Goal: Task Accomplishment & Management: Use online tool/utility

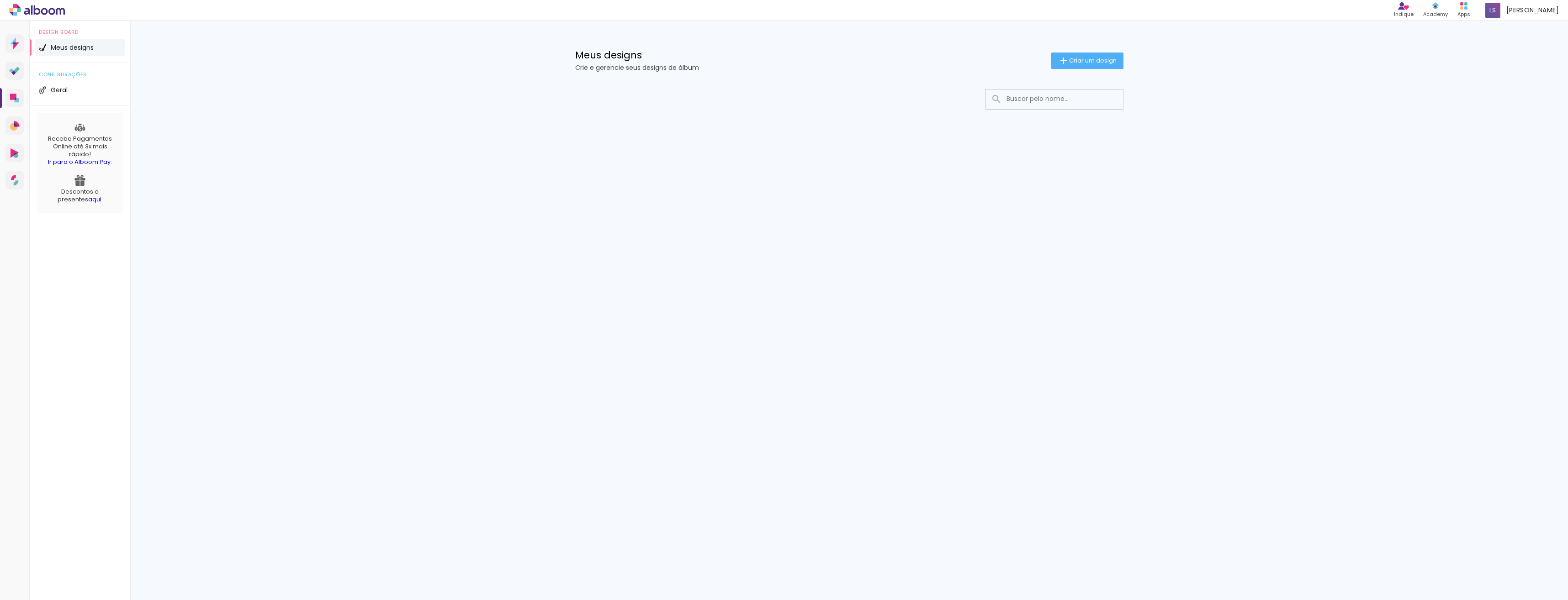
click at [43, 11] on icon at bounding box center [37, 10] width 56 height 12
click at [14, 72] on icon at bounding box center [14, 72] width 5 height 5
click at [1097, 62] on span "Criar um design" at bounding box center [1093, 61] width 47 height 6
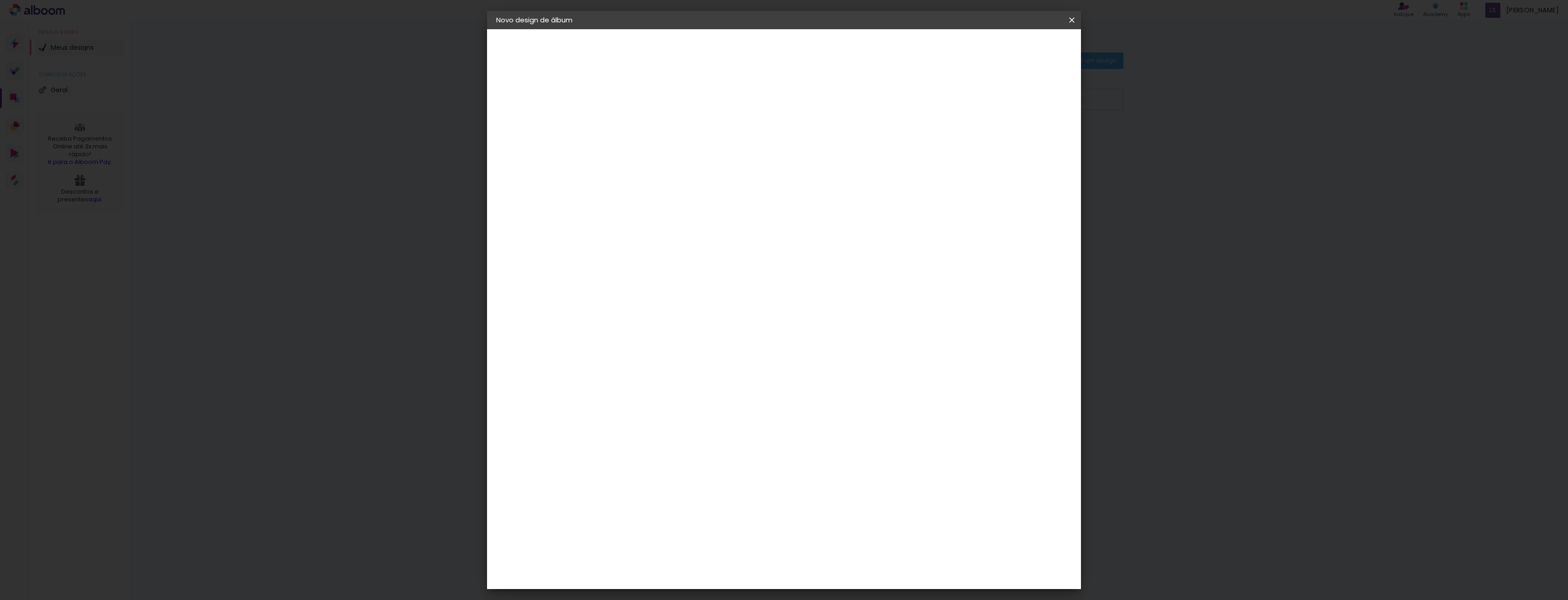
click at [645, 129] on input at bounding box center [645, 123] width 0 height 14
type input "mariana"
click at [0, 0] on slot "Avançar" at bounding box center [0, 0] width 0 height 0
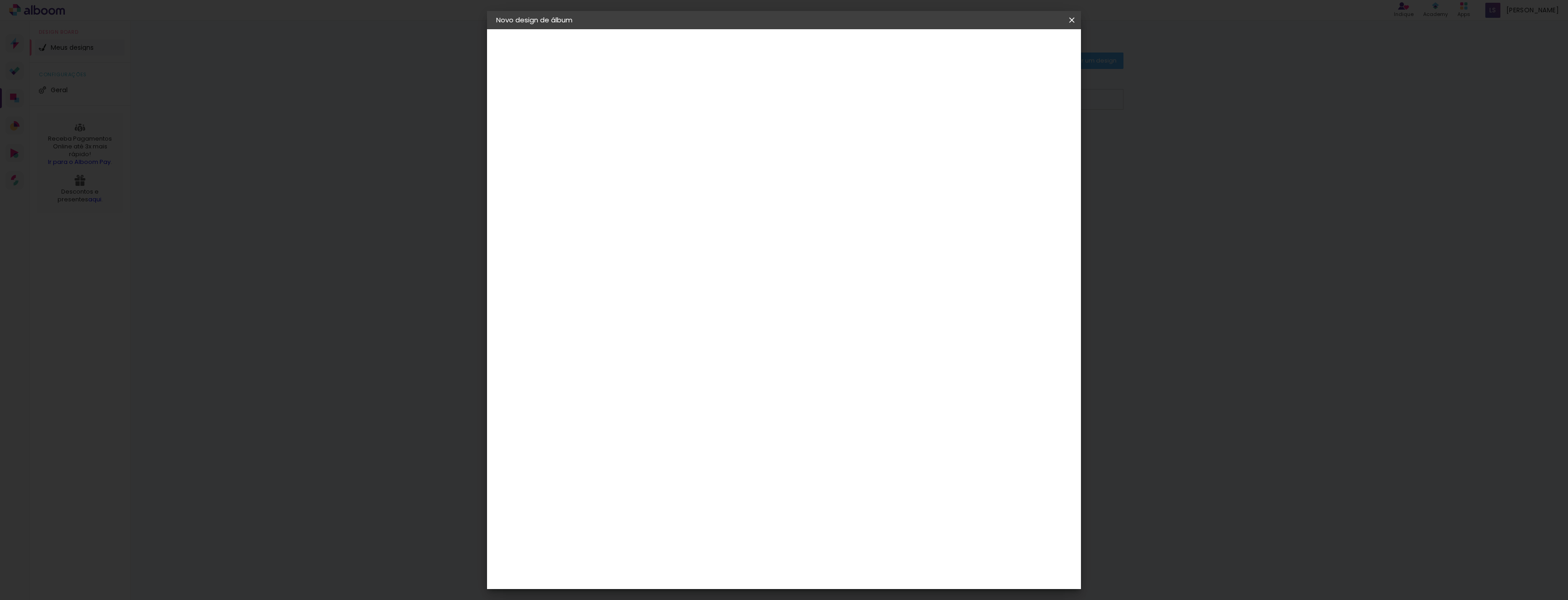
click at [817, 53] on paper-button "Avançar" at bounding box center [793, 48] width 44 height 15
click at [693, 154] on iron-icon at bounding box center [687, 159] width 11 height 11
click at [695, 188] on div "Escolha o tamanho" at bounding box center [669, 208] width 53 height 43
click at [693, 154] on iron-icon at bounding box center [687, 159] width 11 height 11
click at [0, 0] on slot "Padrão" at bounding box center [0, 0] width 0 height 0
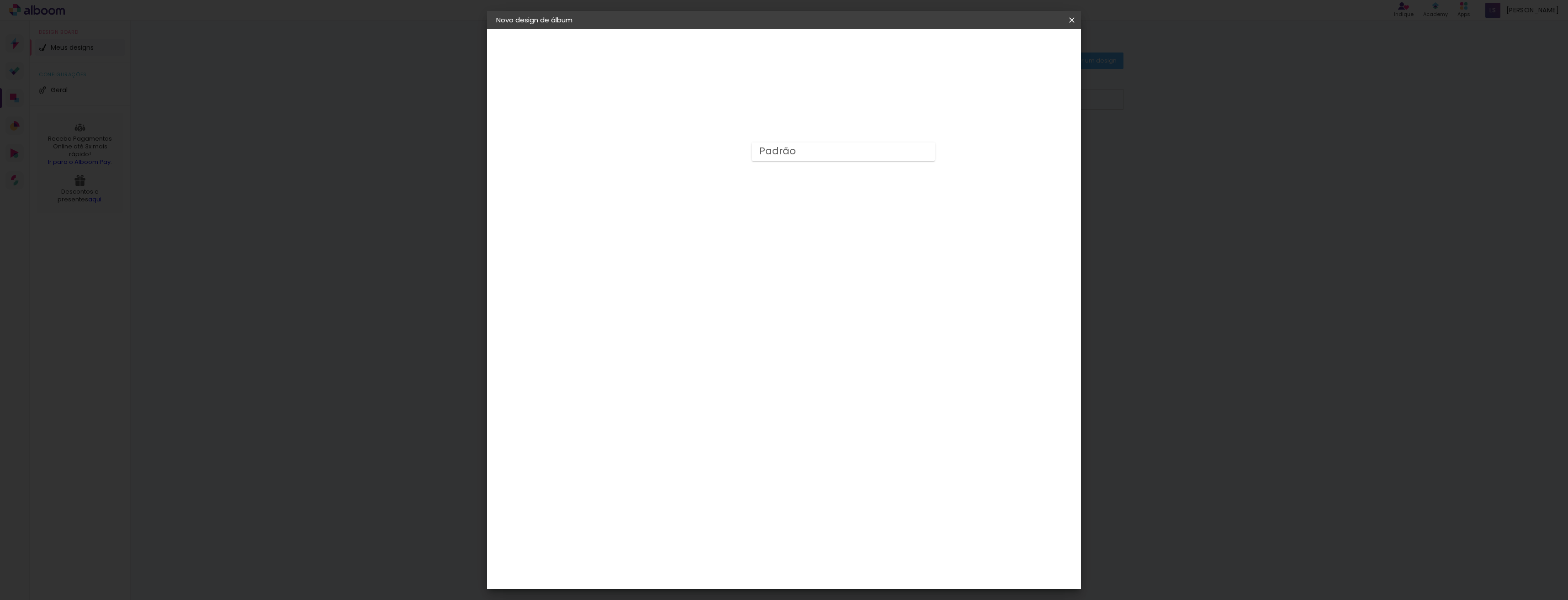
type input "Padrão"
click at [741, 558] on span "15 × 20 cm" at bounding box center [723, 570] width 33 height 24
click at [0, 0] on slot "Avançar" at bounding box center [0, 0] width 0 height 0
click at [963, 99] on div at bounding box center [959, 98] width 8 height 8
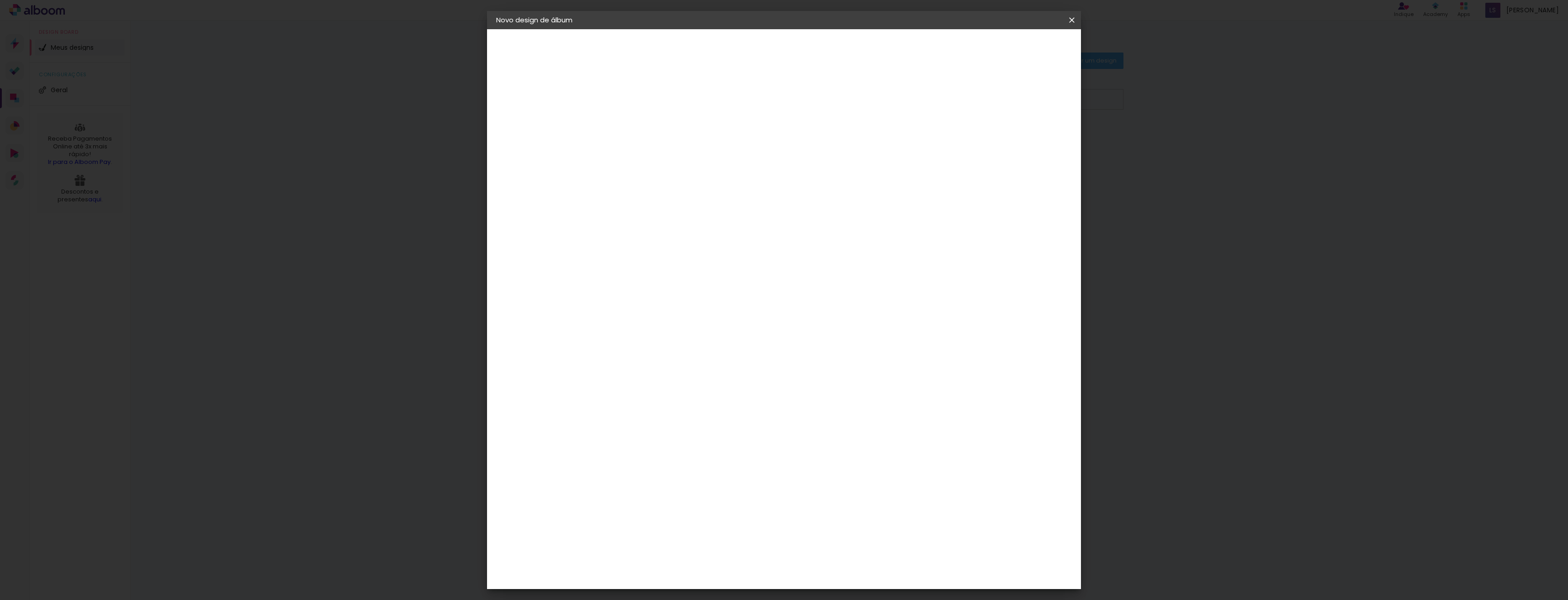
type paper-checkbox "on"
click at [1015, 52] on span "Iniciar design" at bounding box center [994, 48] width 42 height 6
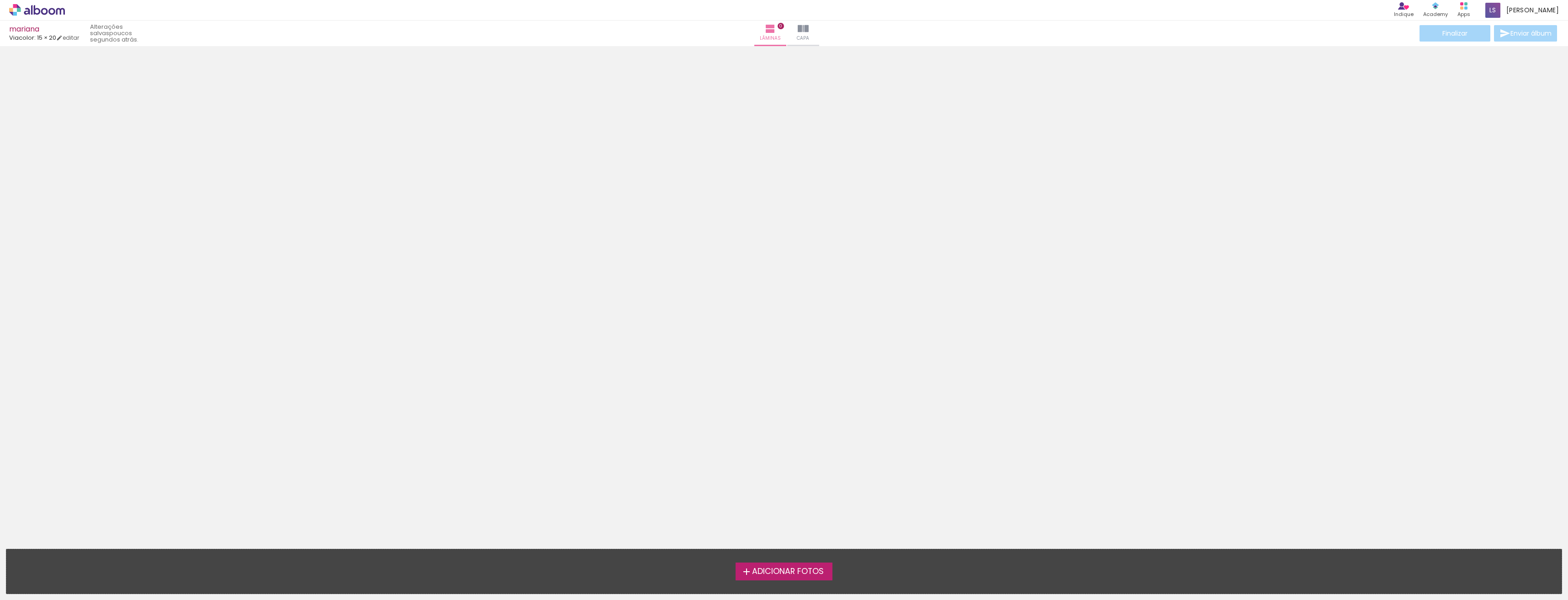
click at [789, 572] on span "Adicionar Fotos" at bounding box center [788, 571] width 72 height 8
click at [0, 0] on input "file" at bounding box center [0, 0] width 0 height 0
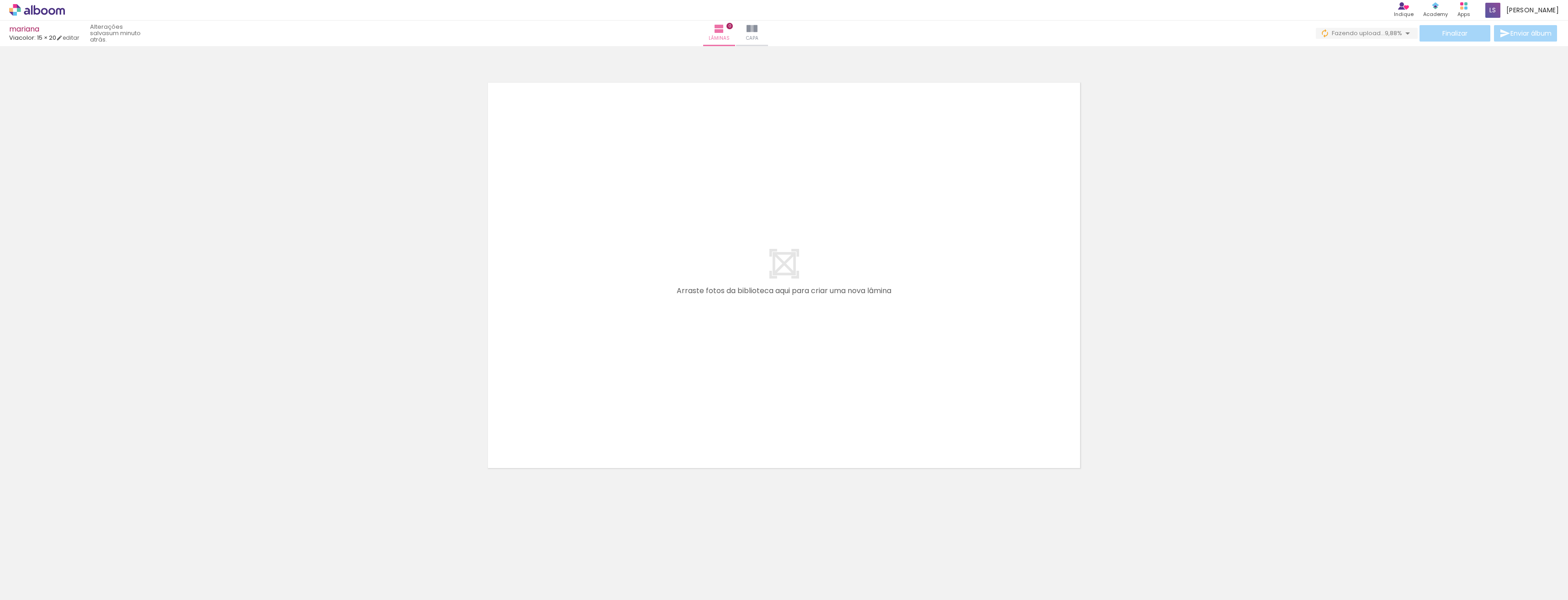
scroll to position [0, 2654]
drag, startPoint x: 1070, startPoint y: 569, endPoint x: 641, endPoint y: 252, distance: 533.4
click at [641, 252] on quentale-workspace at bounding box center [784, 300] width 1568 height 600
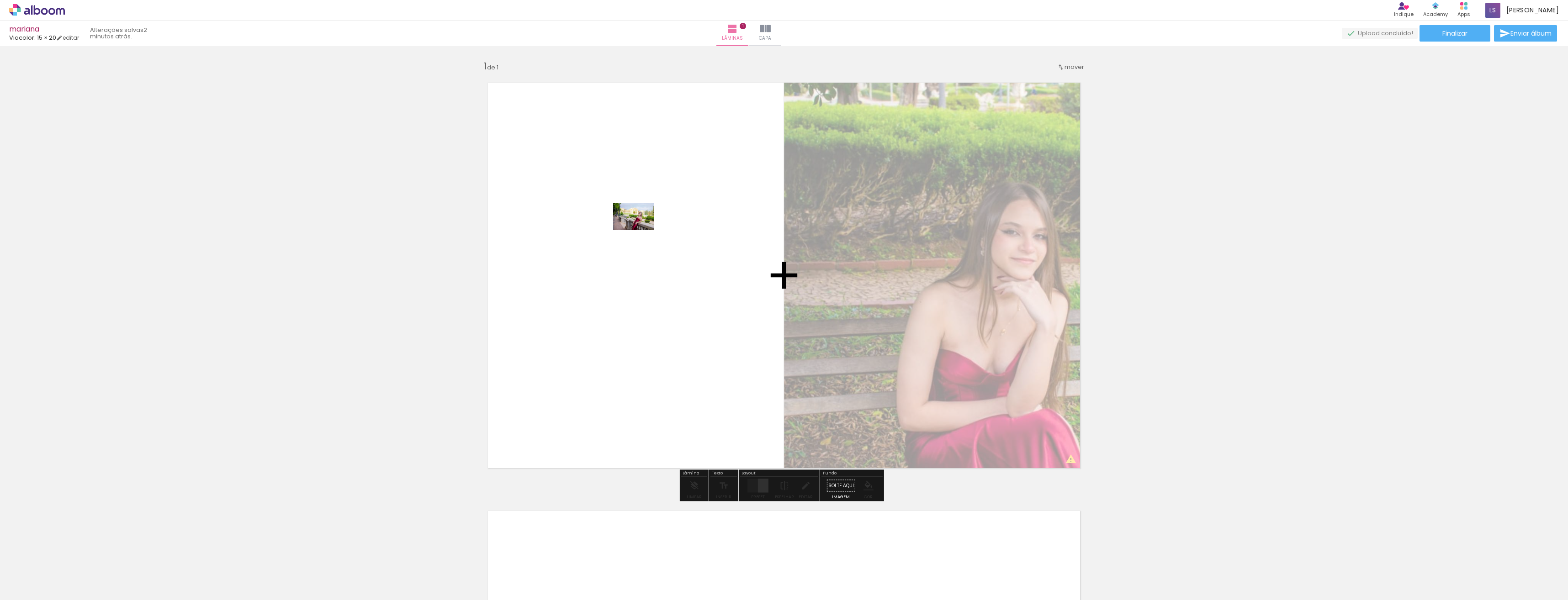
drag, startPoint x: 1129, startPoint y: 582, endPoint x: 626, endPoint y: 194, distance: 635.3
click at [626, 195] on quentale-workspace at bounding box center [784, 300] width 1568 height 600
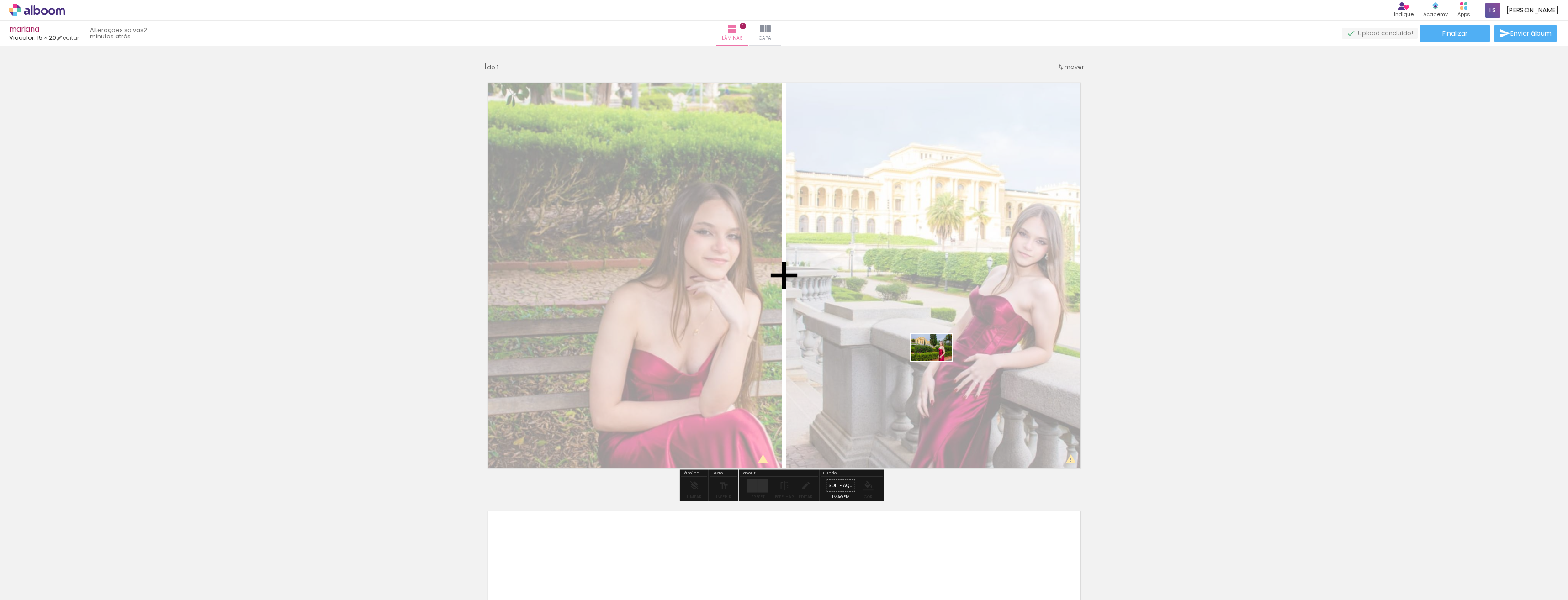
drag, startPoint x: 1182, startPoint y: 578, endPoint x: 937, endPoint y: 357, distance: 329.9
click at [938, 360] on quentale-workspace at bounding box center [784, 300] width 1568 height 600
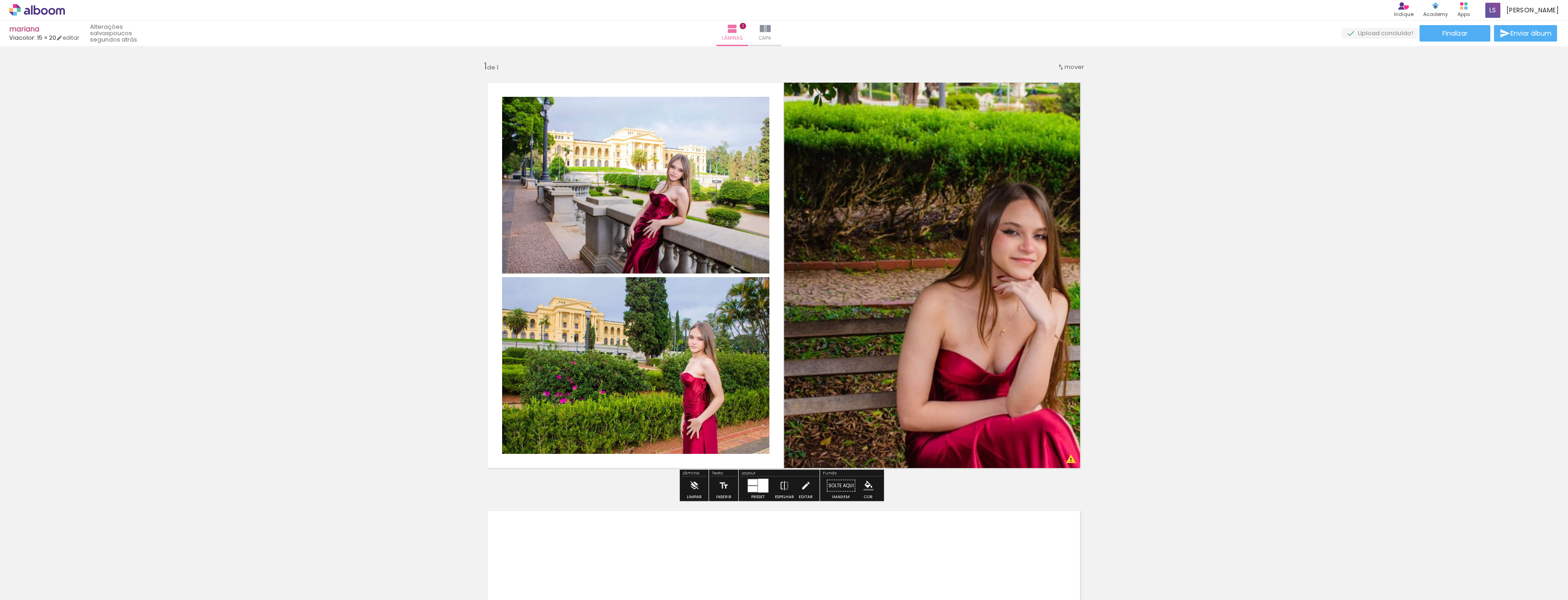
click at [867, 490] on iron-icon "color picker" at bounding box center [868, 485] width 10 height 10
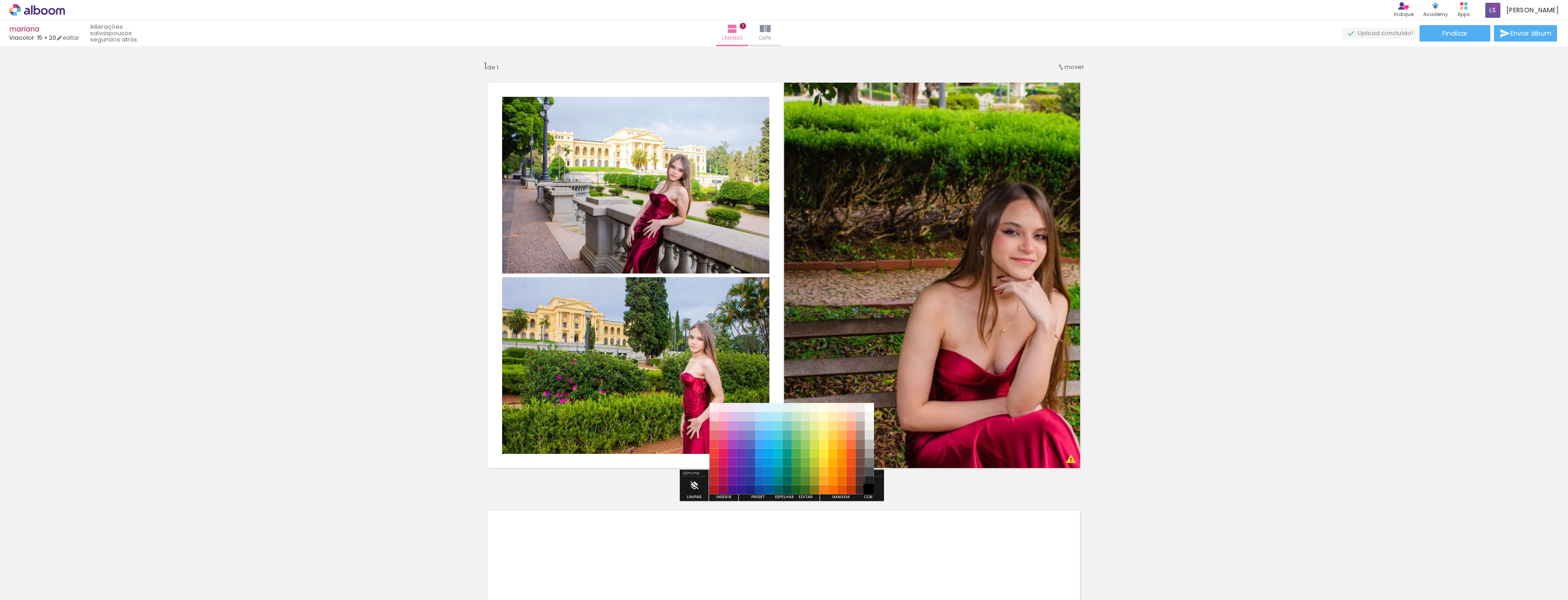
click at [870, 490] on paper-item "#000000" at bounding box center [869, 490] width 9 height 9
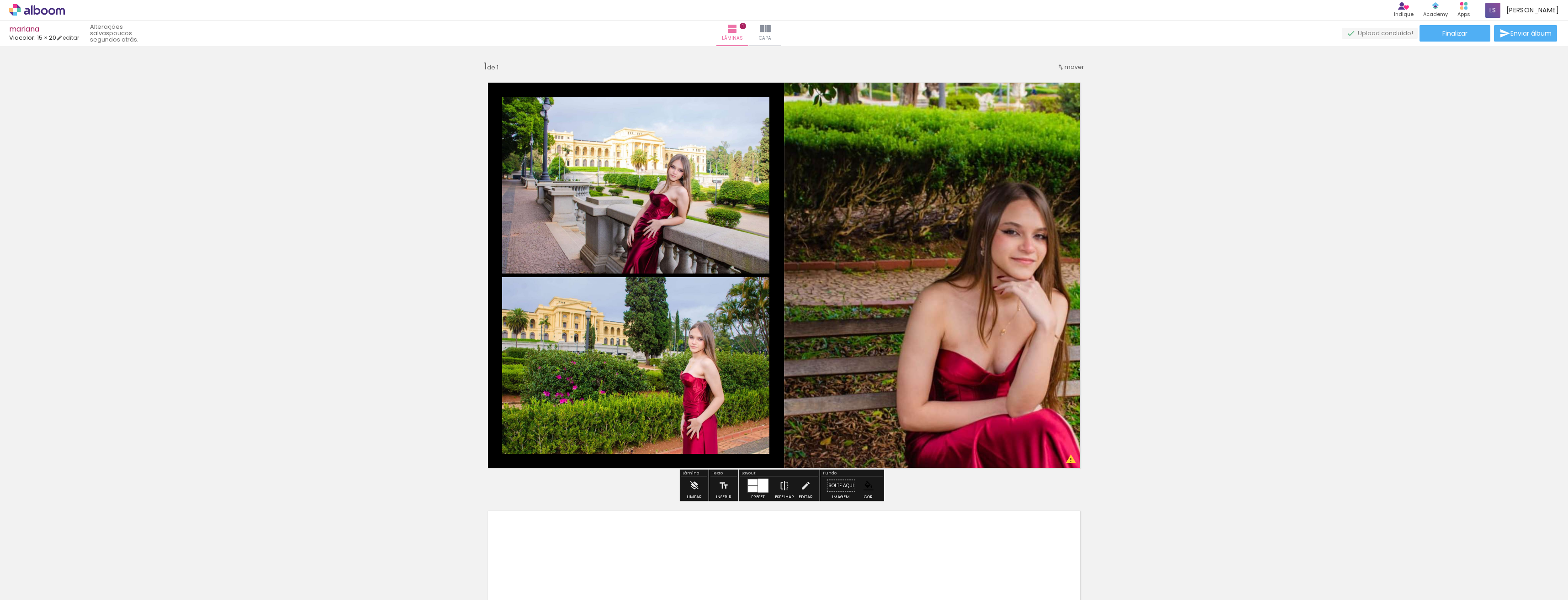
click at [867, 490] on iron-icon "color picker" at bounding box center [868, 485] width 10 height 10
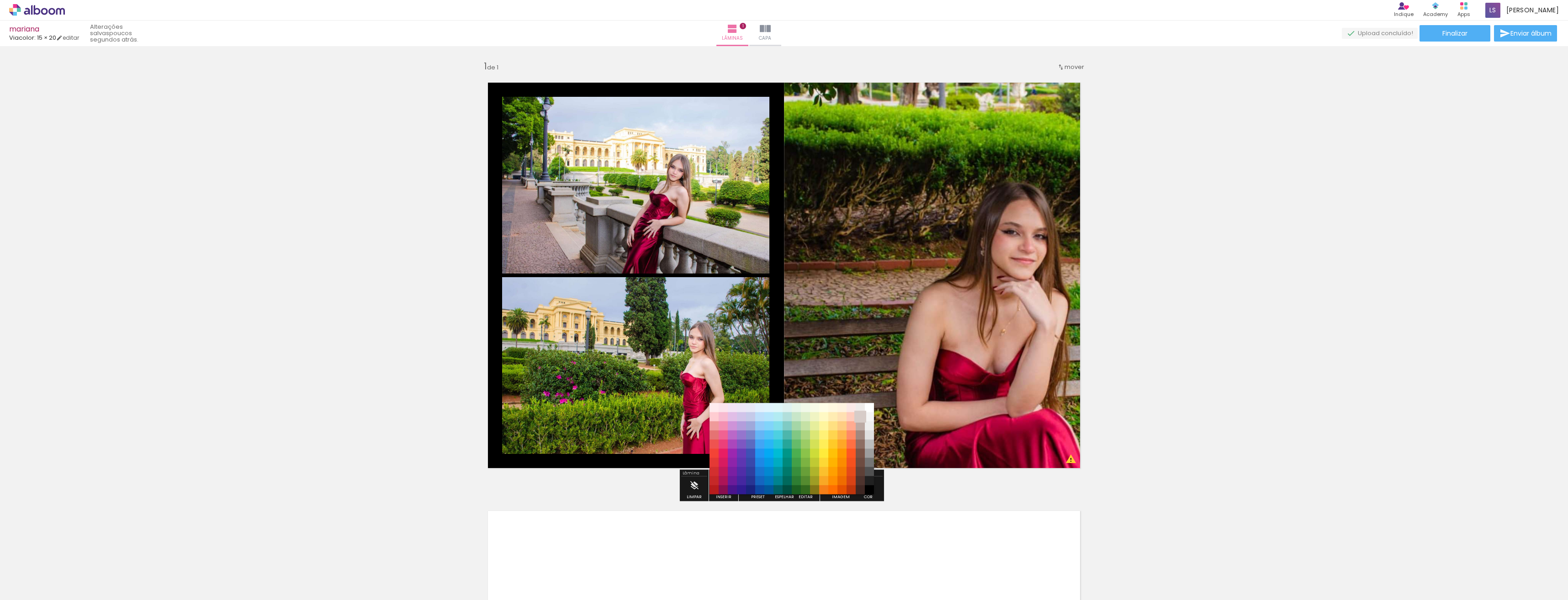
click at [859, 417] on paper-item "#d7ccc8" at bounding box center [860, 417] width 9 height 9
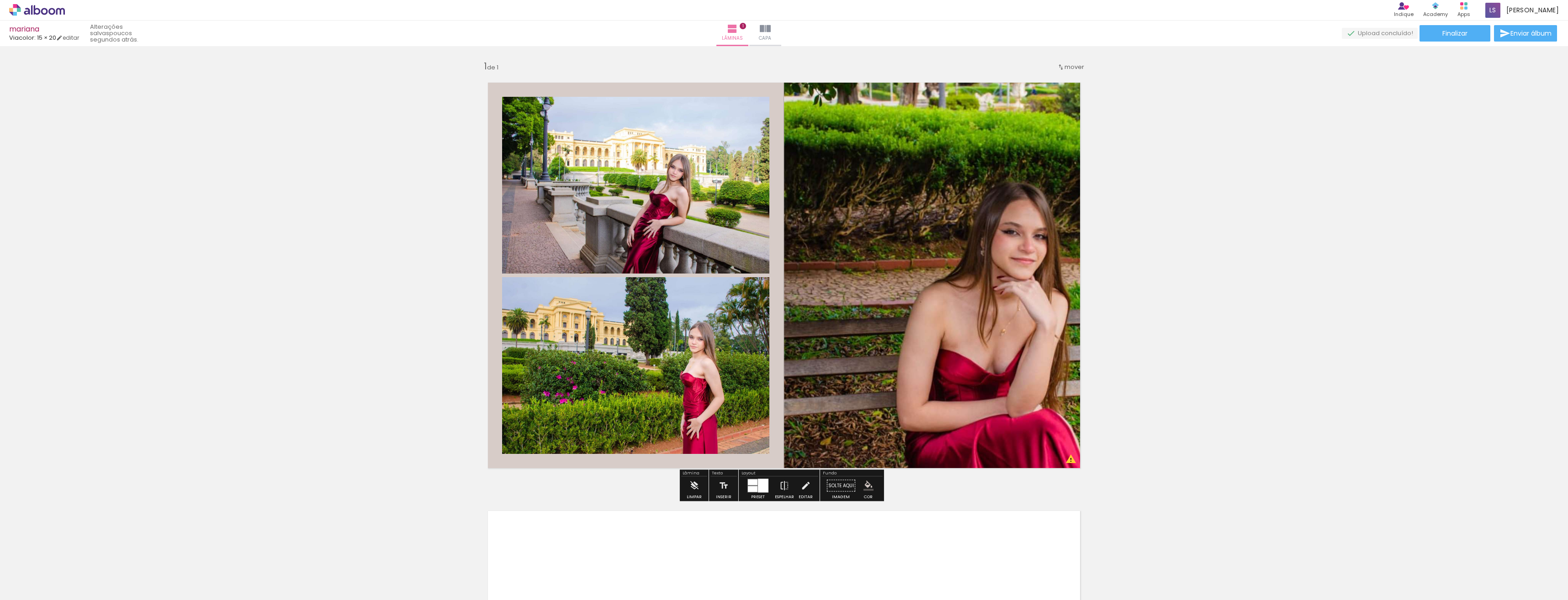
click at [868, 485] on iron-icon "color picker" at bounding box center [868, 485] width 10 height 10
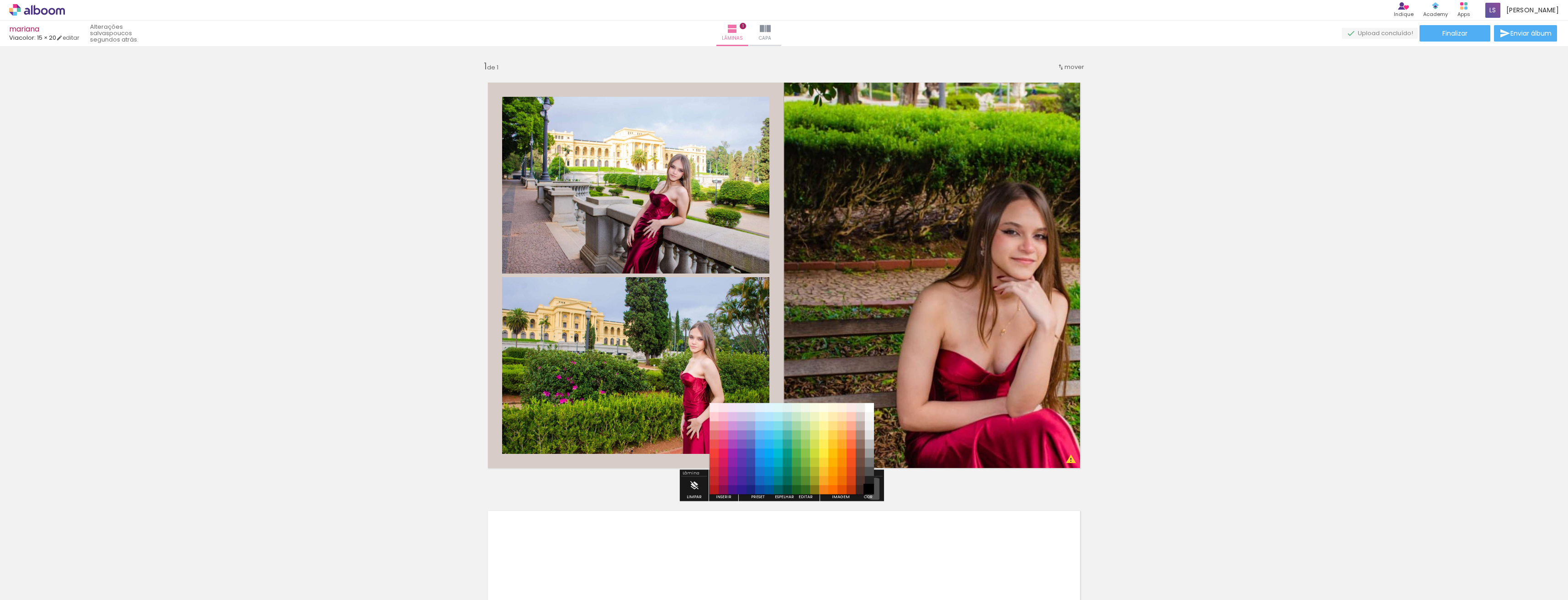
click at [872, 490] on paper-item "#000000" at bounding box center [869, 490] width 9 height 9
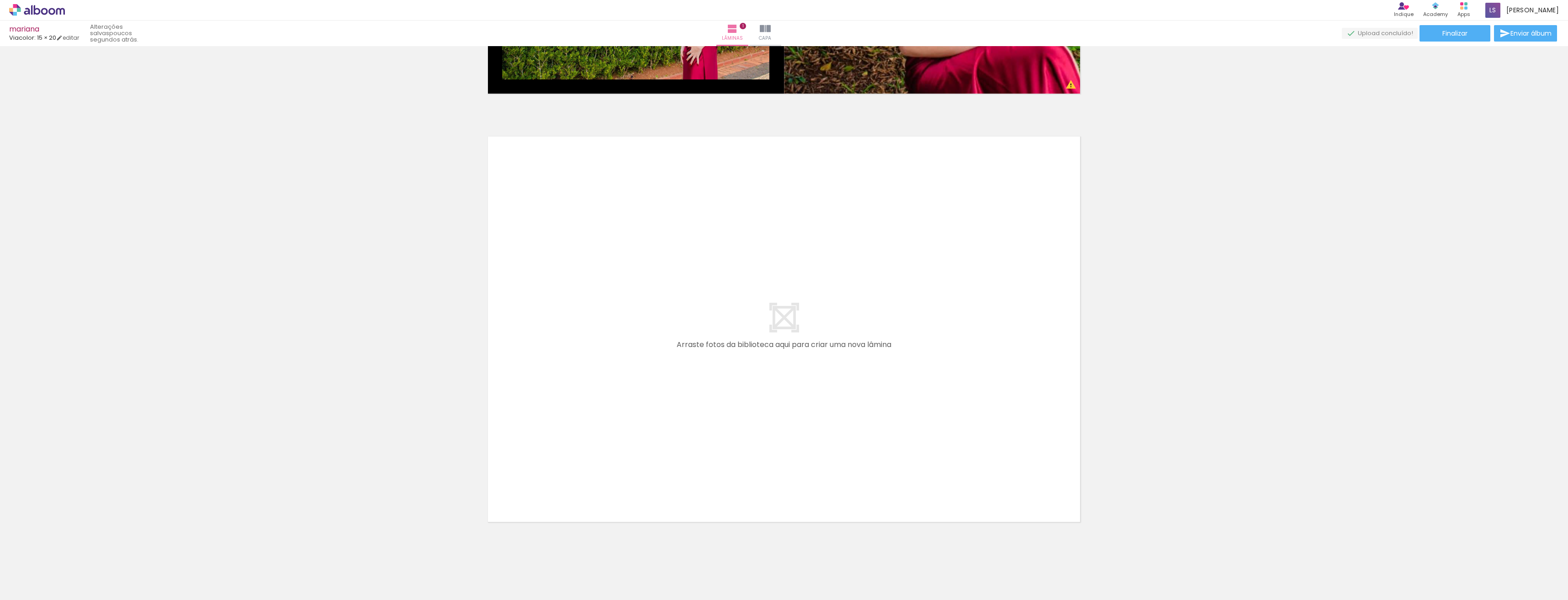
scroll to position [377, 0]
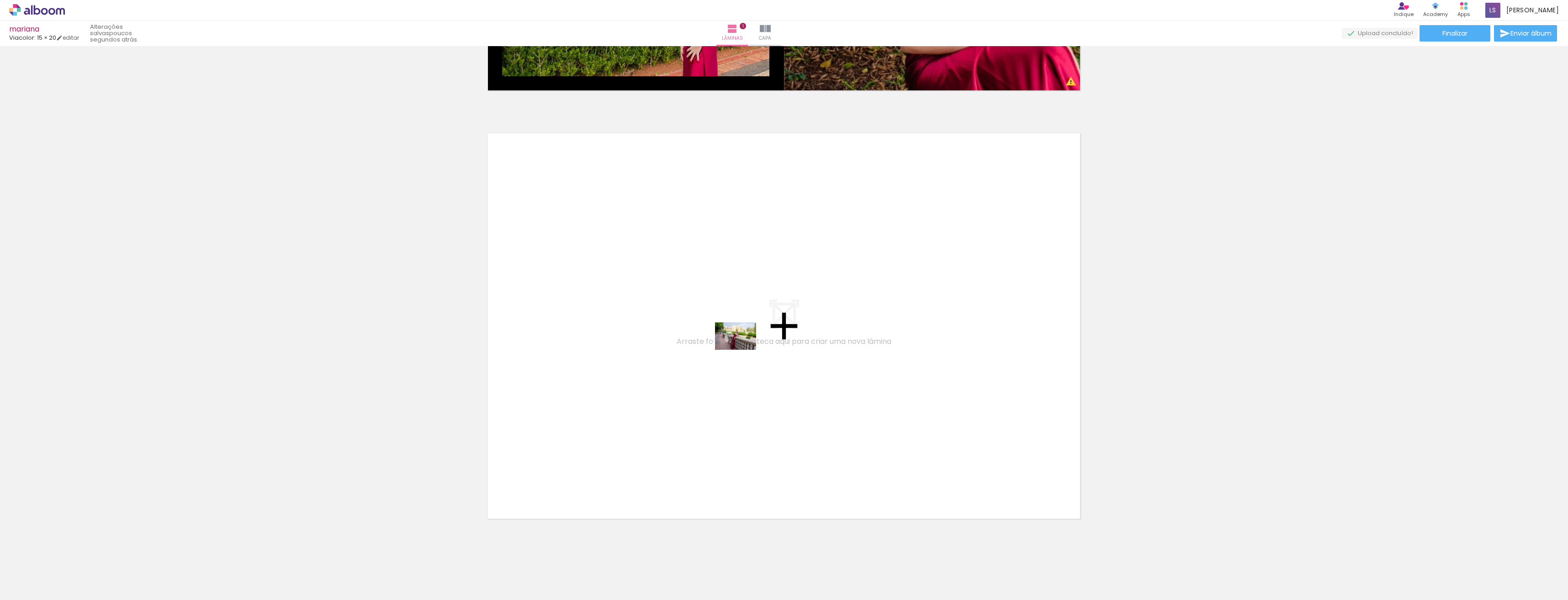
drag, startPoint x: 1229, startPoint y: 574, endPoint x: 634, endPoint y: 322, distance: 646.2
click at [634, 322] on quentale-workspace at bounding box center [784, 300] width 1568 height 600
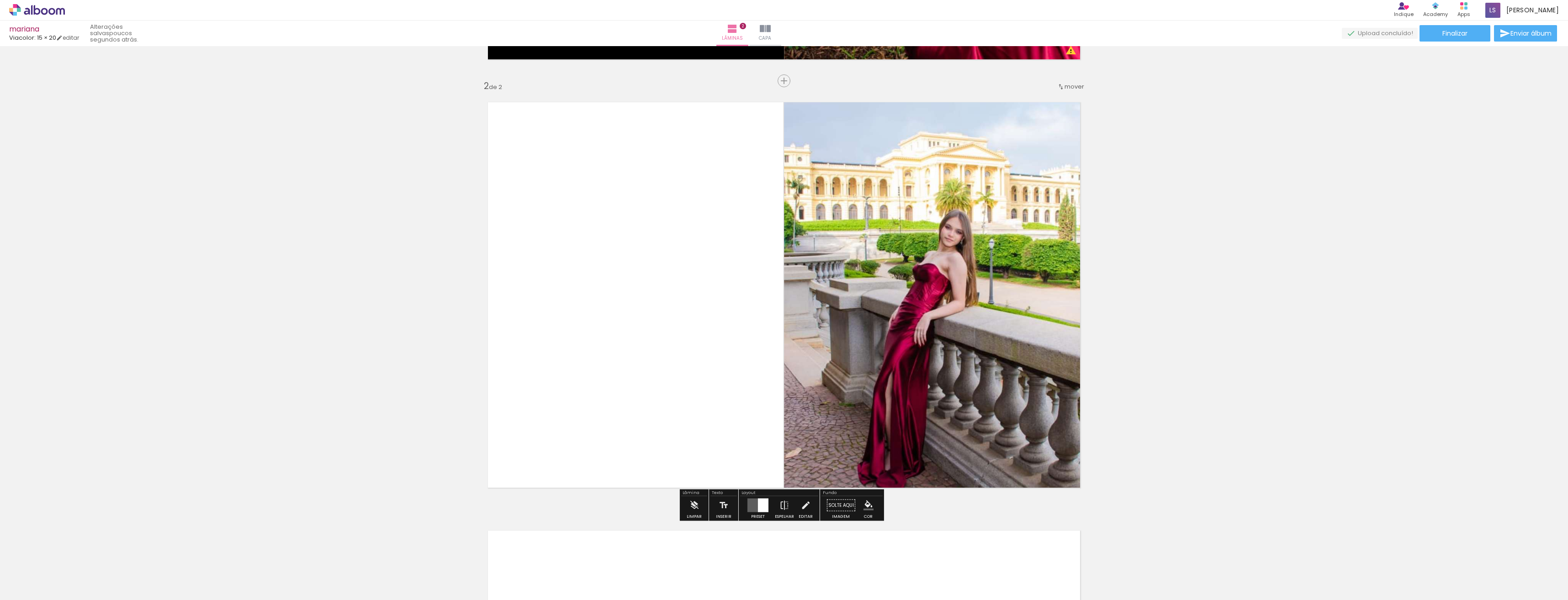
scroll to position [409, 0]
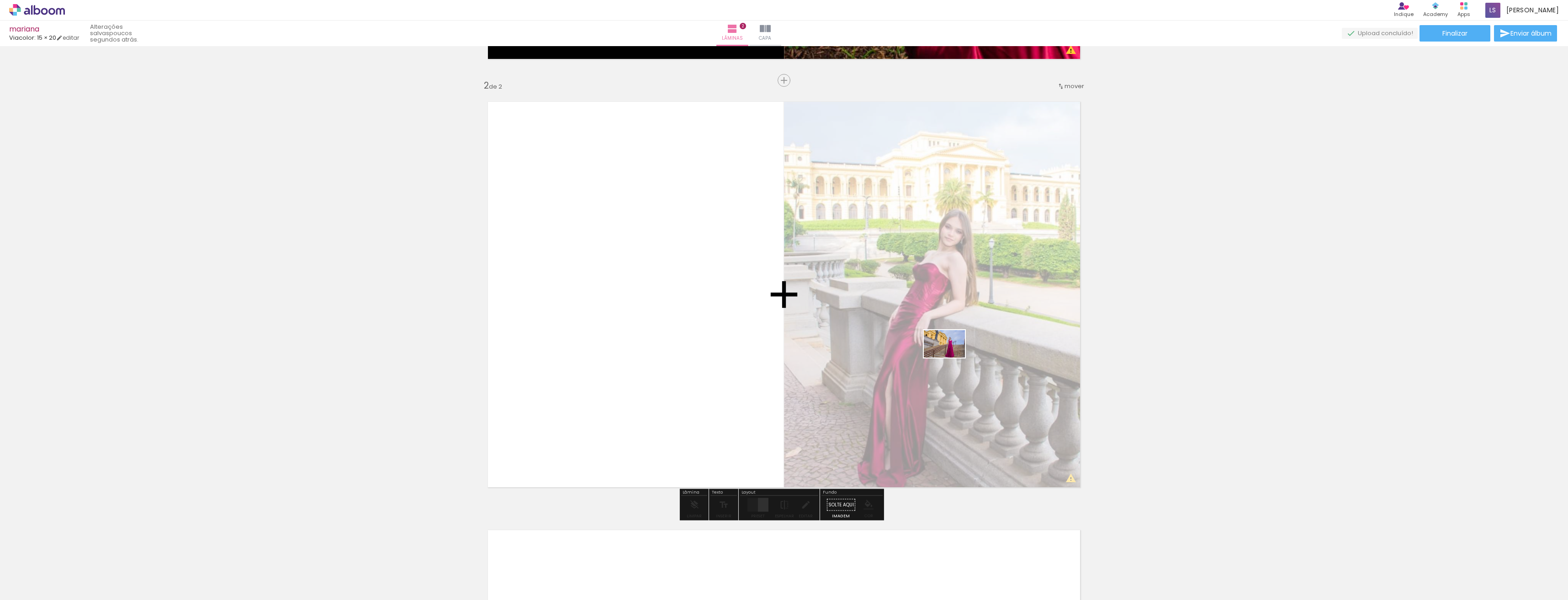
drag, startPoint x: 1280, startPoint y: 577, endPoint x: 951, endPoint y: 357, distance: 395.8
click at [951, 357] on quentale-workspace at bounding box center [784, 300] width 1568 height 600
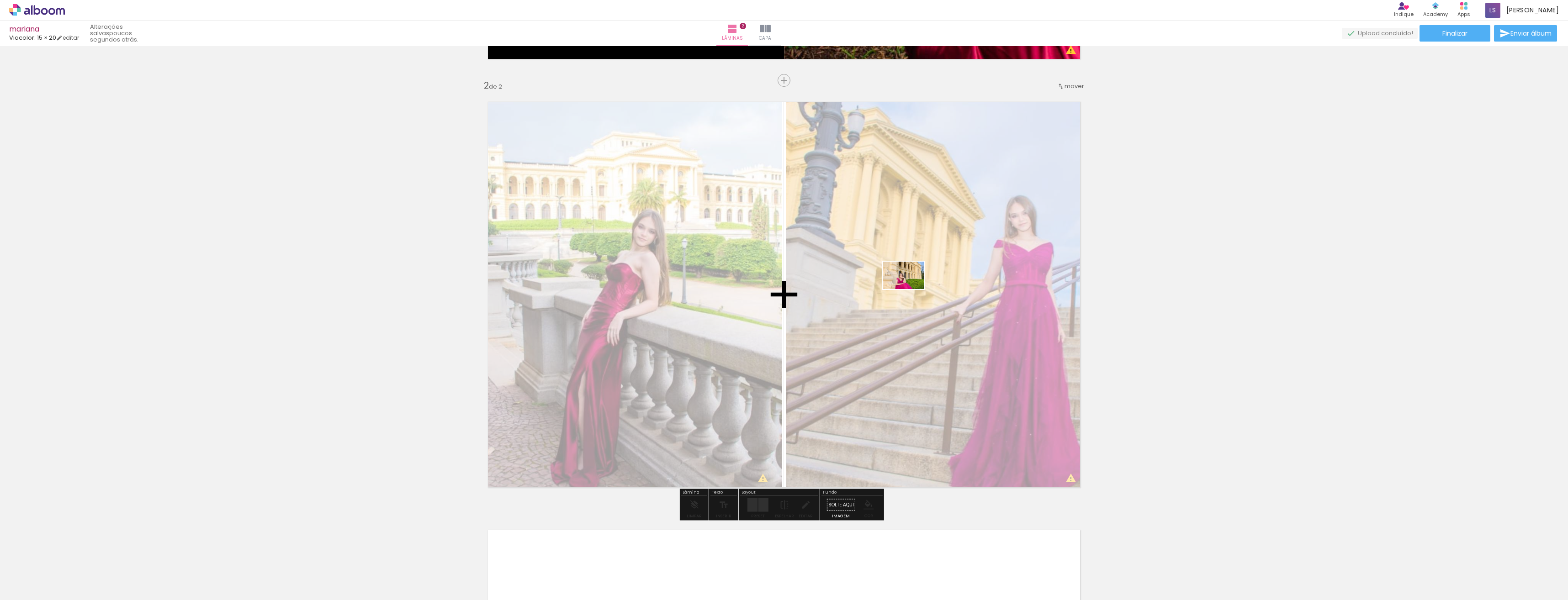
drag, startPoint x: 1321, startPoint y: 567, endPoint x: 911, endPoint y: 289, distance: 495.4
click at [911, 289] on quentale-workspace at bounding box center [784, 300] width 1568 height 600
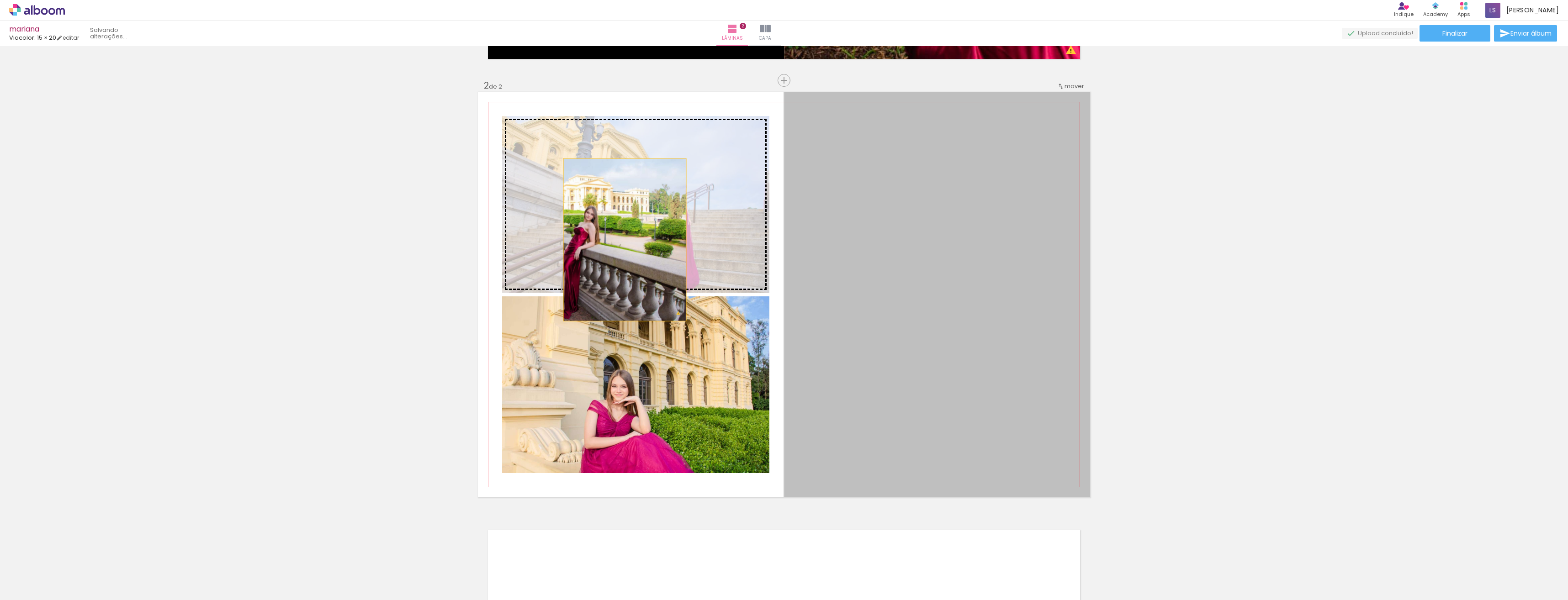
drag, startPoint x: 894, startPoint y: 236, endPoint x: 621, endPoint y: 240, distance: 273.0
click at [0, 0] on slot at bounding box center [0, 0] width 0 height 0
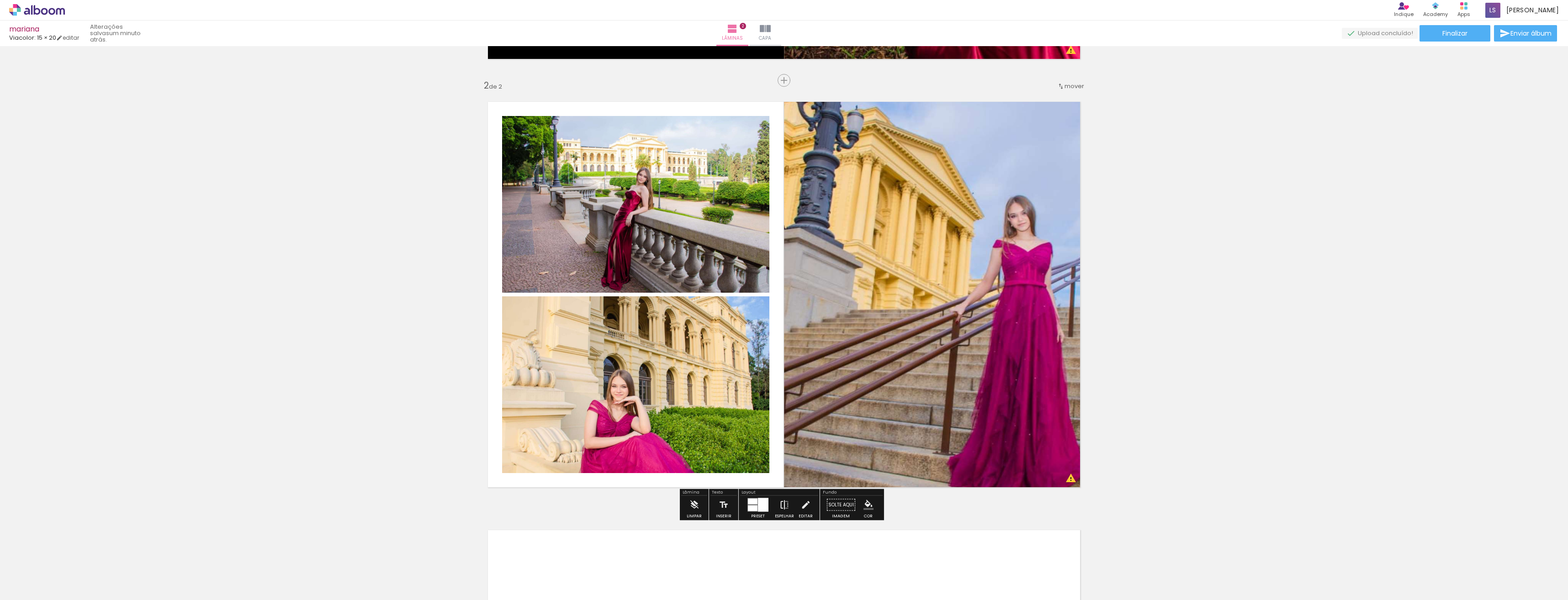
click at [781, 513] on iron-icon at bounding box center [784, 505] width 10 height 18
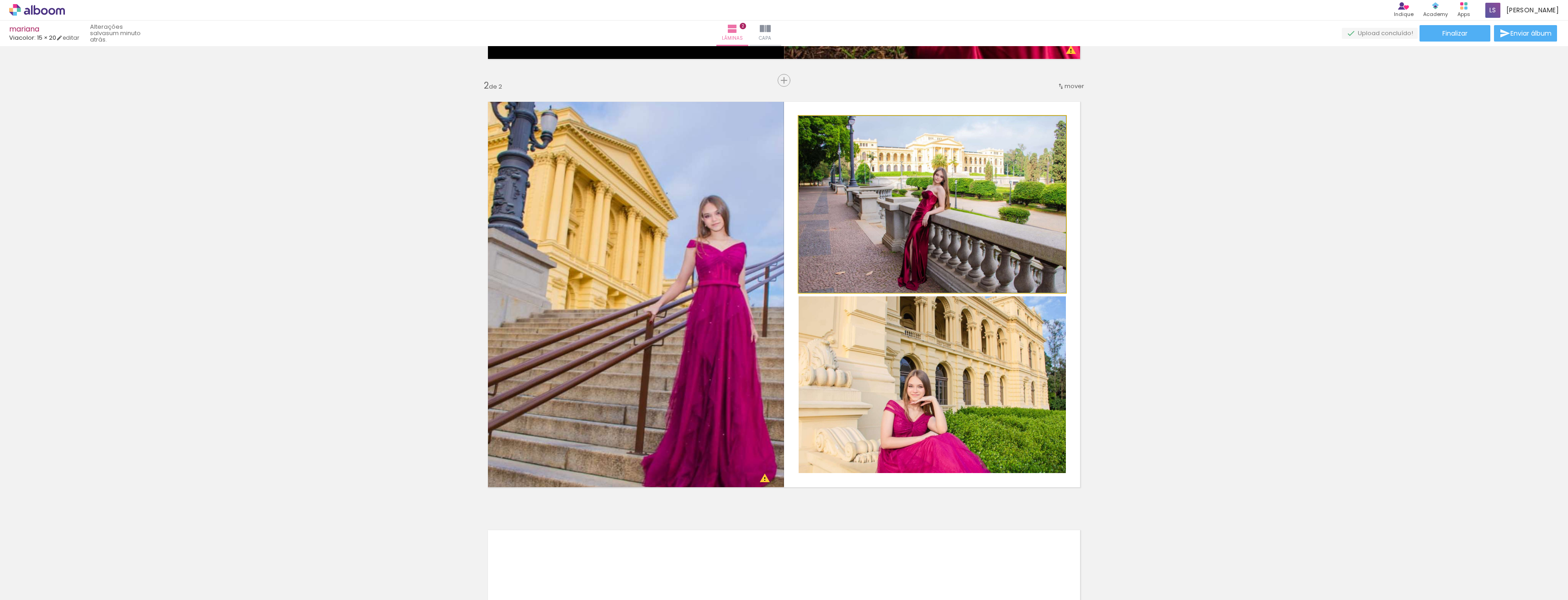
drag, startPoint x: 932, startPoint y: 194, endPoint x: 923, endPoint y: 281, distance: 87.5
drag, startPoint x: 921, startPoint y: 221, endPoint x: 919, endPoint y: 257, distance: 36.1
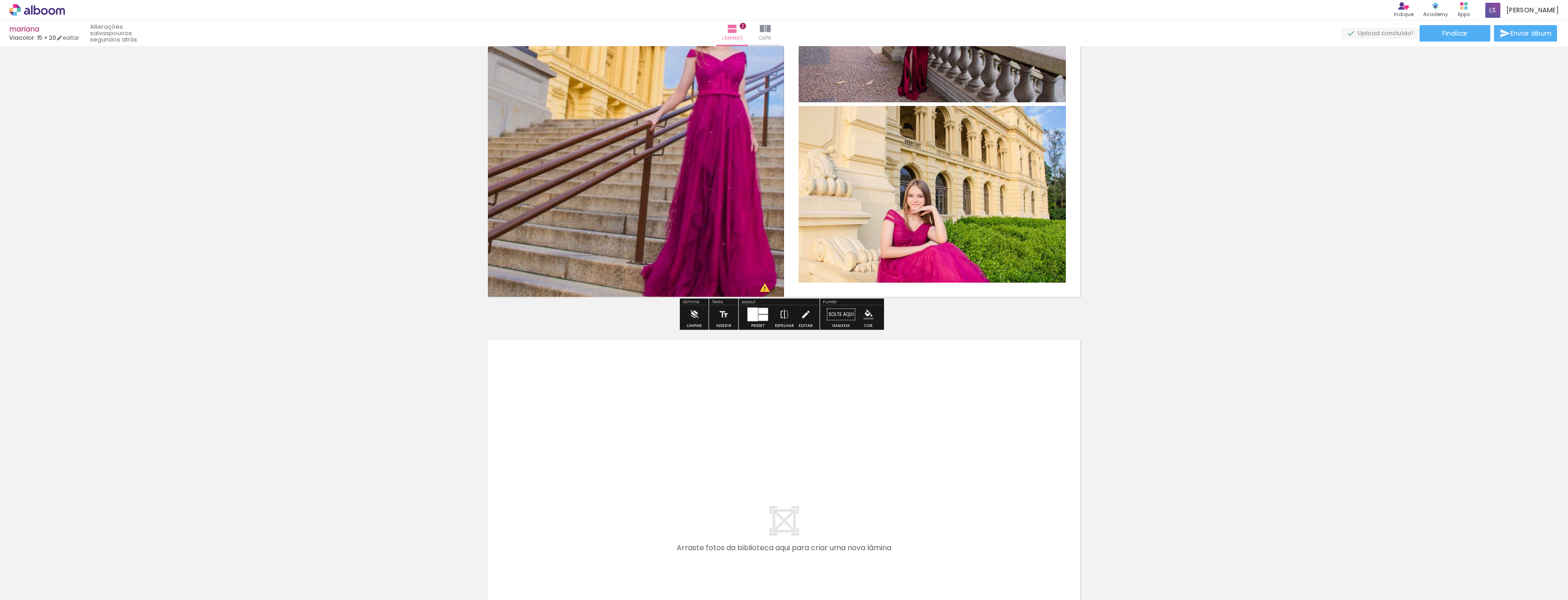
scroll to position [547, 0]
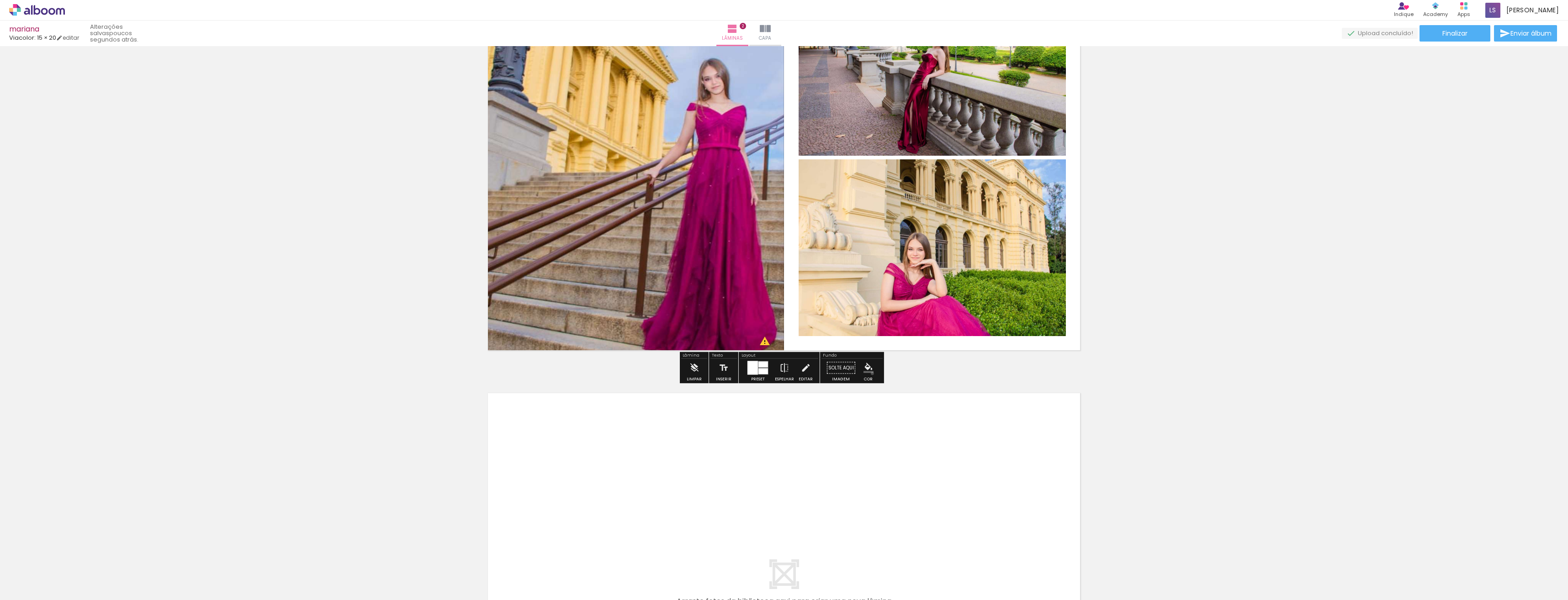
click at [869, 374] on paper-menu-button "#ffebee #ffcdd2 #ef9a9a #e57373 #ef5350 #f44336 #e53935 #d32f2f #c62828 #b71c1c…" at bounding box center [868, 367] width 17 height 17
click at [866, 371] on iron-icon "color picker" at bounding box center [868, 367] width 10 height 10
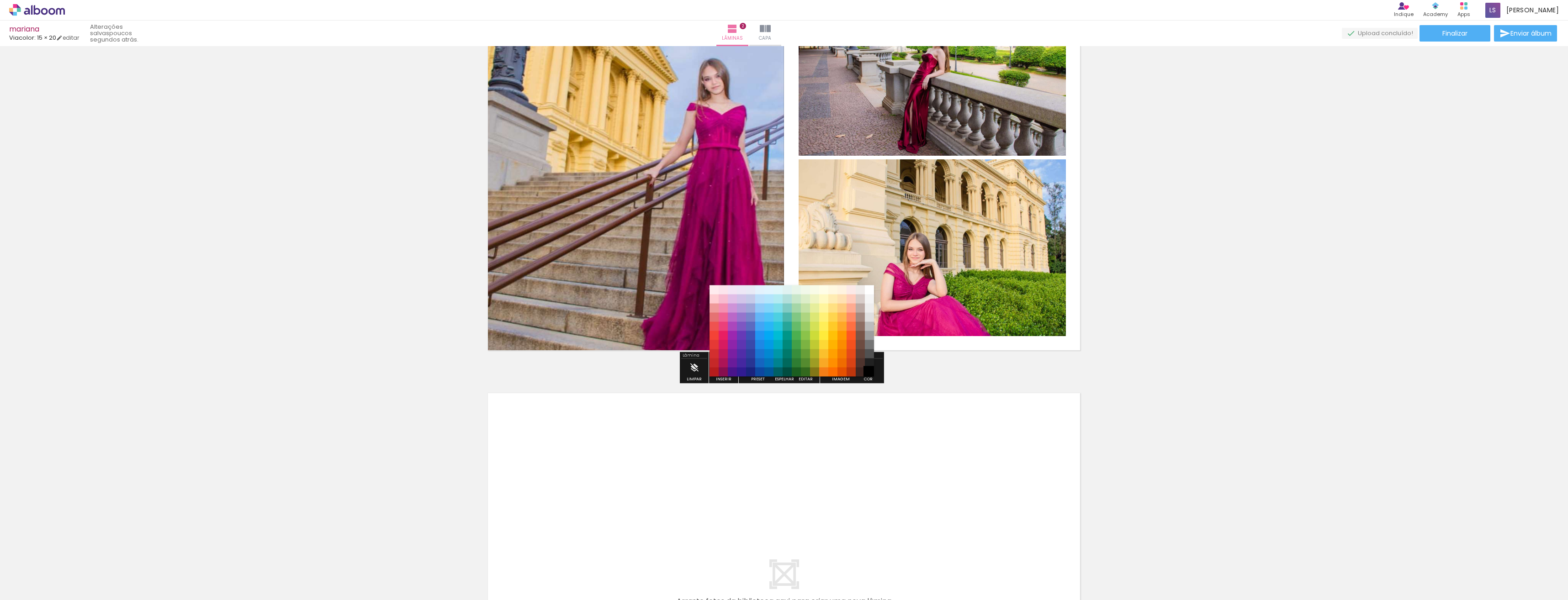
click at [867, 372] on paper-item "#000000" at bounding box center [869, 372] width 9 height 9
click at [870, 372] on paper-item "#000000" at bounding box center [869, 372] width 9 height 9
click at [867, 370] on paper-item "#000000" at bounding box center [869, 372] width 9 height 9
click at [1153, 341] on div "Inserir lâmina 1 de 2 Inserir lâmina 2 de 2 O Designbox precisará aumentar a su…" at bounding box center [784, 146] width 1568 height 1286
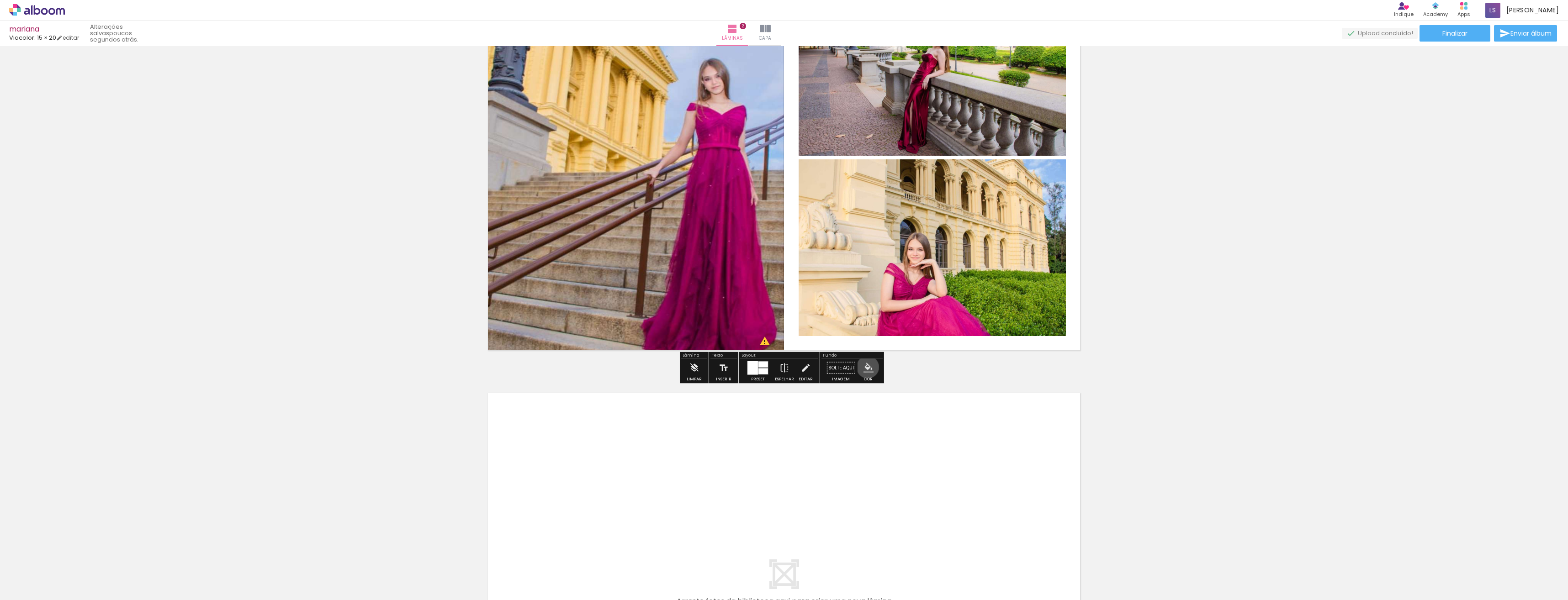
click at [864, 367] on iron-icon "color picker" at bounding box center [868, 367] width 10 height 10
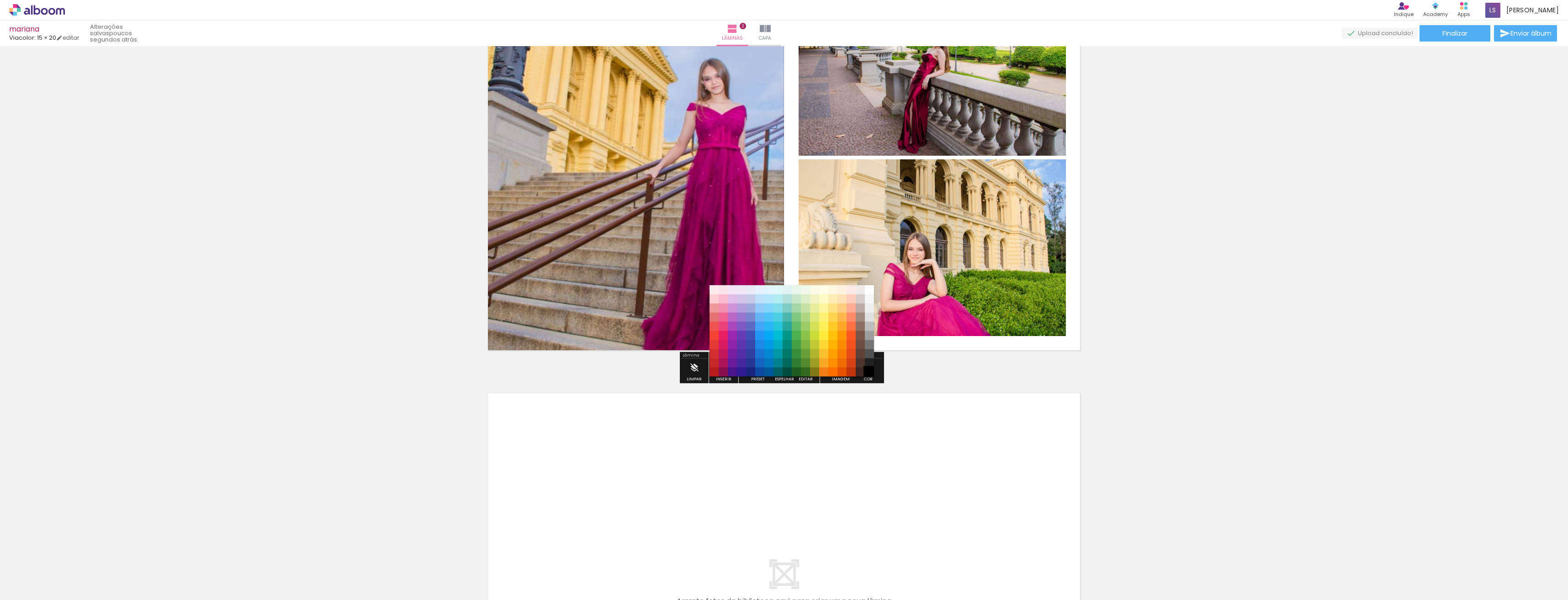
click at [869, 368] on paper-item "#000000" at bounding box center [869, 372] width 9 height 9
click at [919, 362] on div "Inserir lâmina 1 de 2 Inserir lâmina 2 de 2 O Designbox precisará aumentar a su…" at bounding box center [784, 146] width 1568 height 1286
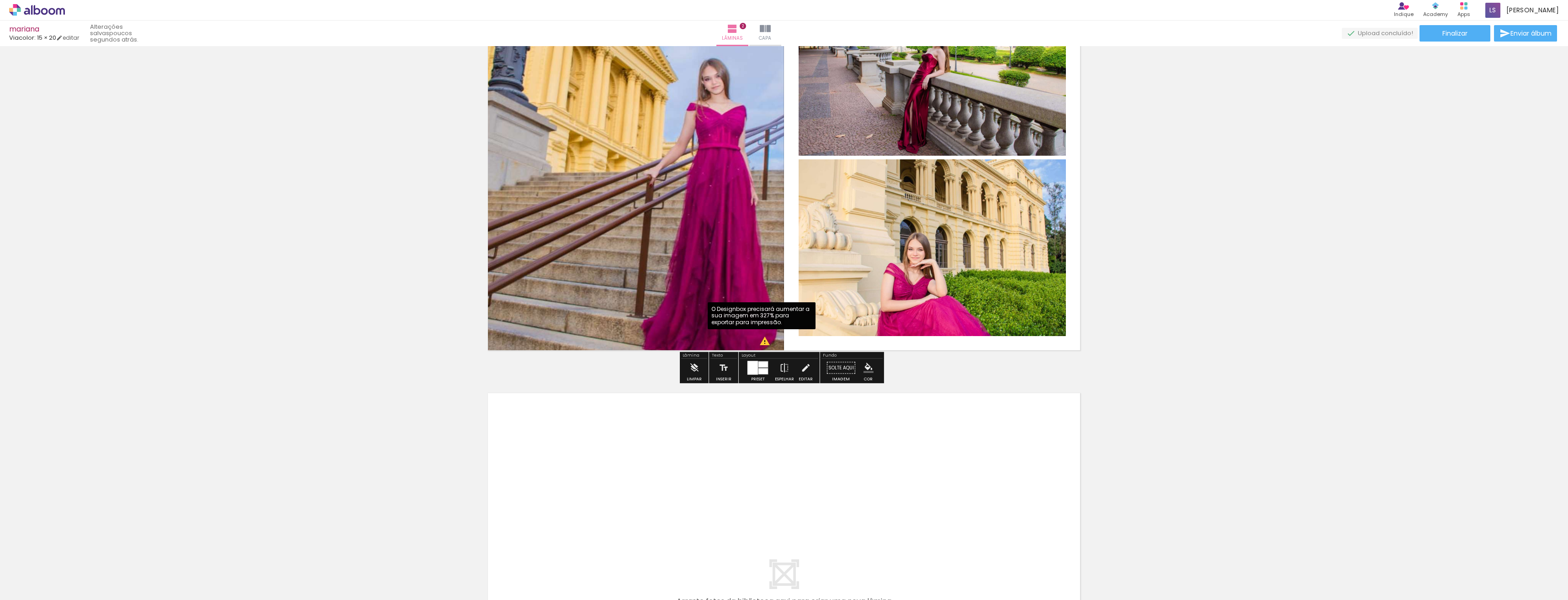
click at [763, 342] on quentale-photo at bounding box center [631, 157] width 306 height 405
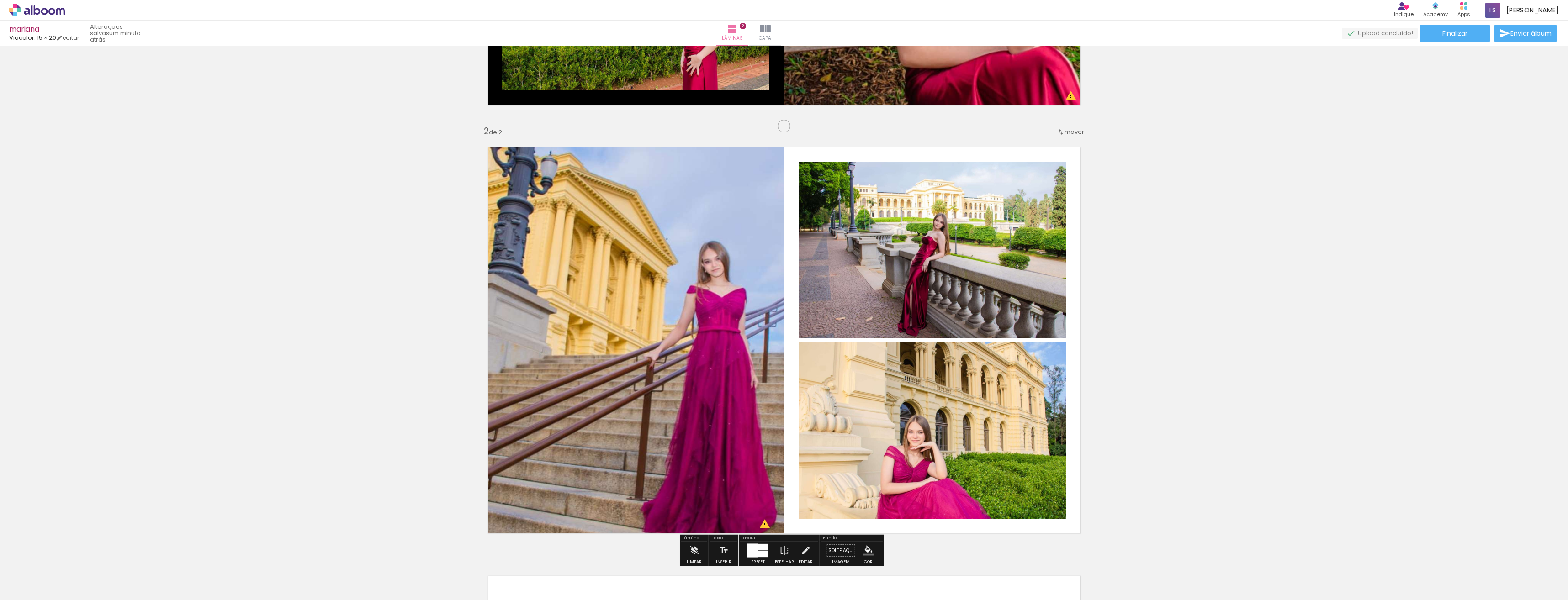
scroll to position [409, 0]
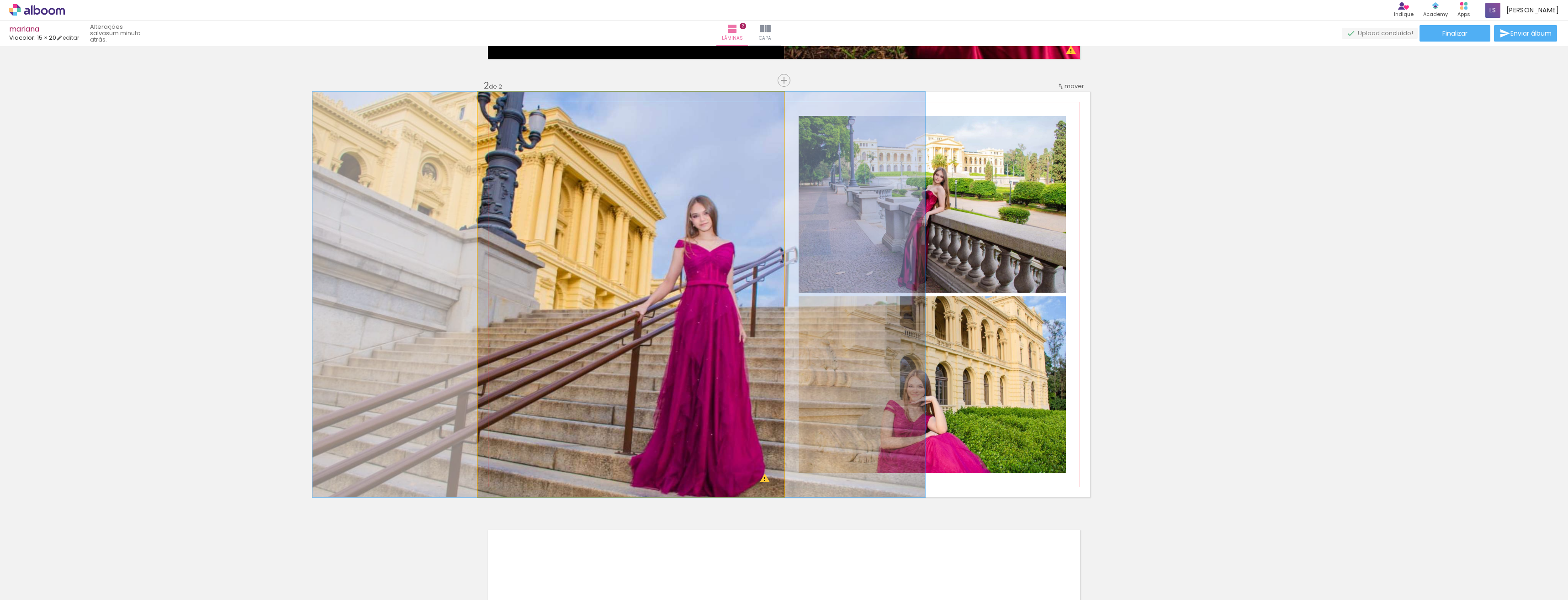
drag, startPoint x: 773, startPoint y: 114, endPoint x: 762, endPoint y: 133, distance: 22.0
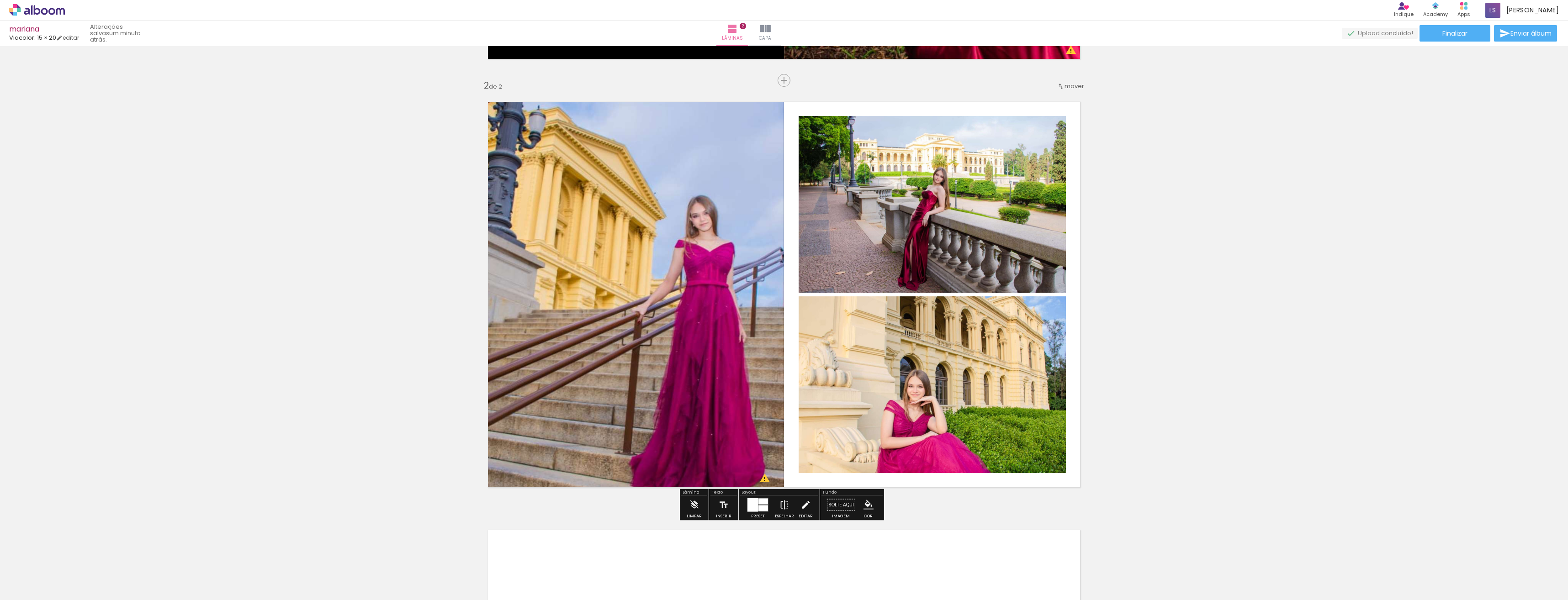
click at [803, 505] on iron-icon at bounding box center [805, 505] width 10 height 18
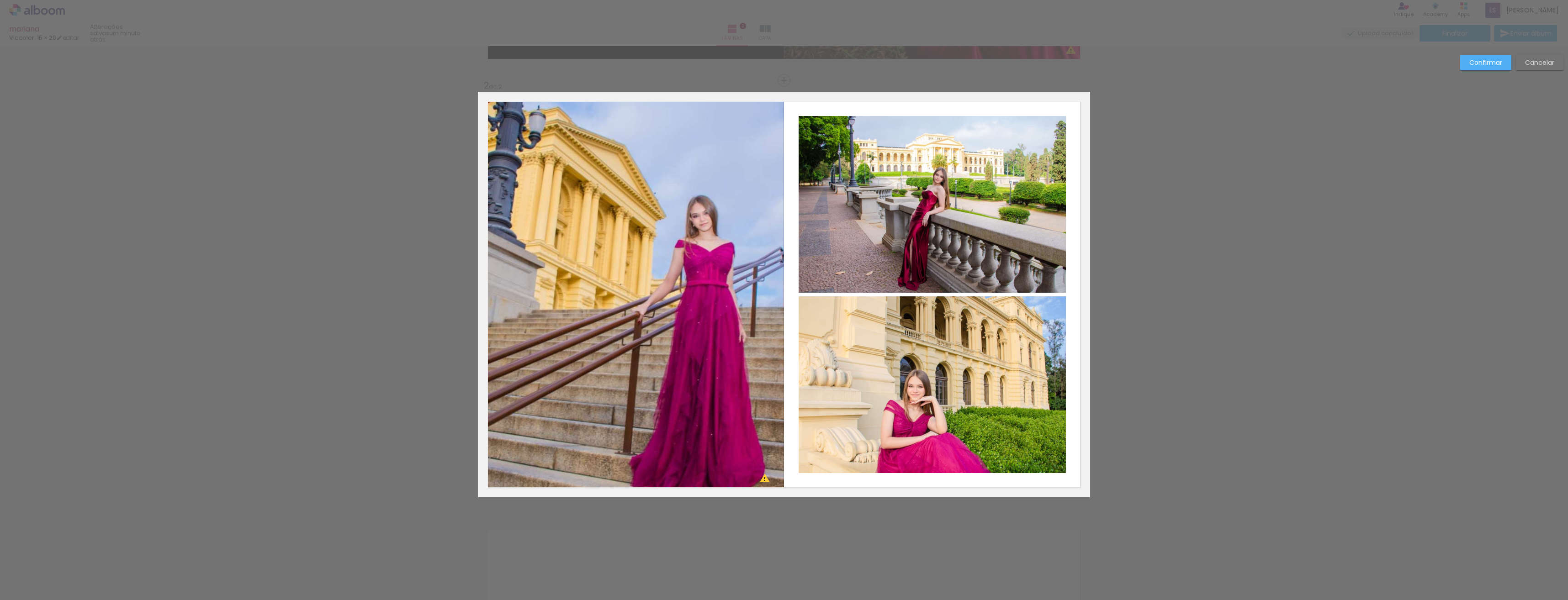
click at [710, 419] on quentale-photo at bounding box center [631, 294] width 306 height 405
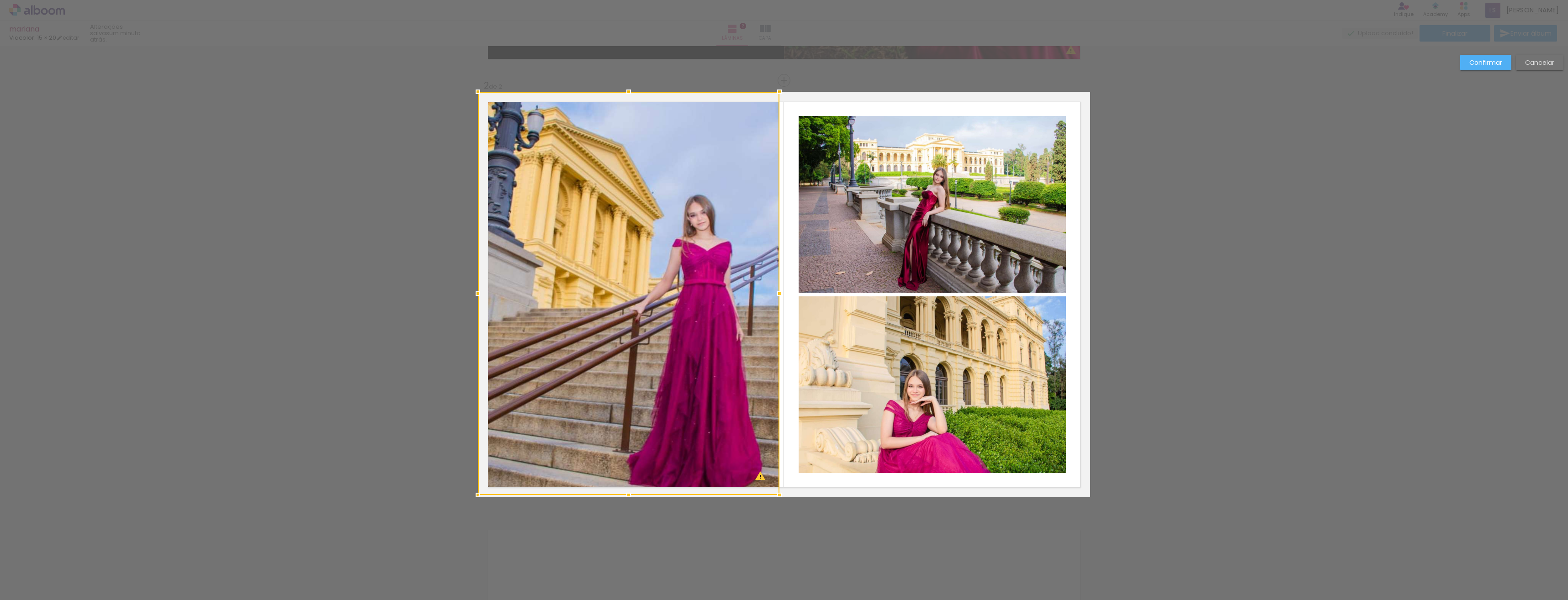
drag, startPoint x: 783, startPoint y: 500, endPoint x: 767, endPoint y: 479, distance: 26.4
click at [770, 486] on div at bounding box center [779, 495] width 18 height 18
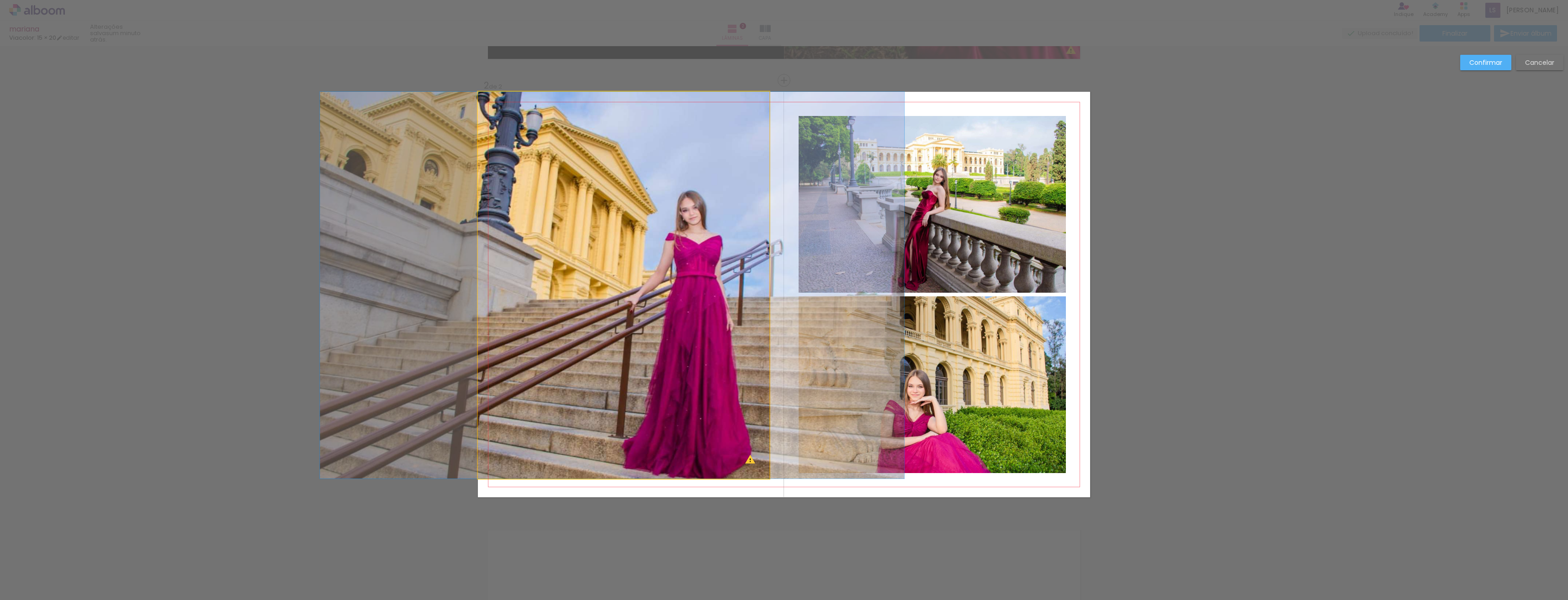
click at [761, 470] on quentale-photo at bounding box center [624, 284] width 292 height 386
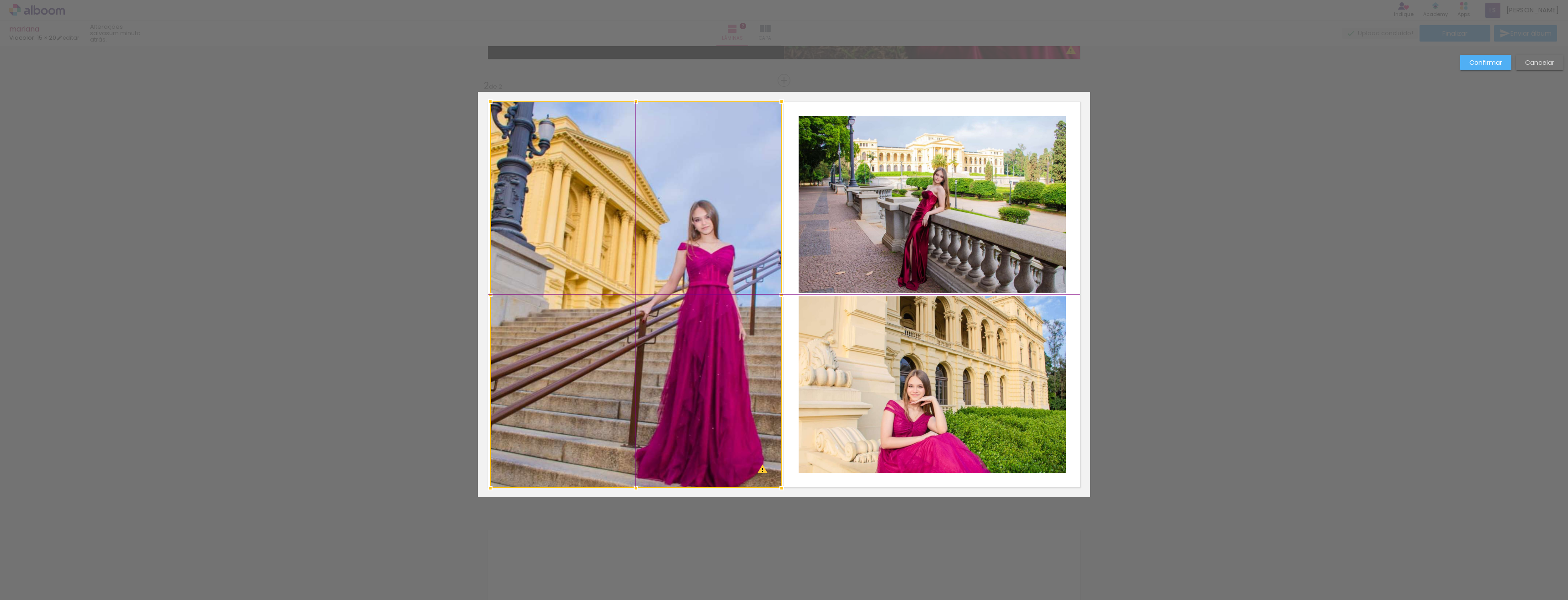
drag, startPoint x: 626, startPoint y: 228, endPoint x: 640, endPoint y: 240, distance: 18.4
click at [640, 240] on div at bounding box center [636, 294] width 292 height 386
click at [684, 254] on div at bounding box center [636, 294] width 292 height 386
click at [833, 525] on div "Confirmar Cancelar" at bounding box center [784, 290] width 1568 height 1307
click at [0, 0] on slot "Cancelar" at bounding box center [0, 0] width 0 height 0
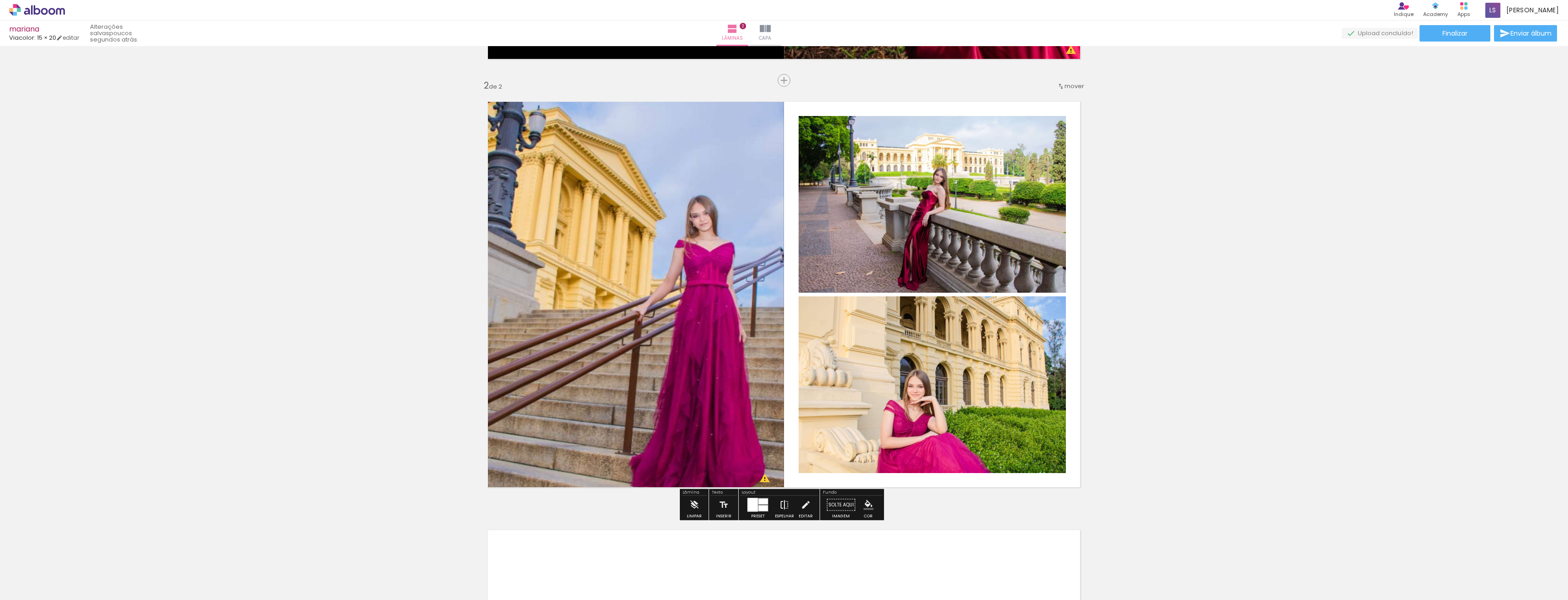
click at [782, 510] on iron-icon at bounding box center [784, 505] width 10 height 18
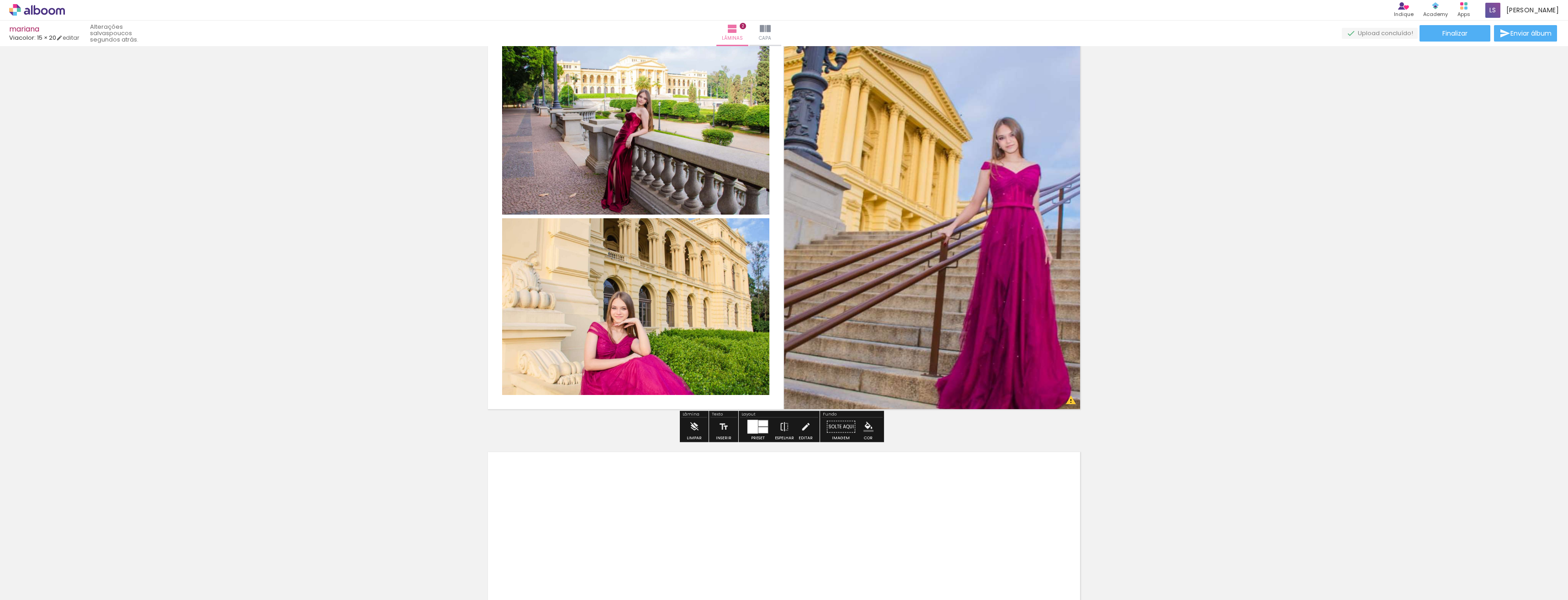
scroll to position [500, 0]
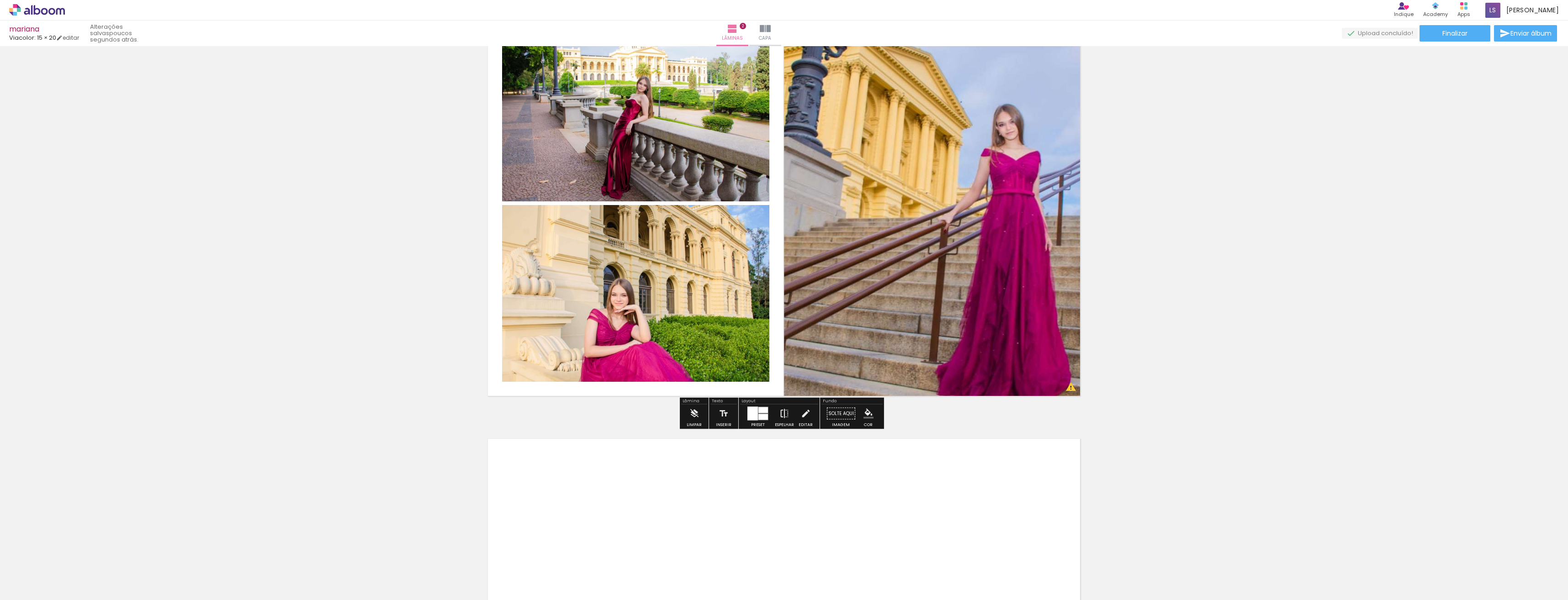
click at [782, 414] on iron-icon at bounding box center [784, 414] width 10 height 18
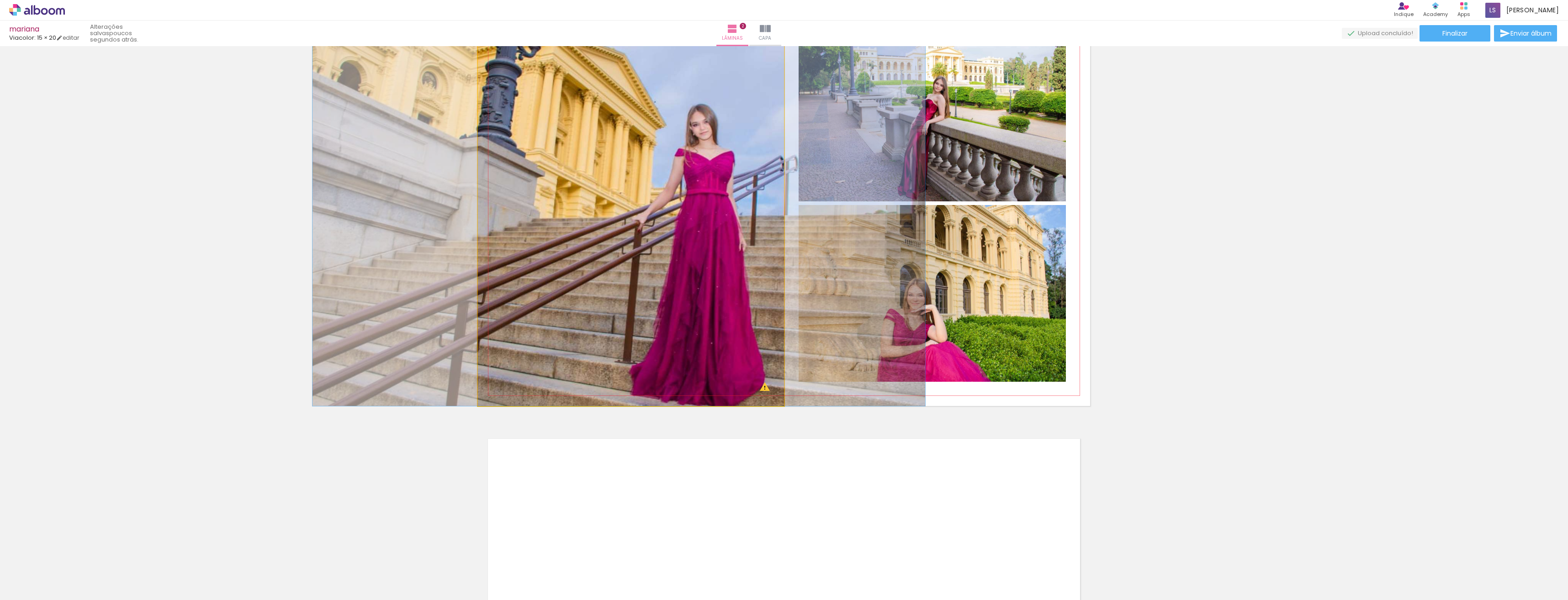
click at [769, 367] on quentale-photo at bounding box center [631, 204] width 306 height 405
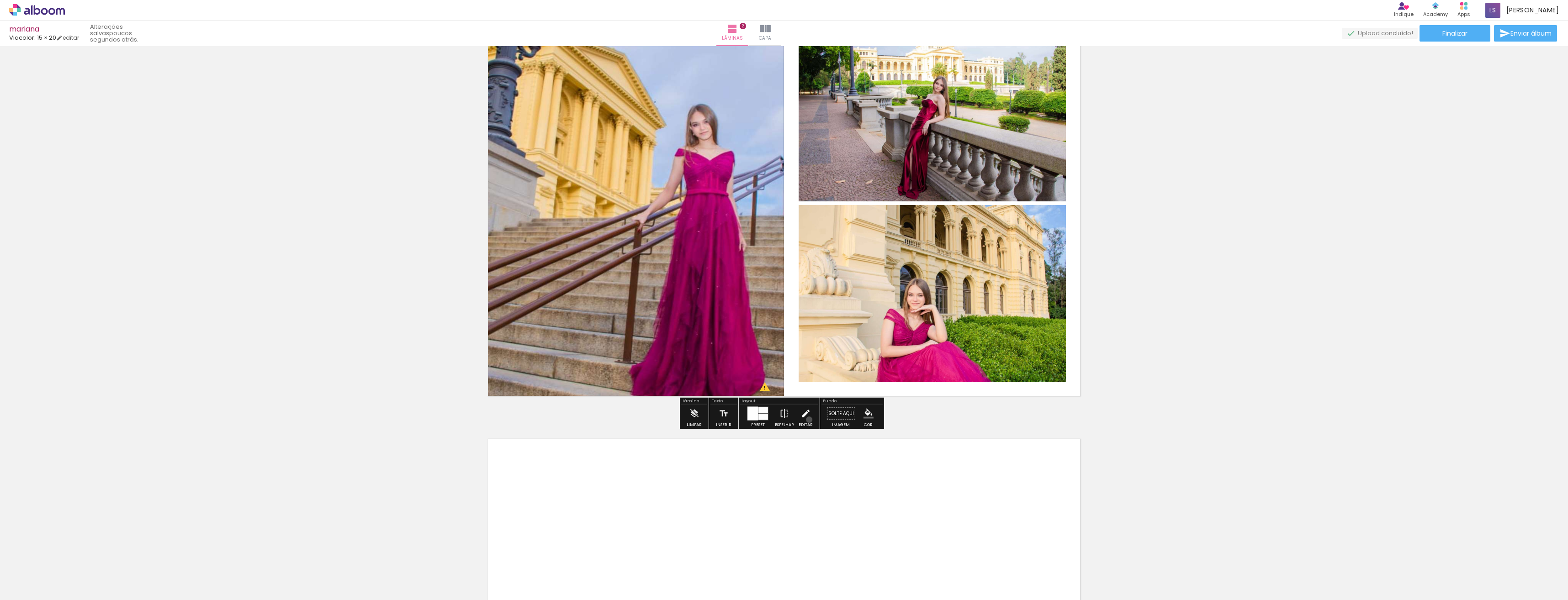
click at [807, 420] on iron-icon at bounding box center [805, 414] width 10 height 18
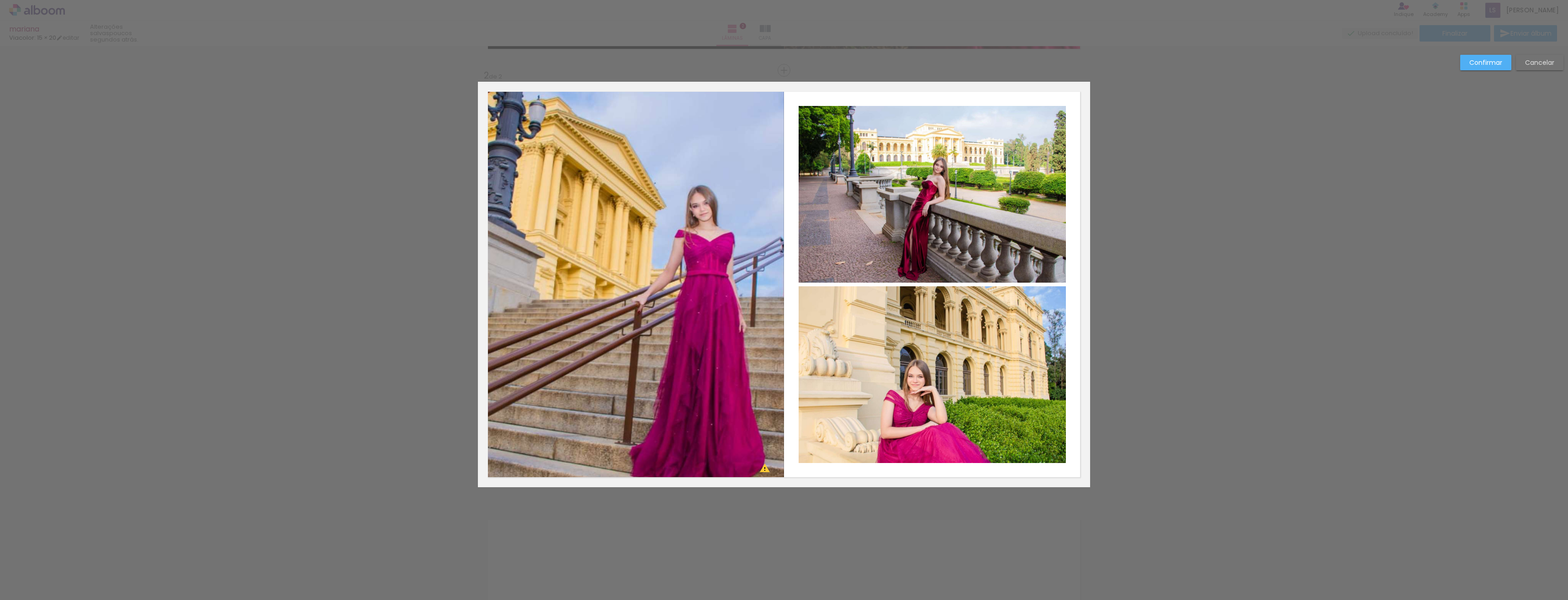
scroll to position [409, 0]
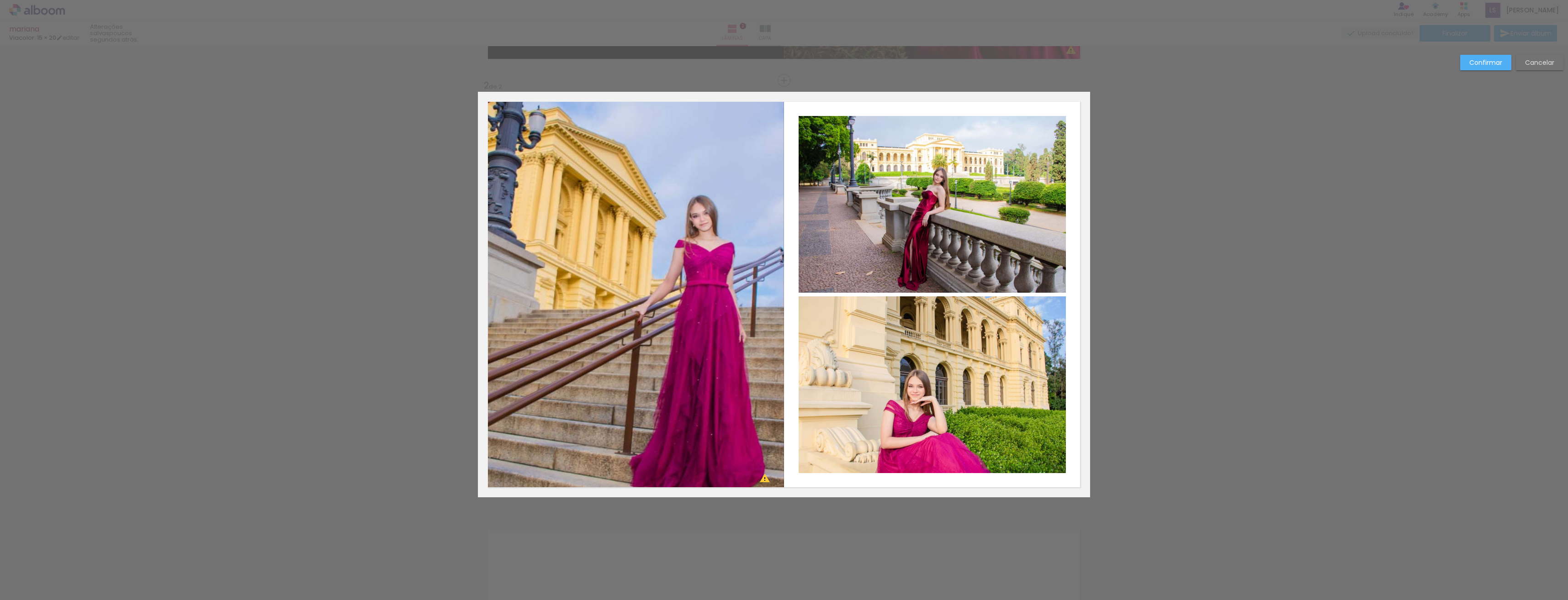
click at [735, 148] on quentale-photo at bounding box center [631, 294] width 306 height 405
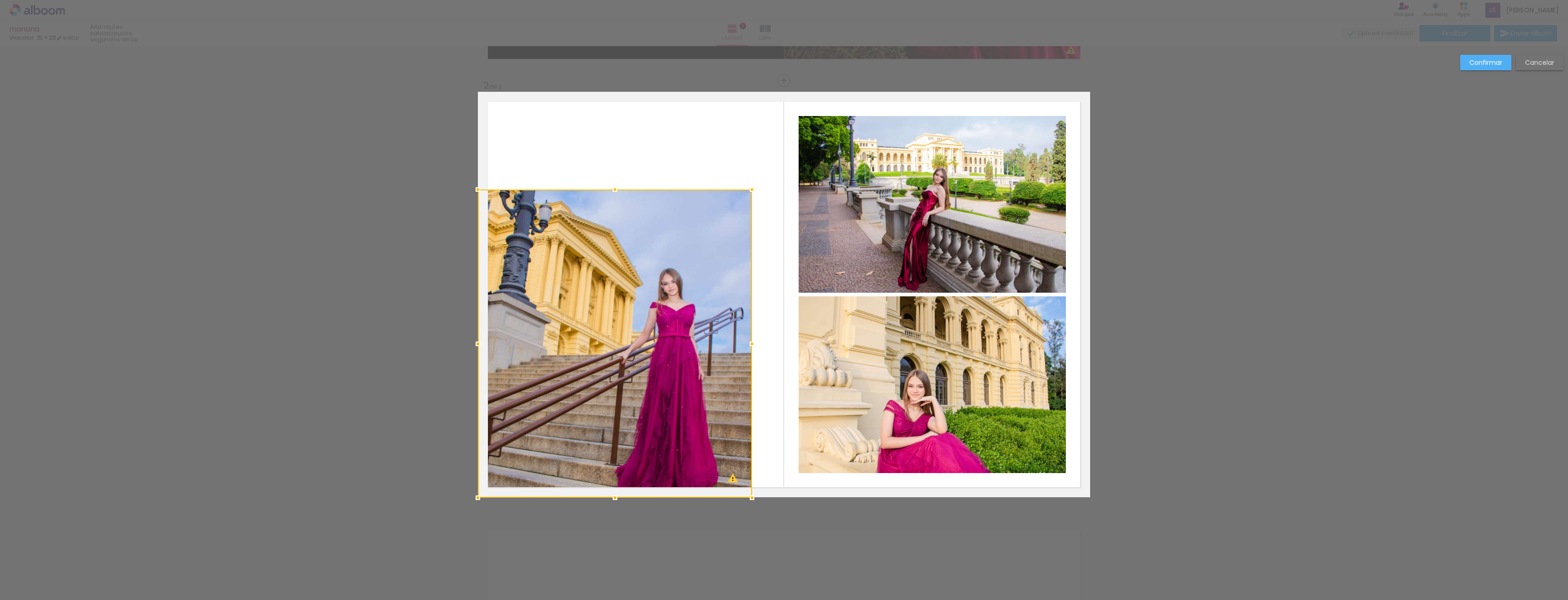
drag, startPoint x: 783, startPoint y: 94, endPoint x: 751, endPoint y: 184, distance: 95.5
click at [751, 184] on div at bounding box center [752, 189] width 18 height 18
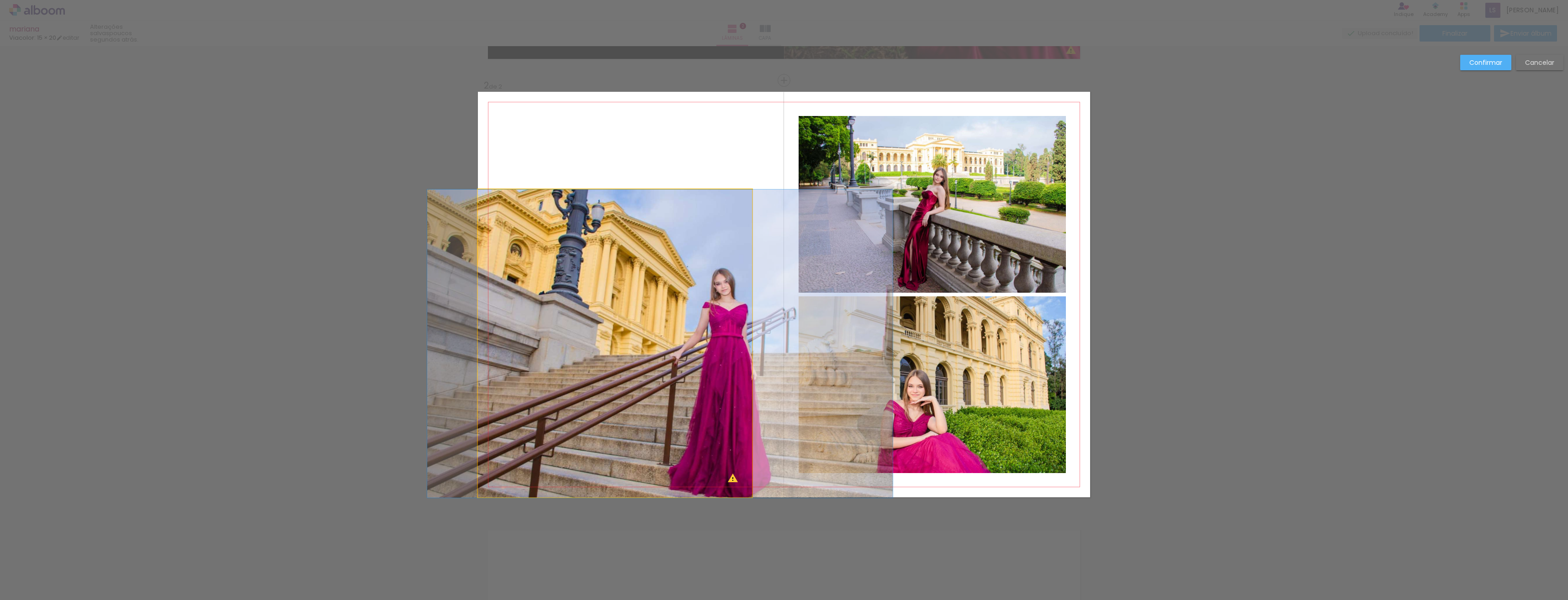
drag, startPoint x: 652, startPoint y: 364, endPoint x: 704, endPoint y: 244, distance: 130.8
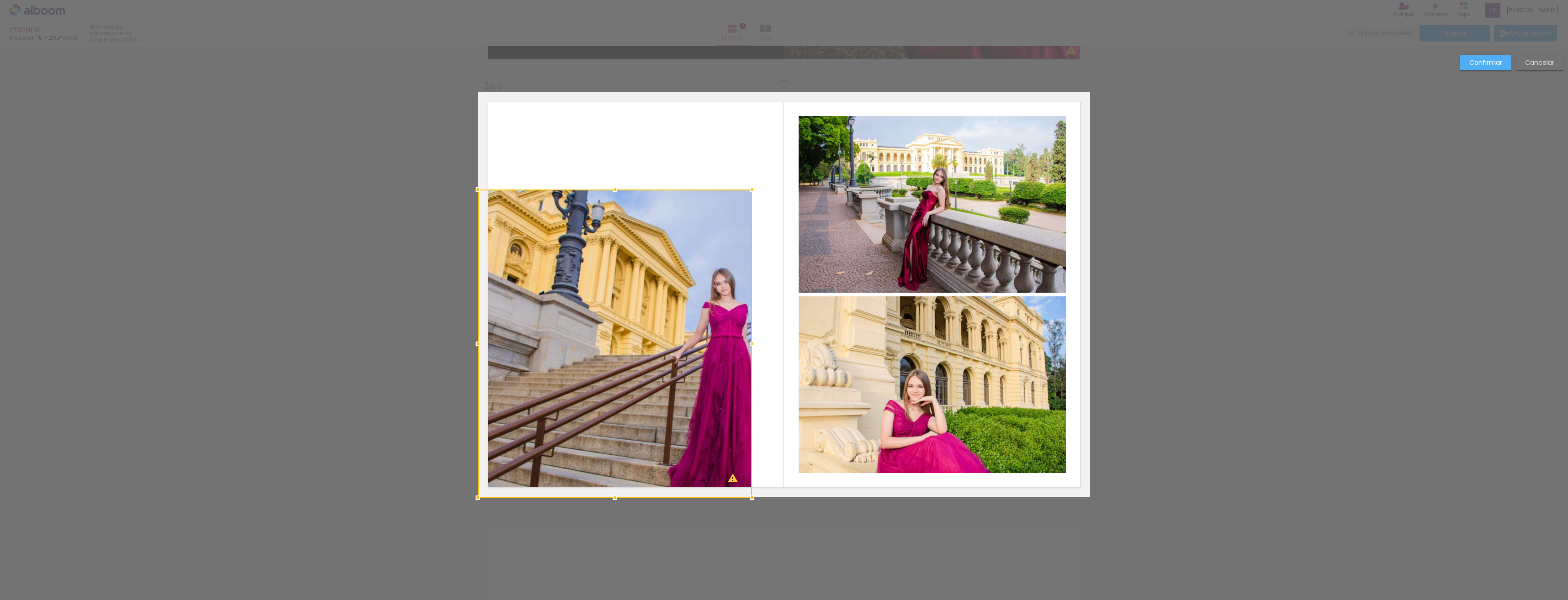
click at [712, 289] on div at bounding box center [615, 343] width 274 height 309
click at [650, 350] on div at bounding box center [615, 343] width 274 height 309
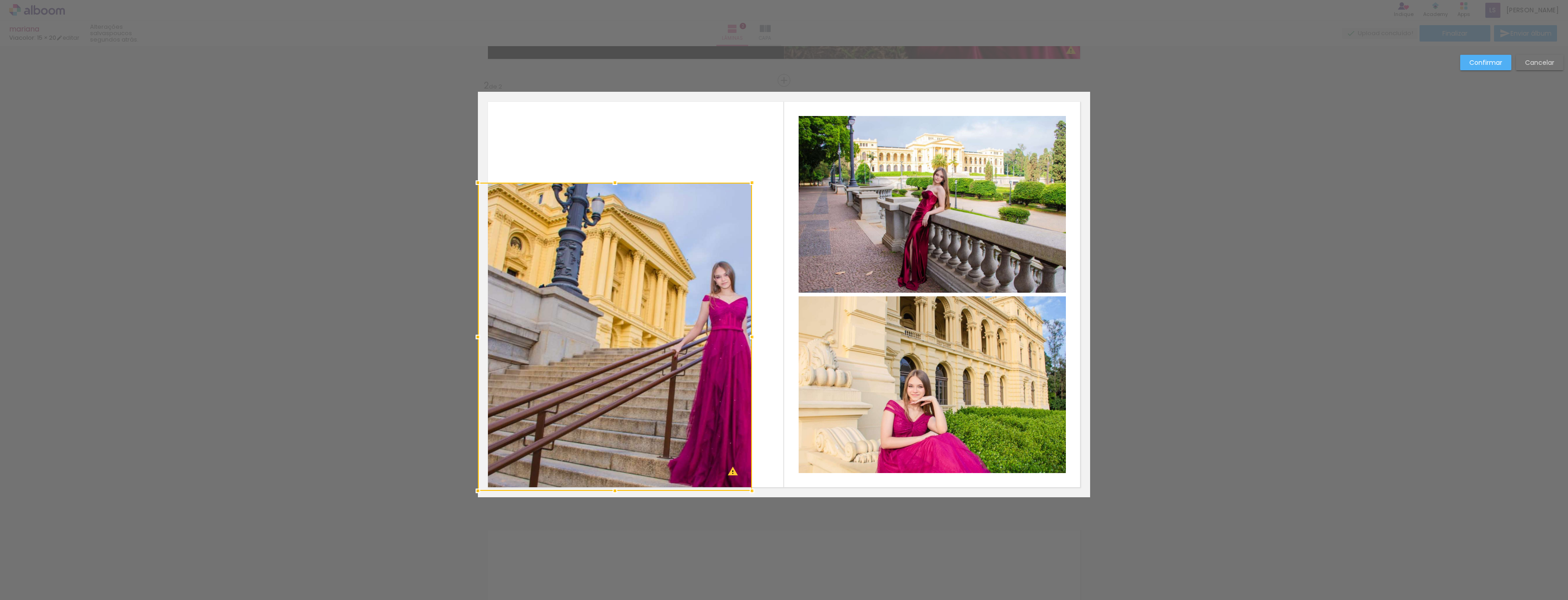
drag, startPoint x: 664, startPoint y: 379, endPoint x: 675, endPoint y: 424, distance: 46.3
click at [659, 373] on div at bounding box center [615, 337] width 274 height 309
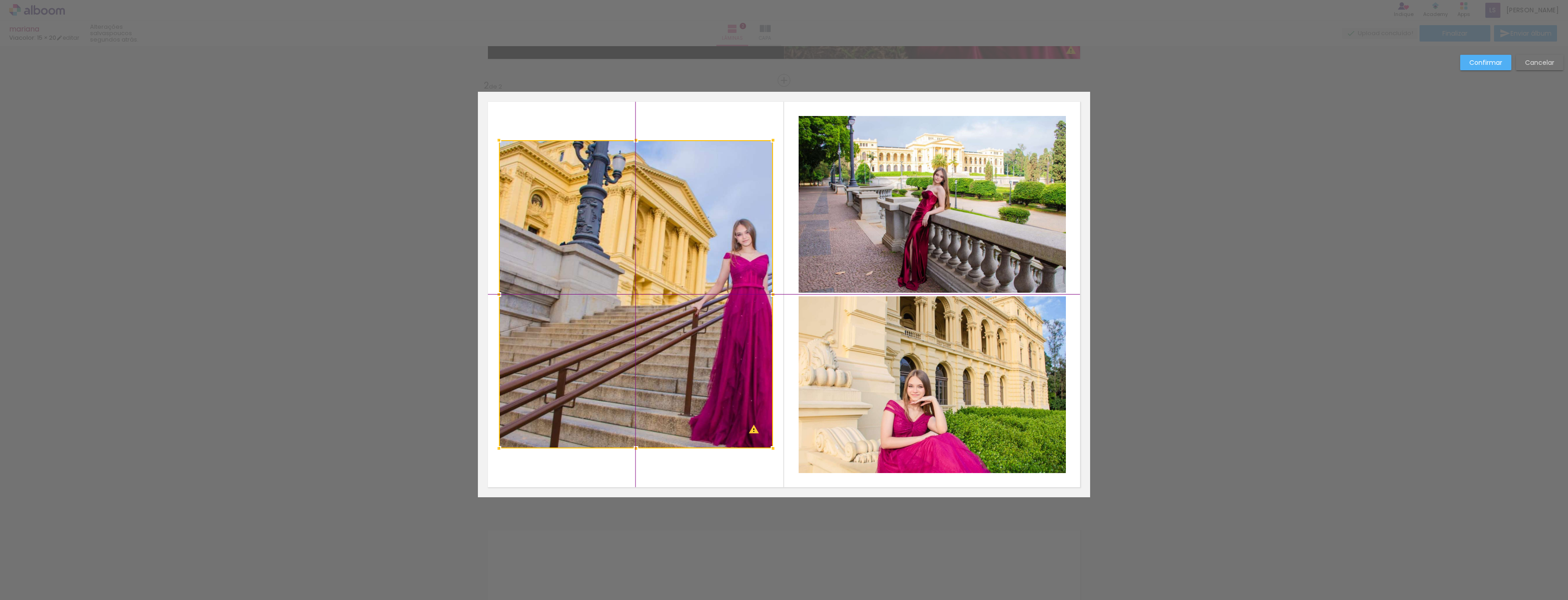
drag, startPoint x: 657, startPoint y: 368, endPoint x: 657, endPoint y: 360, distance: 8.0
click at [657, 360] on div at bounding box center [636, 294] width 274 height 309
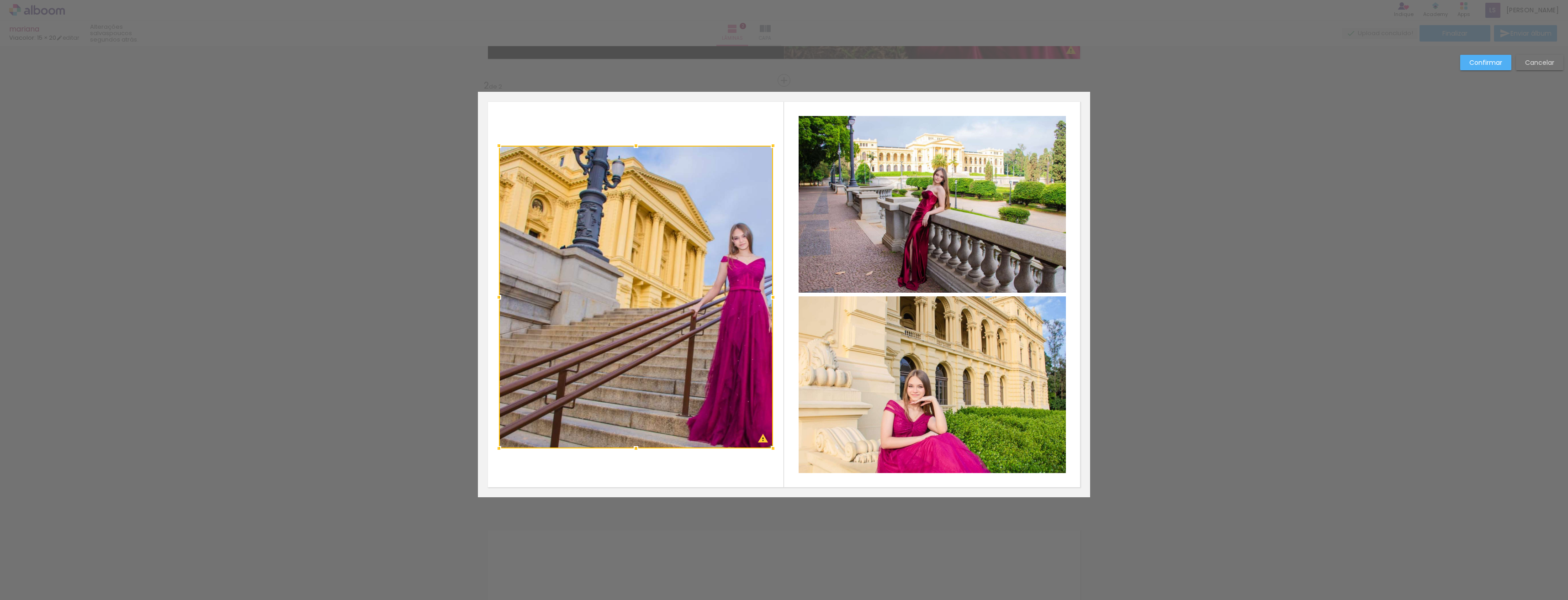
drag, startPoint x: 633, startPoint y: 139, endPoint x: 632, endPoint y: 132, distance: 7.1
click at [632, 132] on album-spread "2 de 2" at bounding box center [784, 294] width 612 height 405
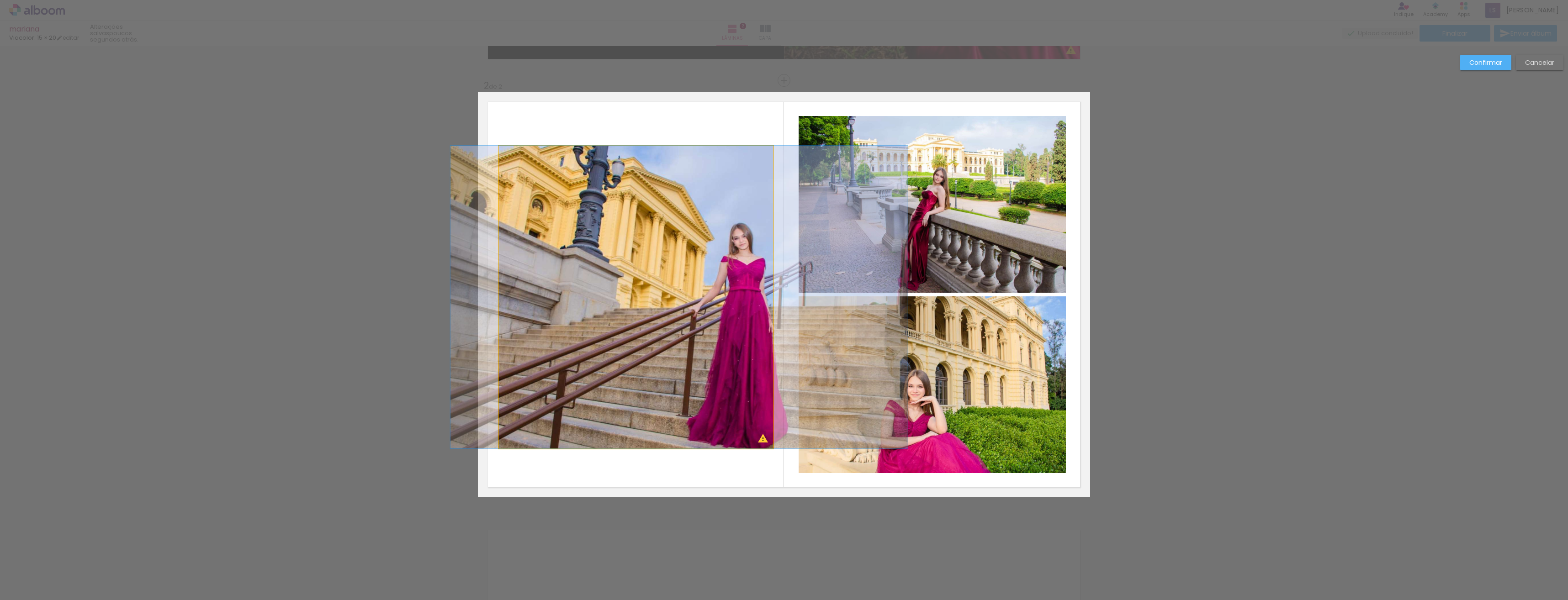
click at [751, 160] on quentale-photo at bounding box center [636, 297] width 274 height 303
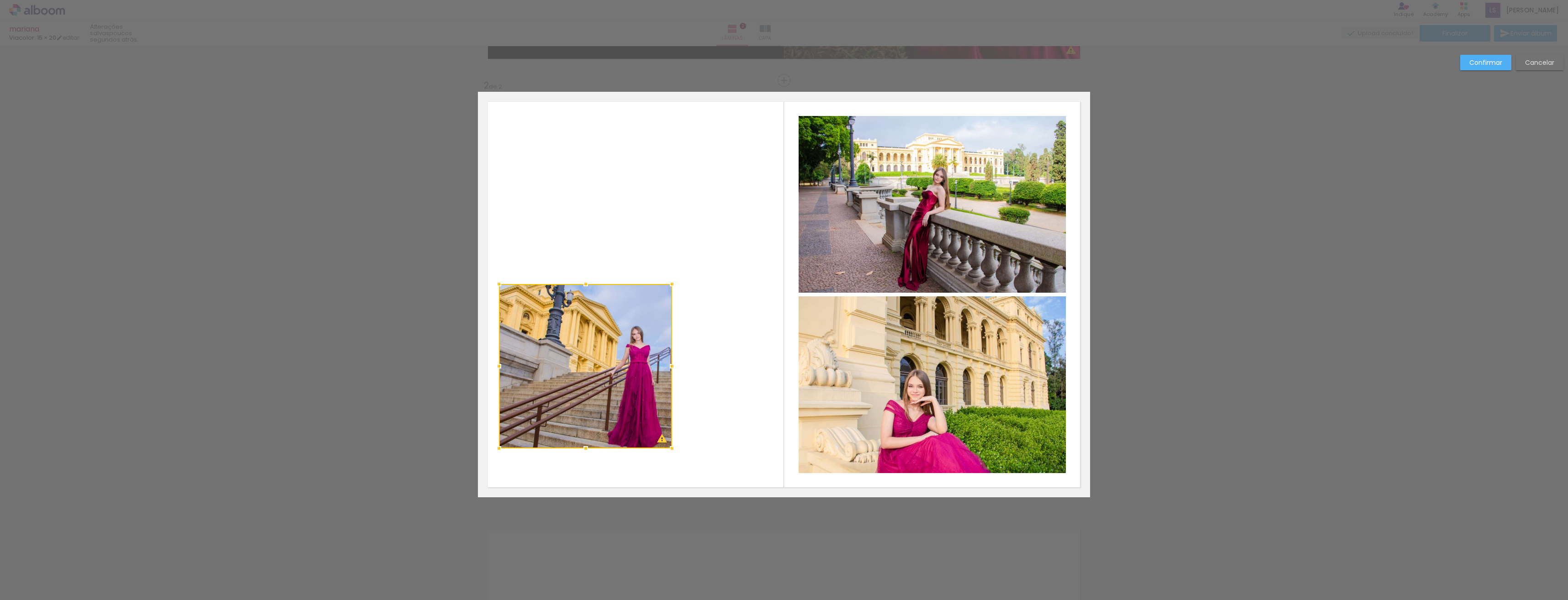
drag, startPoint x: 772, startPoint y: 142, endPoint x: 671, endPoint y: 281, distance: 171.8
click at [671, 281] on div at bounding box center [672, 284] width 18 height 18
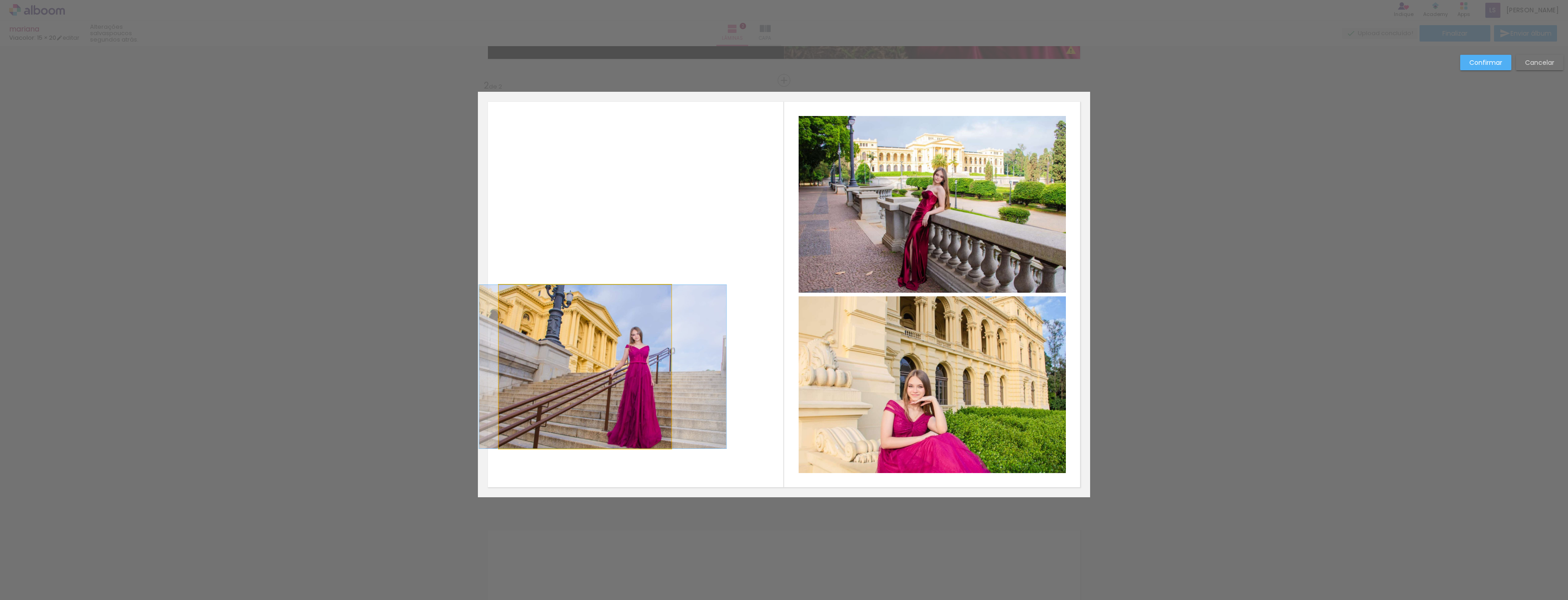
click at [583, 363] on quentale-photo at bounding box center [585, 367] width 172 height 164
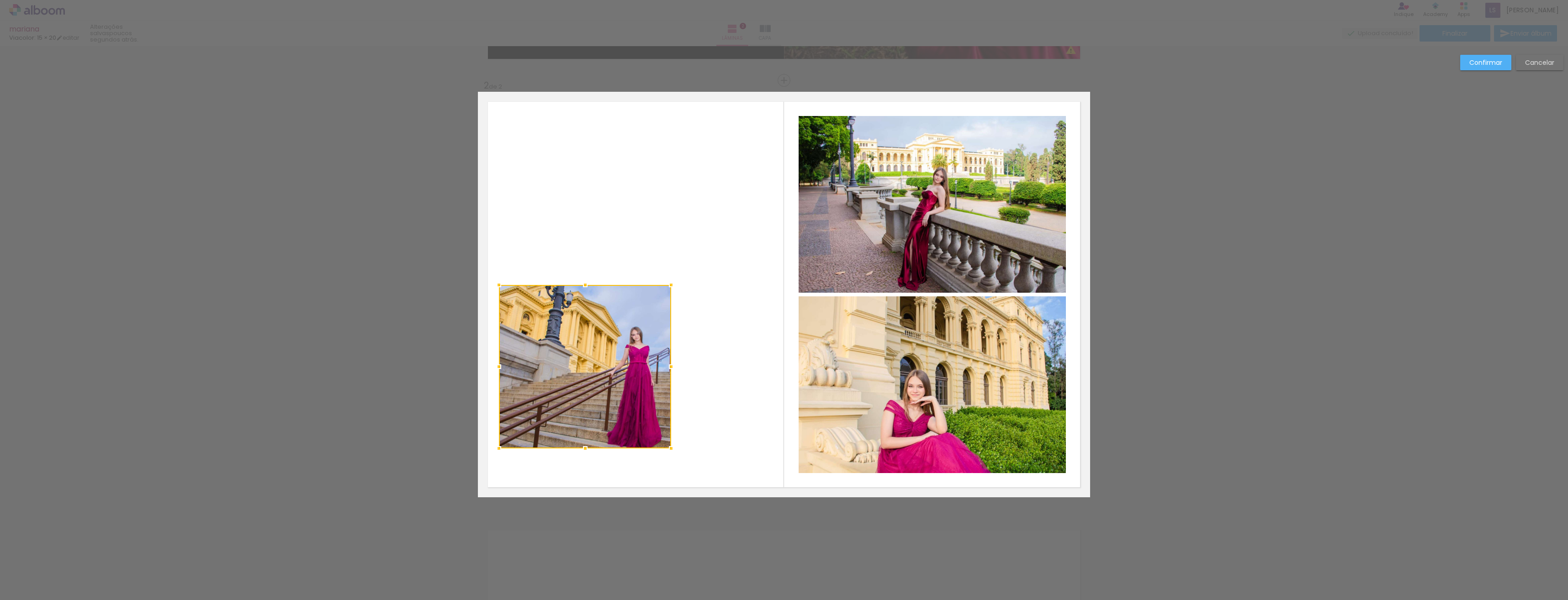
click at [0, 0] on slot "Cancelar" at bounding box center [0, 0] width 0 height 0
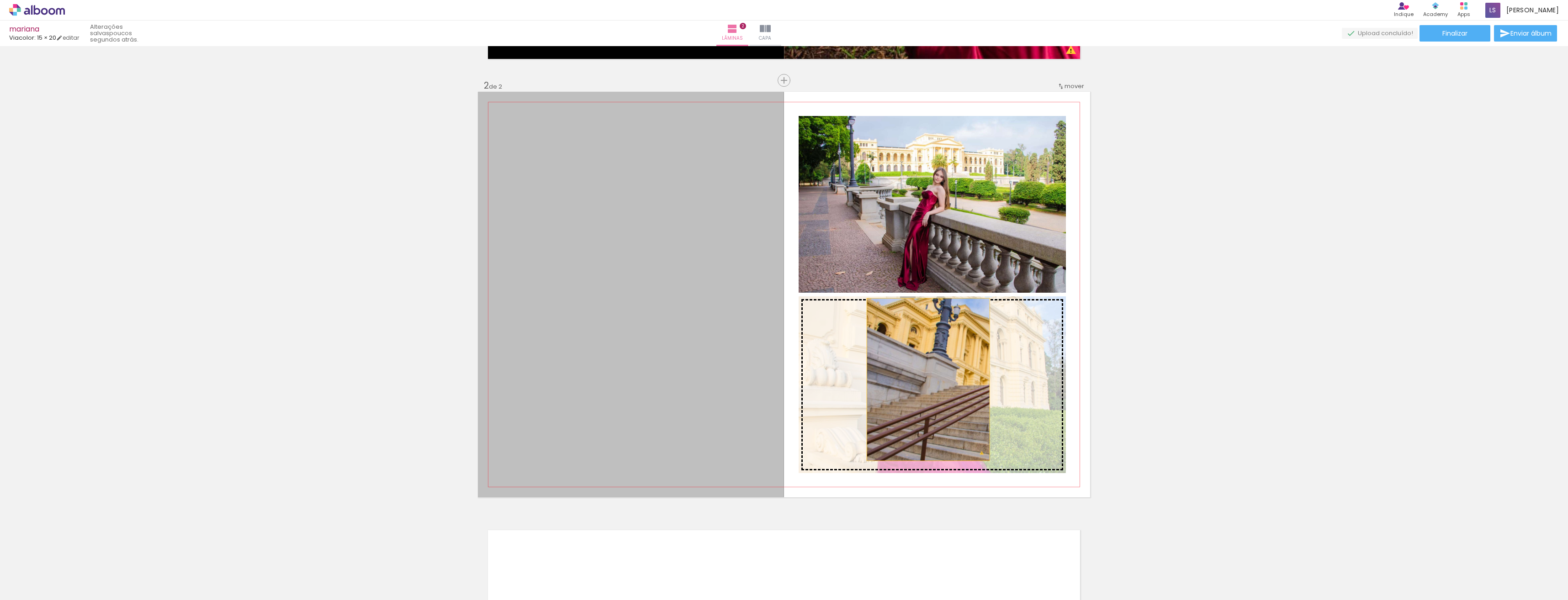
drag, startPoint x: 564, startPoint y: 349, endPoint x: 925, endPoint y: 379, distance: 362.2
click at [0, 0] on slot at bounding box center [0, 0] width 0 height 0
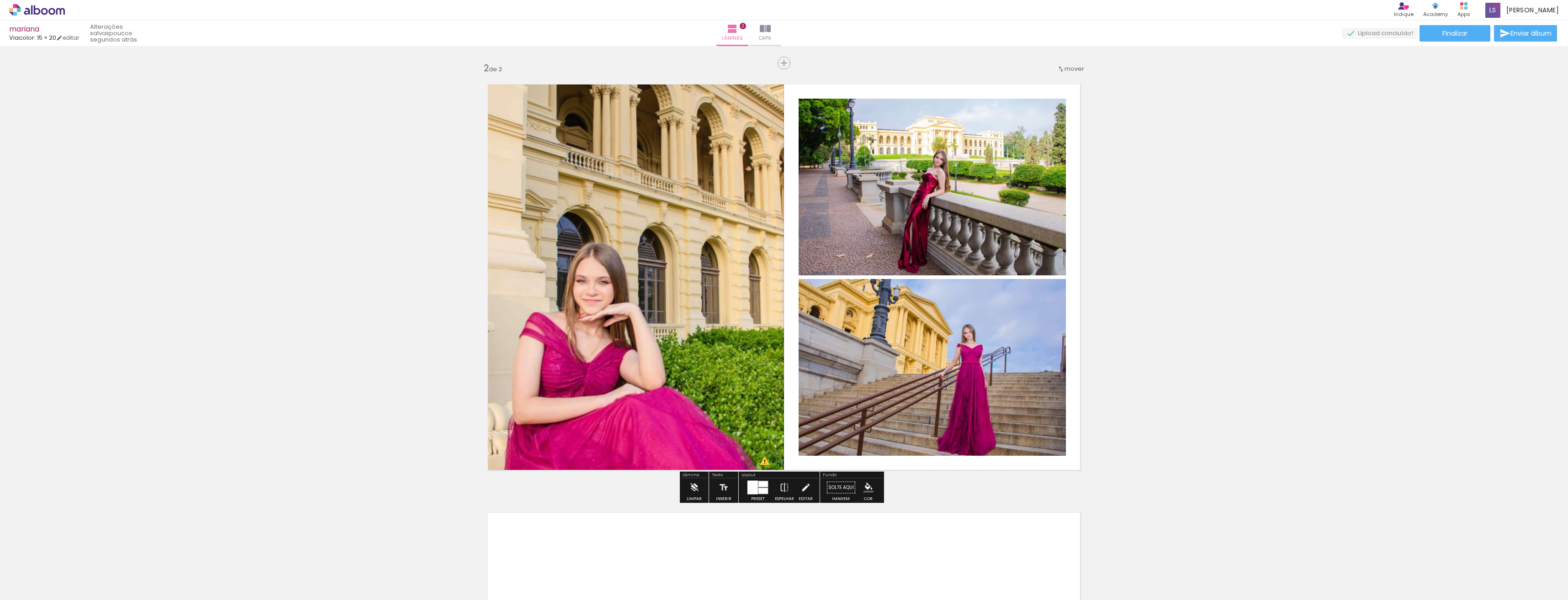
scroll to position [457, 0]
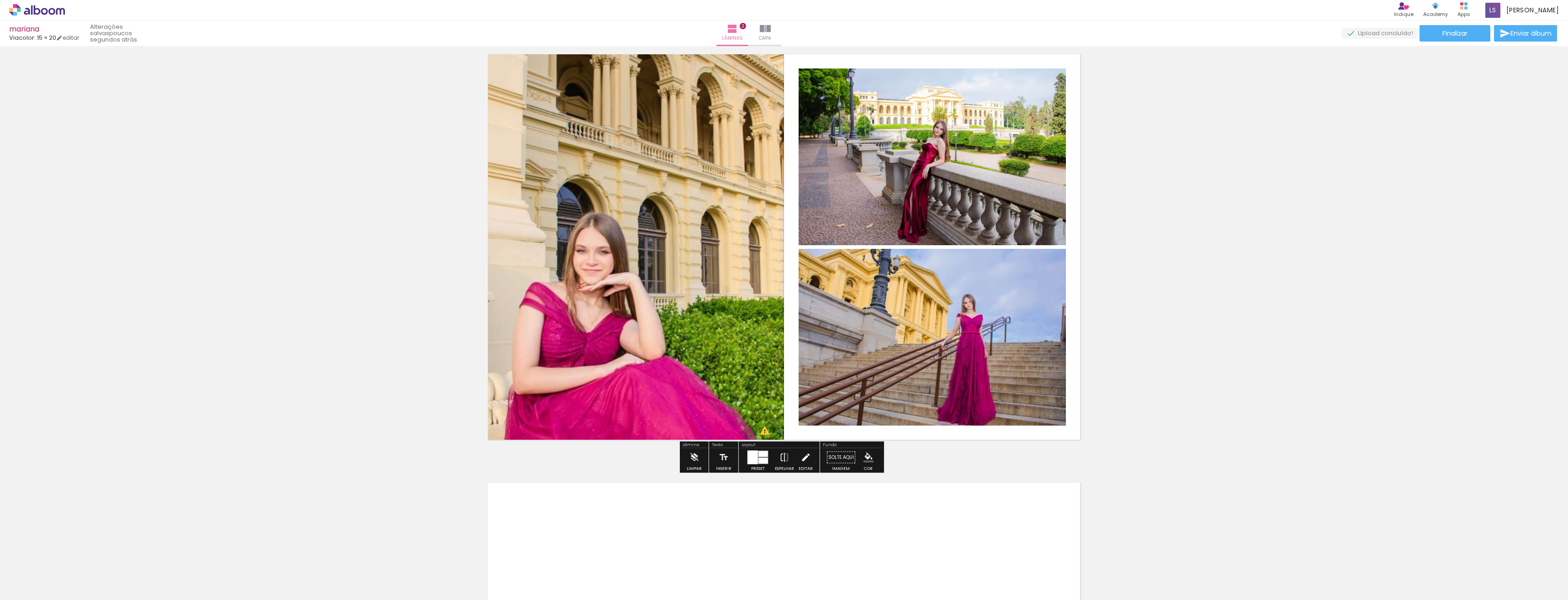
click at [801, 462] on iron-icon at bounding box center [805, 458] width 10 height 18
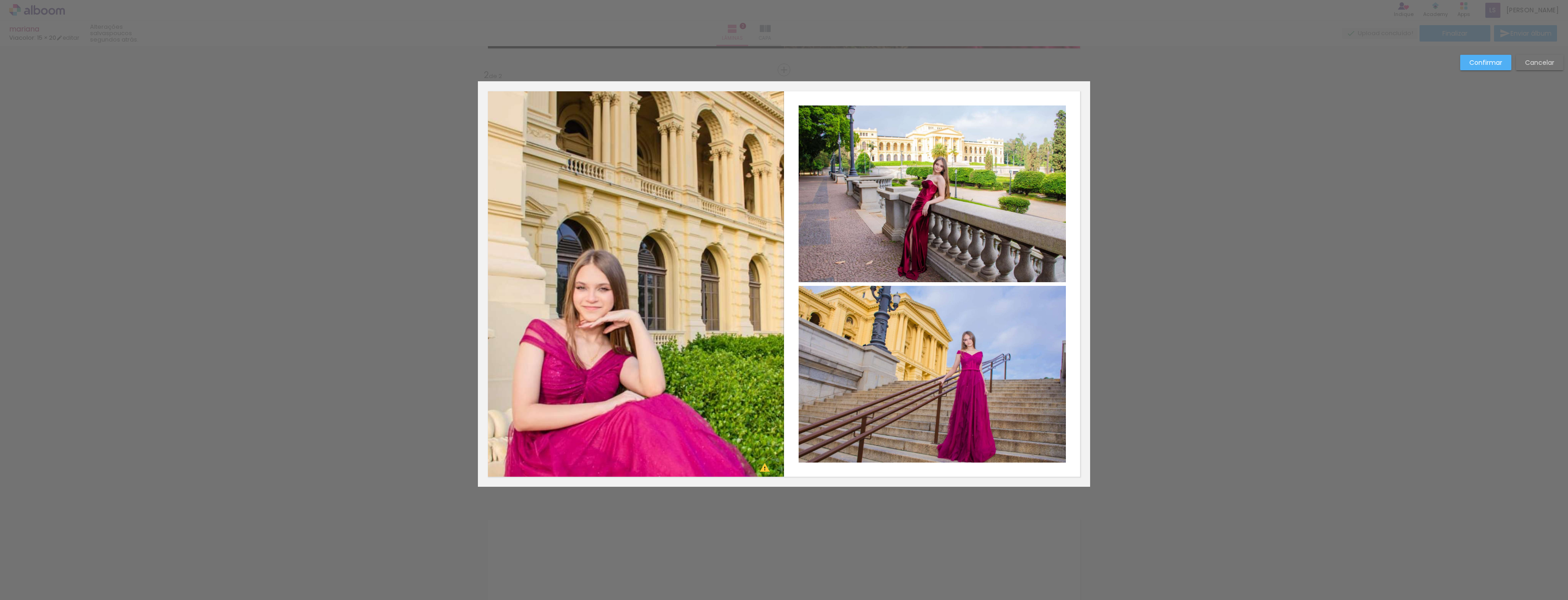
scroll to position [409, 0]
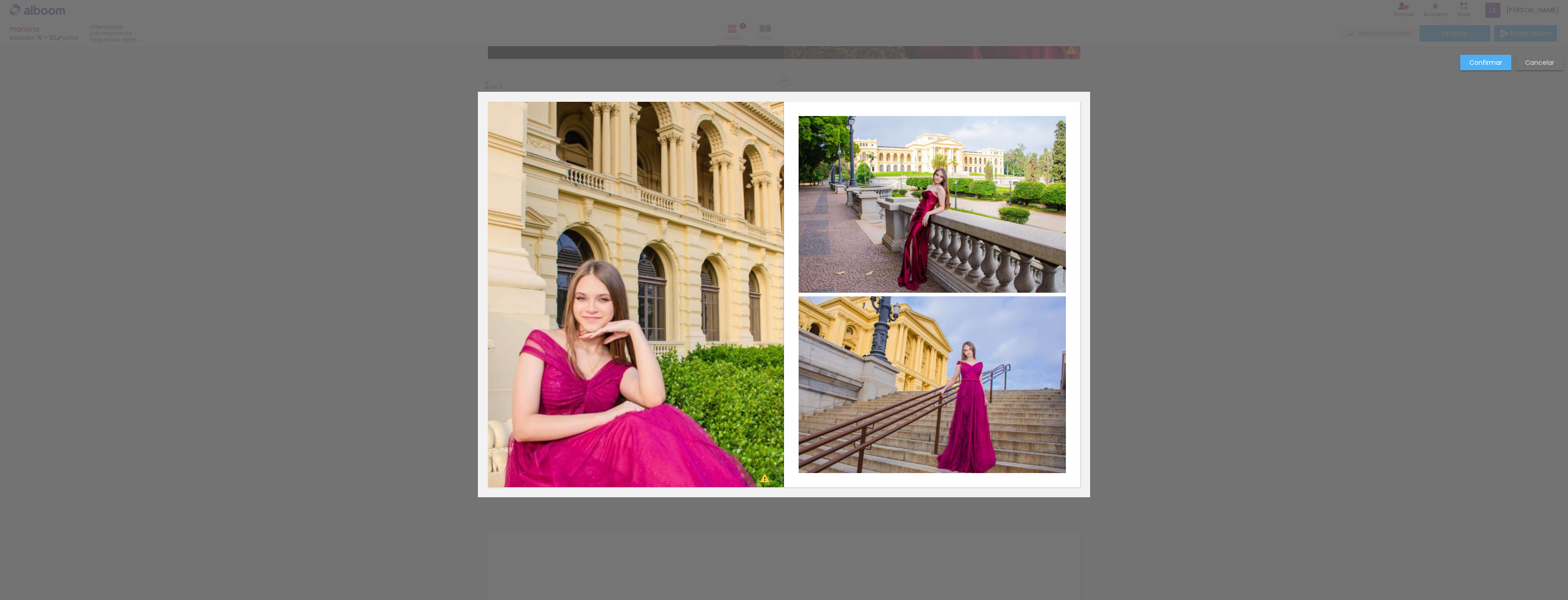
click at [772, 483] on quentale-photo at bounding box center [631, 294] width 306 height 405
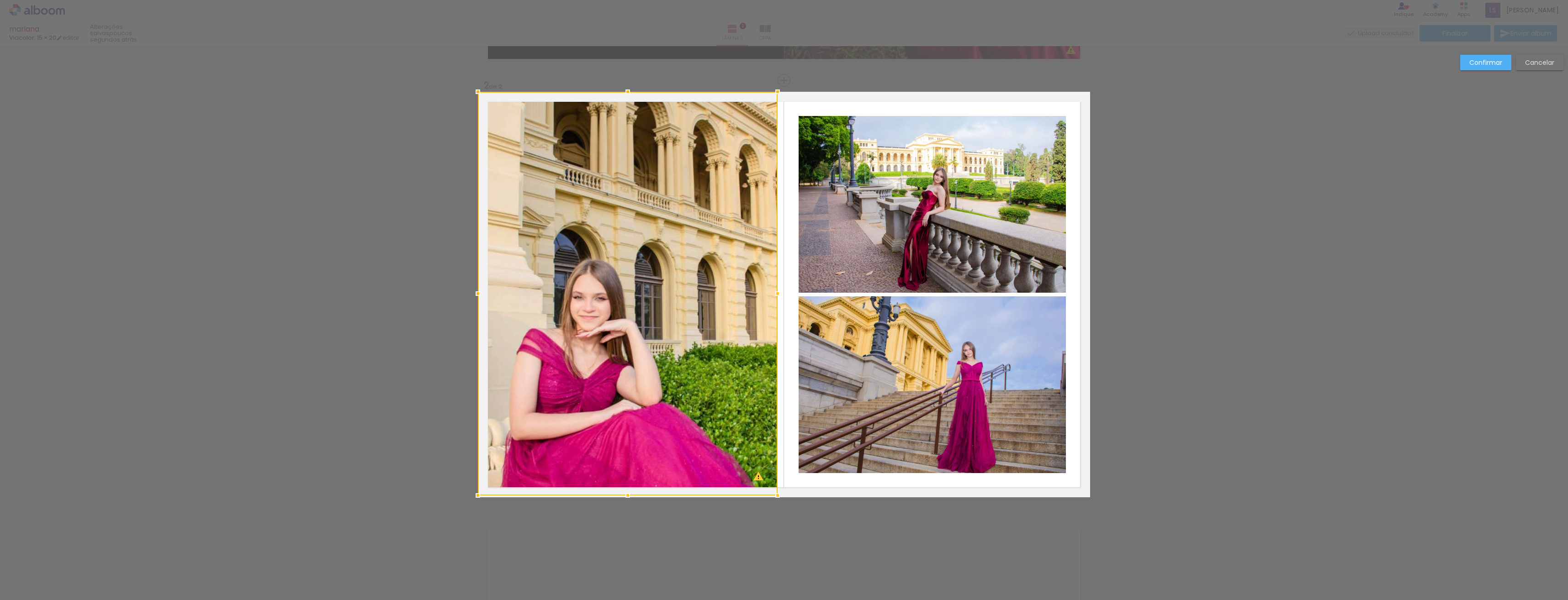
drag, startPoint x: 782, startPoint y: 500, endPoint x: 764, endPoint y: 478, distance: 28.4
click at [769, 487] on div at bounding box center [778, 496] width 18 height 18
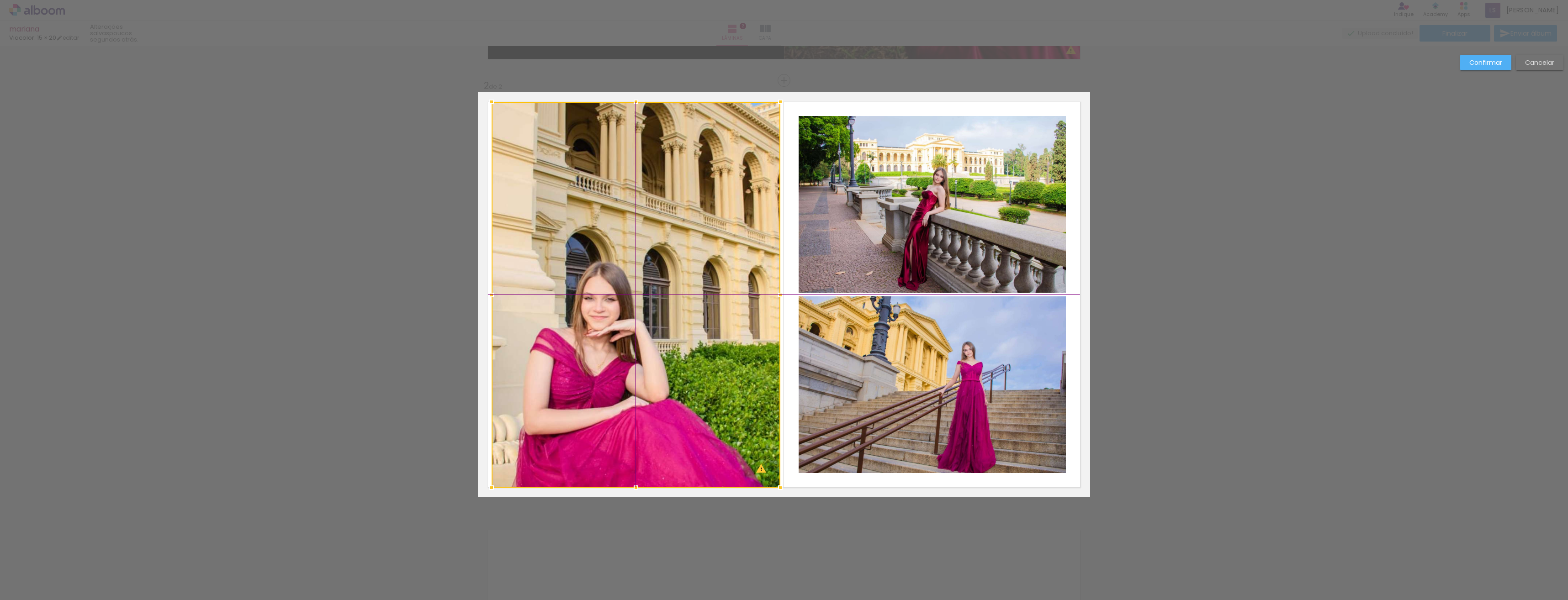
drag, startPoint x: 750, startPoint y: 462, endPoint x: 745, endPoint y: 459, distance: 5.8
click at [745, 459] on div at bounding box center [636, 295] width 289 height 386
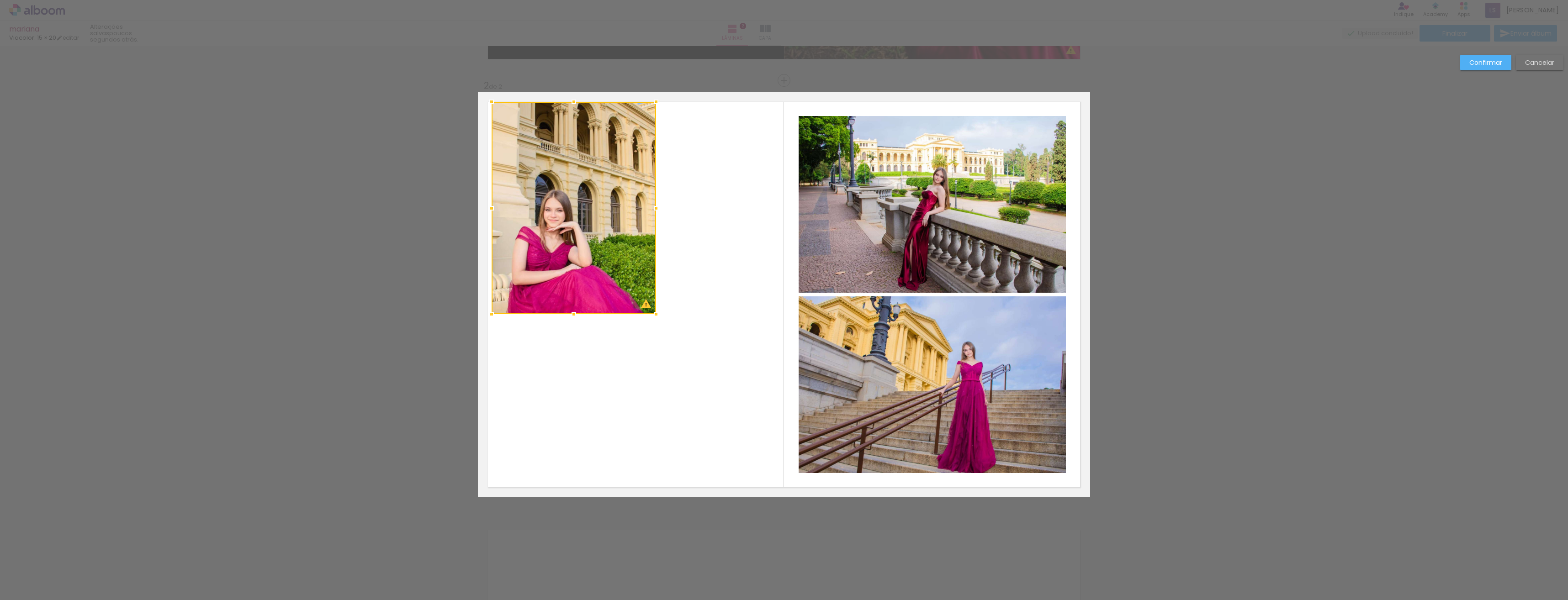
drag, startPoint x: 777, startPoint y: 489, endPoint x: 672, endPoint y: 329, distance: 191.4
click at [672, 329] on album-spread "2 de 2" at bounding box center [784, 294] width 612 height 405
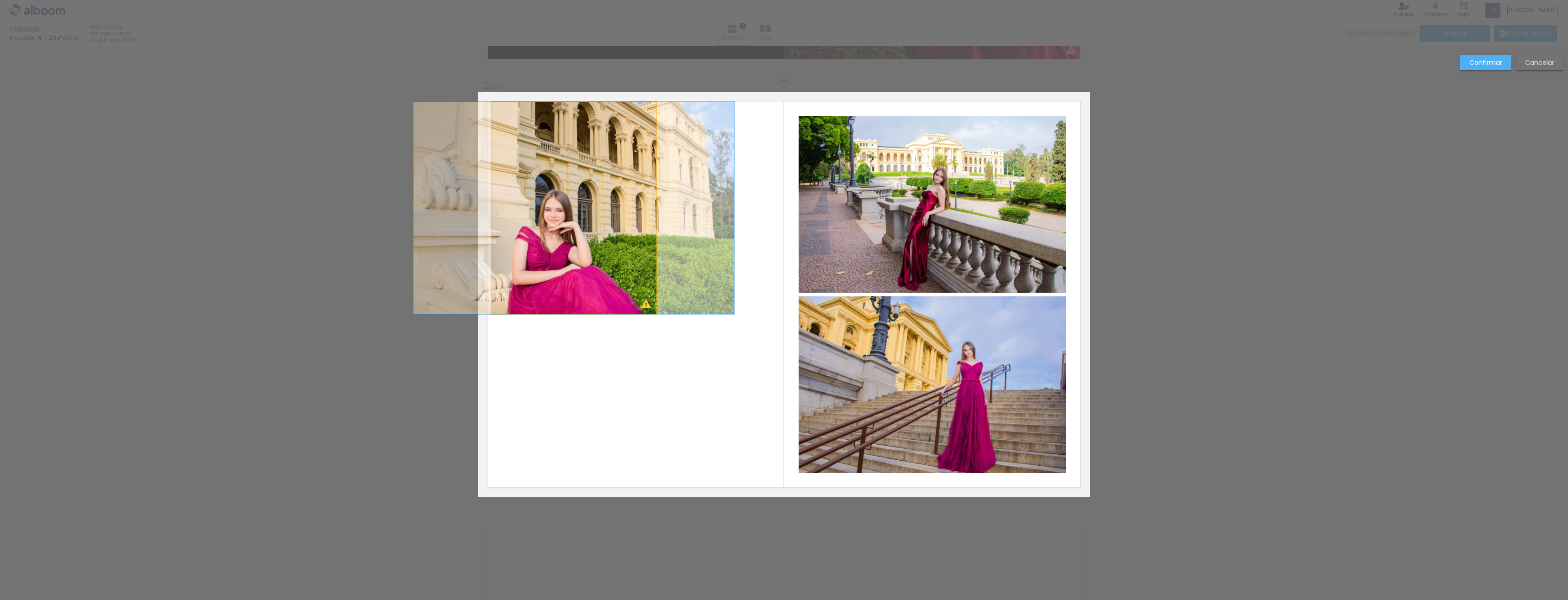
drag, startPoint x: 648, startPoint y: 307, endPoint x: 652, endPoint y: 311, distance: 5.7
click at [648, 307] on quentale-photo at bounding box center [574, 208] width 165 height 213
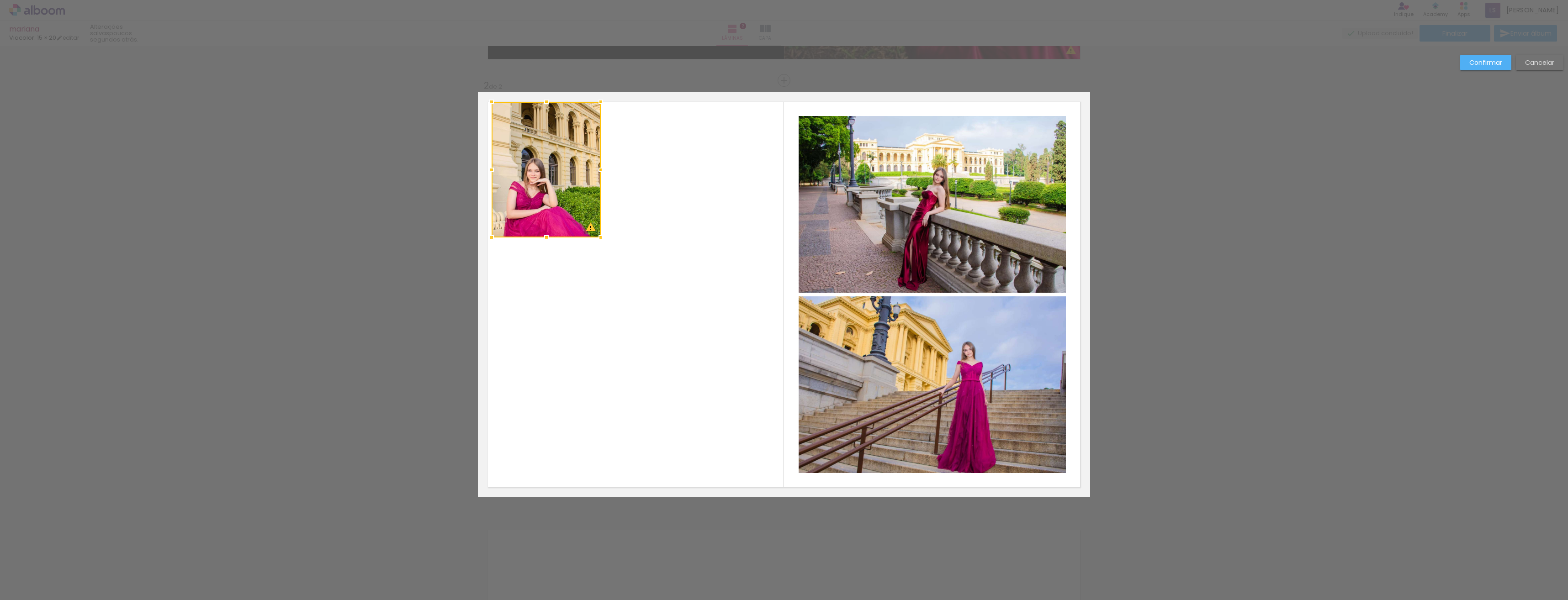
drag, startPoint x: 654, startPoint y: 316, endPoint x: 598, endPoint y: 239, distance: 95.2
click at [598, 239] on div at bounding box center [601, 237] width 18 height 18
click at [586, 219] on quentale-photo at bounding box center [546, 170] width 110 height 136
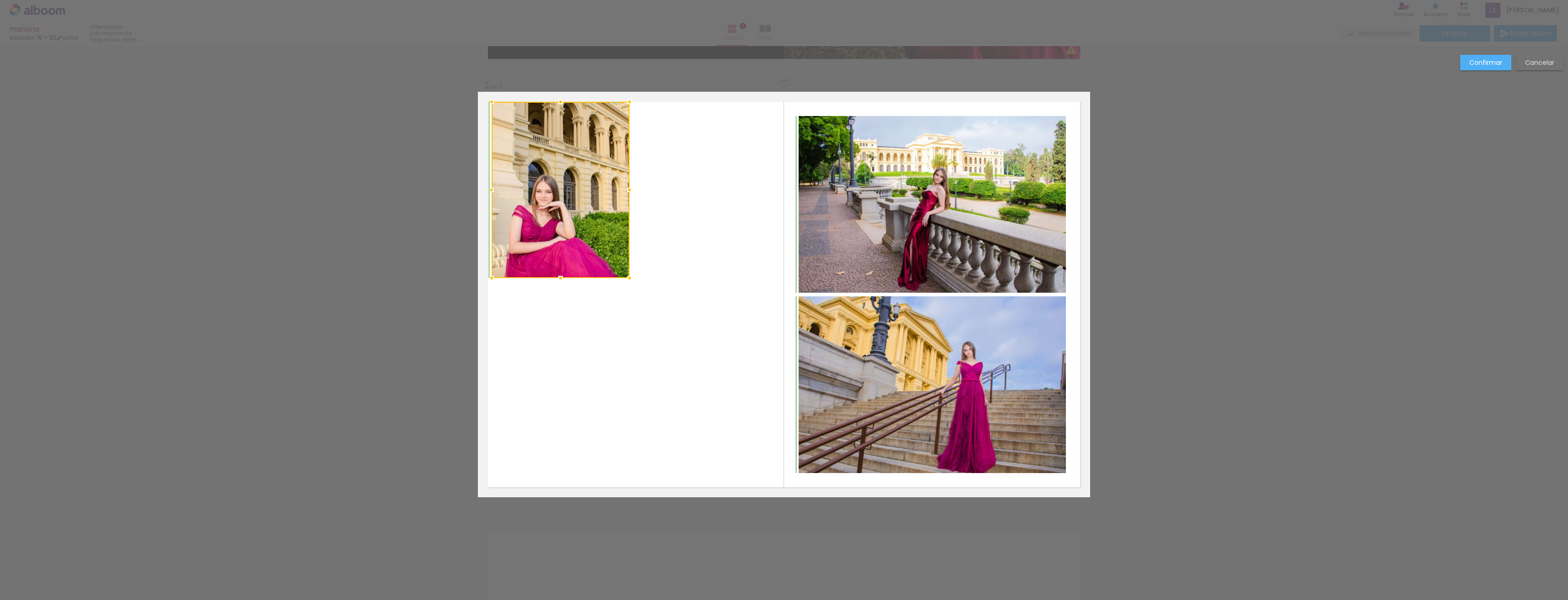
drag, startPoint x: 598, startPoint y: 238, endPoint x: 627, endPoint y: 280, distance: 51.0
click at [627, 280] on div at bounding box center [629, 278] width 18 height 18
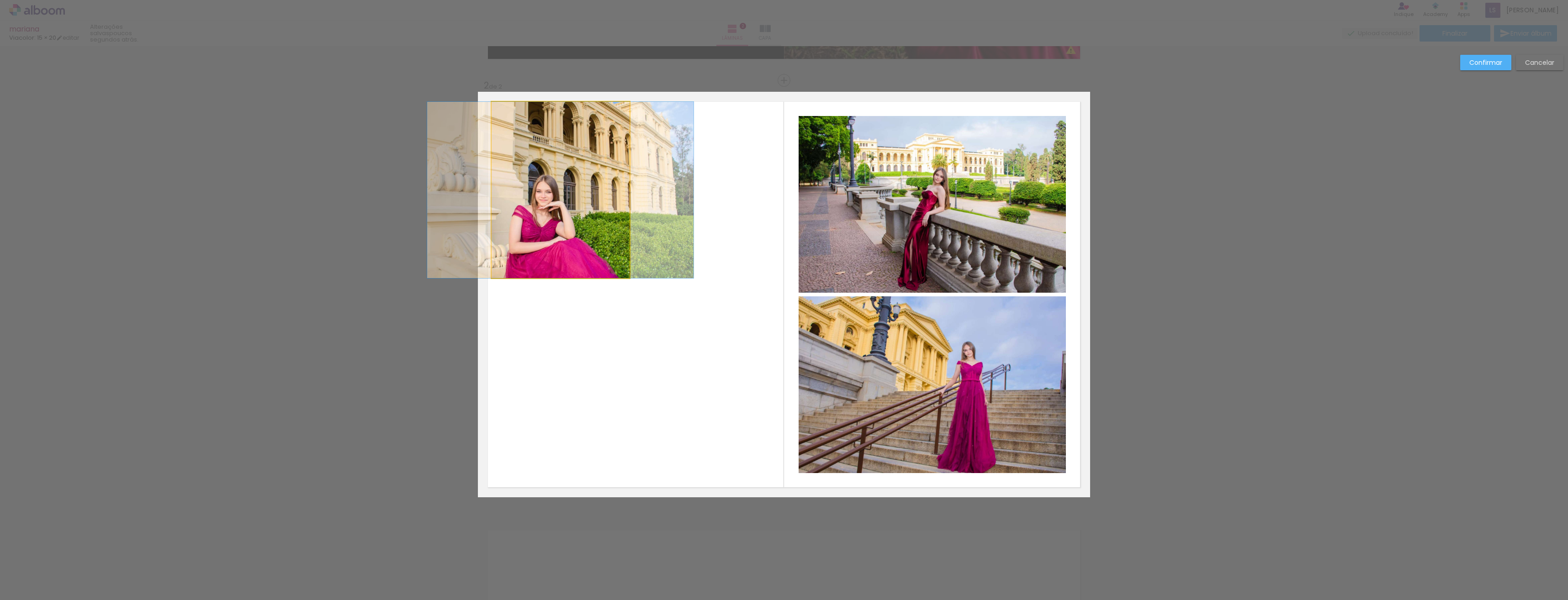
click at [611, 268] on quentale-photo at bounding box center [560, 190] width 138 height 176
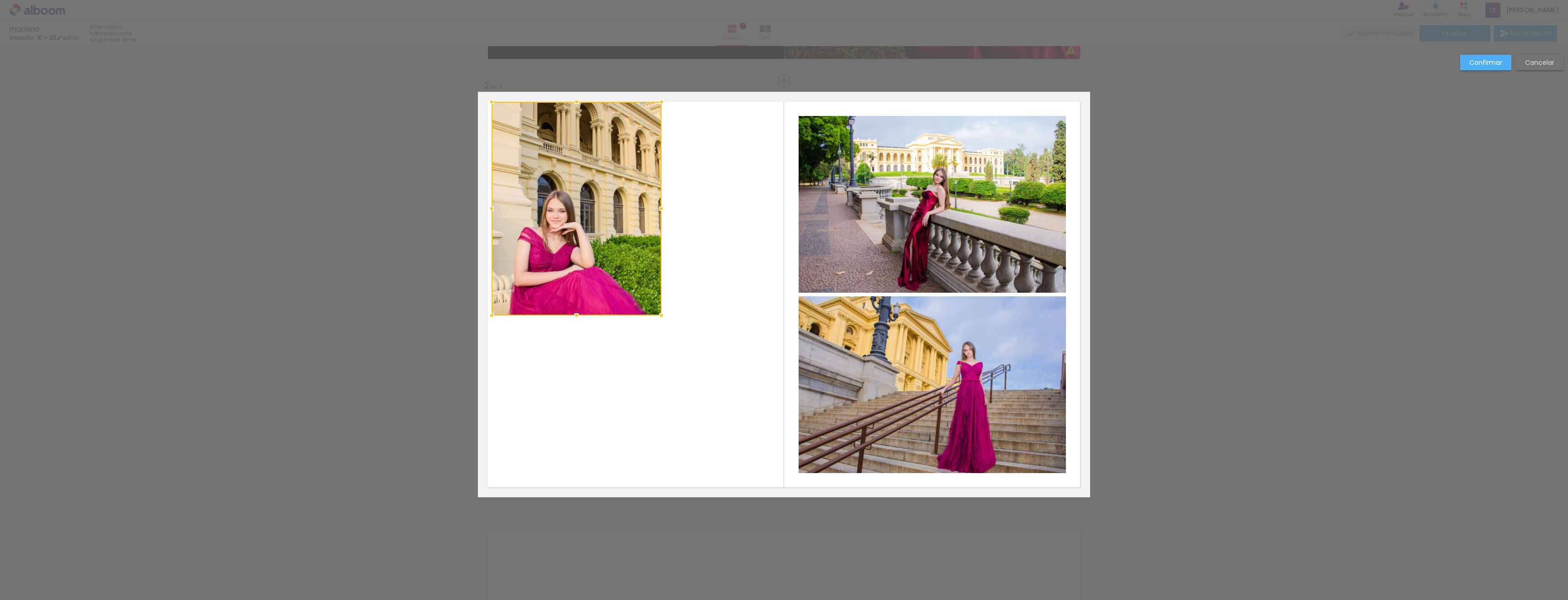
drag, startPoint x: 628, startPoint y: 280, endPoint x: 661, endPoint y: 317, distance: 49.6
click at [661, 317] on div at bounding box center [662, 316] width 18 height 18
click at [620, 271] on quentale-photo at bounding box center [577, 209] width 170 height 214
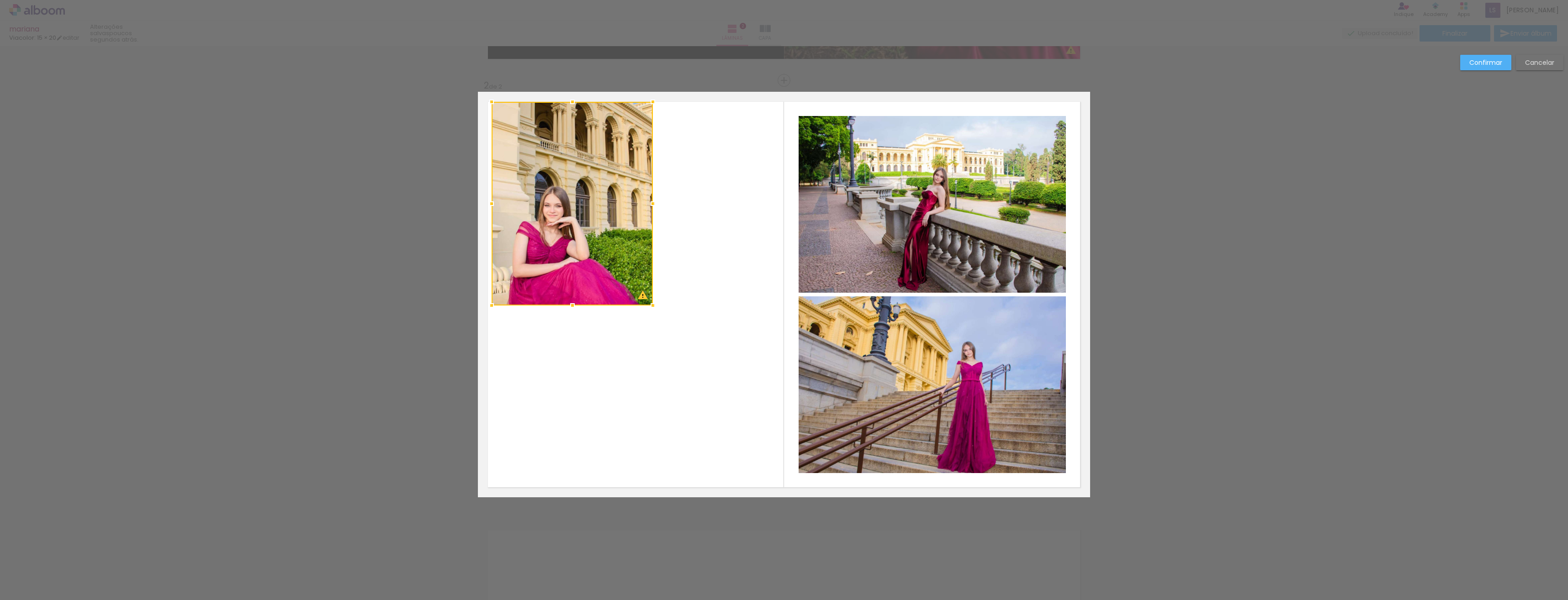
drag, startPoint x: 661, startPoint y: 318, endPoint x: 650, endPoint y: 303, distance: 18.6
click at [651, 304] on div at bounding box center [653, 306] width 18 height 18
click at [648, 300] on quentale-layouter at bounding box center [784, 294] width 612 height 405
click at [622, 263] on quentale-photo at bounding box center [571, 202] width 159 height 200
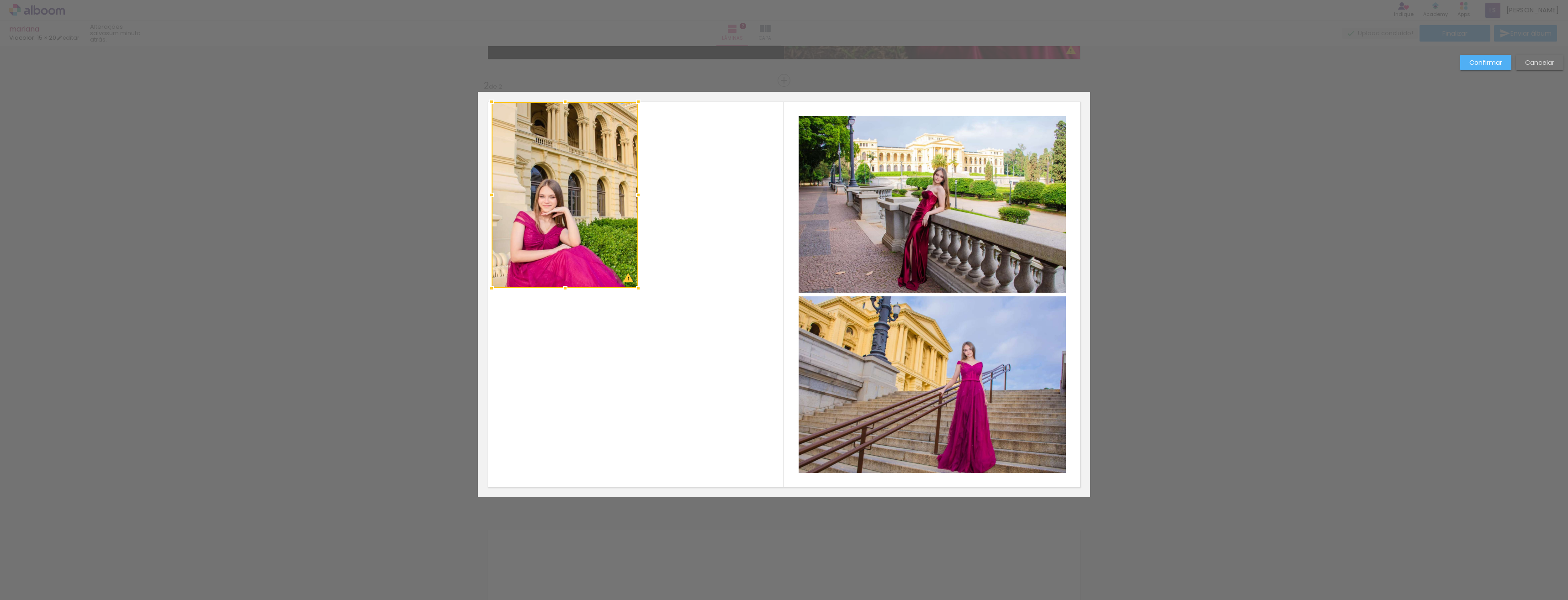
drag, startPoint x: 648, startPoint y: 301, endPoint x: 636, endPoint y: 287, distance: 18.4
click at [636, 287] on div at bounding box center [638, 288] width 18 height 18
click at [622, 271] on quentale-photo at bounding box center [565, 195] width 147 height 186
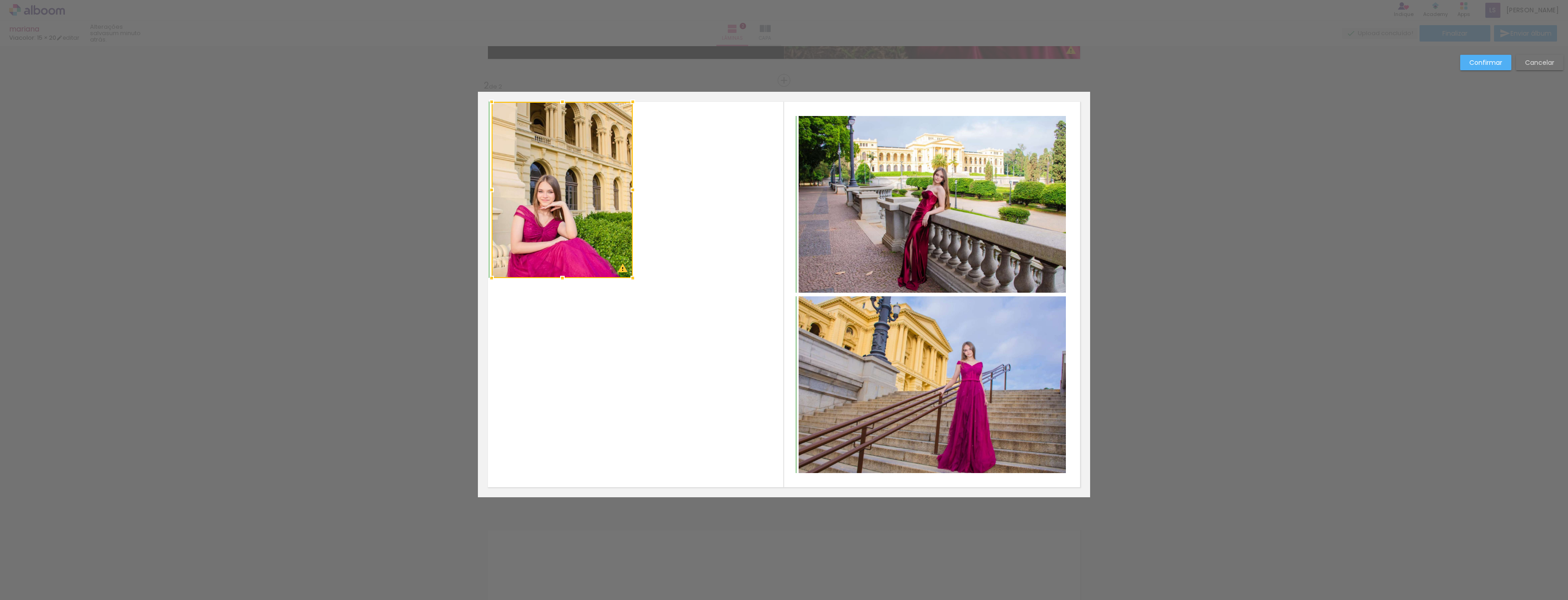
drag, startPoint x: 636, startPoint y: 290, endPoint x: 629, endPoint y: 281, distance: 11.4
click at [630, 281] on div at bounding box center [633, 278] width 18 height 18
click at [628, 278] on quentale-layouter at bounding box center [784, 294] width 612 height 405
click at [628, 278] on div at bounding box center [633, 278] width 18 height 18
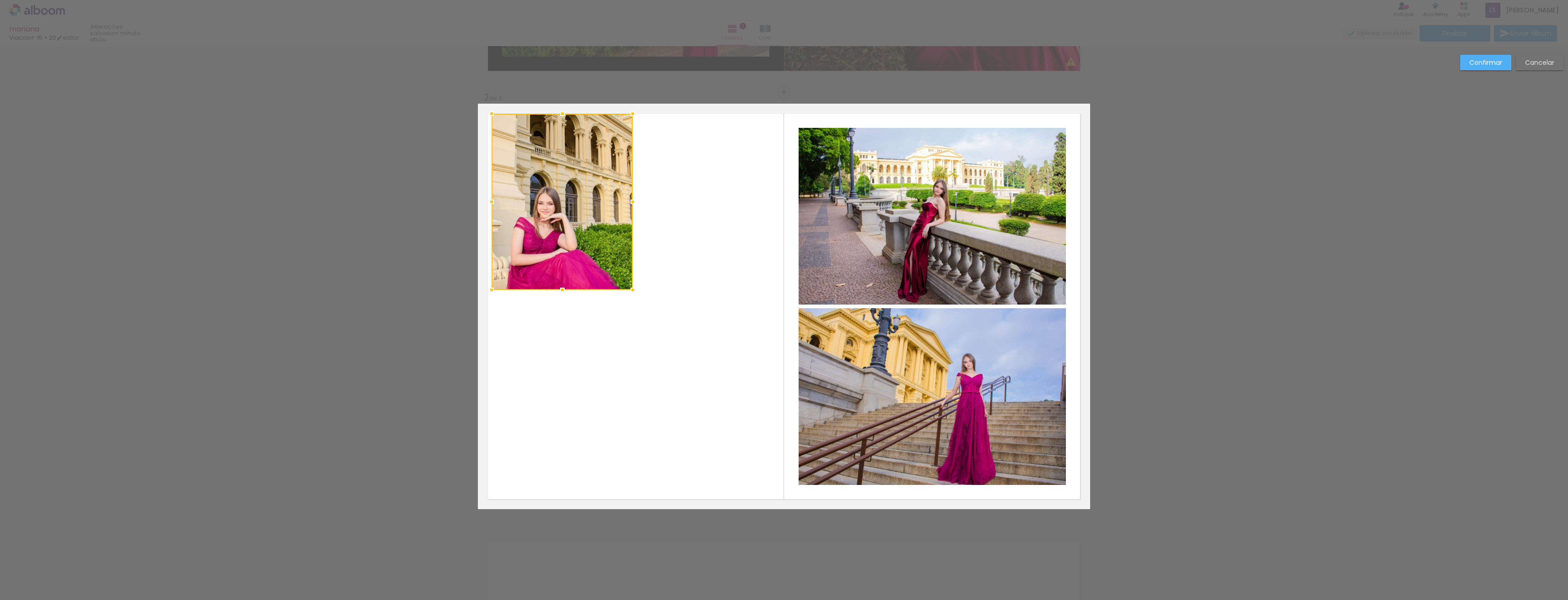
scroll to position [411, 0]
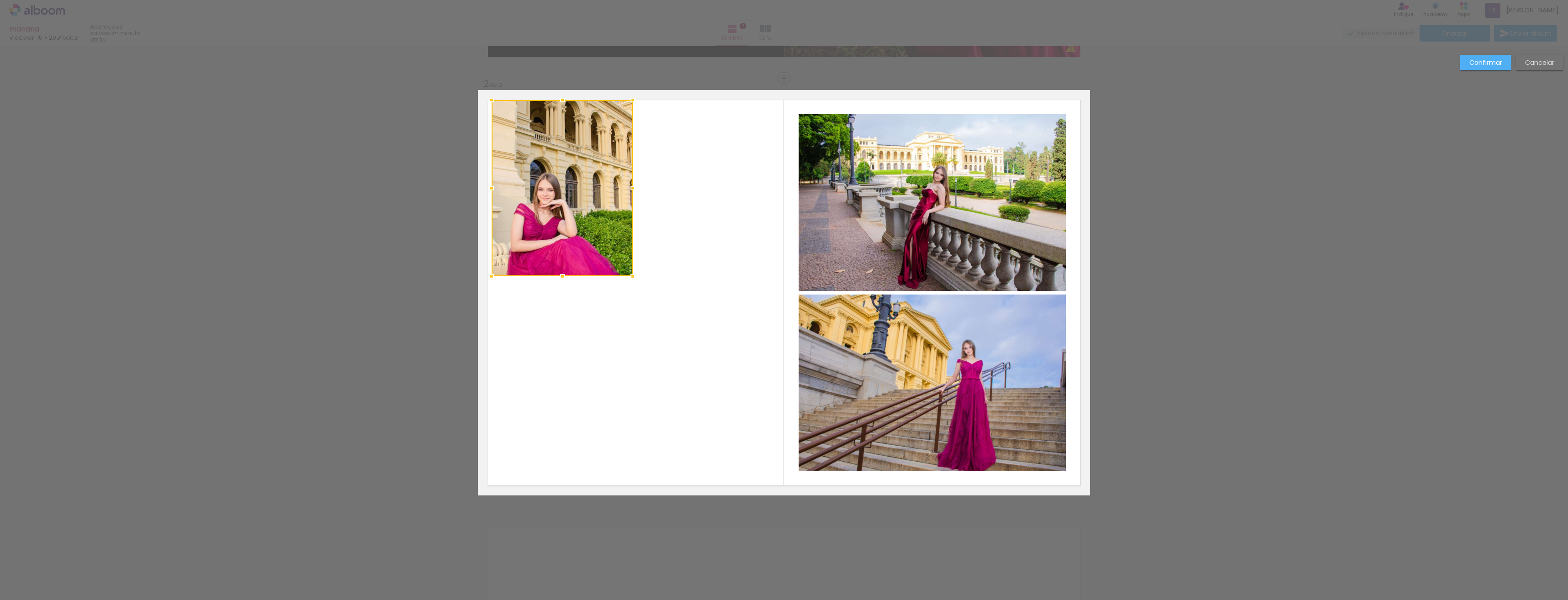
click at [640, 332] on quentale-layouter at bounding box center [784, 292] width 612 height 405
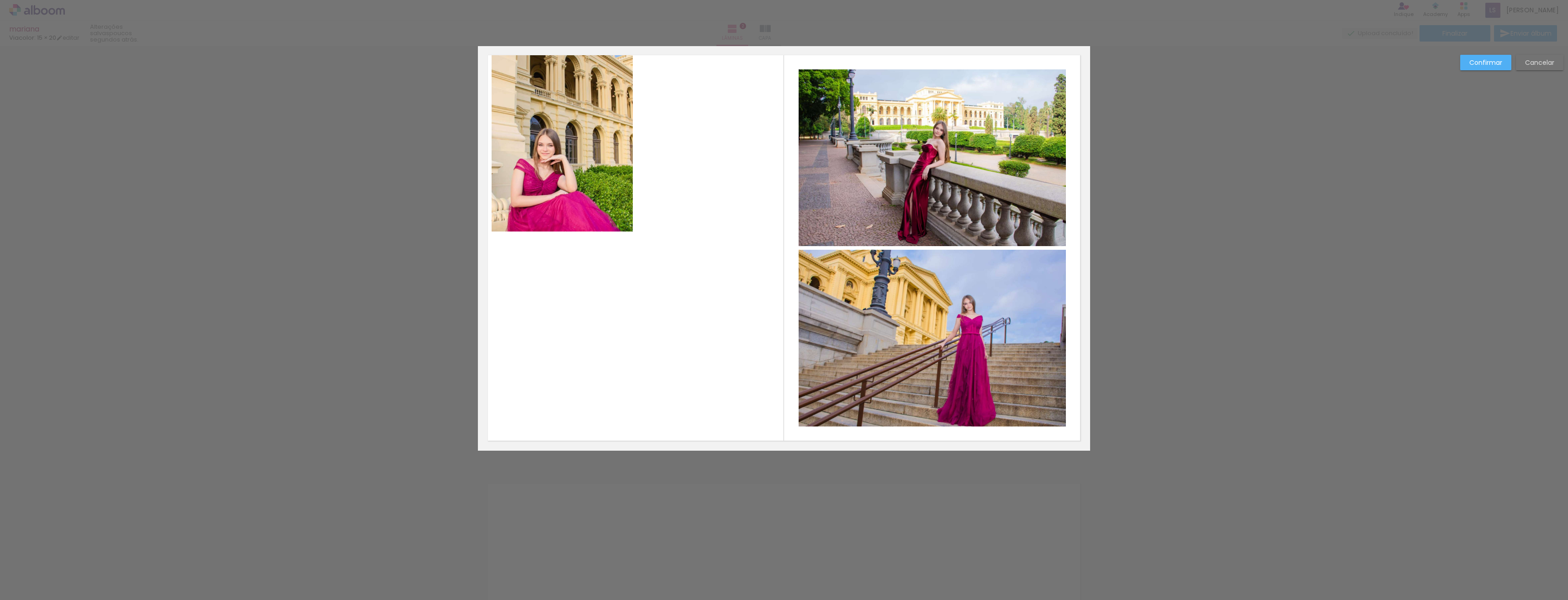
scroll to position [457, 0]
drag, startPoint x: 894, startPoint y: 166, endPoint x: 870, endPoint y: 170, distance: 24.3
click at [0, 0] on slot "Confirmar" at bounding box center [0, 0] width 0 height 0
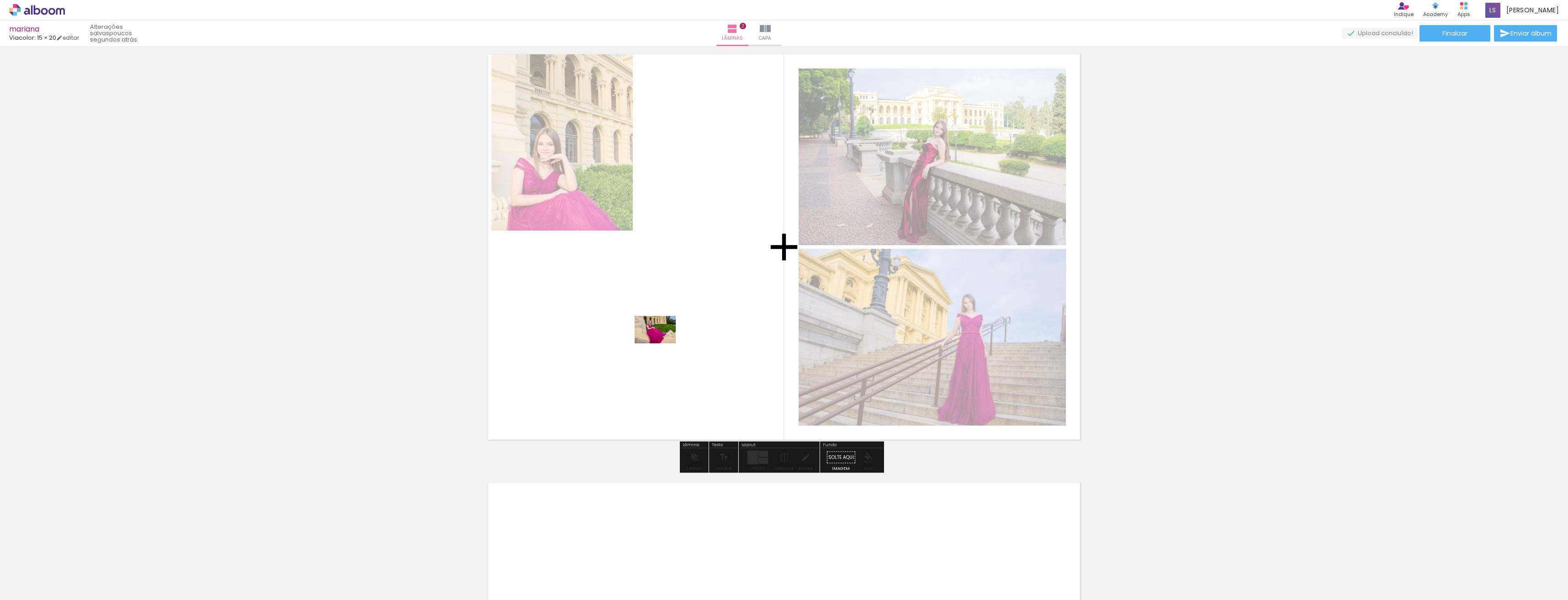
drag, startPoint x: 1382, startPoint y: 573, endPoint x: 662, endPoint y: 344, distance: 755.5
click at [662, 344] on quentale-workspace at bounding box center [784, 300] width 1568 height 600
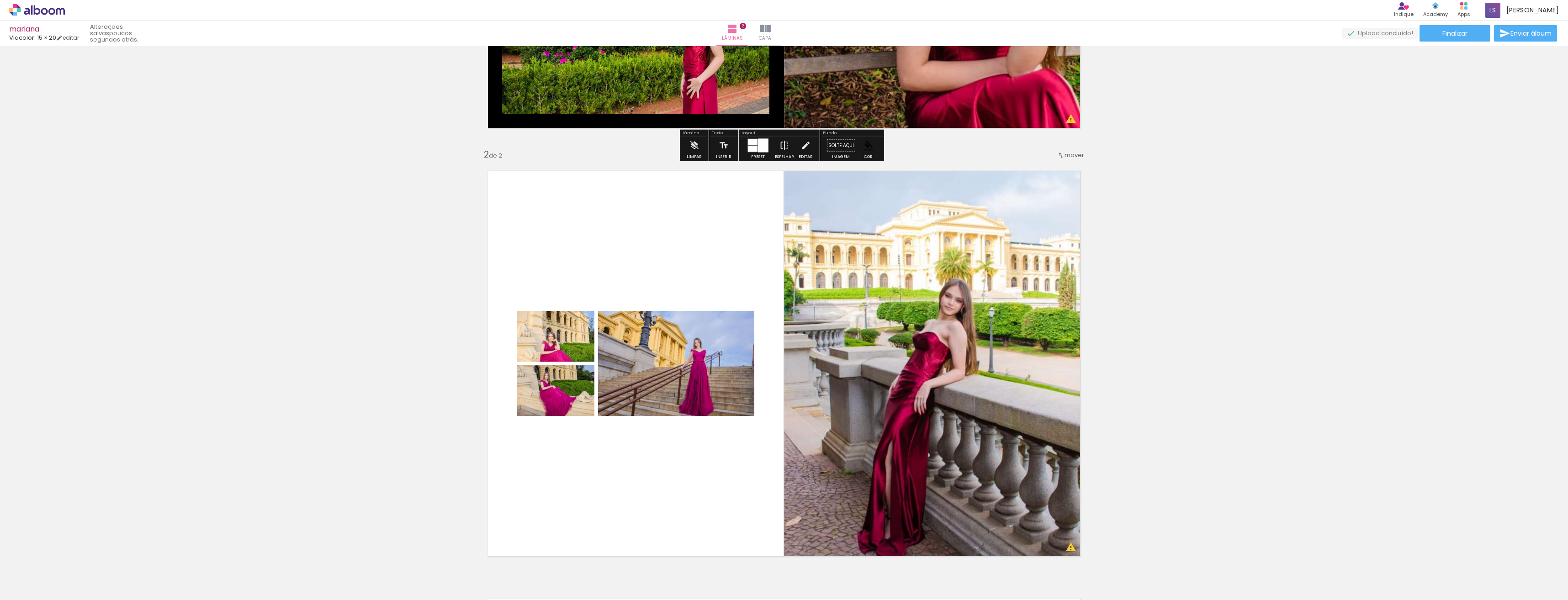
scroll to position [319, 0]
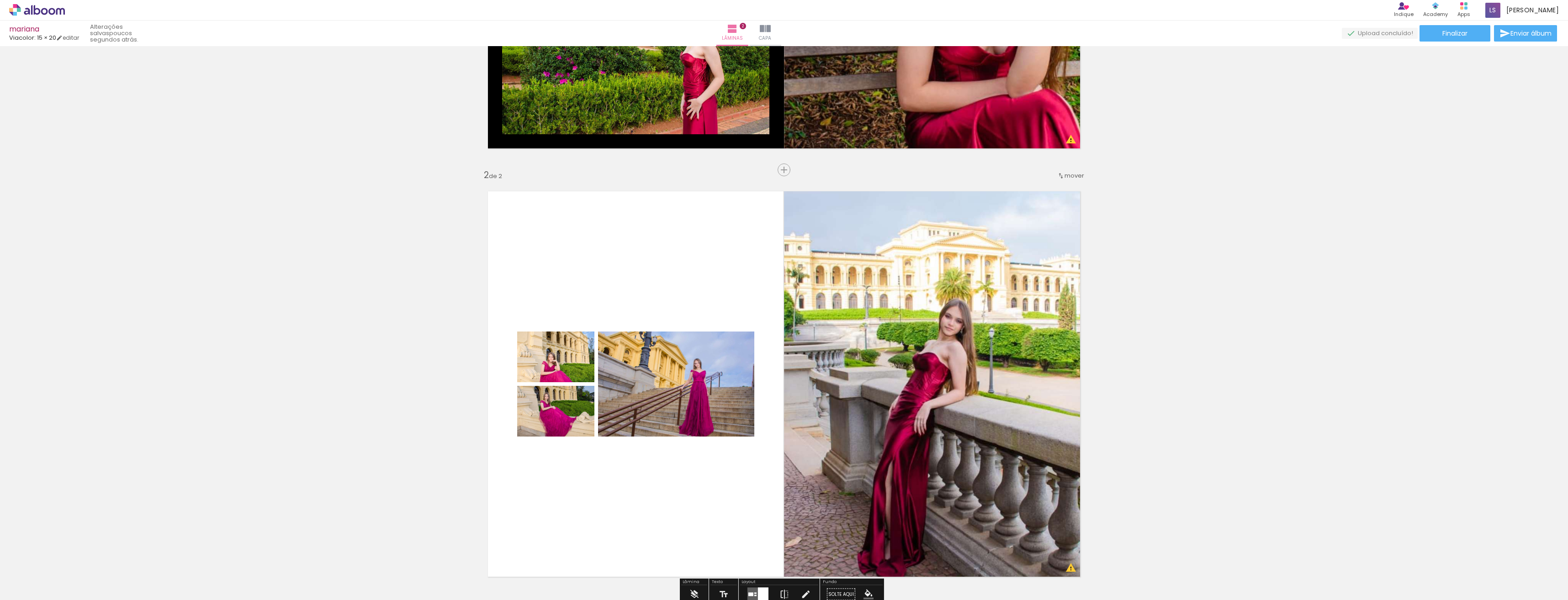
click at [1068, 177] on span "mover" at bounding box center [1075, 176] width 20 height 9
click at [1028, 174] on span "antes da" at bounding box center [1033, 174] width 26 height 15
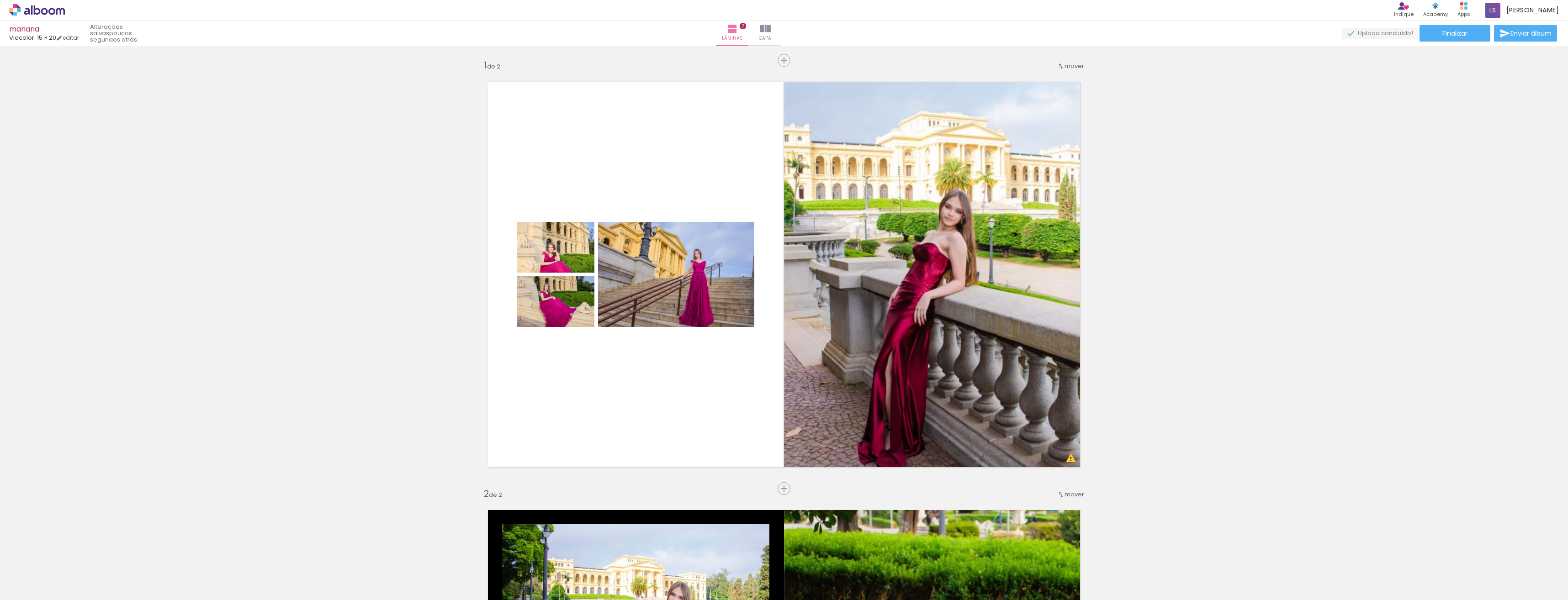
scroll to position [0, 0]
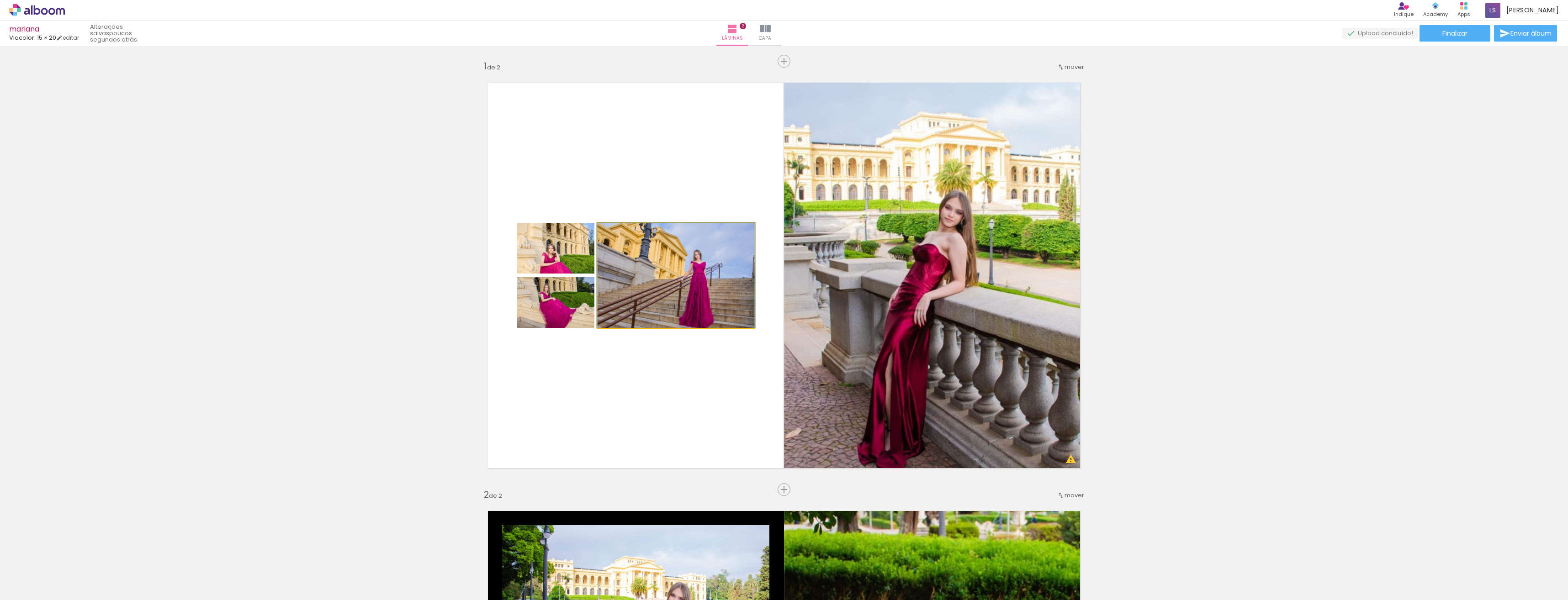
click at [614, 285] on quentale-photo at bounding box center [676, 275] width 157 height 105
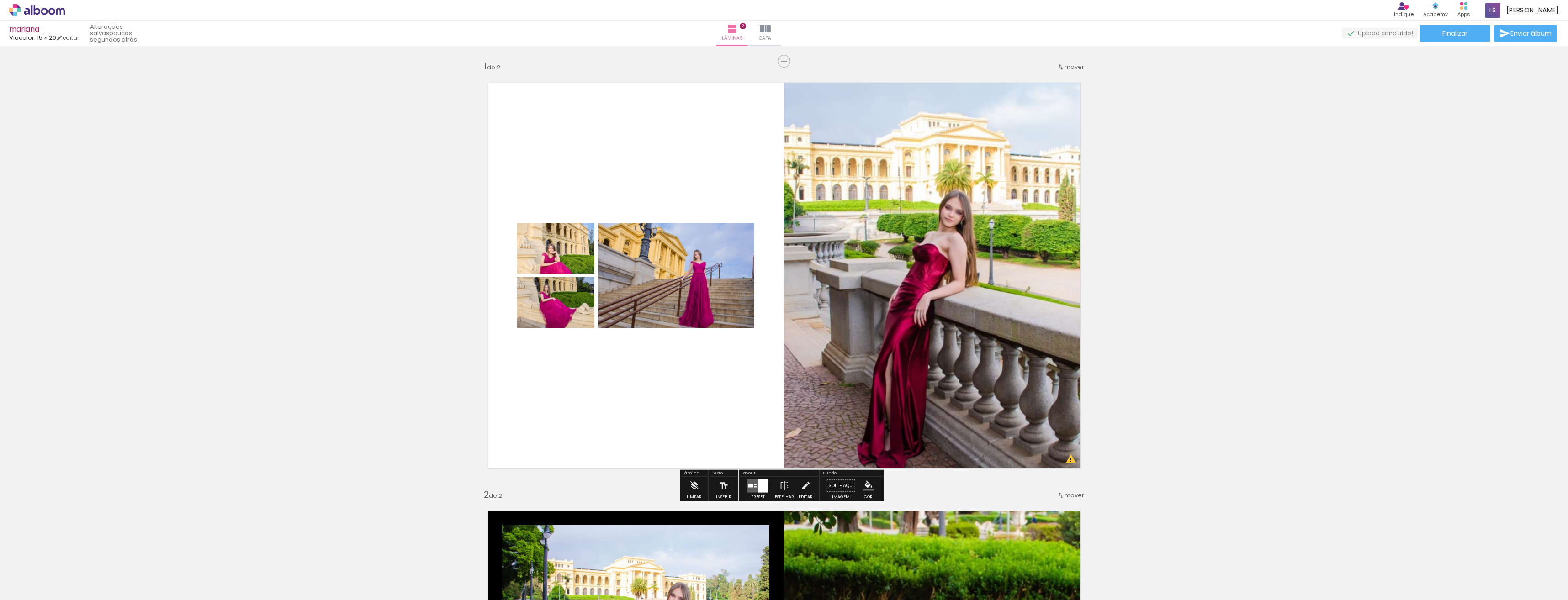
click at [614, 285] on quentale-photo at bounding box center [676, 275] width 157 height 105
click at [692, 490] on iron-icon at bounding box center [693, 486] width 10 height 18
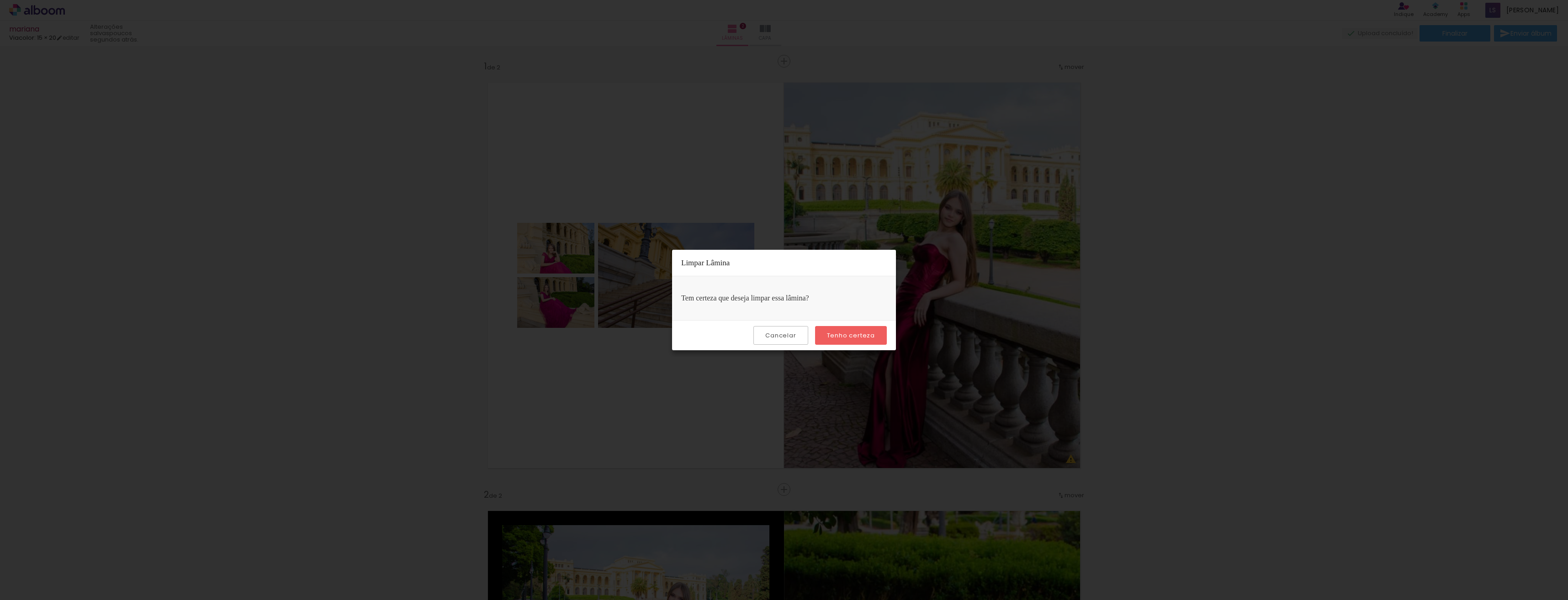
click at [0, 0] on slot "Tenho certeza" at bounding box center [0, 0] width 0 height 0
click at [622, 306] on iron-overlay-backdrop at bounding box center [784, 300] width 1568 height 600
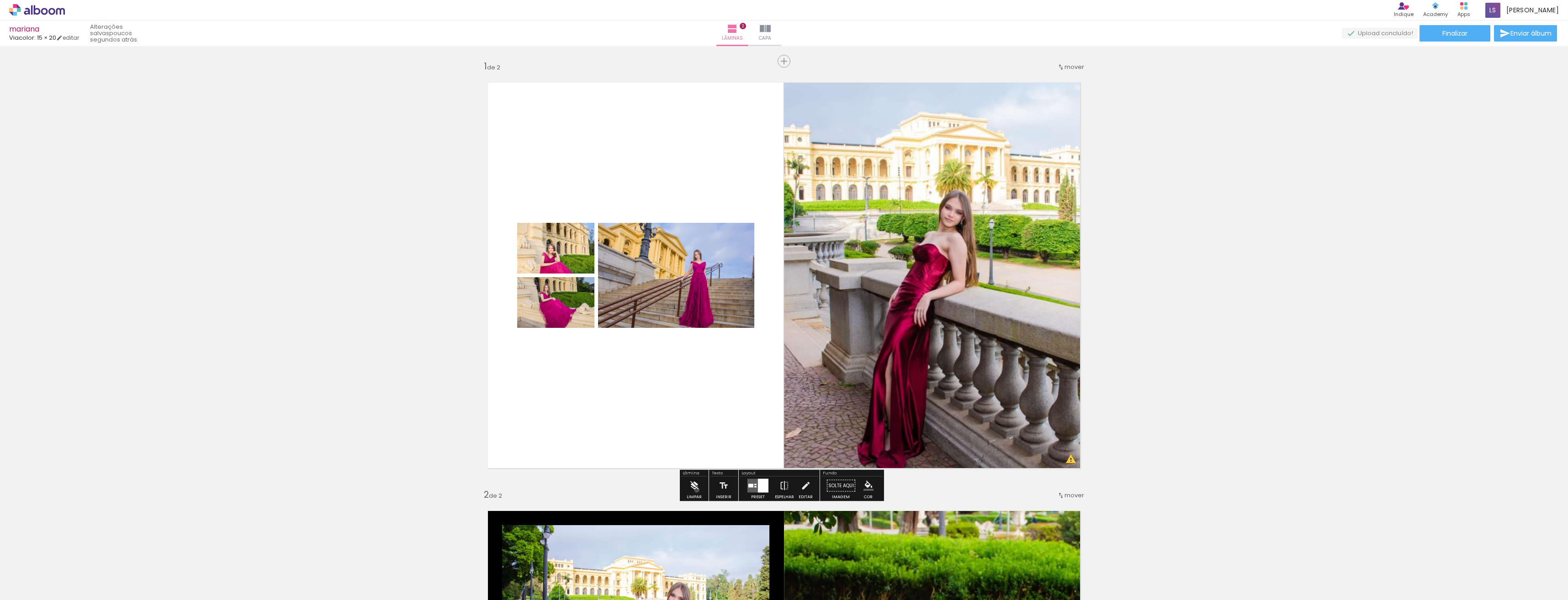
click at [697, 490] on iron-icon at bounding box center [693, 486] width 10 height 18
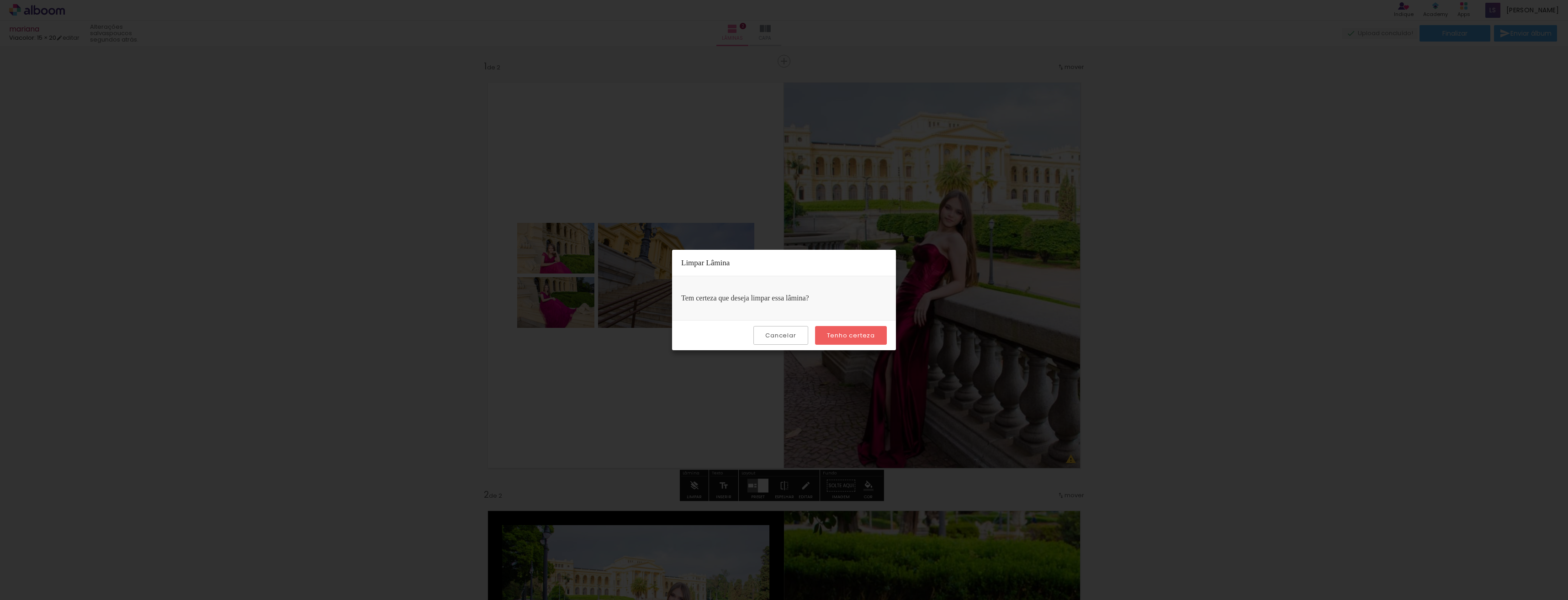
click at [0, 0] on slot "Tenho certeza" at bounding box center [0, 0] width 0 height 0
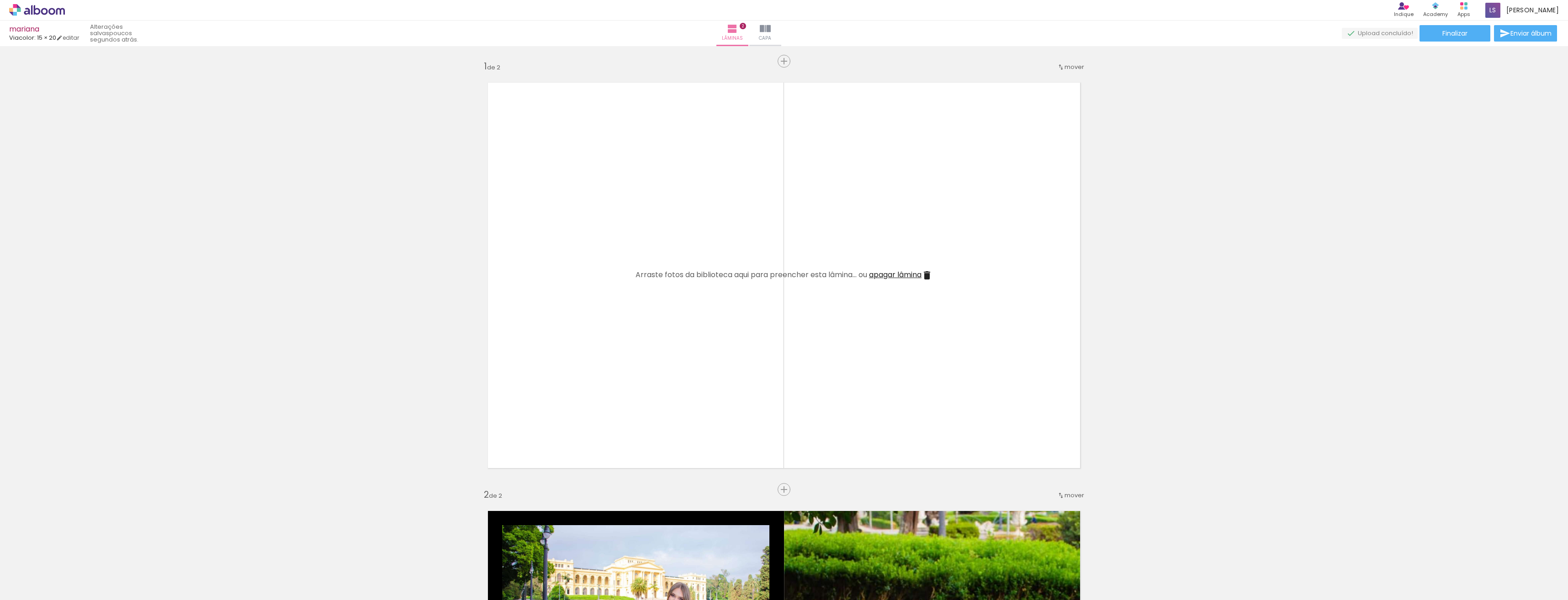
click at [1076, 498] on span "mover" at bounding box center [1075, 496] width 20 height 9
click at [1037, 494] on span "antes da" at bounding box center [1033, 494] width 26 height 15
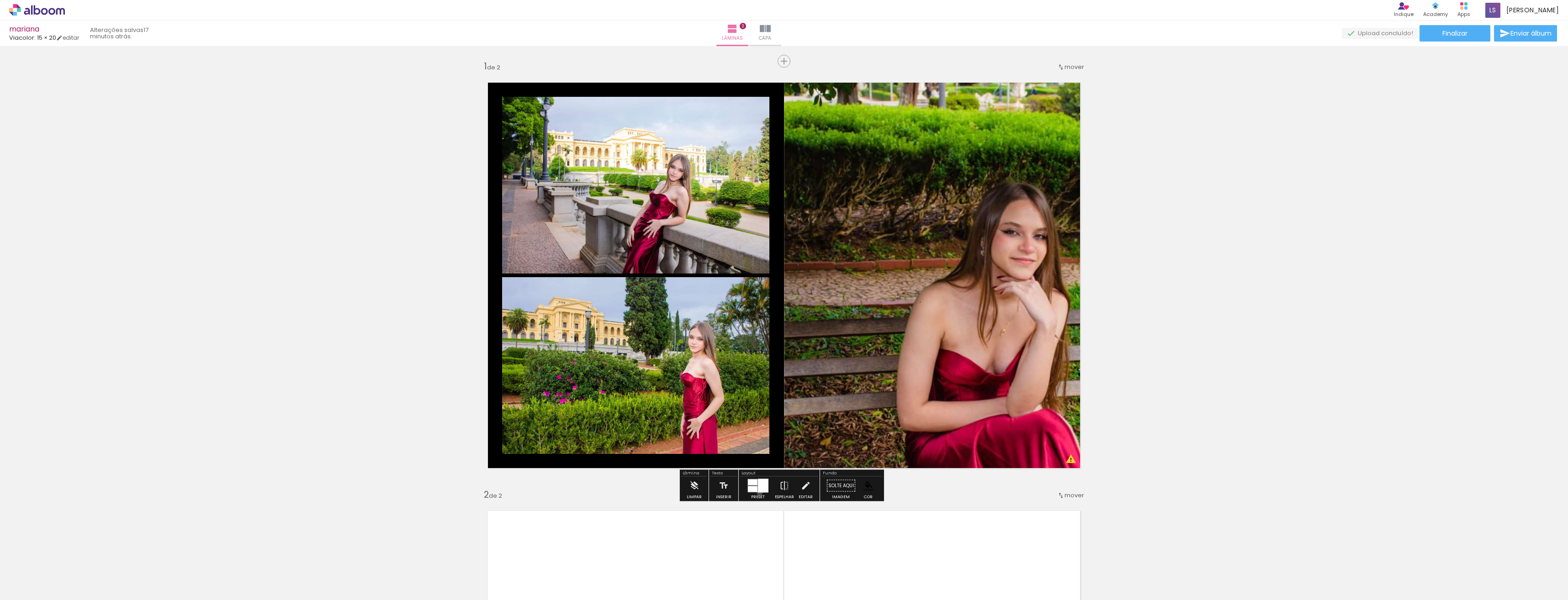
click at [758, 492] on div at bounding box center [763, 485] width 11 height 14
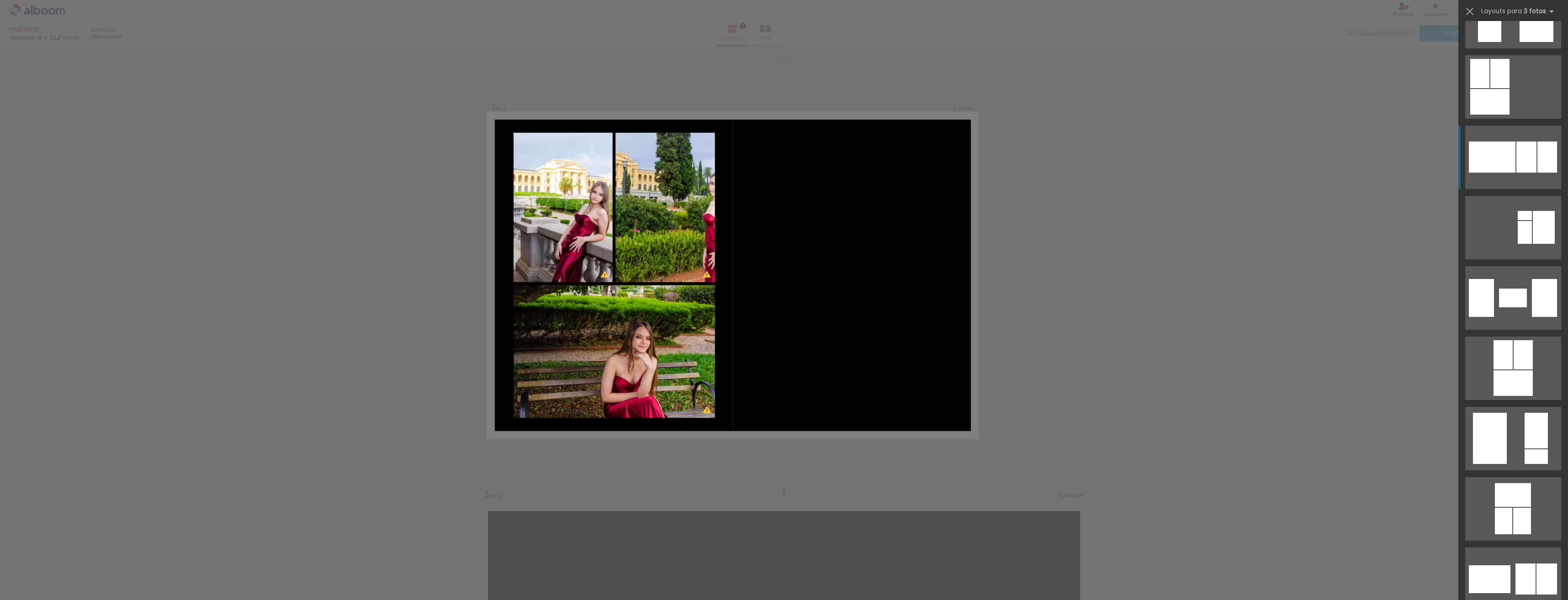
scroll to position [10690, 0]
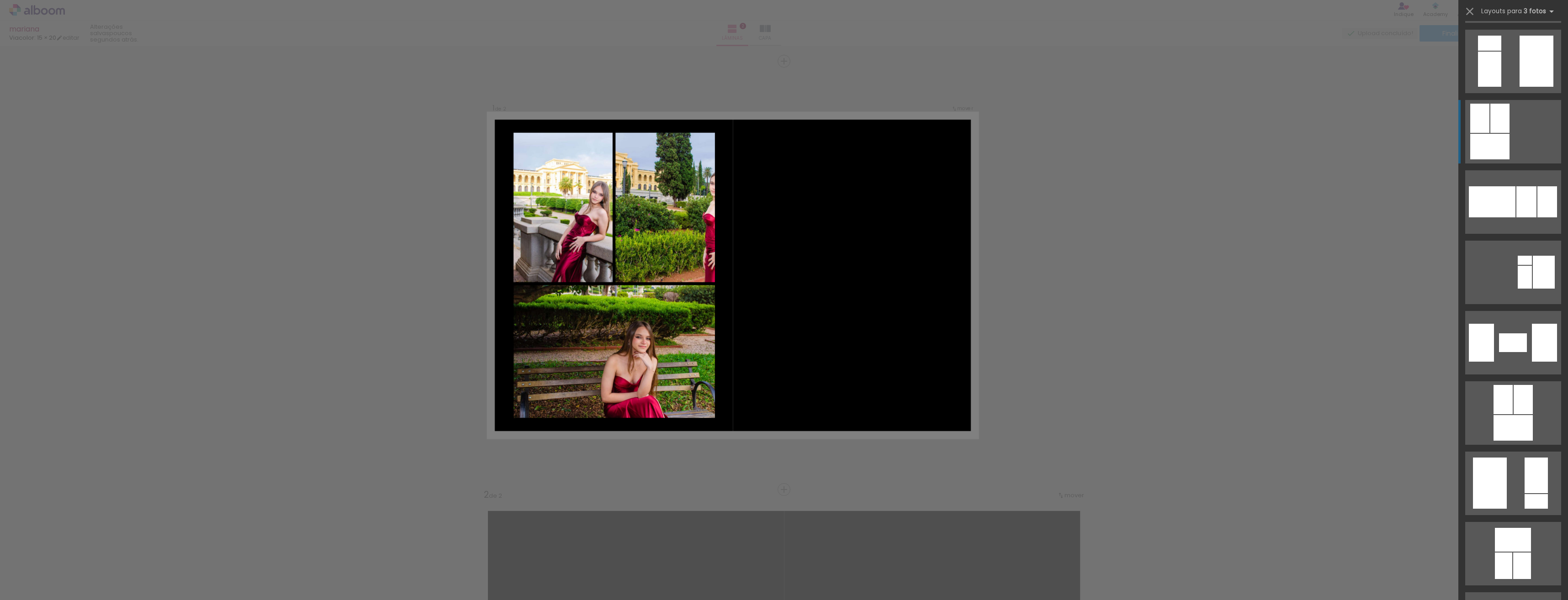
click at [1491, 132] on div at bounding box center [1499, 119] width 19 height 29
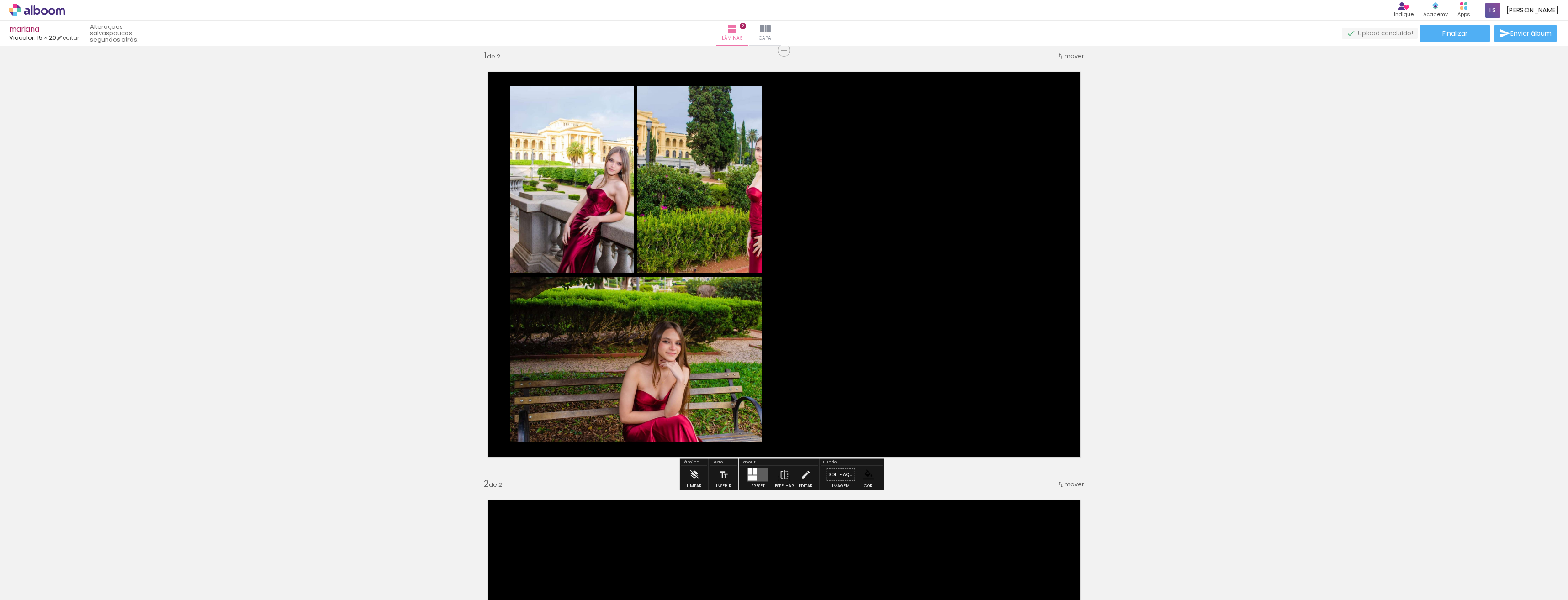
scroll to position [0, 0]
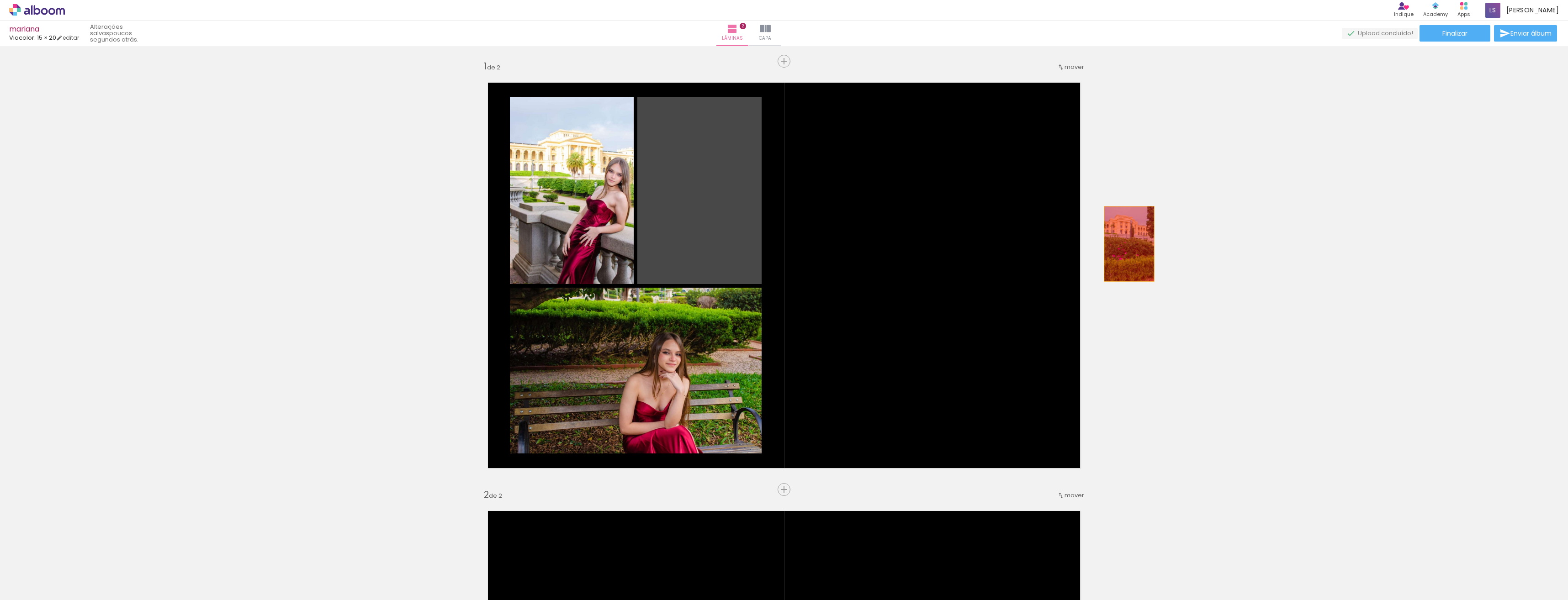
drag, startPoint x: 703, startPoint y: 195, endPoint x: 1129, endPoint y: 245, distance: 428.9
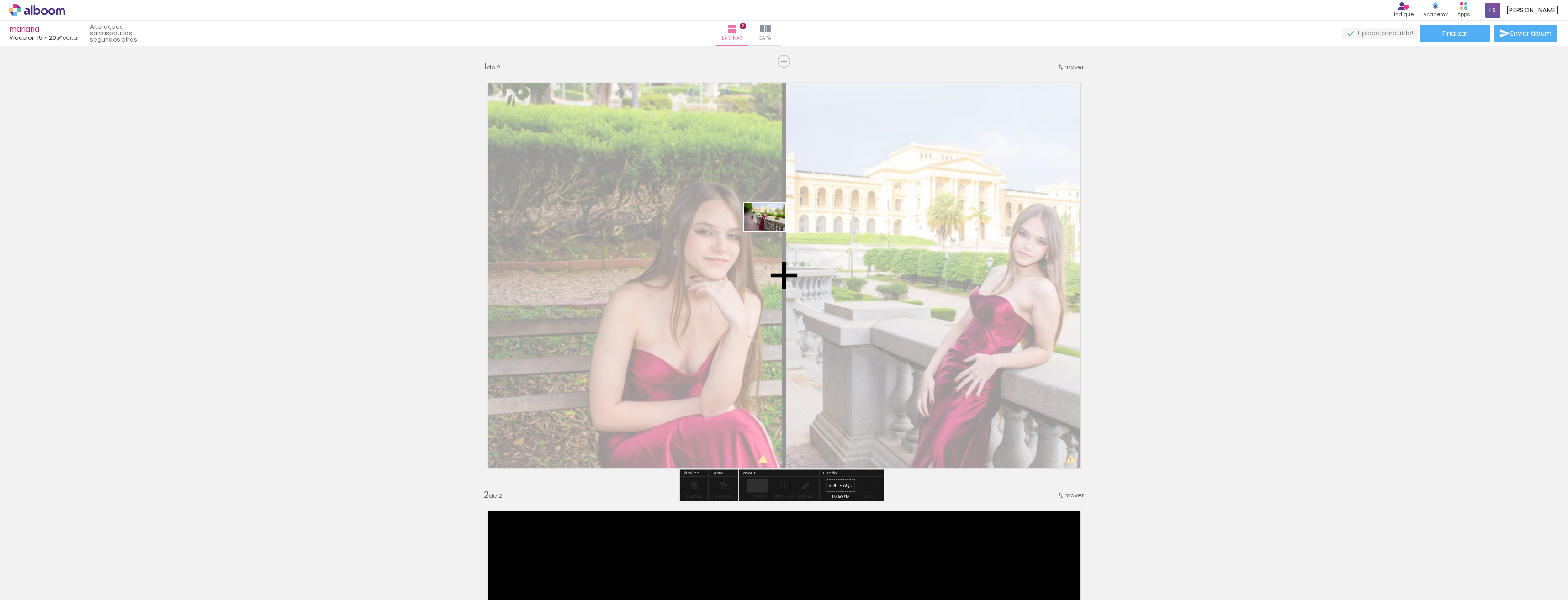
drag, startPoint x: 1225, startPoint y: 576, endPoint x: 744, endPoint y: 224, distance: 596.0
click at [746, 224] on quentale-workspace at bounding box center [784, 300] width 1568 height 600
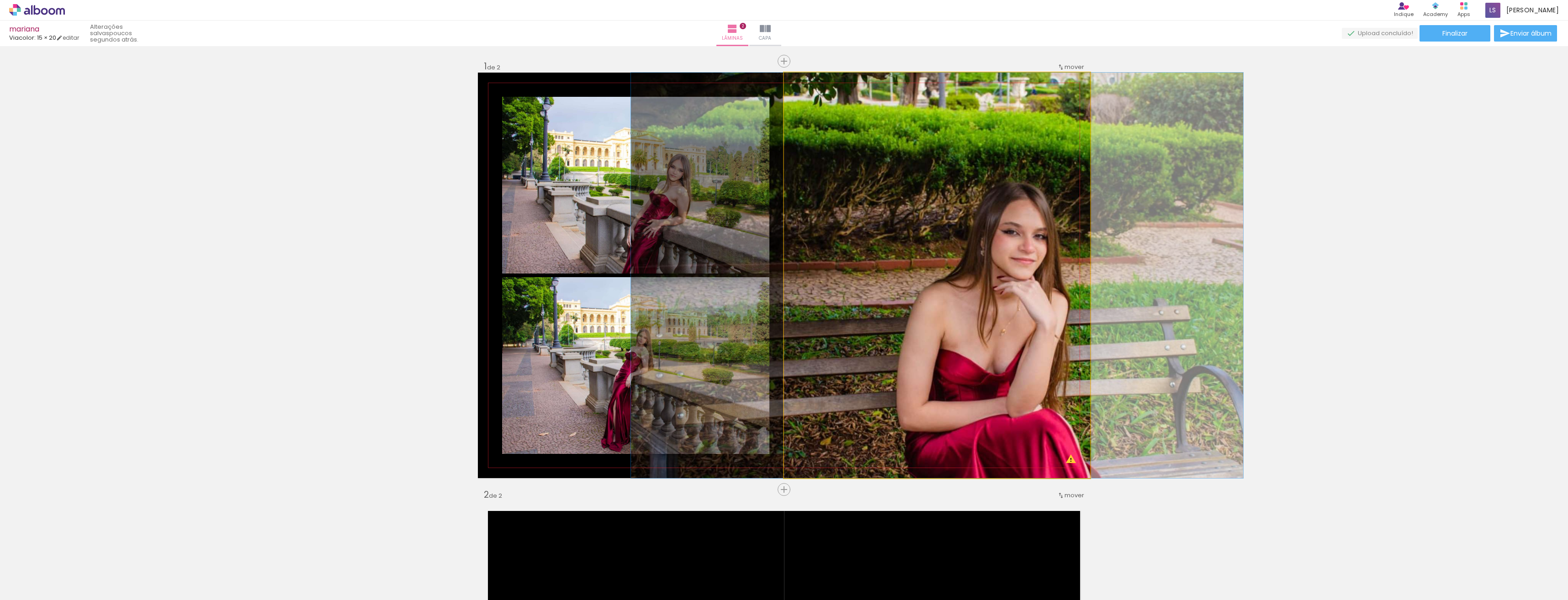
click at [931, 244] on quentale-photo at bounding box center [937, 275] width 306 height 405
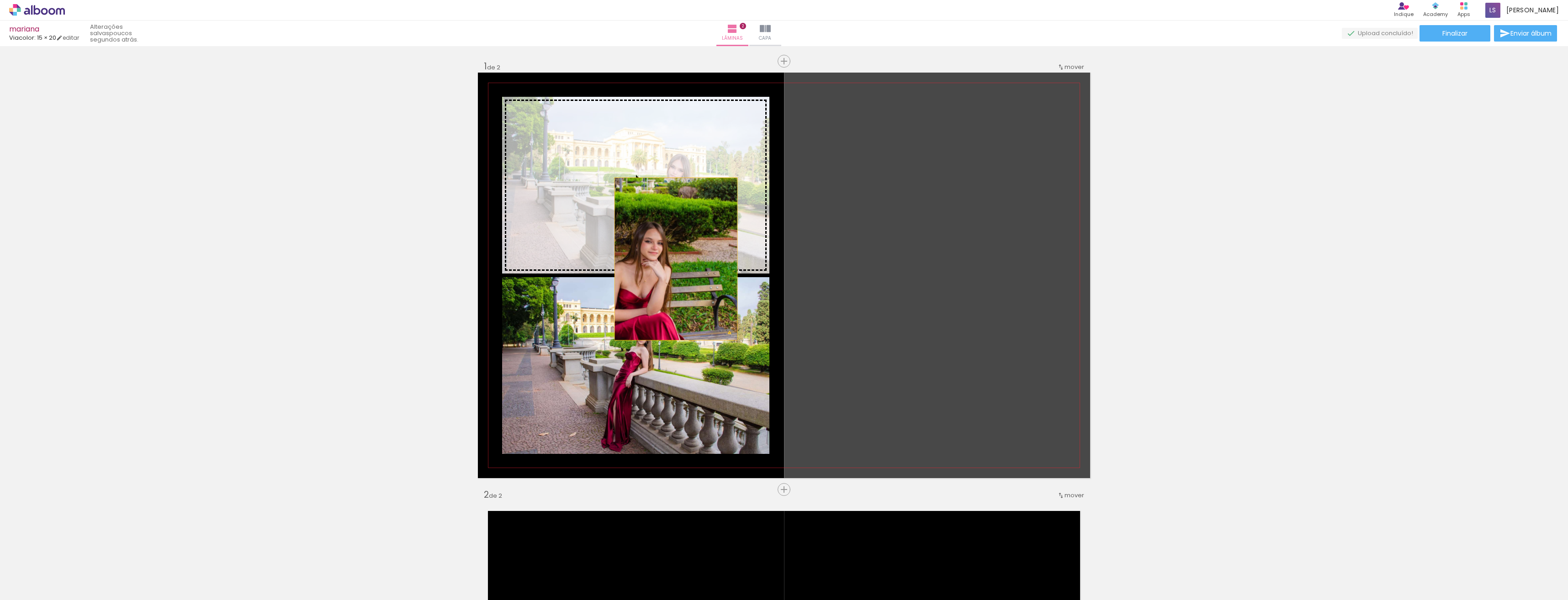
drag, startPoint x: 923, startPoint y: 244, endPoint x: 661, endPoint y: 260, distance: 262.5
click at [0, 0] on slot at bounding box center [0, 0] width 0 height 0
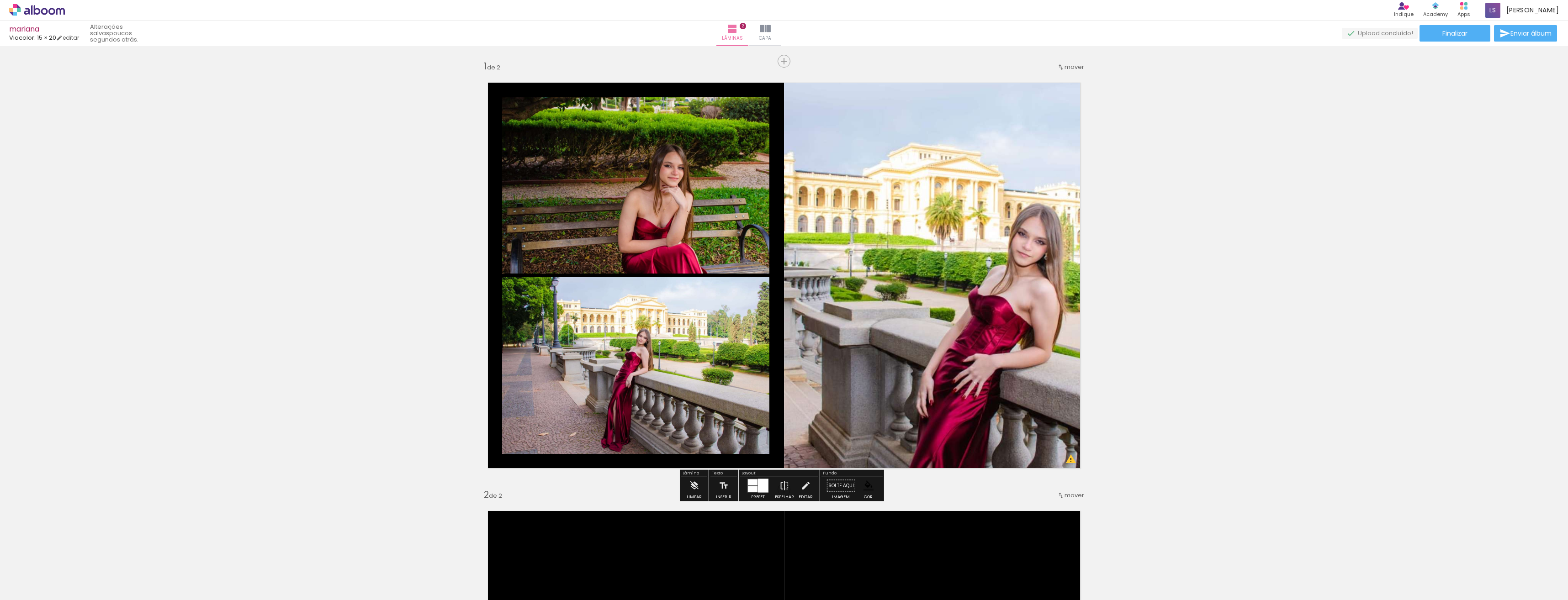
click at [752, 490] on div at bounding box center [752, 490] width 10 height 6
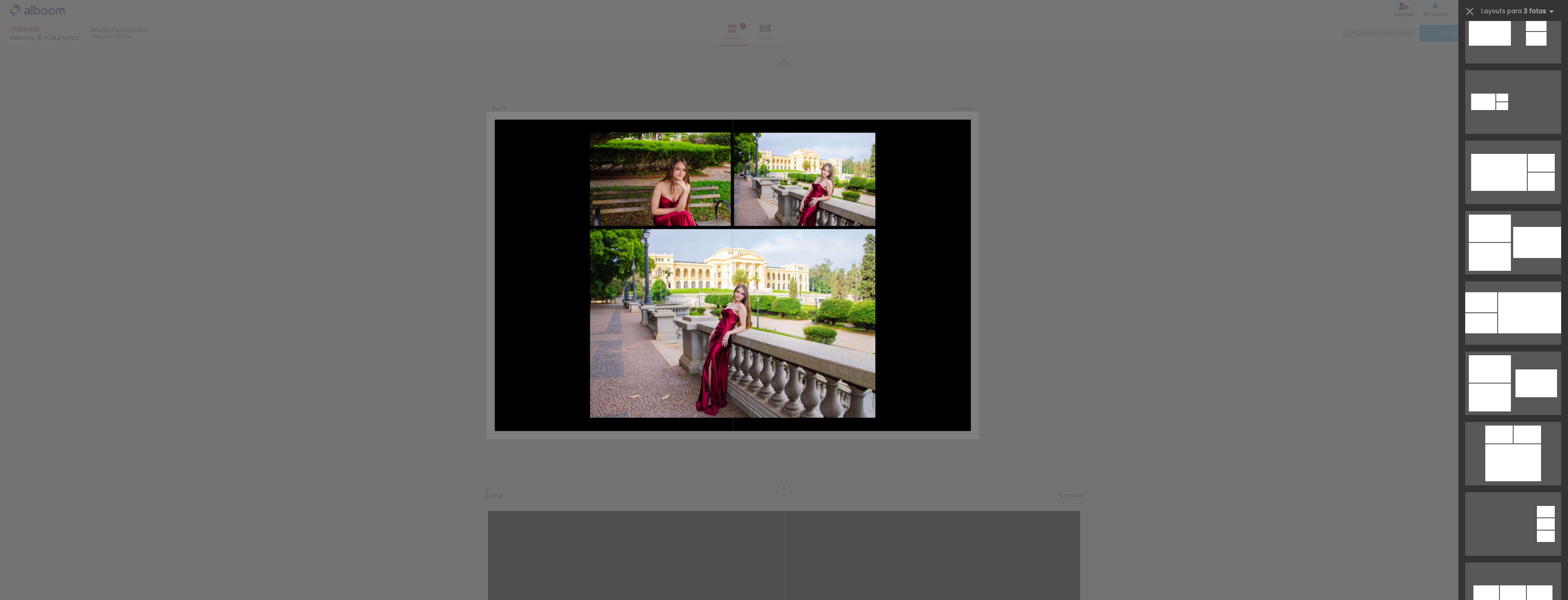
scroll to position [640, 0]
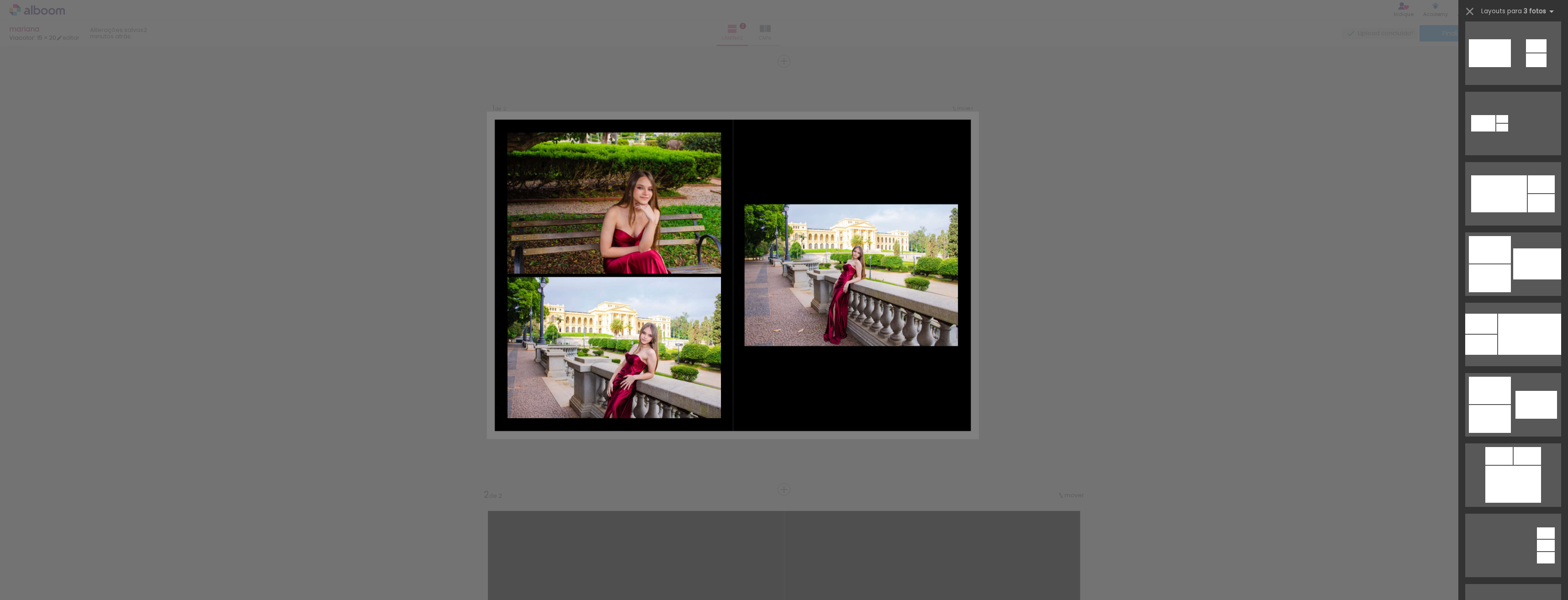
click at [1494, 407] on div at bounding box center [1490, 419] width 42 height 28
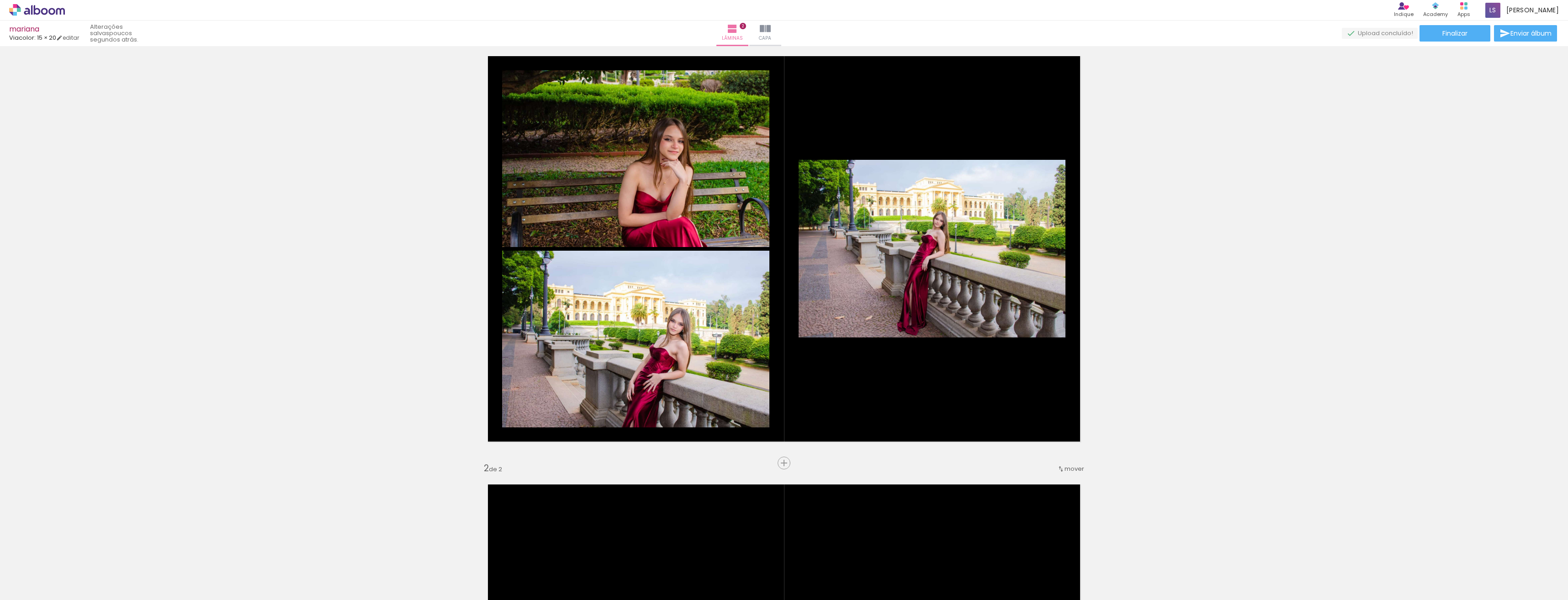
scroll to position [0, 0]
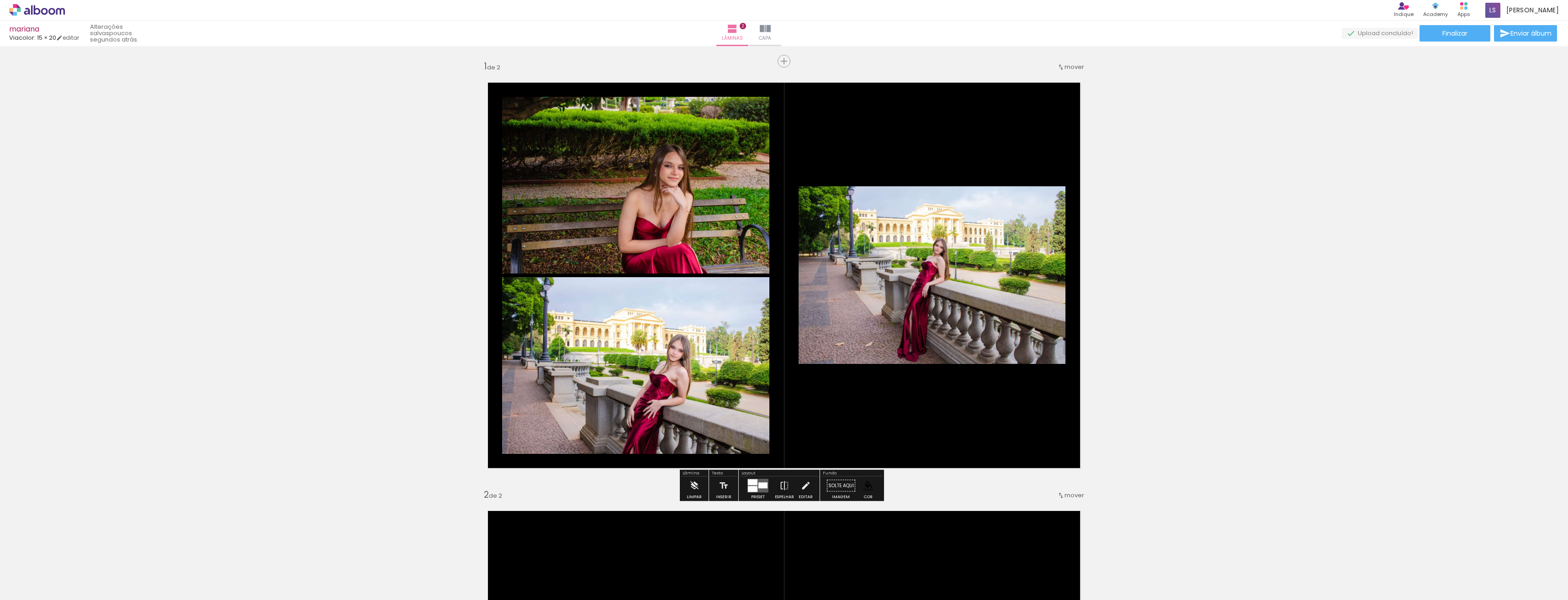
click at [1068, 65] on span "mover" at bounding box center [1075, 67] width 20 height 9
click at [1040, 80] on span "depois da" at bounding box center [1036, 81] width 31 height 15
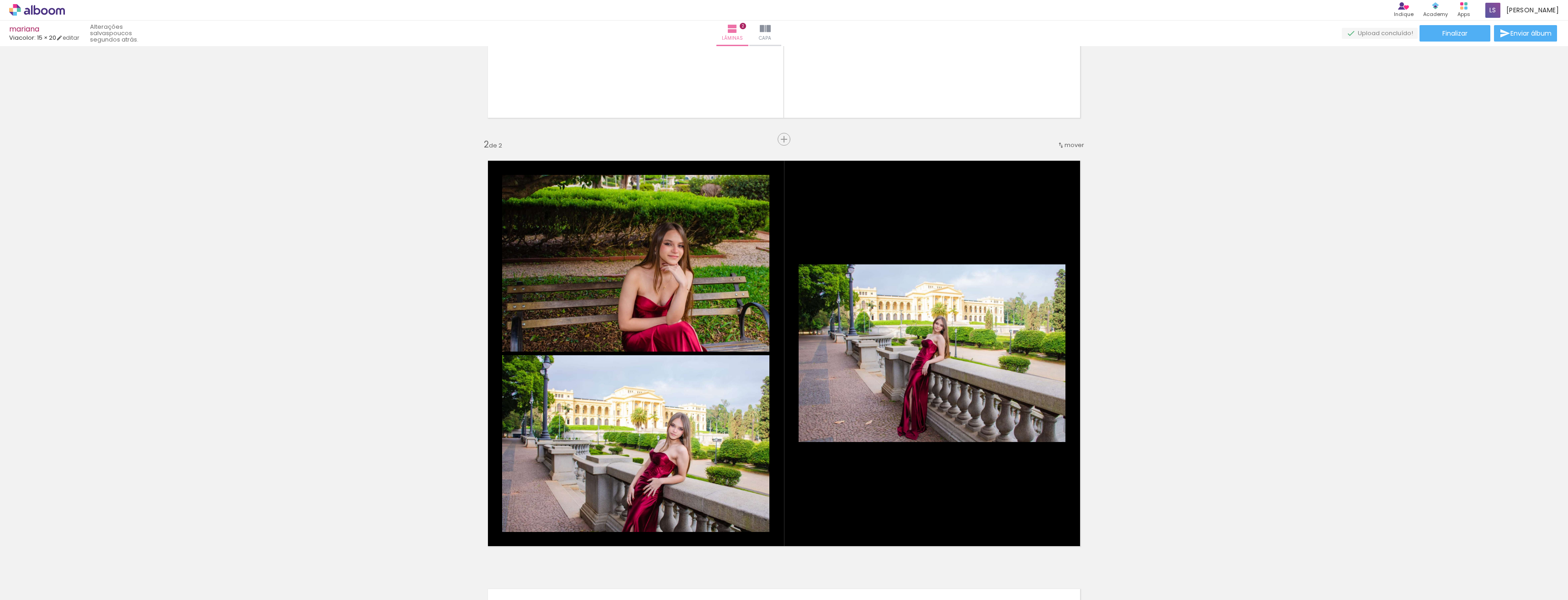
scroll to position [366, 0]
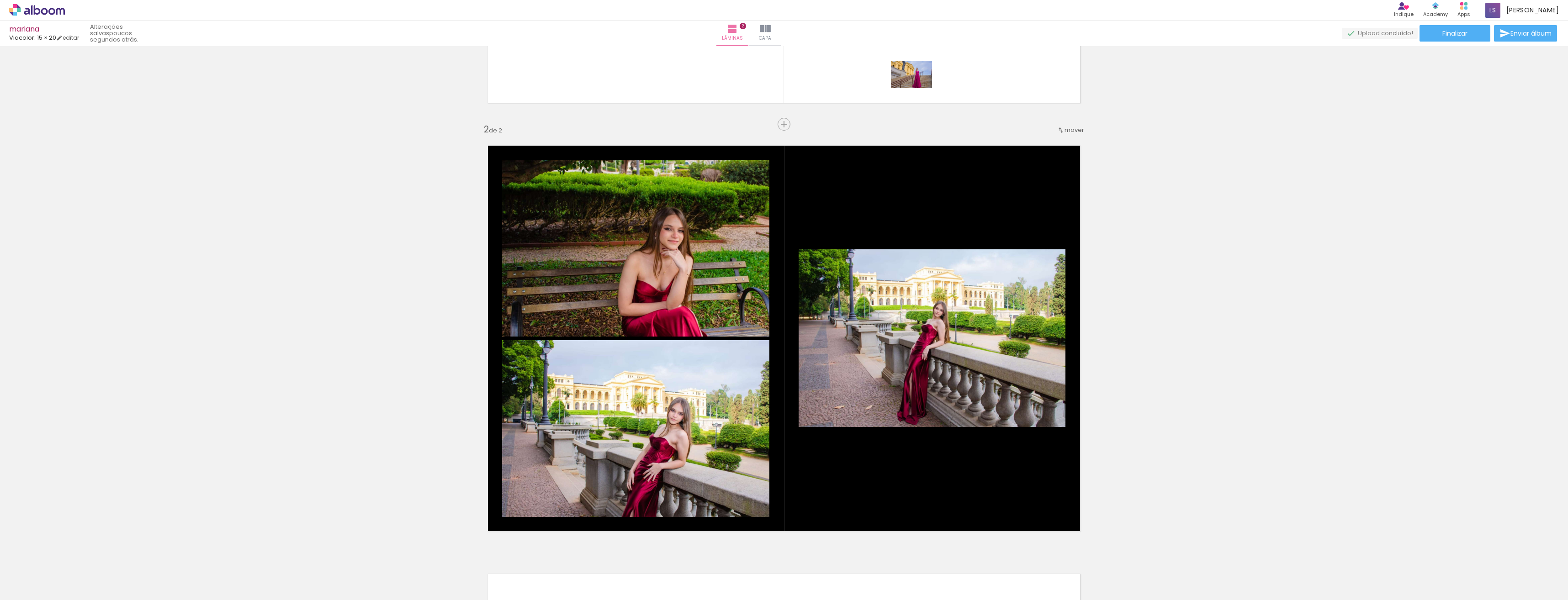
drag, startPoint x: 1264, startPoint y: 579, endPoint x: 918, endPoint y: 91, distance: 598.2
click at [918, 91] on quentale-workspace at bounding box center [784, 300] width 1568 height 600
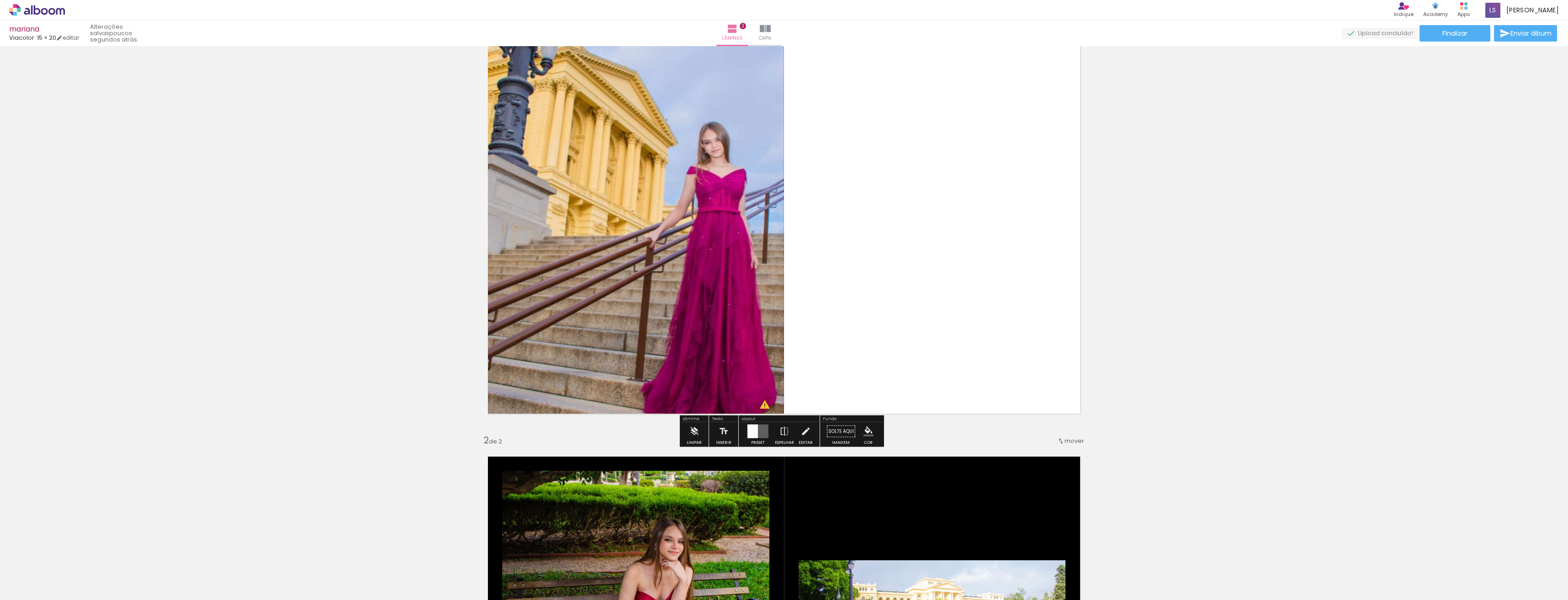
scroll to position [45, 0]
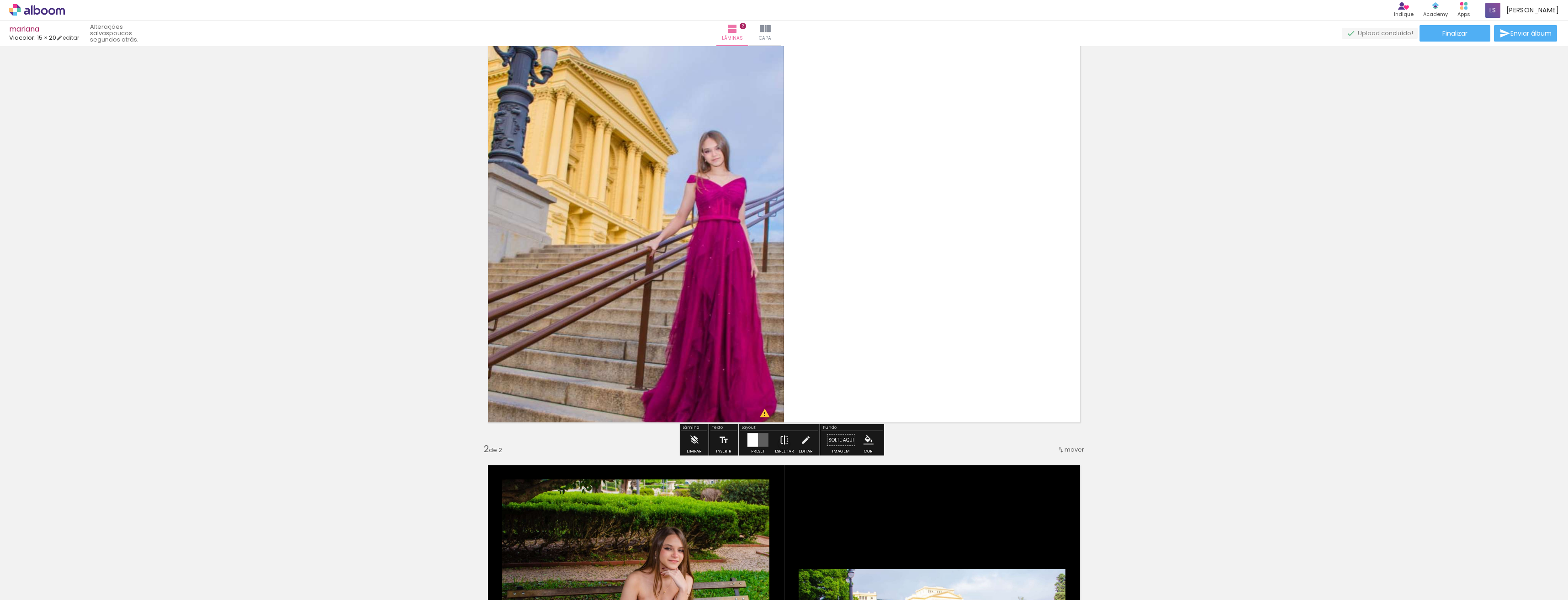
click at [780, 442] on iron-icon at bounding box center [784, 440] width 10 height 18
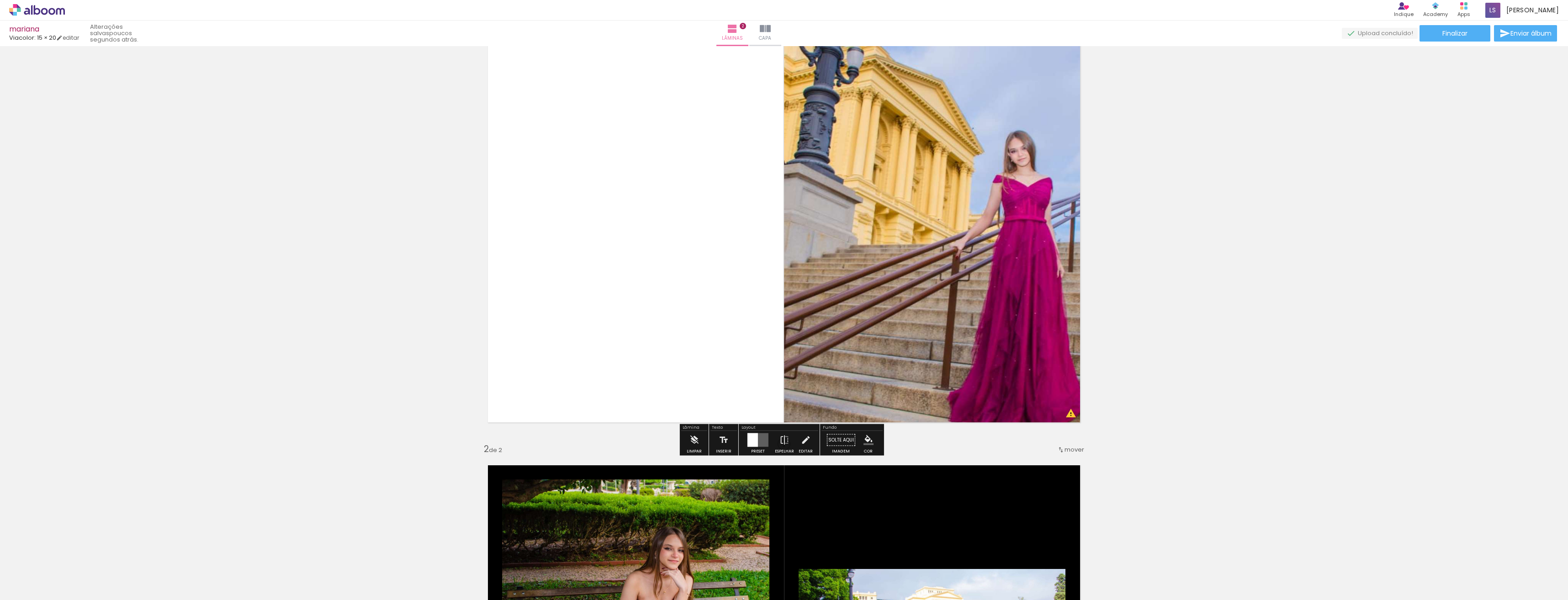
click at [755, 442] on div at bounding box center [753, 440] width 11 height 14
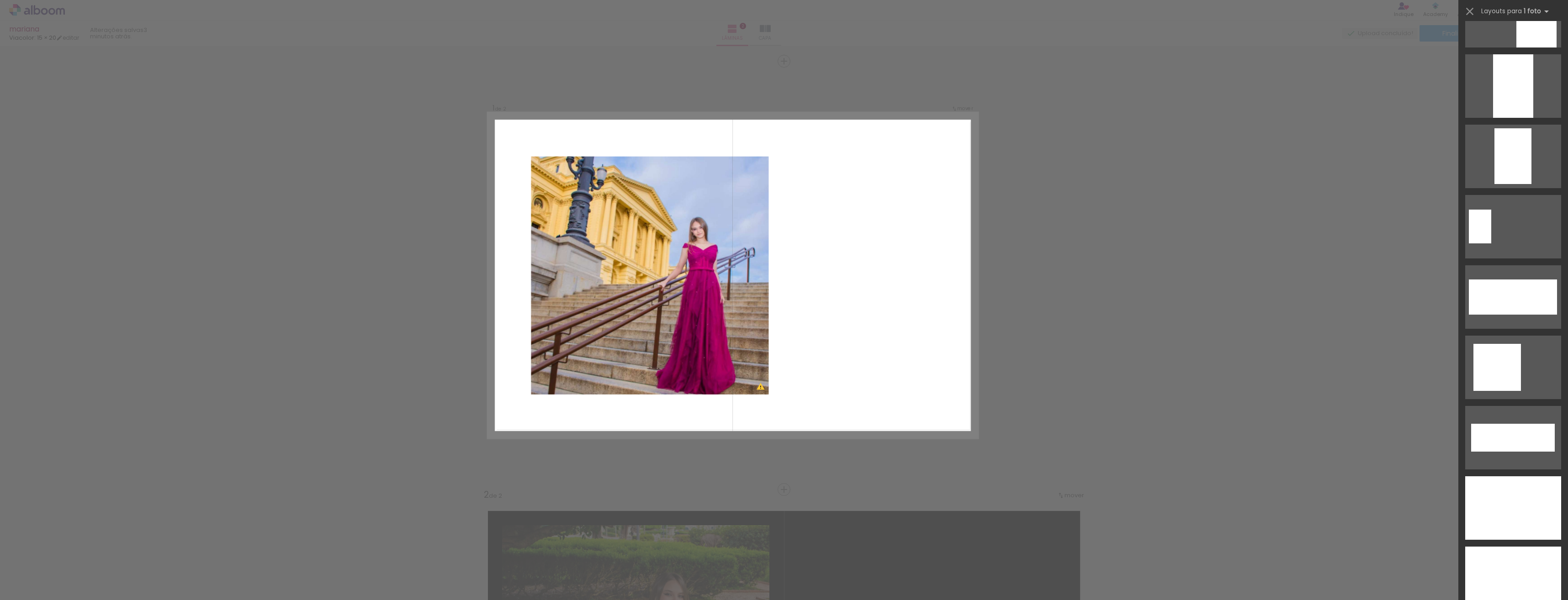
scroll to position [2977, 0]
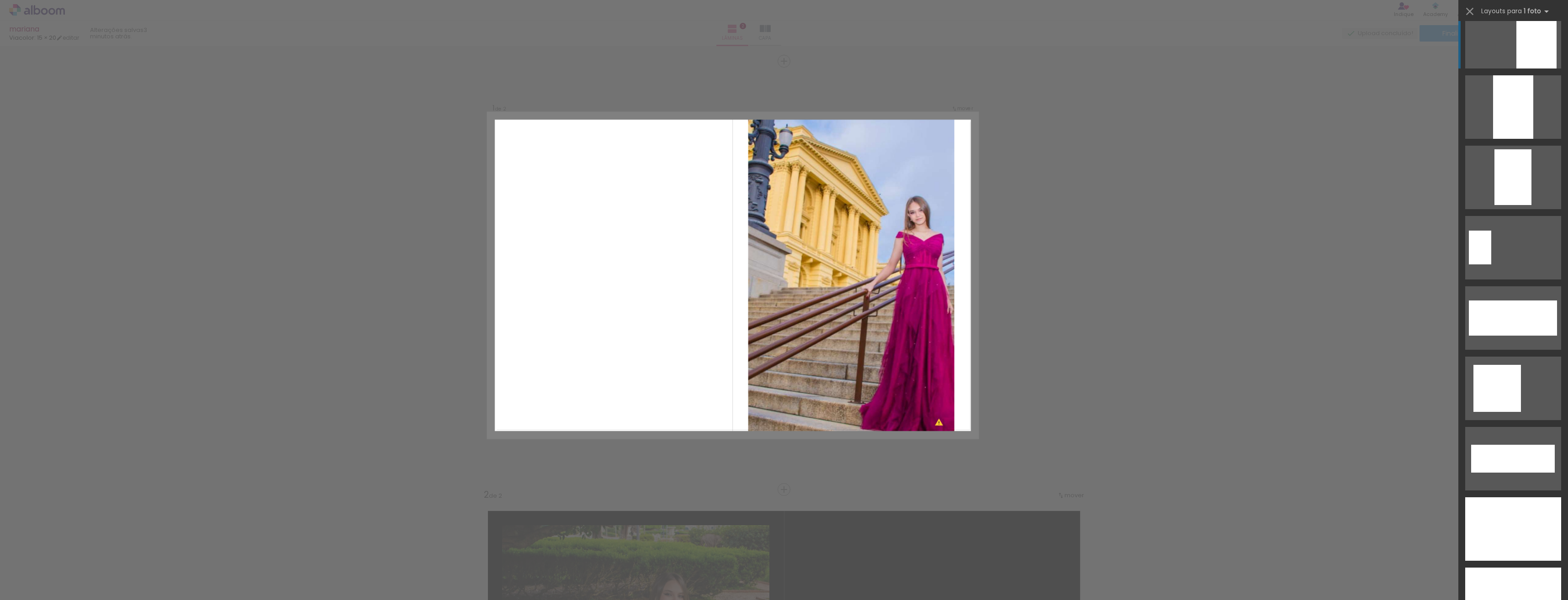
click at [1542, 58] on div at bounding box center [1536, 37] width 40 height 63
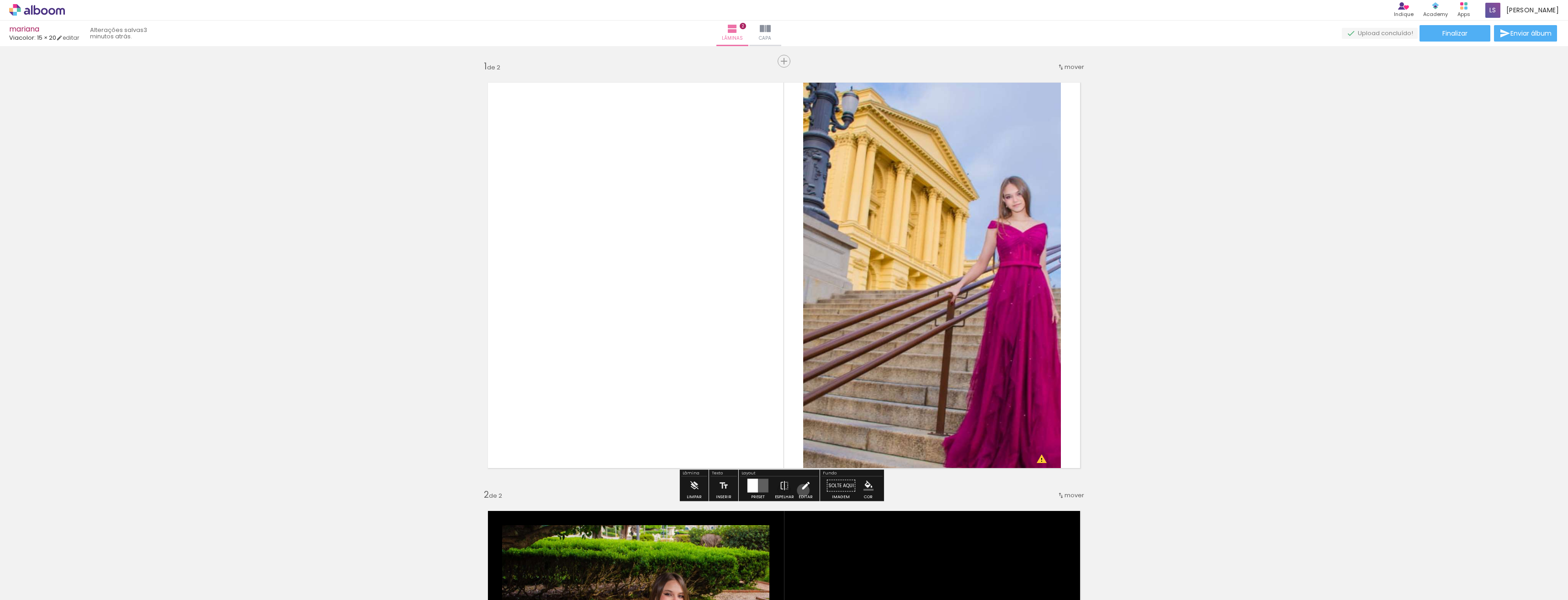
click at [801, 490] on iron-icon at bounding box center [805, 486] width 10 height 18
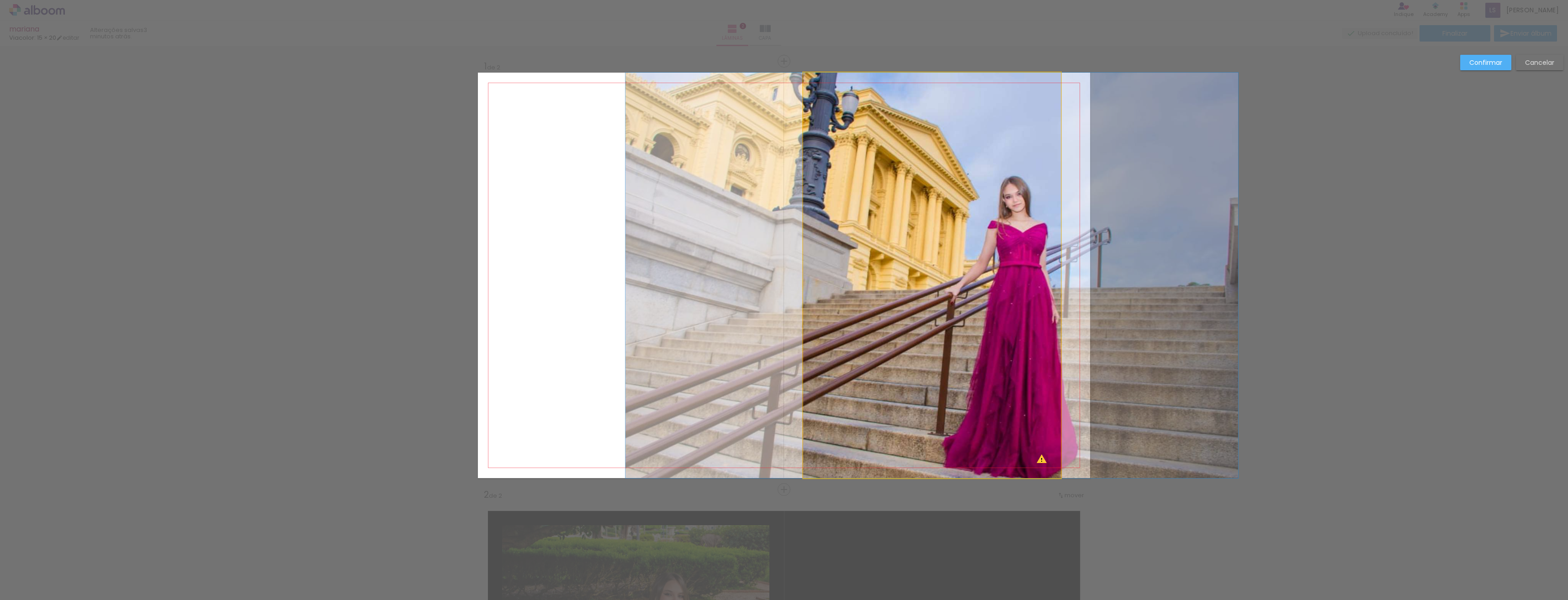
click at [1040, 445] on quentale-photo at bounding box center [932, 275] width 258 height 405
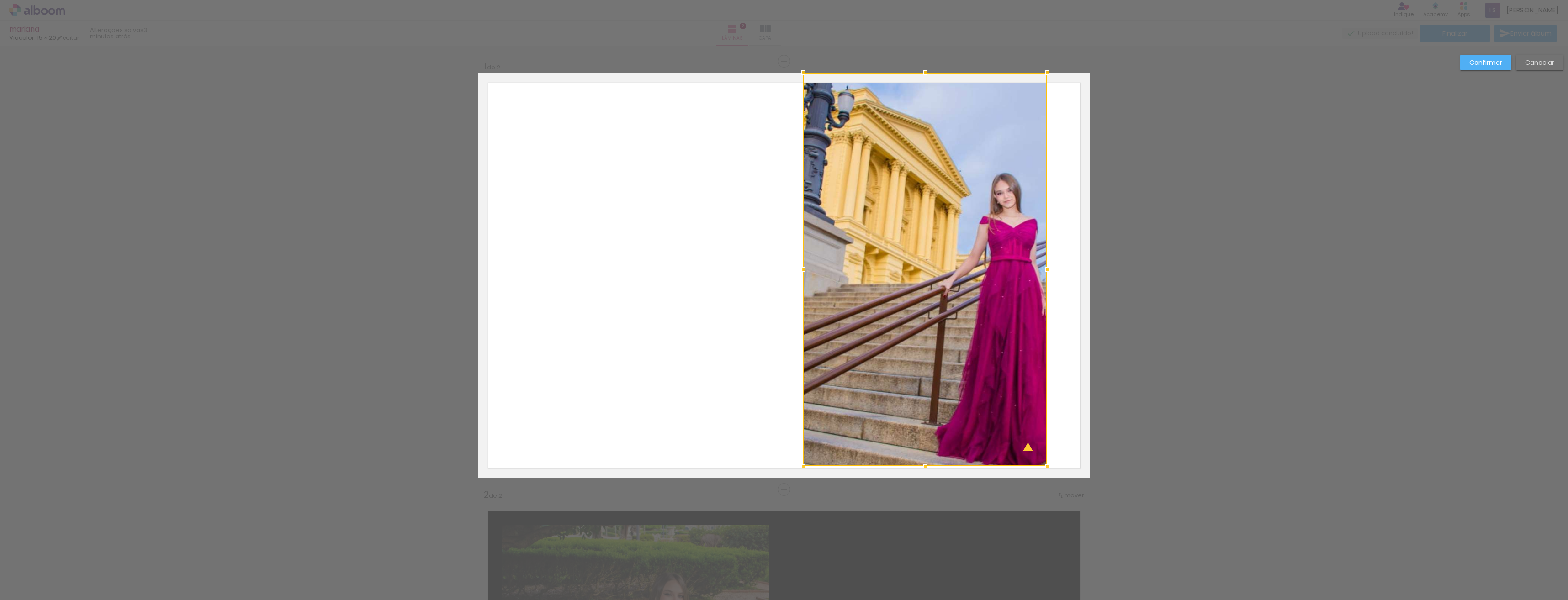
drag, startPoint x: 1056, startPoint y: 478, endPoint x: 1045, endPoint y: 466, distance: 16.3
click at [1045, 466] on div at bounding box center [1047, 466] width 18 height 18
click at [1045, 466] on quentale-layouter at bounding box center [784, 275] width 612 height 405
click at [1028, 452] on quentale-photo at bounding box center [924, 269] width 243 height 393
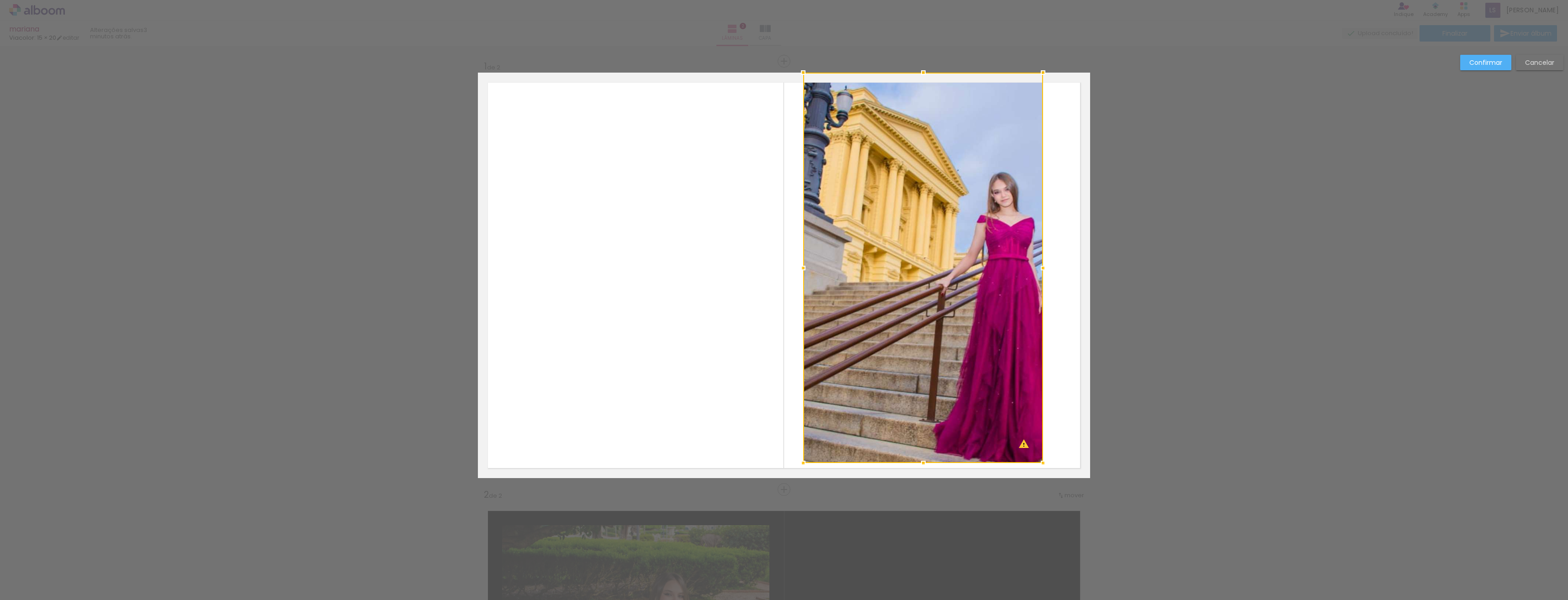
drag, startPoint x: 1041, startPoint y: 465, endPoint x: 1031, endPoint y: 456, distance: 13.5
click at [1034, 458] on div at bounding box center [1043, 463] width 18 height 18
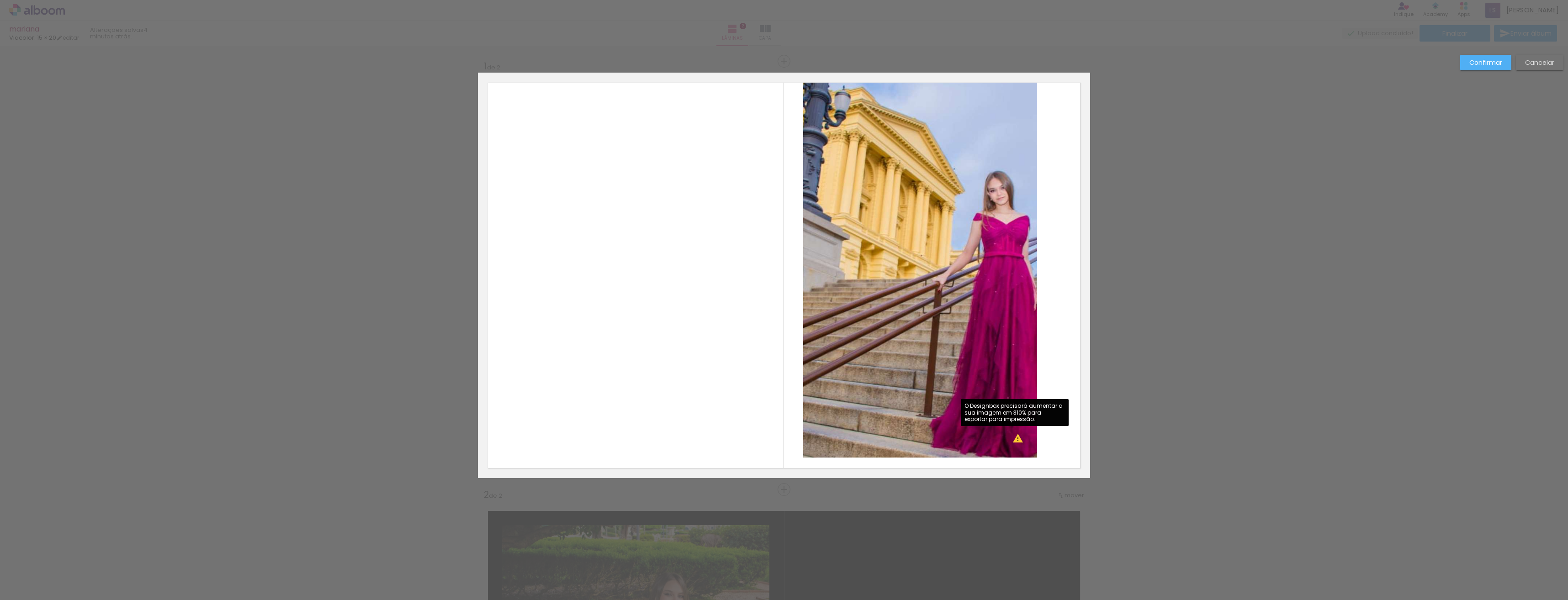
click at [1009, 440] on quentale-photo at bounding box center [920, 264] width 234 height 385
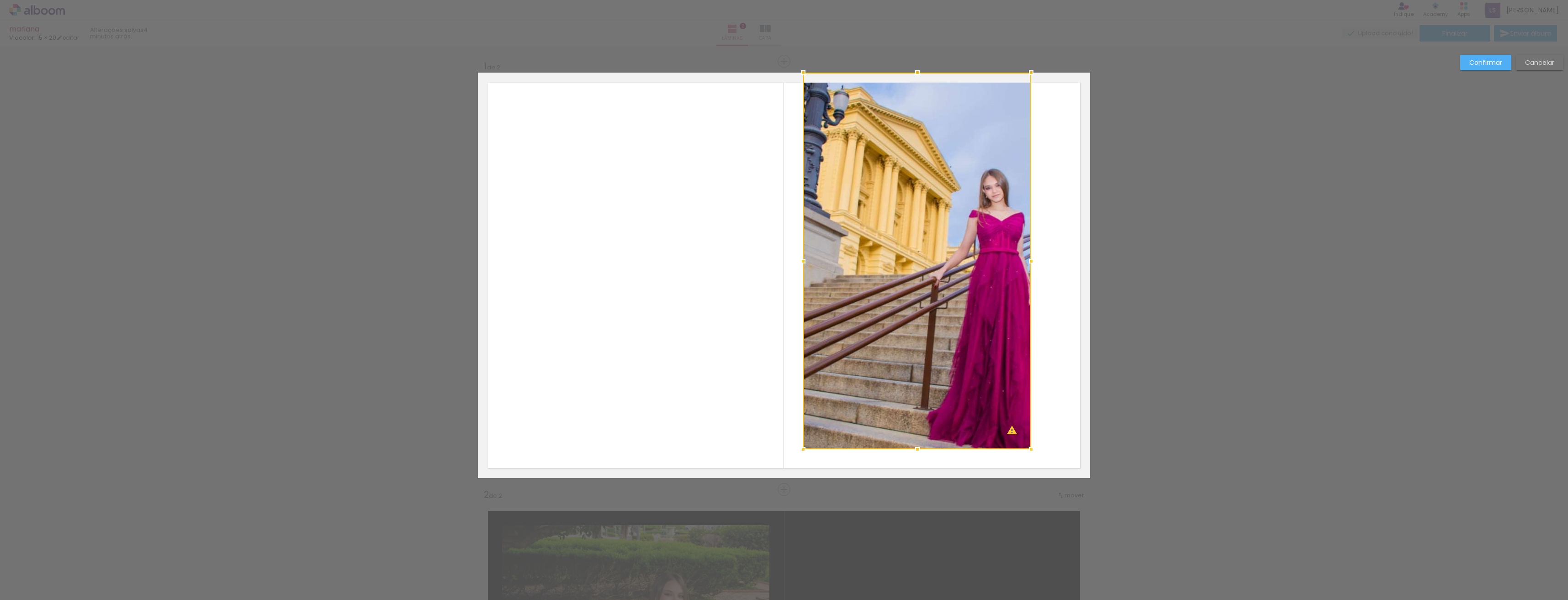
drag, startPoint x: 1035, startPoint y: 458, endPoint x: 1025, endPoint y: 442, distance: 18.9
click at [1027, 446] on div at bounding box center [1031, 450] width 18 height 18
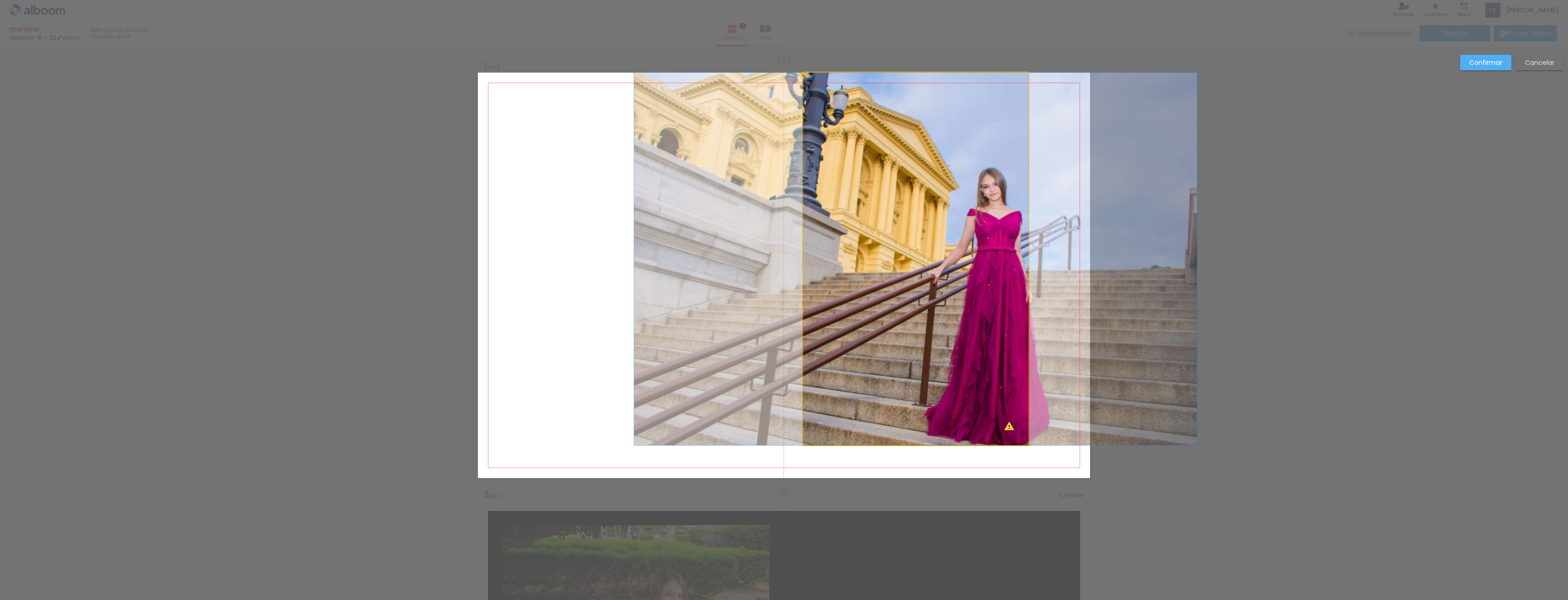
click at [993, 406] on quentale-photo at bounding box center [915, 259] width 225 height 373
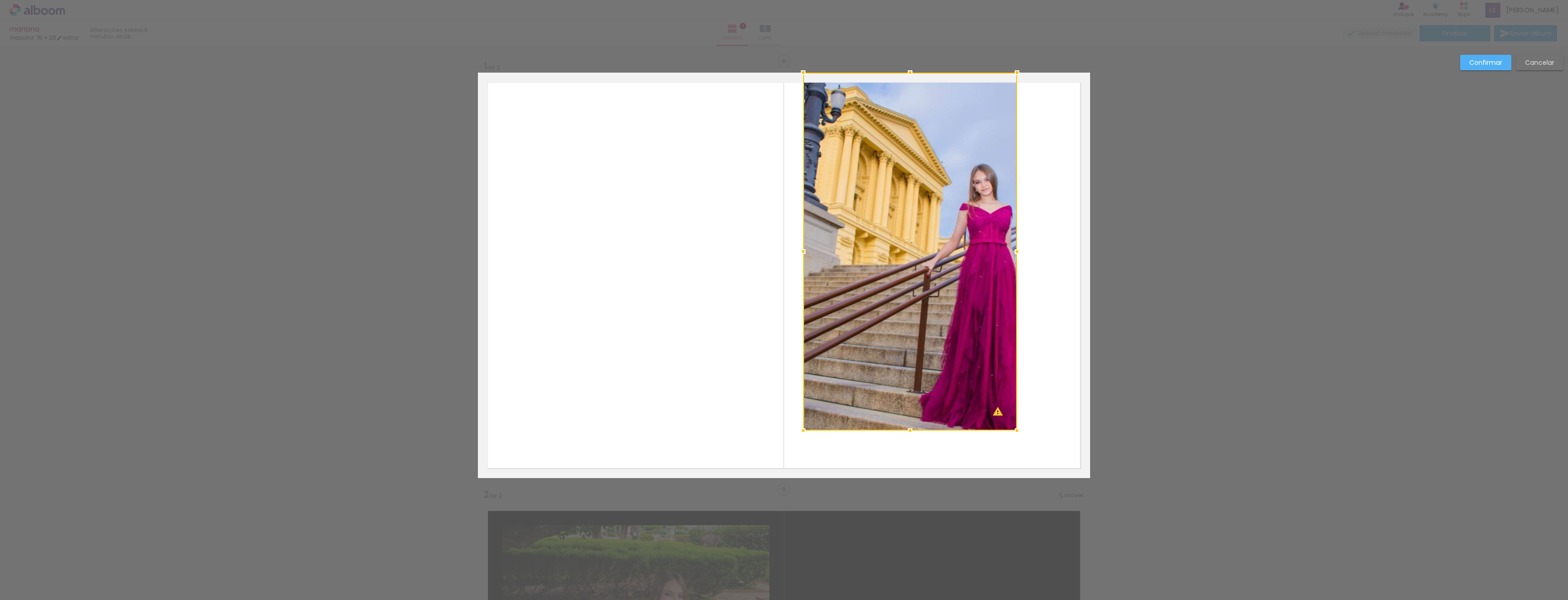
drag, startPoint x: 1026, startPoint y: 445, endPoint x: 1009, endPoint y: 425, distance: 26.2
click at [1012, 429] on div at bounding box center [1017, 431] width 18 height 18
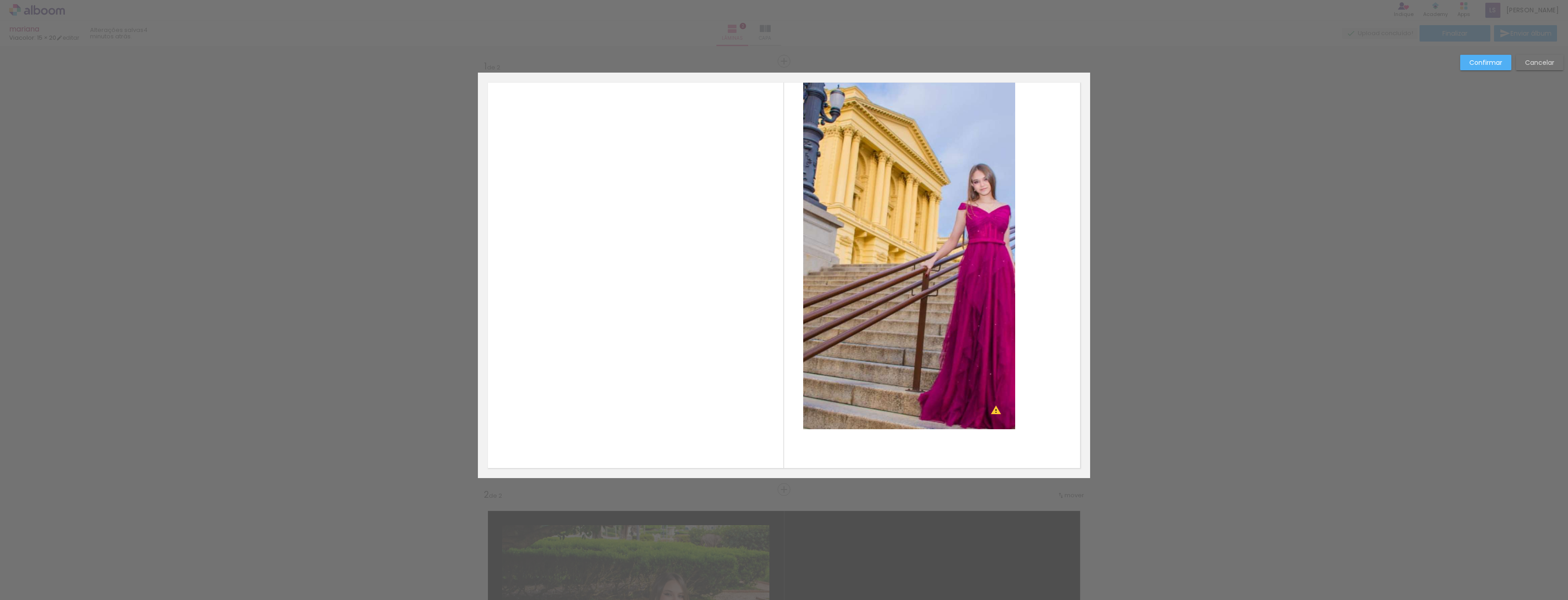
click at [973, 378] on quentale-photo at bounding box center [909, 251] width 212 height 357
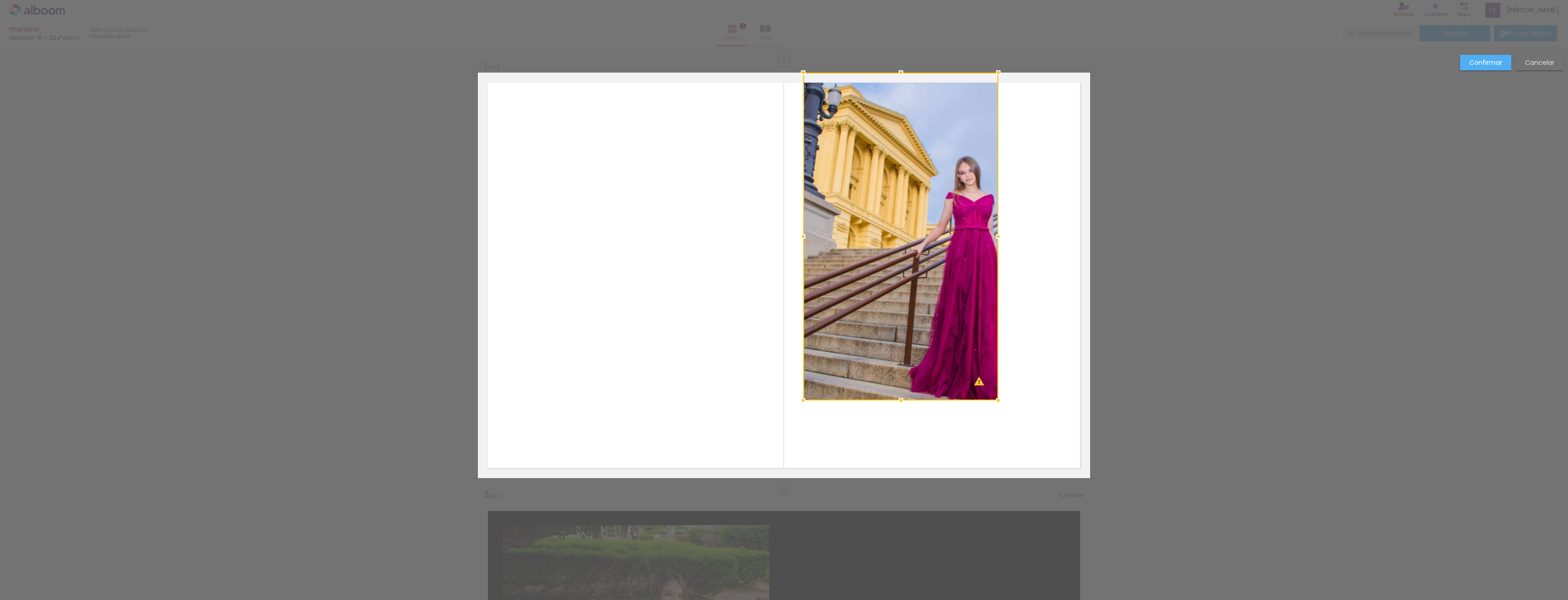
drag, startPoint x: 1012, startPoint y: 429, endPoint x: 993, endPoint y: 395, distance: 38.9
click at [993, 395] on div at bounding box center [999, 401] width 18 height 18
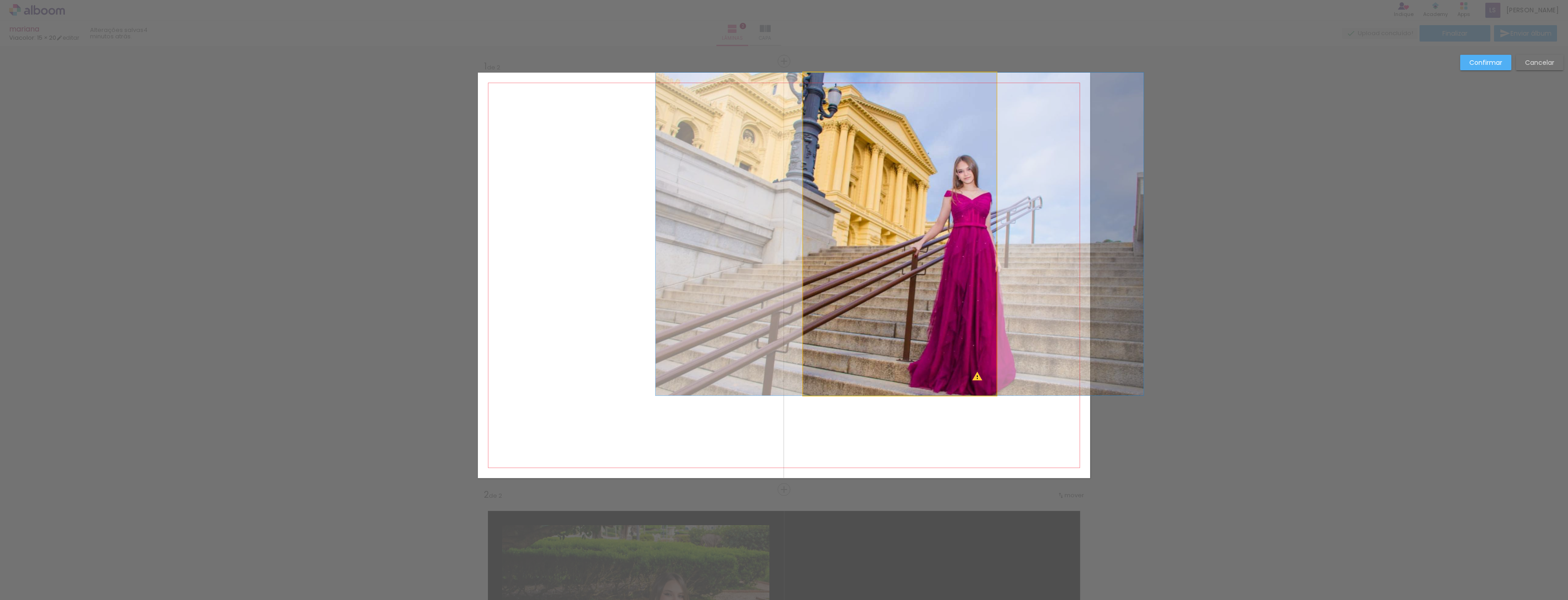
click at [951, 349] on quentale-photo at bounding box center [899, 233] width 193 height 323
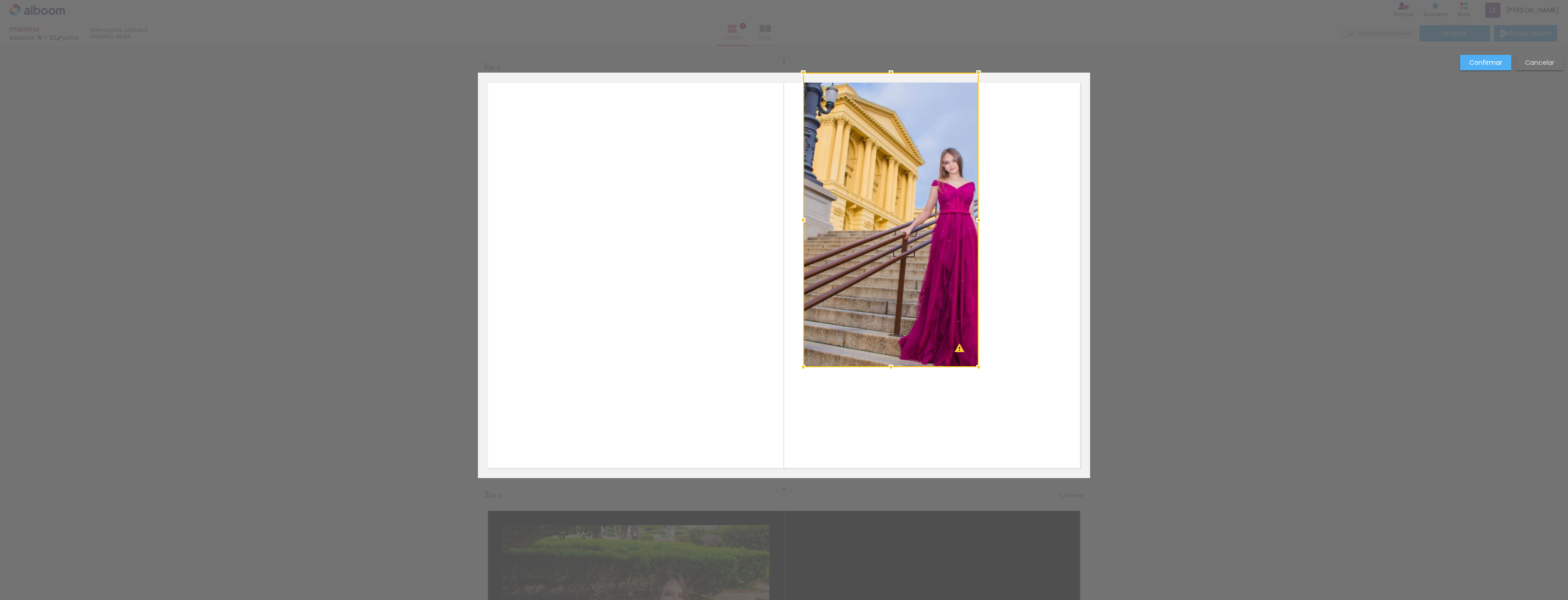
drag, startPoint x: 995, startPoint y: 395, endPoint x: 977, endPoint y: 367, distance: 33.3
click at [977, 367] on div at bounding box center [979, 367] width 18 height 18
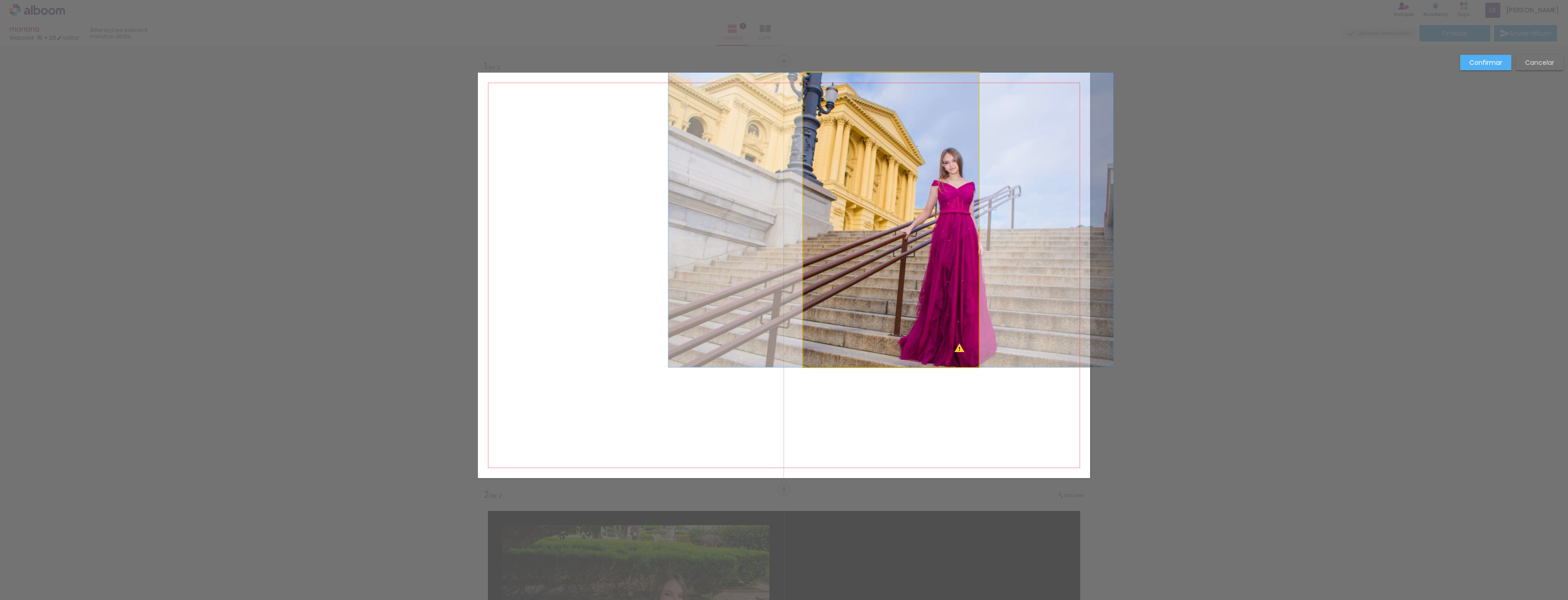
click at [951, 310] on quentale-photo at bounding box center [891, 220] width 176 height 295
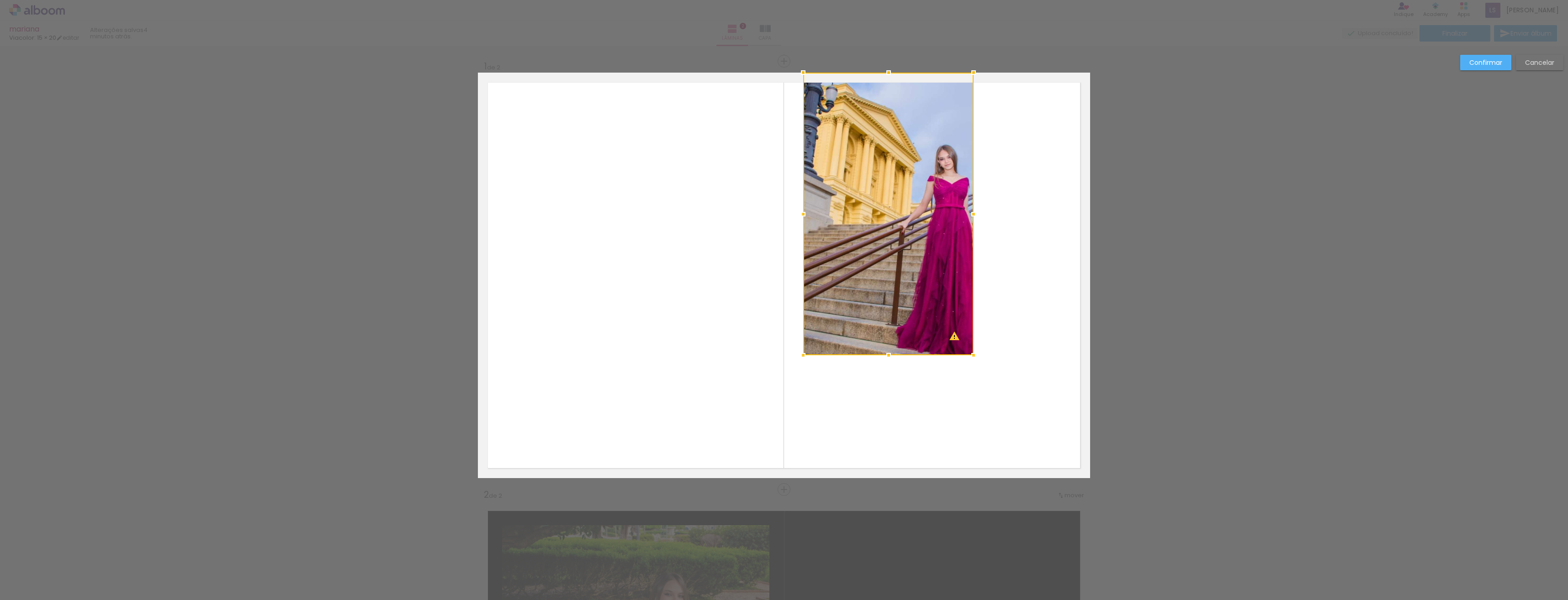
drag, startPoint x: 976, startPoint y: 368, endPoint x: 966, endPoint y: 344, distance: 26.0
click at [969, 353] on div at bounding box center [973, 356] width 18 height 18
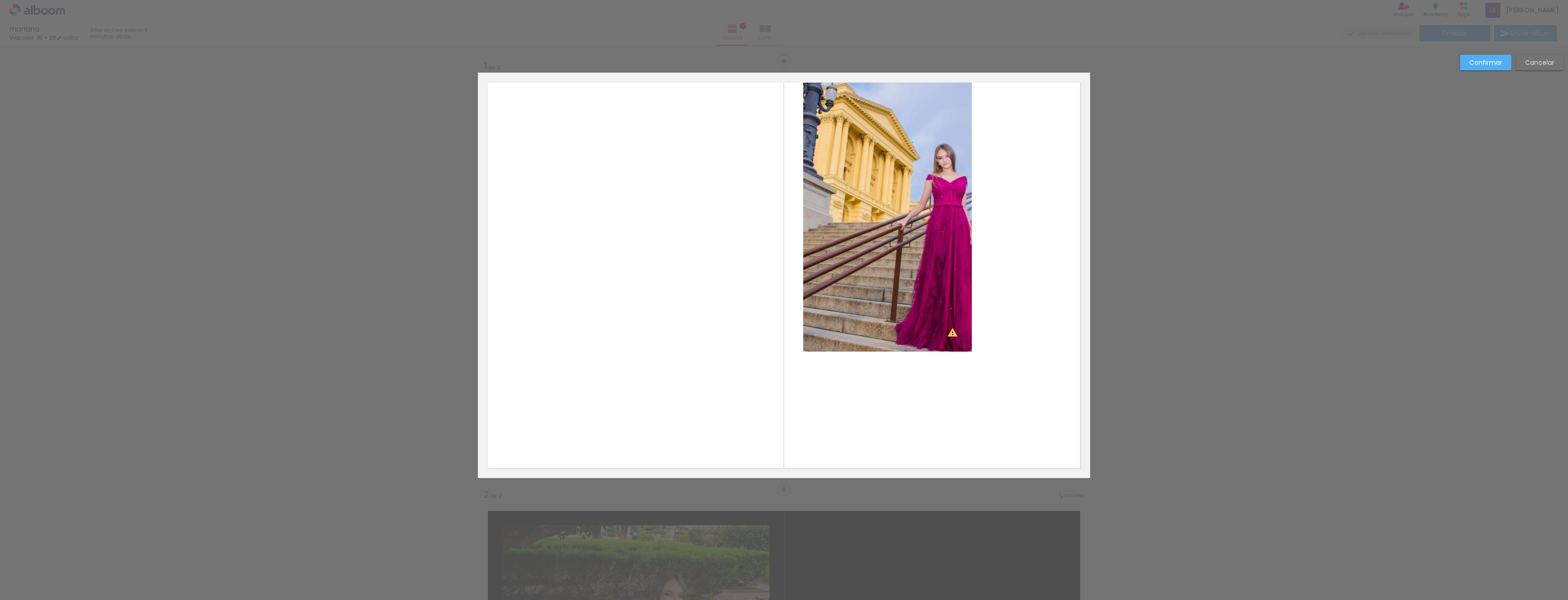
click at [964, 339] on quentale-photo at bounding box center [887, 212] width 168 height 279
click at [941, 303] on div at bounding box center [887, 212] width 168 height 279
click at [968, 354] on div at bounding box center [971, 352] width 18 height 18
click at [968, 354] on quentale-layouter at bounding box center [784, 275] width 612 height 405
click at [961, 334] on quentale-photo at bounding box center [887, 212] width 168 height 279
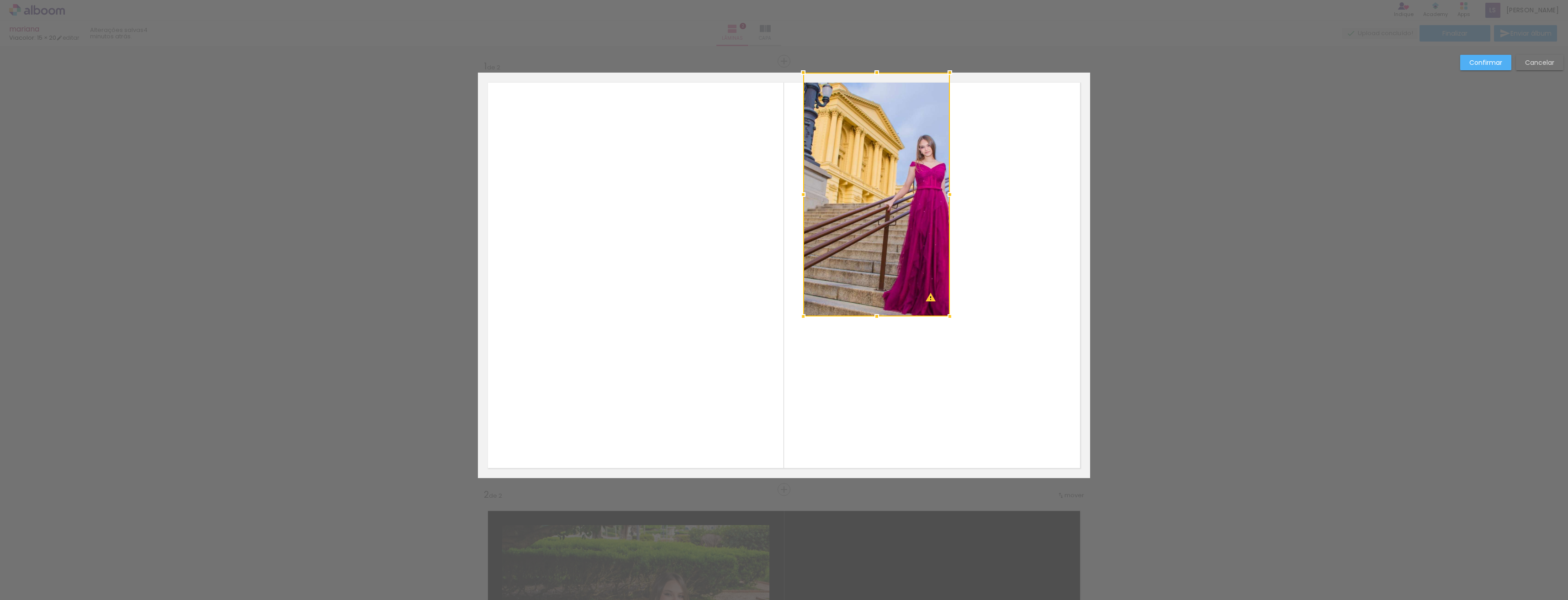
drag, startPoint x: 968, startPoint y: 350, endPoint x: 942, endPoint y: 310, distance: 47.7
click at [942, 310] on div at bounding box center [950, 317] width 18 height 18
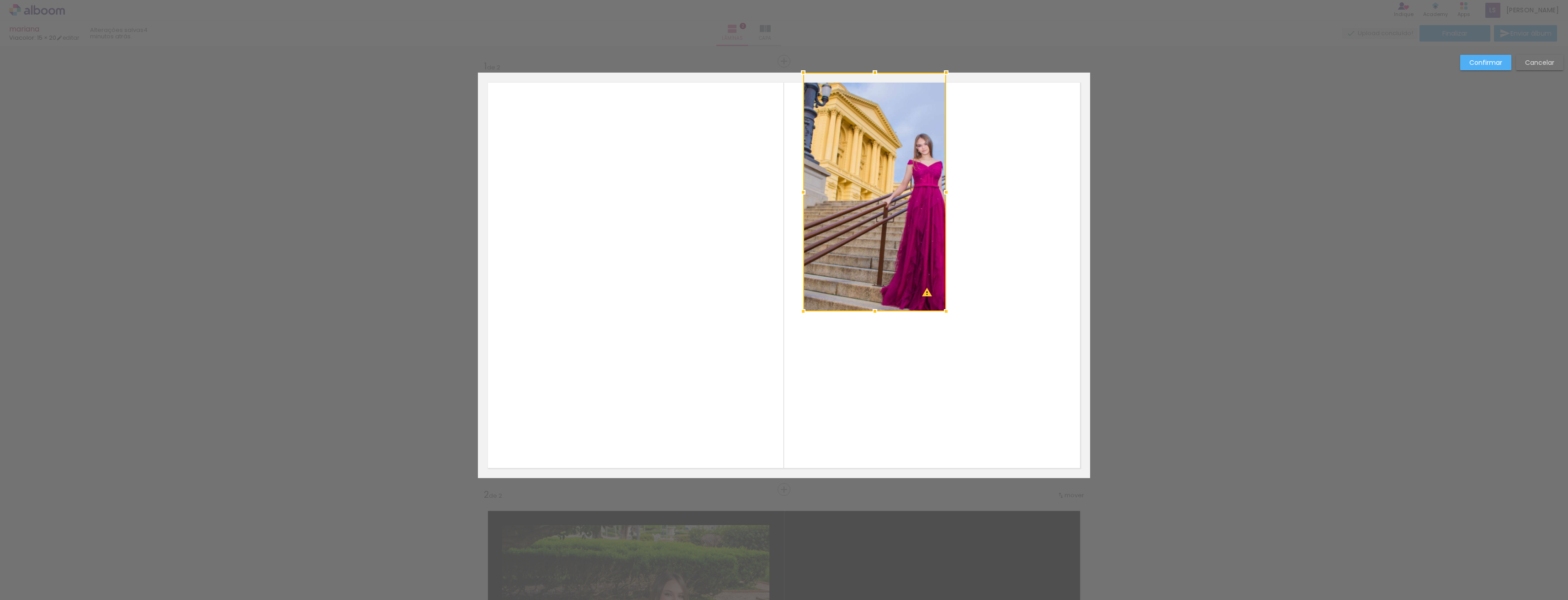
click at [921, 223] on div at bounding box center [875, 192] width 143 height 239
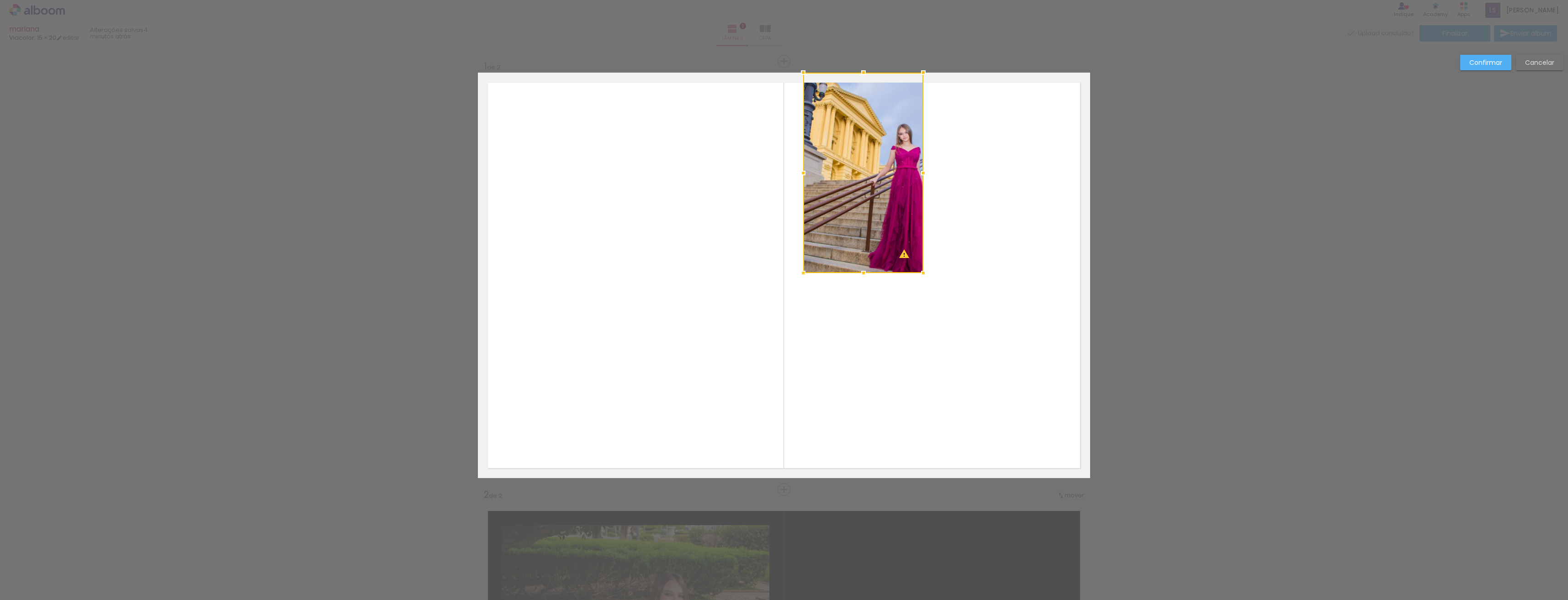
drag, startPoint x: 944, startPoint y: 310, endPoint x: 918, endPoint y: 267, distance: 50.2
click at [919, 268] on div at bounding box center [923, 273] width 18 height 18
click at [908, 201] on quentale-photo at bounding box center [862, 170] width 118 height 196
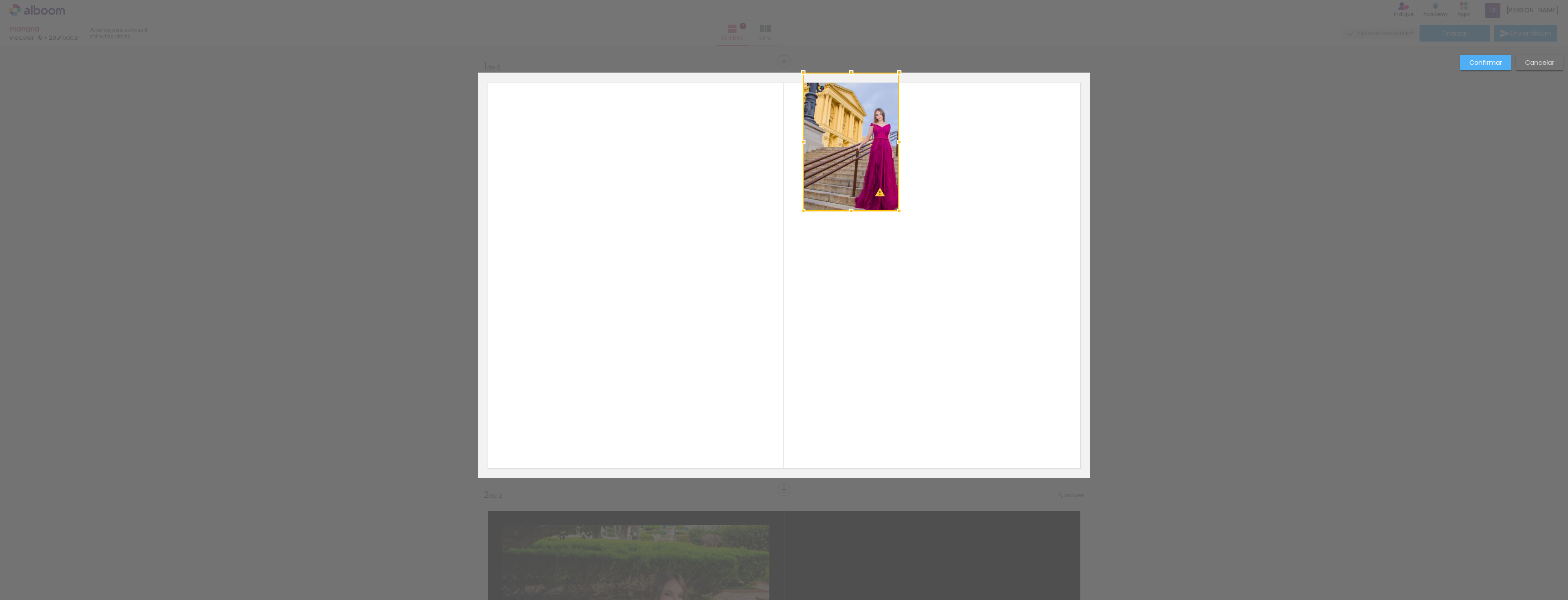
drag, startPoint x: 916, startPoint y: 269, endPoint x: 894, endPoint y: 208, distance: 64.8
click at [894, 208] on div at bounding box center [899, 211] width 18 height 18
click at [877, 248] on quentale-layouter at bounding box center [784, 275] width 612 height 405
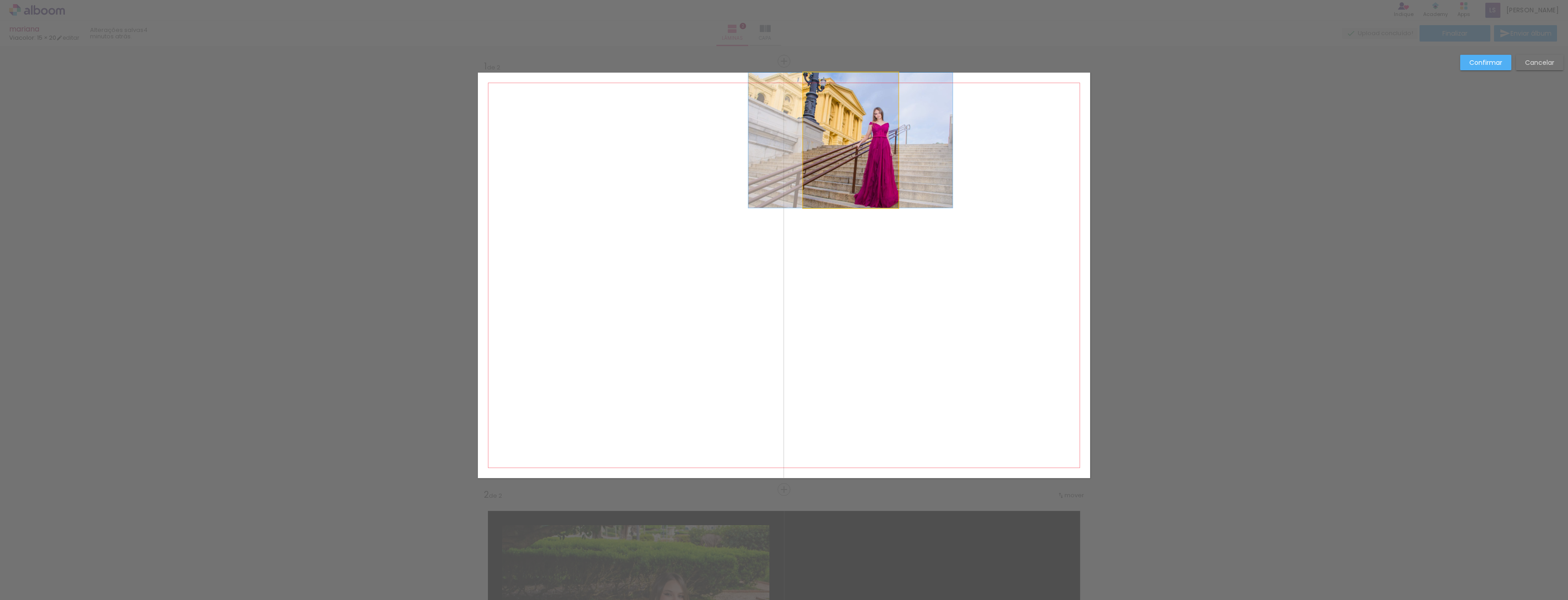
click at [882, 147] on quentale-photo at bounding box center [850, 139] width 95 height 135
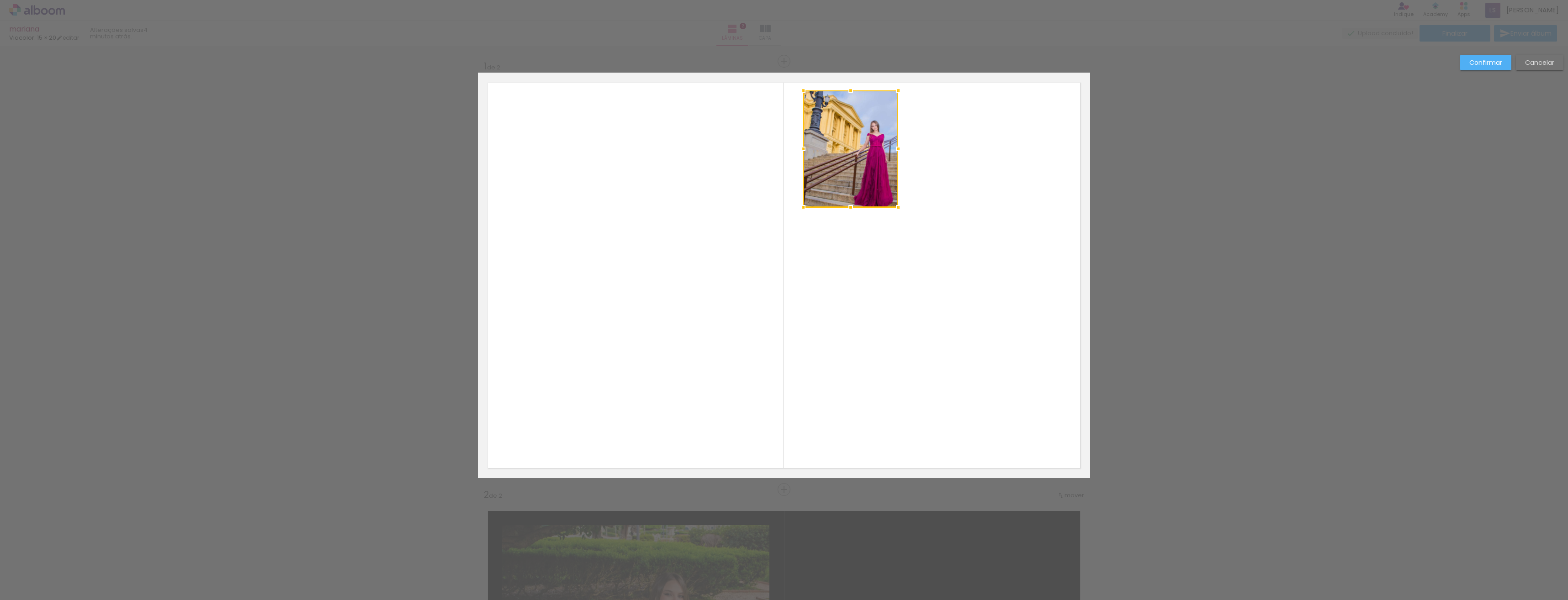
drag, startPoint x: 846, startPoint y: 68, endPoint x: 846, endPoint y: 85, distance: 17.0
click at [846, 85] on div at bounding box center [851, 90] width 18 height 18
click at [850, 163] on quentale-photo at bounding box center [850, 149] width 95 height 118
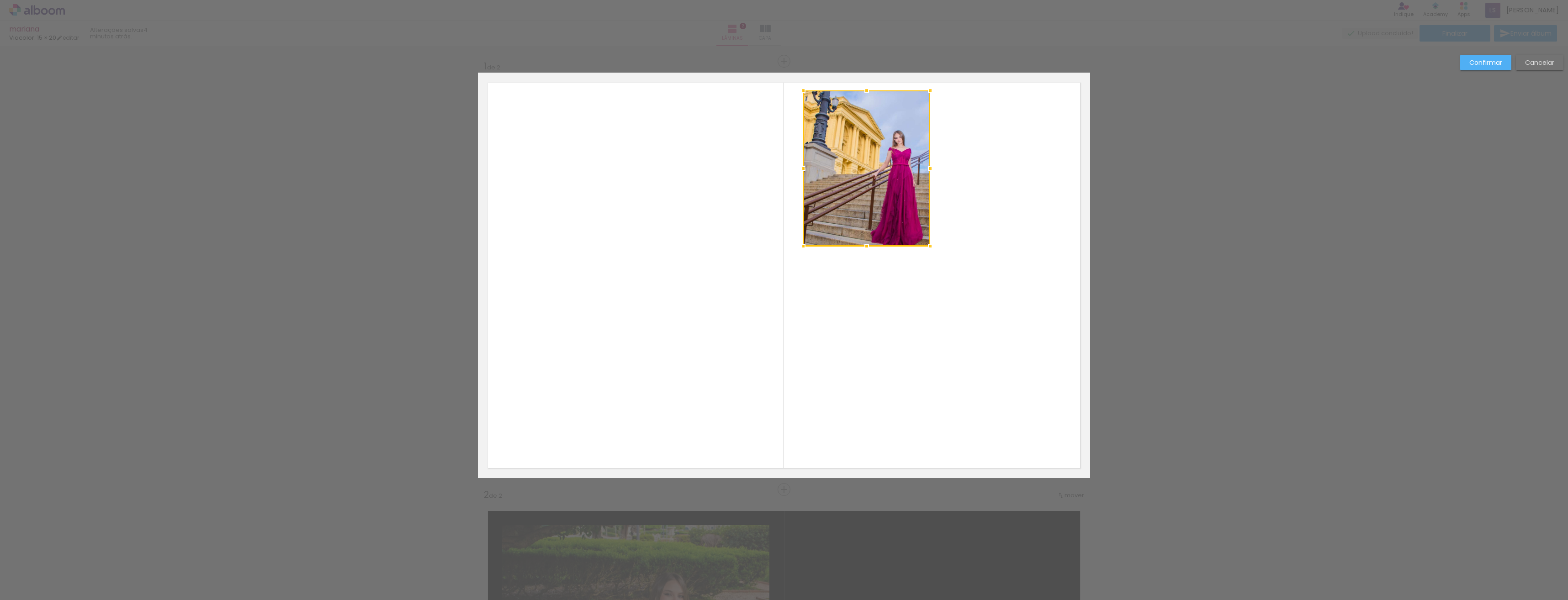
drag, startPoint x: 895, startPoint y: 207, endPoint x: 927, endPoint y: 246, distance: 50.4
click at [927, 247] on div at bounding box center [930, 246] width 18 height 18
click at [912, 238] on quentale-photo at bounding box center [866, 169] width 127 height 157
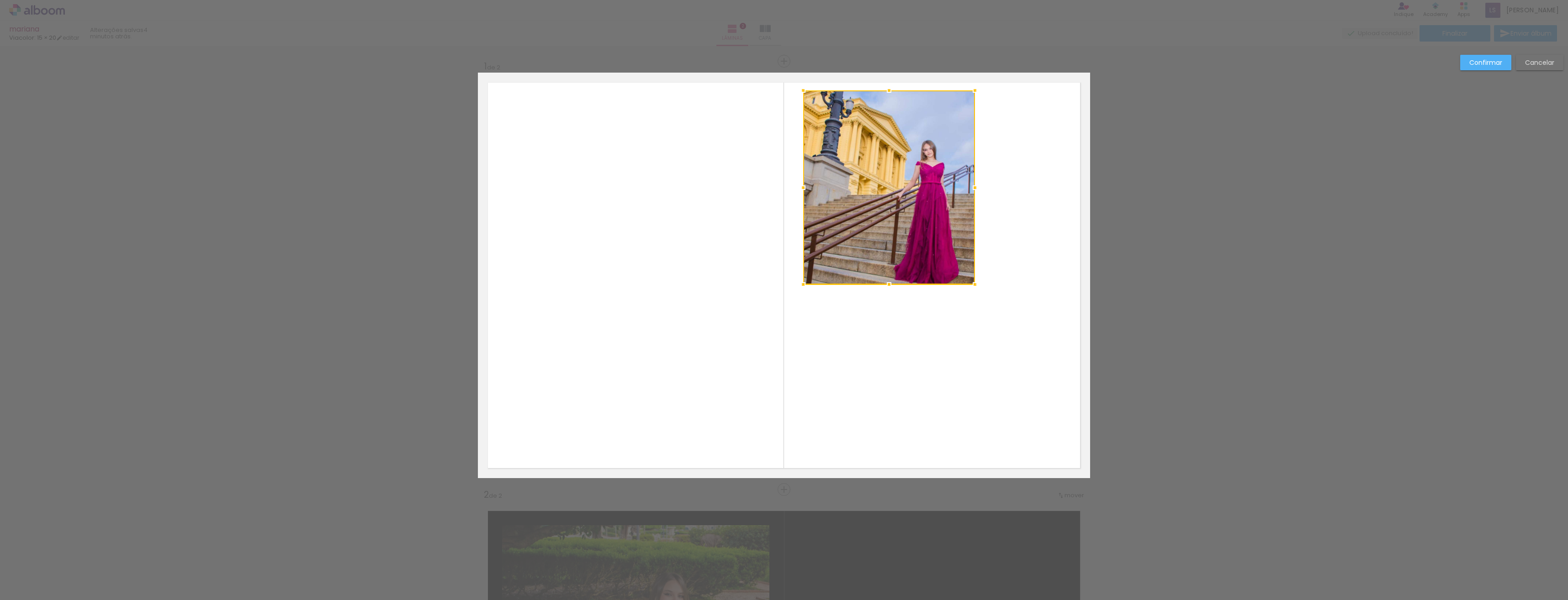
drag, startPoint x: 926, startPoint y: 248, endPoint x: 971, endPoint y: 285, distance: 58.3
click at [971, 285] on div at bounding box center [975, 284] width 18 height 18
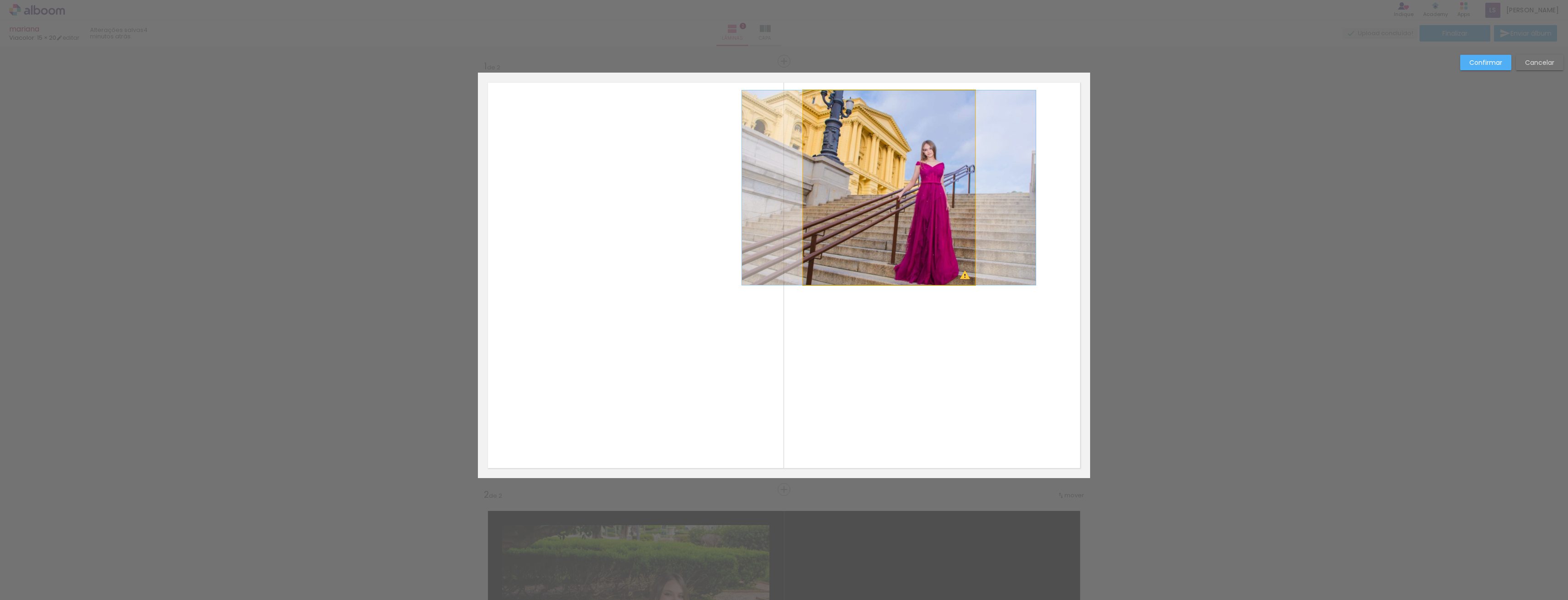
click at [955, 268] on quentale-photo at bounding box center [889, 187] width 172 height 195
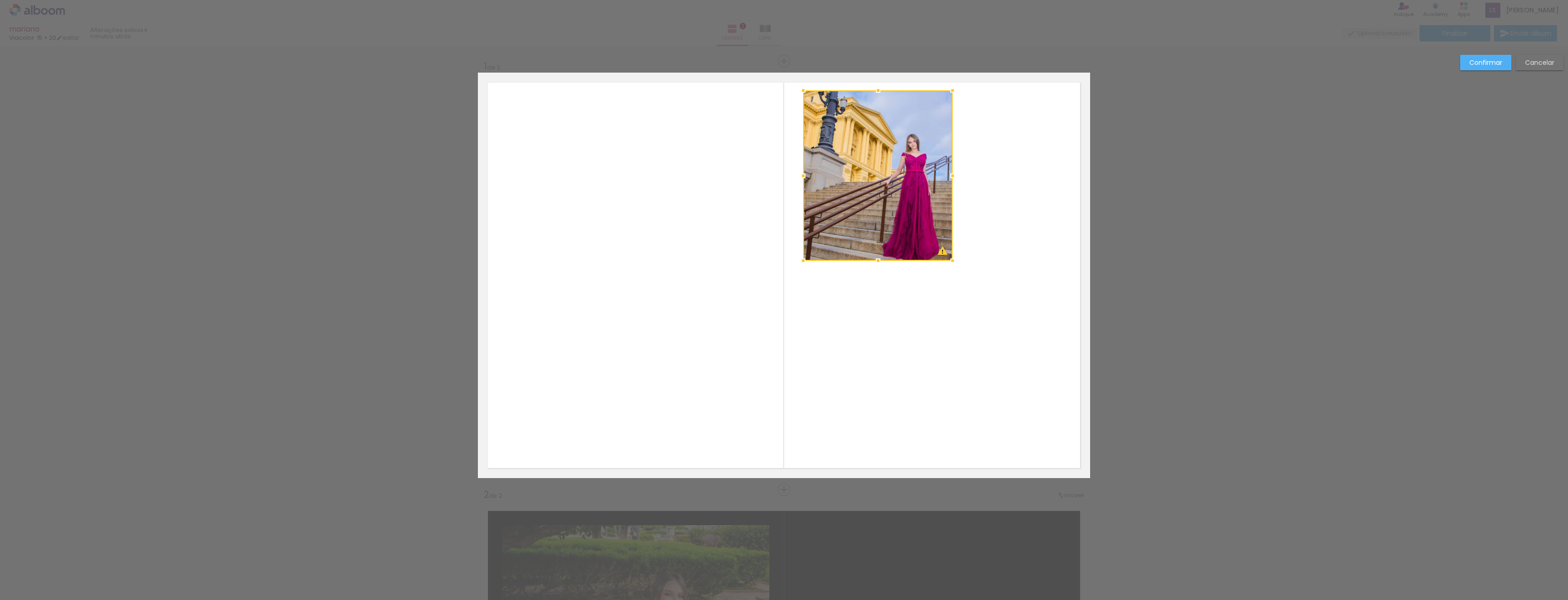
drag, startPoint x: 972, startPoint y: 284, endPoint x: 950, endPoint y: 260, distance: 32.6
click at [950, 260] on div at bounding box center [952, 261] width 18 height 18
click at [0, 0] on slot "Confirmar" at bounding box center [0, 0] width 0 height 0
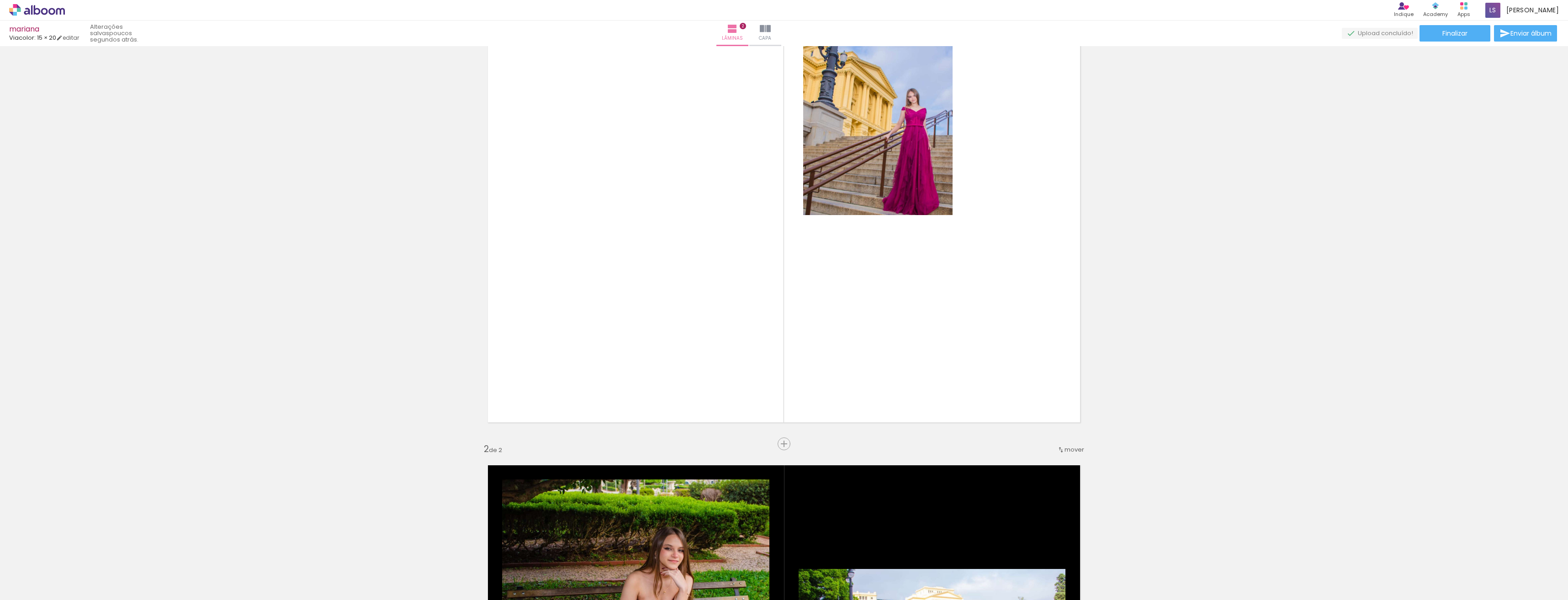
scroll to position [0, 0]
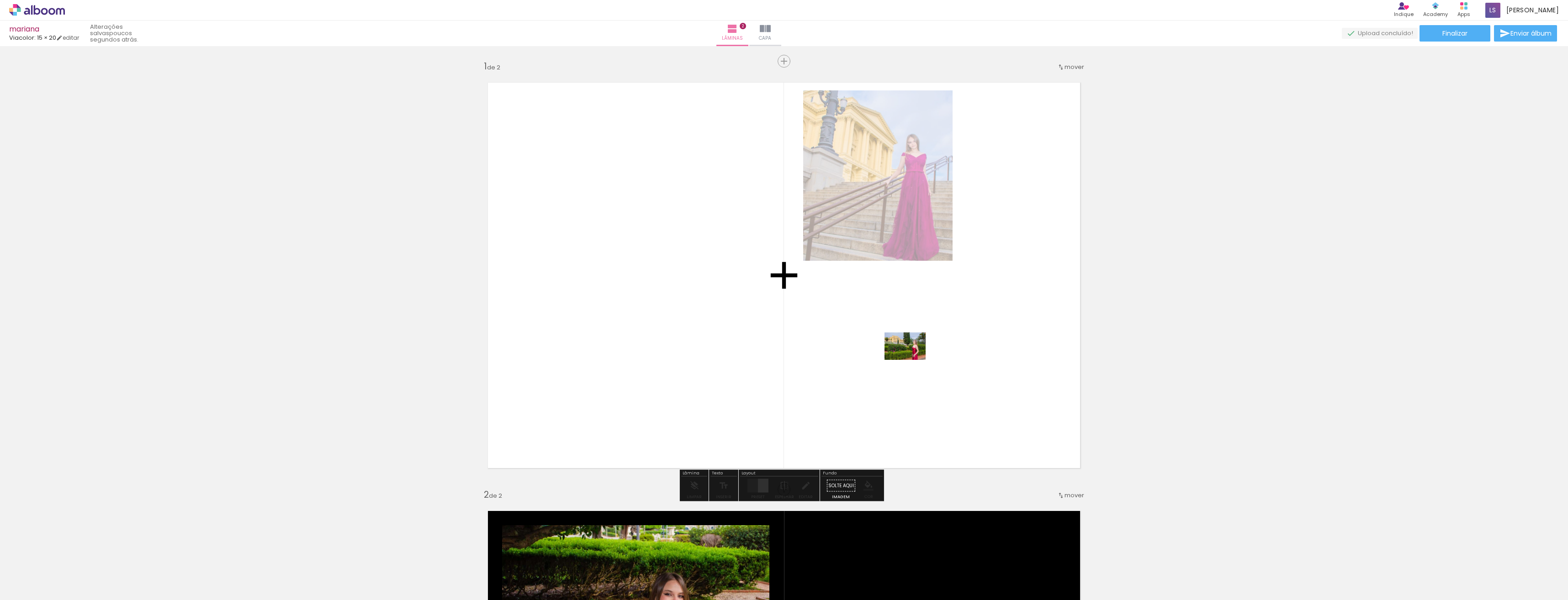
drag, startPoint x: 1183, startPoint y: 580, endPoint x: 912, endPoint y: 360, distance: 349.1
click at [912, 360] on quentale-workspace at bounding box center [784, 300] width 1568 height 600
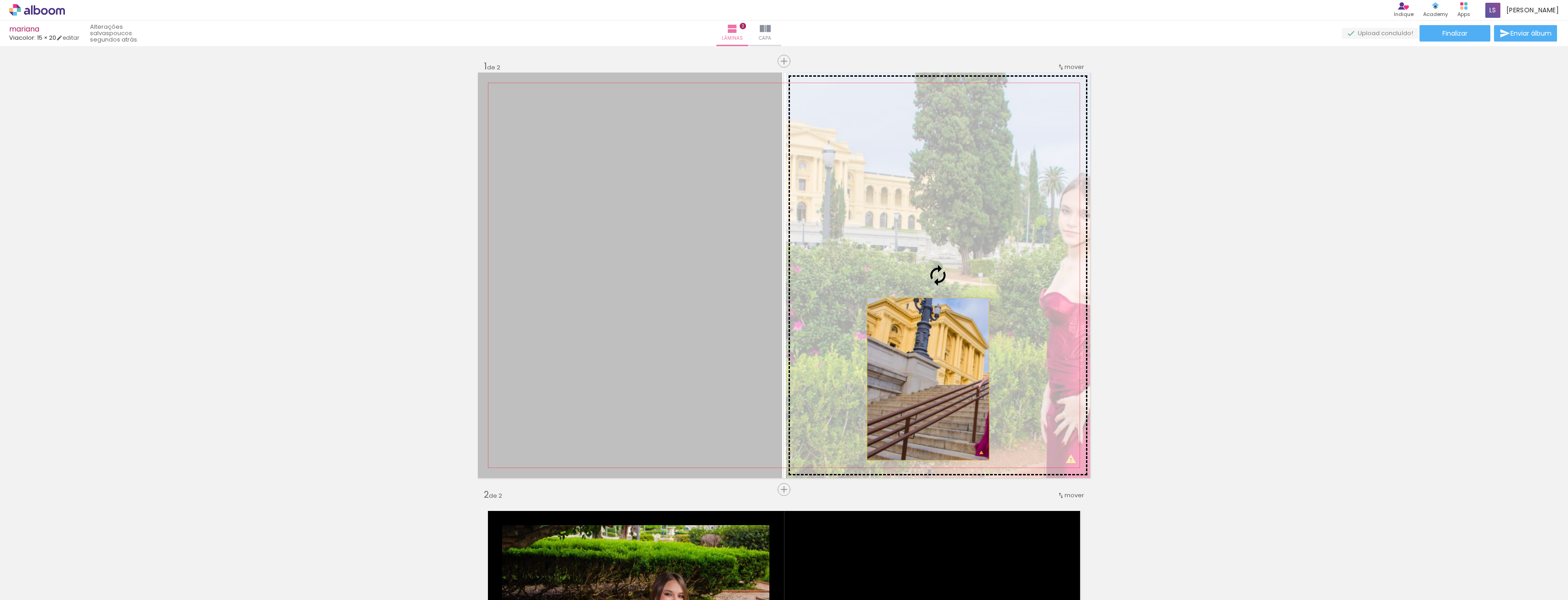
drag, startPoint x: 674, startPoint y: 299, endPoint x: 925, endPoint y: 379, distance: 263.4
click at [0, 0] on slot at bounding box center [0, 0] width 0 height 0
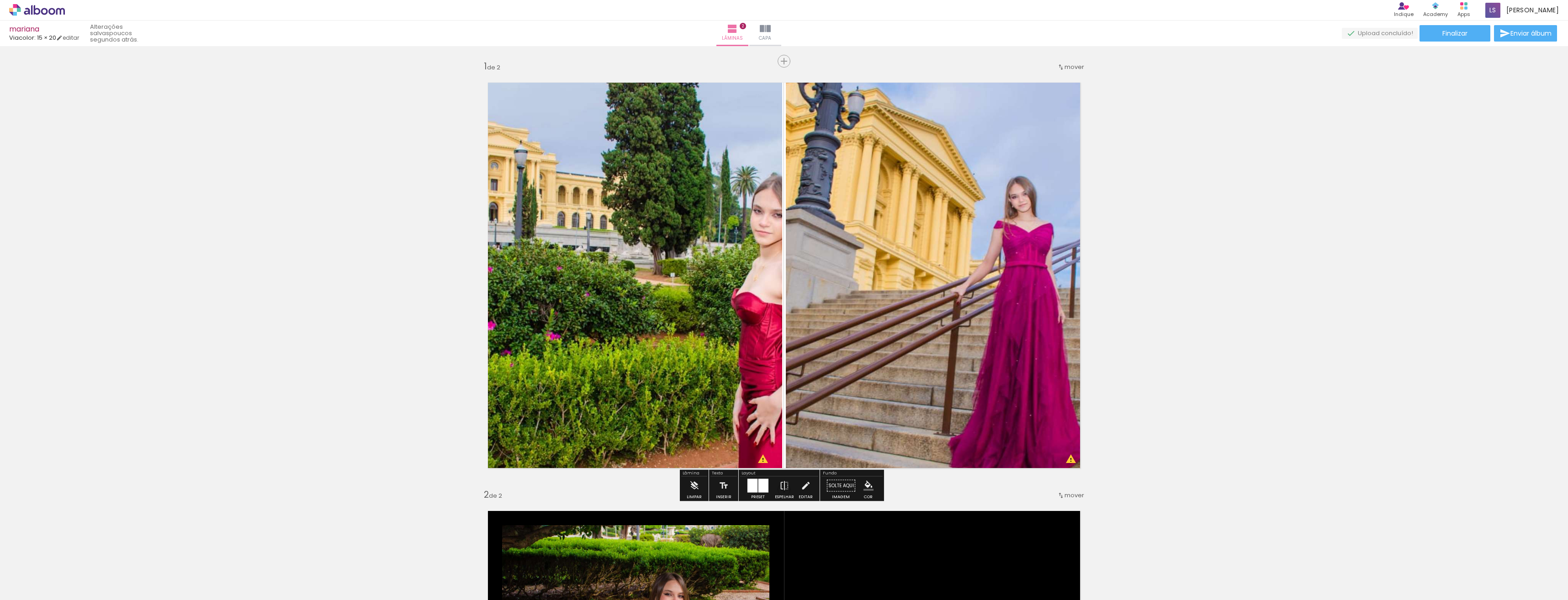
click at [706, 251] on quentale-photo at bounding box center [630, 275] width 304 height 405
click at [753, 487] on div at bounding box center [752, 485] width 10 height 14
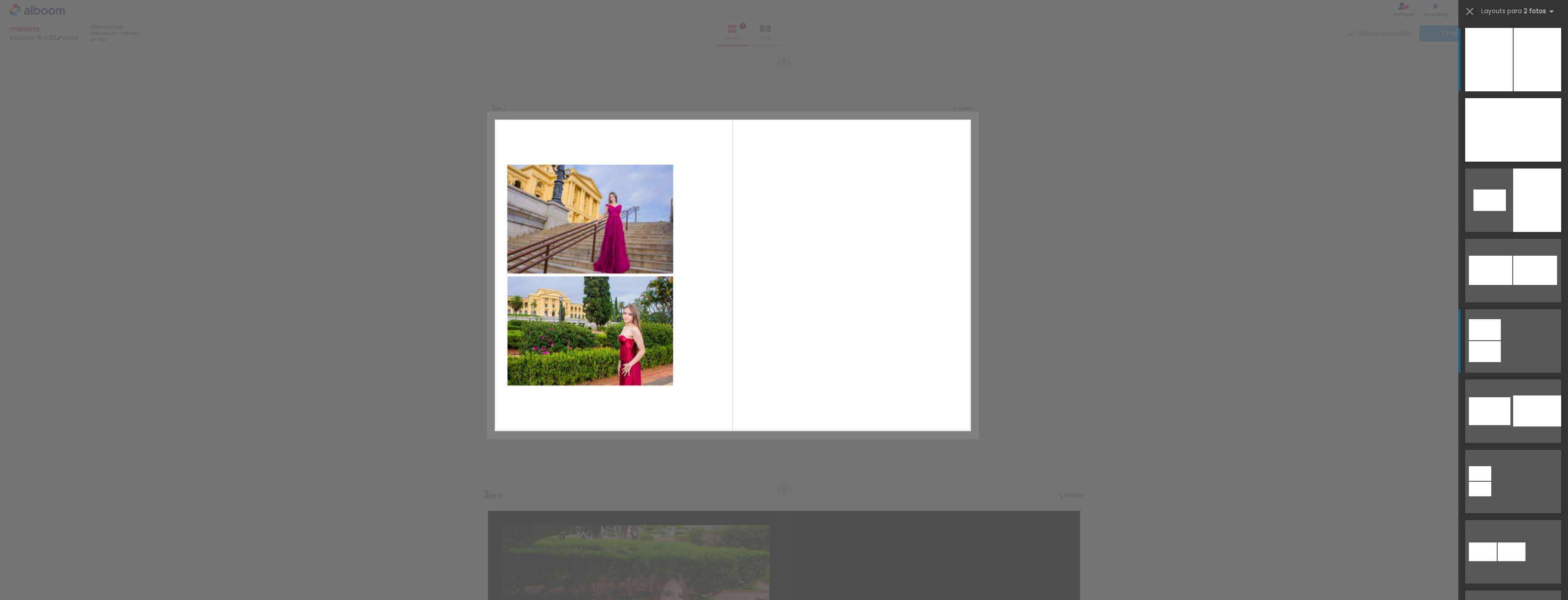
click at [1479, 348] on div at bounding box center [1485, 351] width 32 height 21
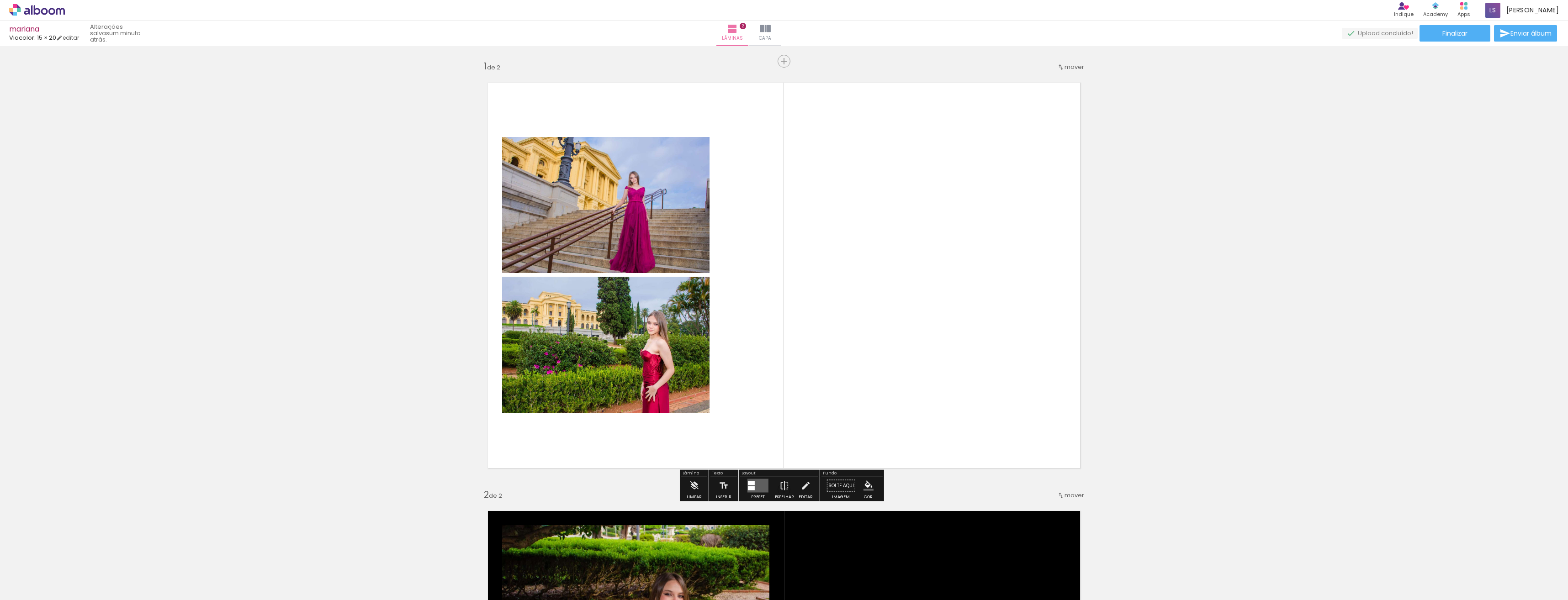
click at [755, 488] on quentale-layouter at bounding box center [758, 485] width 21 height 14
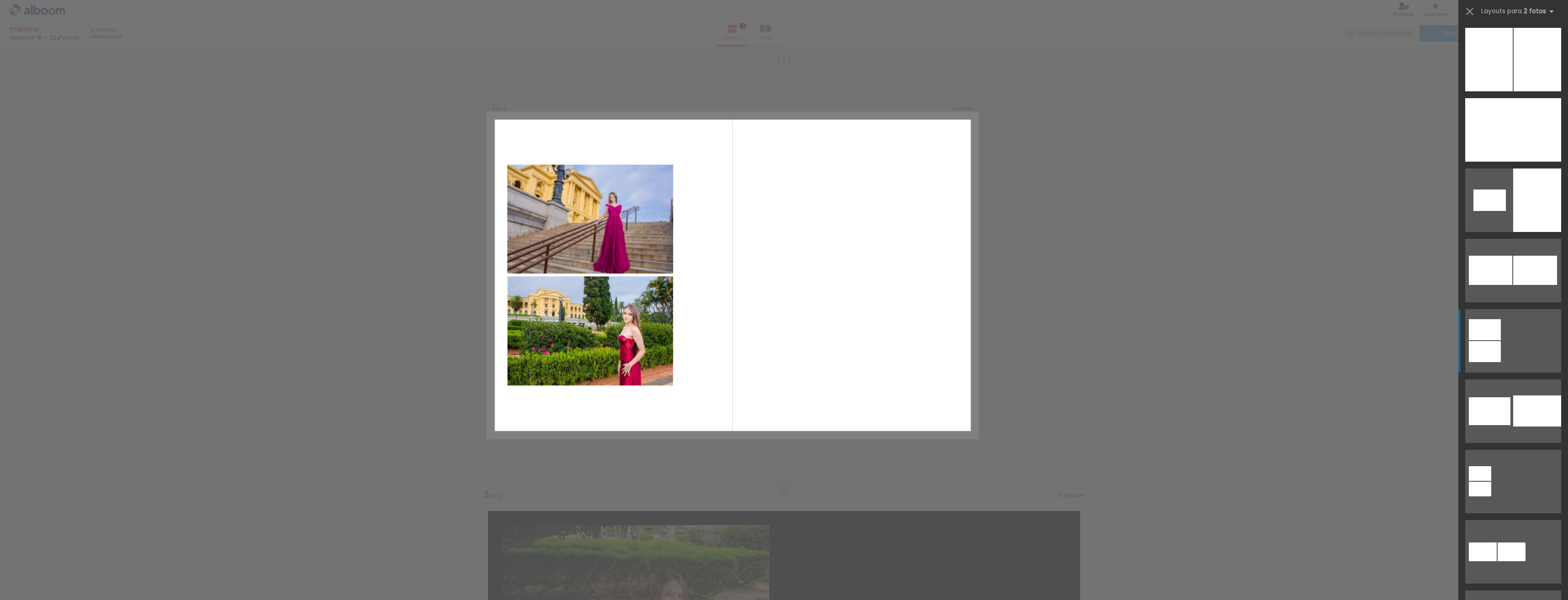
scroll to position [281, 0]
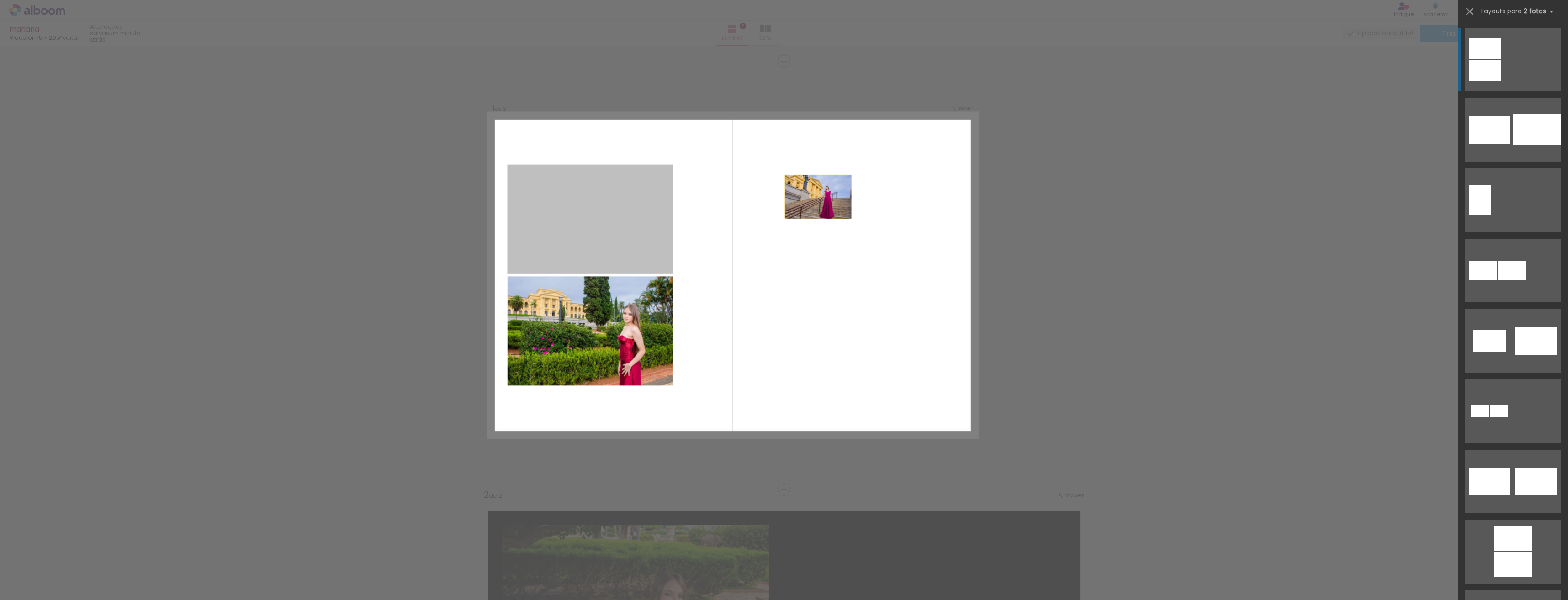
drag, startPoint x: 622, startPoint y: 233, endPoint x: 872, endPoint y: 191, distance: 253.5
click at [872, 191] on quentale-layouter at bounding box center [732, 275] width 490 height 324
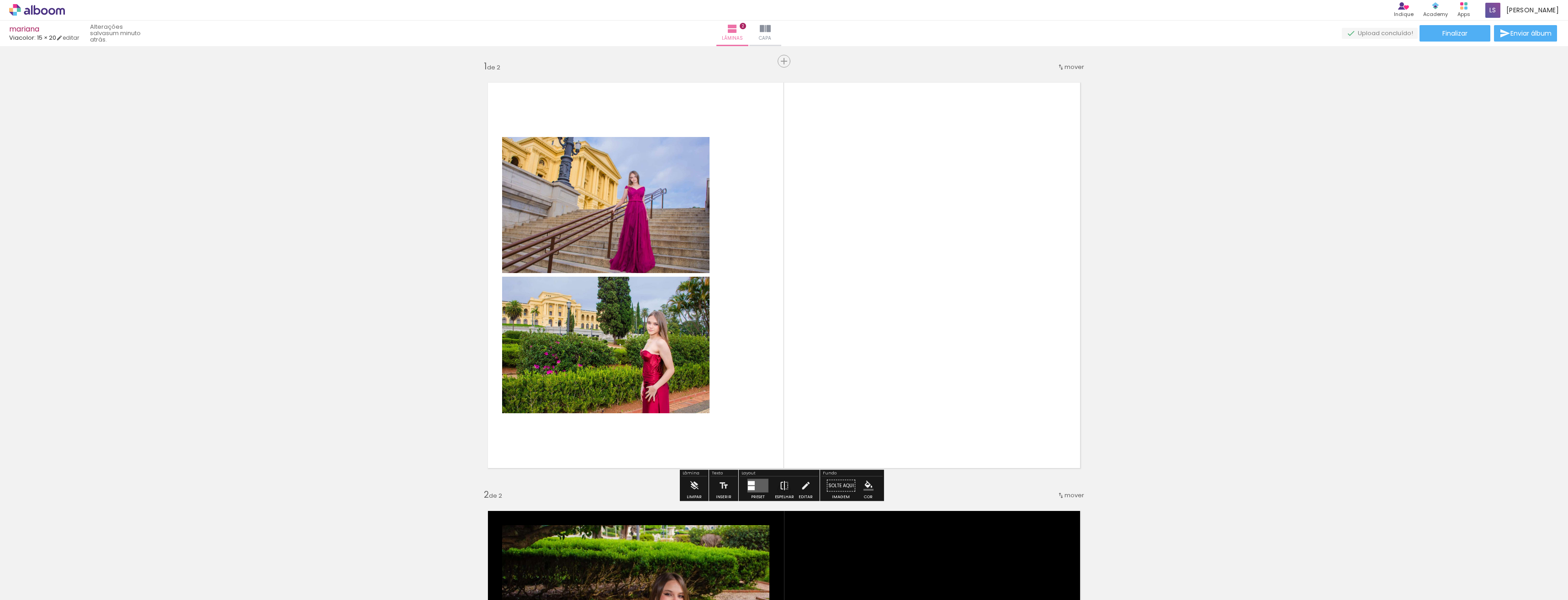
click at [789, 482] on paper-button "Espelhar" at bounding box center [784, 489] width 24 height 24
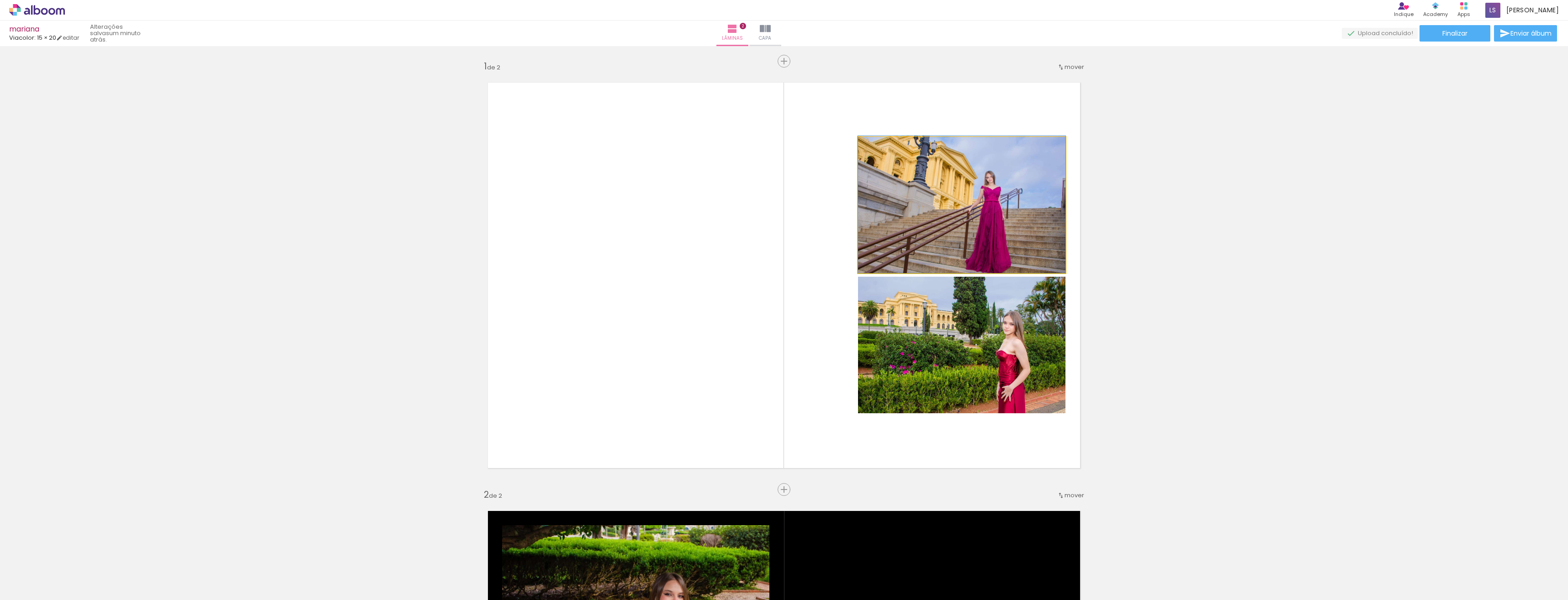
drag, startPoint x: 958, startPoint y: 193, endPoint x: 934, endPoint y: 185, distance: 25.3
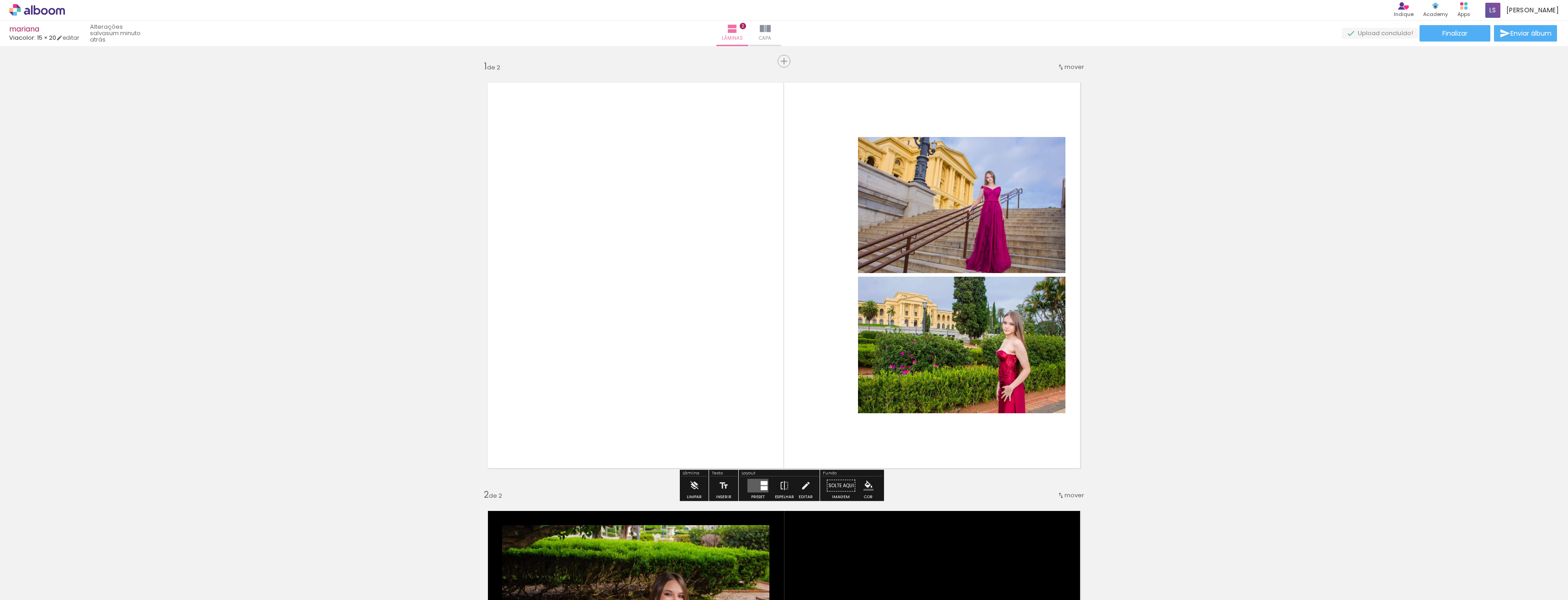
click at [866, 490] on iron-icon "color picker" at bounding box center [868, 485] width 10 height 10
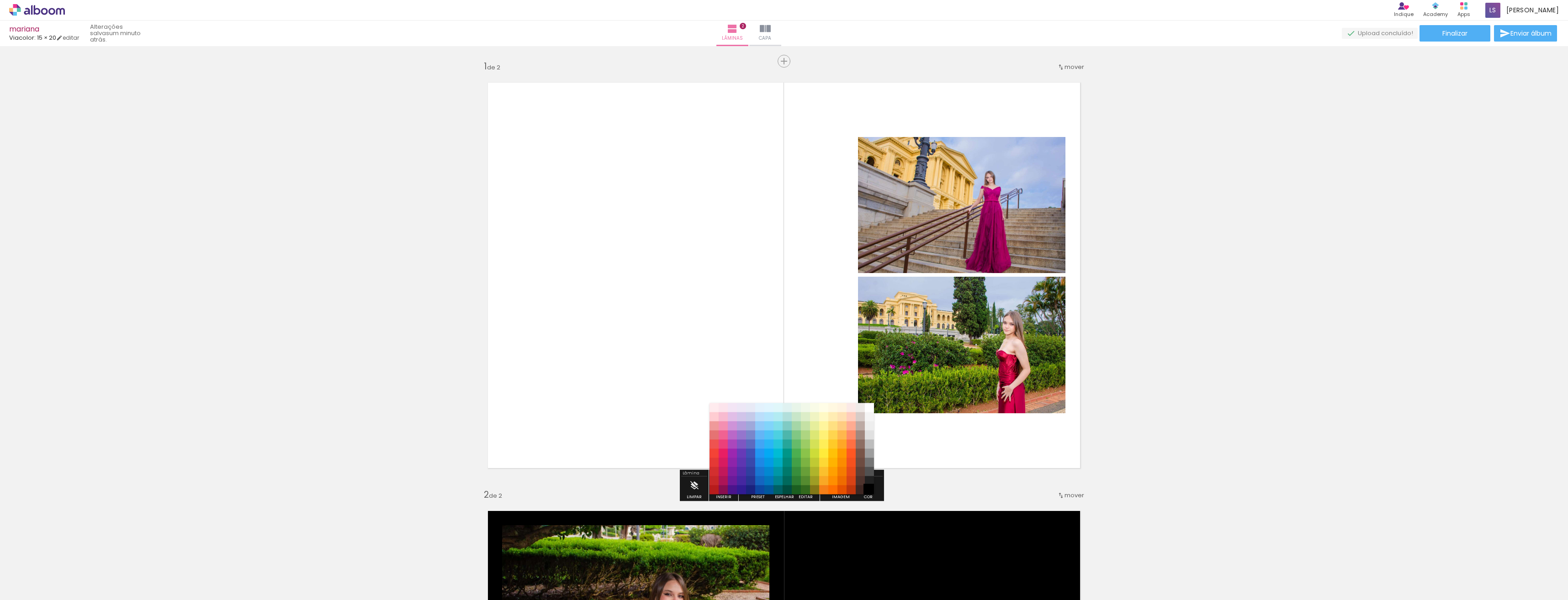
click at [868, 488] on paper-item "#000000" at bounding box center [869, 490] width 9 height 9
click at [870, 489] on paper-item "#000000" at bounding box center [869, 490] width 9 height 9
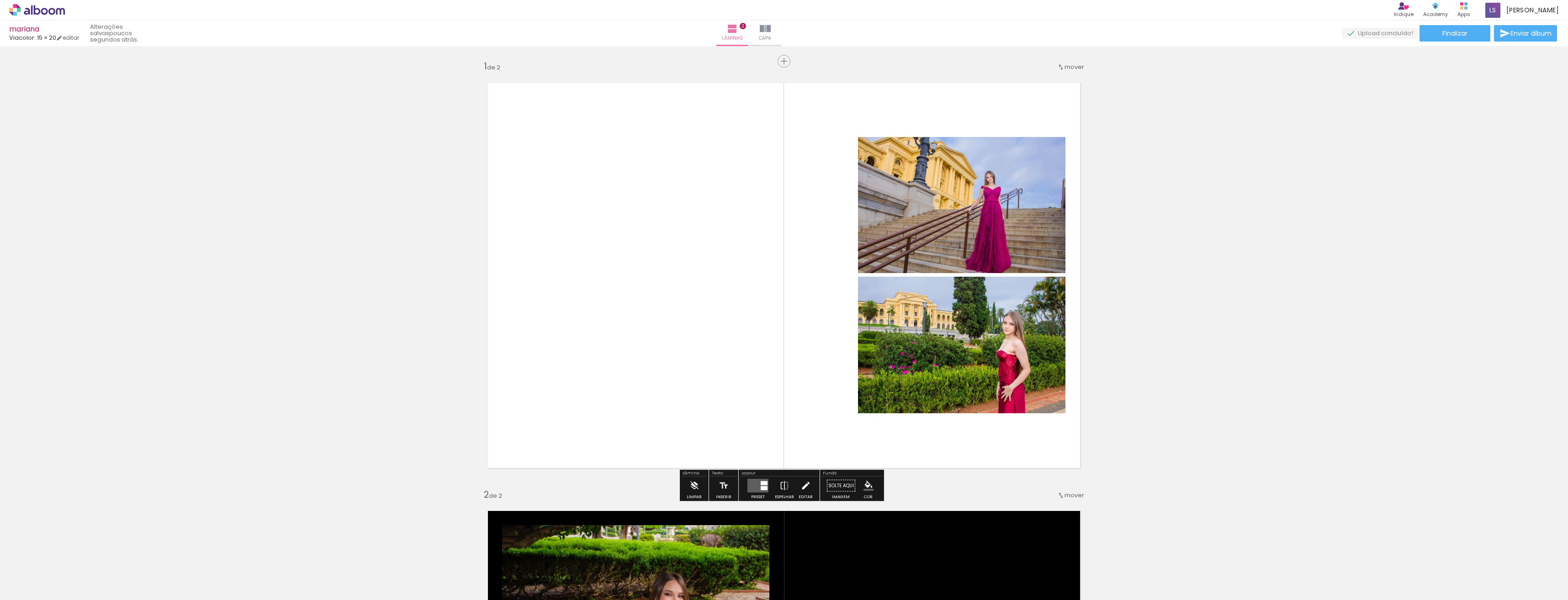
click at [803, 491] on iron-icon at bounding box center [805, 486] width 10 height 18
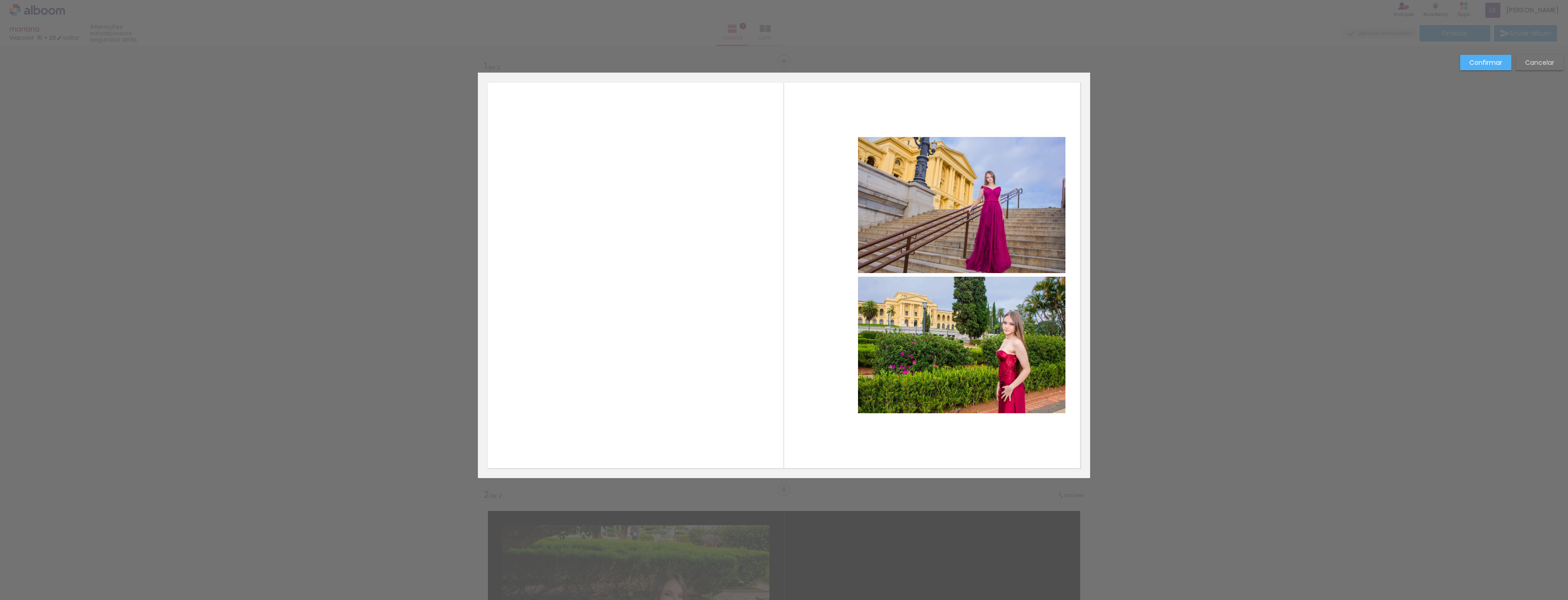
click at [930, 216] on quentale-photo at bounding box center [961, 205] width 207 height 136
drag, startPoint x: 931, startPoint y: 216, endPoint x: 926, endPoint y: 214, distance: 5.4
click at [927, 214] on div at bounding box center [961, 205] width 207 height 136
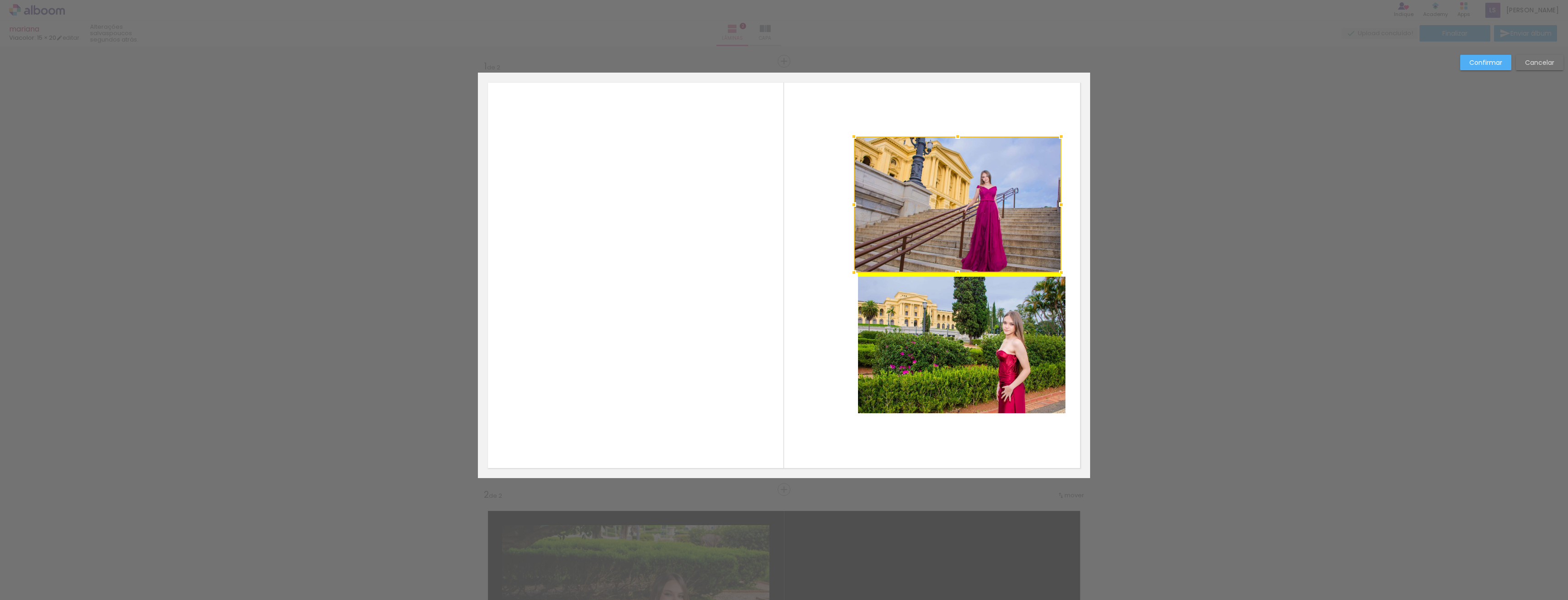
click at [904, 202] on div at bounding box center [957, 205] width 207 height 136
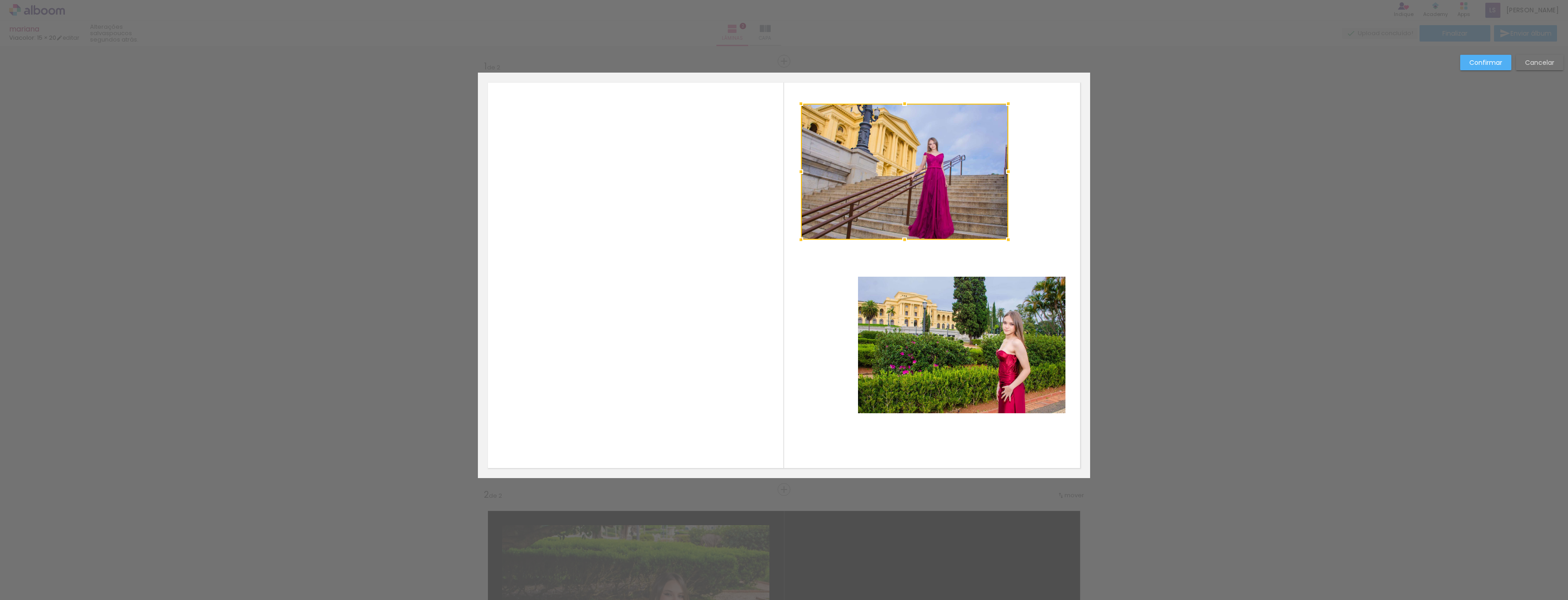
drag, startPoint x: 929, startPoint y: 207, endPoint x: 875, endPoint y: 175, distance: 62.8
click at [875, 175] on div at bounding box center [904, 172] width 207 height 136
click at [968, 354] on quentale-photo at bounding box center [961, 345] width 207 height 137
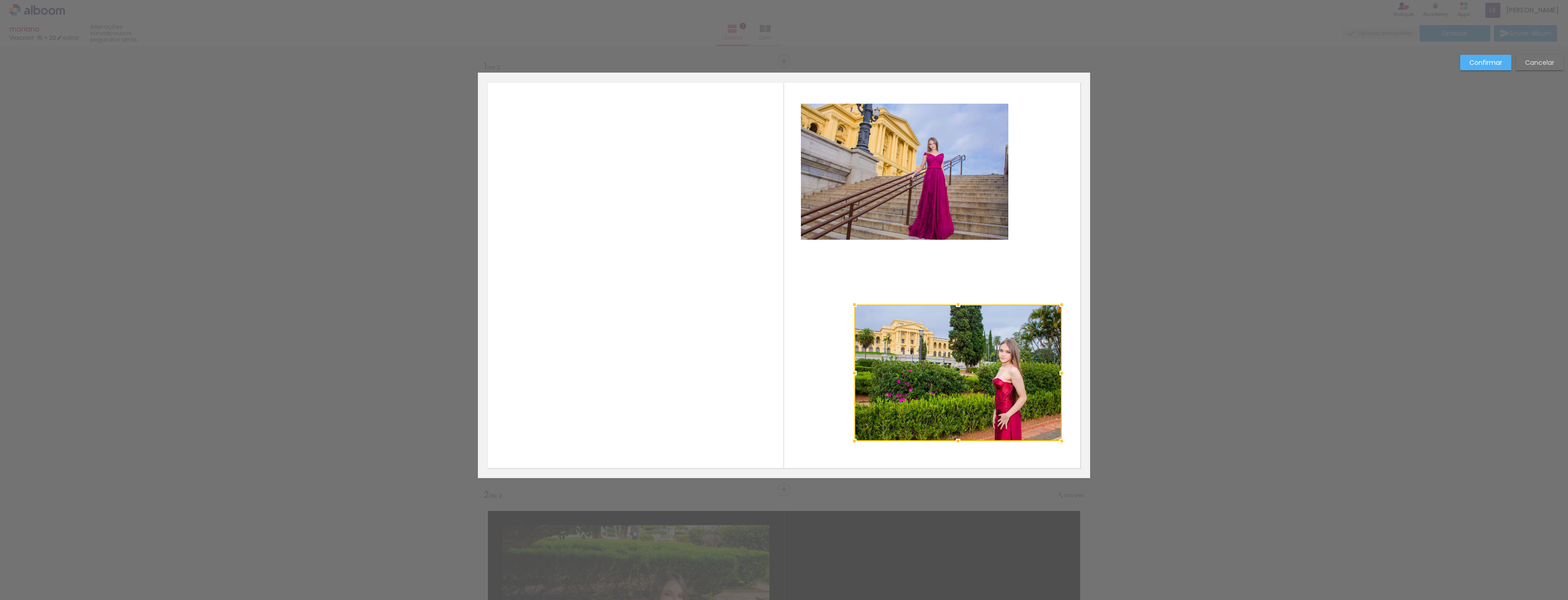
drag, startPoint x: 970, startPoint y: 354, endPoint x: 964, endPoint y: 364, distance: 11.7
click at [965, 382] on div at bounding box center [958, 373] width 207 height 137
drag, startPoint x: 906, startPoint y: 182, endPoint x: 920, endPoint y: 202, distance: 24.4
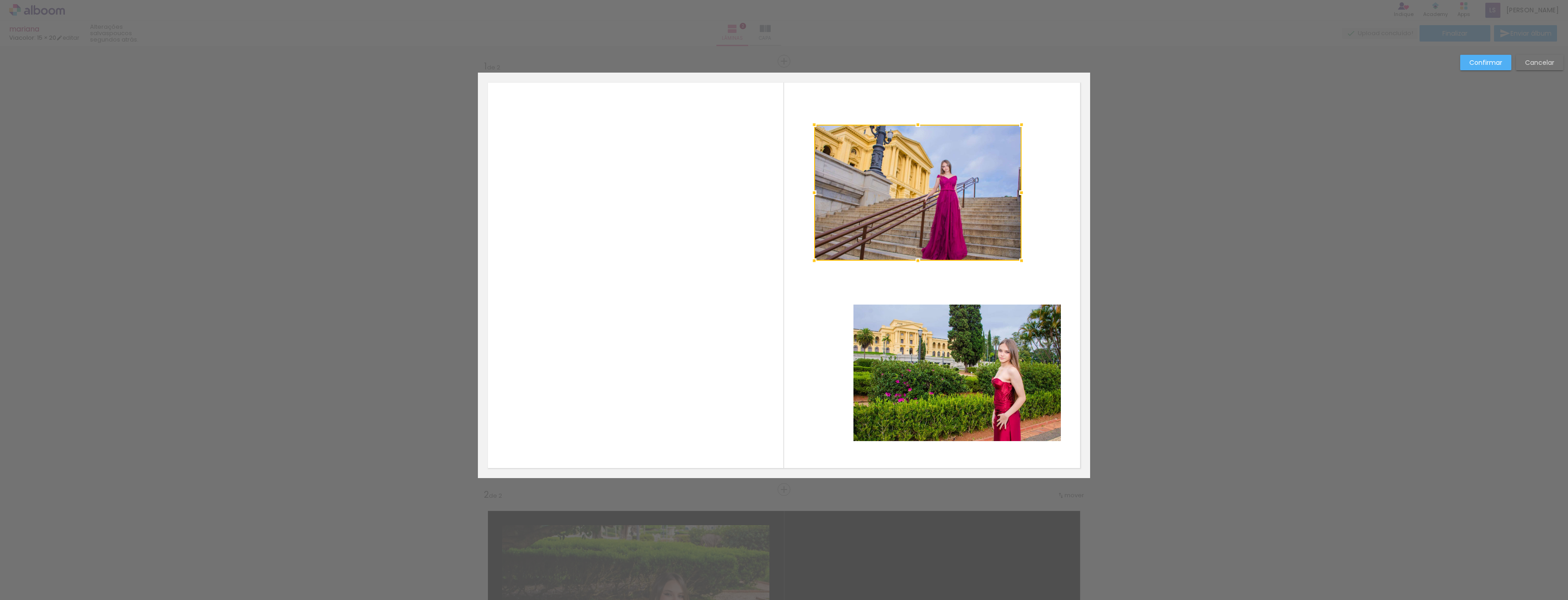
drag, startPoint x: 909, startPoint y: 174, endPoint x: 923, endPoint y: 195, distance: 25.2
click at [923, 195] on div at bounding box center [917, 193] width 207 height 136
drag, startPoint x: 1018, startPoint y: 262, endPoint x: 1023, endPoint y: 269, distance: 8.6
click at [1023, 267] on div at bounding box center [1022, 262] width 18 height 18
drag, startPoint x: 1023, startPoint y: 269, endPoint x: 1032, endPoint y: 274, distance: 10.3
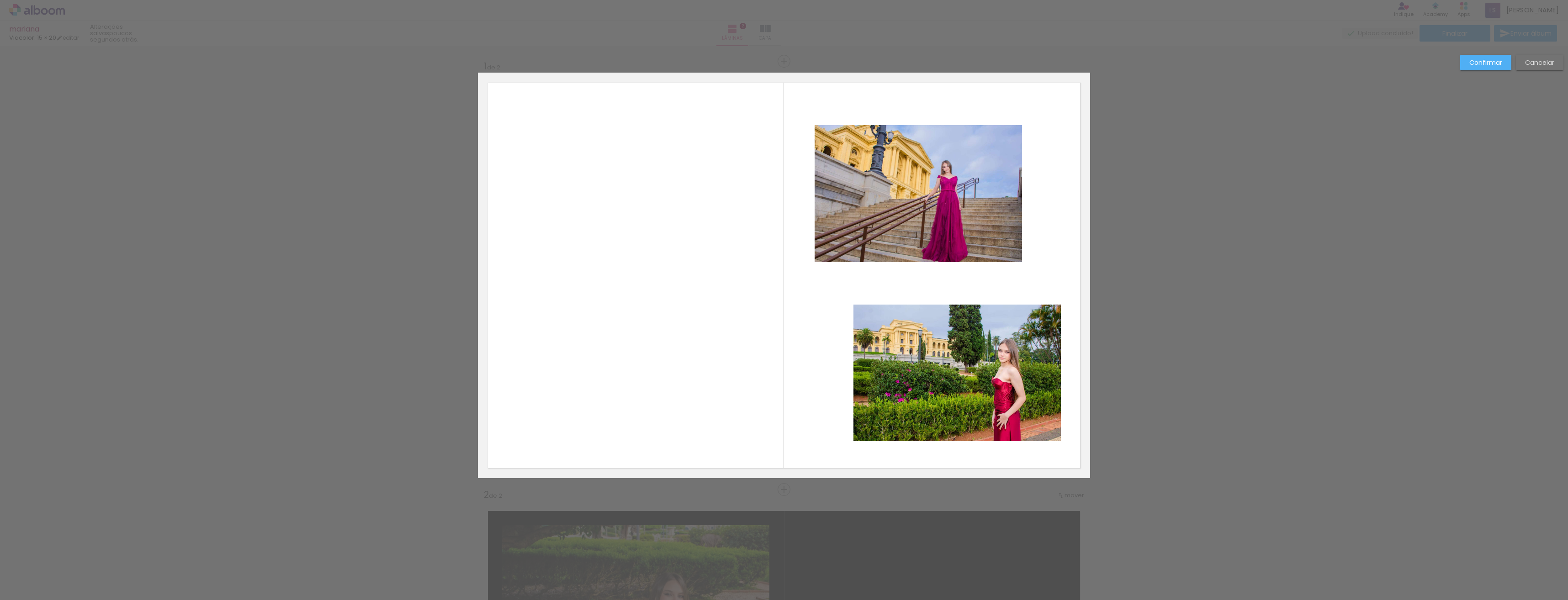
click at [1032, 274] on quentale-layouter at bounding box center [784, 275] width 612 height 405
click at [1006, 254] on quentale-photo at bounding box center [918, 193] width 207 height 137
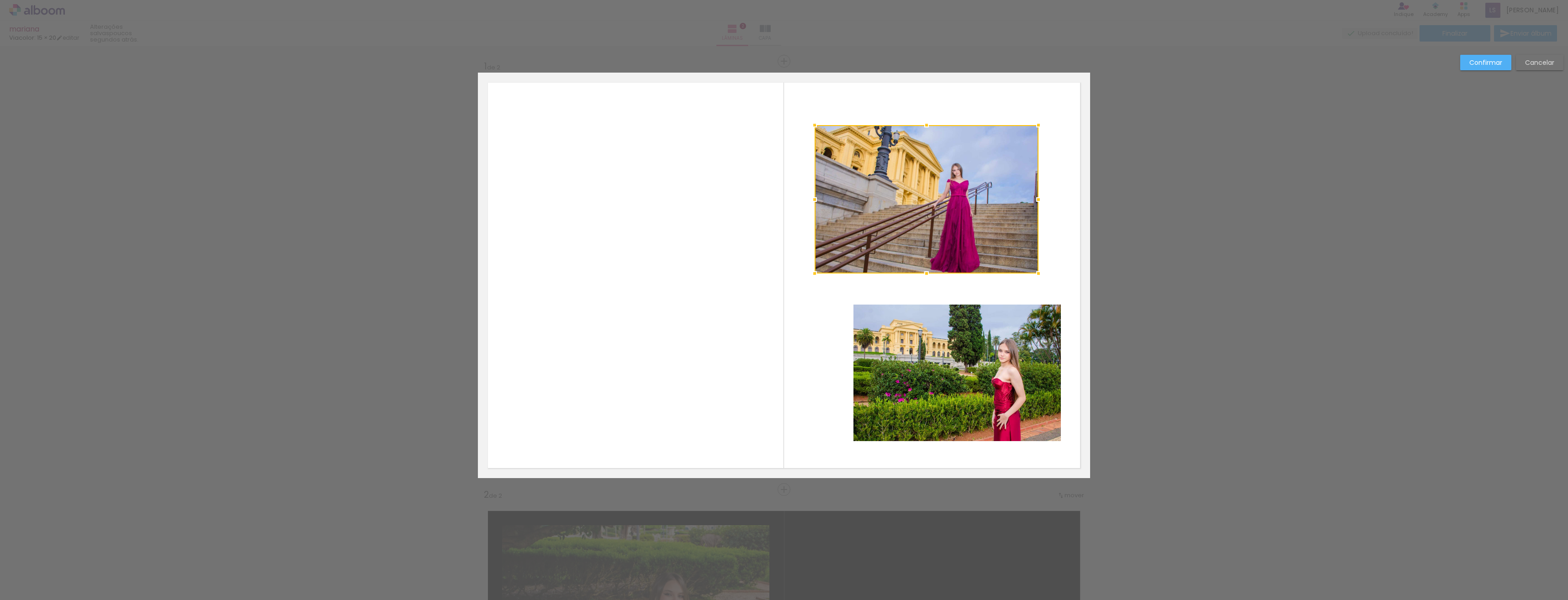
drag, startPoint x: 1019, startPoint y: 260, endPoint x: 1032, endPoint y: 266, distance: 14.3
click at [1032, 266] on div at bounding box center [1038, 273] width 18 height 18
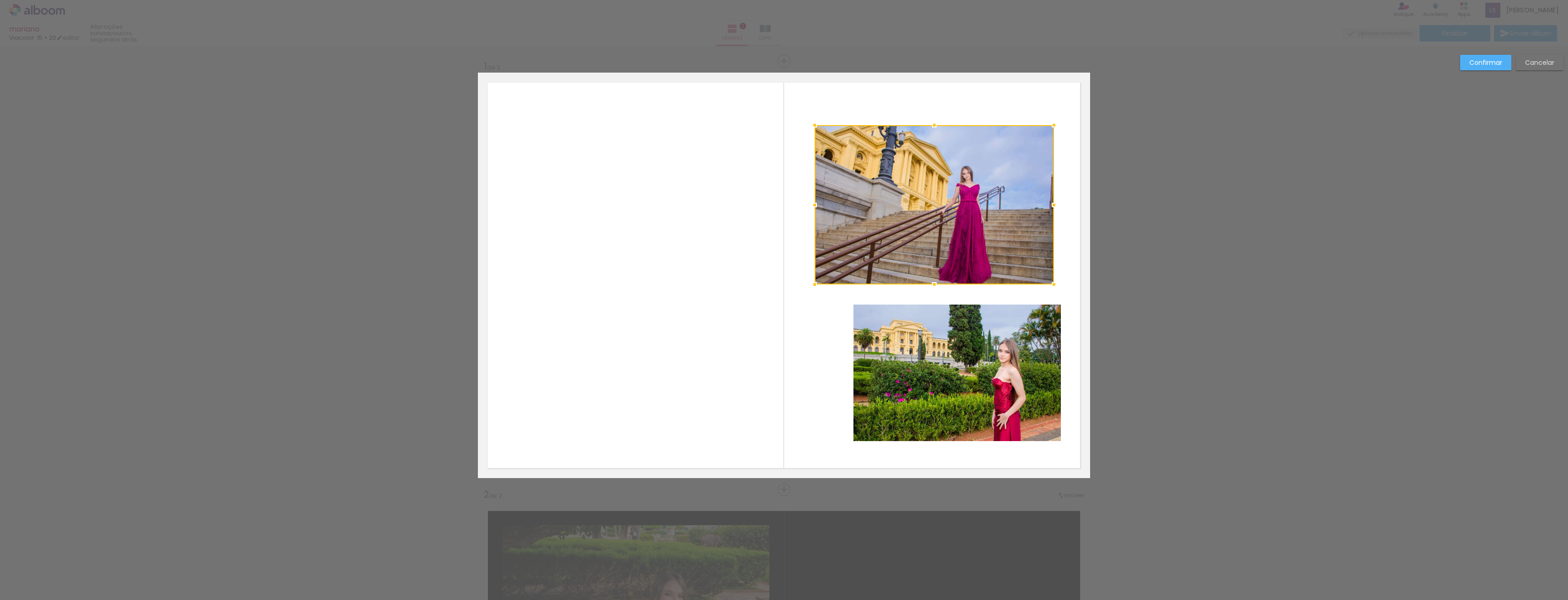
drag, startPoint x: 1035, startPoint y: 273, endPoint x: 1051, endPoint y: 285, distance: 20.0
click at [1051, 284] on div at bounding box center [1054, 284] width 18 height 18
click at [955, 359] on quentale-photo at bounding box center [957, 373] width 207 height 137
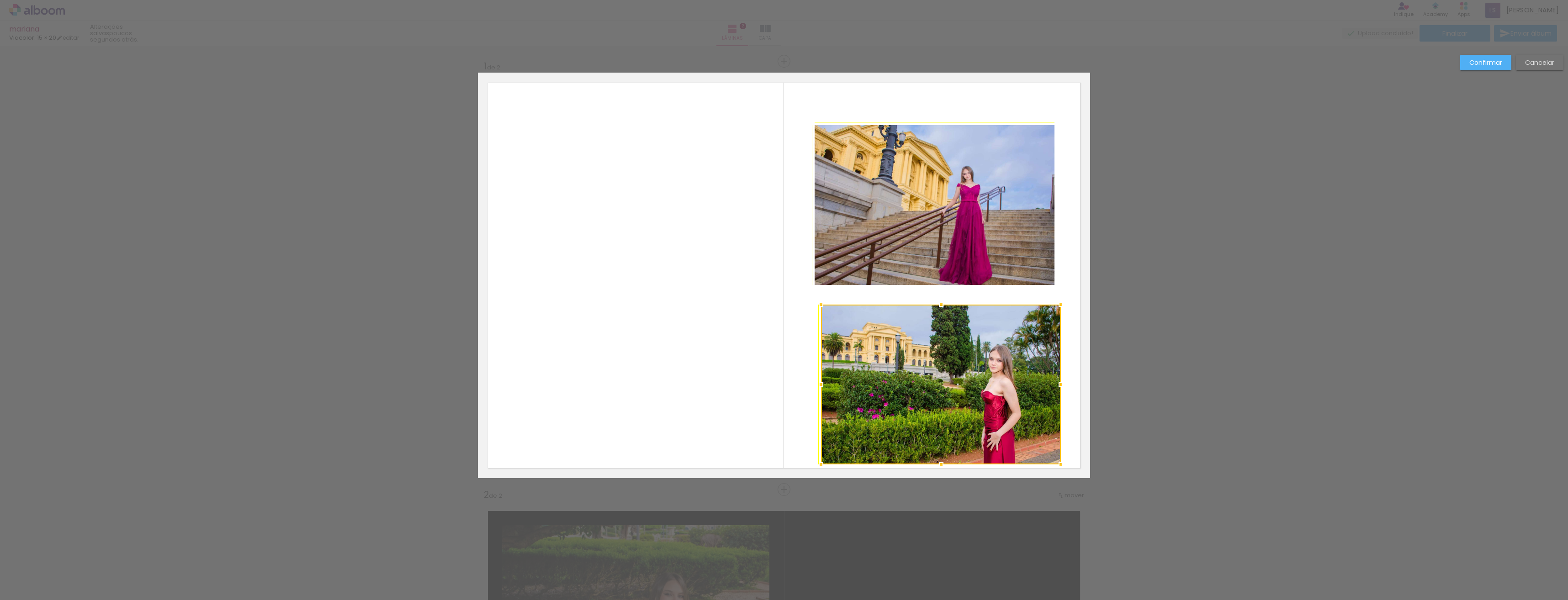
drag, startPoint x: 853, startPoint y: 440, endPoint x: 825, endPoint y: 452, distance: 30.5
click at [825, 452] on div at bounding box center [941, 385] width 240 height 160
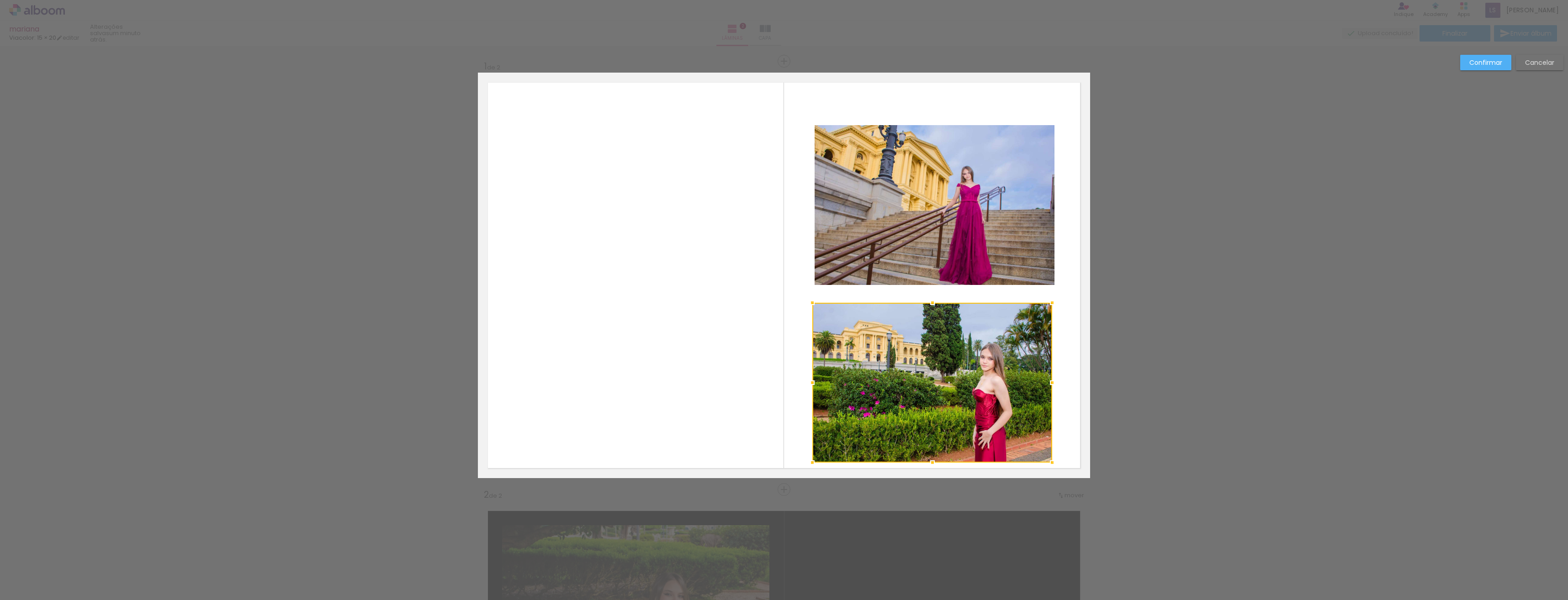
click at [969, 382] on div at bounding box center [932, 383] width 240 height 160
drag, startPoint x: 917, startPoint y: 179, endPoint x: 909, endPoint y: 157, distance: 23.4
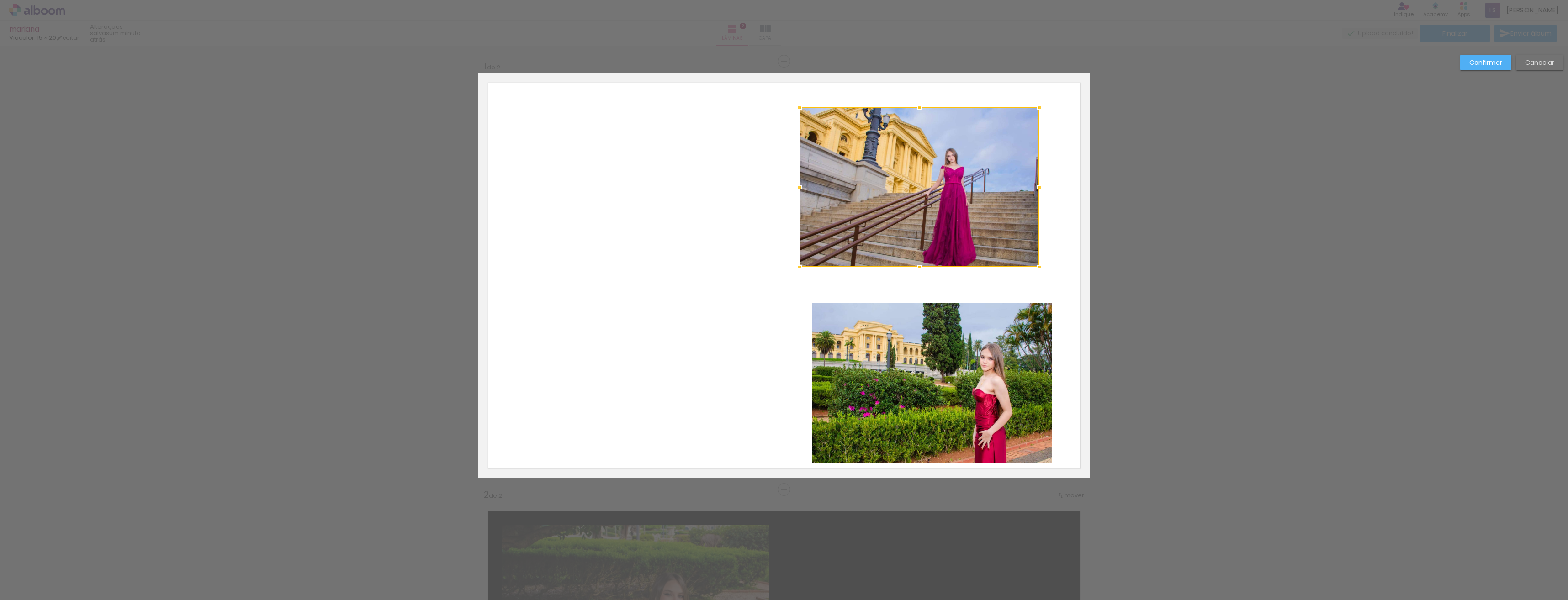
drag, startPoint x: 960, startPoint y: 202, endPoint x: 944, endPoint y: 184, distance: 24.1
click at [944, 184] on div at bounding box center [919, 187] width 240 height 160
drag, startPoint x: 967, startPoint y: 368, endPoint x: 989, endPoint y: 366, distance: 22.1
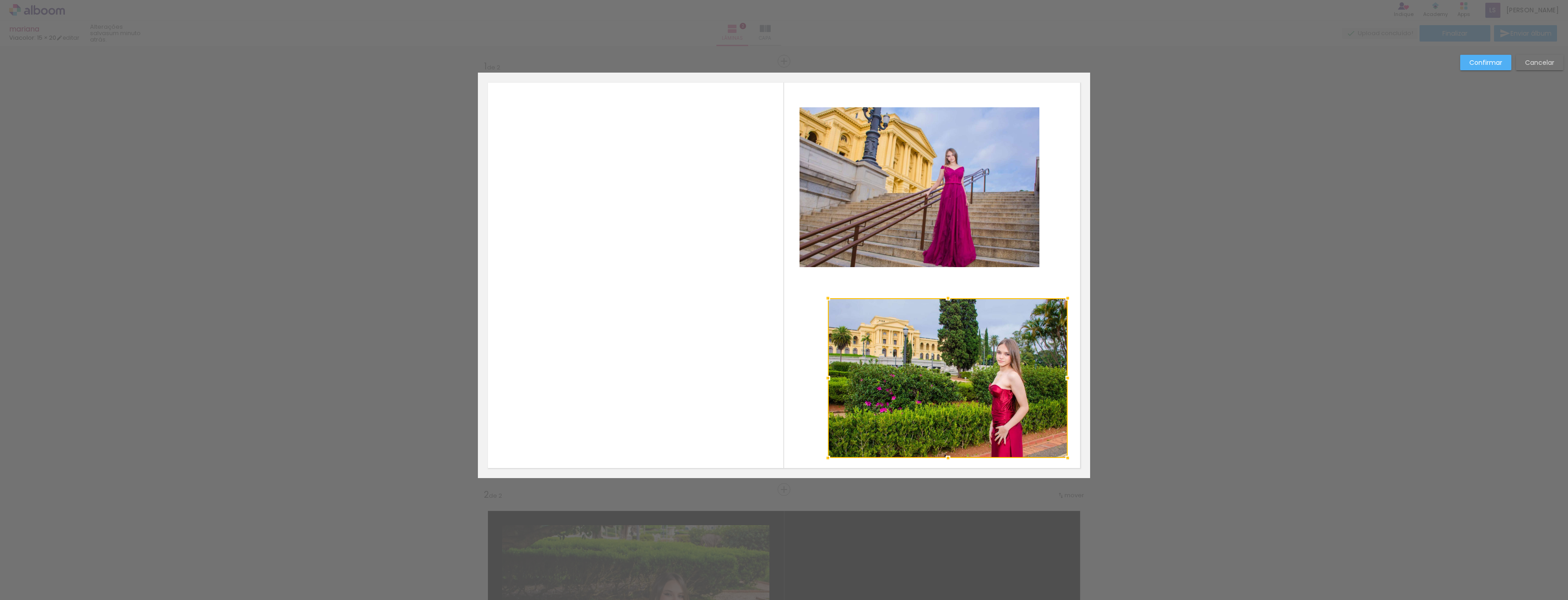
drag, startPoint x: 959, startPoint y: 374, endPoint x: 975, endPoint y: 369, distance: 16.8
click at [975, 369] on div at bounding box center [948, 378] width 240 height 160
click at [0, 0] on slot "Confirmar" at bounding box center [0, 0] width 0 height 0
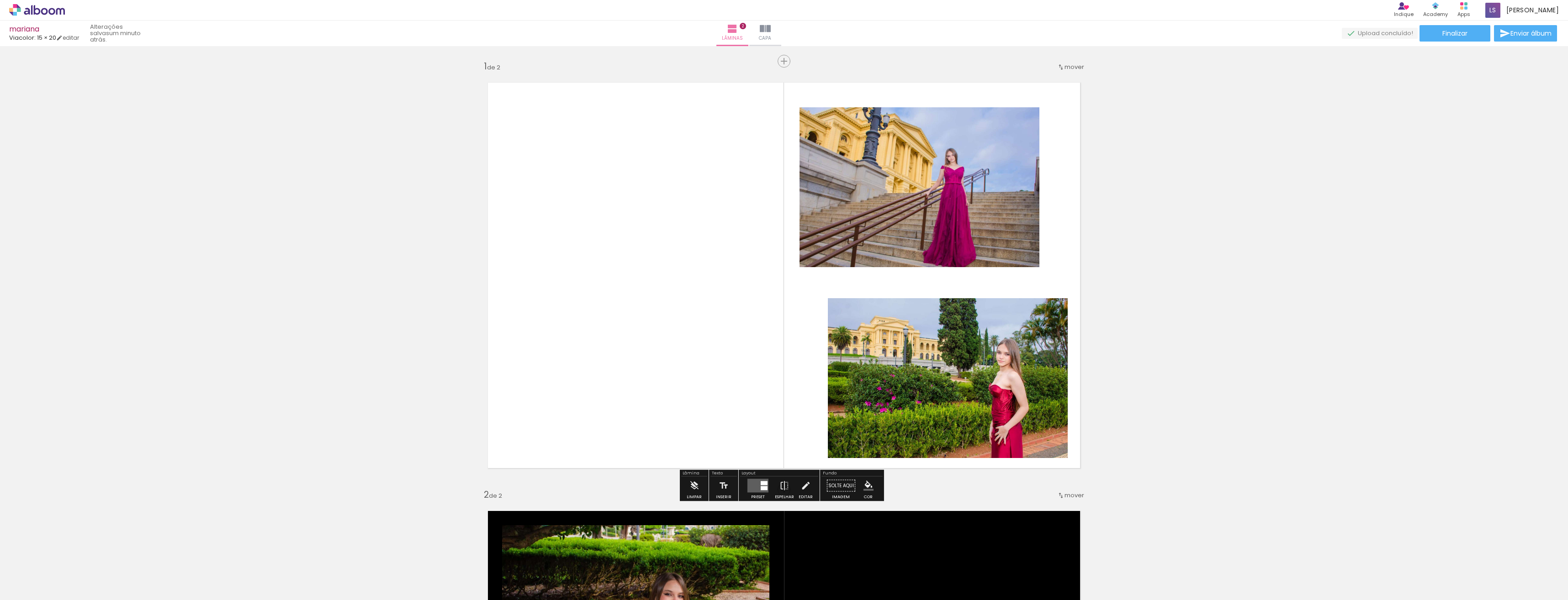
click at [865, 487] on iron-icon "color picker" at bounding box center [868, 485] width 10 height 10
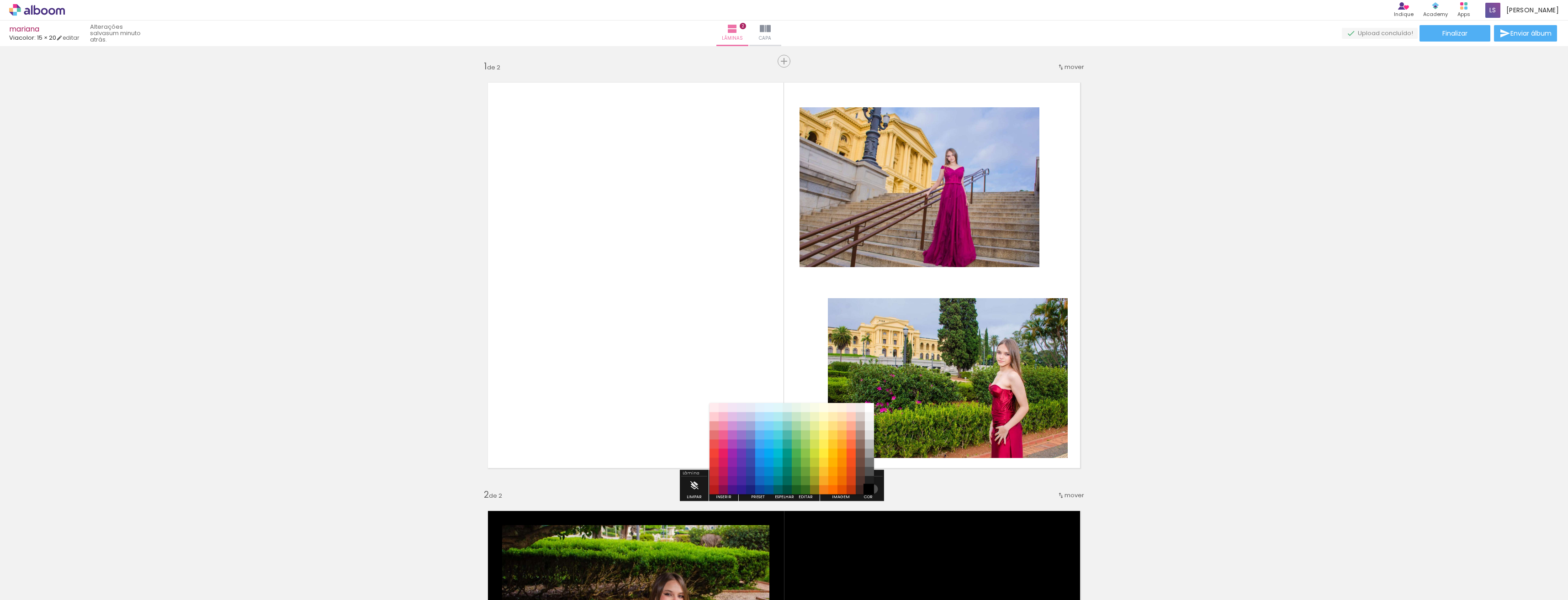
click at [870, 490] on paper-item "#000000" at bounding box center [869, 490] width 9 height 9
click at [870, 473] on paper-item "#515151" at bounding box center [869, 471] width 9 height 9
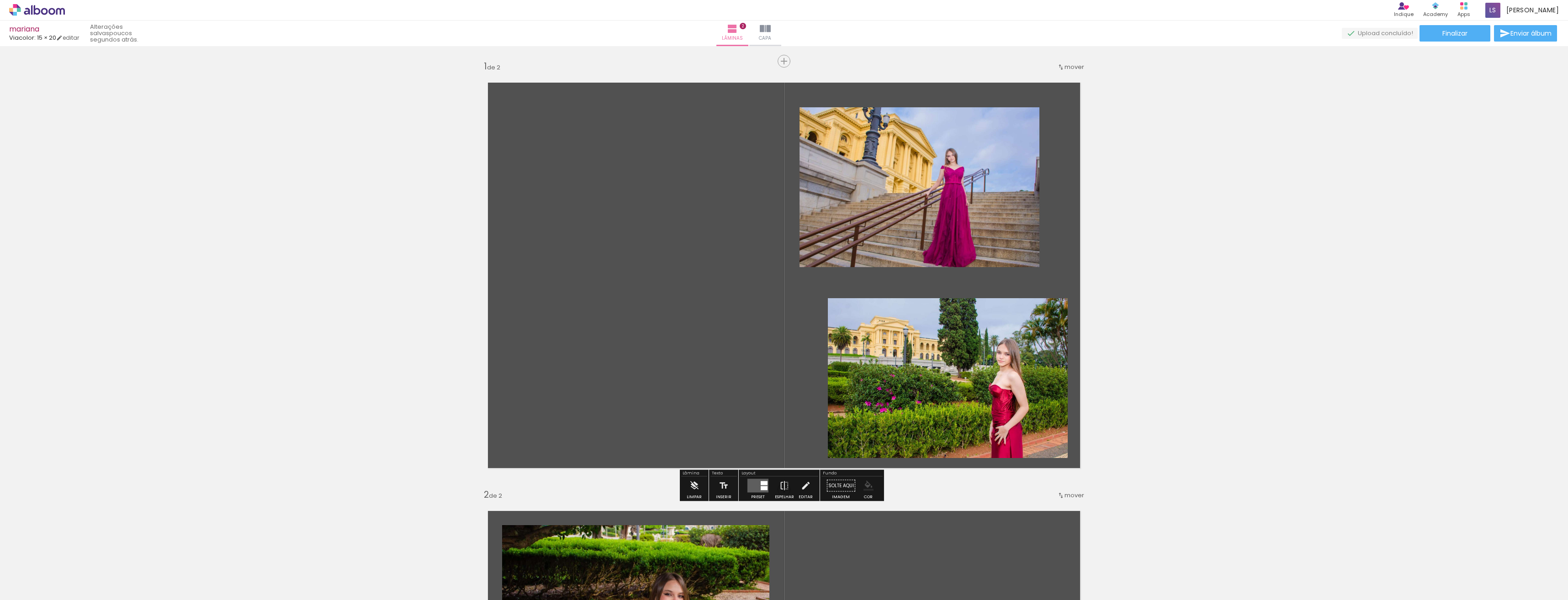
click at [865, 489] on iron-icon "color picker" at bounding box center [868, 485] width 10 height 10
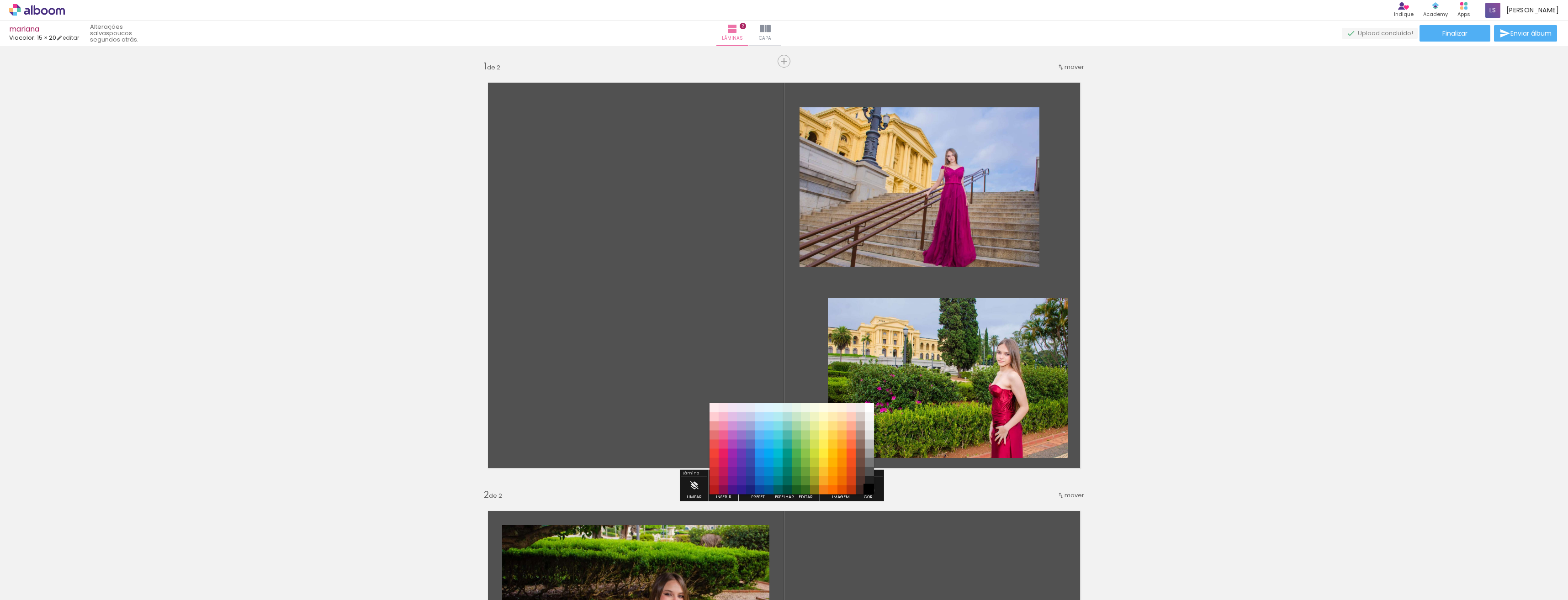
click at [868, 490] on paper-item "#000000" at bounding box center [869, 490] width 9 height 9
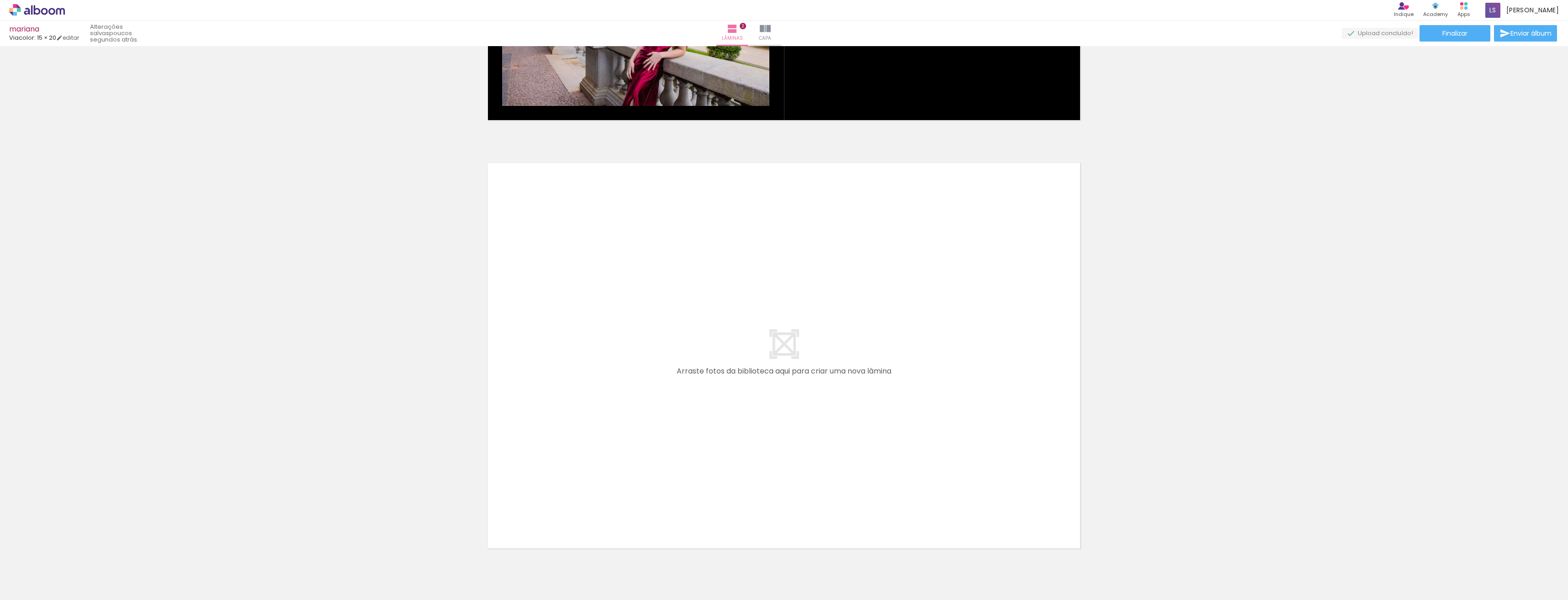
scroll to position [822, 0]
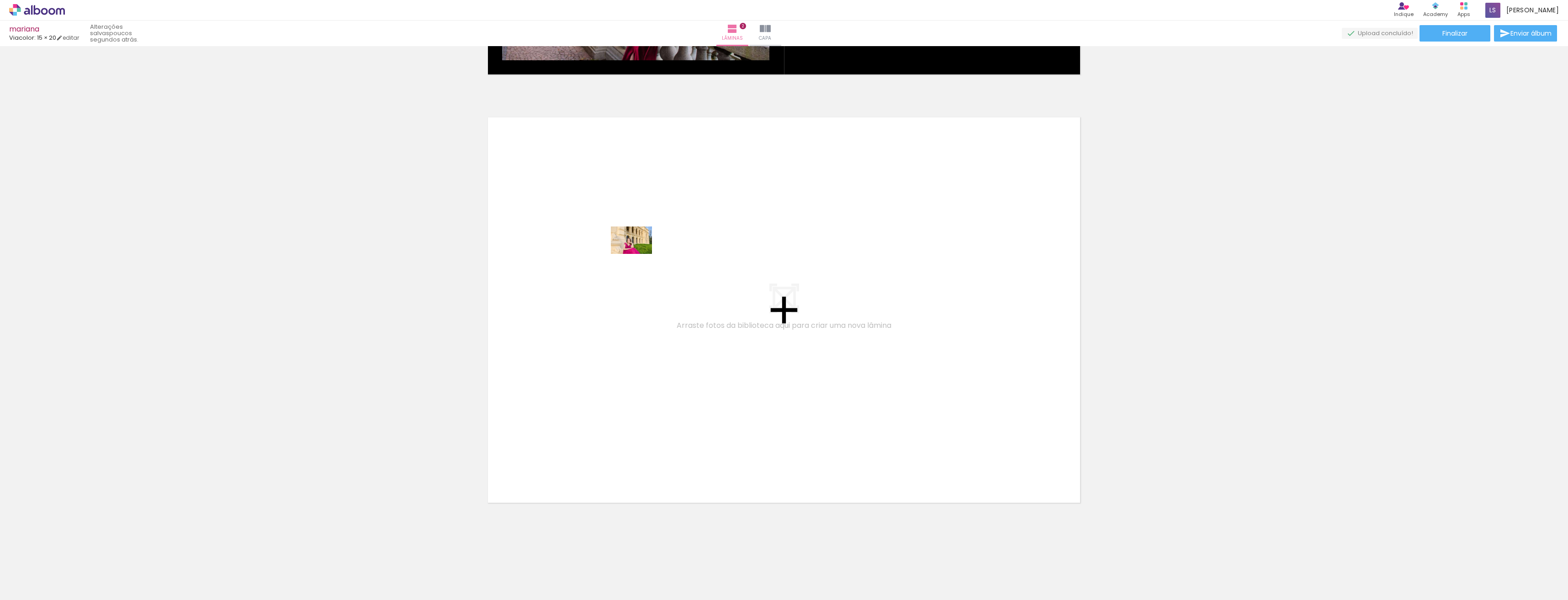
drag, startPoint x: 1335, startPoint y: 578, endPoint x: 638, endPoint y: 254, distance: 768.6
click at [638, 254] on quentale-workspace at bounding box center [784, 300] width 1568 height 600
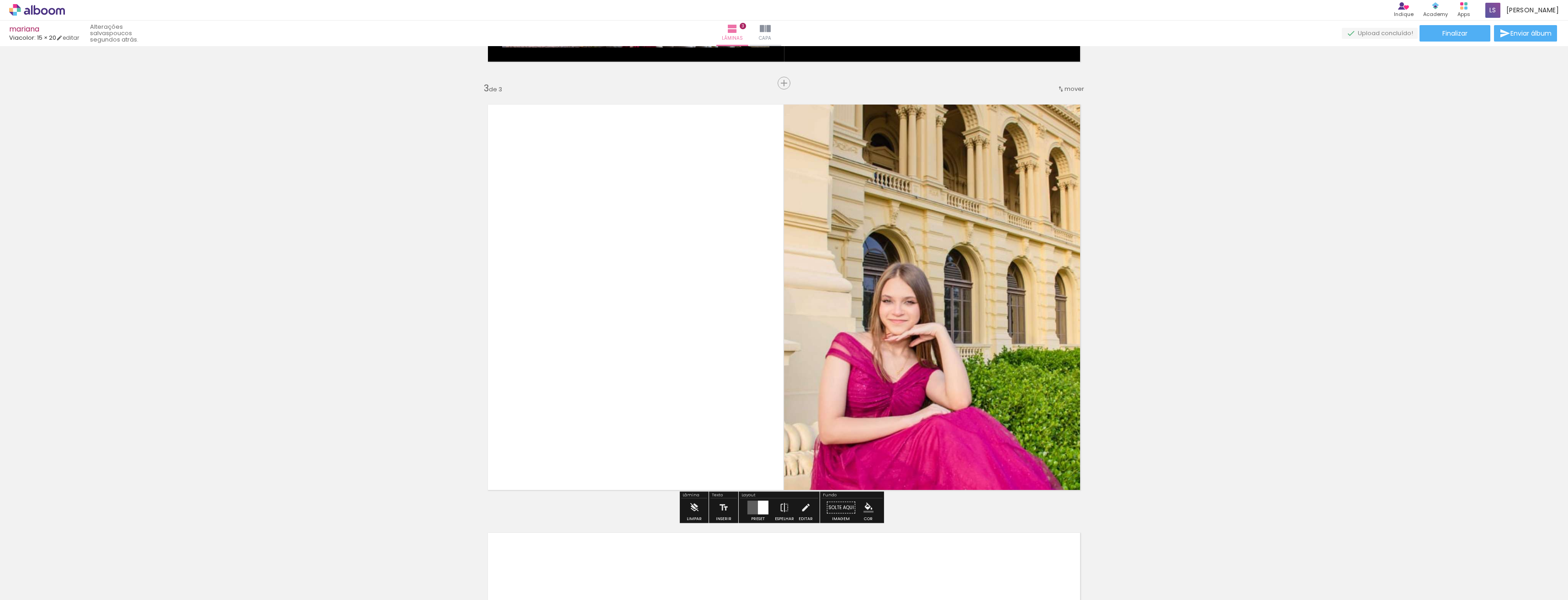
scroll to position [838, 0]
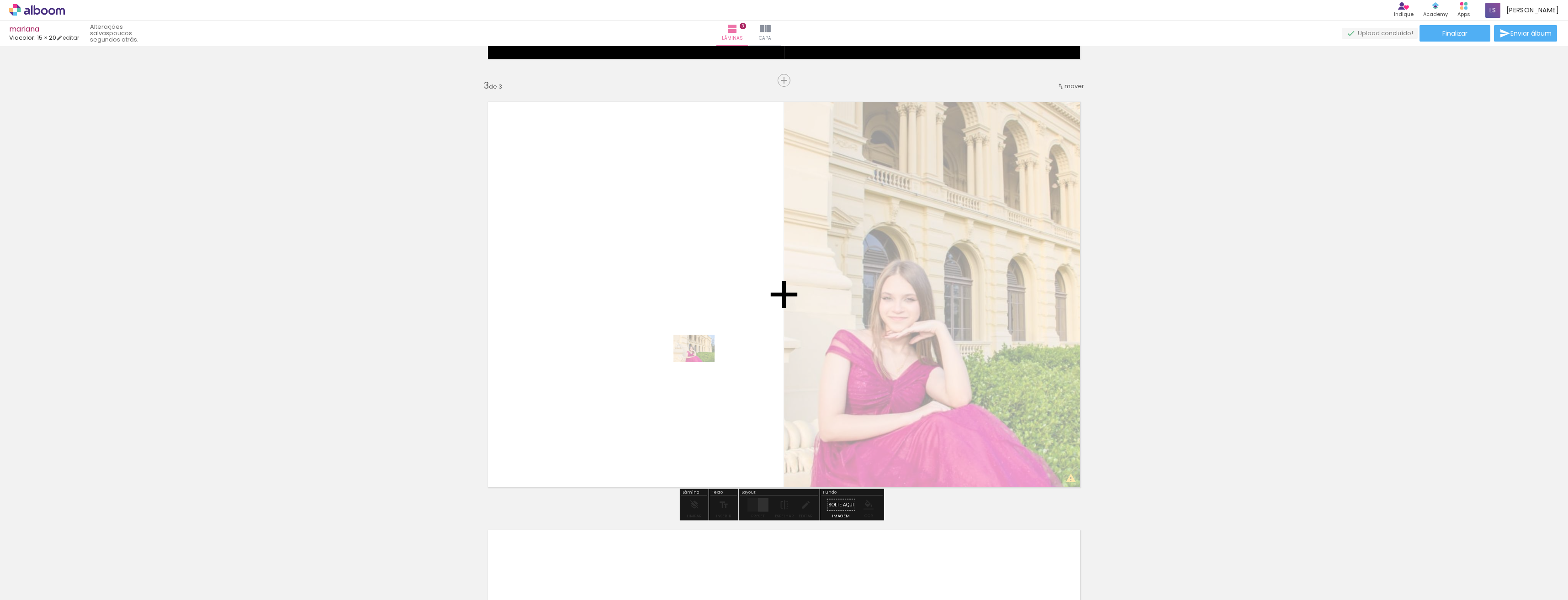
drag, startPoint x: 1332, startPoint y: 574, endPoint x: 701, endPoint y: 362, distance: 665.7
click at [701, 362] on quentale-workspace at bounding box center [784, 300] width 1568 height 600
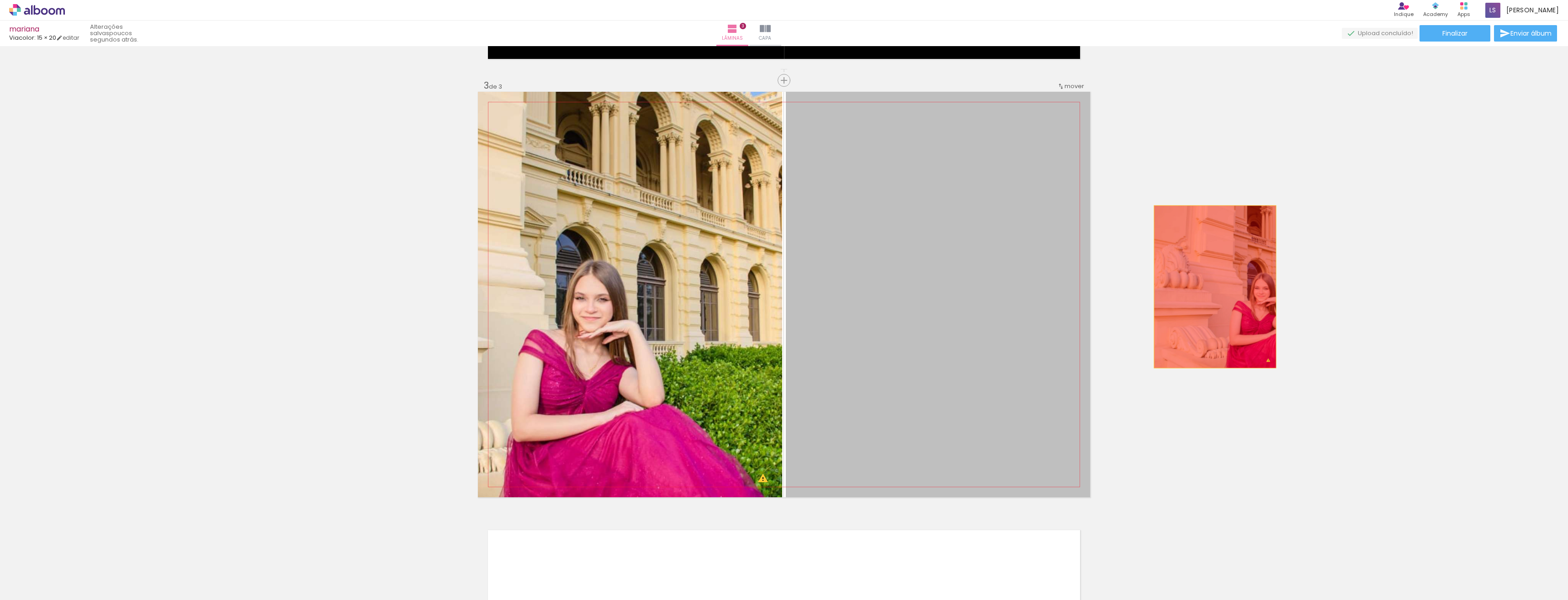
drag, startPoint x: 885, startPoint y: 290, endPoint x: 1211, endPoint y: 287, distance: 326.0
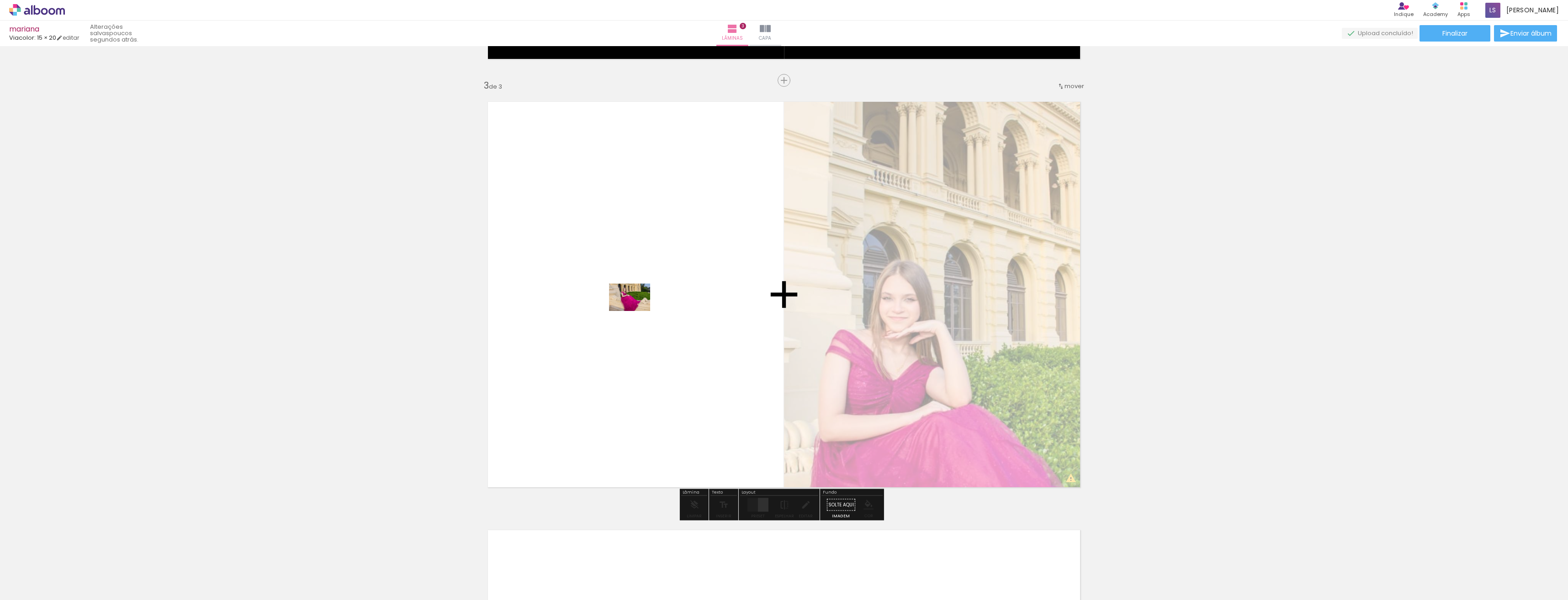
drag, startPoint x: 1382, startPoint y: 577, endPoint x: 636, endPoint y: 310, distance: 792.3
click at [636, 310] on quentale-workspace at bounding box center [784, 300] width 1568 height 600
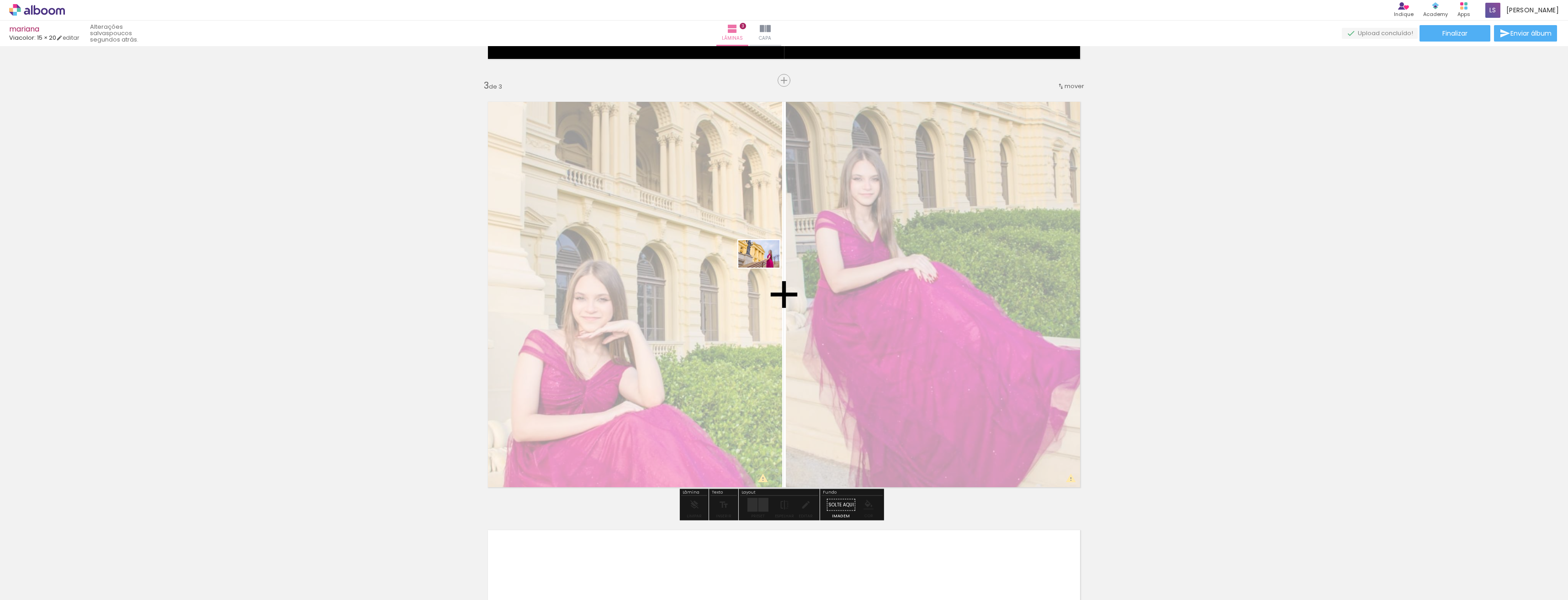
drag, startPoint x: 1426, startPoint y: 576, endPoint x: 766, endPoint y: 268, distance: 728.3
click at [766, 268] on quentale-workspace at bounding box center [784, 300] width 1568 height 600
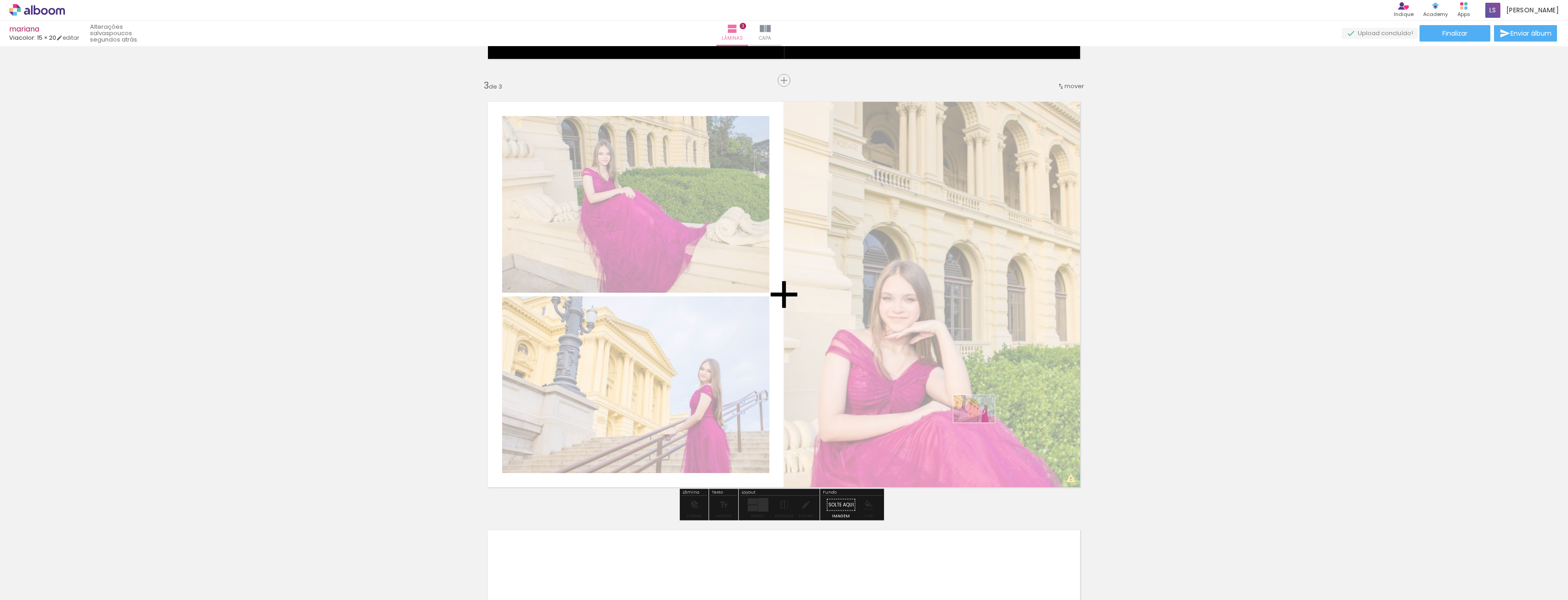
drag, startPoint x: 1439, startPoint y: 581, endPoint x: 975, endPoint y: 419, distance: 491.5
click at [975, 419] on quentale-workspace at bounding box center [784, 300] width 1568 height 600
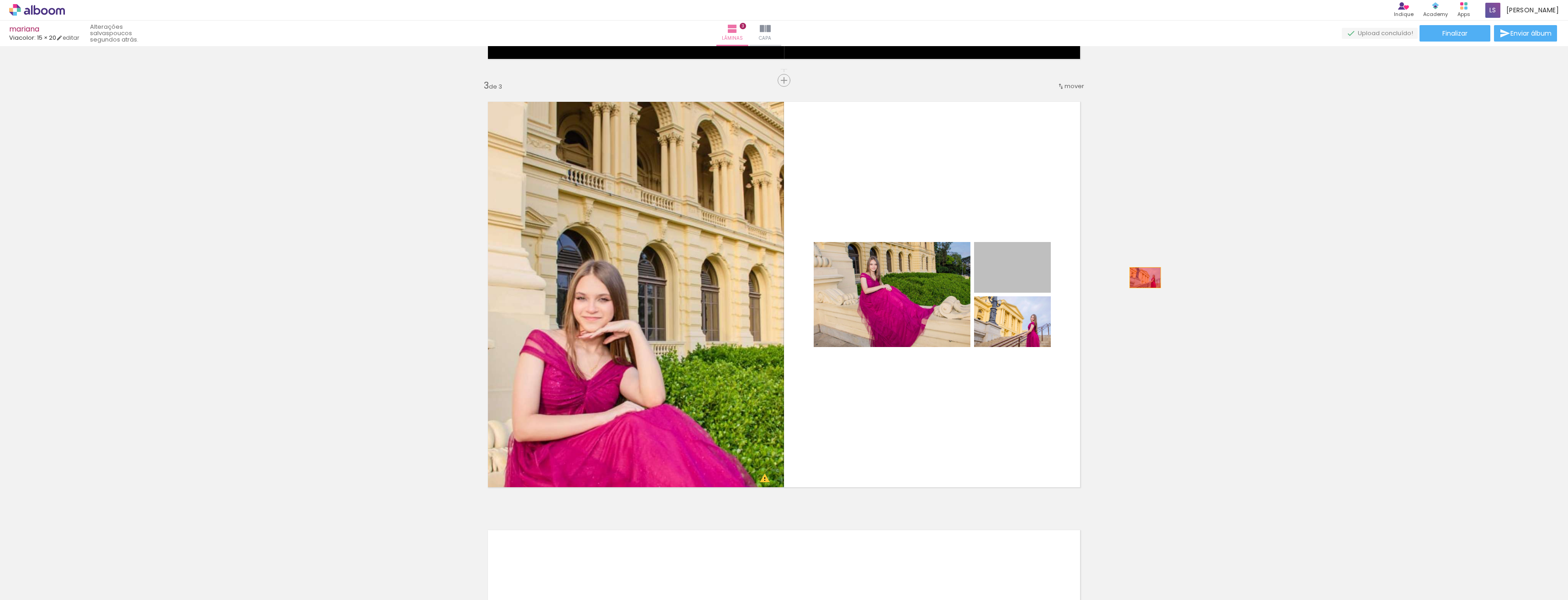
drag, startPoint x: 1007, startPoint y: 281, endPoint x: 1153, endPoint y: 280, distance: 146.0
click at [1153, 278] on div "Inserir lâmina 1 de 3 Inserir lâmina 2 de 3 Inserir lâmina 3 de 3 O Designbox p…" at bounding box center [784, 69] width 1568 height 1714
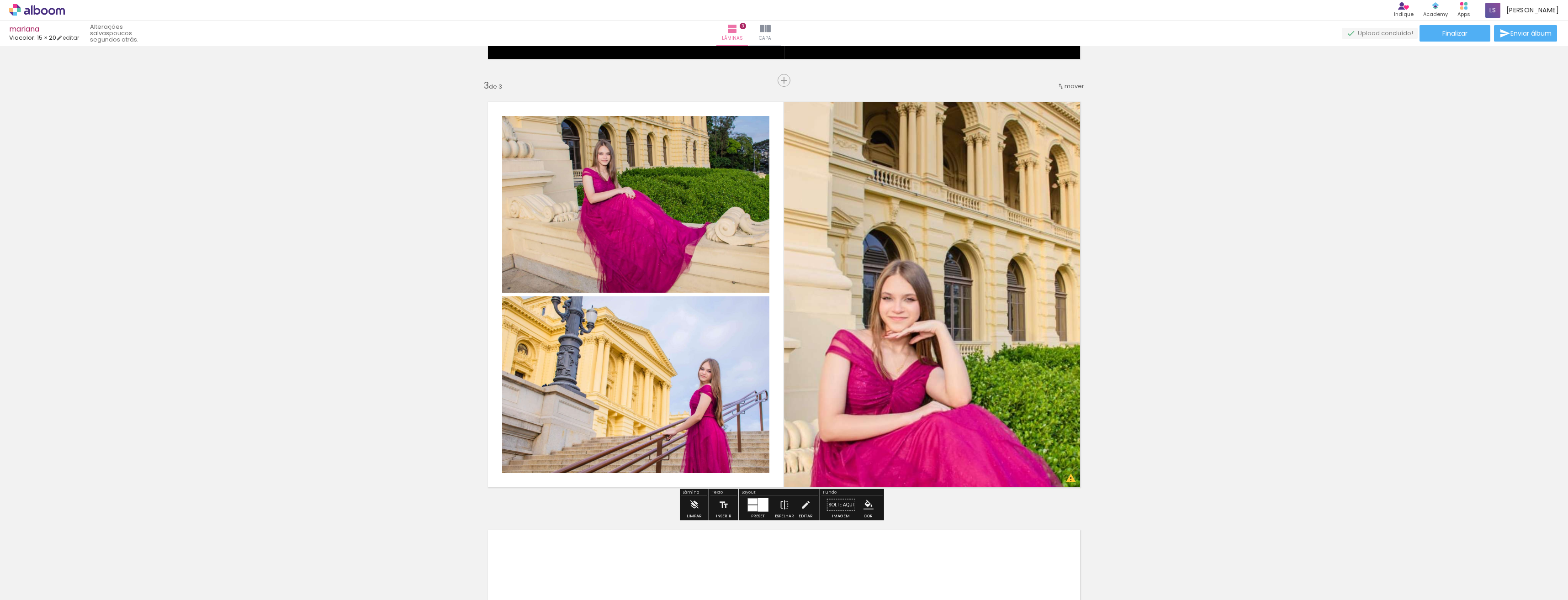
click at [865, 509] on iron-icon "color picker" at bounding box center [868, 505] width 10 height 10
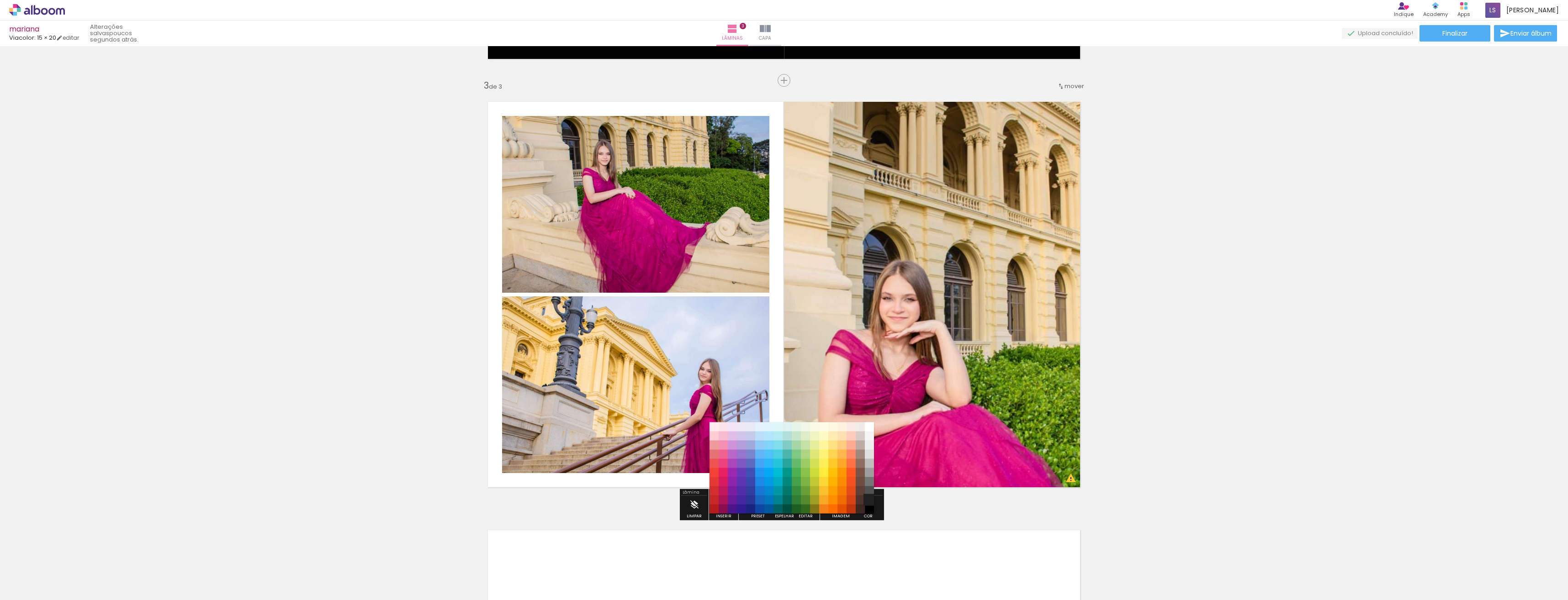
click at [869, 499] on paper-item "#212121" at bounding box center [869, 500] width 9 height 9
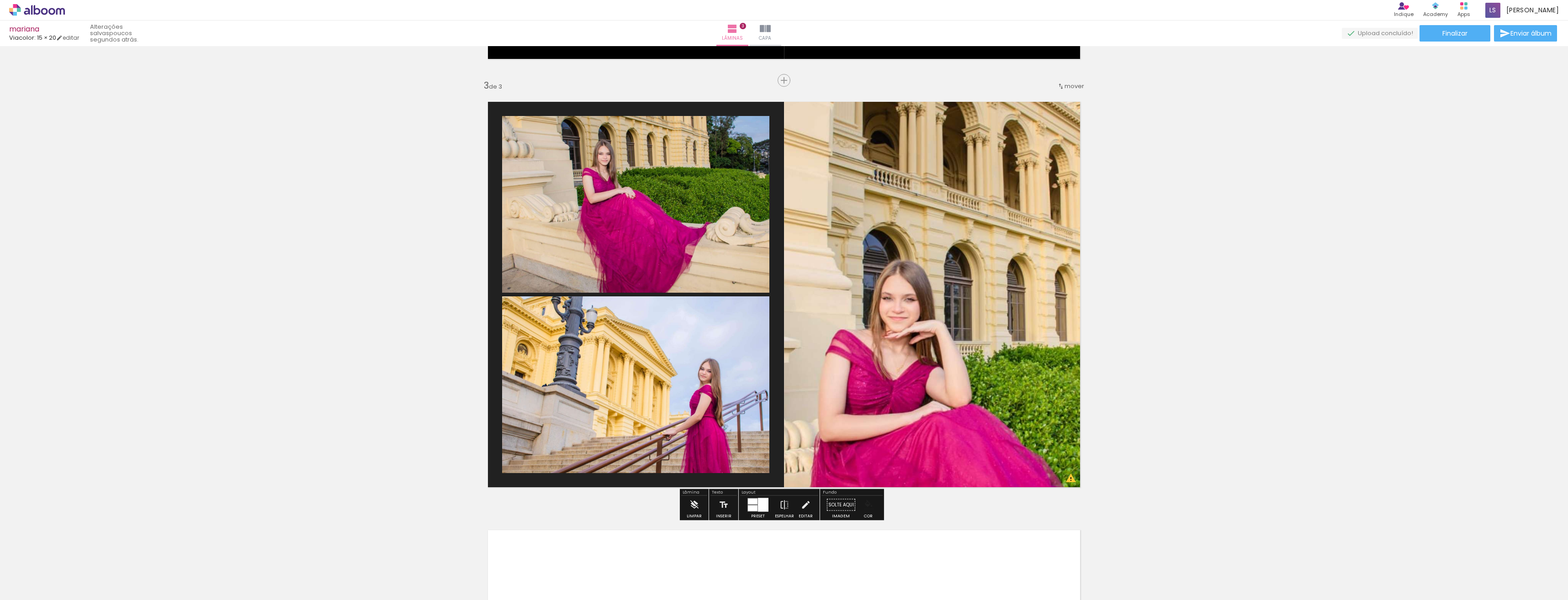
click at [869, 514] on paper-swatch-picker at bounding box center [868, 505] width 17 height 18
click at [865, 505] on iron-icon "color picker" at bounding box center [868, 505] width 10 height 10
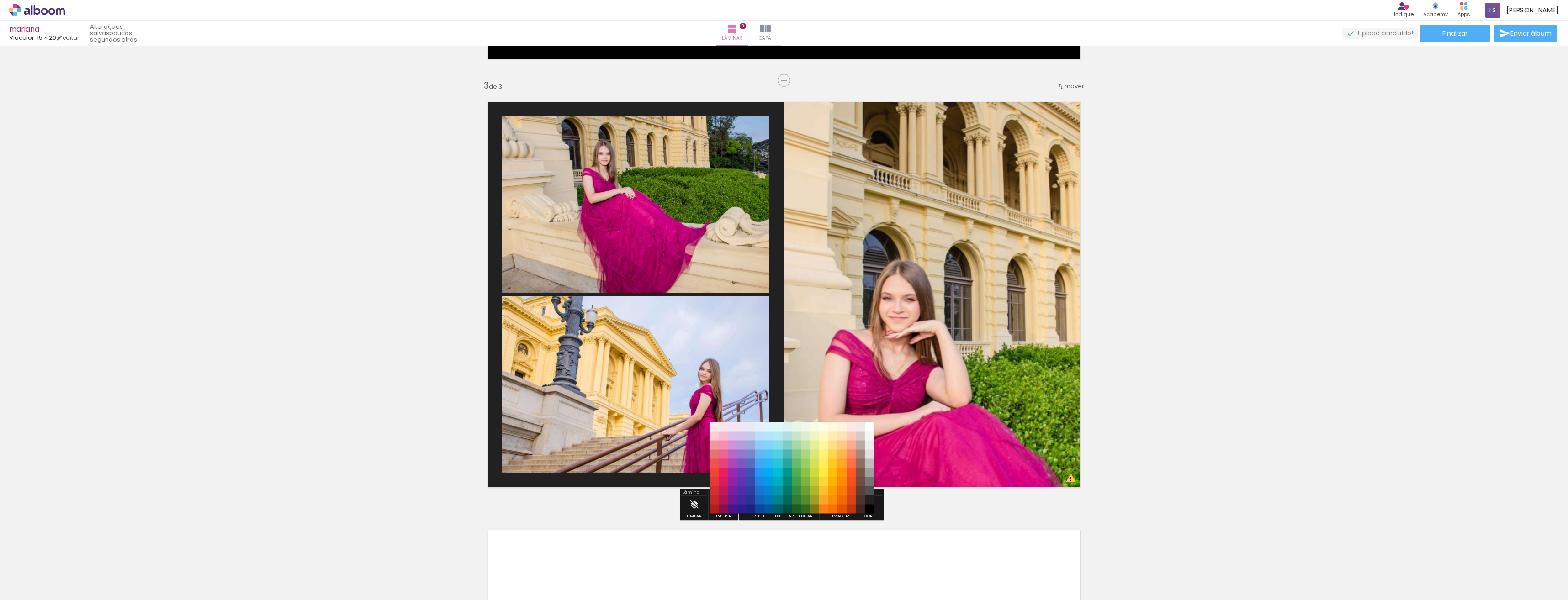
click at [866, 510] on paper-item "#000000" at bounding box center [869, 510] width 9 height 9
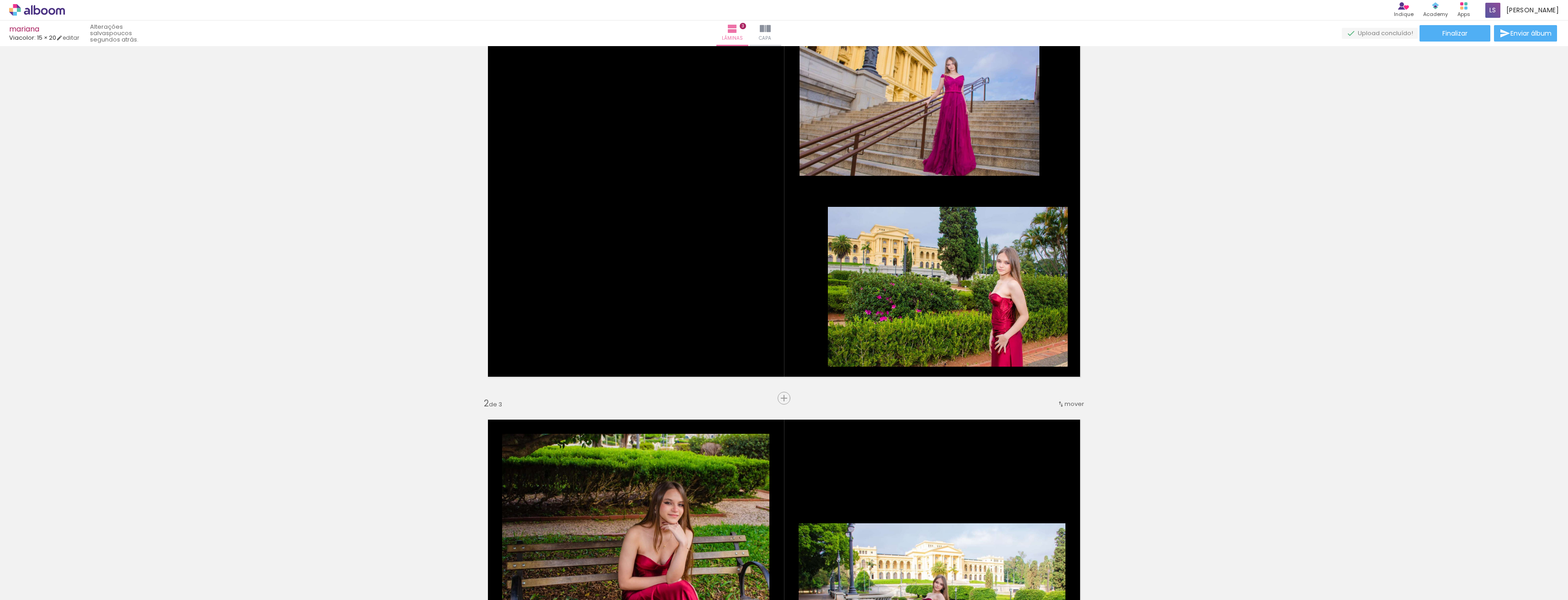
scroll to position [0, 0]
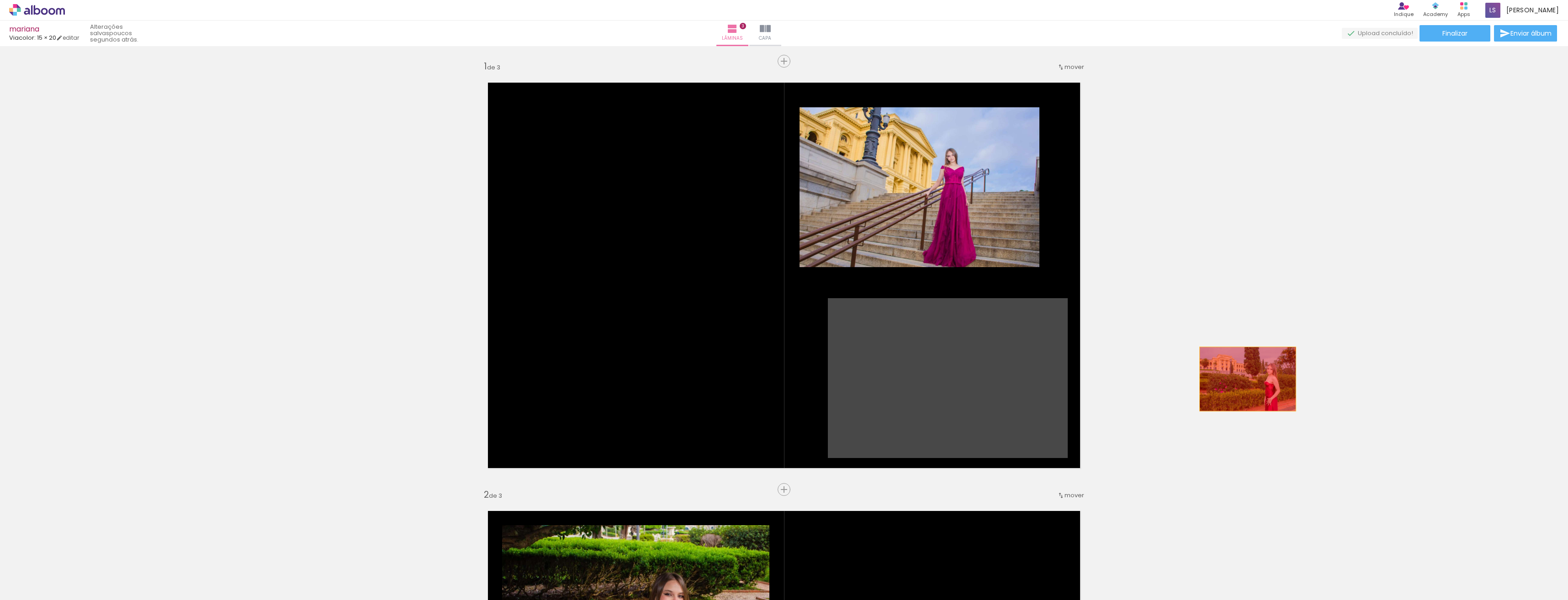
drag, startPoint x: 971, startPoint y: 377, endPoint x: 1244, endPoint y: 379, distance: 273.0
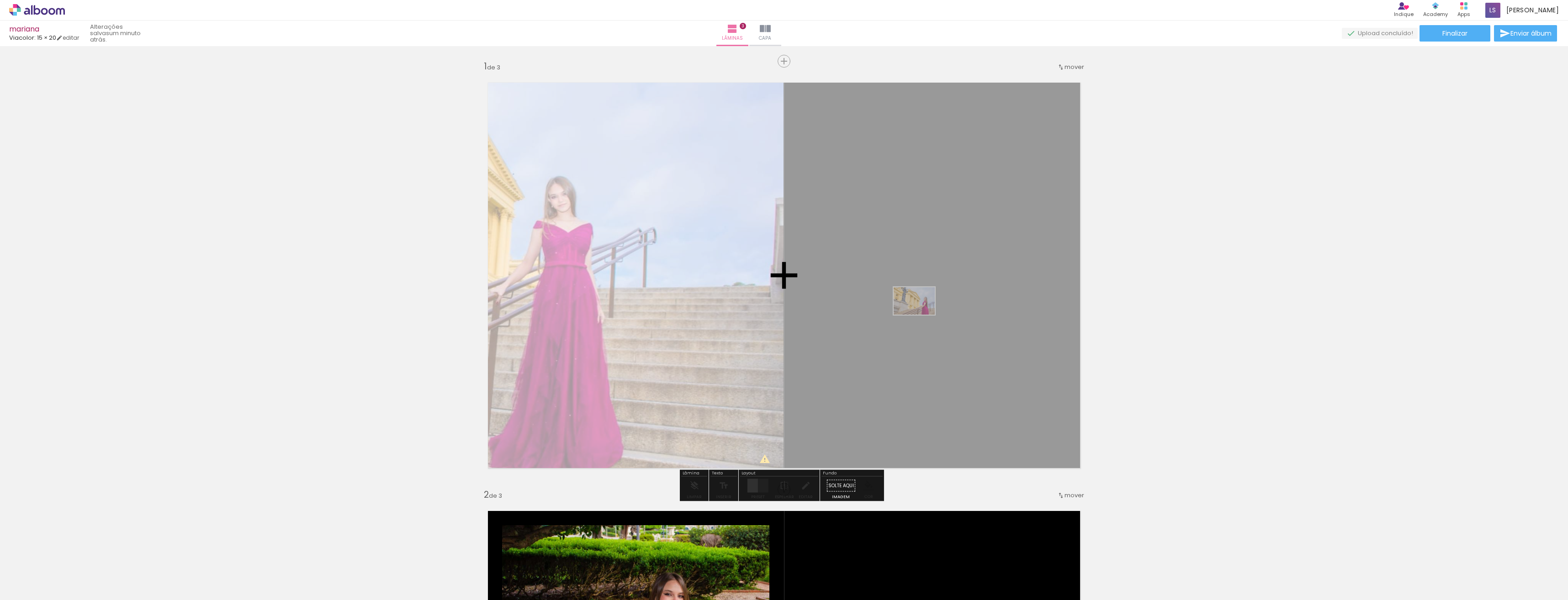
drag, startPoint x: 1434, startPoint y: 575, endPoint x: 921, endPoint y: 315, distance: 575.1
click at [921, 315] on quentale-workspace at bounding box center [784, 300] width 1568 height 600
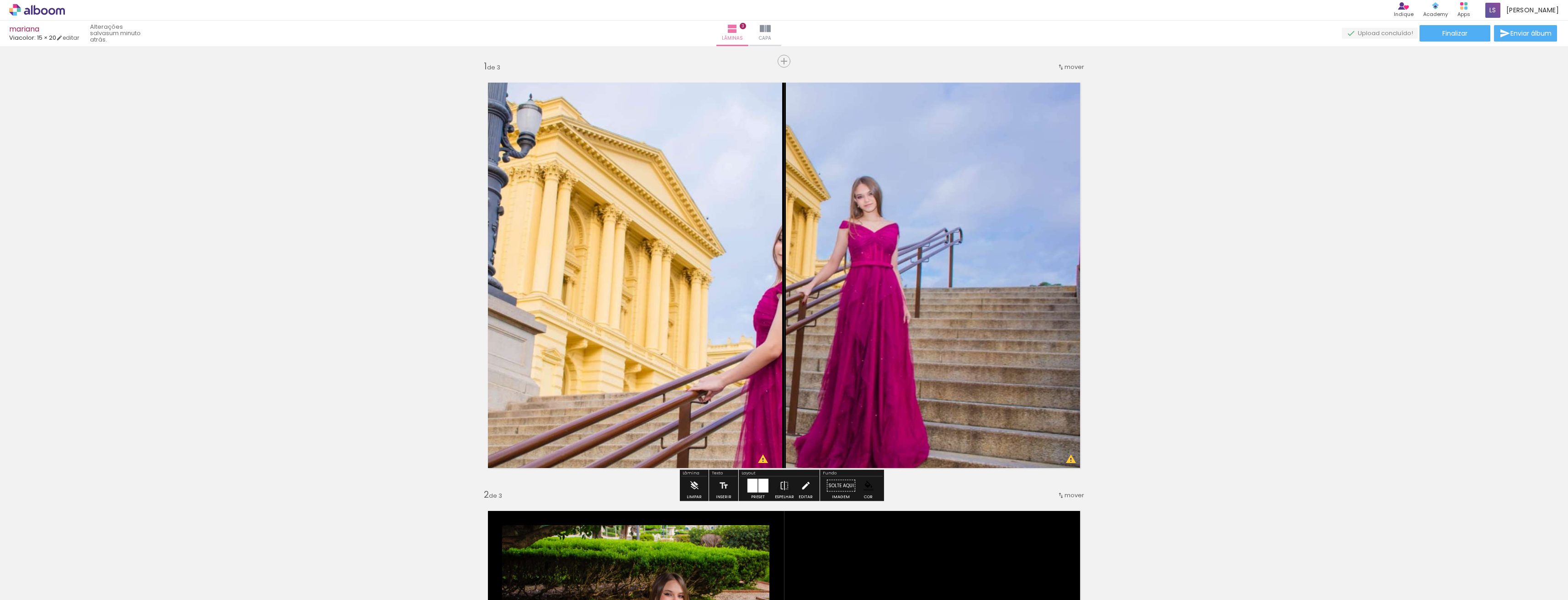
click at [802, 493] on iron-icon at bounding box center [805, 486] width 10 height 18
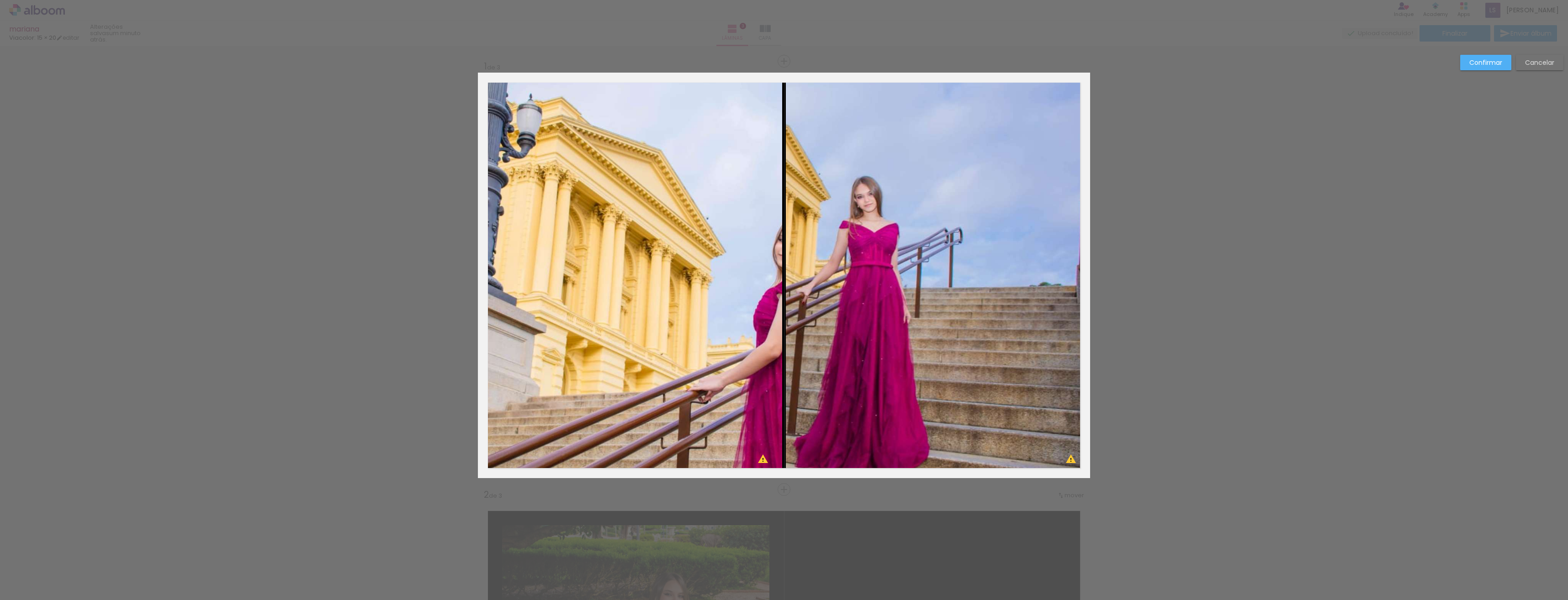
click at [703, 416] on quentale-photo at bounding box center [630, 275] width 304 height 405
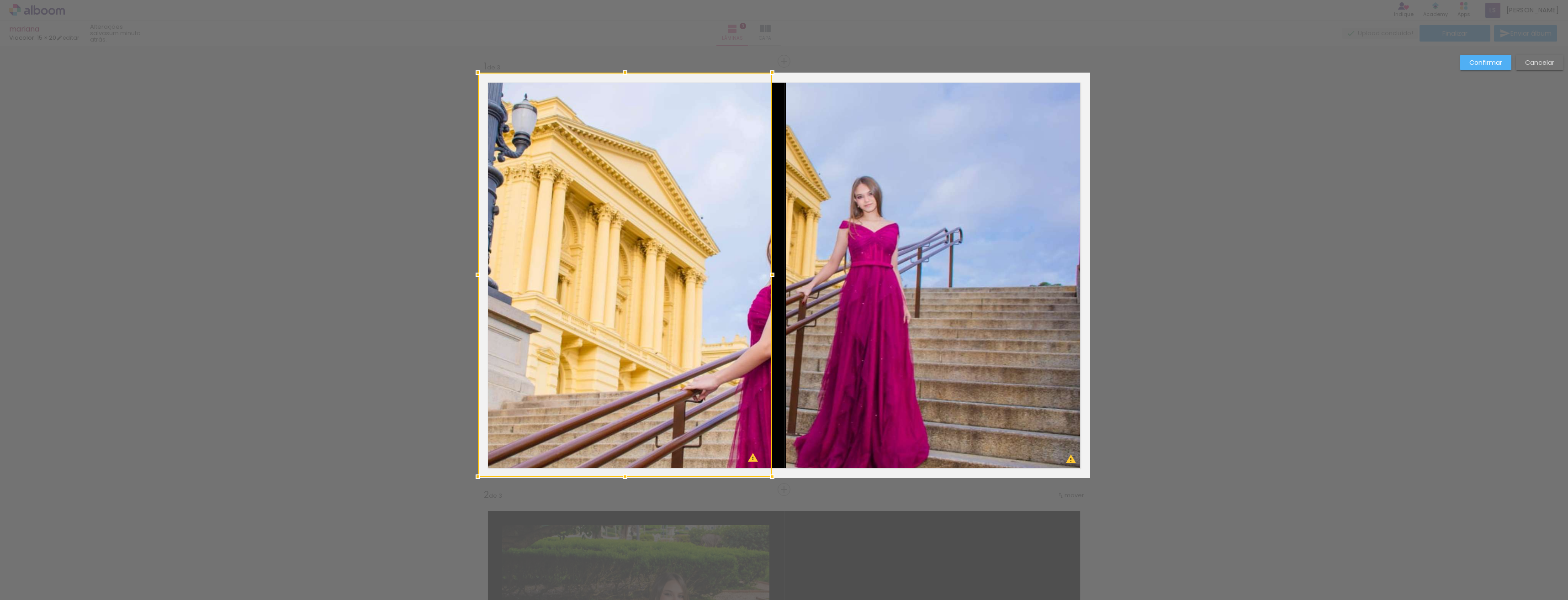
drag, startPoint x: 781, startPoint y: 480, endPoint x: 759, endPoint y: 455, distance: 33.3
click at [763, 468] on div at bounding box center [772, 477] width 18 height 18
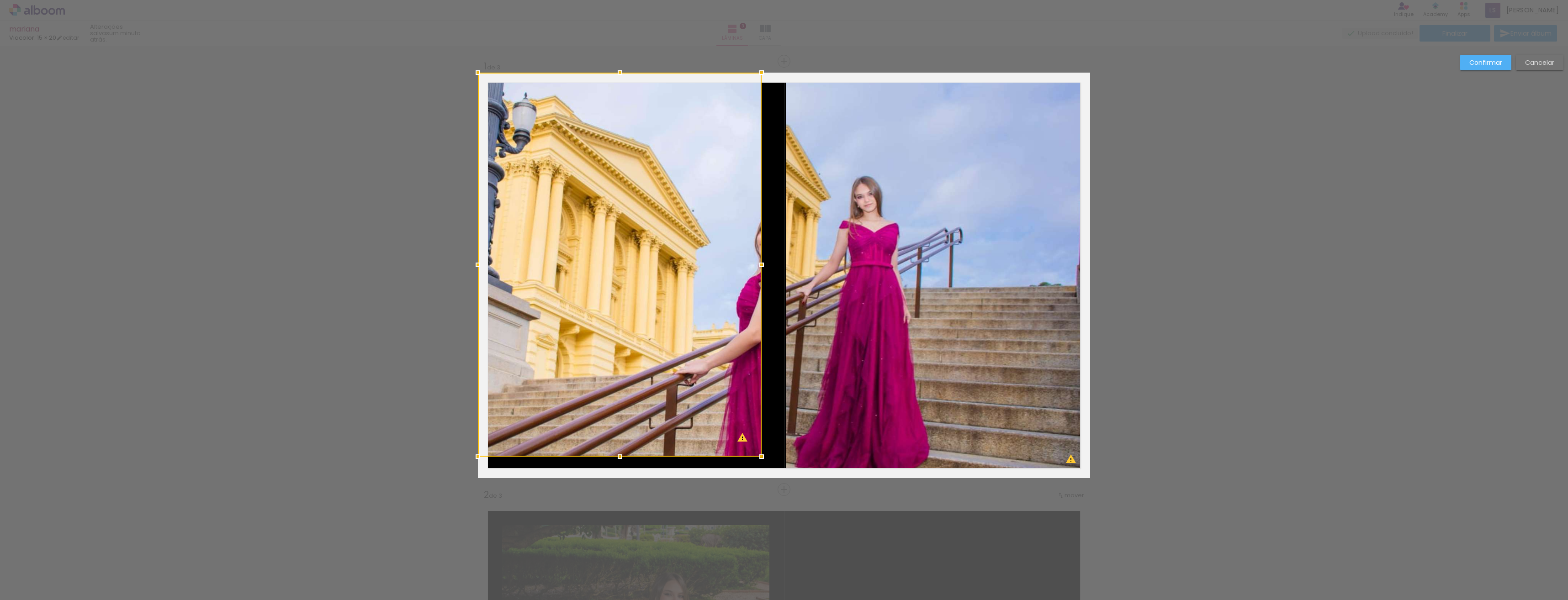
drag, startPoint x: 756, startPoint y: 449, endPoint x: 751, endPoint y: 425, distance: 24.5
click at [752, 448] on div at bounding box center [761, 457] width 18 height 18
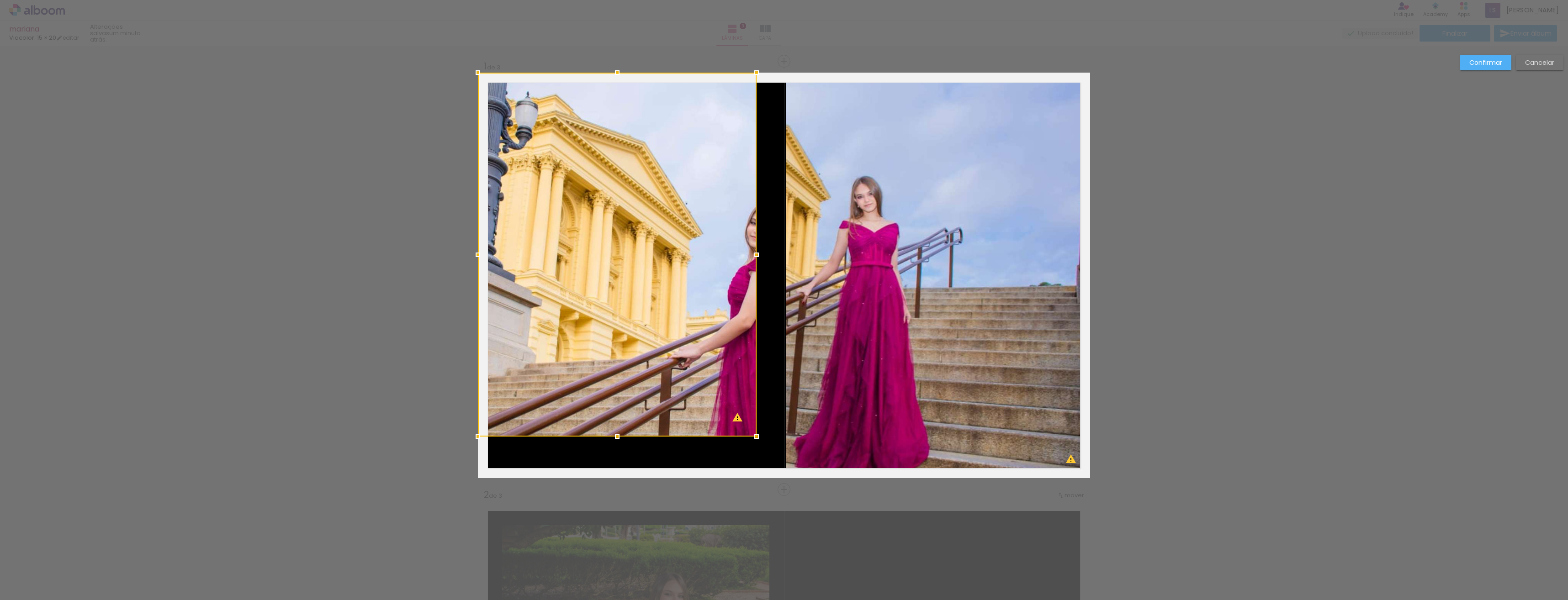
drag, startPoint x: 751, startPoint y: 366, endPoint x: 751, endPoint y: 349, distance: 17.0
click at [751, 349] on div at bounding box center [617, 254] width 279 height 364
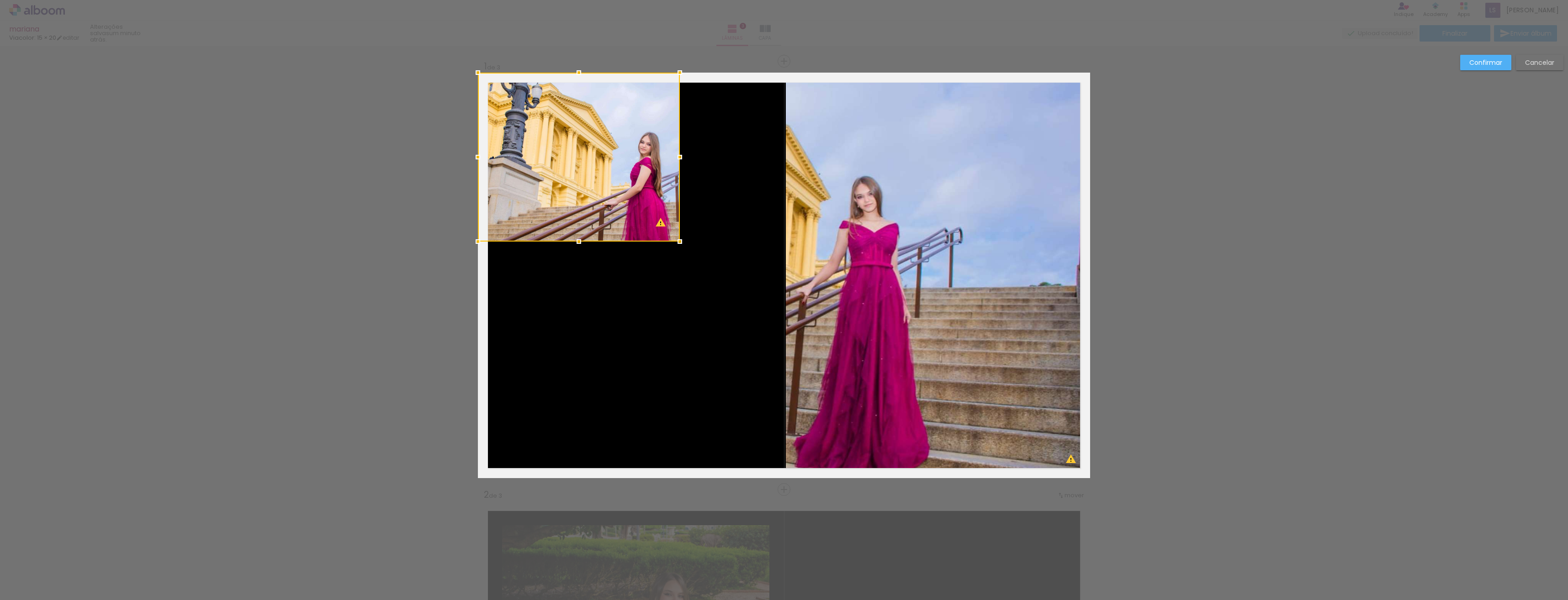
drag, startPoint x: 746, startPoint y: 424, endPoint x: 678, endPoint y: 241, distance: 195.2
click at [678, 241] on div at bounding box center [680, 242] width 18 height 18
click at [637, 206] on quentale-photo at bounding box center [578, 157] width 202 height 169
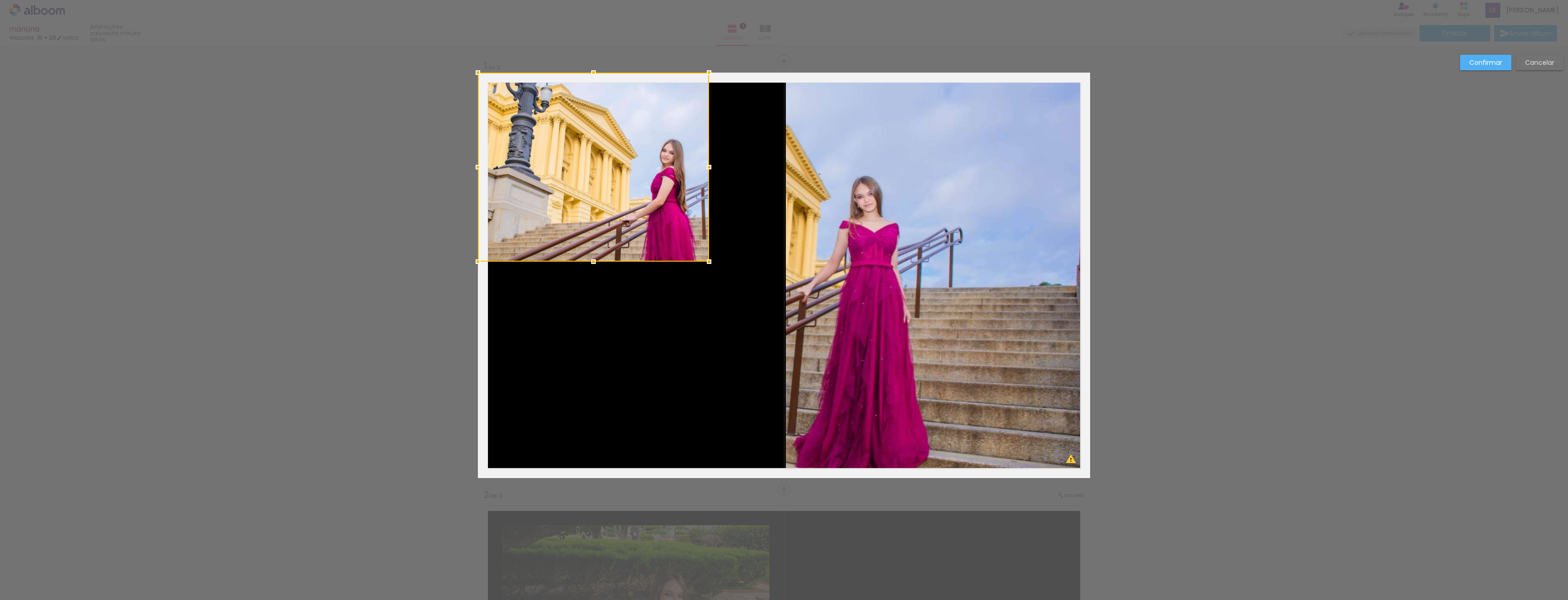
drag, startPoint x: 674, startPoint y: 240, endPoint x: 703, endPoint y: 261, distance: 35.8
click at [703, 261] on div at bounding box center [709, 262] width 18 height 18
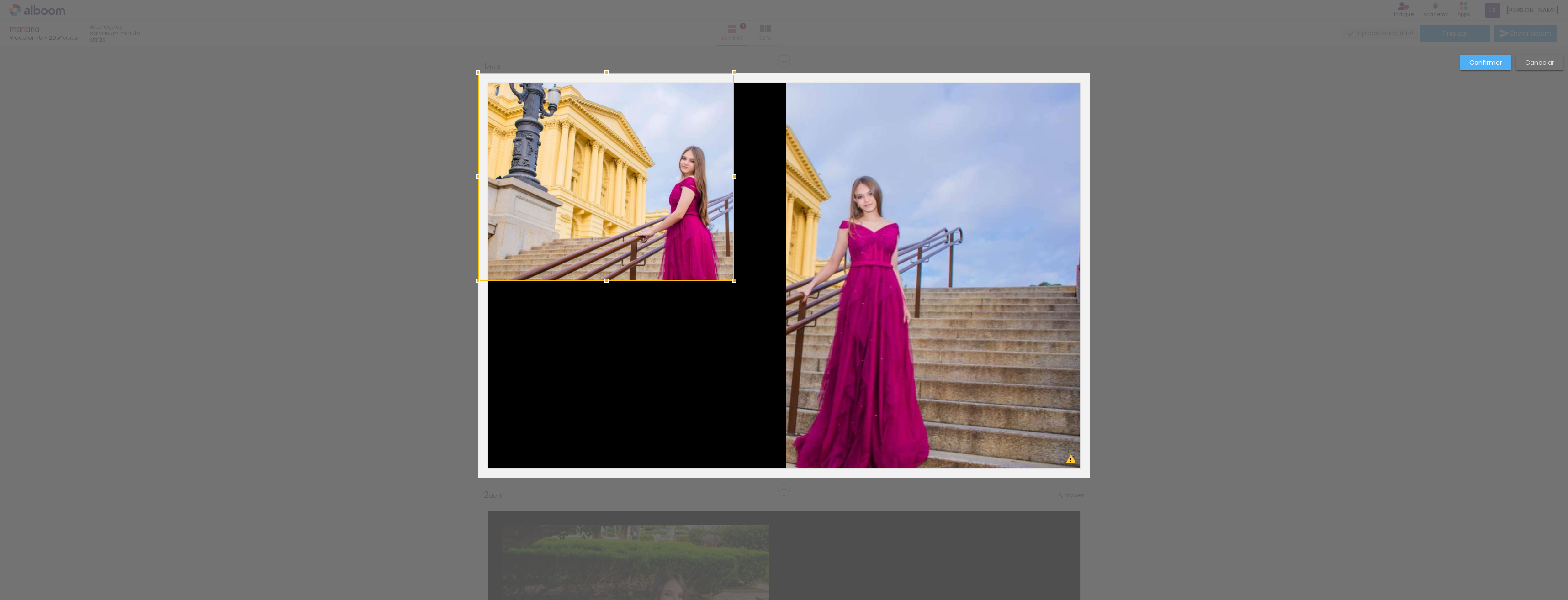
drag, startPoint x: 703, startPoint y: 261, endPoint x: 729, endPoint y: 280, distance: 32.2
click at [729, 280] on div at bounding box center [734, 281] width 18 height 18
click at [732, 281] on div at bounding box center [734, 281] width 18 height 18
click at [726, 278] on quentale-photo at bounding box center [606, 176] width 256 height 208
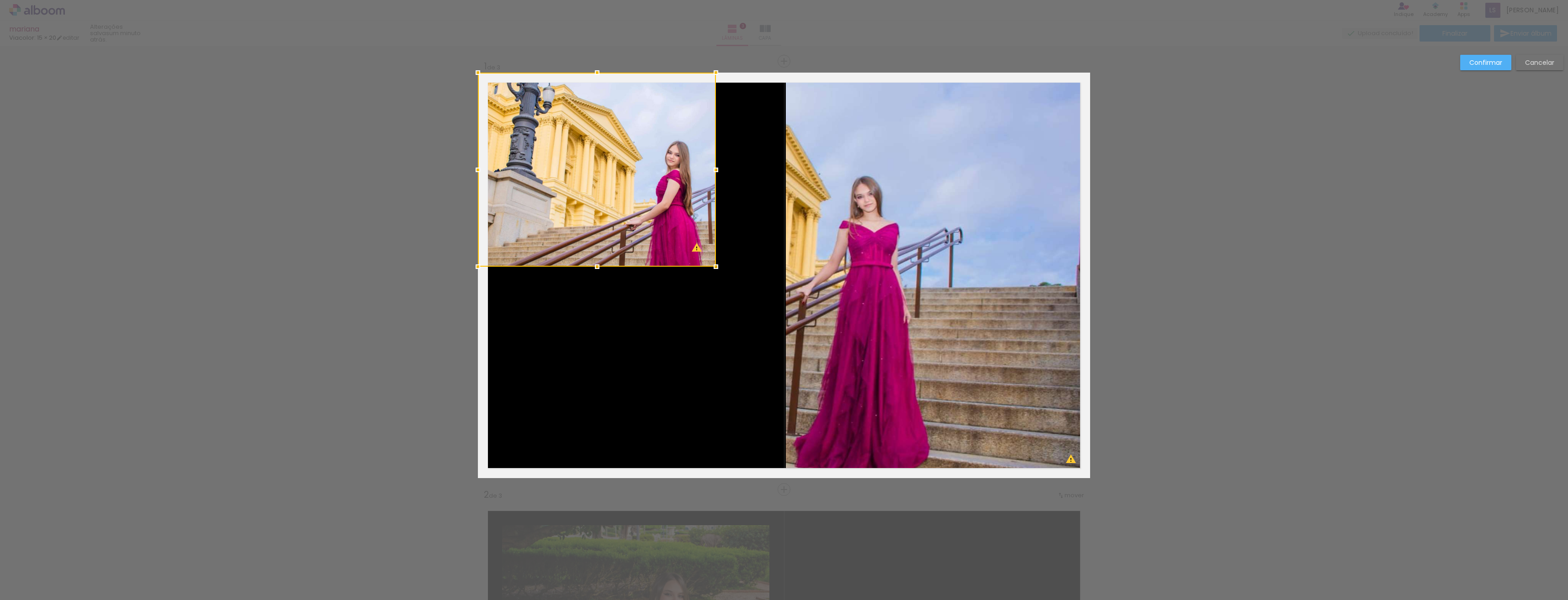
drag, startPoint x: 730, startPoint y: 281, endPoint x: 712, endPoint y: 267, distance: 22.8
click at [712, 267] on div at bounding box center [716, 267] width 18 height 18
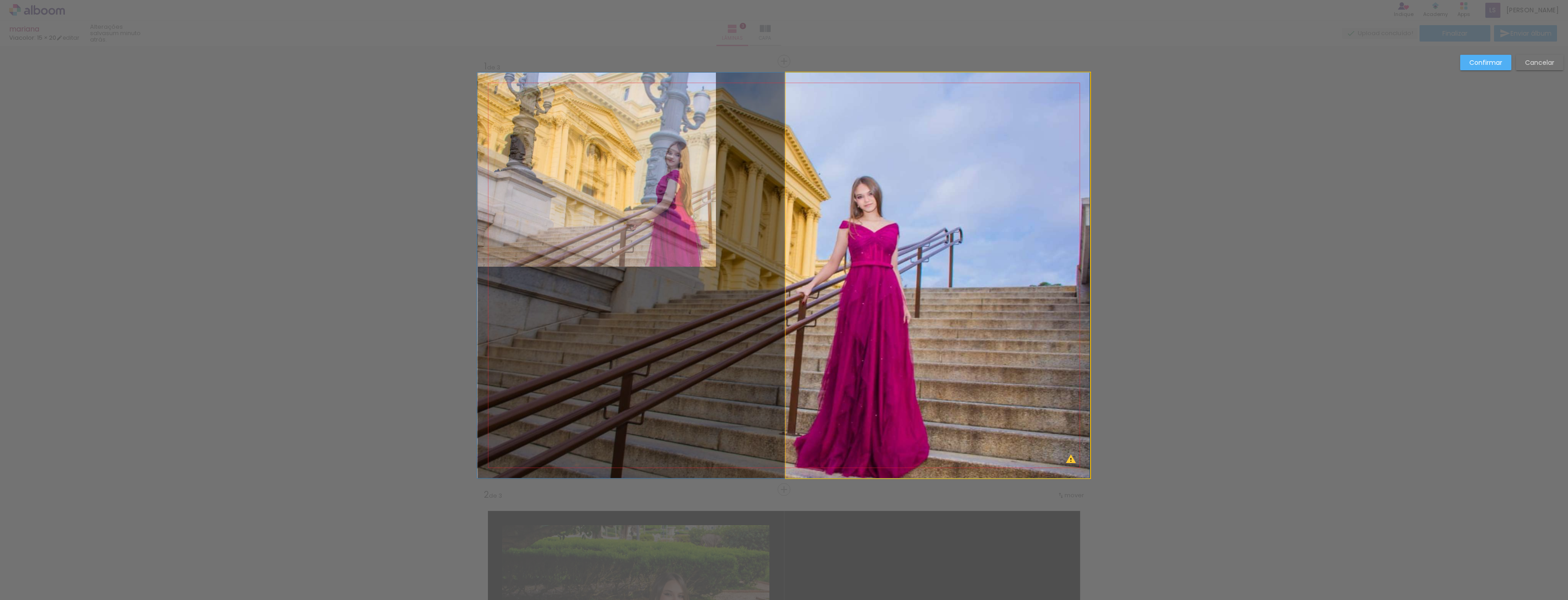
click at [925, 341] on quentale-photo at bounding box center [938, 275] width 304 height 405
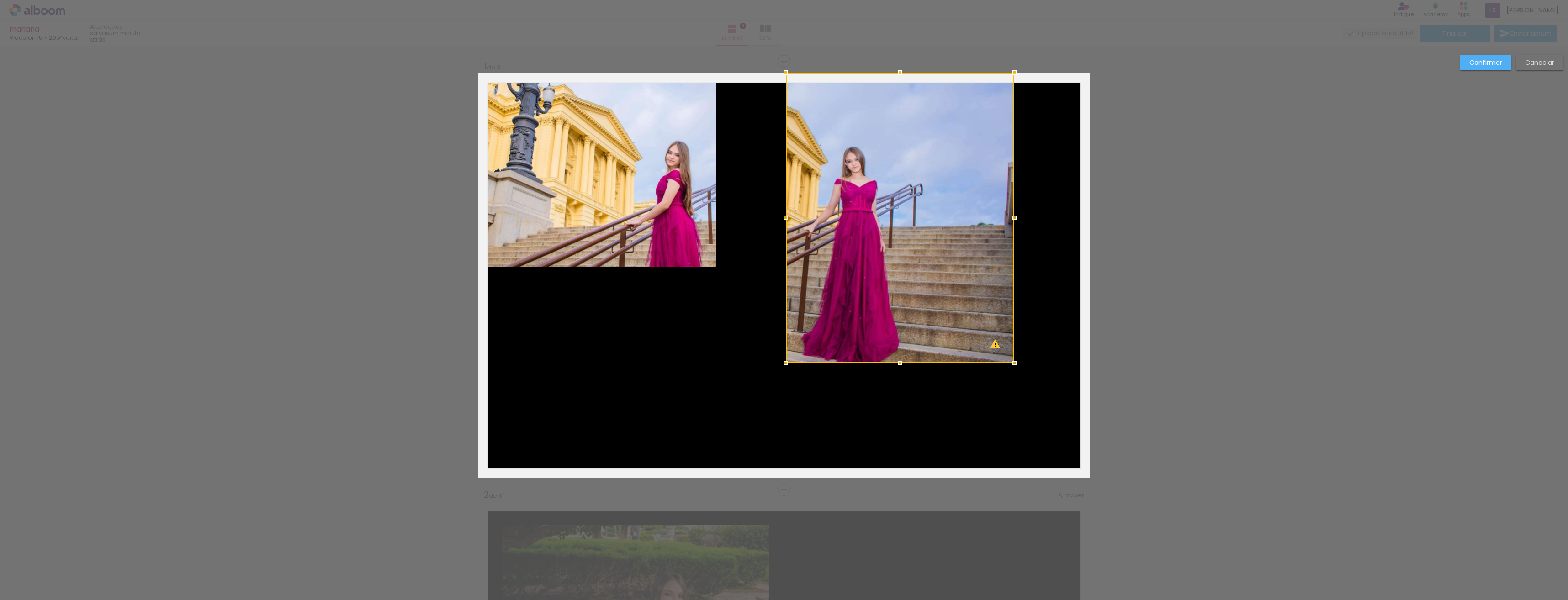
drag, startPoint x: 1089, startPoint y: 481, endPoint x: 1013, endPoint y: 366, distance: 137.8
click at [1013, 366] on div at bounding box center [1014, 363] width 18 height 18
click at [991, 348] on quentale-photo at bounding box center [900, 217] width 228 height 290
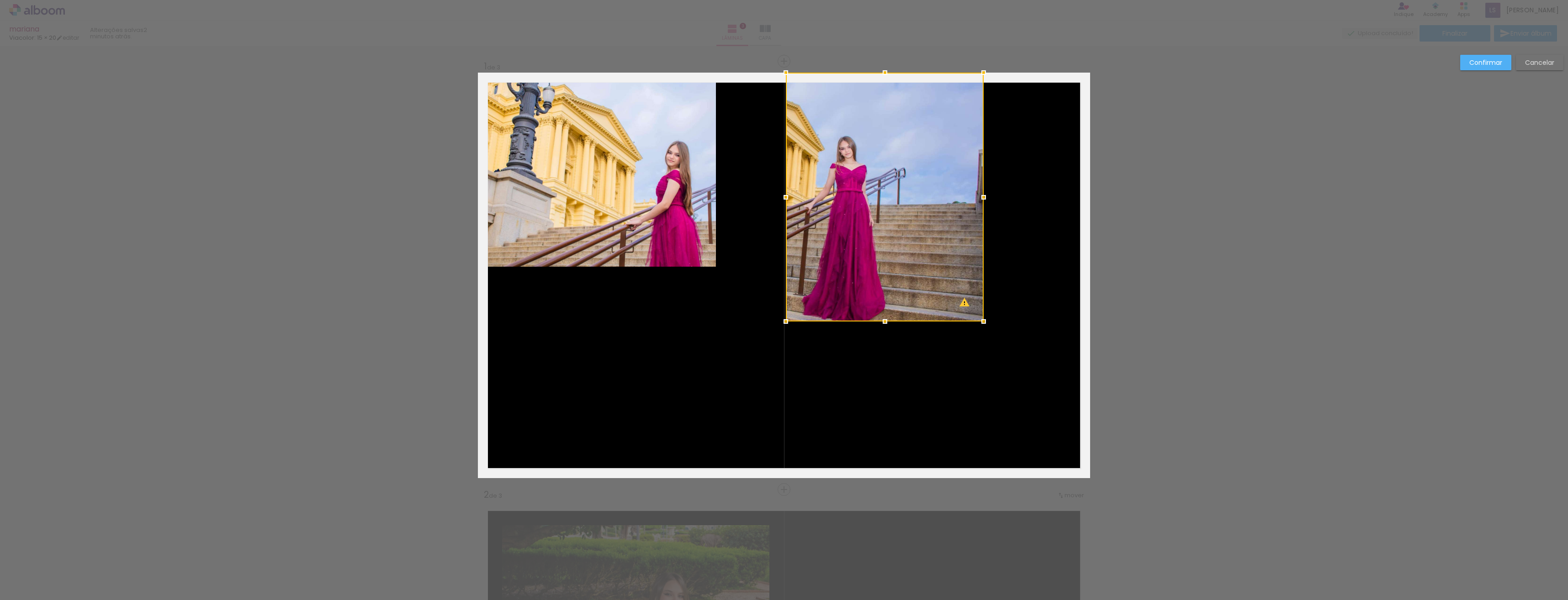
drag, startPoint x: 1011, startPoint y: 365, endPoint x: 980, endPoint y: 323, distance: 52.2
click at [980, 323] on div at bounding box center [984, 321] width 18 height 18
click at [971, 311] on quentale-photo at bounding box center [884, 196] width 198 height 249
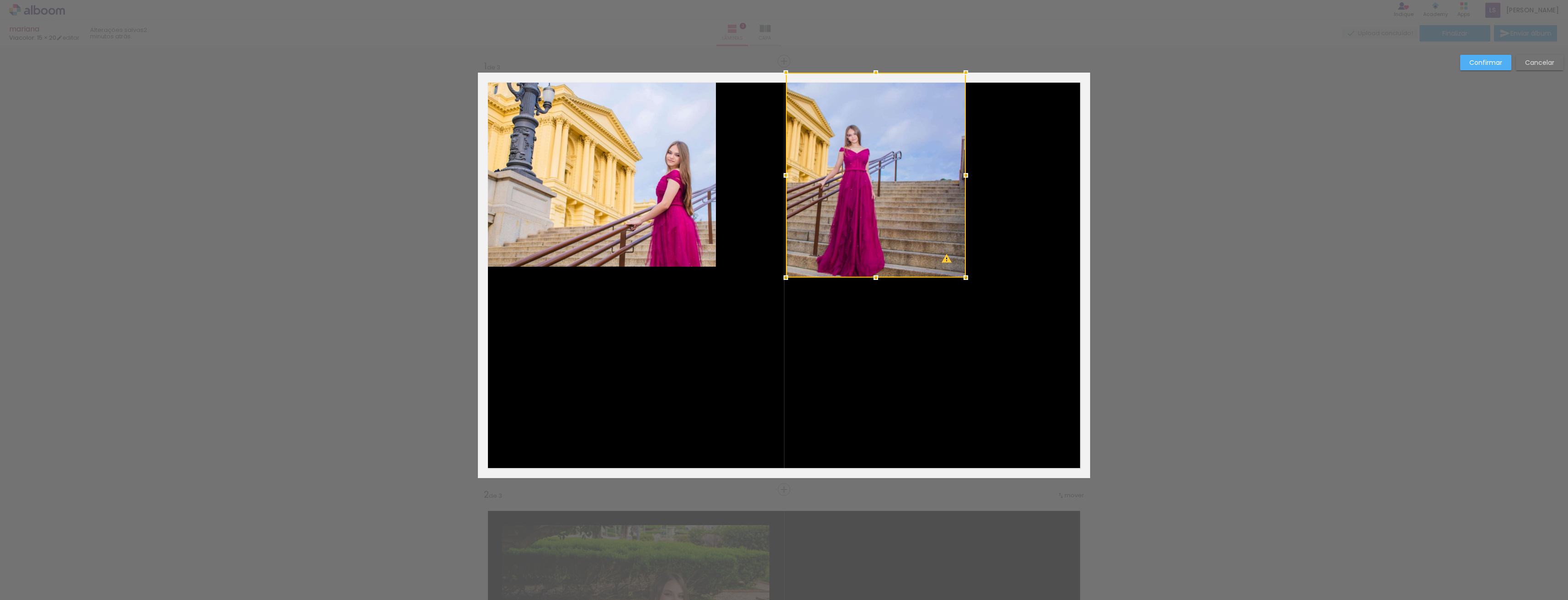
drag, startPoint x: 980, startPoint y: 323, endPoint x: 961, endPoint y: 277, distance: 49.8
click at [961, 277] on div at bounding box center [966, 278] width 18 height 18
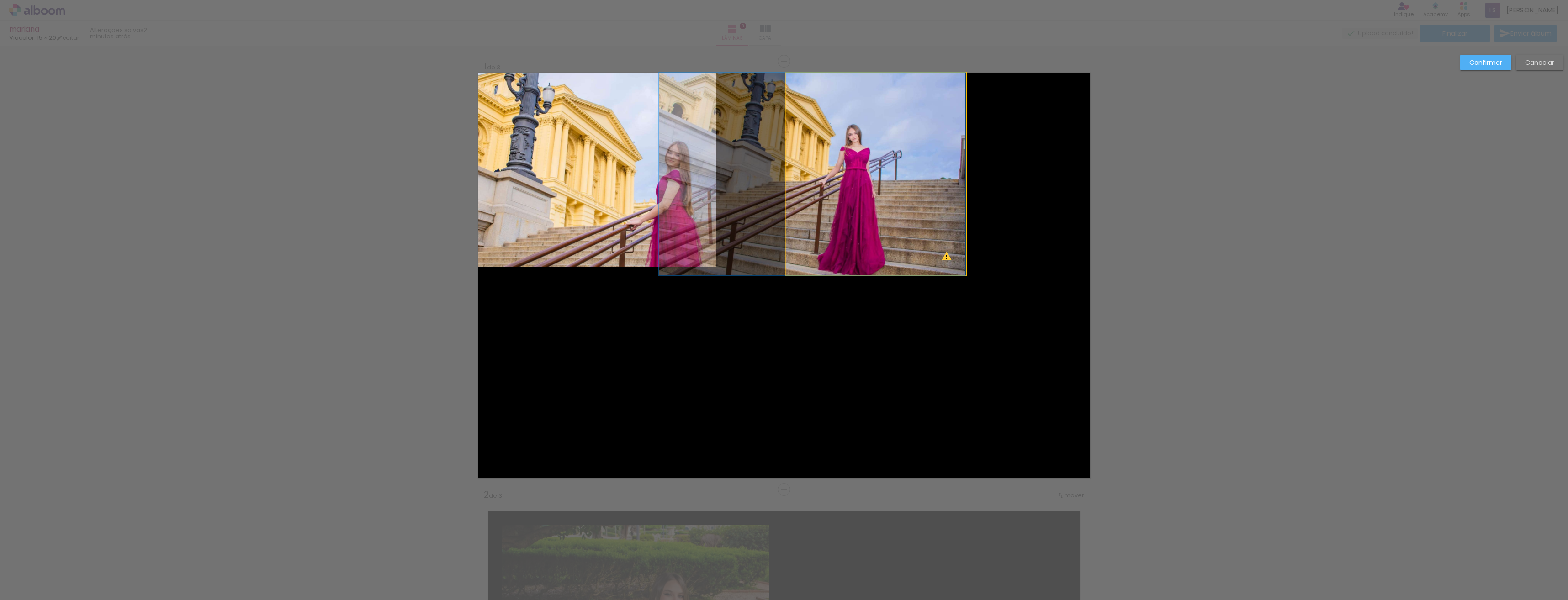
click at [956, 272] on quentale-photo at bounding box center [875, 174] width 180 height 203
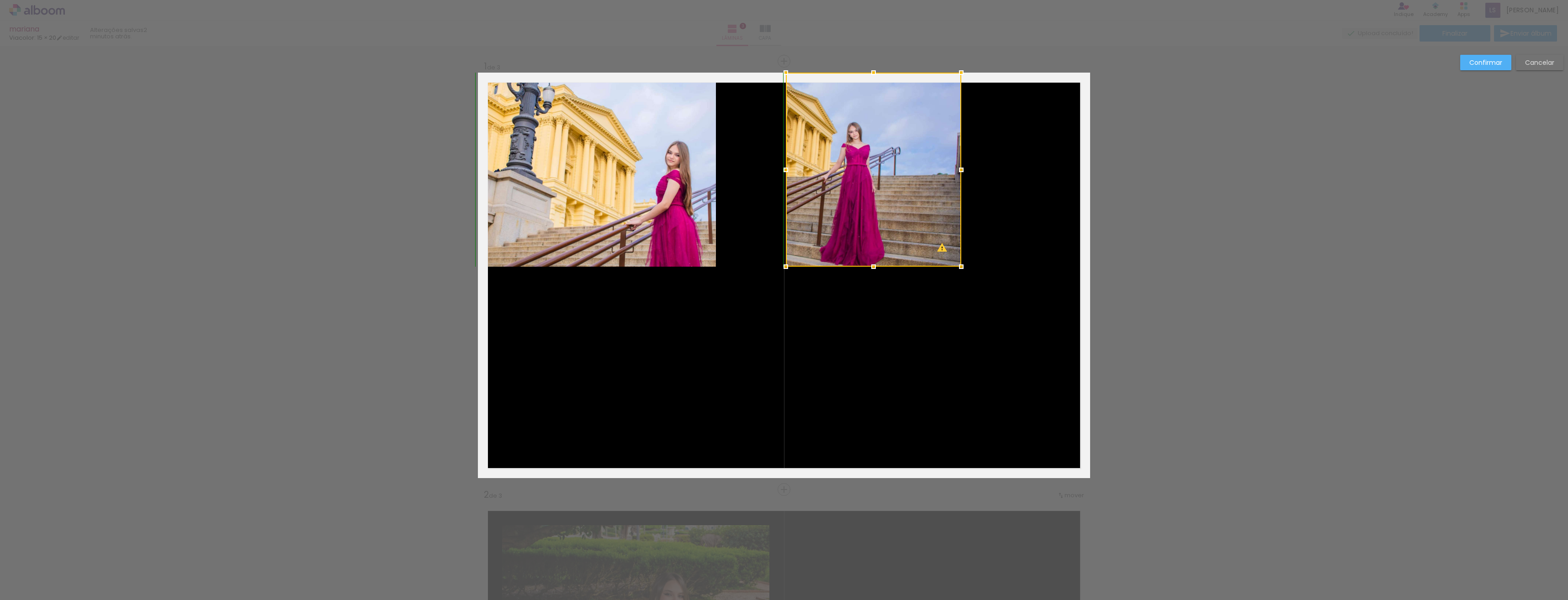
drag, startPoint x: 964, startPoint y: 276, endPoint x: 959, endPoint y: 270, distance: 7.8
click at [959, 270] on div at bounding box center [961, 267] width 18 height 18
click at [946, 258] on quentale-photo at bounding box center [873, 169] width 175 height 194
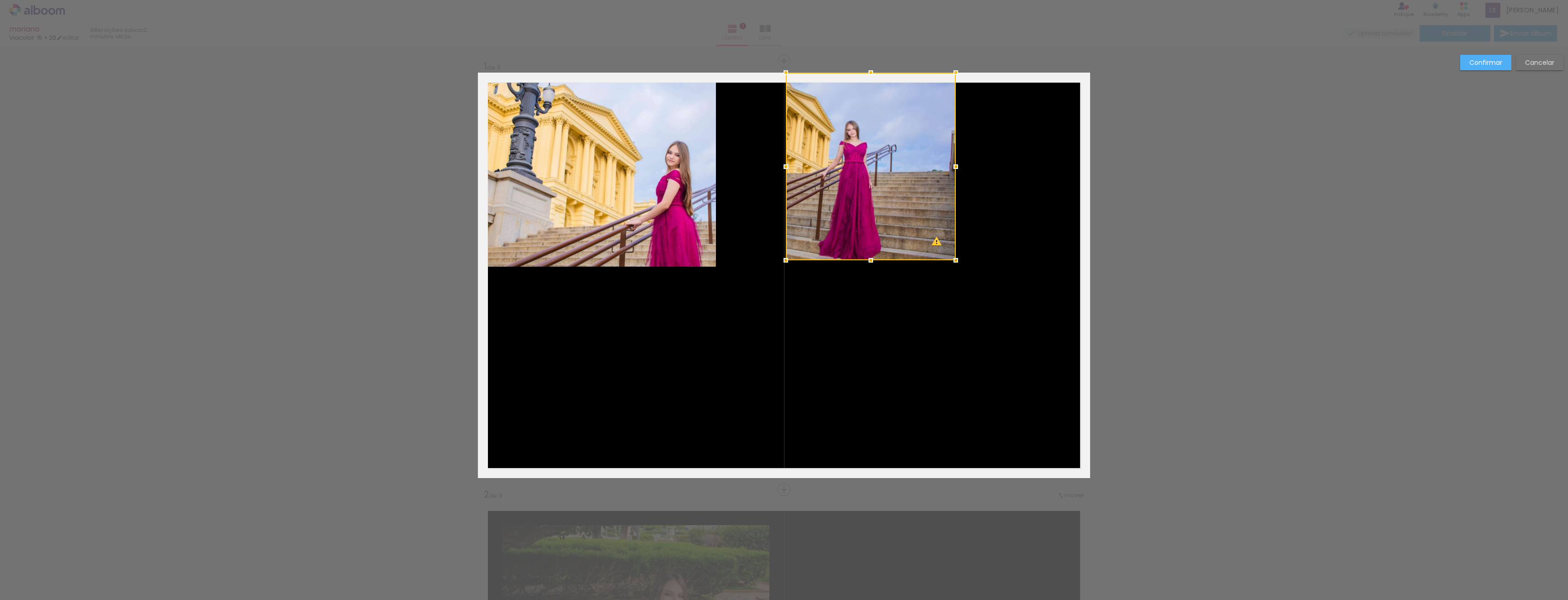
drag, startPoint x: 957, startPoint y: 268, endPoint x: 947, endPoint y: 252, distance: 18.9
click at [950, 256] on div at bounding box center [956, 261] width 18 height 18
click at [946, 249] on div at bounding box center [953, 256] width 18 height 18
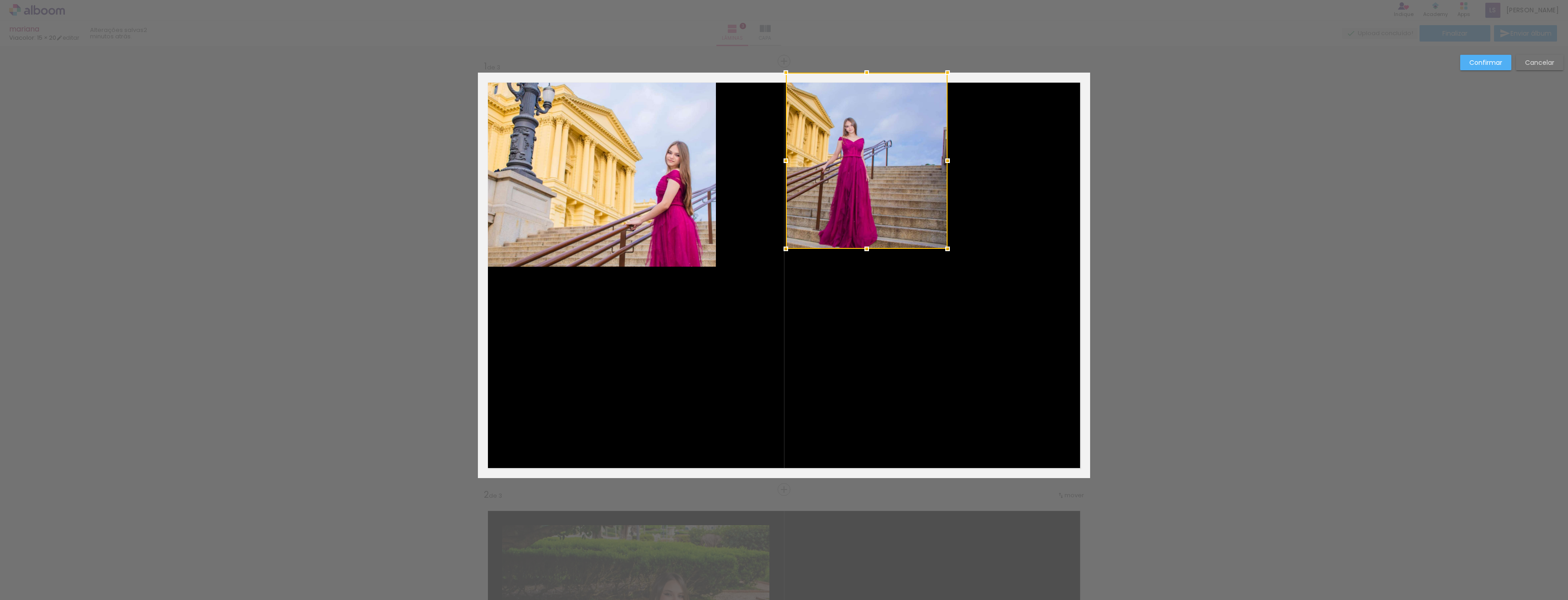
drag, startPoint x: 951, startPoint y: 257, endPoint x: 946, endPoint y: 249, distance: 9.4
click at [946, 249] on div at bounding box center [948, 249] width 18 height 18
drag, startPoint x: 946, startPoint y: 249, endPoint x: 952, endPoint y: 259, distance: 11.7
click at [952, 259] on quentale-layouter at bounding box center [784, 275] width 612 height 405
click at [941, 241] on quentale-photo at bounding box center [866, 160] width 162 height 176
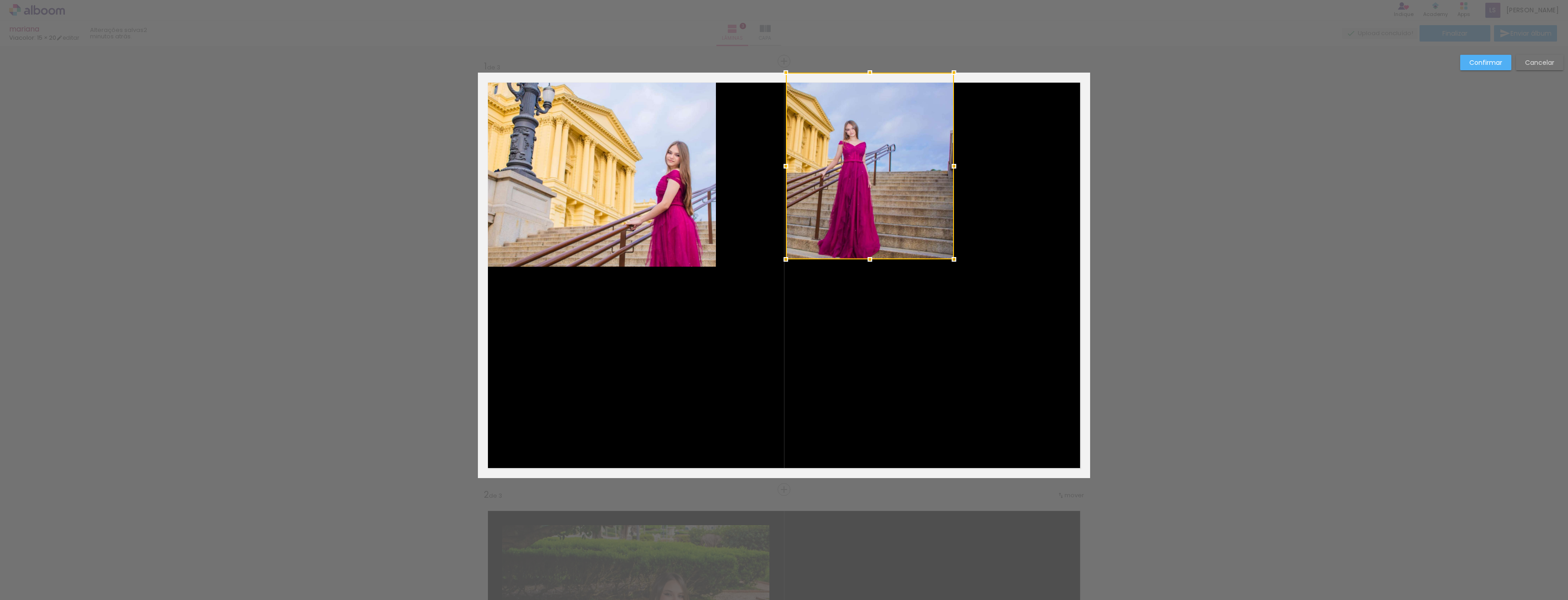
drag, startPoint x: 947, startPoint y: 251, endPoint x: 953, endPoint y: 262, distance: 12.5
click at [953, 262] on div at bounding box center [954, 260] width 18 height 18
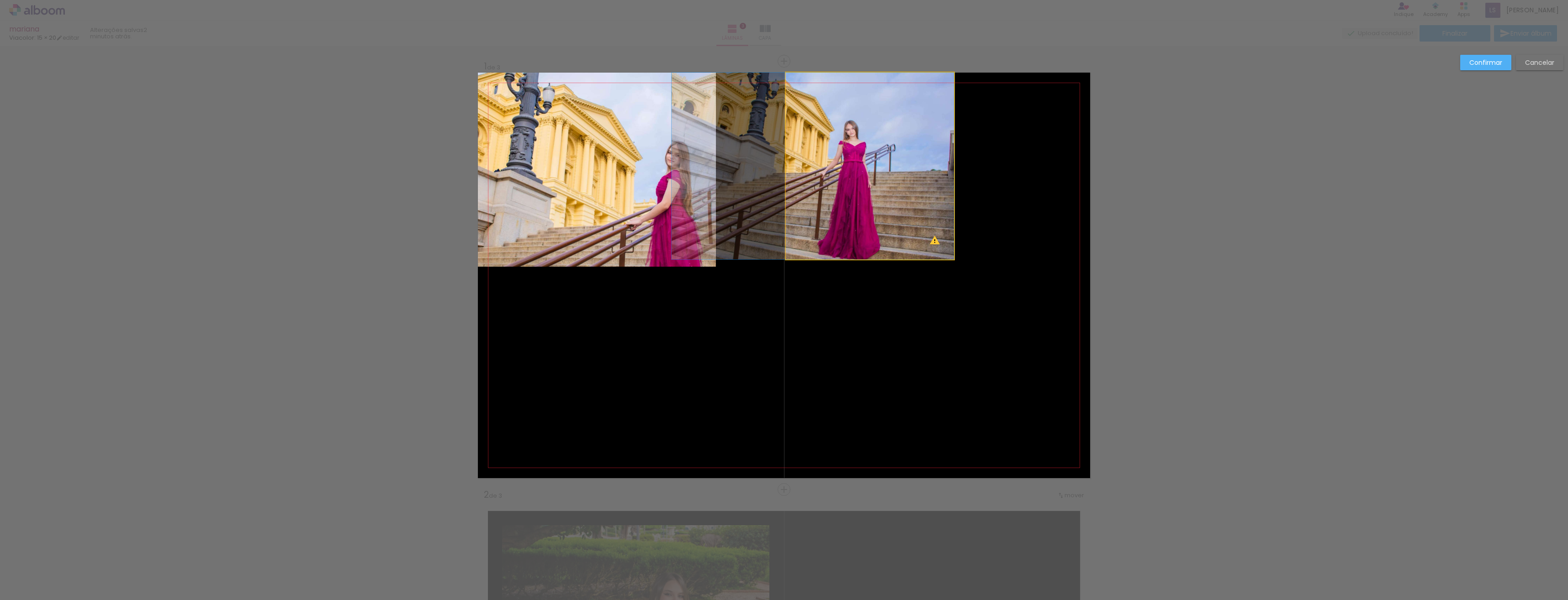
click at [944, 254] on quentale-photo at bounding box center [870, 166] width 168 height 186
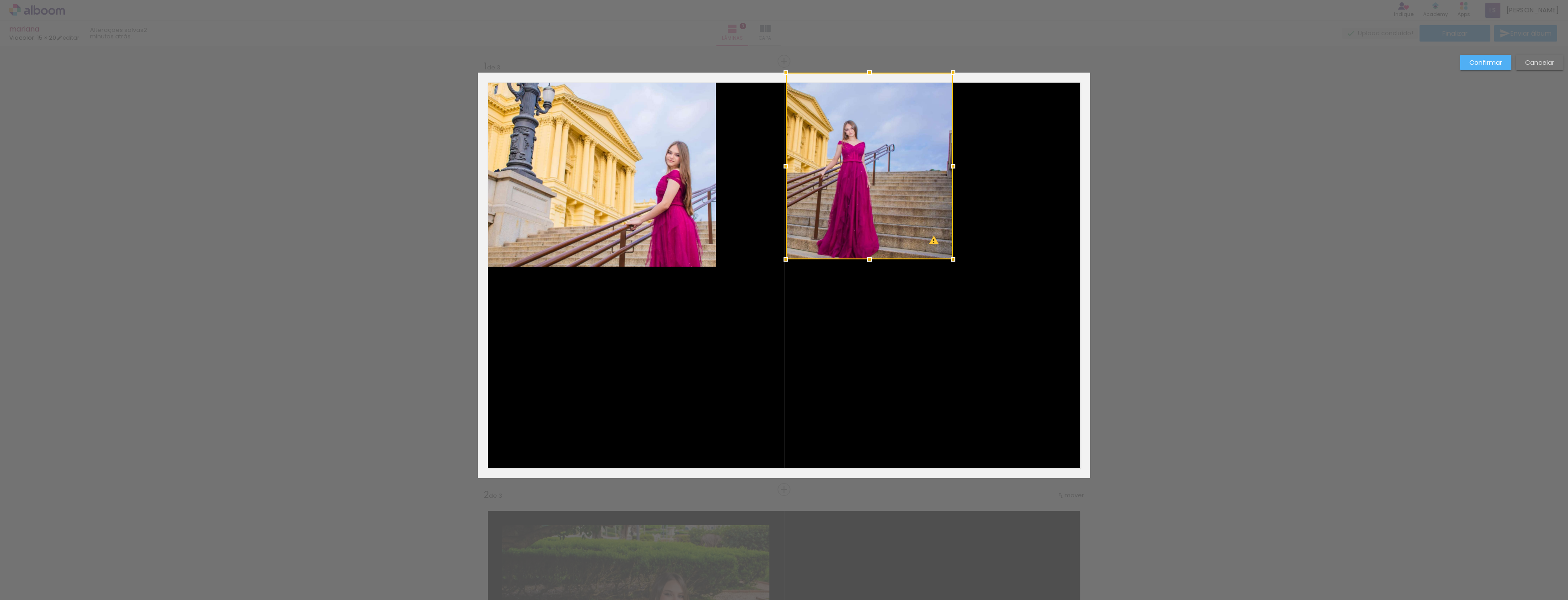
click at [949, 259] on div at bounding box center [953, 260] width 18 height 18
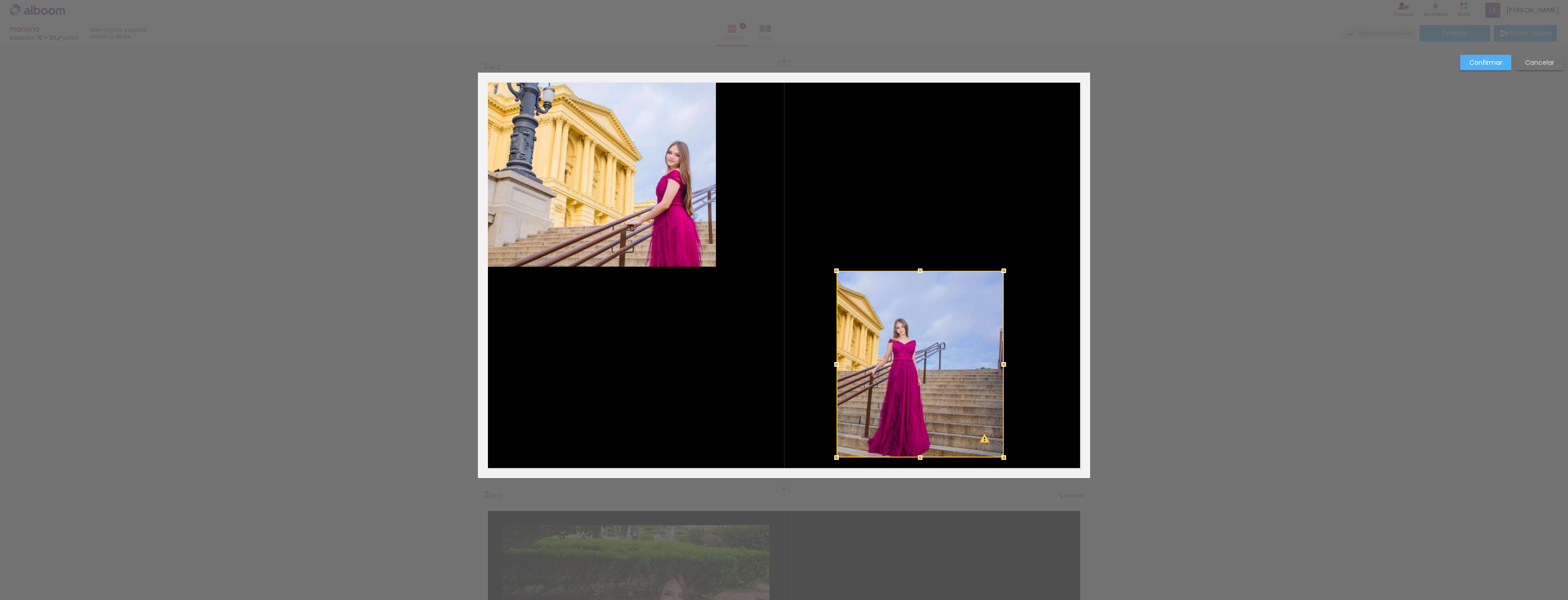
drag, startPoint x: 876, startPoint y: 115, endPoint x: 927, endPoint y: 309, distance: 200.6
click at [927, 309] on div at bounding box center [920, 364] width 167 height 186
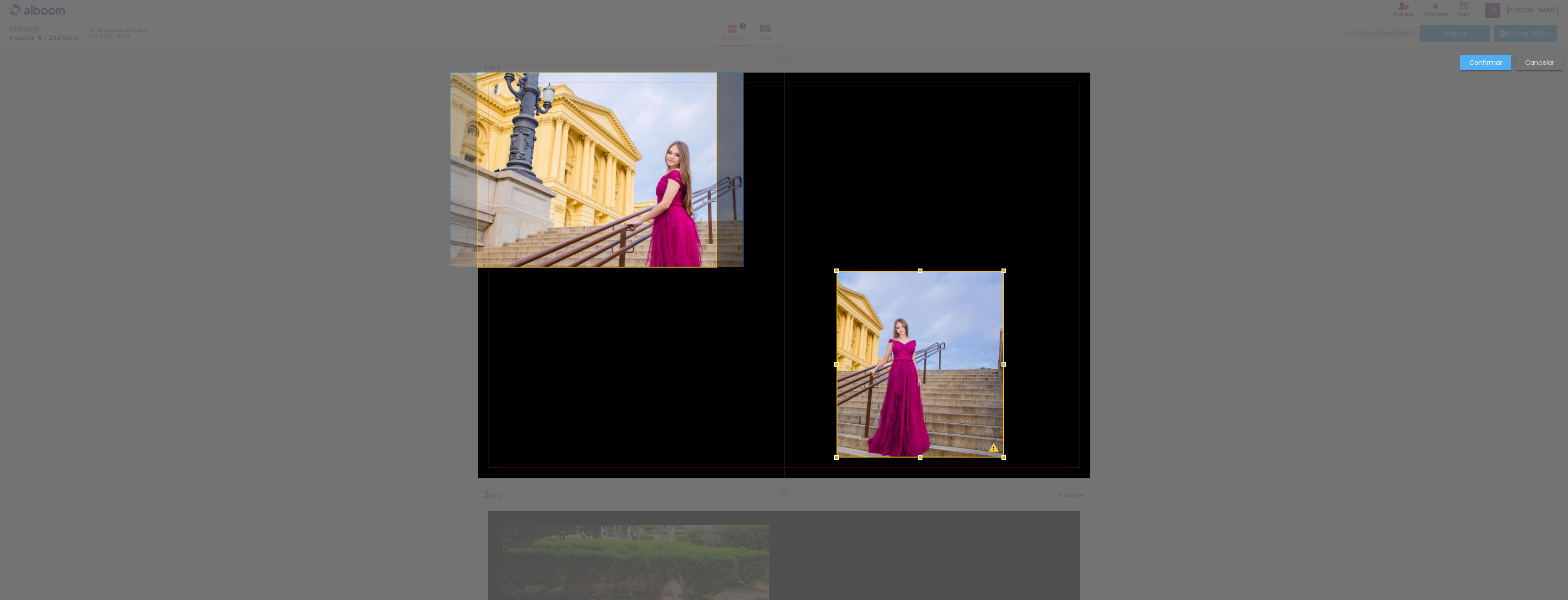
click at [607, 153] on quentale-photo at bounding box center [597, 169] width 238 height 194
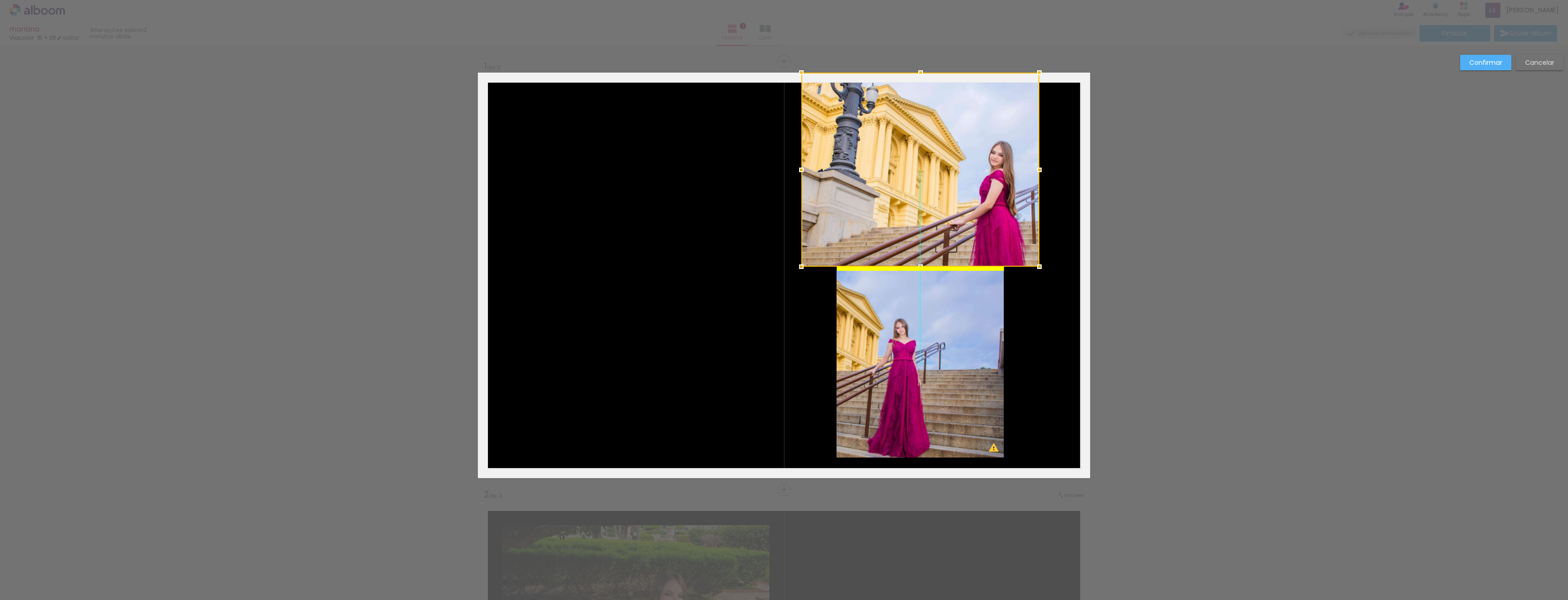
drag, startPoint x: 607, startPoint y: 160, endPoint x: 934, endPoint y: 179, distance: 327.6
click at [934, 179] on div at bounding box center [920, 169] width 238 height 194
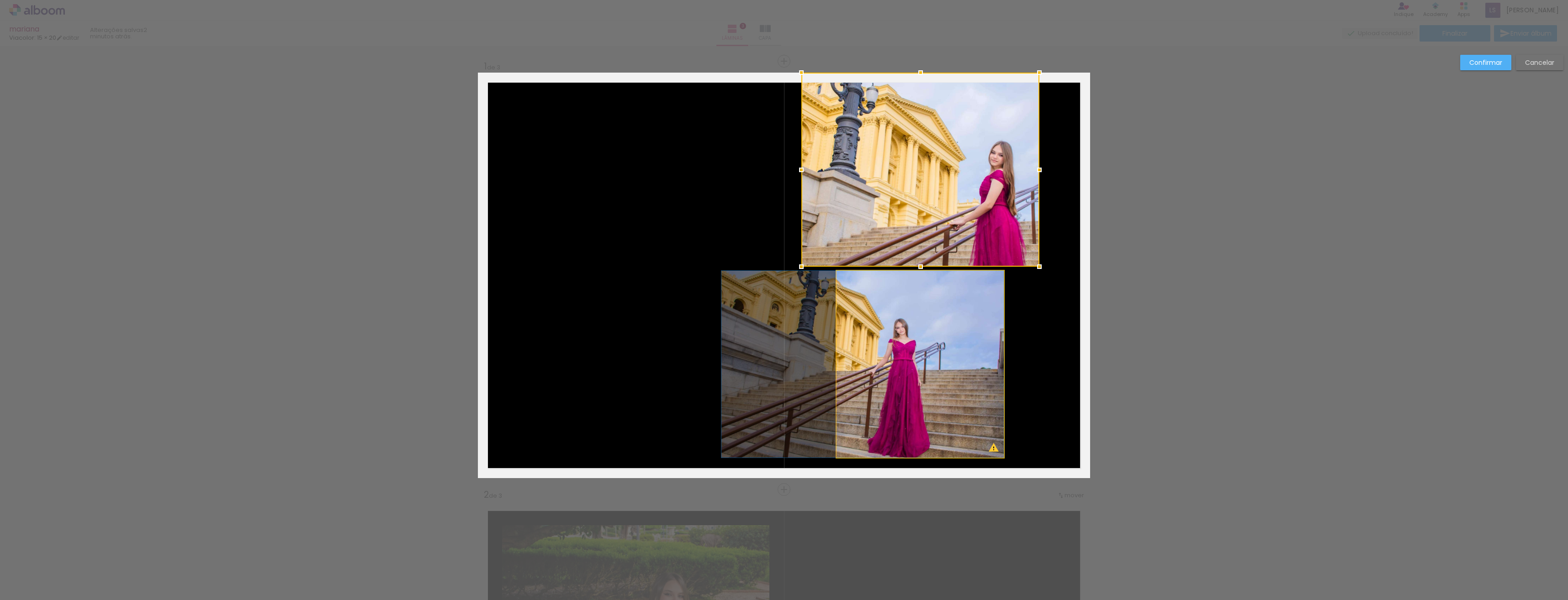
click at [932, 357] on quentale-photo at bounding box center [920, 364] width 167 height 186
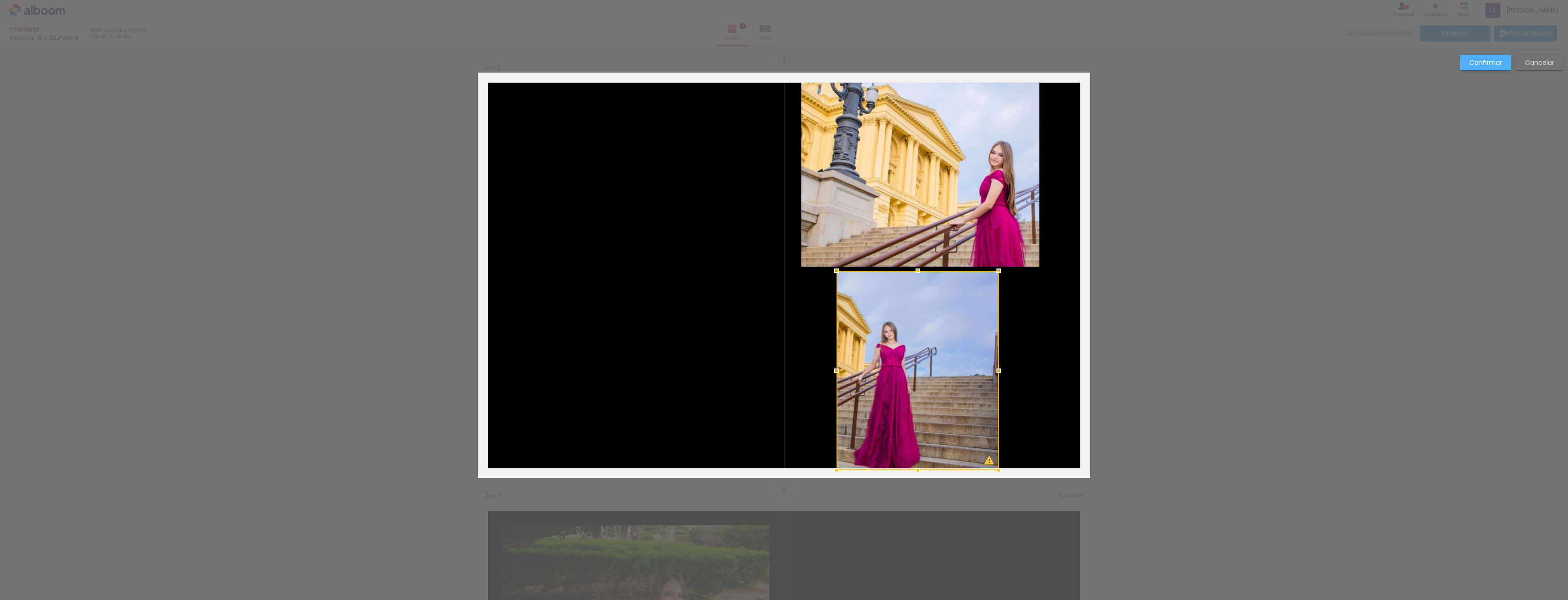
drag, startPoint x: 1002, startPoint y: 459, endPoint x: 989, endPoint y: 442, distance: 21.4
click at [989, 443] on div at bounding box center [917, 370] width 162 height 200
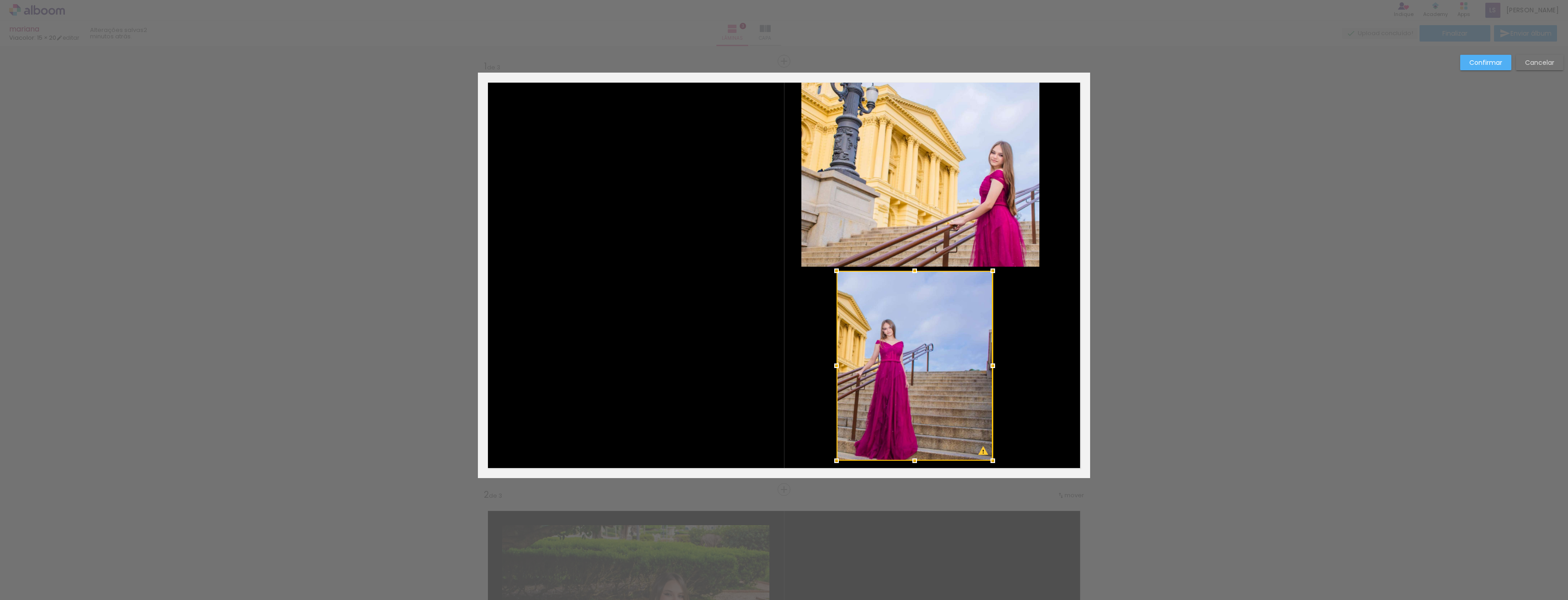
drag, startPoint x: 989, startPoint y: 442, endPoint x: 986, endPoint y: 437, distance: 5.8
click at [986, 439] on div at bounding box center [914, 366] width 157 height 190
drag, startPoint x: 986, startPoint y: 437, endPoint x: 980, endPoint y: 430, distance: 9.2
click at [982, 433] on div at bounding box center [914, 366] width 157 height 190
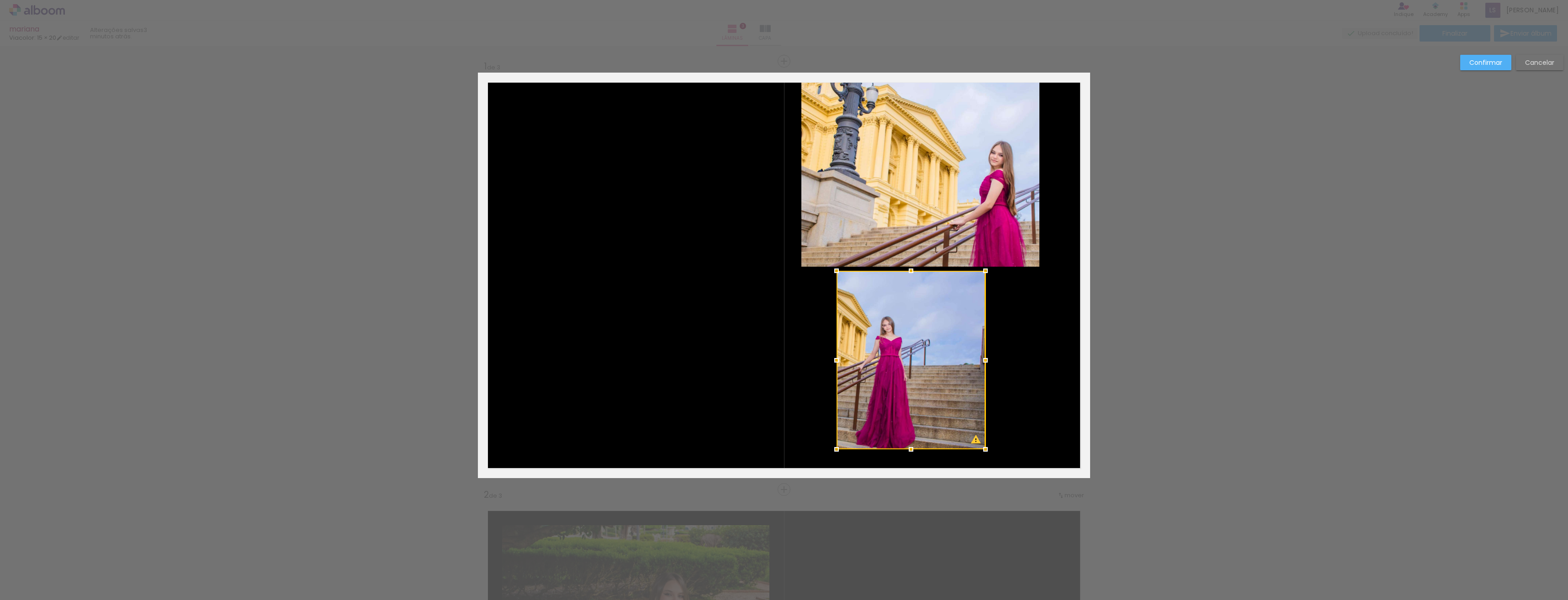
drag, startPoint x: 989, startPoint y: 459, endPoint x: 980, endPoint y: 445, distance: 16.6
click at [980, 446] on div at bounding box center [986, 450] width 18 height 18
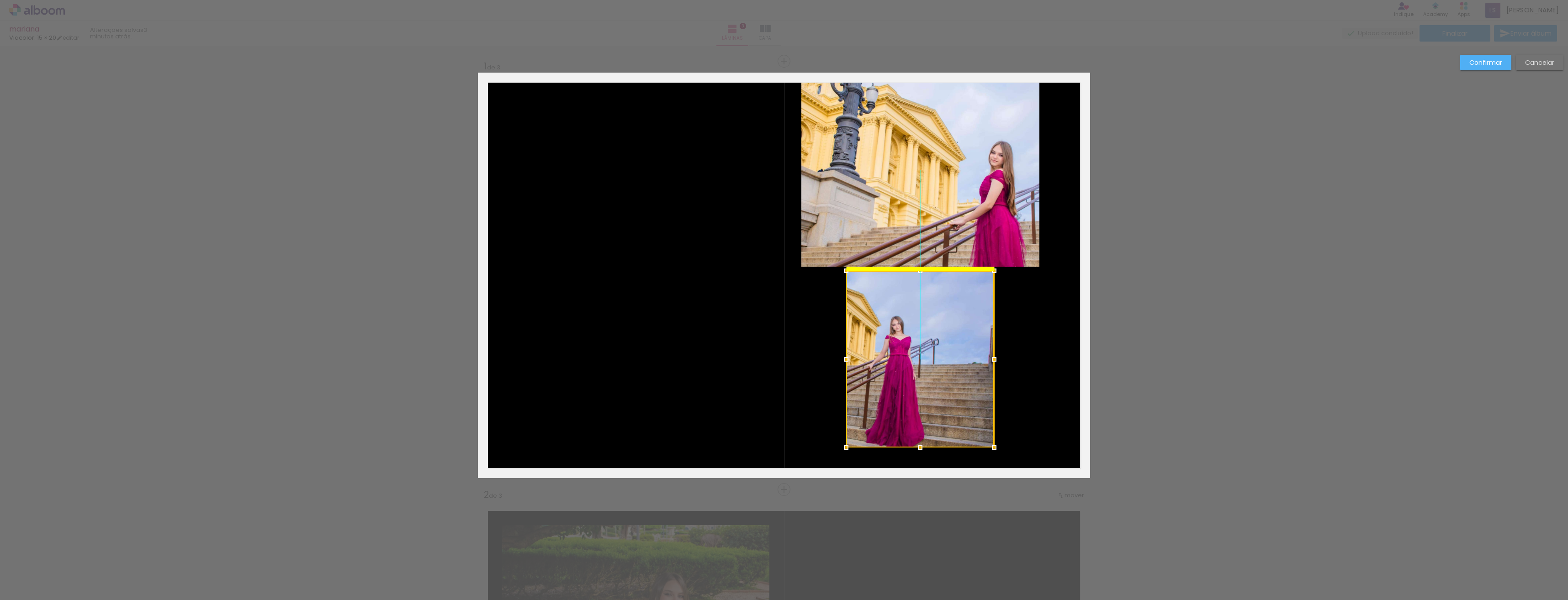
drag, startPoint x: 932, startPoint y: 380, endPoint x: 939, endPoint y: 392, distance: 13.9
click at [939, 392] on div at bounding box center [921, 358] width 148 height 176
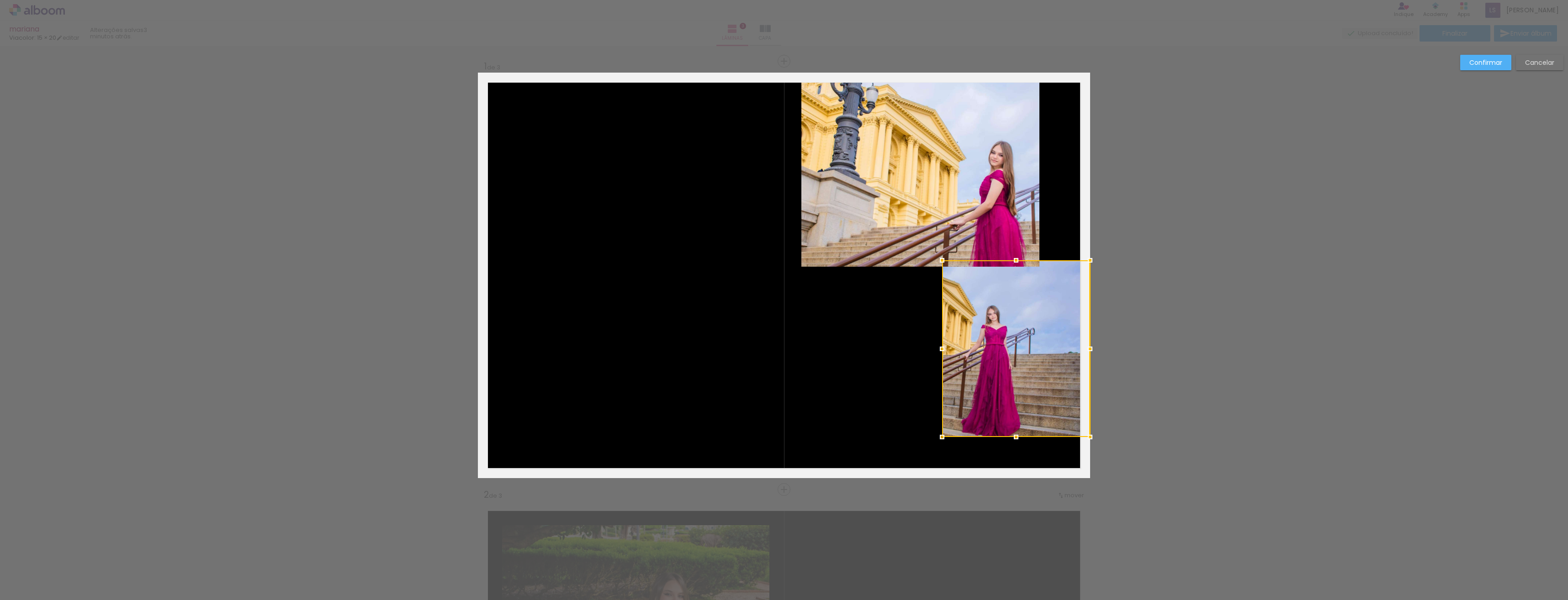
drag, startPoint x: 917, startPoint y: 369, endPoint x: 1294, endPoint y: 359, distance: 377.1
click at [882, 391] on quentale-layouter at bounding box center [784, 275] width 612 height 405
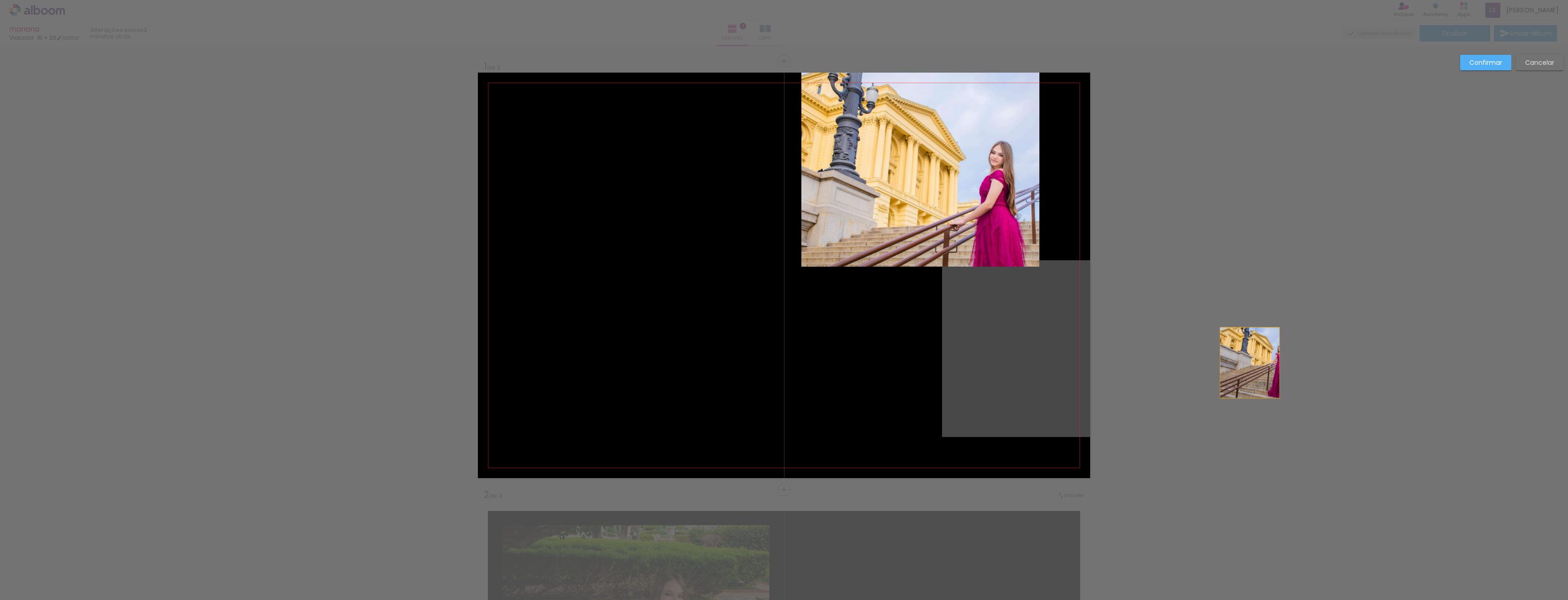
drag, startPoint x: 990, startPoint y: 372, endPoint x: 1247, endPoint y: 363, distance: 257.2
drag, startPoint x: 1041, startPoint y: 364, endPoint x: 1200, endPoint y: 357, distance: 159.2
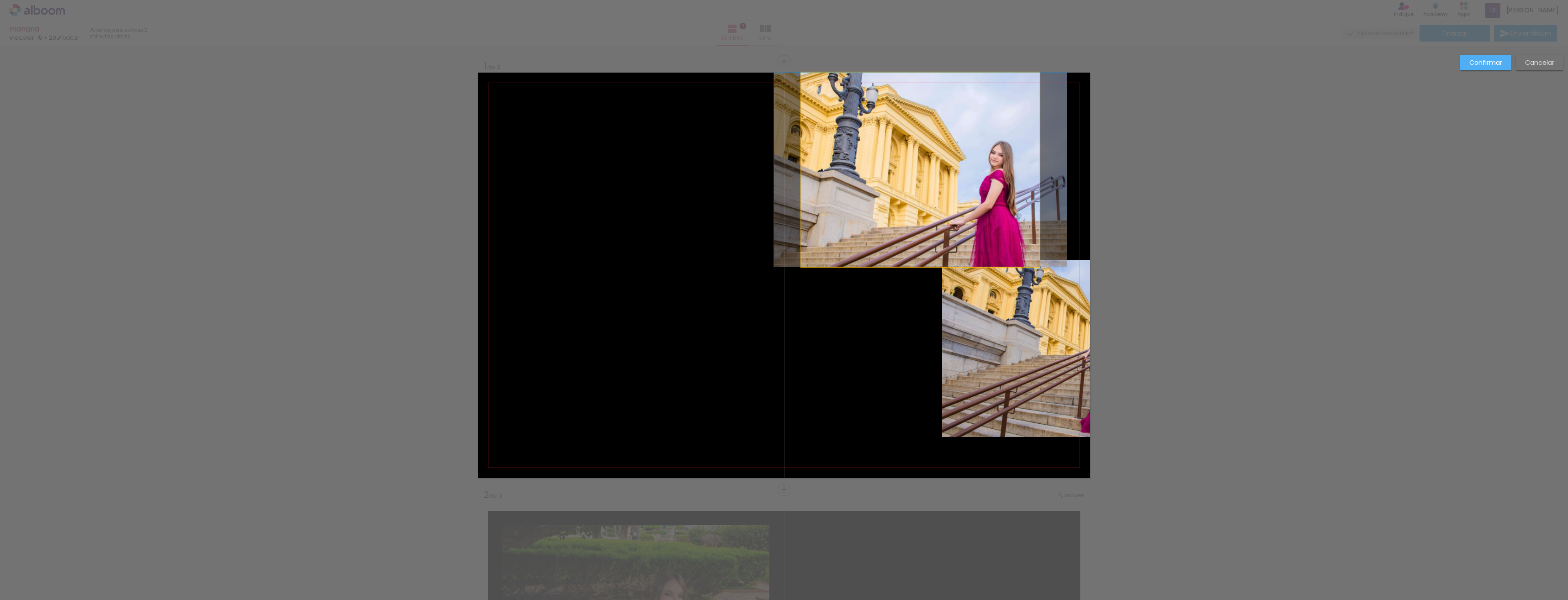
click at [881, 206] on quentale-photo at bounding box center [920, 169] width 238 height 194
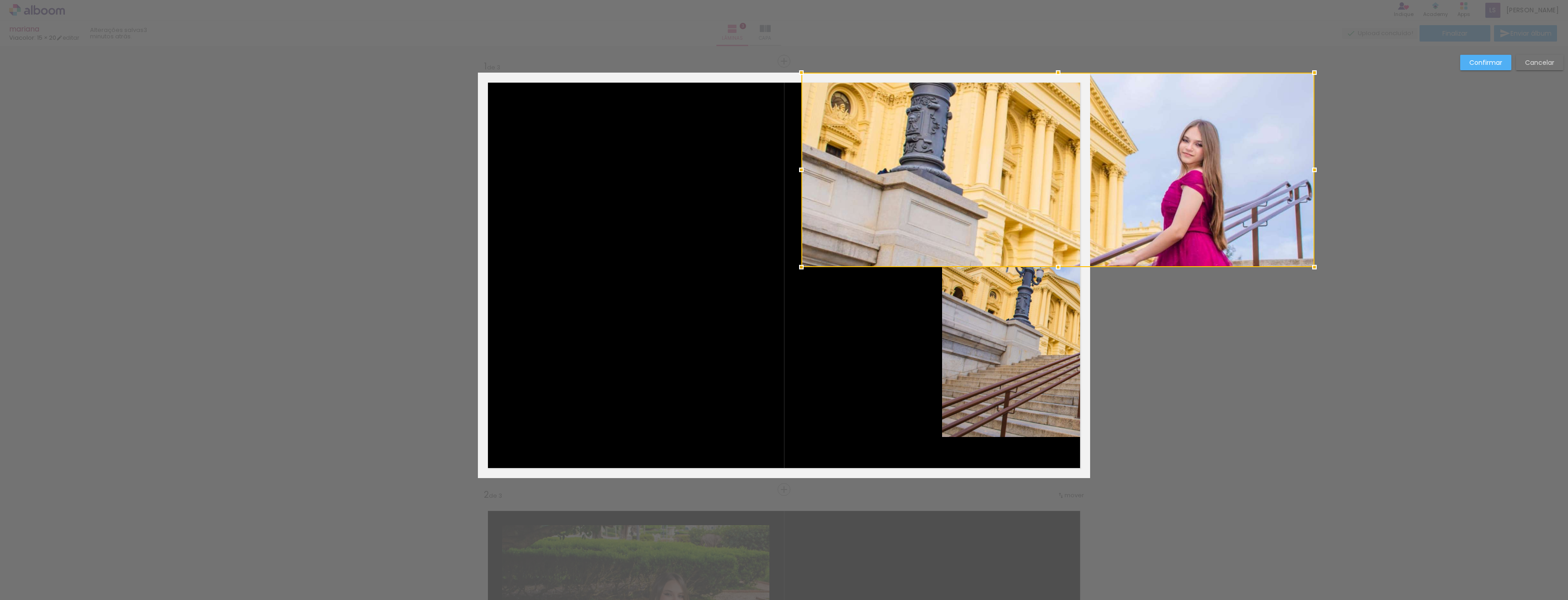
drag, startPoint x: 1036, startPoint y: 267, endPoint x: 1028, endPoint y: 267, distance: 8.0
click at [1029, 267] on album-spread "1 de 3" at bounding box center [784, 275] width 612 height 405
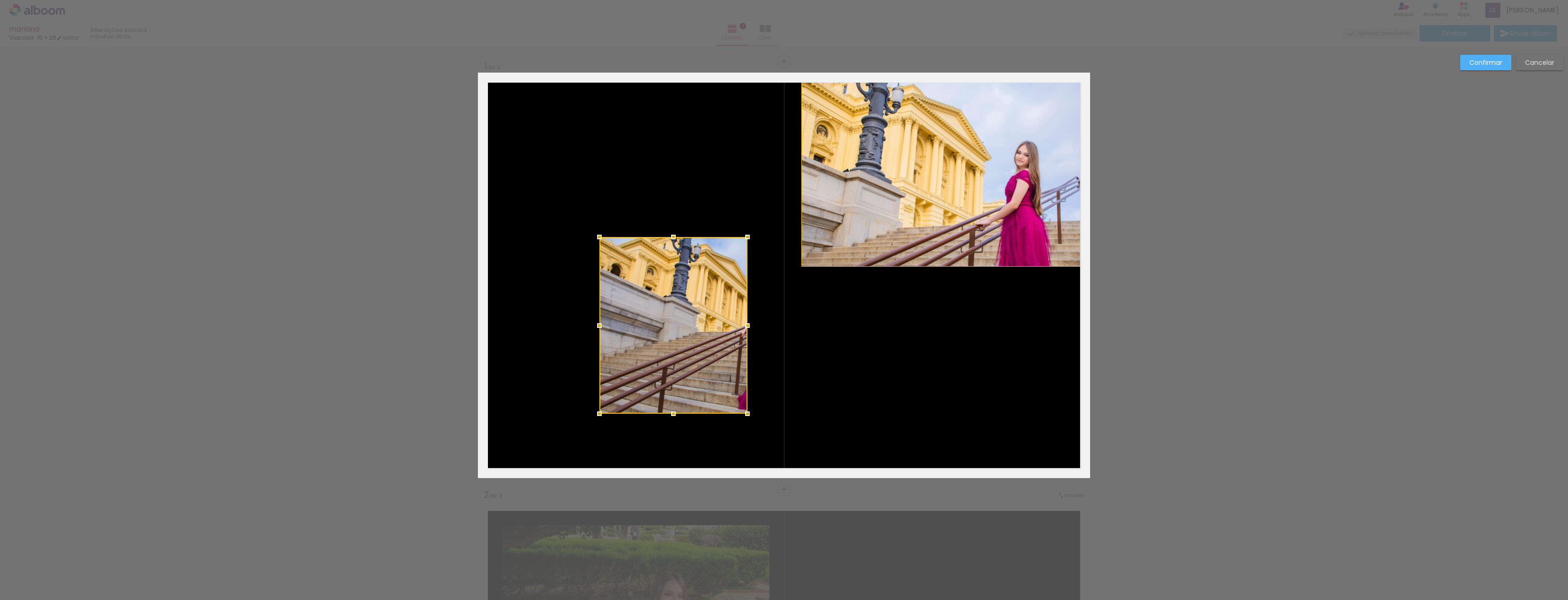
drag, startPoint x: 986, startPoint y: 338, endPoint x: 607, endPoint y: 302, distance: 380.7
click at [607, 302] on div at bounding box center [674, 325] width 148 height 176
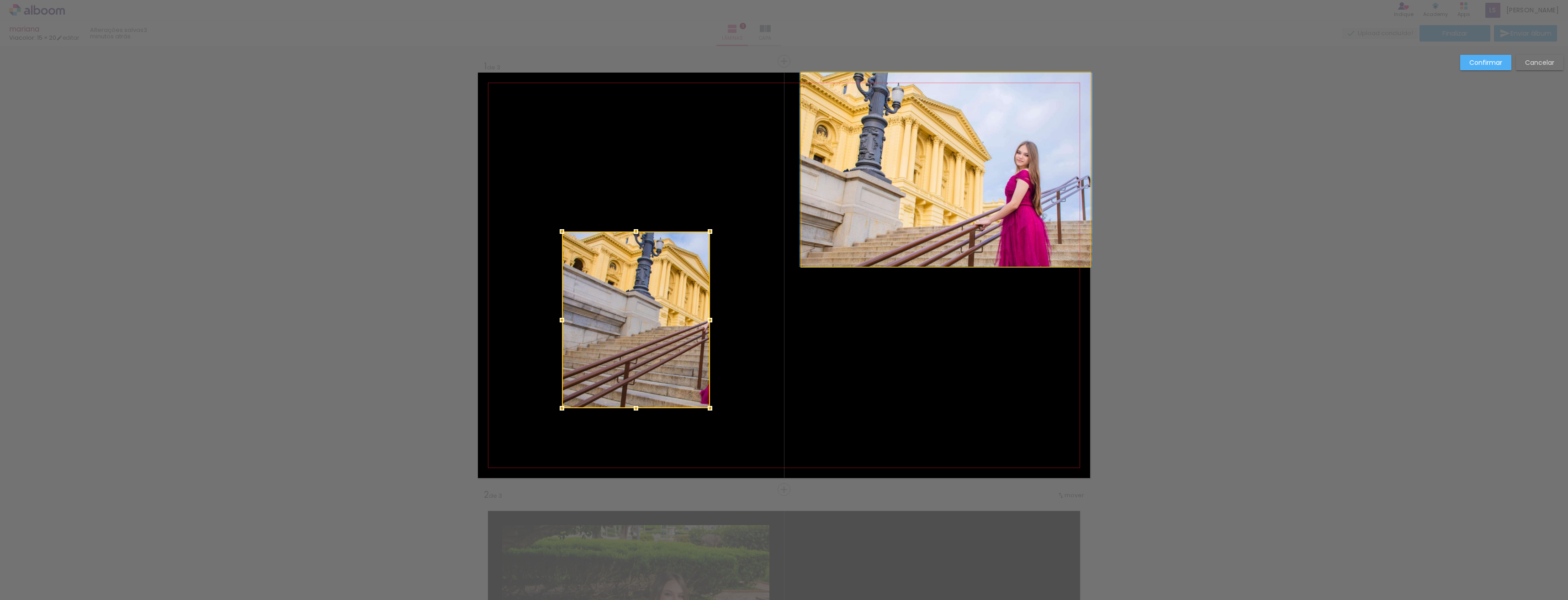
click at [990, 214] on quentale-photo at bounding box center [945, 169] width 289 height 194
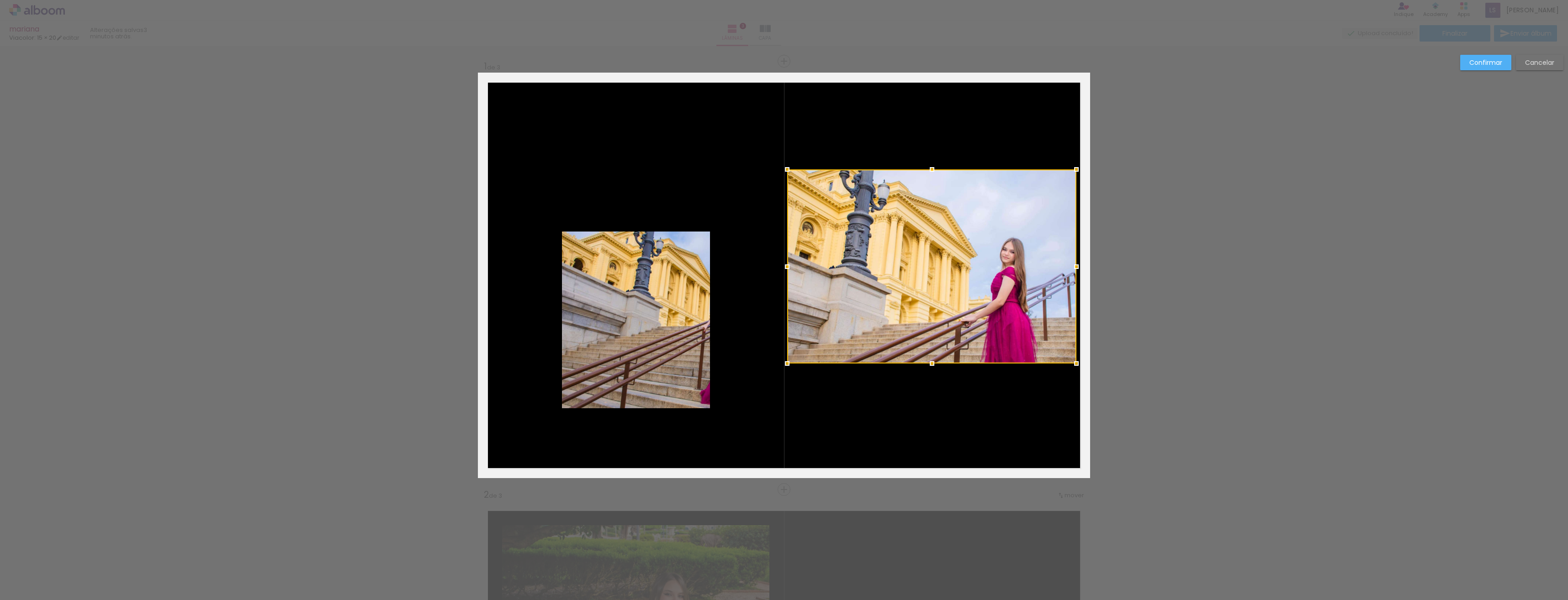
drag, startPoint x: 975, startPoint y: 210, endPoint x: 958, endPoint y: 305, distance: 96.5
click at [959, 306] on div at bounding box center [932, 266] width 289 height 194
click at [1075, 367] on div at bounding box center [1076, 367] width 18 height 18
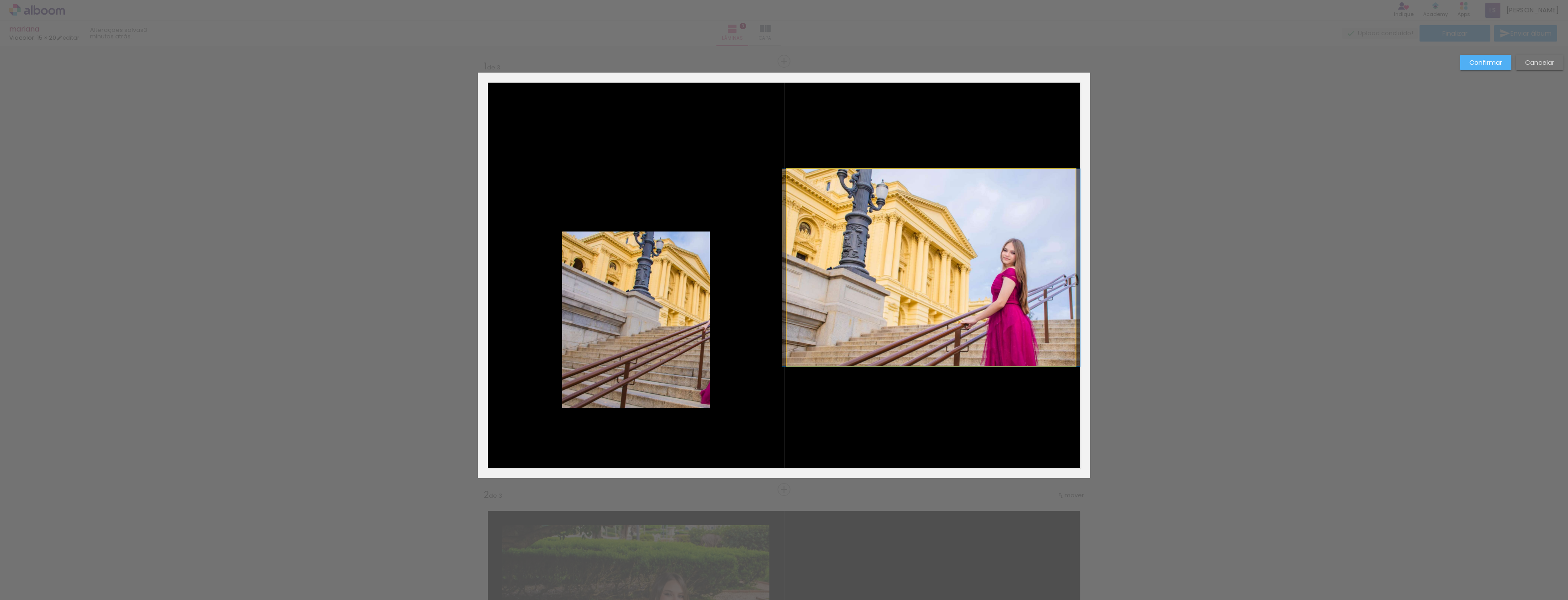
drag, startPoint x: 933, startPoint y: 284, endPoint x: 933, endPoint y: 290, distance: 6.0
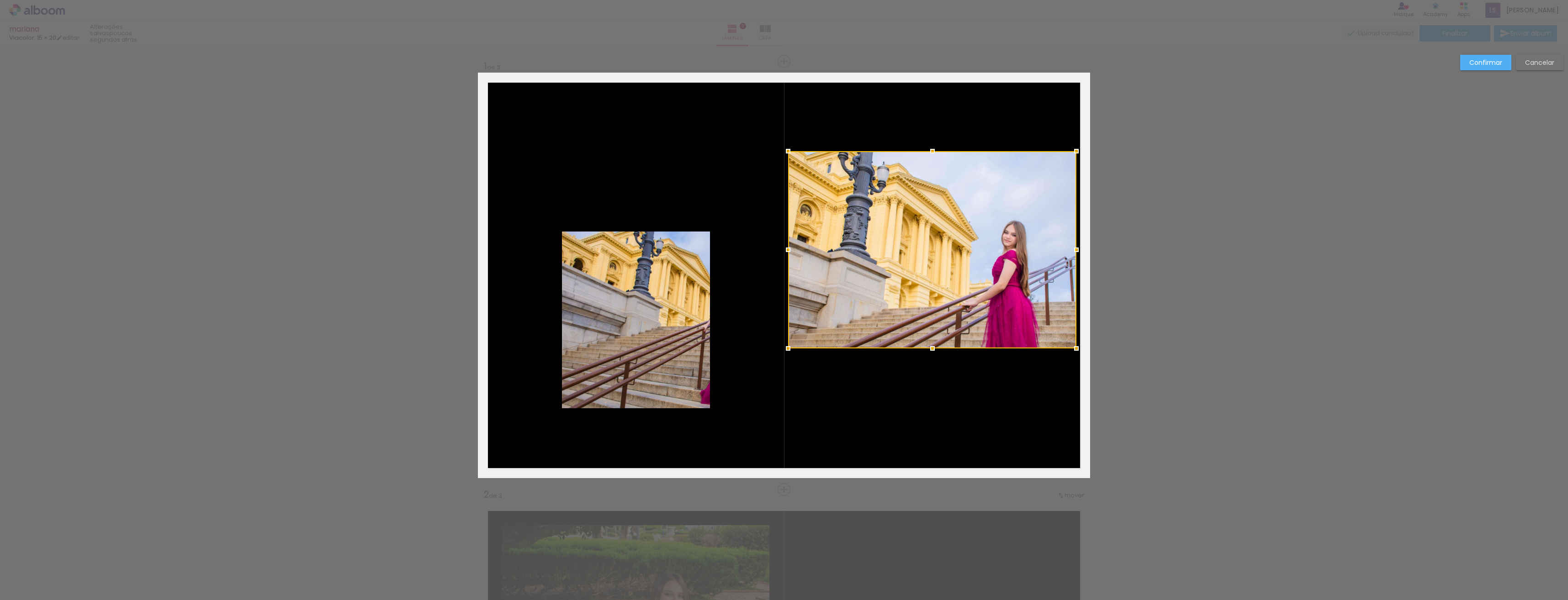
drag, startPoint x: 943, startPoint y: 260, endPoint x: 953, endPoint y: 228, distance: 33.5
click at [953, 228] on div at bounding box center [932, 250] width 288 height 197
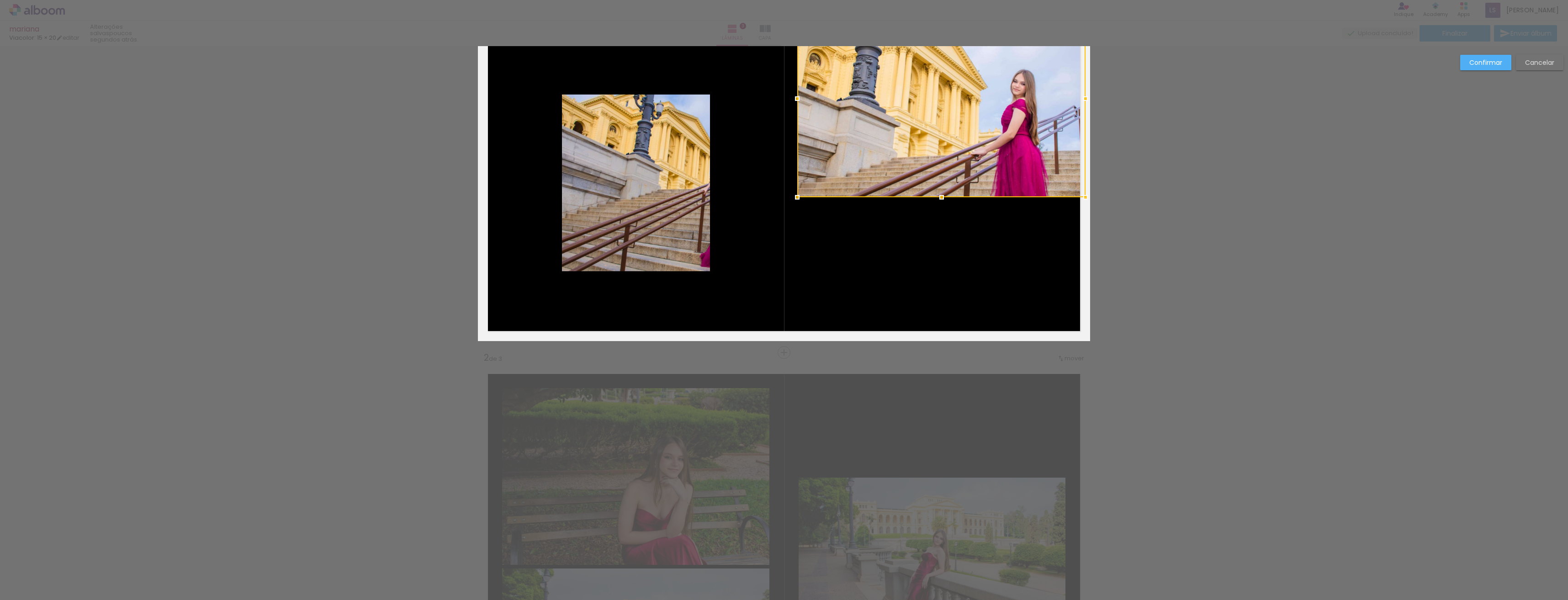
scroll to position [228, 0]
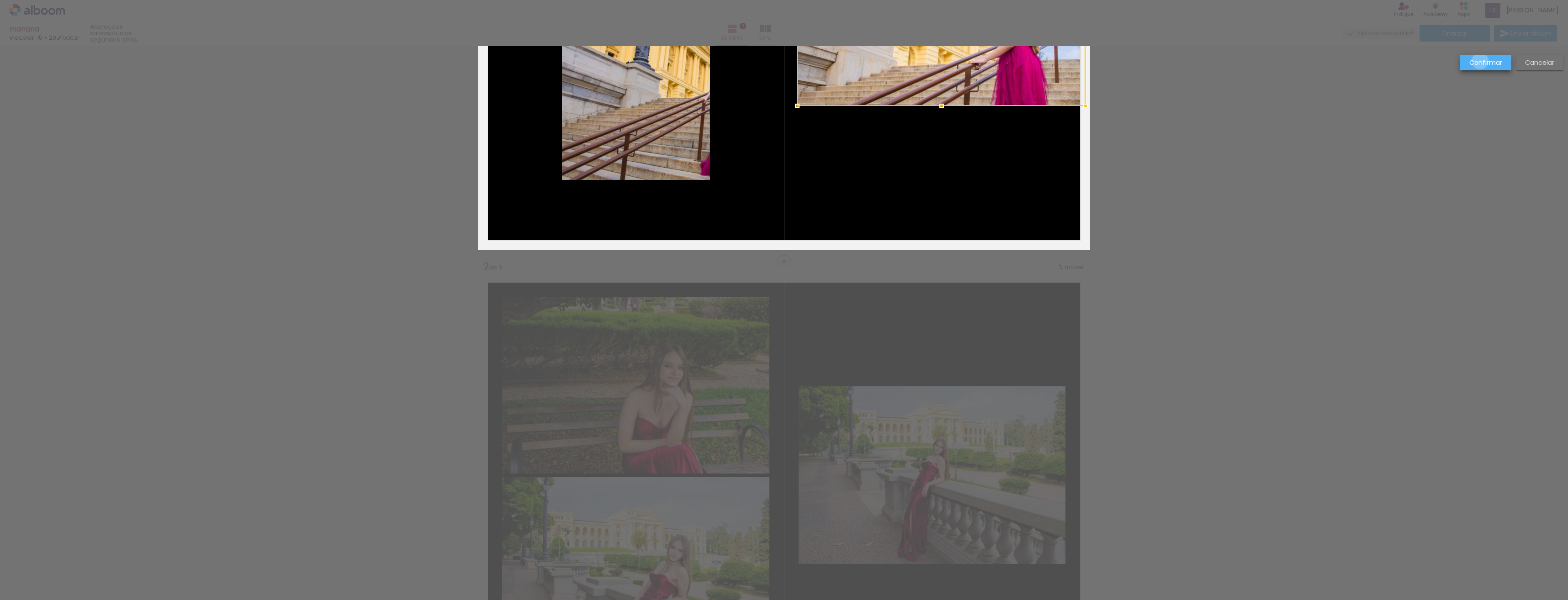
click at [0, 0] on slot "Confirmar" at bounding box center [0, 0] width 0 height 0
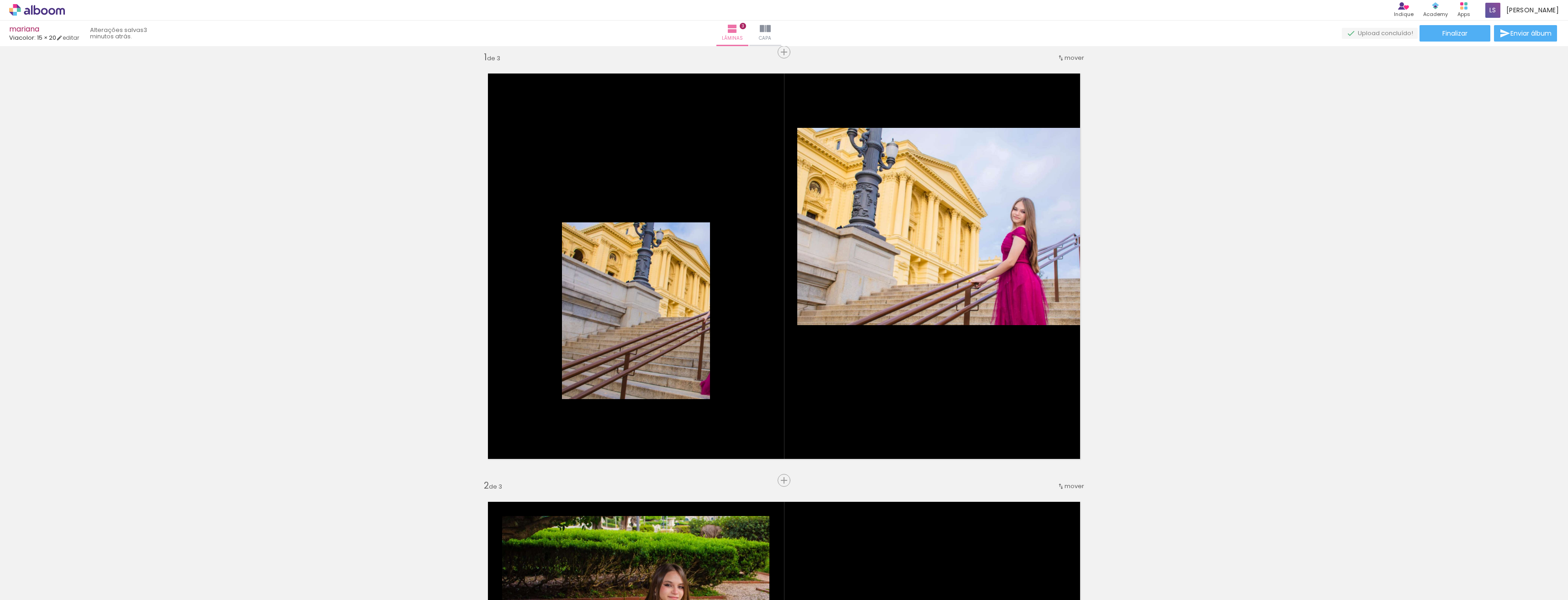
scroll to position [0, 0]
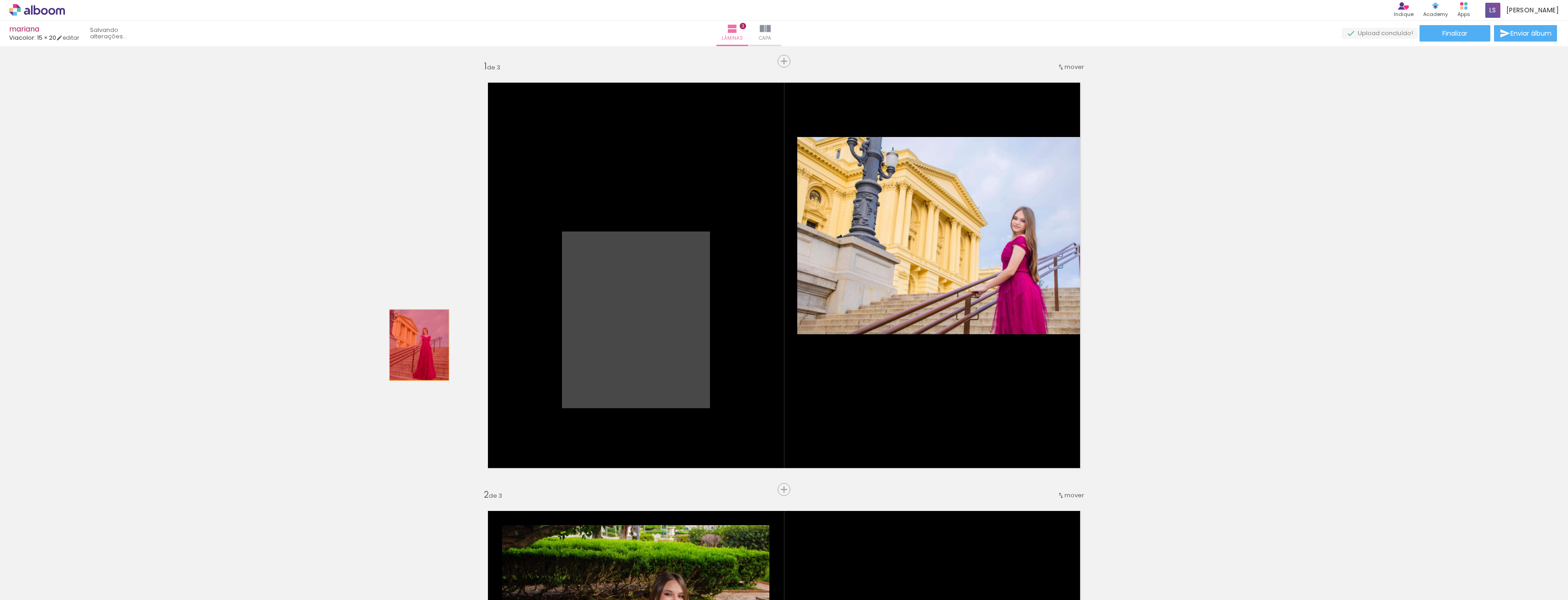
drag, startPoint x: 654, startPoint y: 301, endPoint x: 411, endPoint y: 347, distance: 247.3
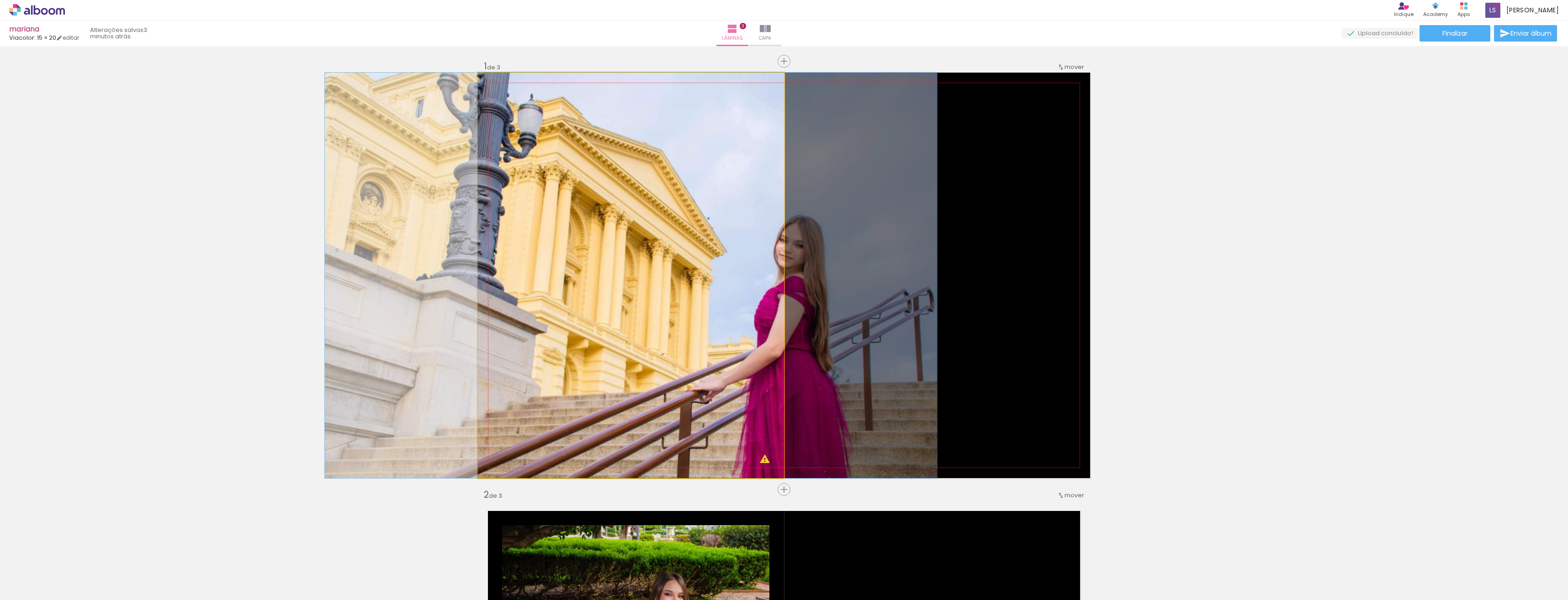
click at [685, 279] on quentale-photo at bounding box center [631, 275] width 306 height 405
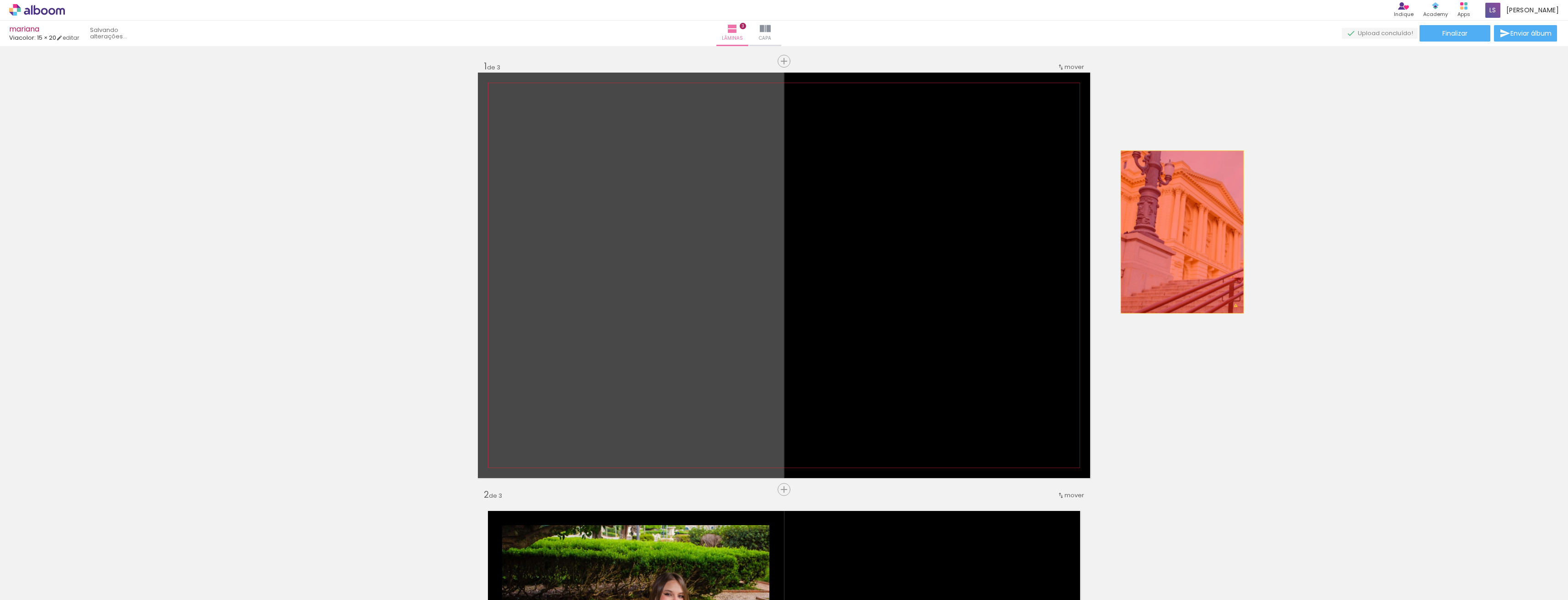
drag, startPoint x: 700, startPoint y: 282, endPoint x: 1183, endPoint y: 233, distance: 485.5
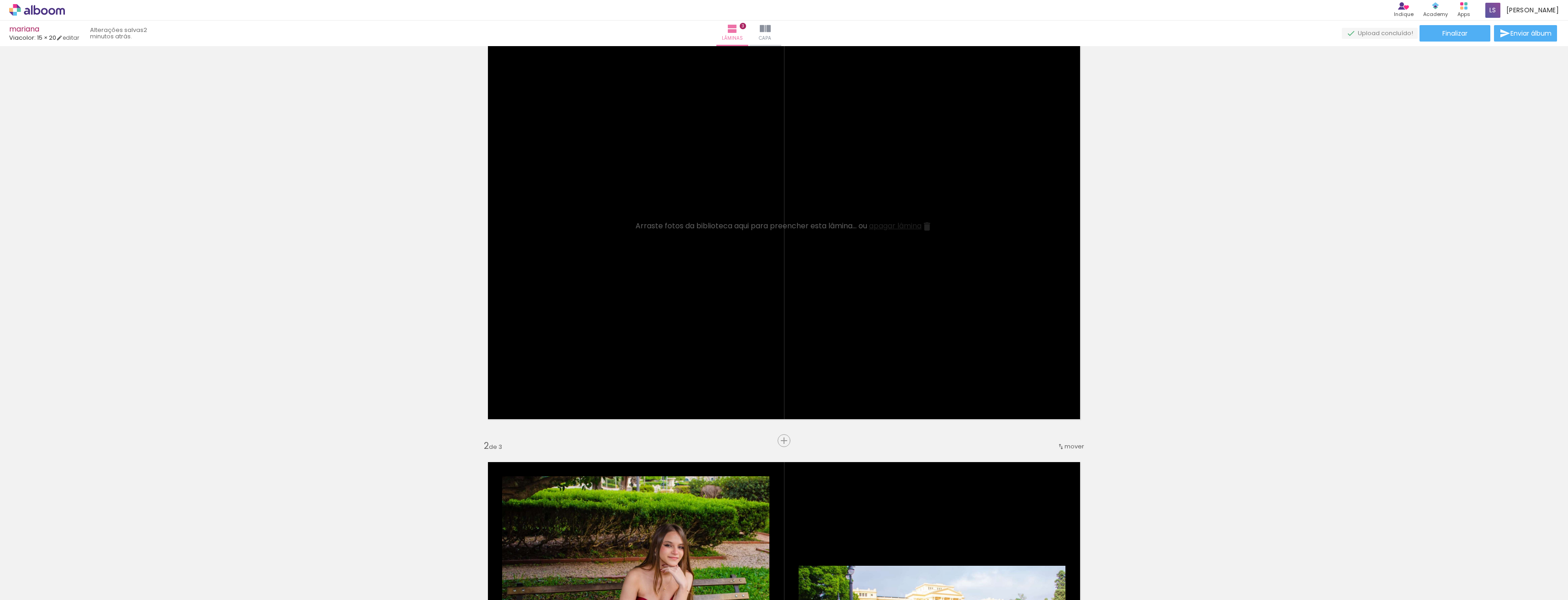
scroll to position [45, 0]
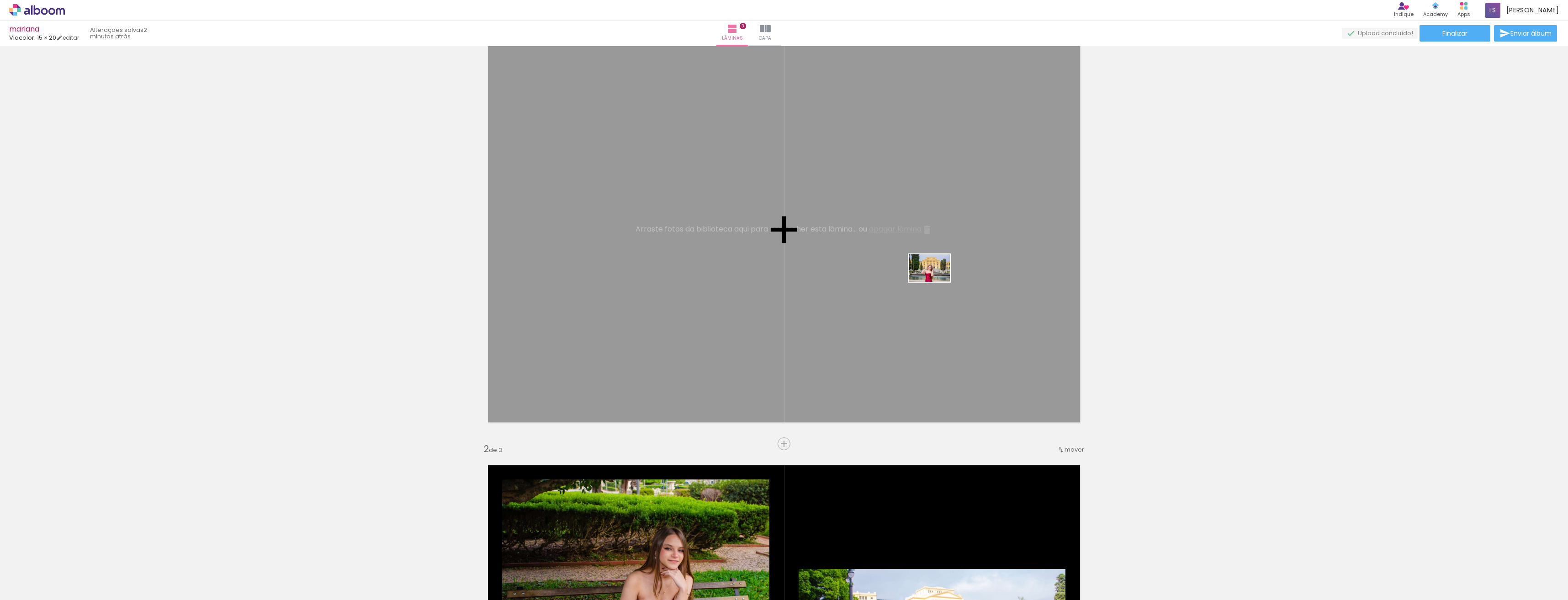
drag, startPoint x: 1488, startPoint y: 571, endPoint x: 932, endPoint y: 261, distance: 636.6
click at [932, 261] on quentale-workspace at bounding box center [784, 300] width 1568 height 600
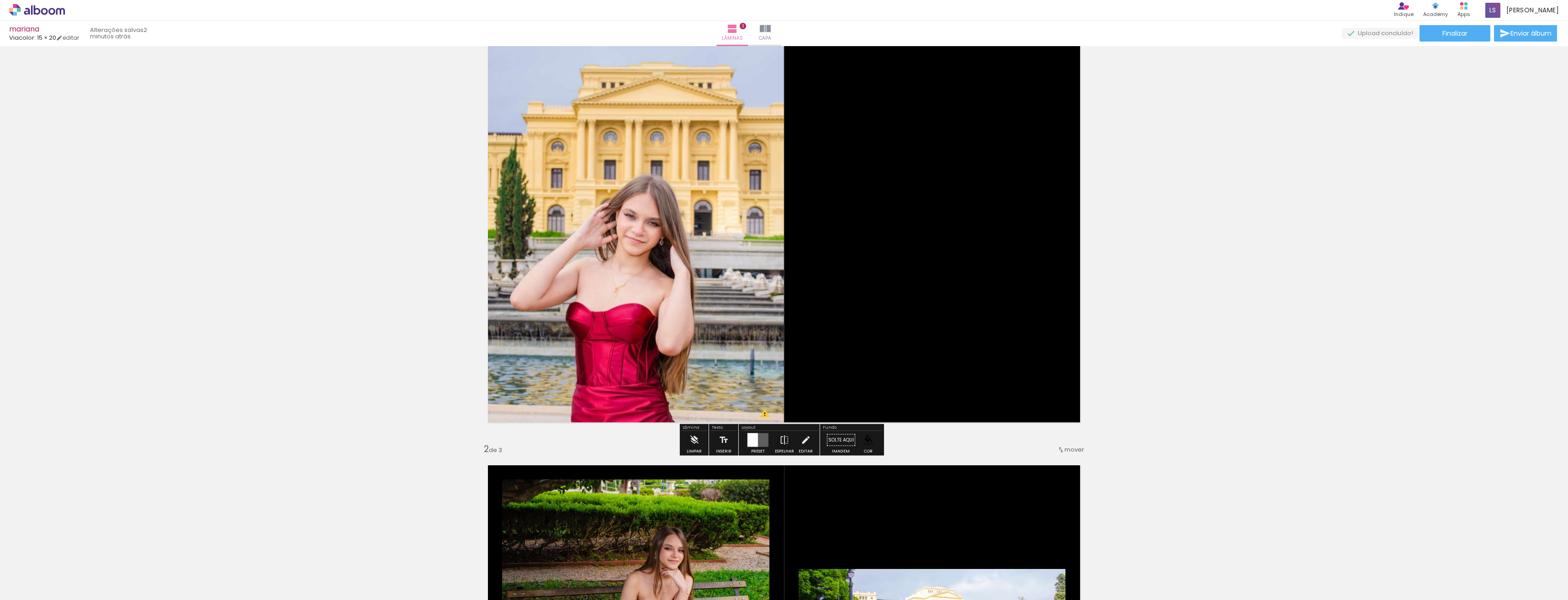
click at [754, 440] on div at bounding box center [753, 440] width 11 height 14
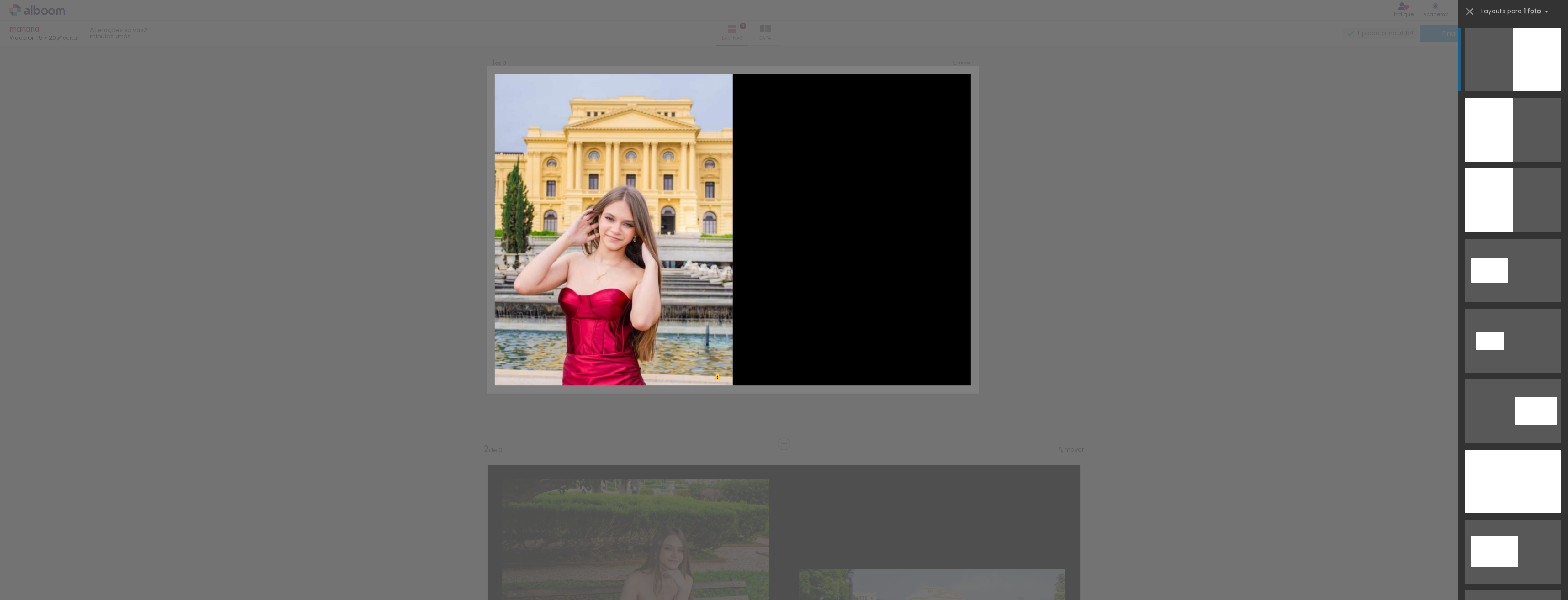
scroll to position [0, 0]
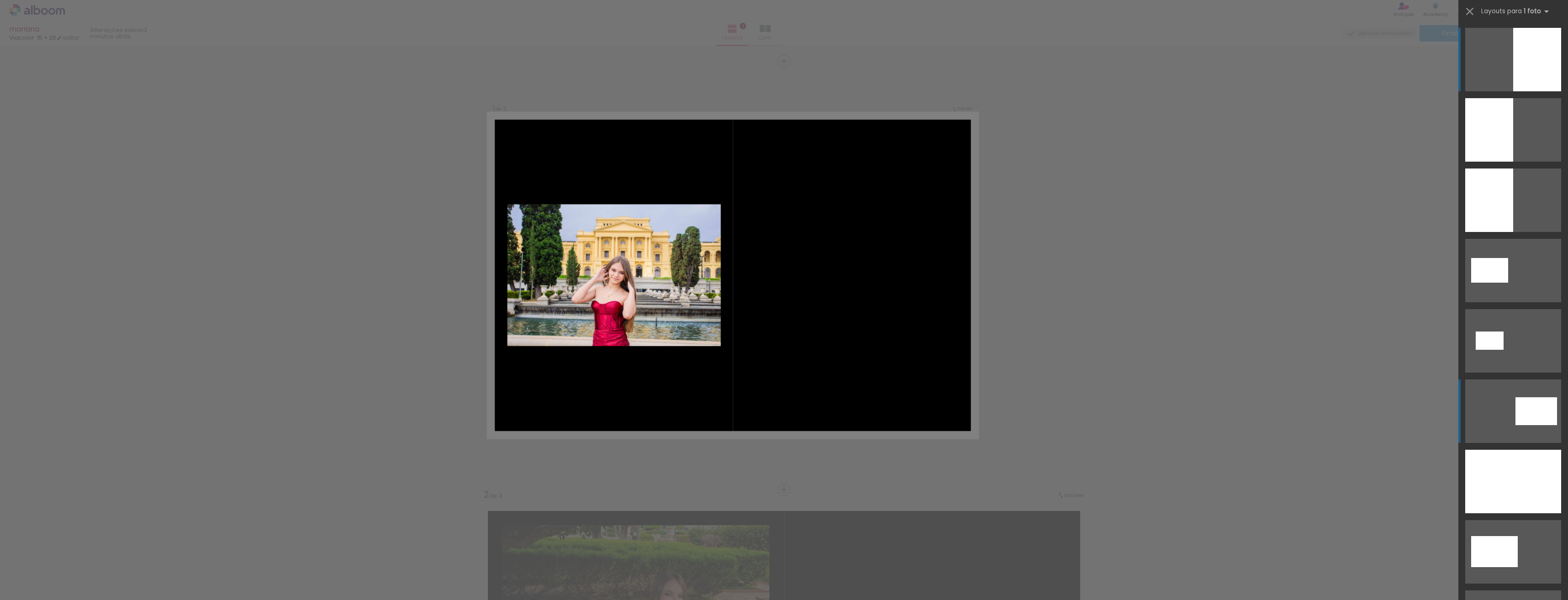
click at [1530, 405] on div at bounding box center [1536, 411] width 42 height 28
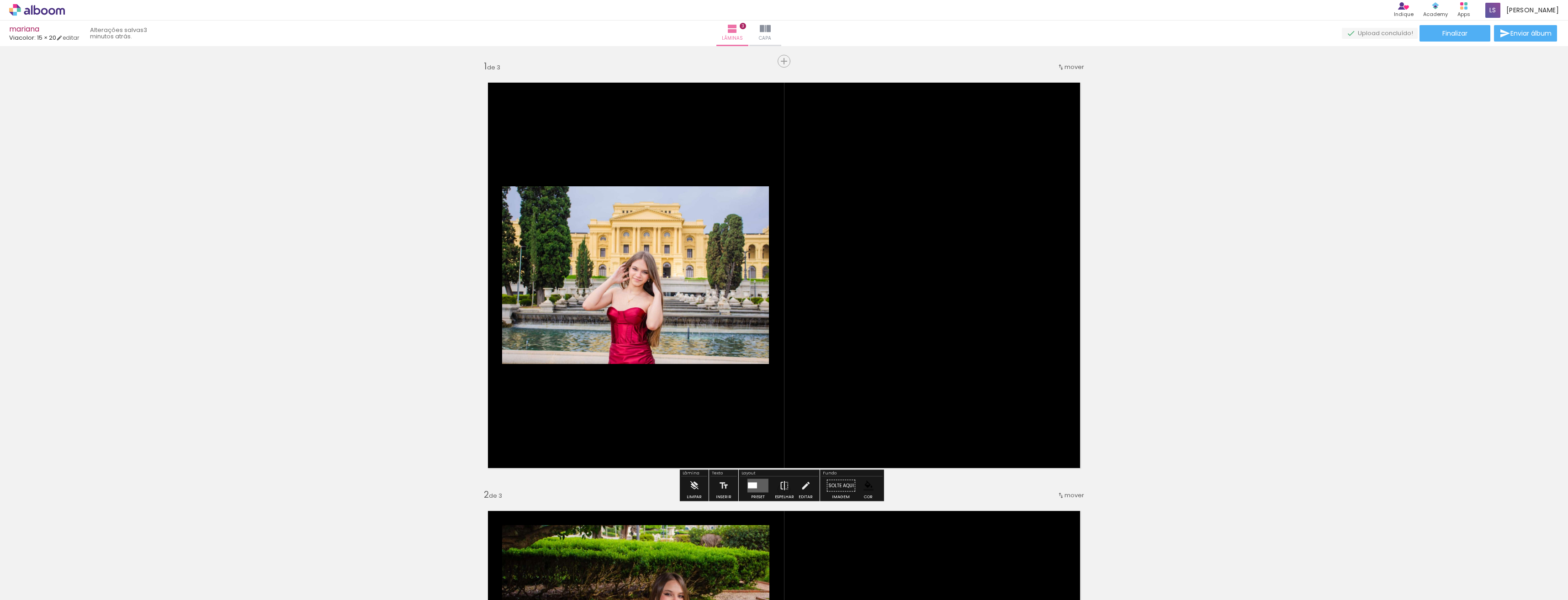
click at [783, 488] on iron-icon at bounding box center [784, 486] width 10 height 18
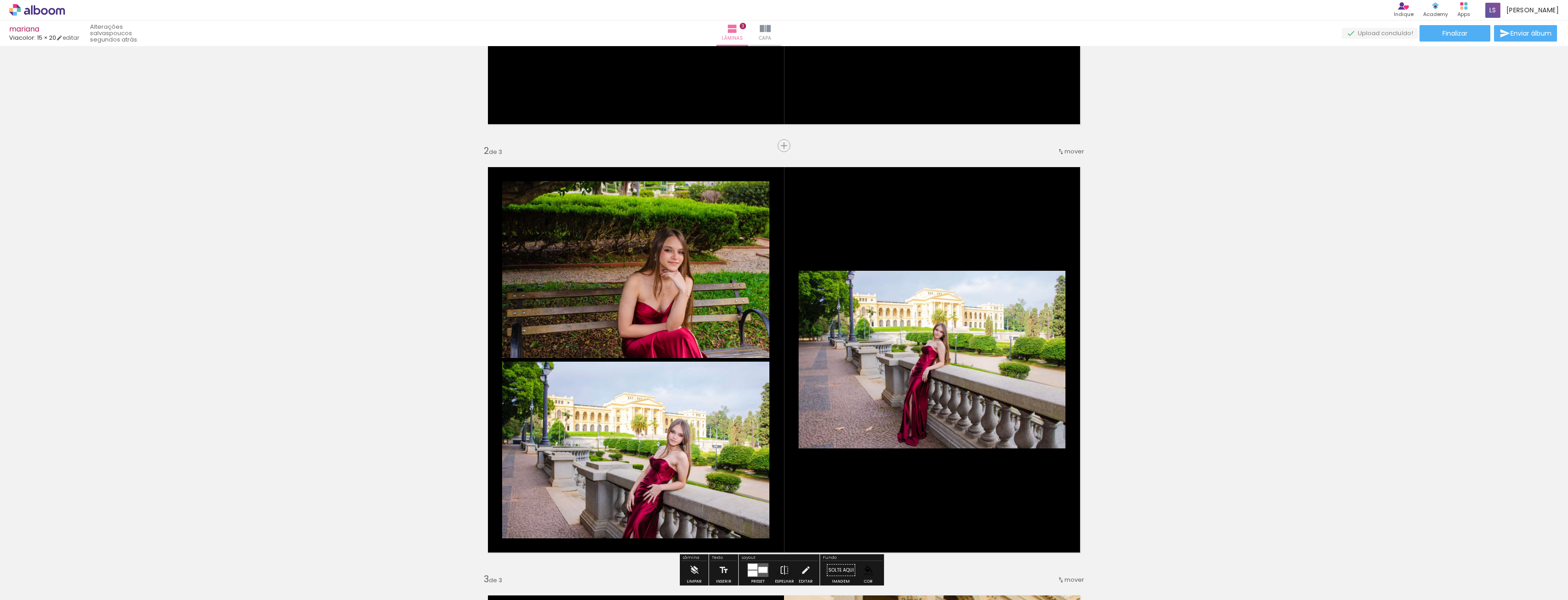
scroll to position [366, 0]
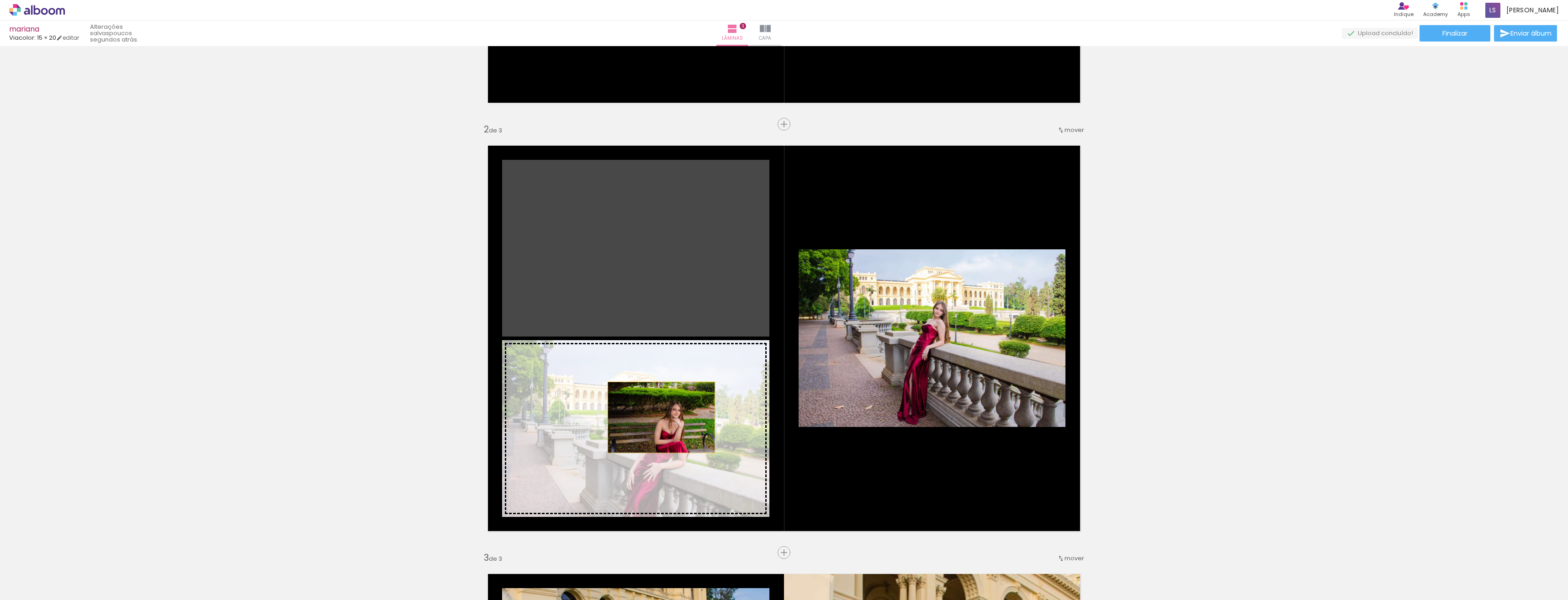
drag, startPoint x: 662, startPoint y: 250, endPoint x: 654, endPoint y: 414, distance: 164.2
click at [0, 0] on slot at bounding box center [0, 0] width 0 height 0
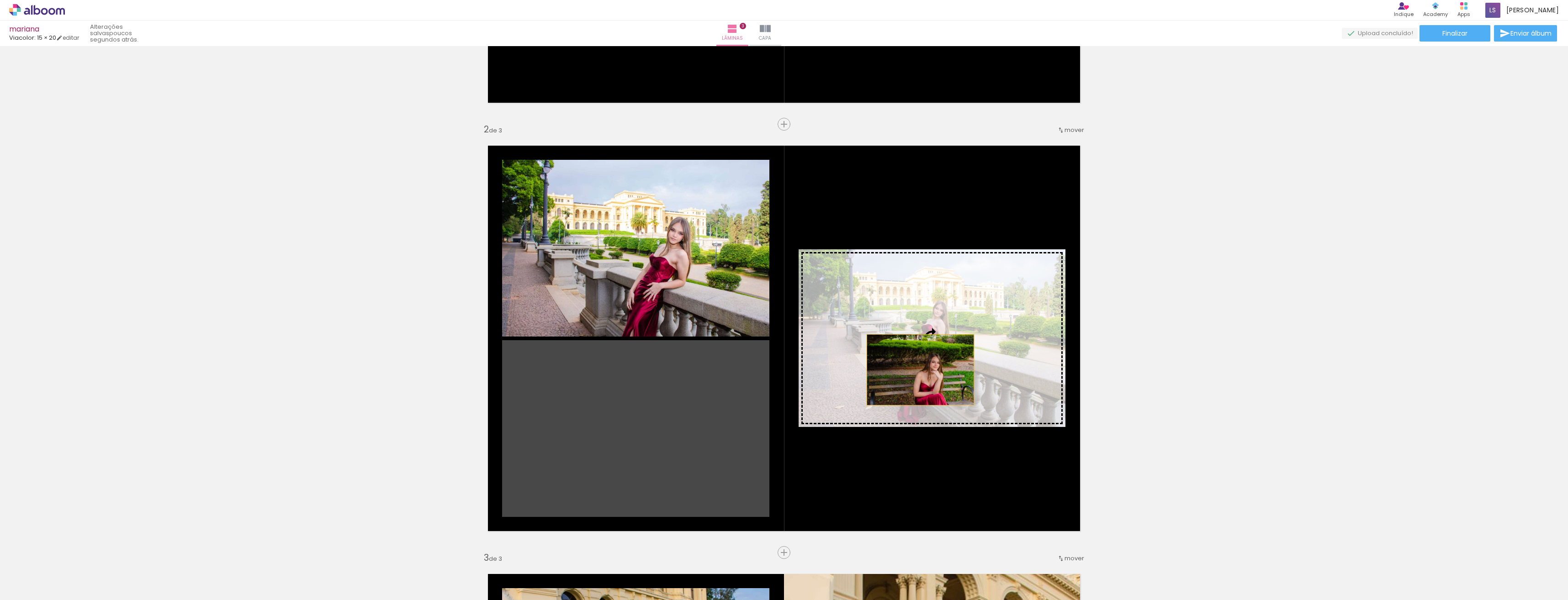
drag, startPoint x: 654, startPoint y: 424, endPoint x: 917, endPoint y: 370, distance: 268.5
click at [0, 0] on slot at bounding box center [0, 0] width 0 height 0
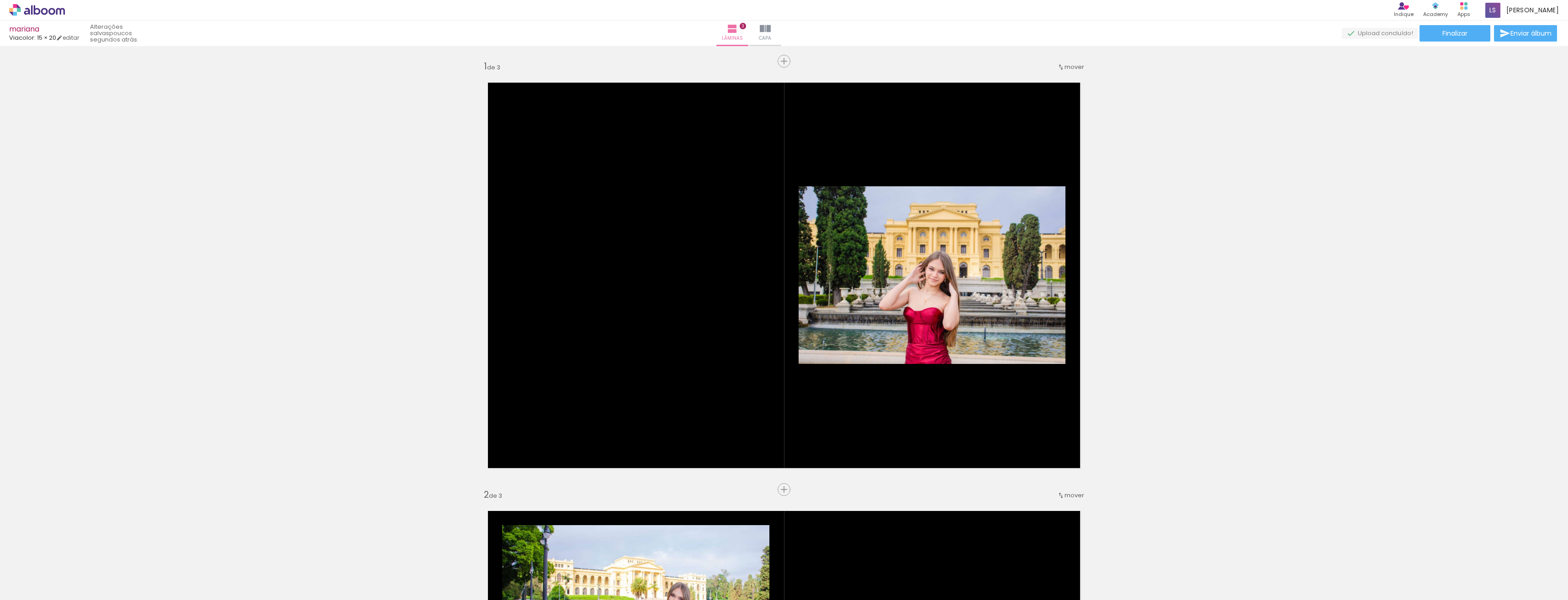
scroll to position [0, 2654]
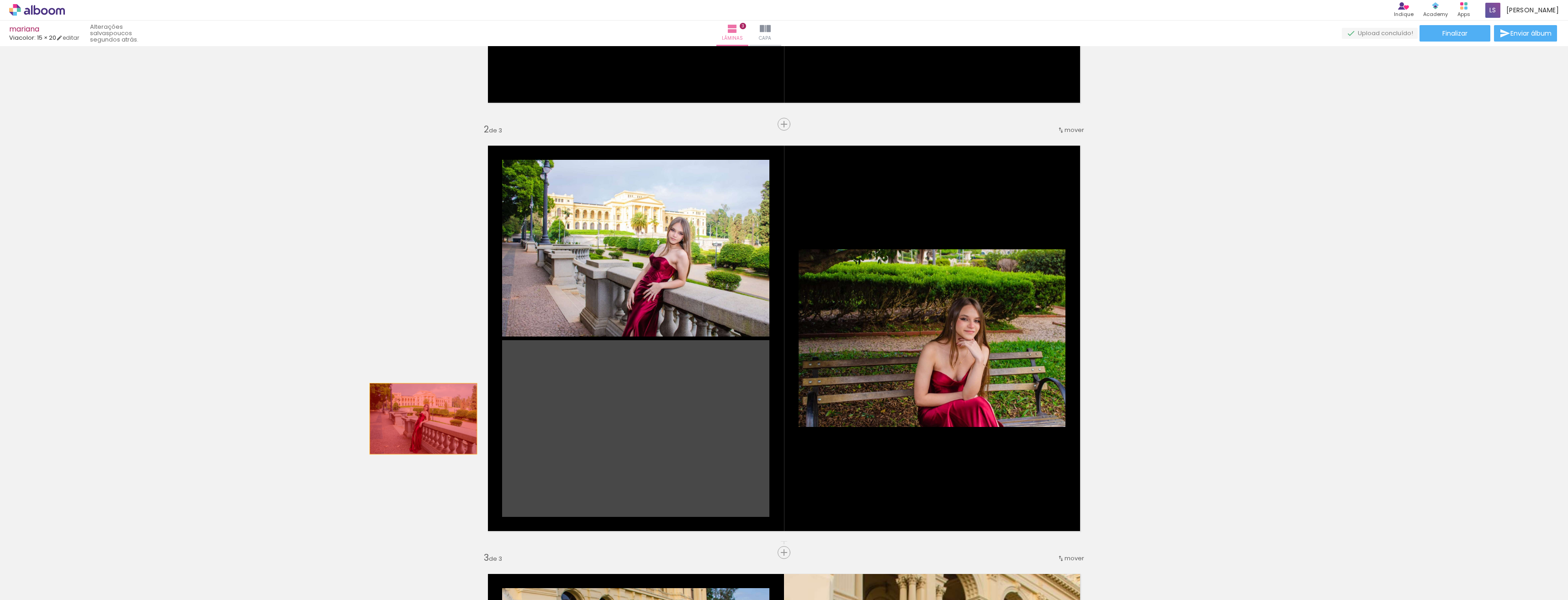
drag, startPoint x: 608, startPoint y: 409, endPoint x: 408, endPoint y: 420, distance: 200.3
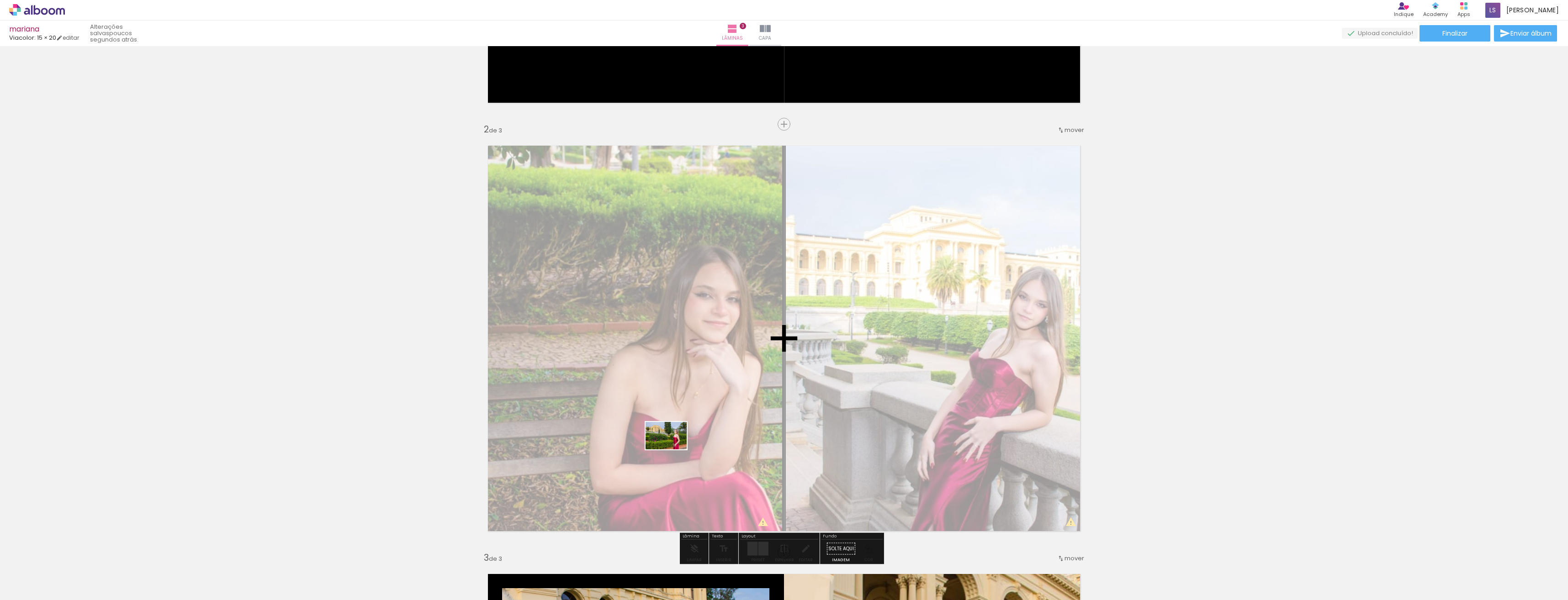
drag, startPoint x: 1184, startPoint y: 578, endPoint x: 673, endPoint y: 450, distance: 526.8
click at [673, 450] on quentale-workspace at bounding box center [784, 300] width 1568 height 600
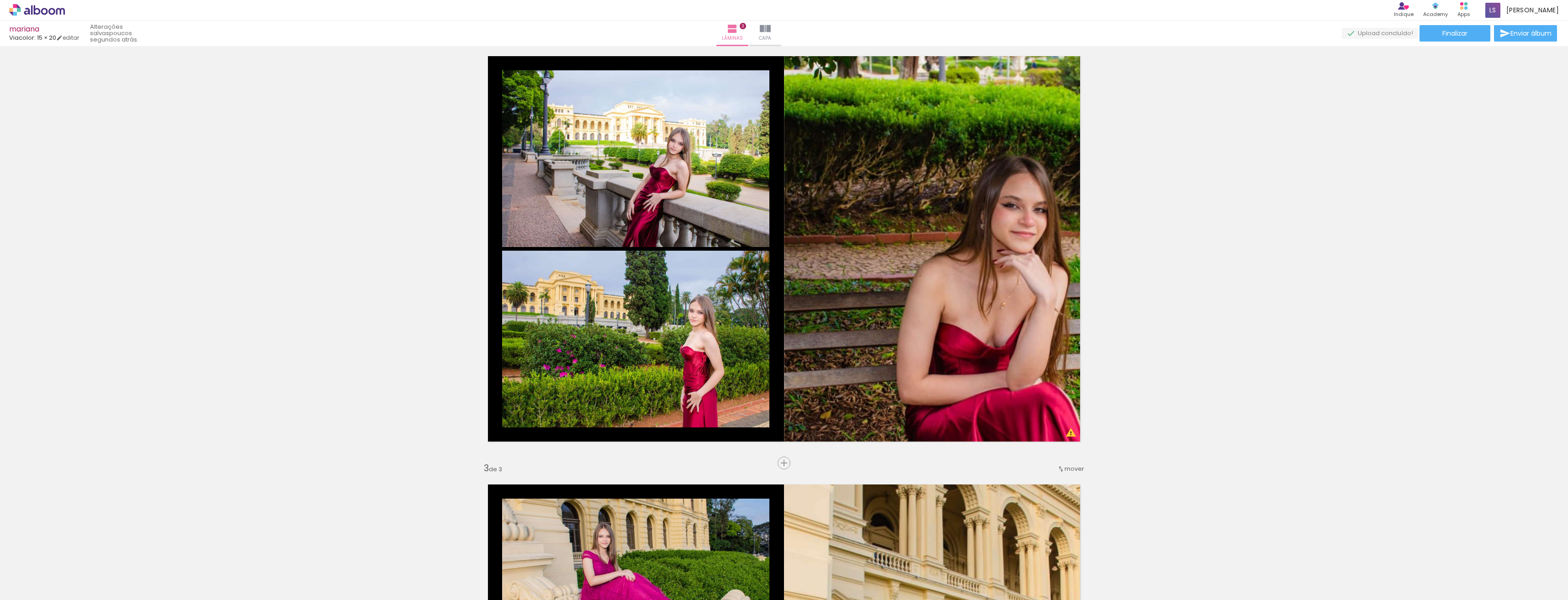
scroll to position [457, 0]
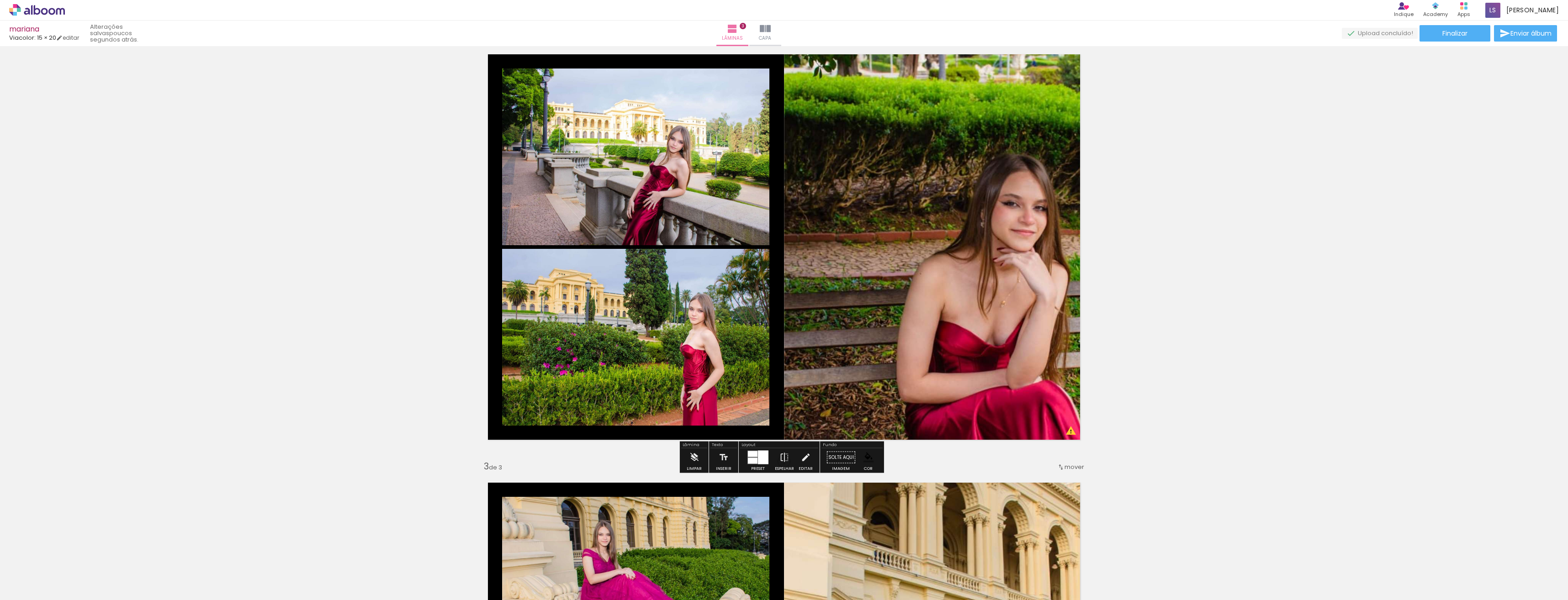
click at [753, 462] on div at bounding box center [752, 461] width 10 height 6
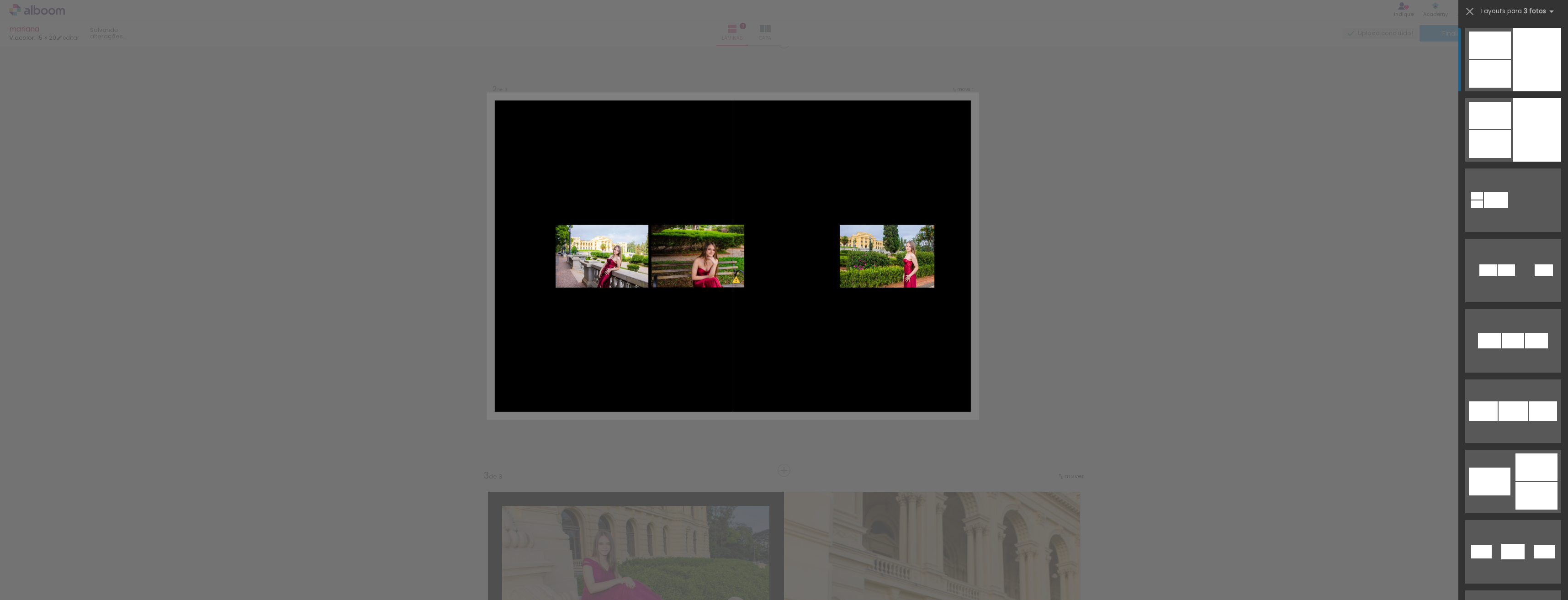
scroll to position [409, 0]
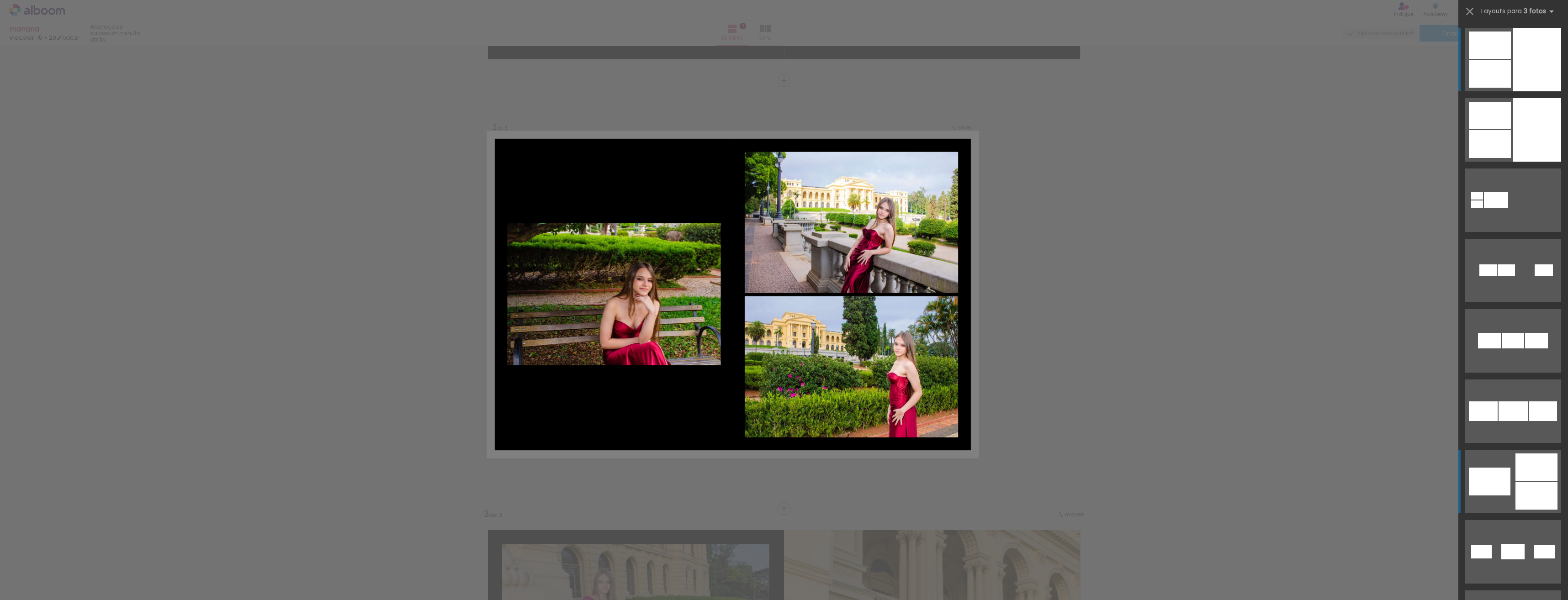
click at [1508, 499] on quentale-layouter at bounding box center [1514, 481] width 96 height 63
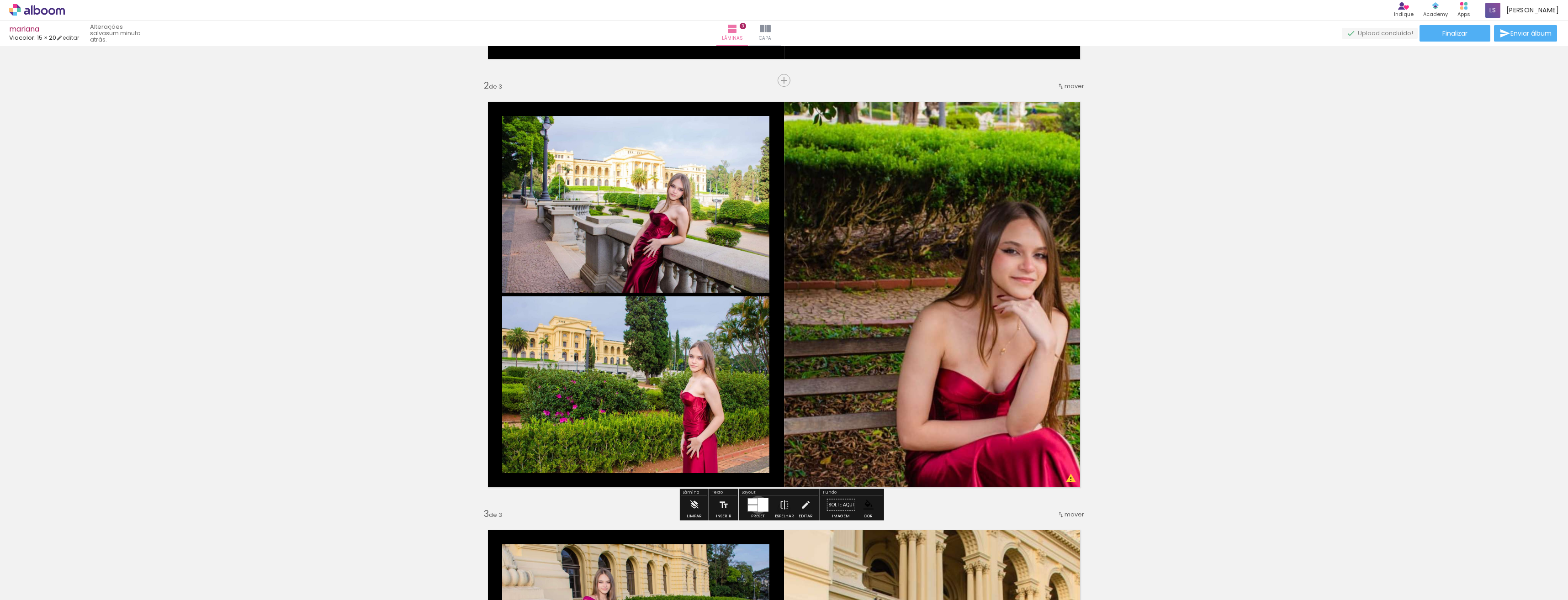
click at [758, 505] on div at bounding box center [763, 505] width 11 height 14
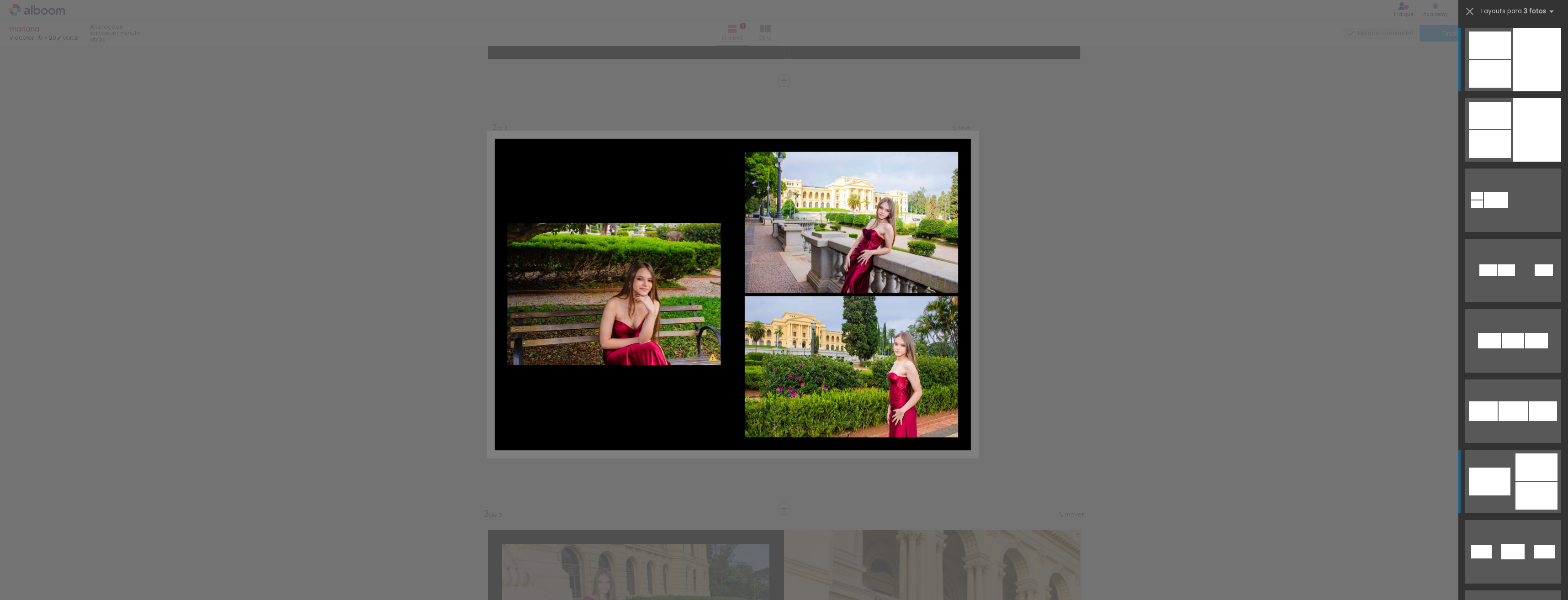
click at [1520, 483] on div at bounding box center [1536, 495] width 42 height 28
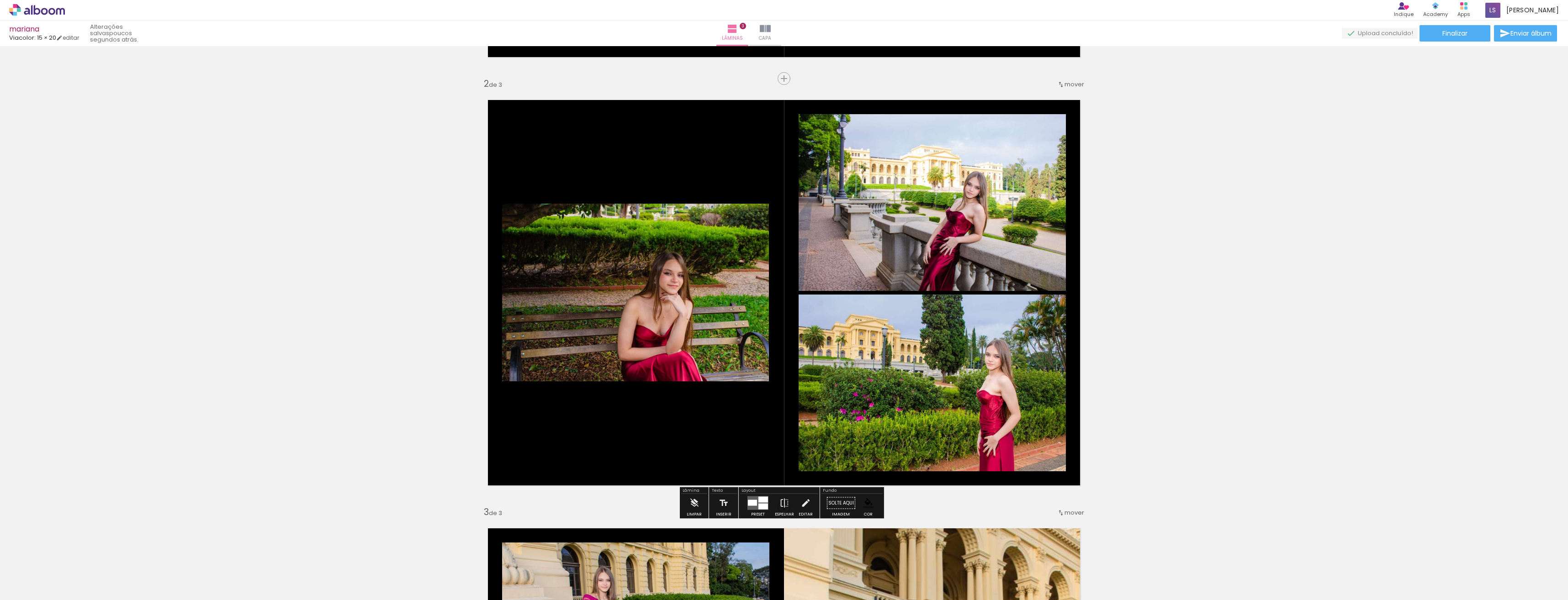
scroll to position [502, 0]
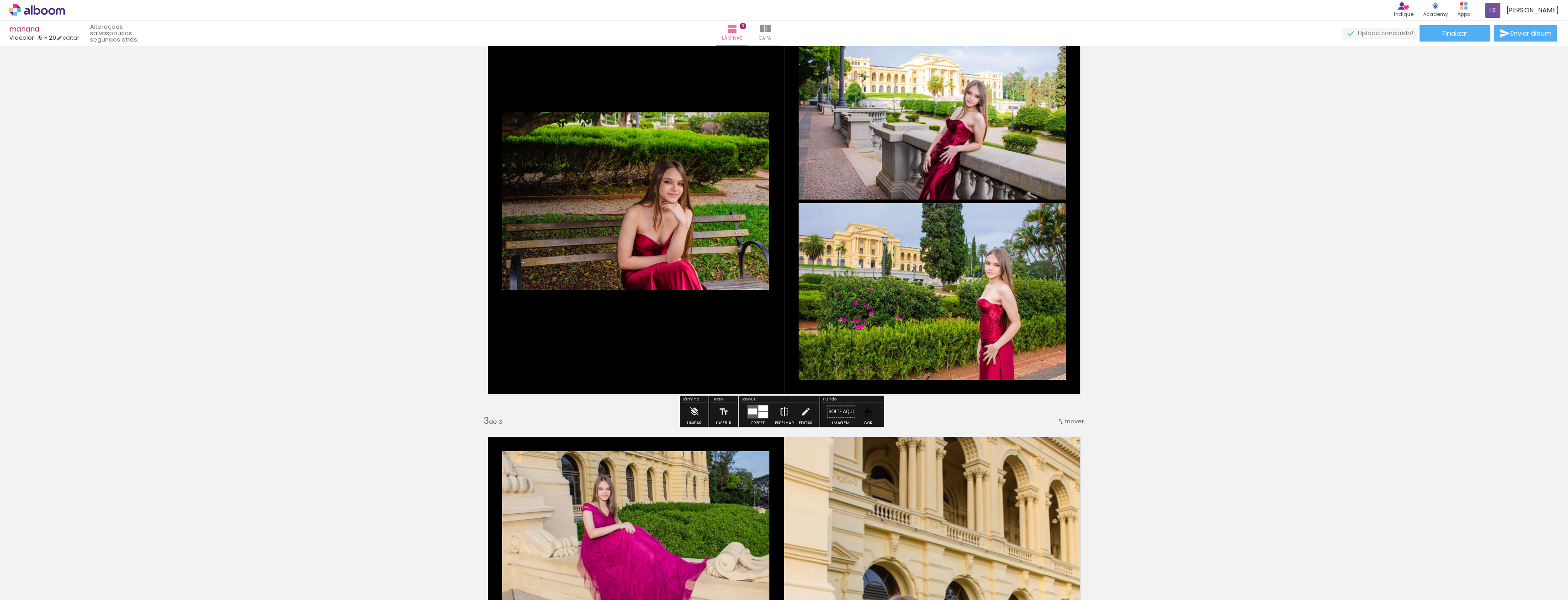
click at [785, 412] on iron-icon at bounding box center [784, 412] width 10 height 18
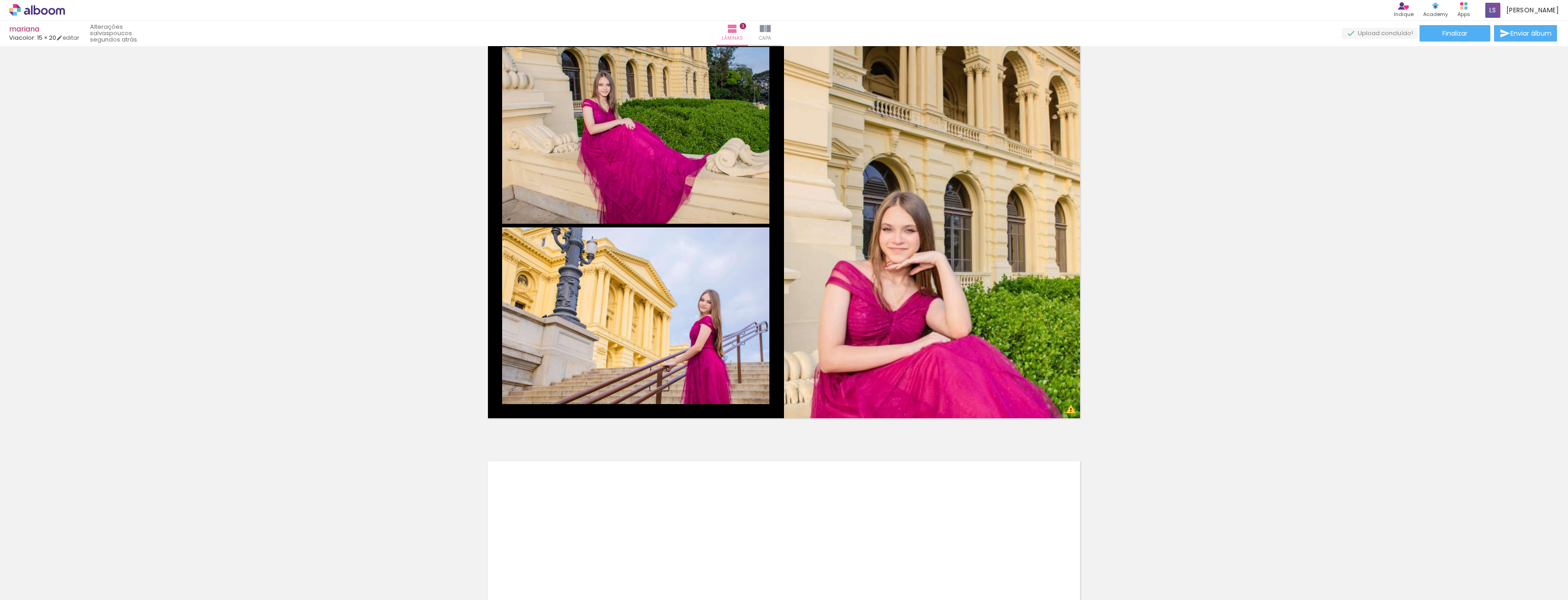
scroll to position [913, 0]
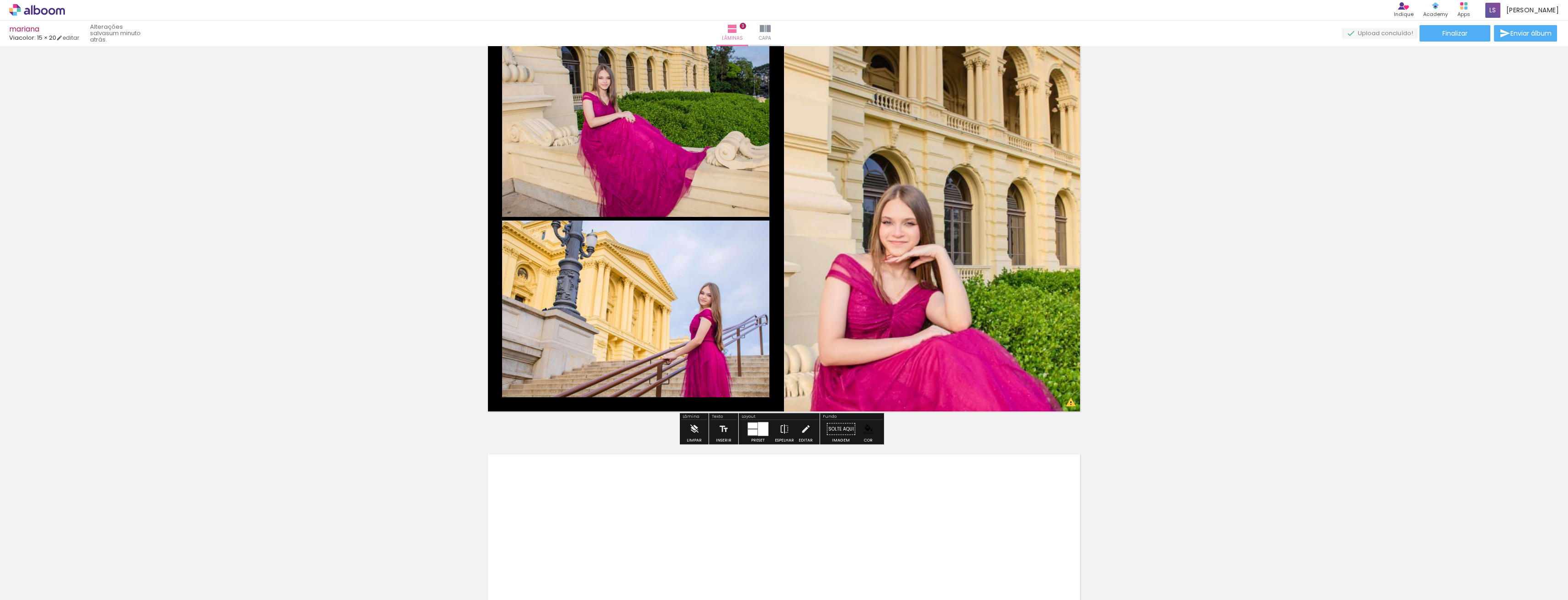
click at [761, 431] on div at bounding box center [763, 429] width 11 height 14
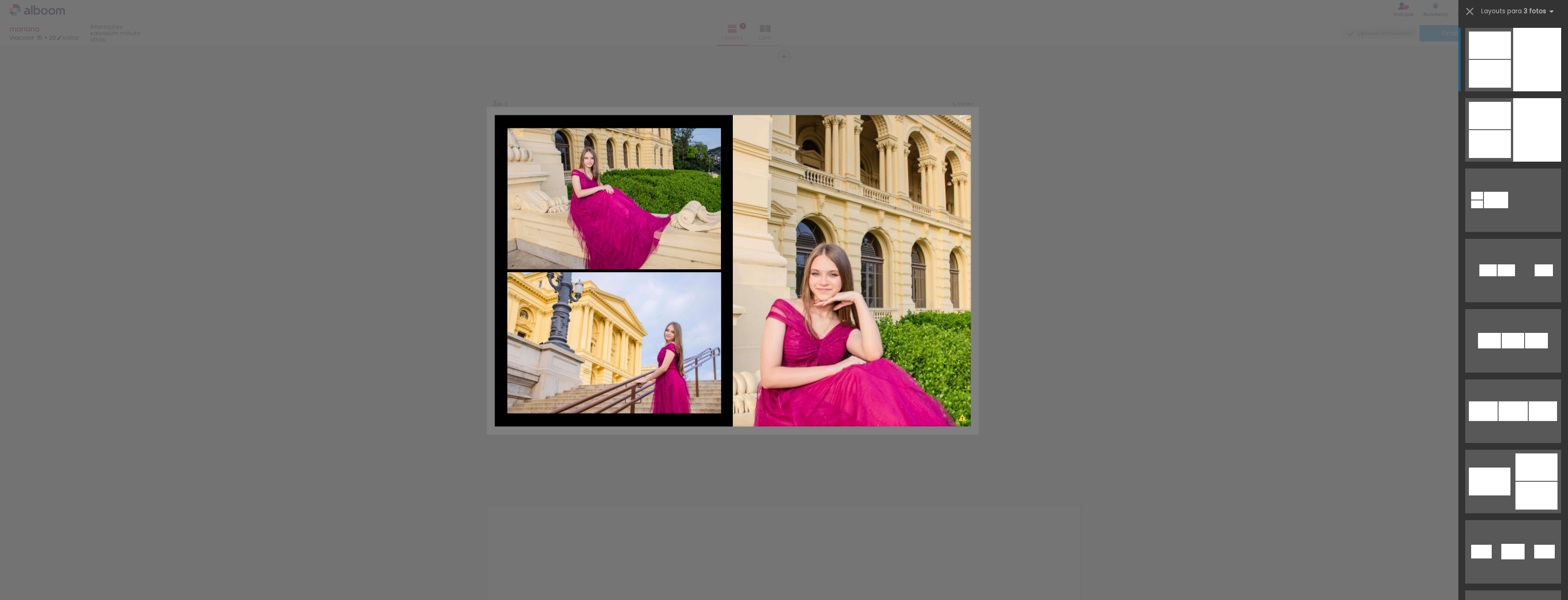
scroll to position [838, 0]
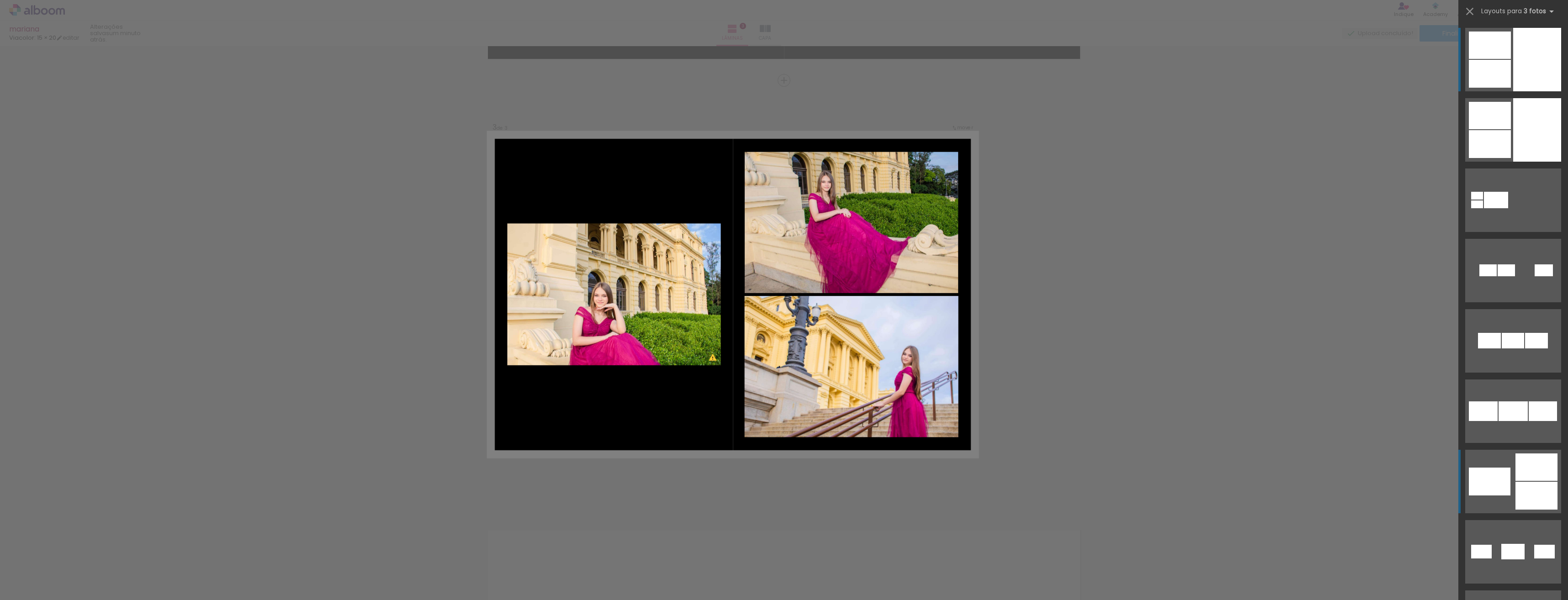
click at [1503, 481] on div at bounding box center [1490, 481] width 42 height 28
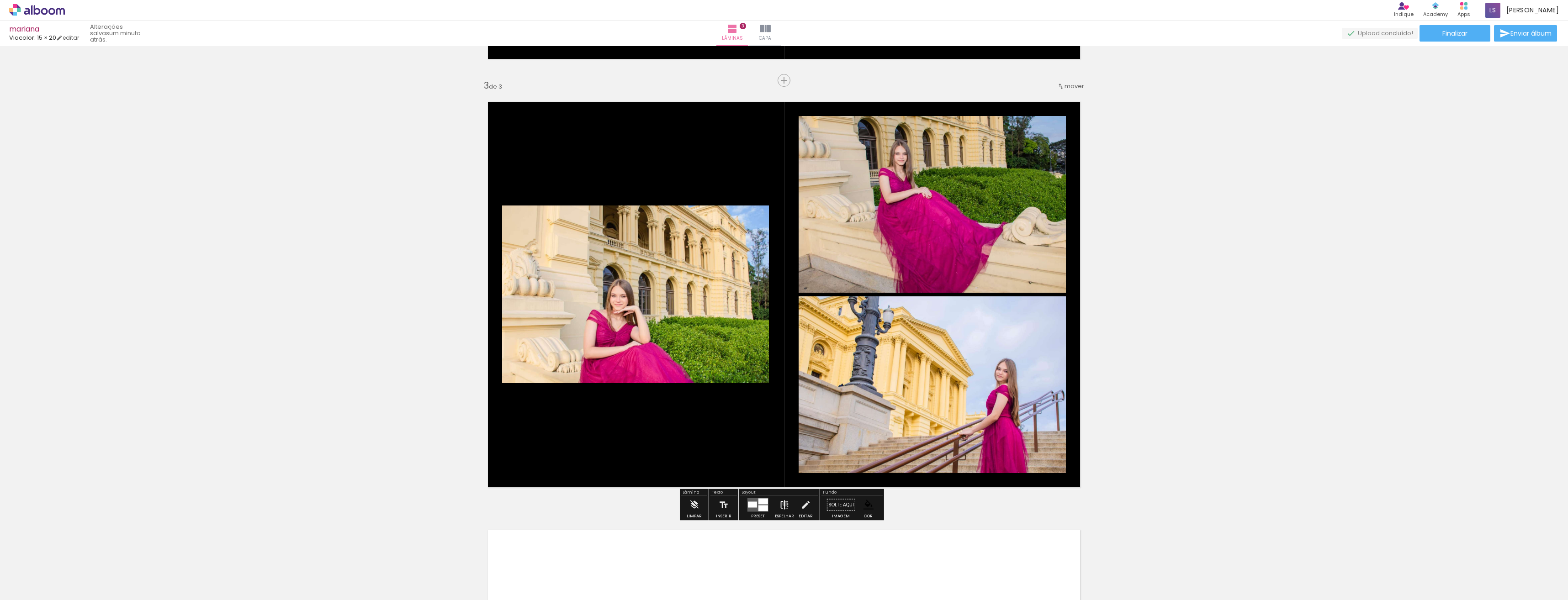
click at [783, 504] on iron-icon at bounding box center [784, 505] width 10 height 18
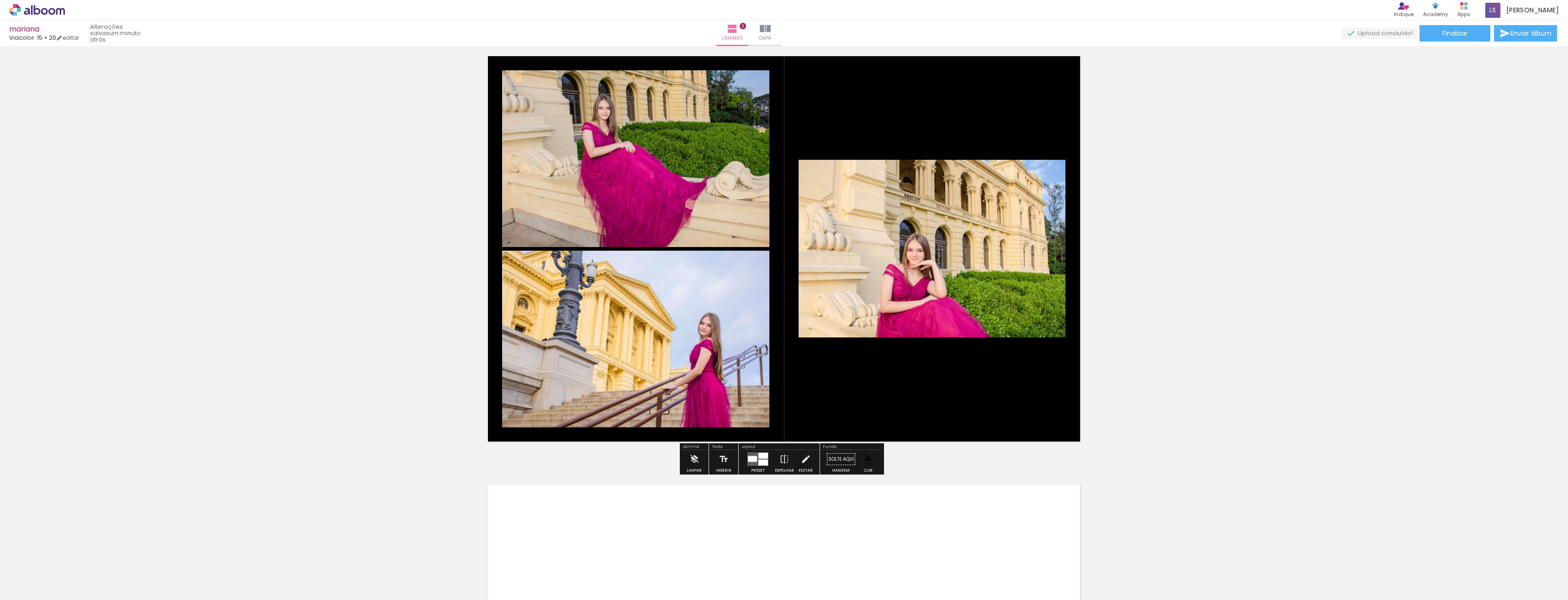
scroll to position [975, 0]
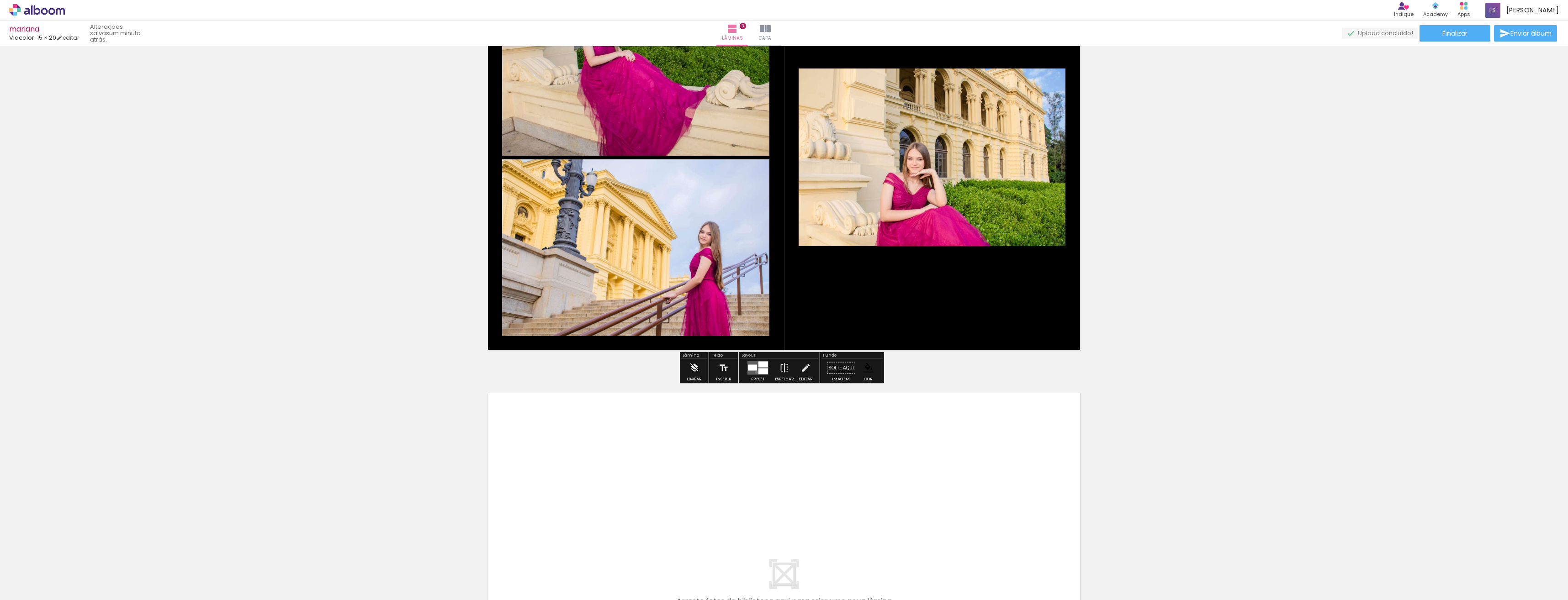
click at [754, 372] on quentale-layouter at bounding box center [758, 367] width 21 height 14
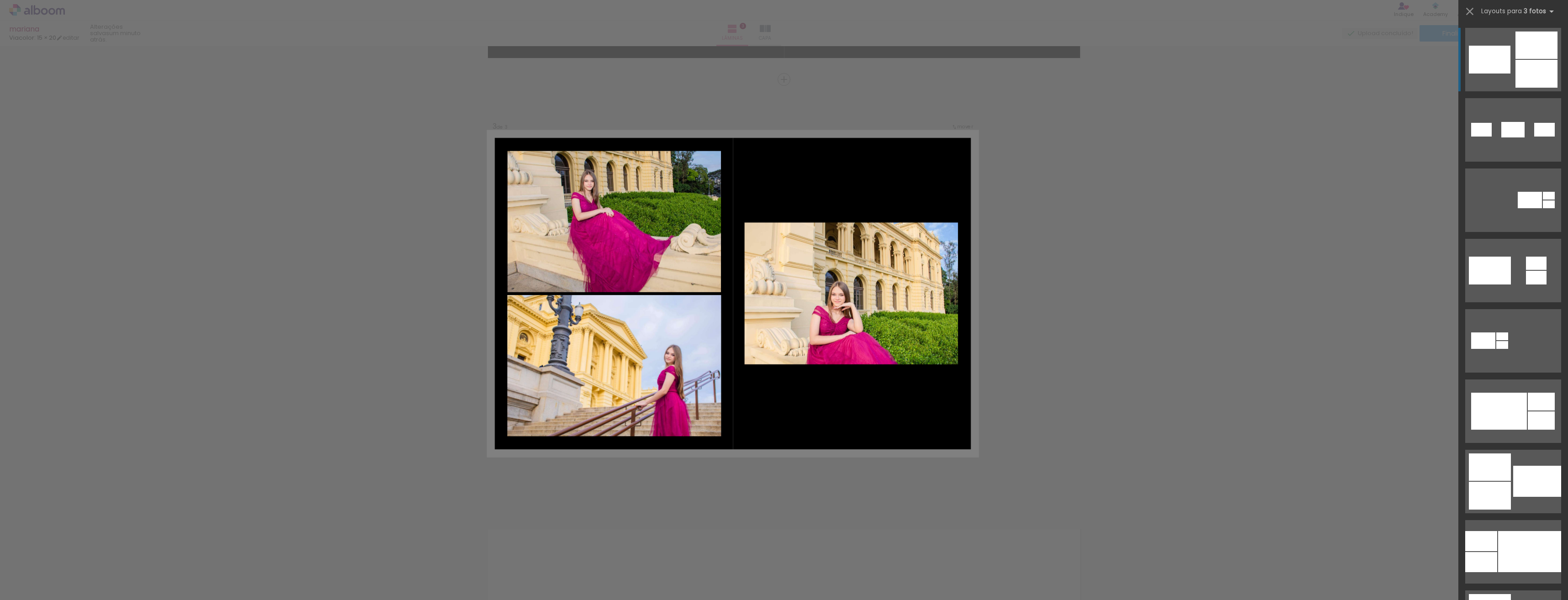
scroll to position [838, 0]
click at [722, 479] on div "Confirmar Cancelar" at bounding box center [784, 76] width 1568 height 1736
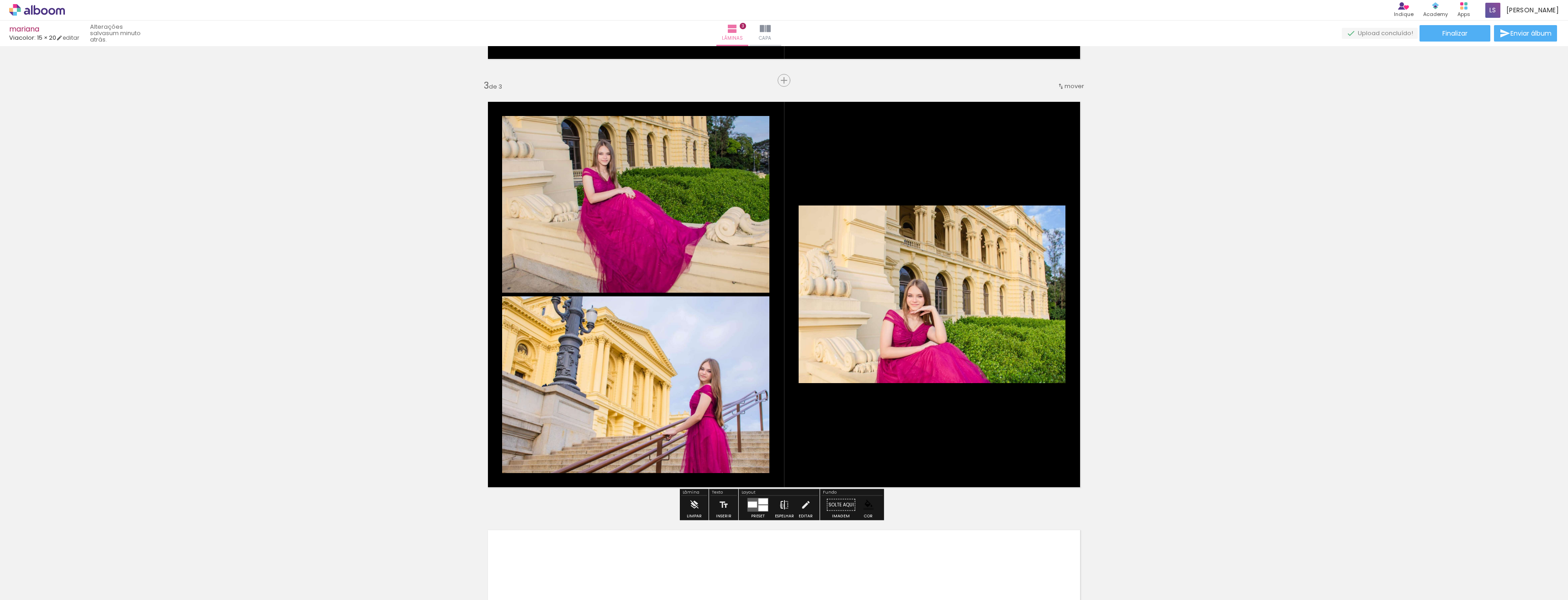
click at [780, 506] on iron-icon at bounding box center [784, 505] width 10 height 18
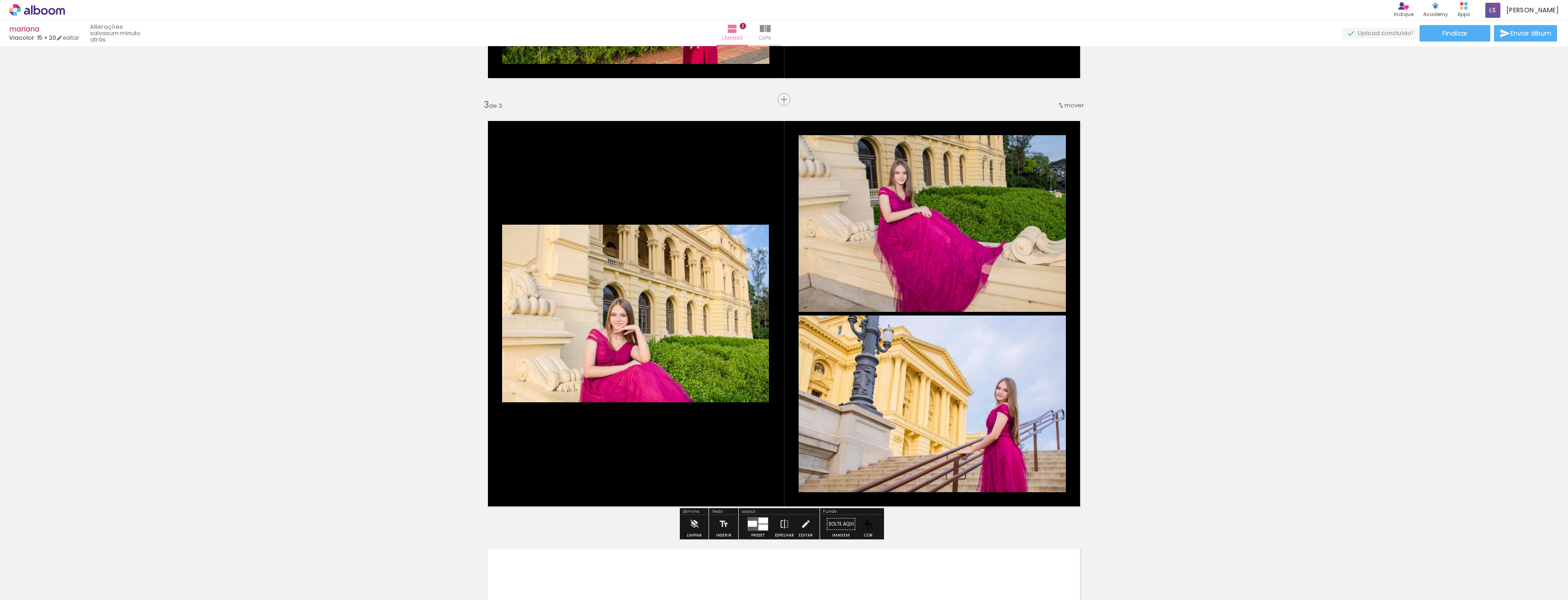
scroll to position [822, 0]
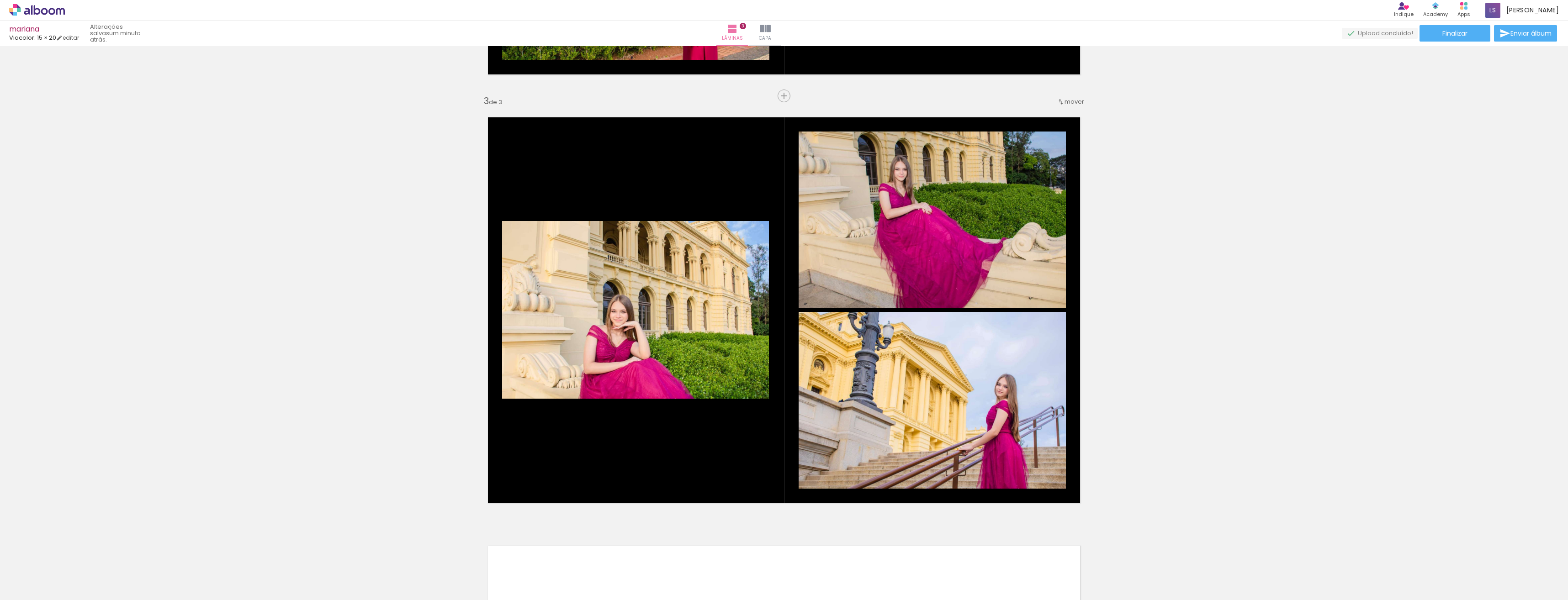
click at [19, 593] on iron-icon at bounding box center [14, 587] width 11 height 11
click at [0, 0] on input "file" at bounding box center [0, 0] width 0 height 0
click at [1530, 575] on div at bounding box center [1531, 569] width 45 height 30
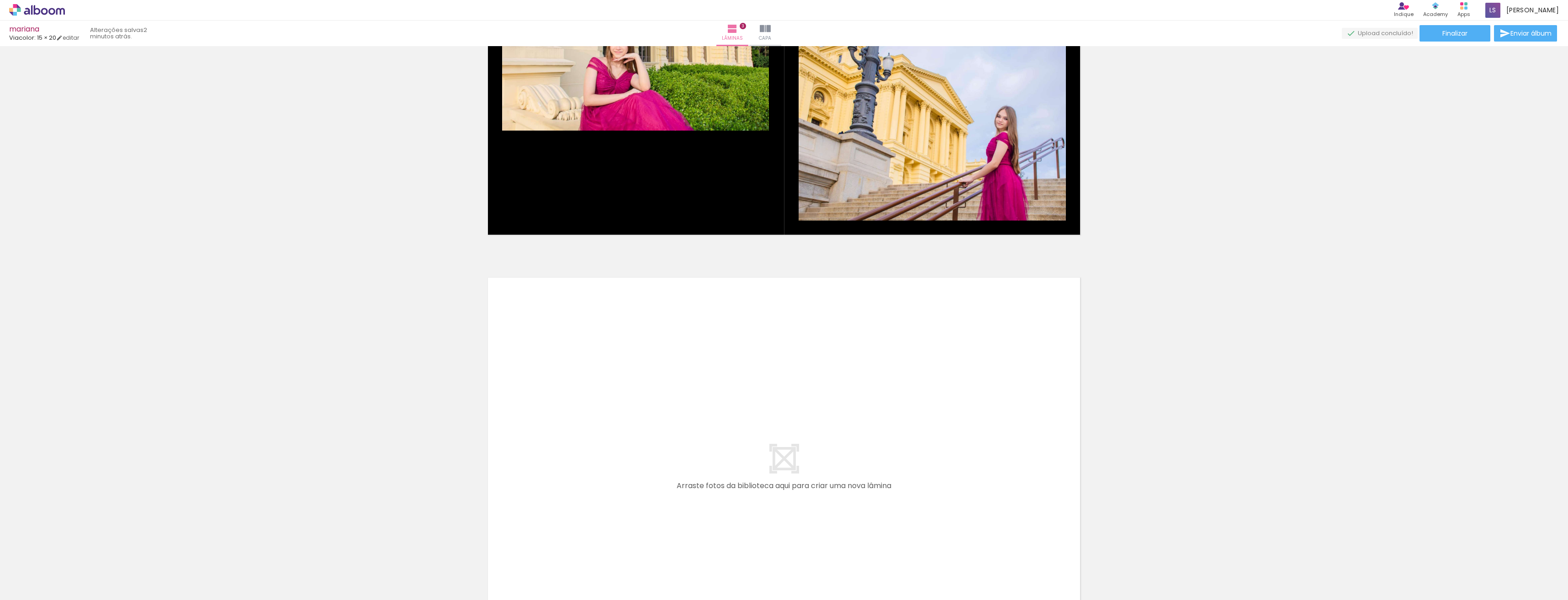
scroll to position [1142, 0]
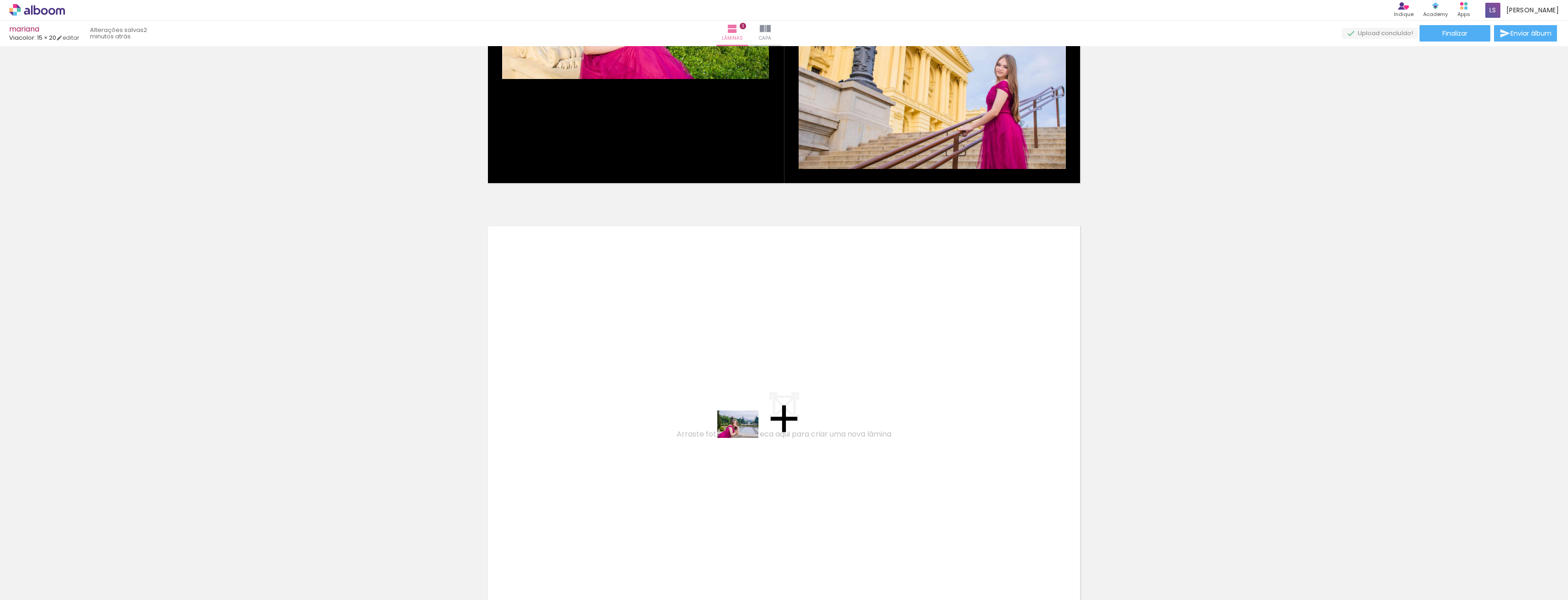
drag, startPoint x: 1558, startPoint y: 580, endPoint x: 710, endPoint y: 430, distance: 861.2
click at [710, 430] on quentale-workspace at bounding box center [784, 300] width 1568 height 600
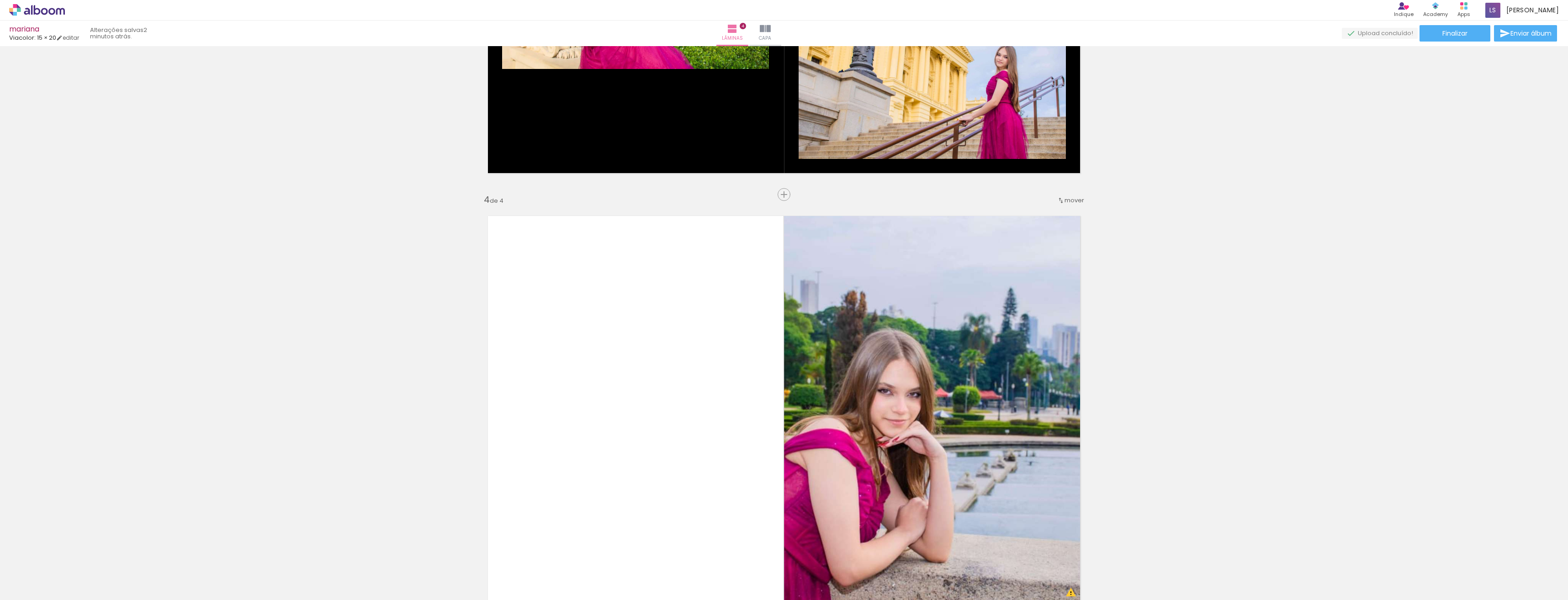
scroll to position [1311, 0]
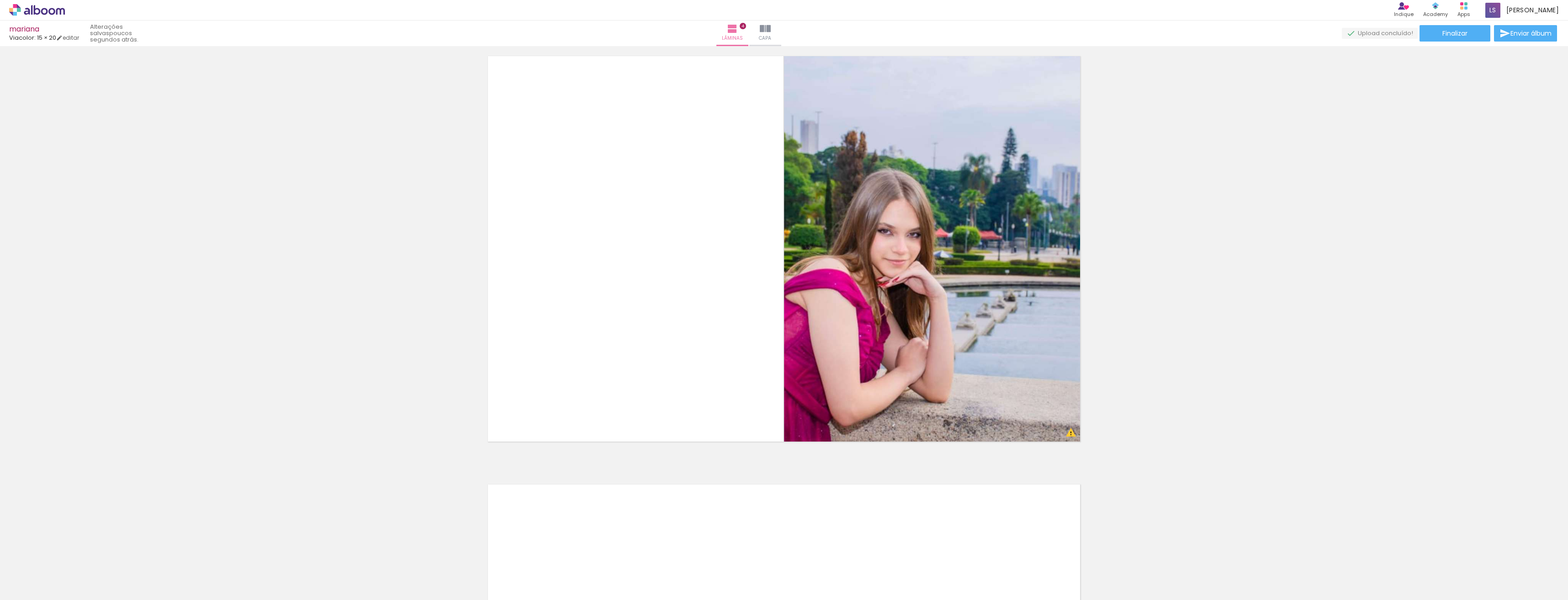
click at [24, 591] on span "Adicionar Fotos" at bounding box center [33, 587] width 27 height 10
click at [0, 0] on input "file" at bounding box center [0, 0] width 0 height 0
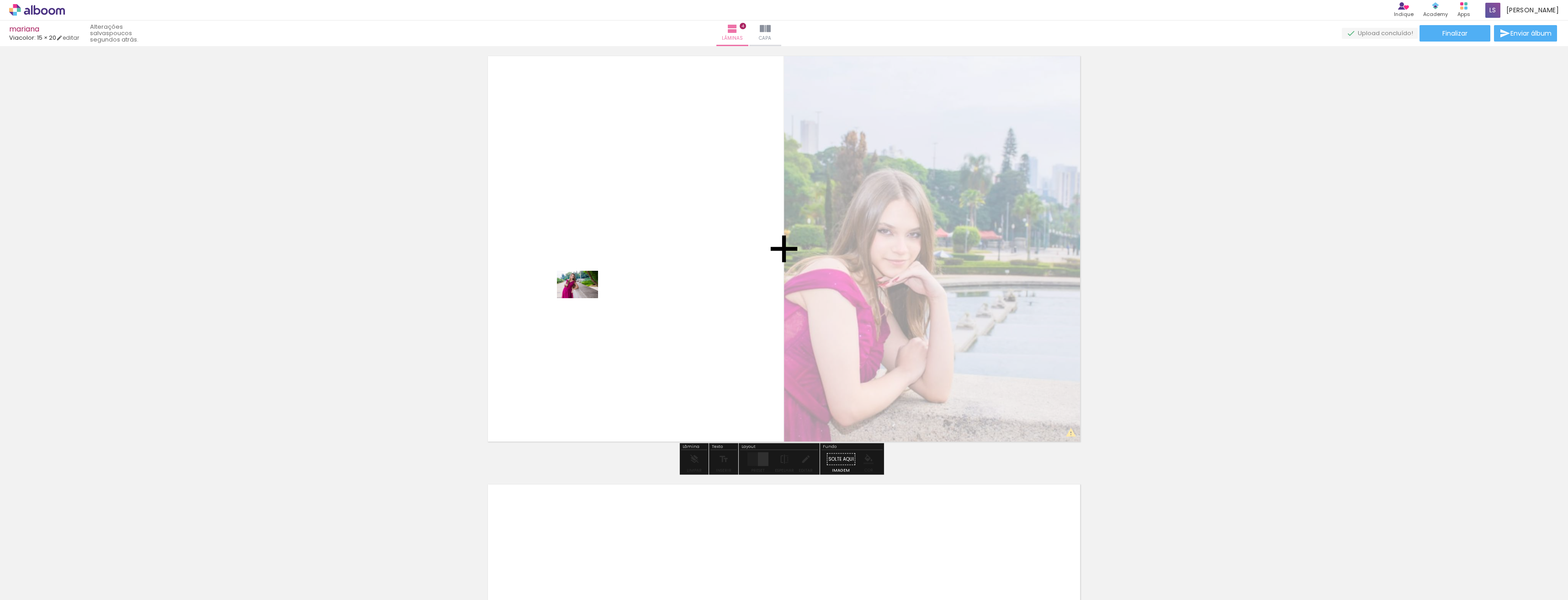
drag, startPoint x: 1535, startPoint y: 576, endPoint x: 585, endPoint y: 299, distance: 989.6
click at [585, 299] on quentale-workspace at bounding box center [784, 300] width 1568 height 600
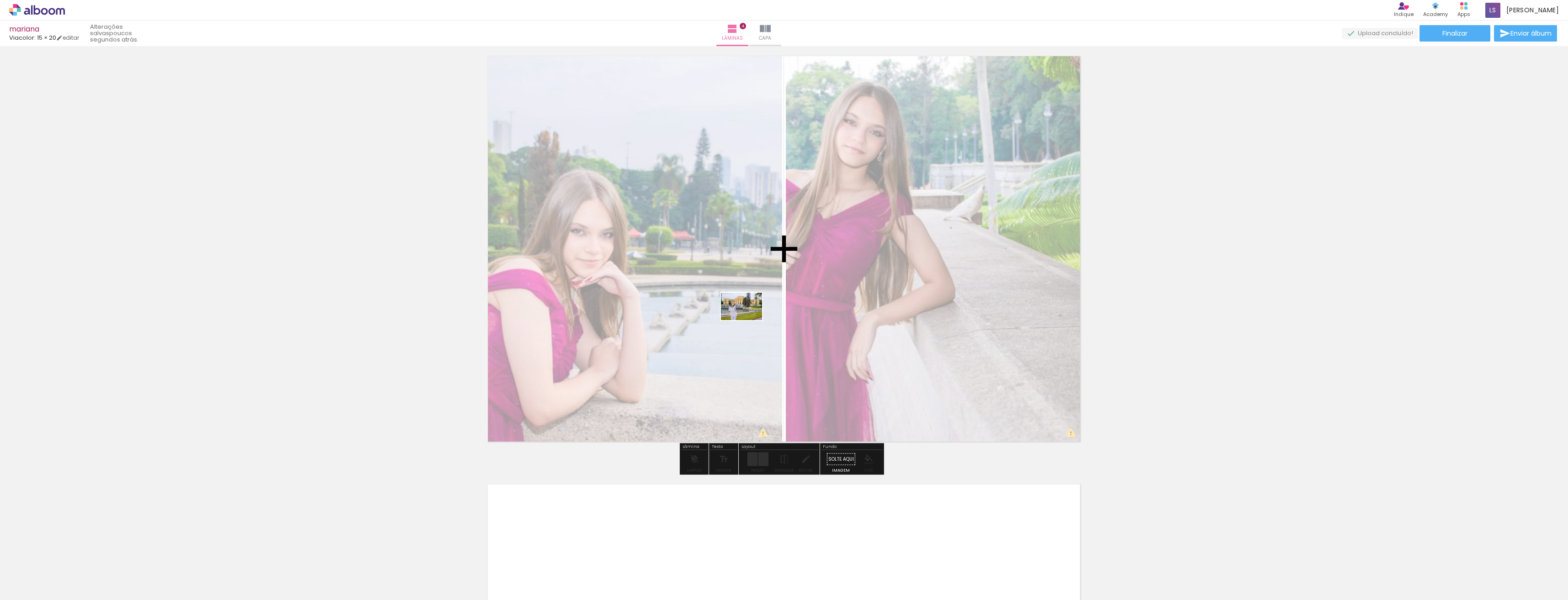
drag, startPoint x: 1429, startPoint y: 576, endPoint x: 750, endPoint y: 319, distance: 726.0
click at [749, 320] on quentale-workspace at bounding box center [784, 300] width 1568 height 600
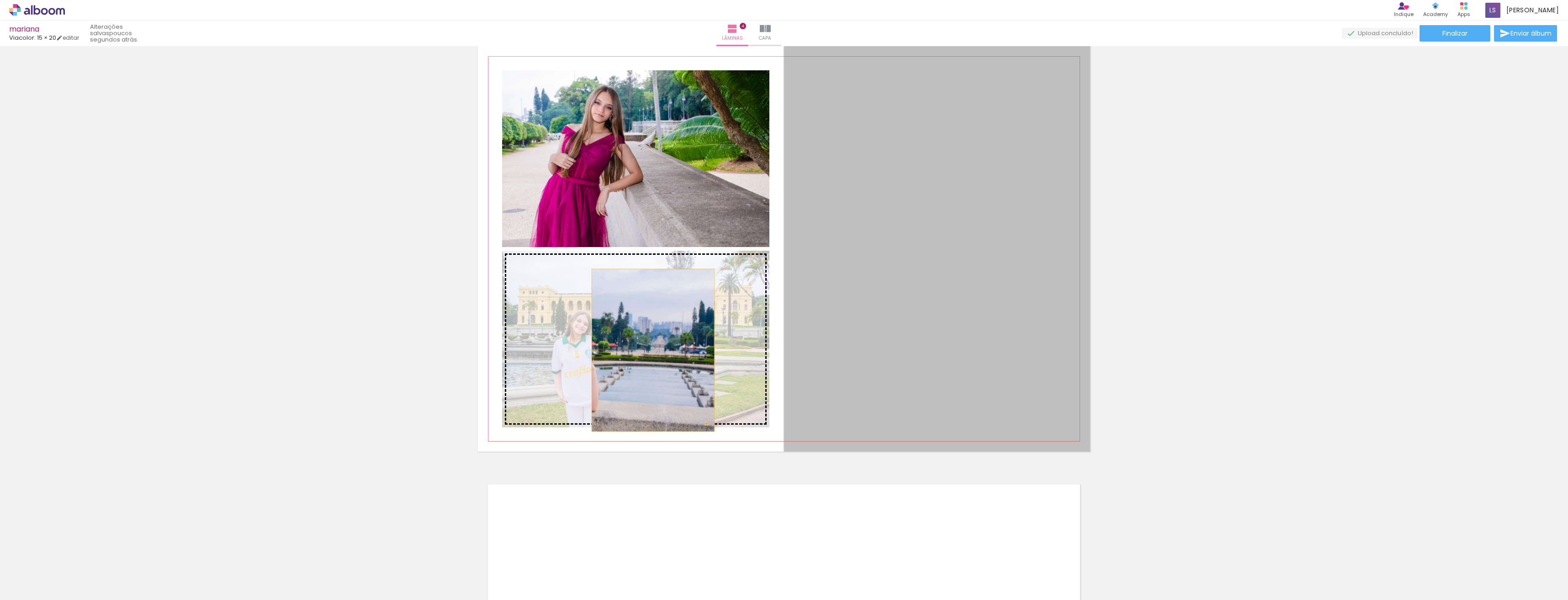
drag, startPoint x: 960, startPoint y: 172, endPoint x: 624, endPoint y: 343, distance: 377.0
click at [0, 0] on slot at bounding box center [0, 0] width 0 height 0
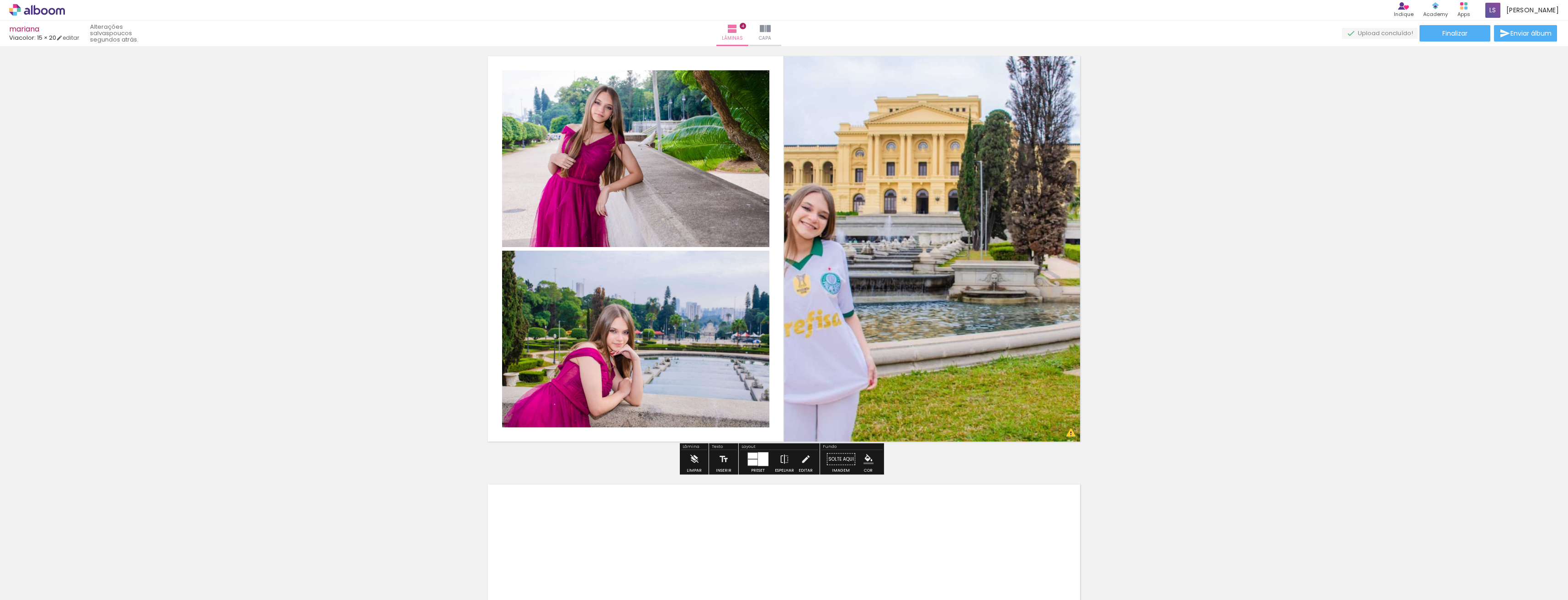
click at [755, 463] on div at bounding box center [752, 462] width 10 height 6
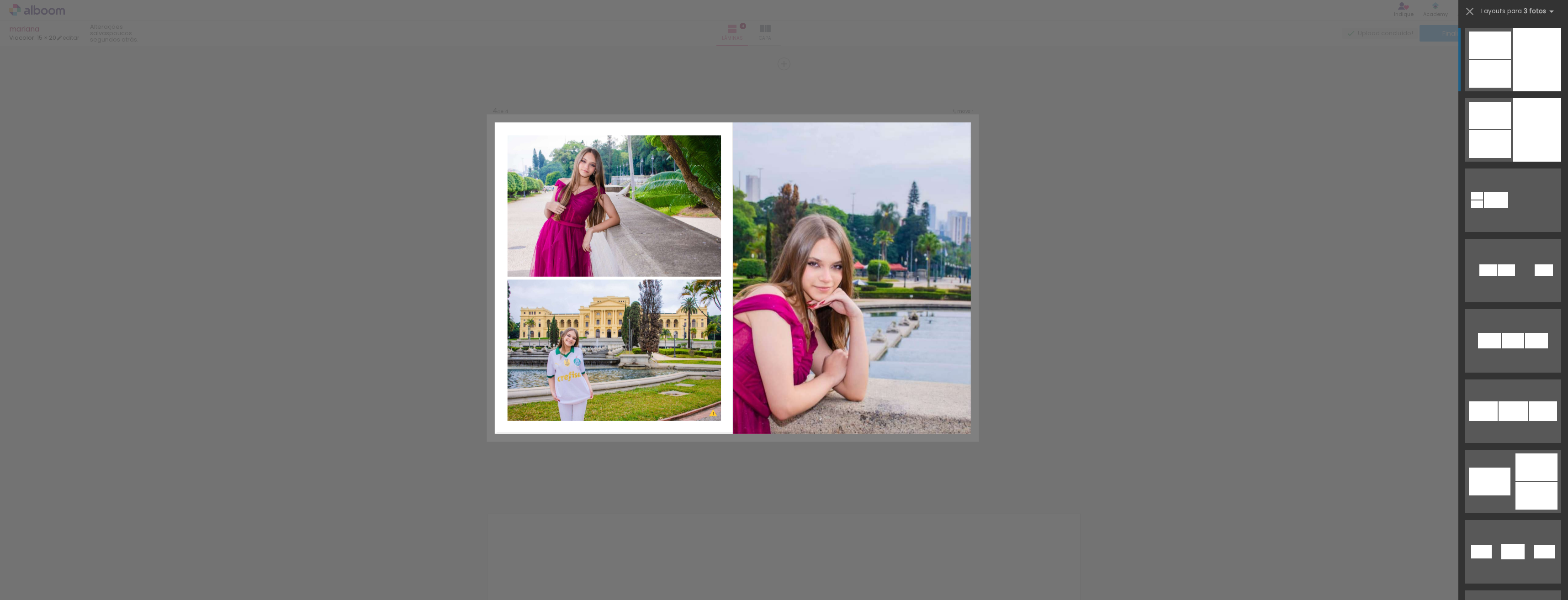
scroll to position [1266, 0]
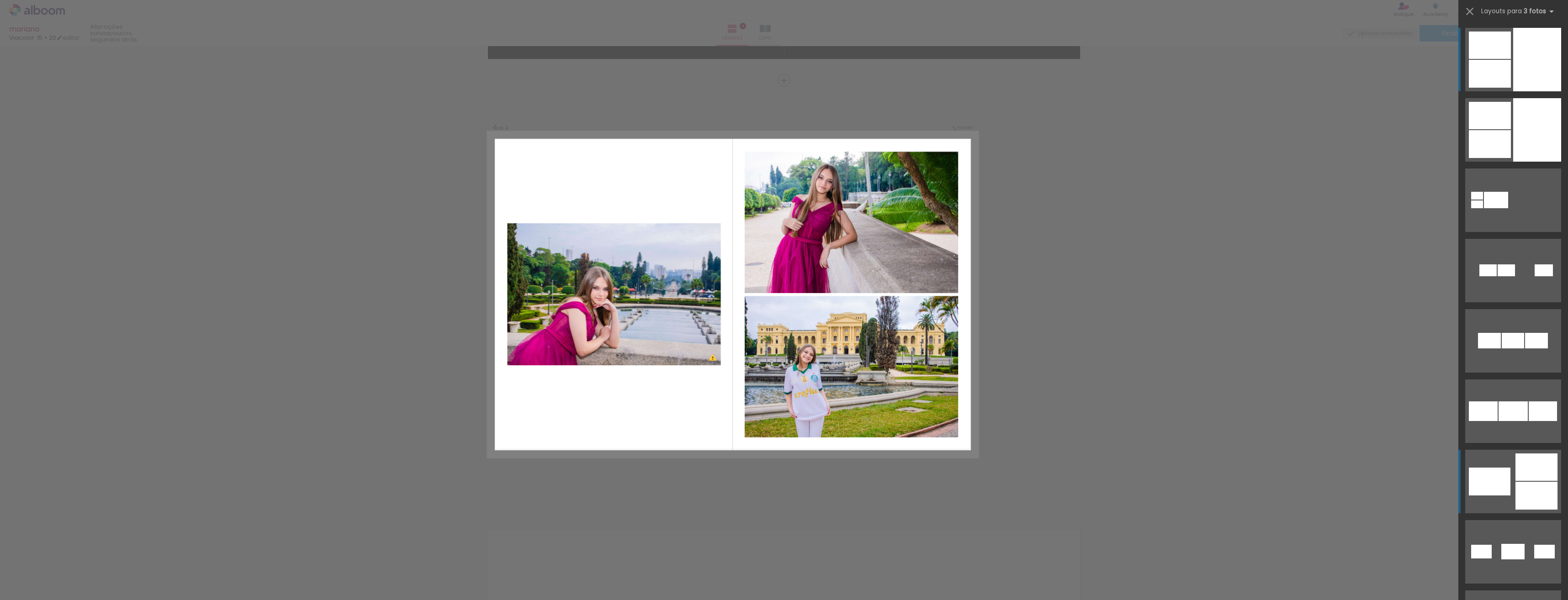
click at [1512, 482] on quentale-layouter at bounding box center [1514, 481] width 96 height 63
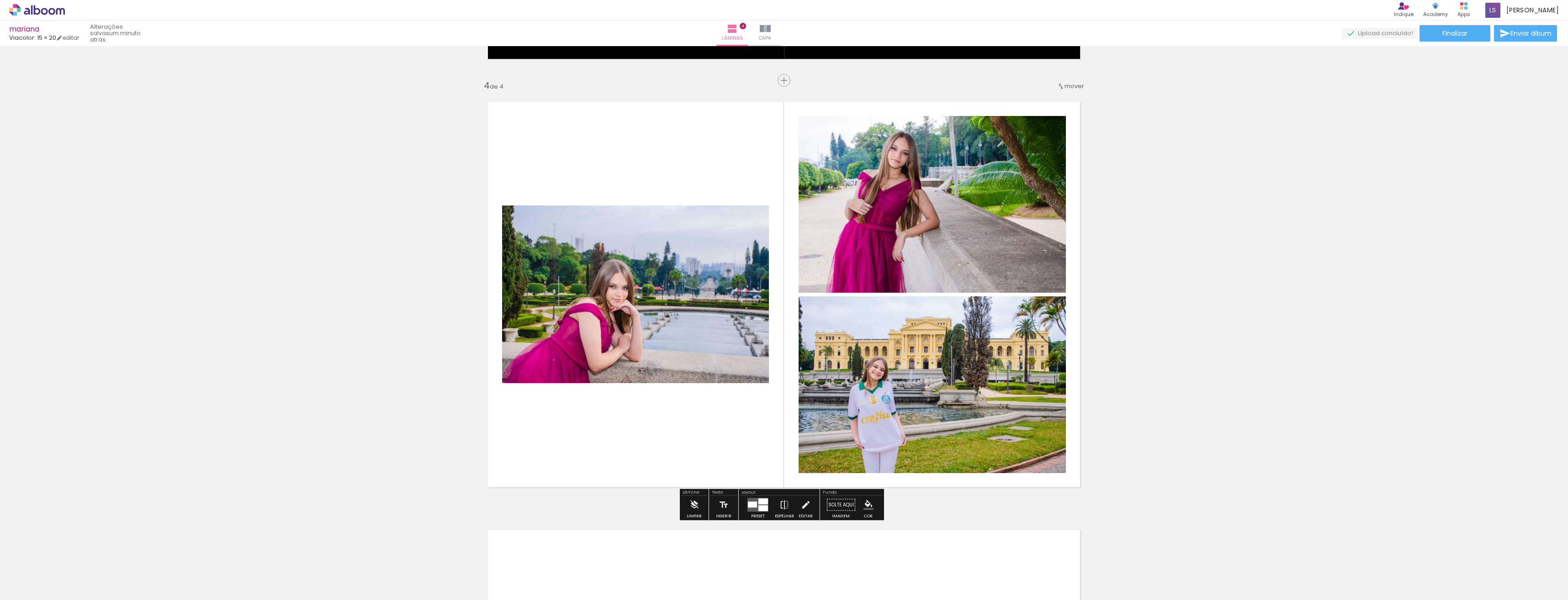
click at [864, 505] on iron-icon "color picker" at bounding box center [868, 505] width 10 height 10
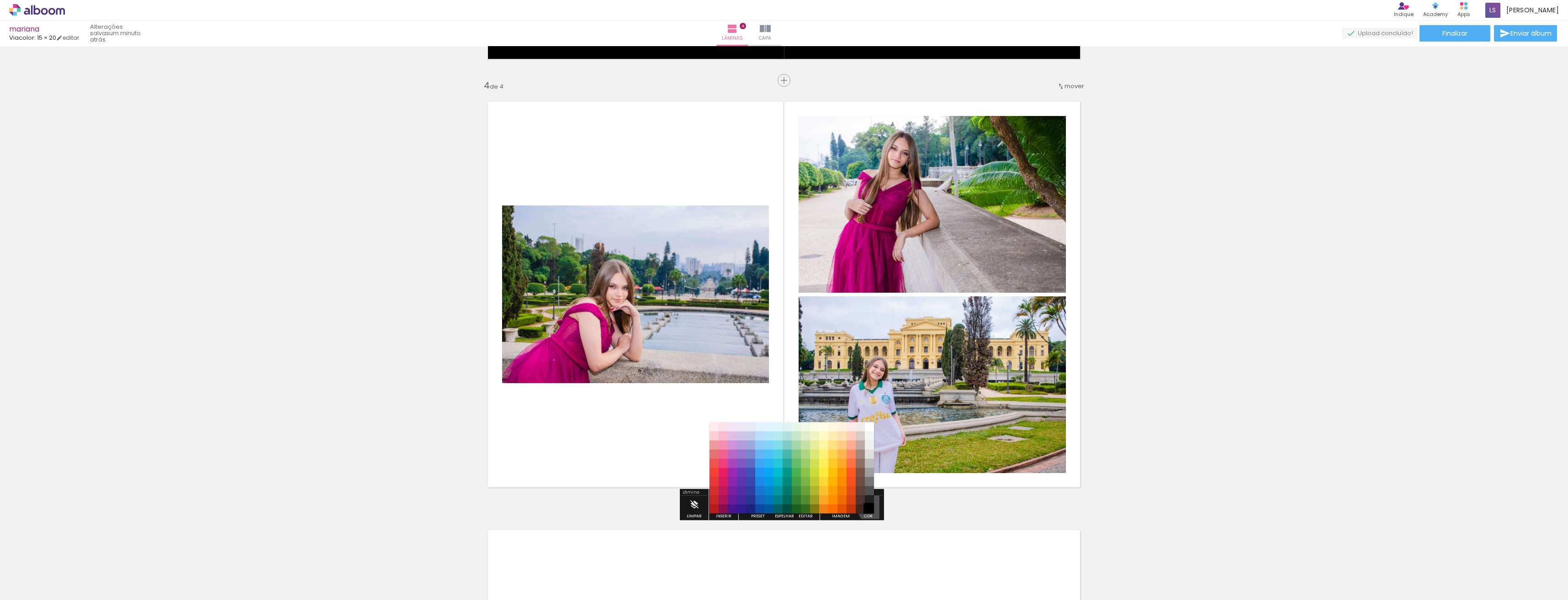
click at [869, 509] on paper-item "#000000" at bounding box center [869, 510] width 9 height 9
click at [863, 505] on paper-item "#3e2723" at bounding box center [860, 510] width 9 height 9
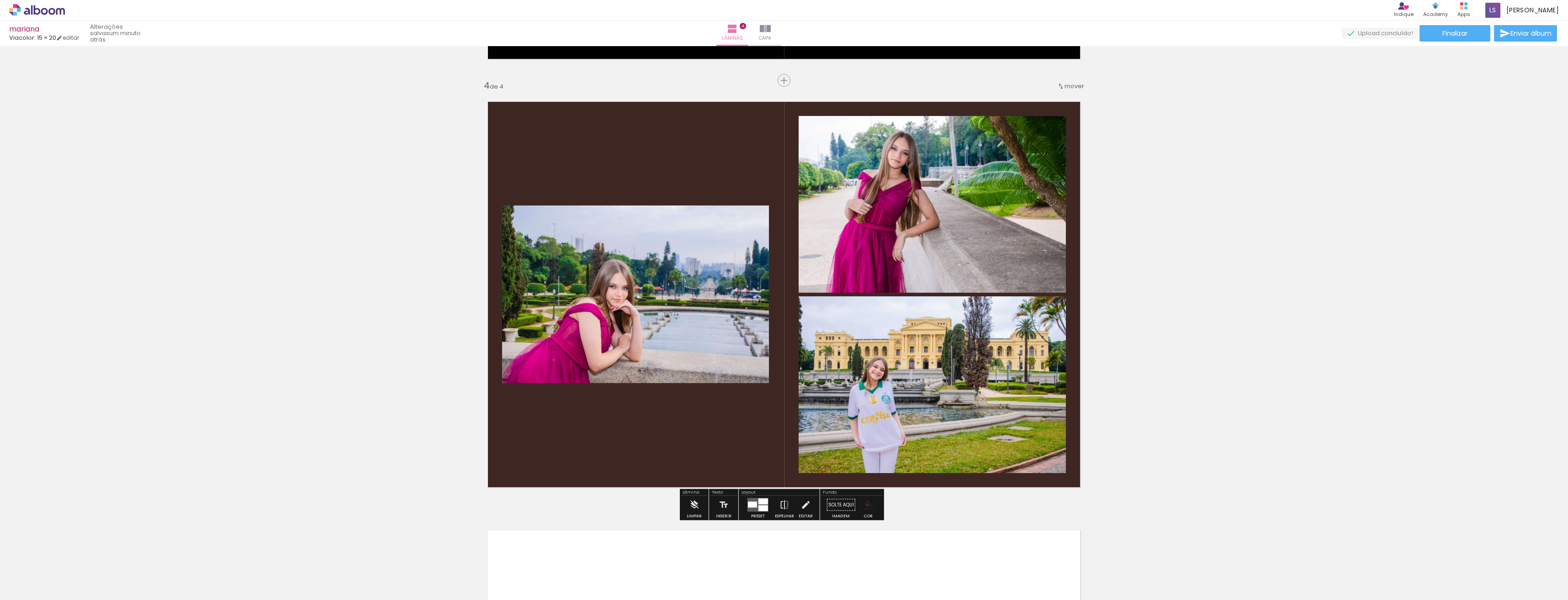
click at [865, 510] on iron-icon "color picker" at bounding box center [868, 505] width 10 height 10
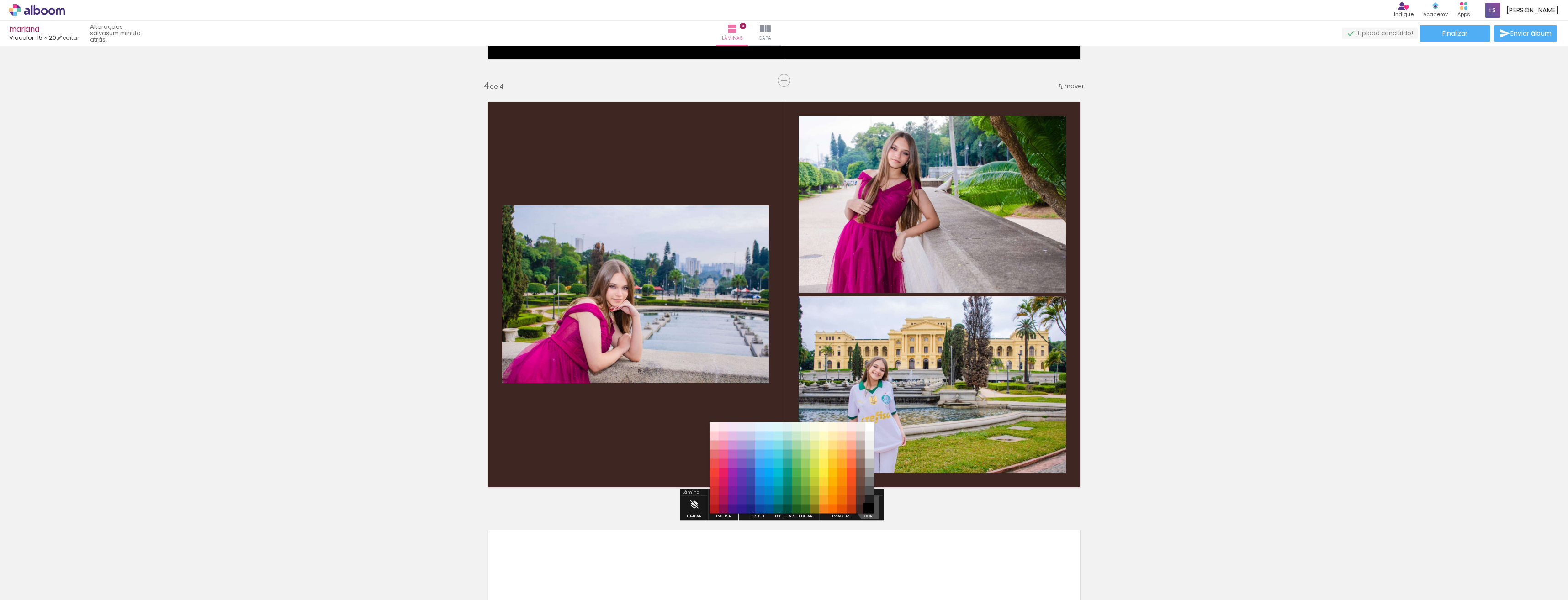
click at [869, 508] on paper-item "#000000" at bounding box center [869, 510] width 9 height 9
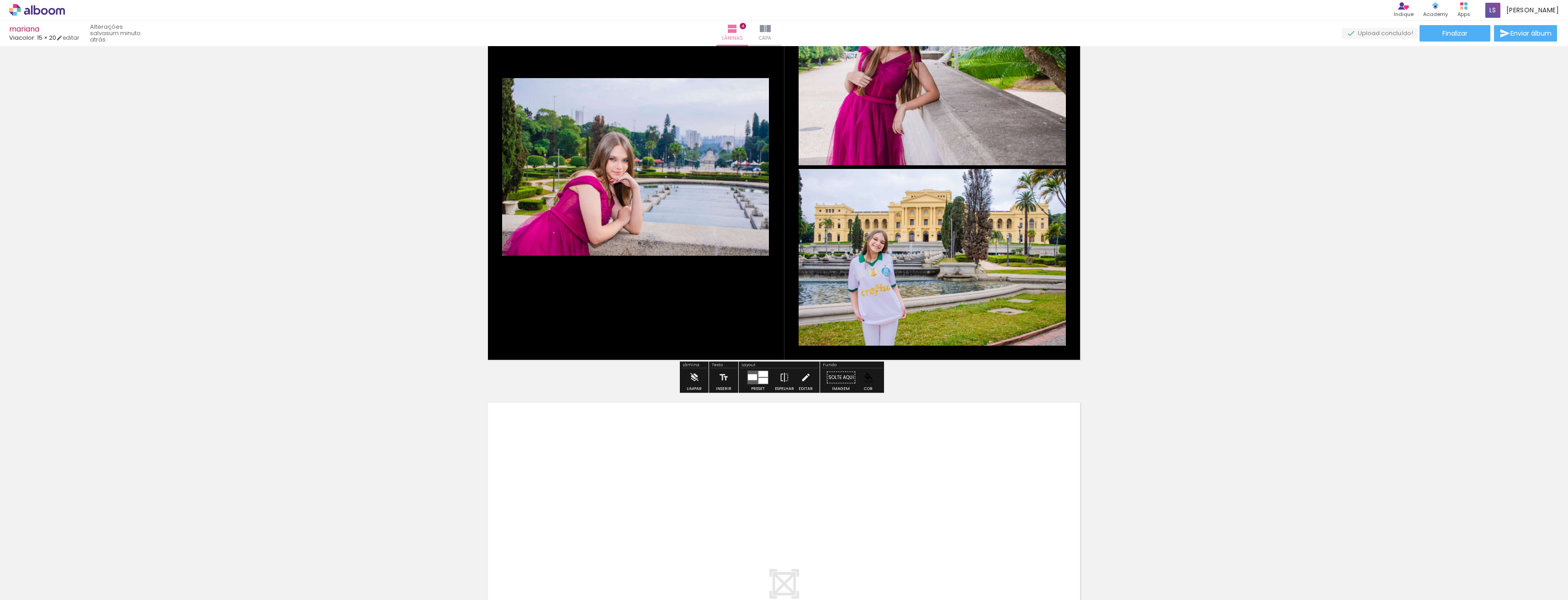
scroll to position [1403, 0]
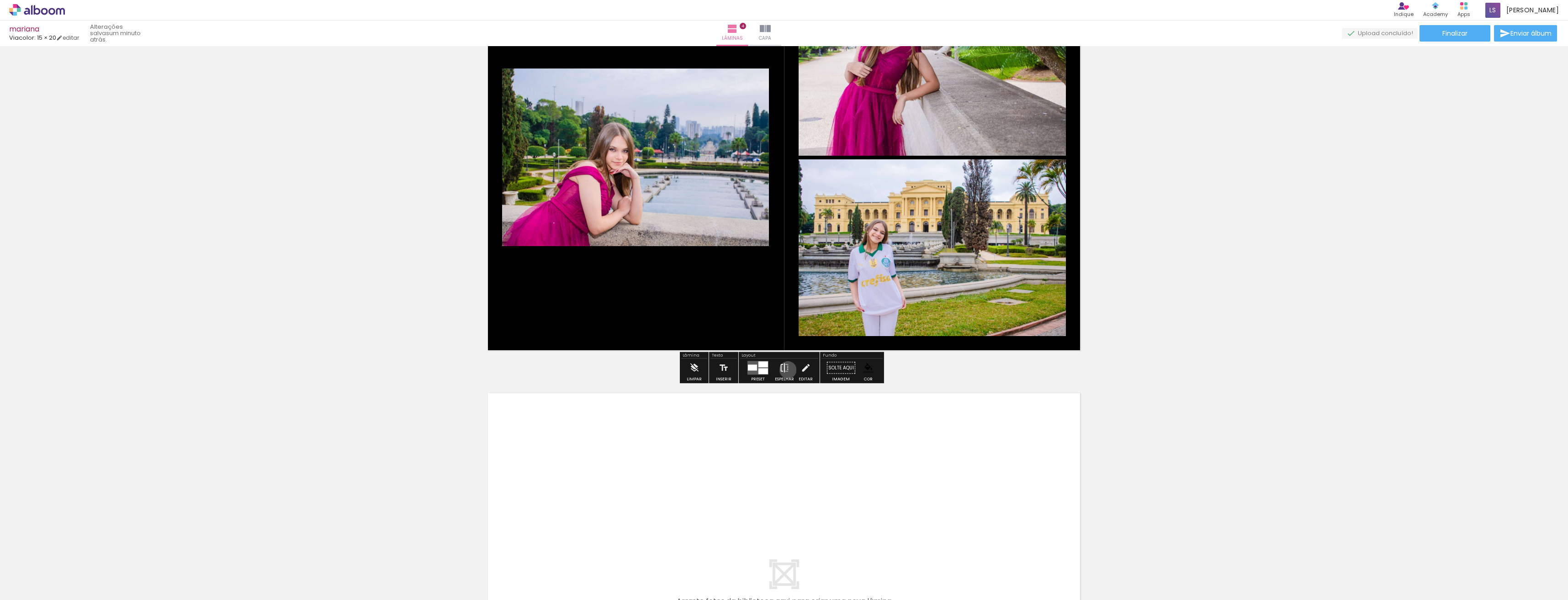
click at [786, 370] on iron-icon at bounding box center [784, 368] width 10 height 18
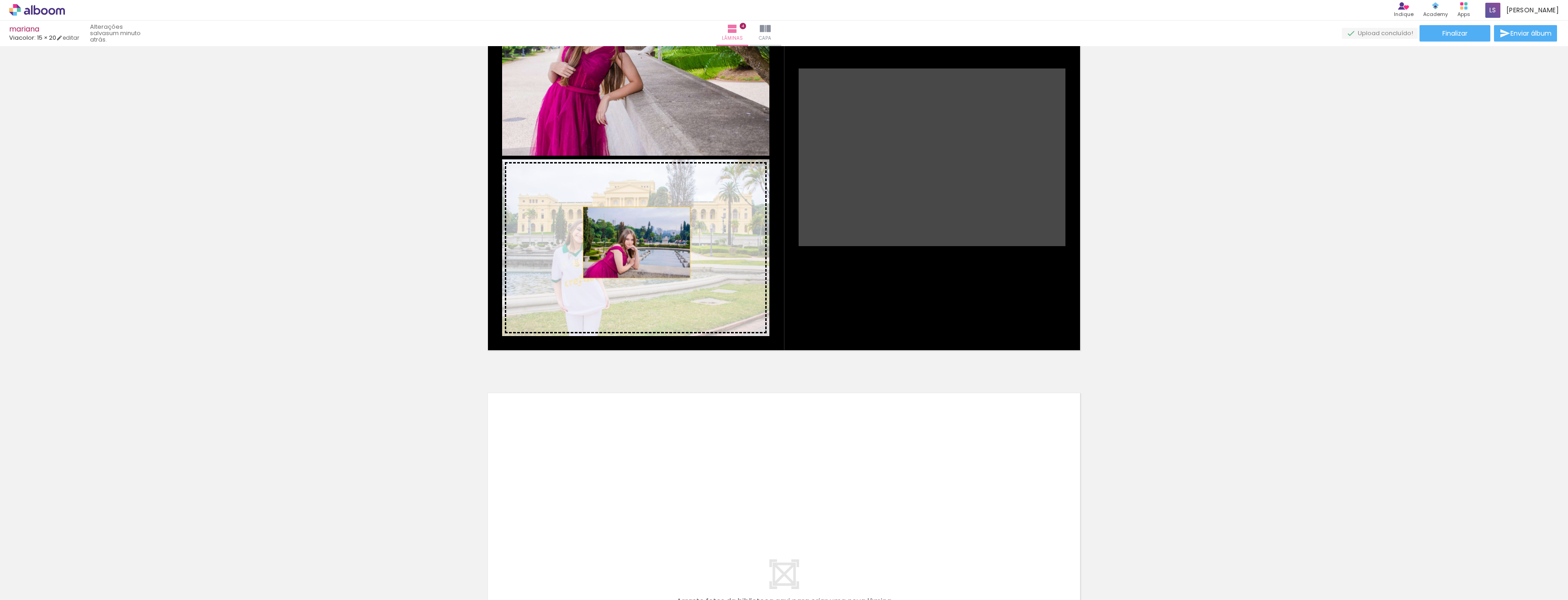
drag, startPoint x: 892, startPoint y: 135, endPoint x: 634, endPoint y: 243, distance: 279.7
click at [0, 0] on slot at bounding box center [0, 0] width 0 height 0
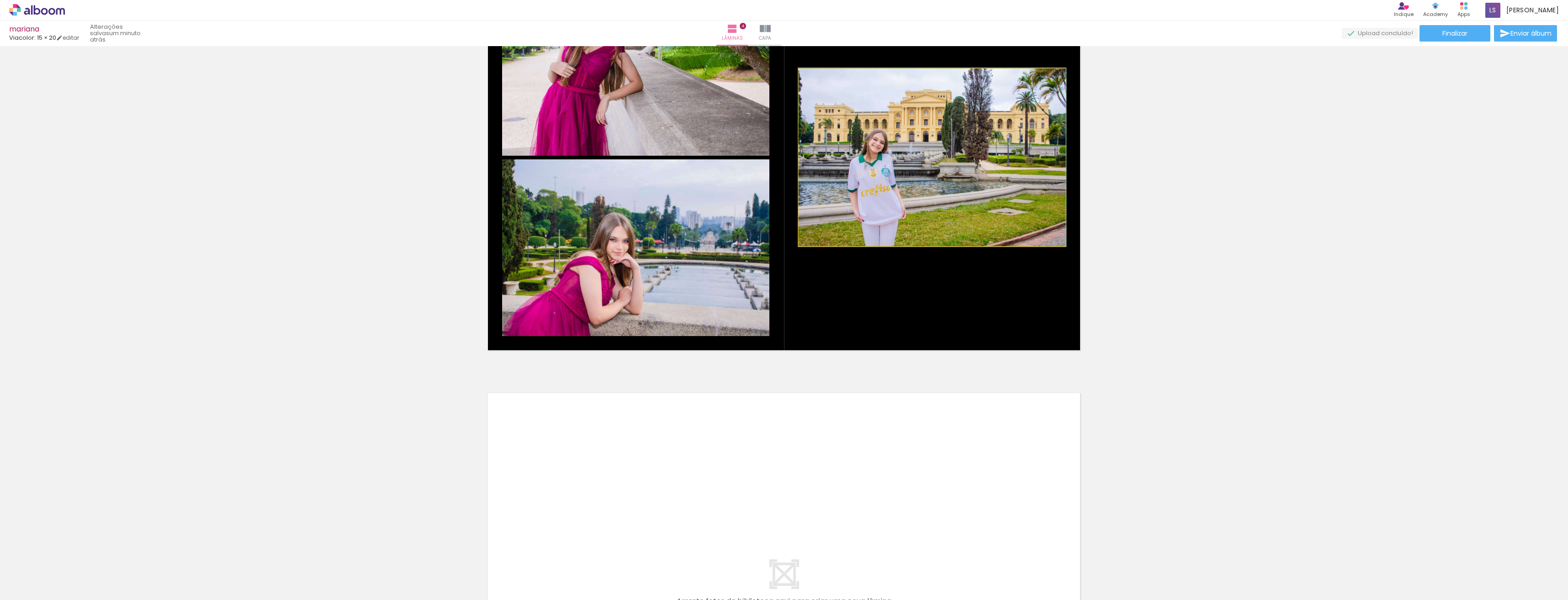
drag, startPoint x: 917, startPoint y: 147, endPoint x: 917, endPoint y: 155, distance: 8.0
click at [802, 372] on iron-icon at bounding box center [805, 368] width 10 height 18
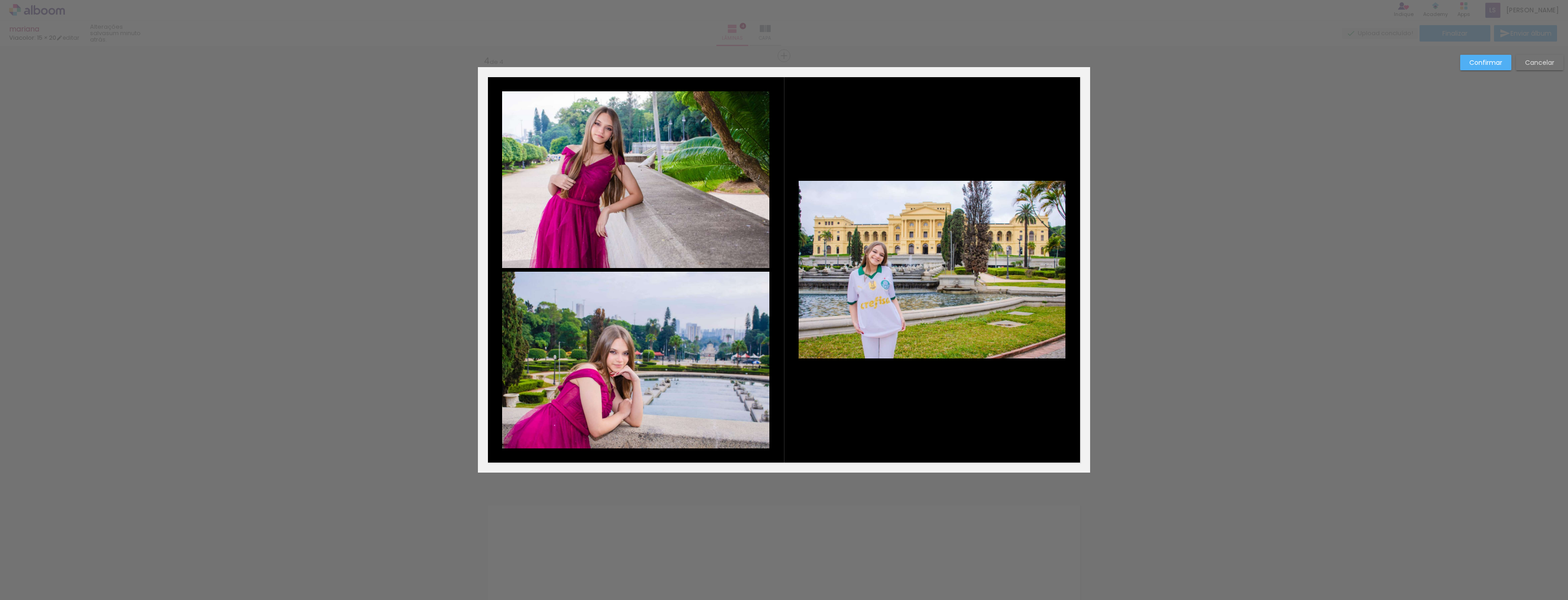
scroll to position [1266, 0]
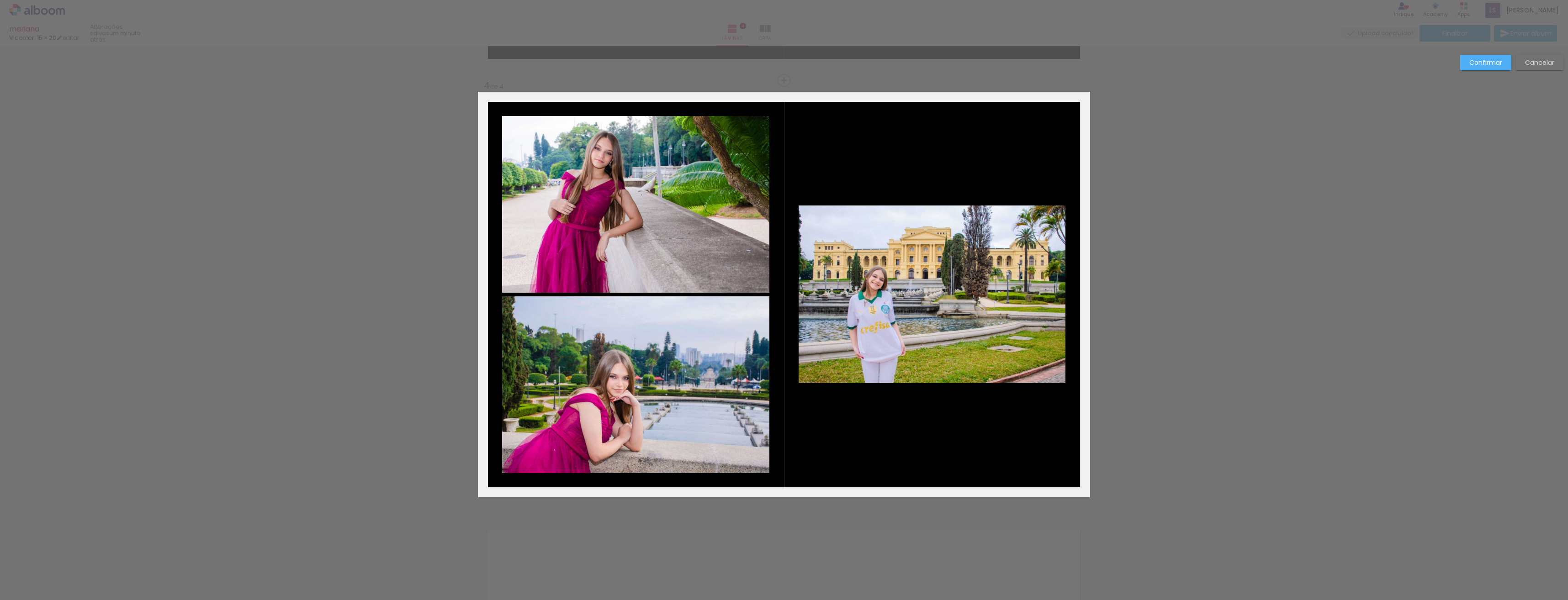
click at [0, 0] on slot "Confirmar" at bounding box center [0, 0] width 0 height 0
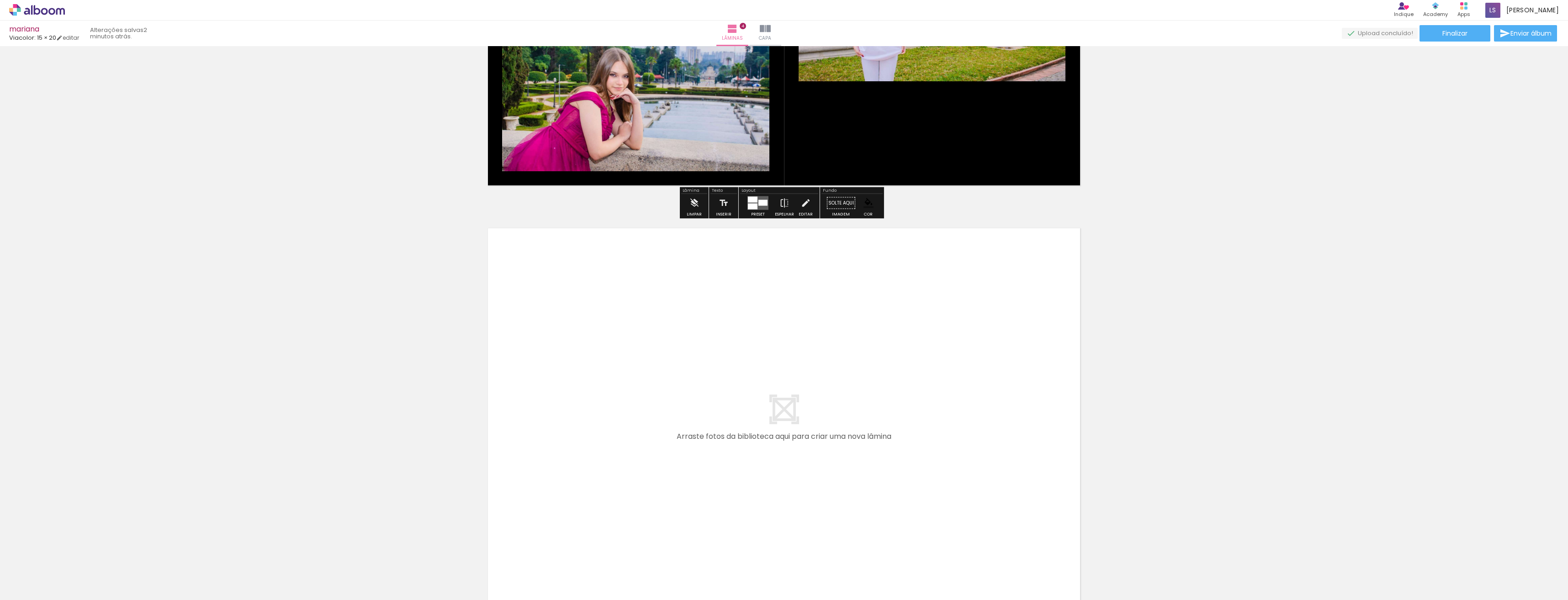
scroll to position [1598, 0]
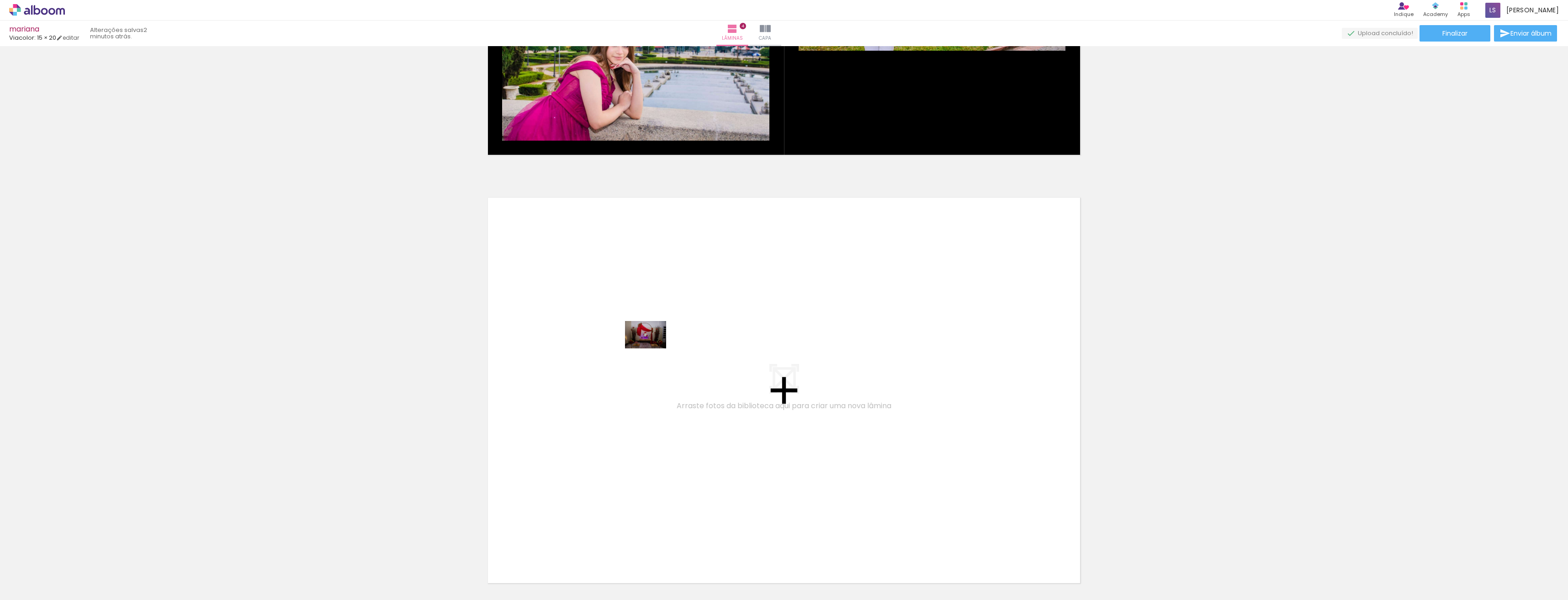
drag, startPoint x: 100, startPoint y: 575, endPoint x: 653, endPoint y: 347, distance: 598.2
click at [653, 347] on quentale-workspace at bounding box center [784, 300] width 1568 height 600
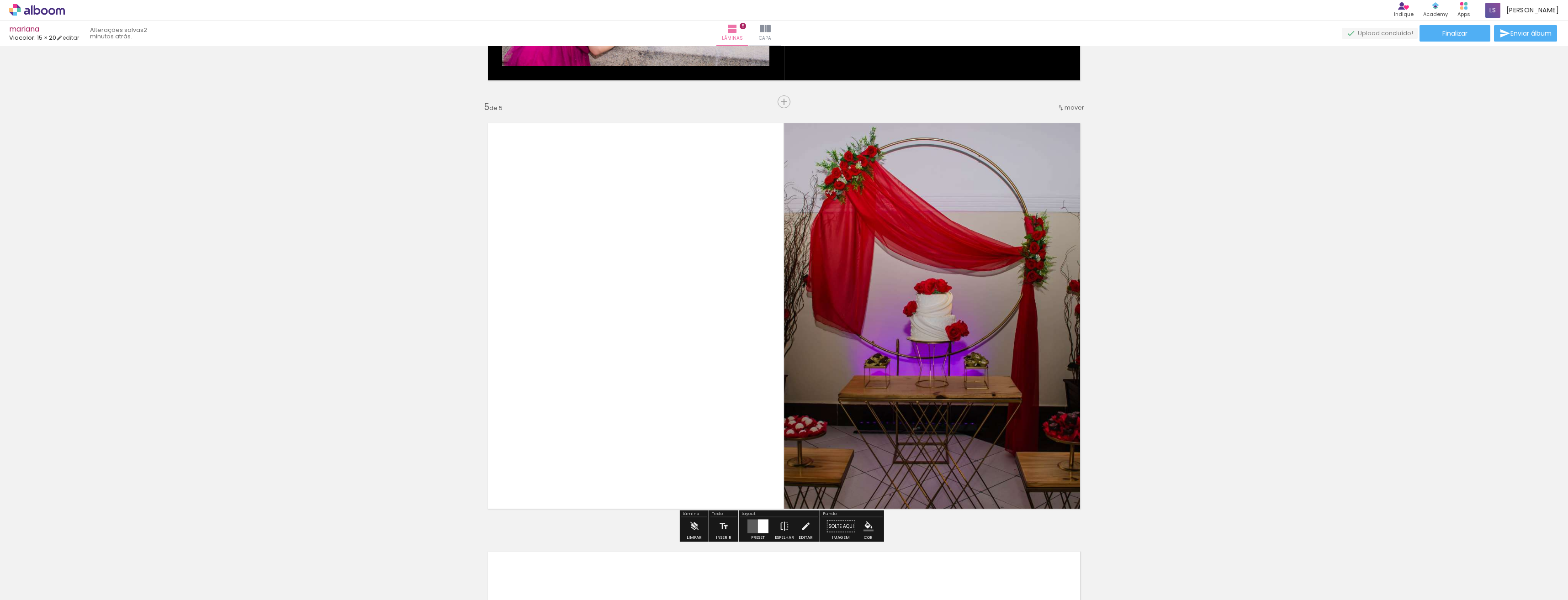
scroll to position [1694, 0]
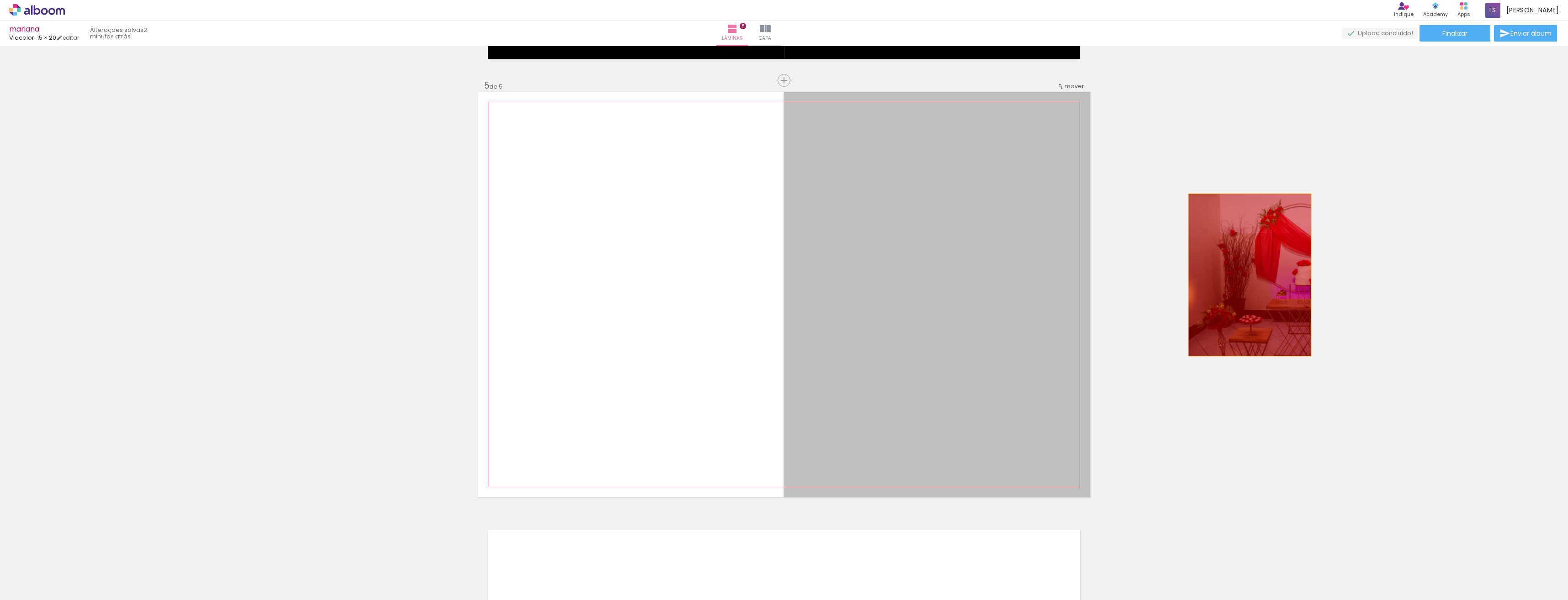
drag, startPoint x: 947, startPoint y: 284, endPoint x: 1247, endPoint y: 275, distance: 300.1
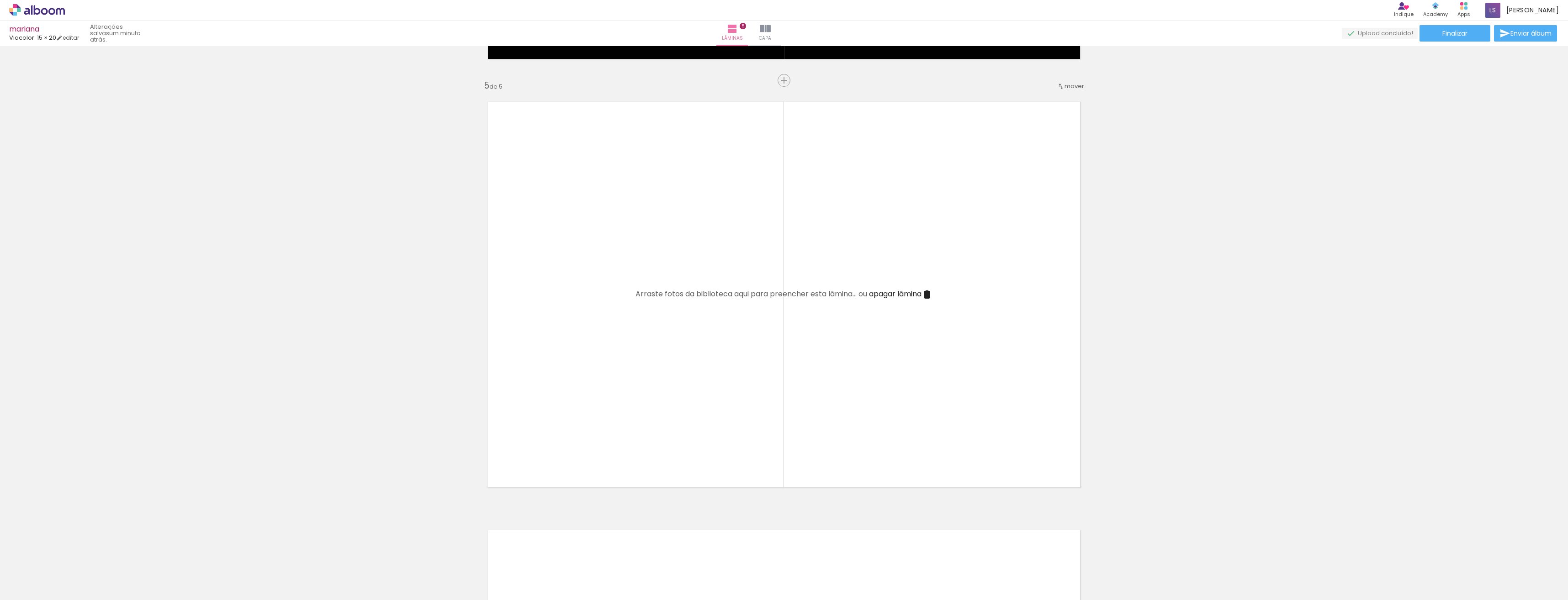
scroll to position [0, 980]
click at [33, 585] on span "Adicionar Fotos" at bounding box center [33, 587] width 27 height 10
click at [0, 0] on input "file" at bounding box center [0, 0] width 0 height 0
drag, startPoint x: 195, startPoint y: 577, endPoint x: 601, endPoint y: 305, distance: 488.7
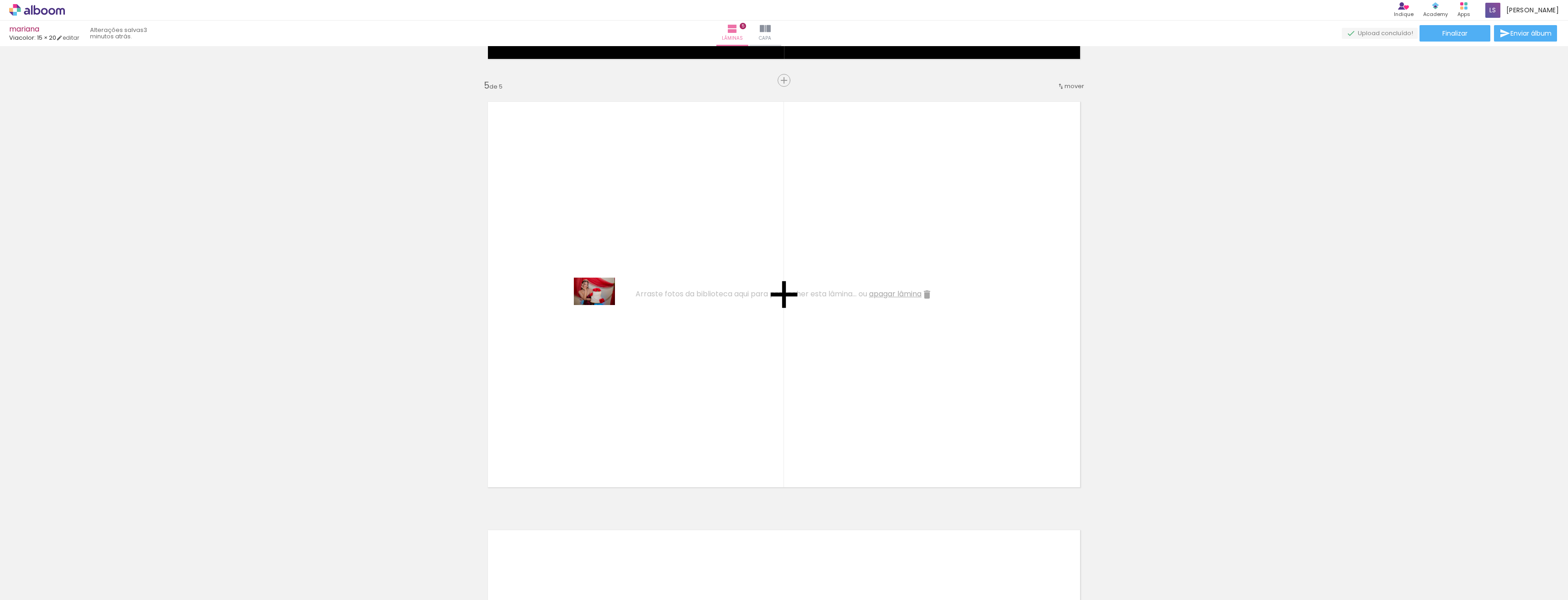
click at [601, 305] on quentale-workspace at bounding box center [784, 300] width 1568 height 600
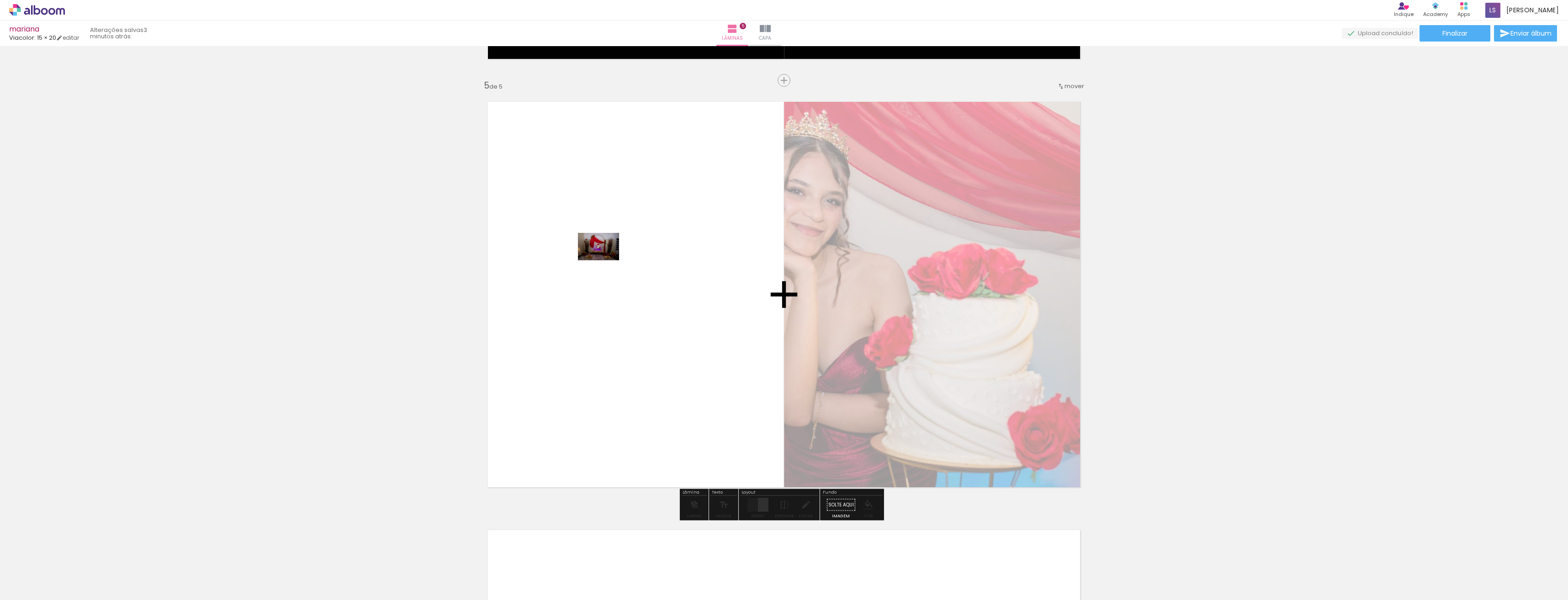
drag, startPoint x: 84, startPoint y: 576, endPoint x: 606, endPoint y: 261, distance: 609.7
click at [606, 261] on quentale-workspace at bounding box center [784, 300] width 1568 height 600
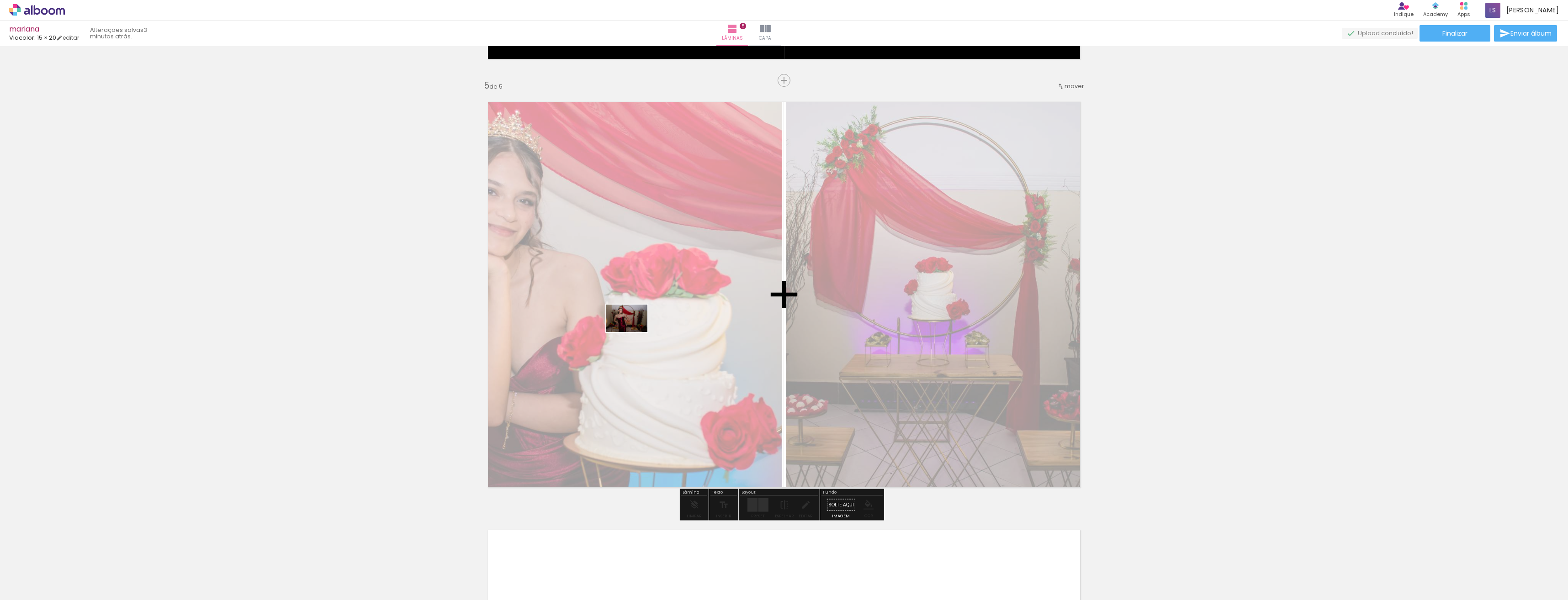
drag, startPoint x: 137, startPoint y: 576, endPoint x: 646, endPoint y: 325, distance: 567.5
click at [646, 325] on quentale-workspace at bounding box center [784, 300] width 1568 height 600
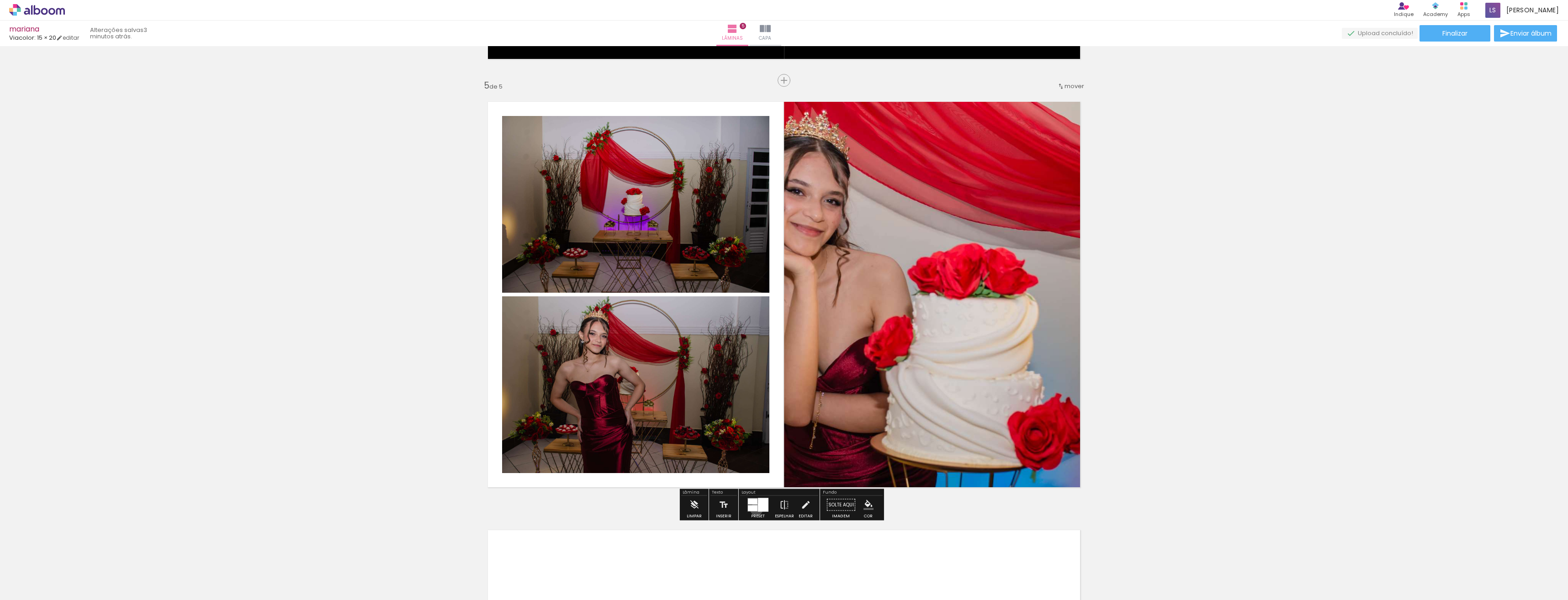
click at [754, 510] on div at bounding box center [752, 509] width 10 height 6
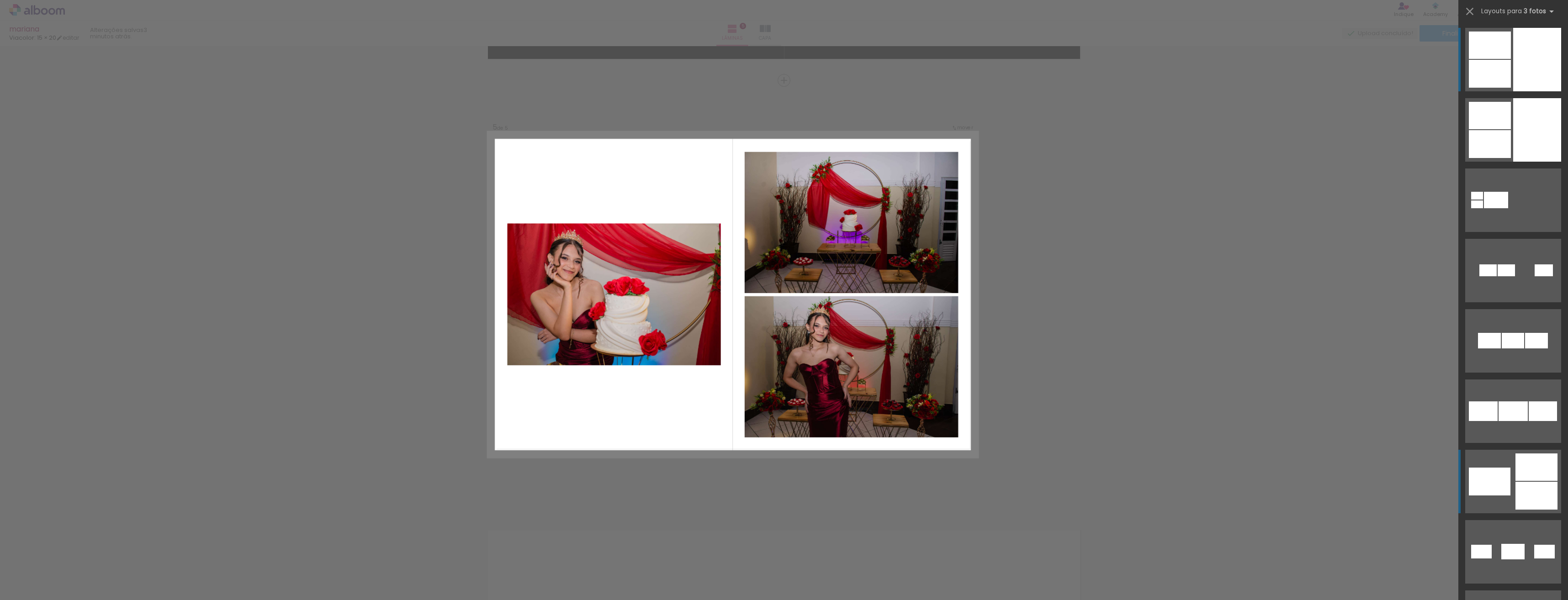
click at [1516, 481] on div at bounding box center [1536, 495] width 42 height 28
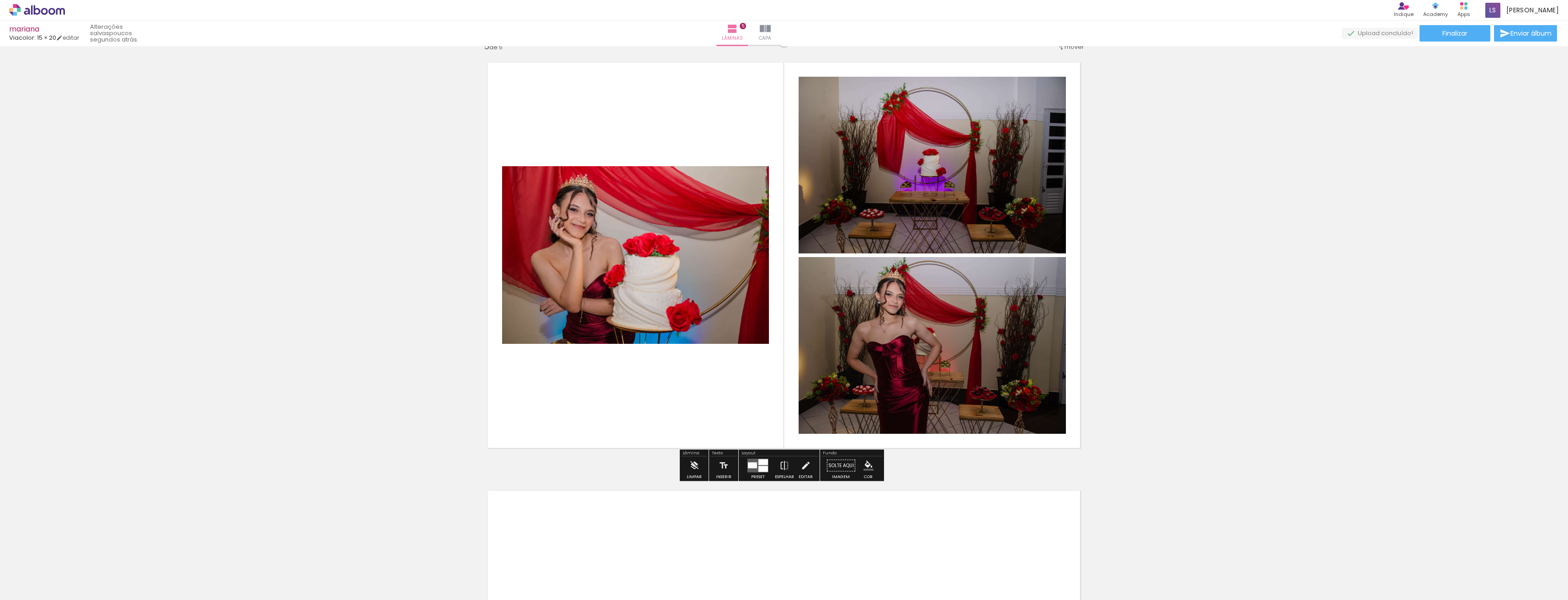
scroll to position [1740, 0]
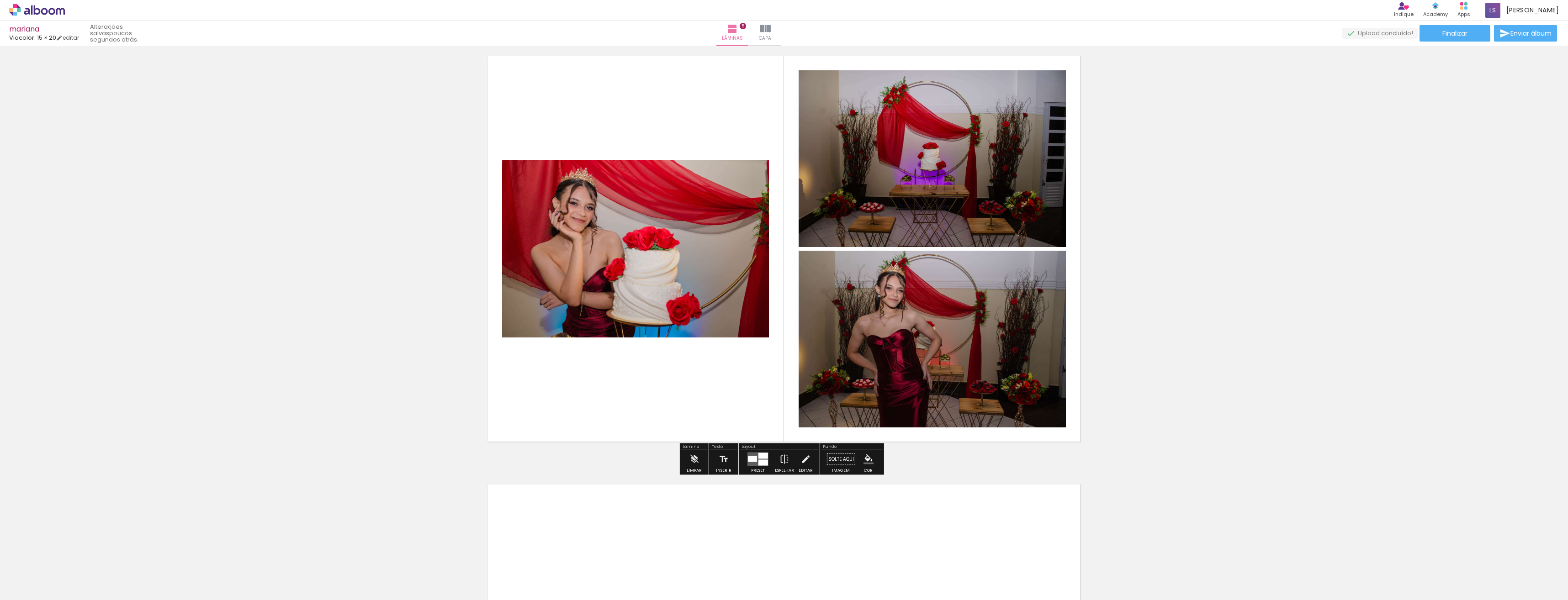
click at [865, 460] on iron-icon "color picker" at bounding box center [868, 459] width 10 height 10
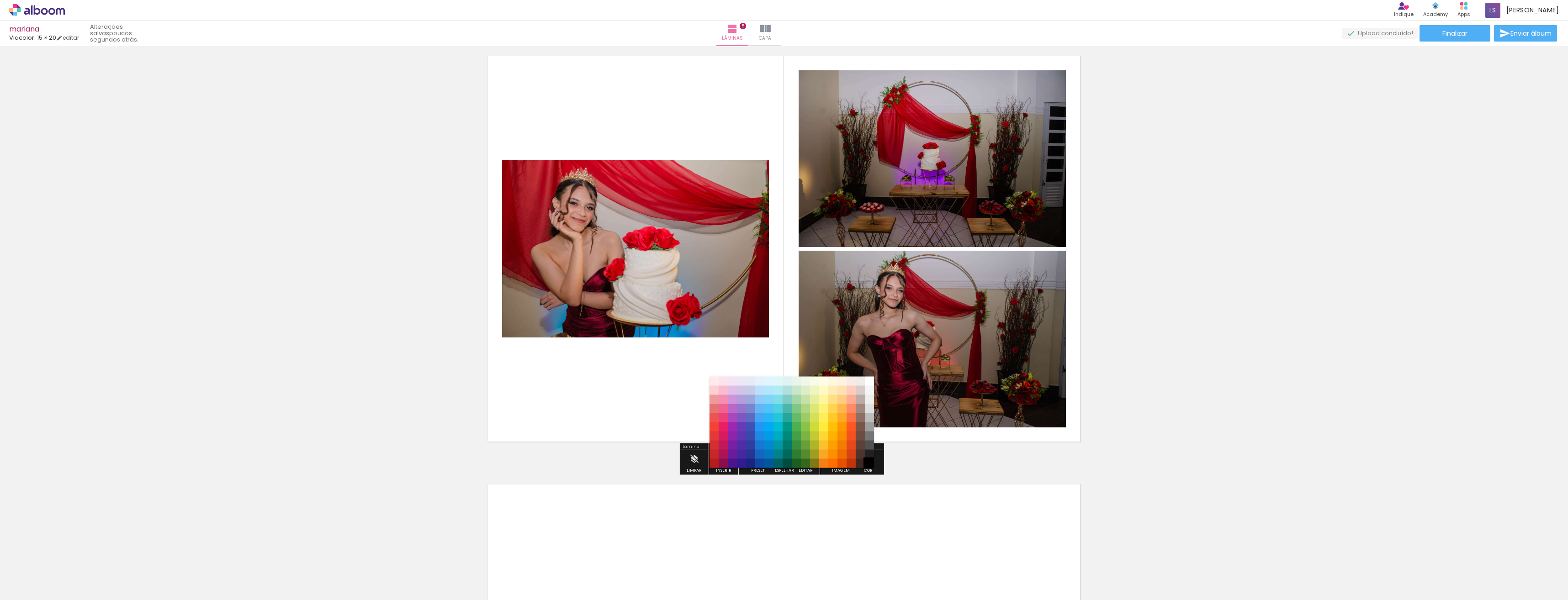
click at [870, 462] on paper-item "#000000" at bounding box center [869, 463] width 9 height 9
click at [867, 460] on paper-item "#000000" at bounding box center [869, 463] width 9 height 9
click at [866, 461] on paper-item "#000000" at bounding box center [869, 463] width 9 height 9
click at [870, 453] on paper-item "#212121" at bounding box center [869, 454] width 9 height 9
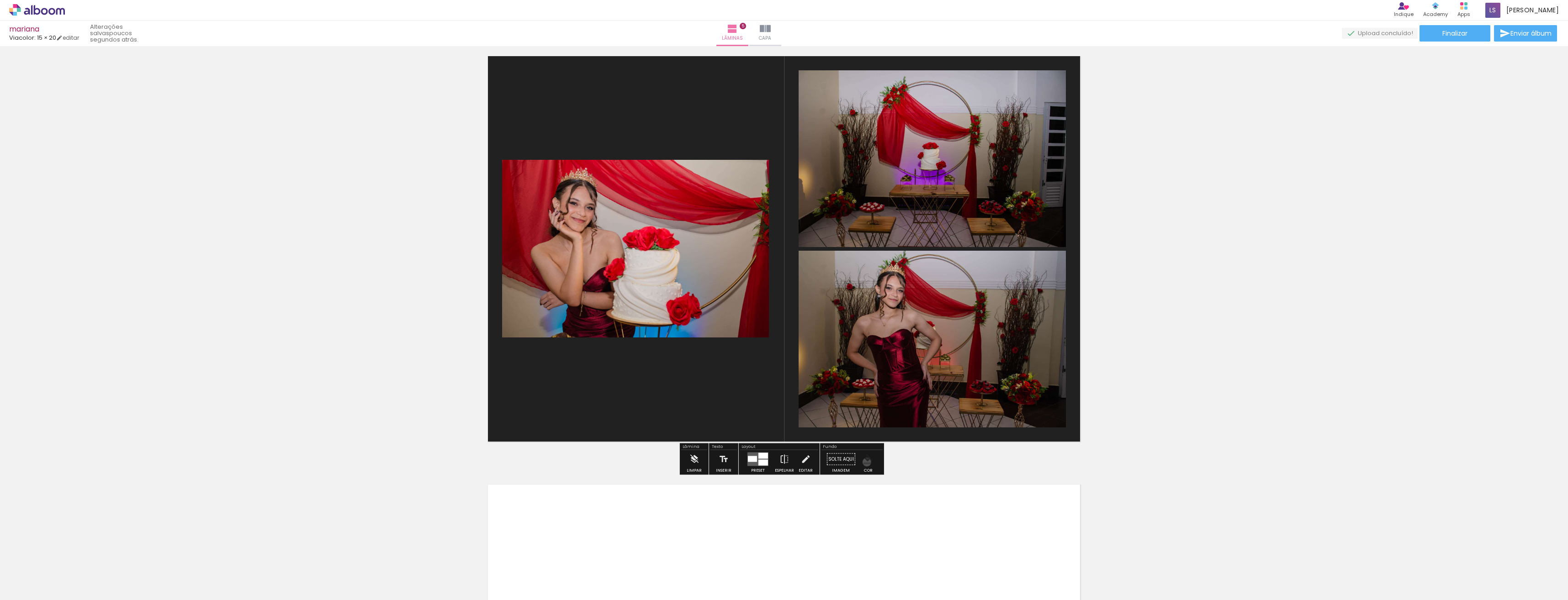
click at [864, 462] on iron-icon "color picker" at bounding box center [868, 459] width 10 height 10
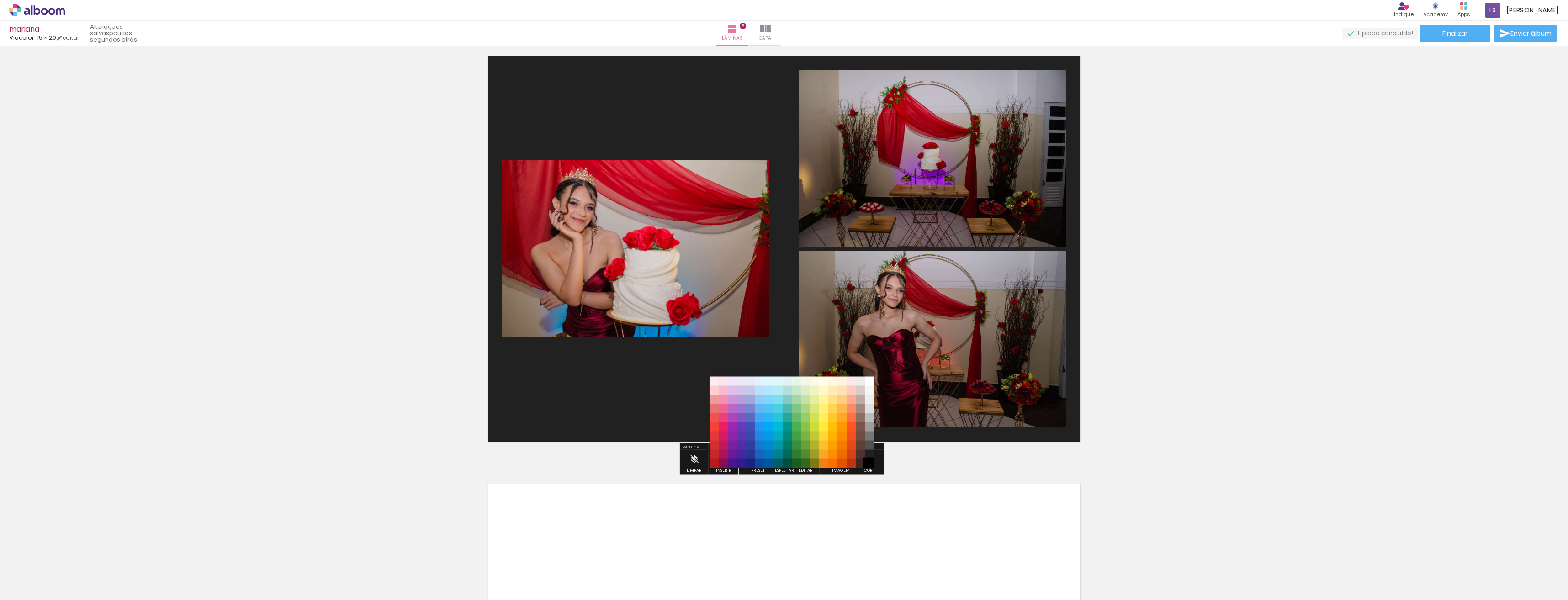
click at [866, 462] on paper-item "#000000" at bounding box center [869, 463] width 9 height 9
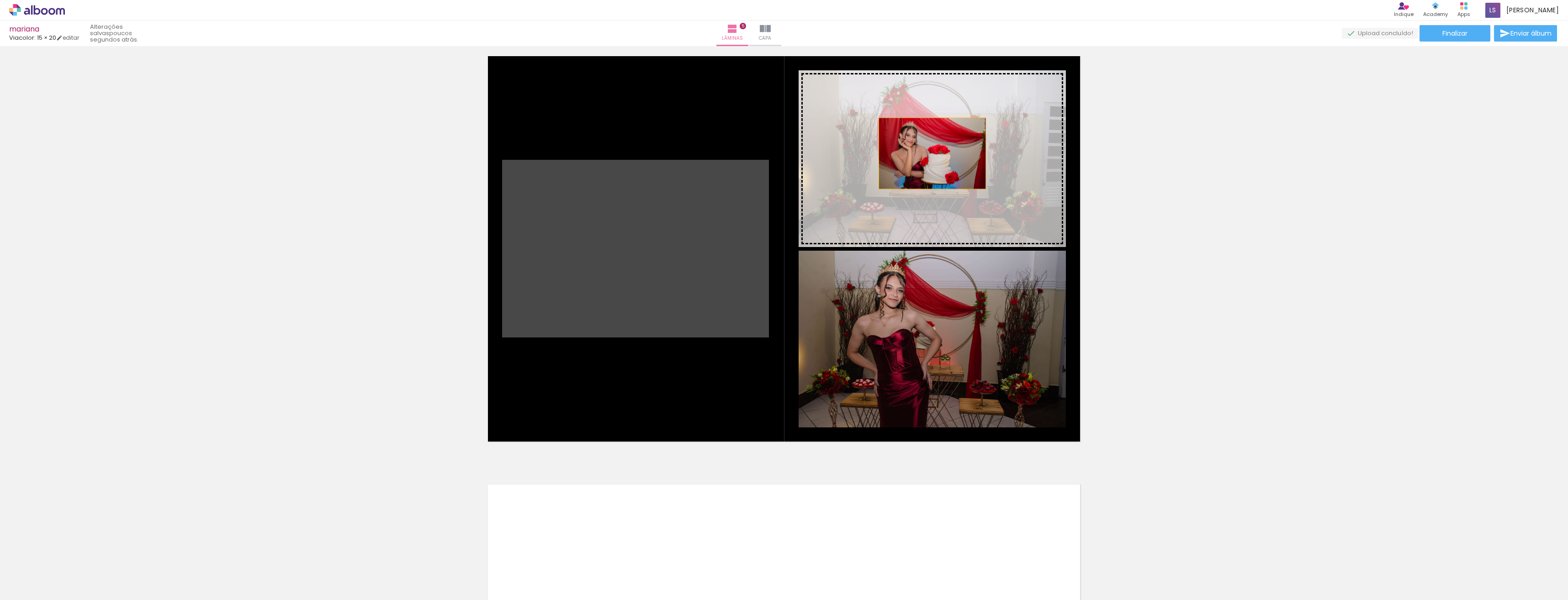
drag, startPoint x: 632, startPoint y: 261, endPoint x: 929, endPoint y: 154, distance: 315.7
click at [0, 0] on slot at bounding box center [0, 0] width 0 height 0
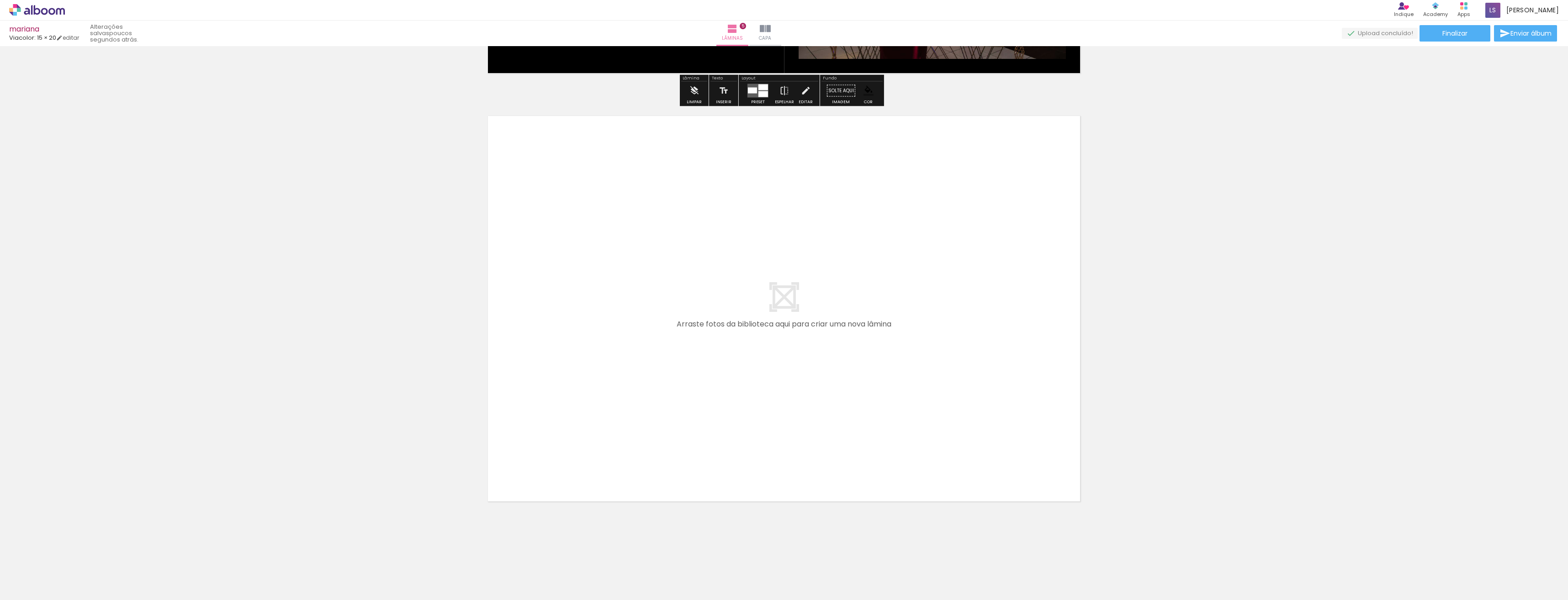
scroll to position [2110, 0]
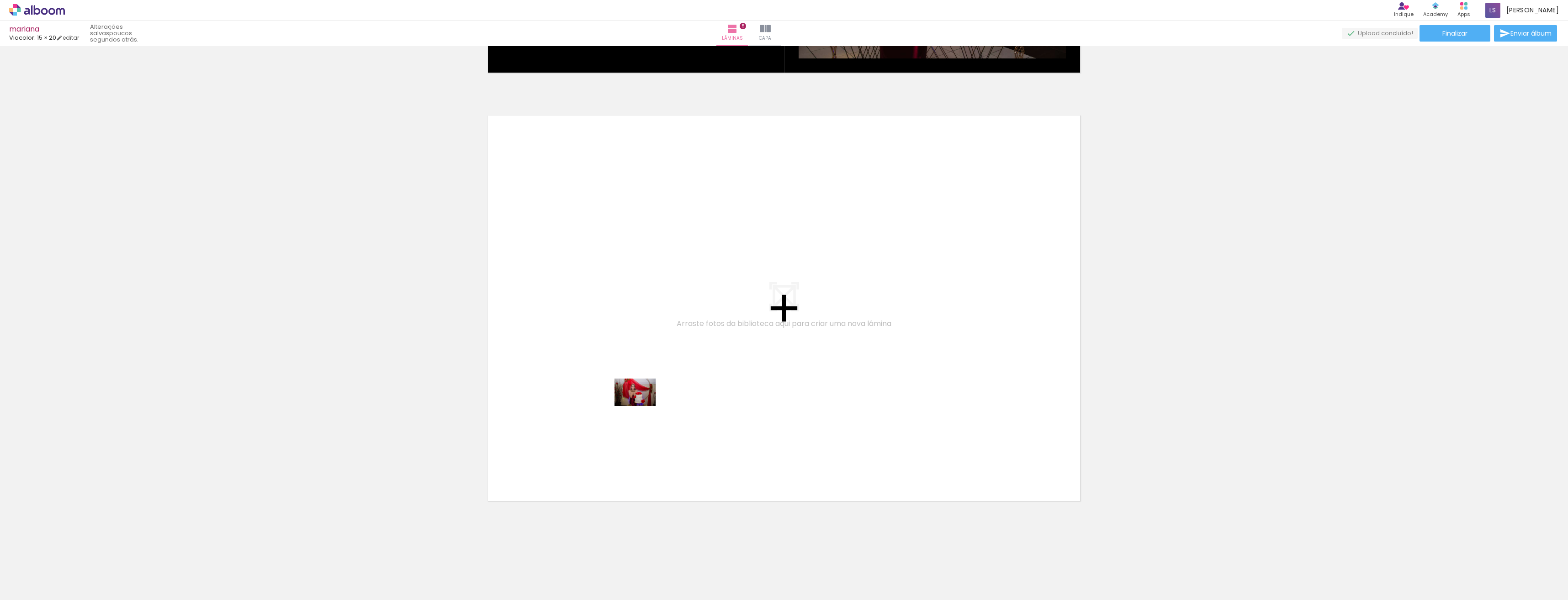
drag, startPoint x: 248, startPoint y: 580, endPoint x: 642, endPoint y: 406, distance: 430.7
click at [642, 406] on quentale-workspace at bounding box center [784, 300] width 1568 height 600
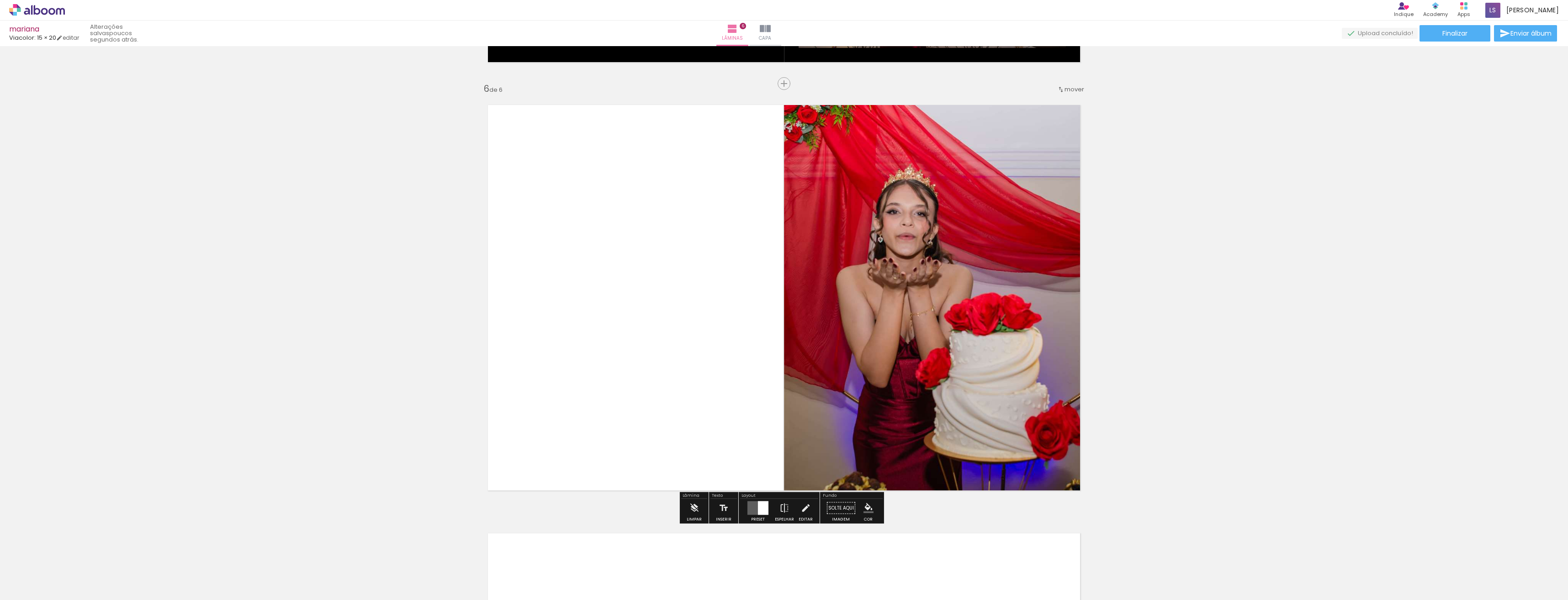
scroll to position [2123, 0]
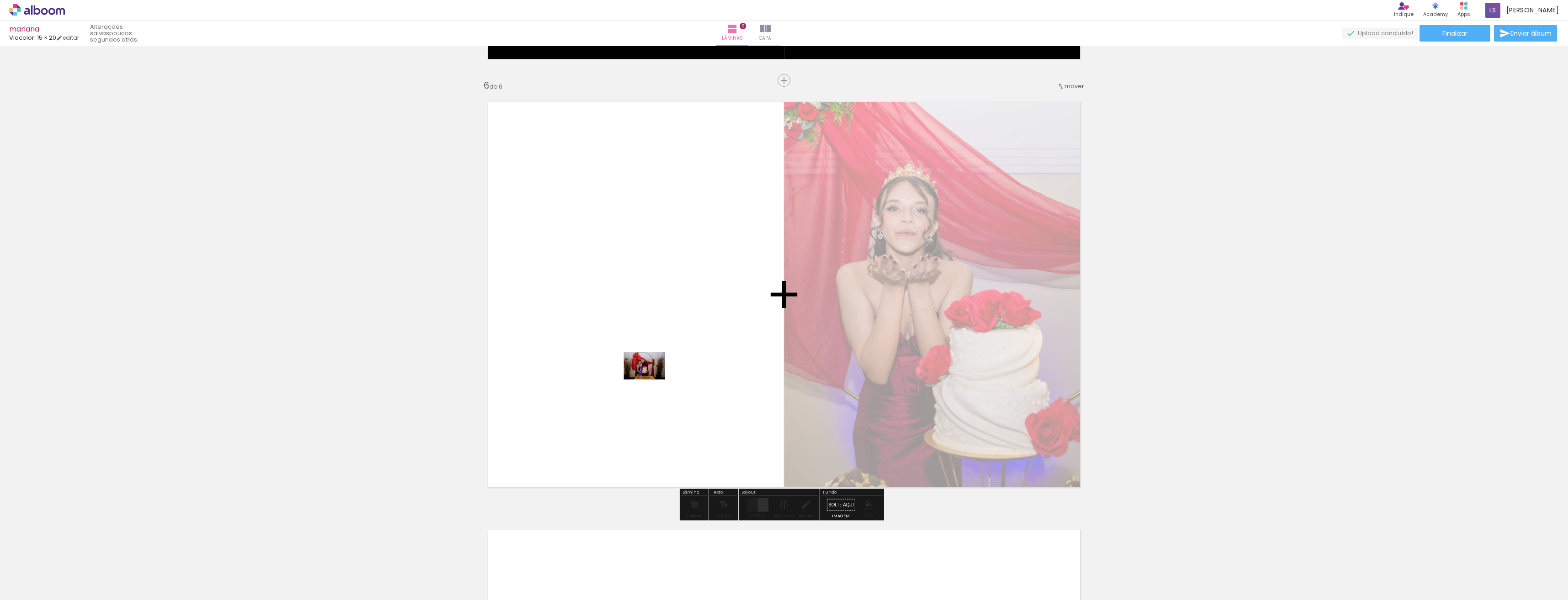
drag, startPoint x: 304, startPoint y: 576, endPoint x: 684, endPoint y: 347, distance: 443.7
click at [683, 345] on quentale-workspace at bounding box center [784, 300] width 1568 height 600
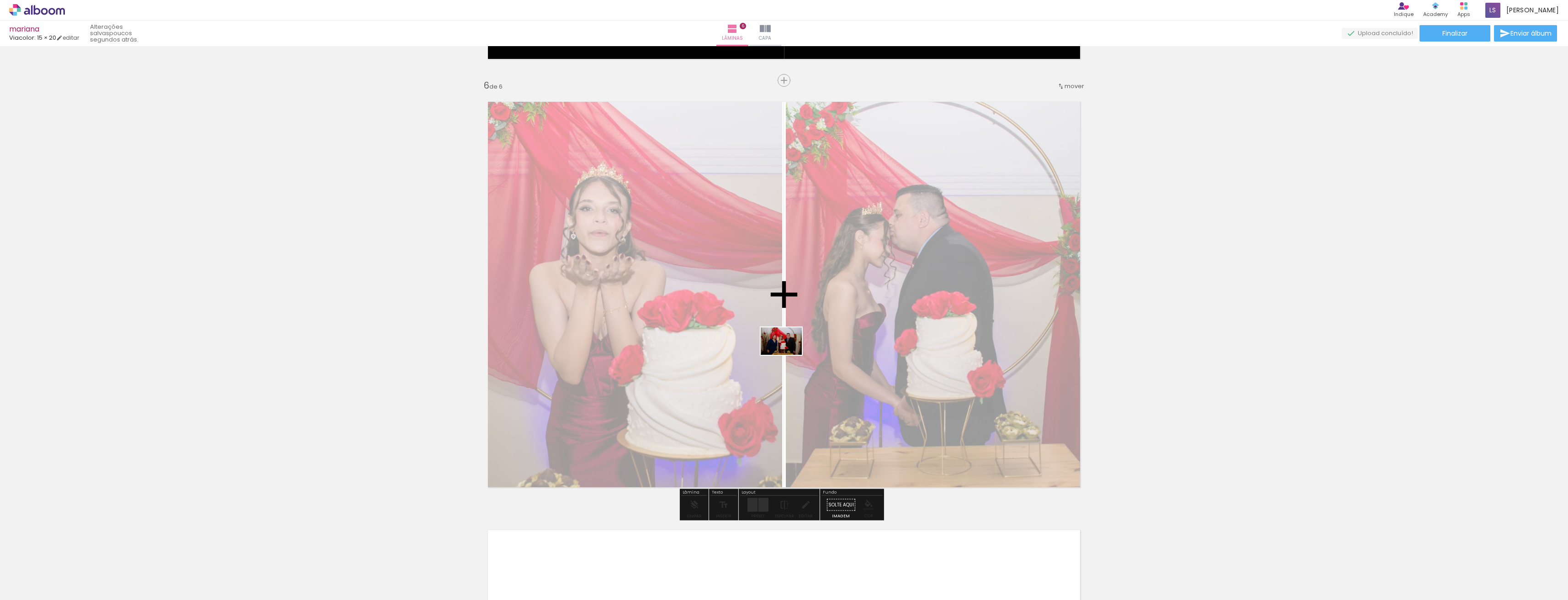
drag, startPoint x: 349, startPoint y: 584, endPoint x: 789, endPoint y: 355, distance: 496.0
click at [789, 355] on quentale-workspace at bounding box center [784, 300] width 1568 height 600
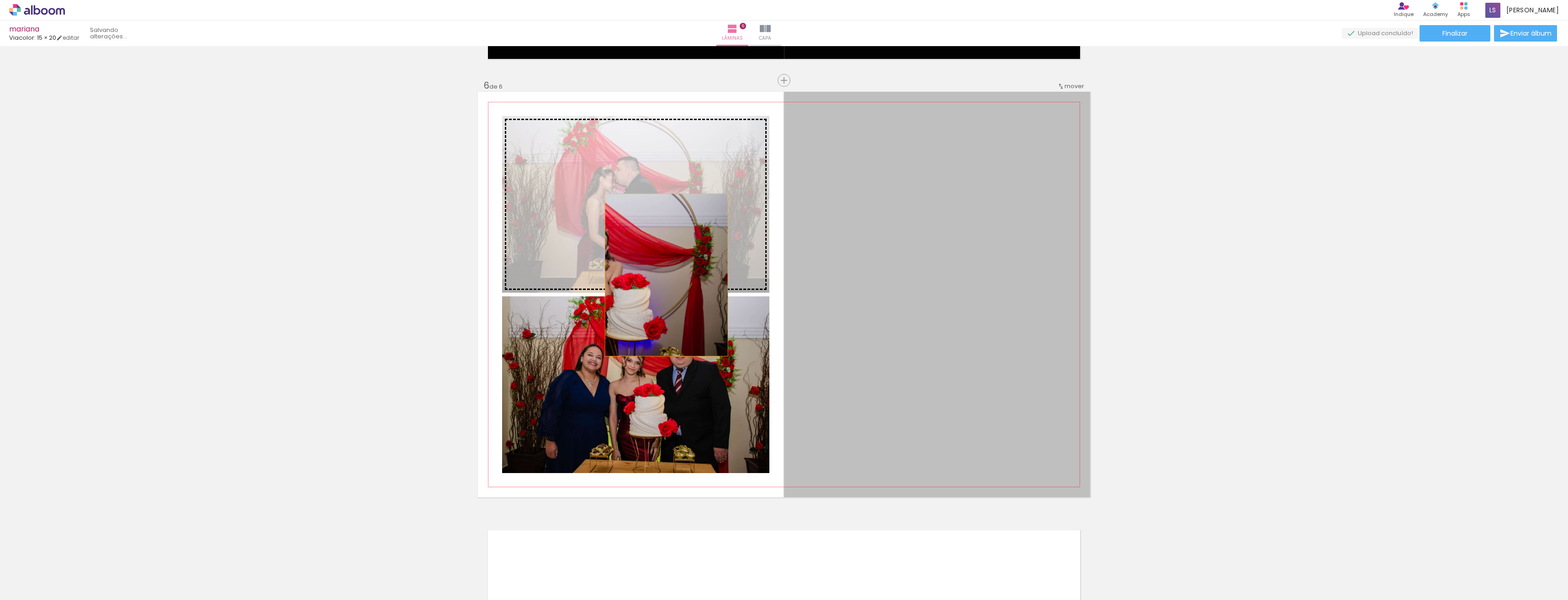
drag, startPoint x: 925, startPoint y: 270, endPoint x: 655, endPoint y: 275, distance: 270.0
click at [0, 0] on slot at bounding box center [0, 0] width 0 height 0
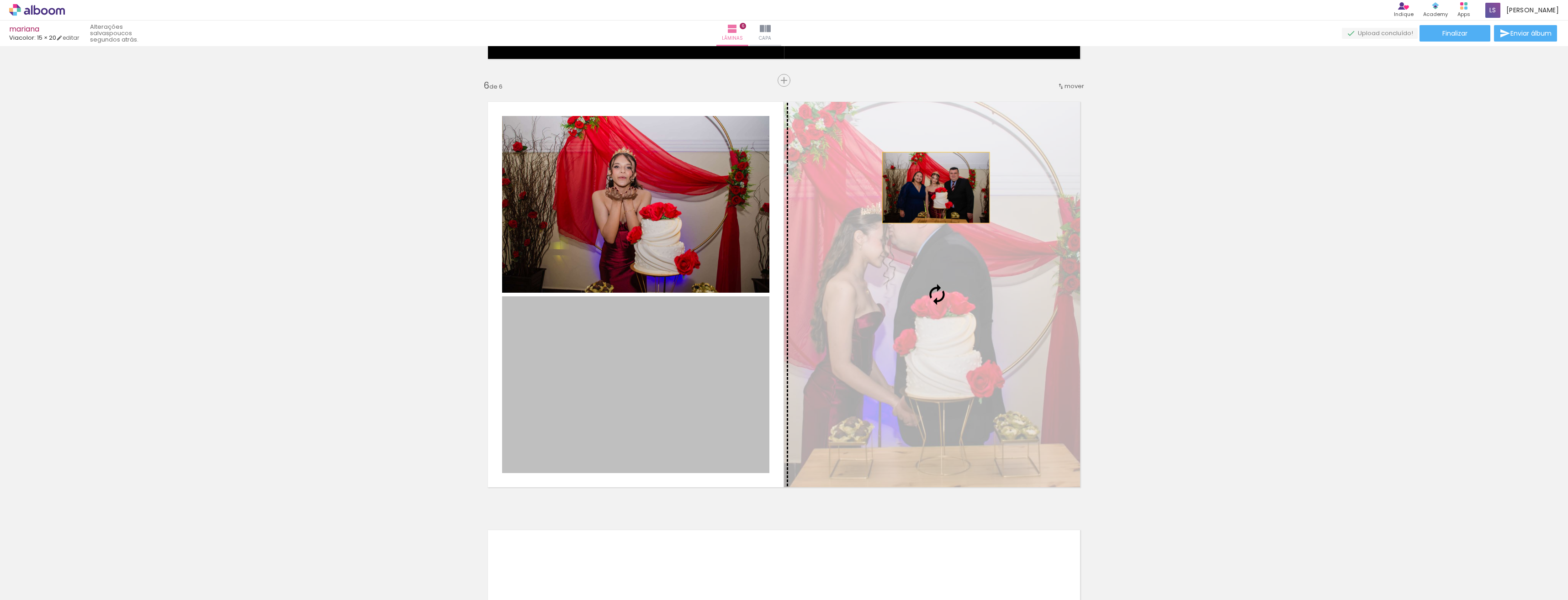
drag, startPoint x: 644, startPoint y: 375, endPoint x: 932, endPoint y: 187, distance: 343.9
click at [0, 0] on slot at bounding box center [0, 0] width 0 height 0
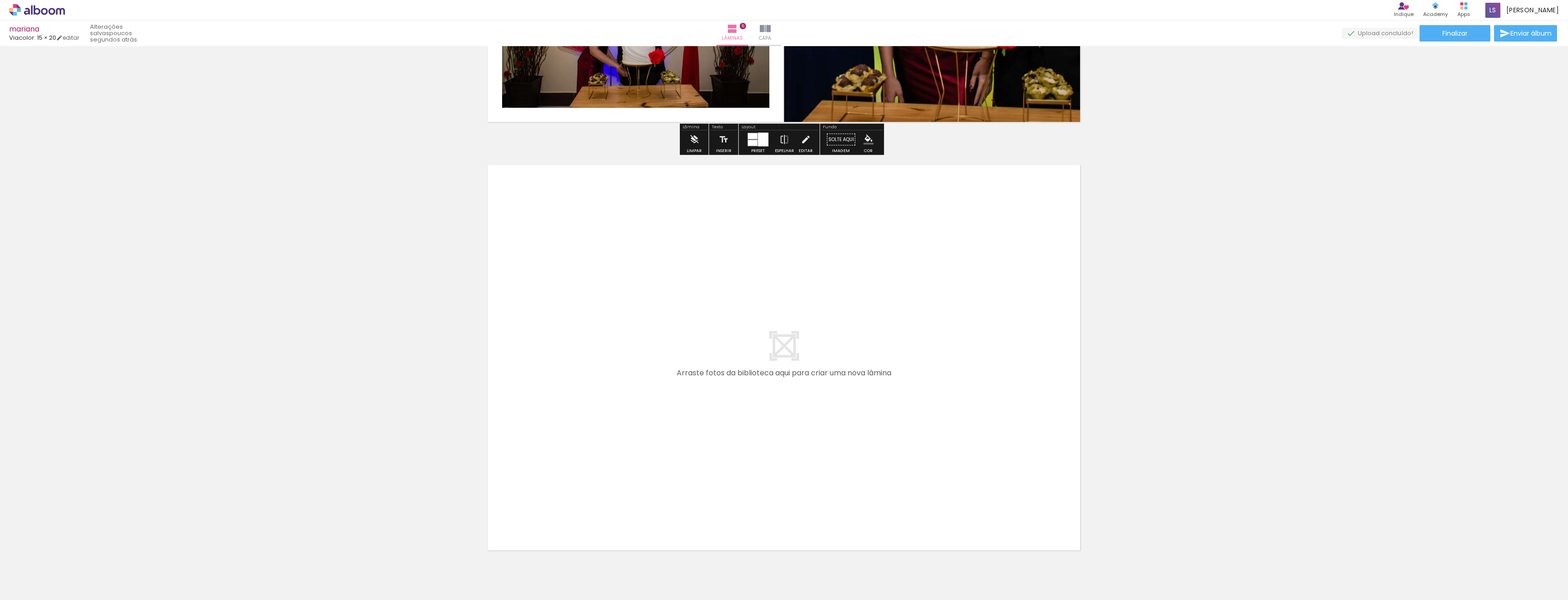
scroll to position [2534, 0]
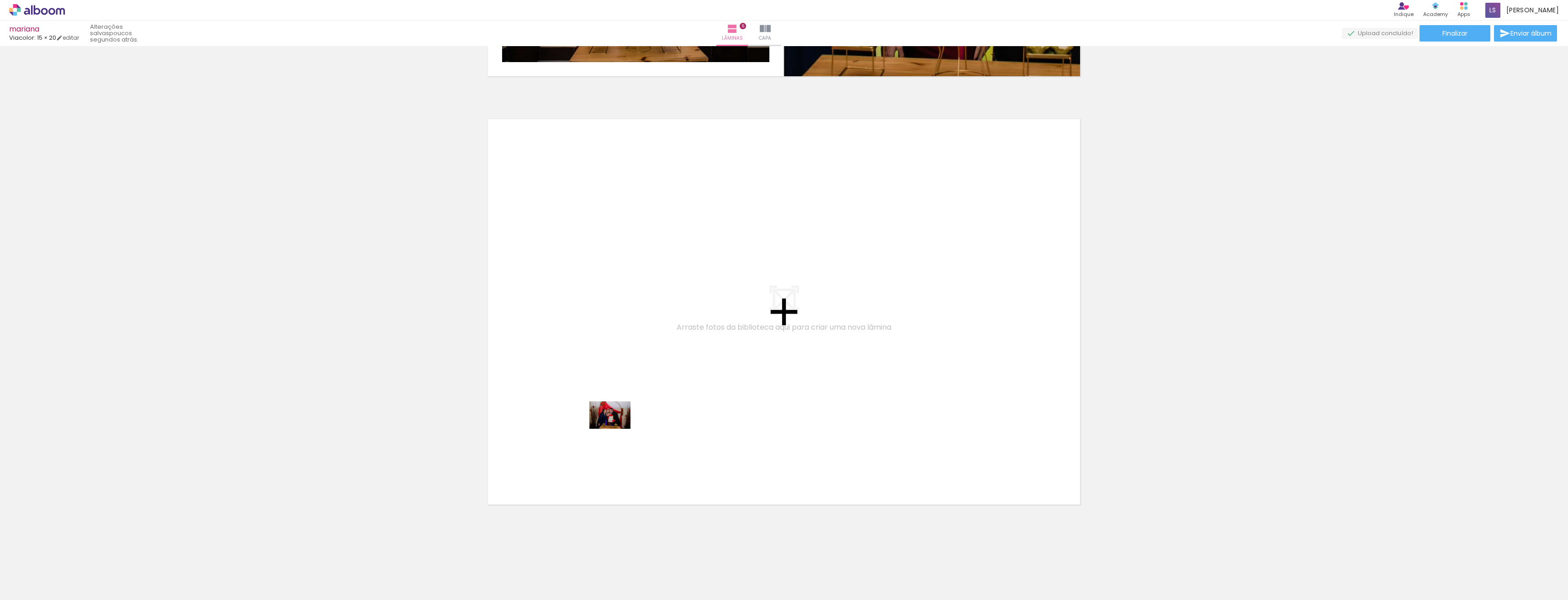
drag, startPoint x: 398, startPoint y: 576, endPoint x: 623, endPoint y: 424, distance: 271.5
click at [623, 424] on quentale-workspace at bounding box center [784, 300] width 1568 height 600
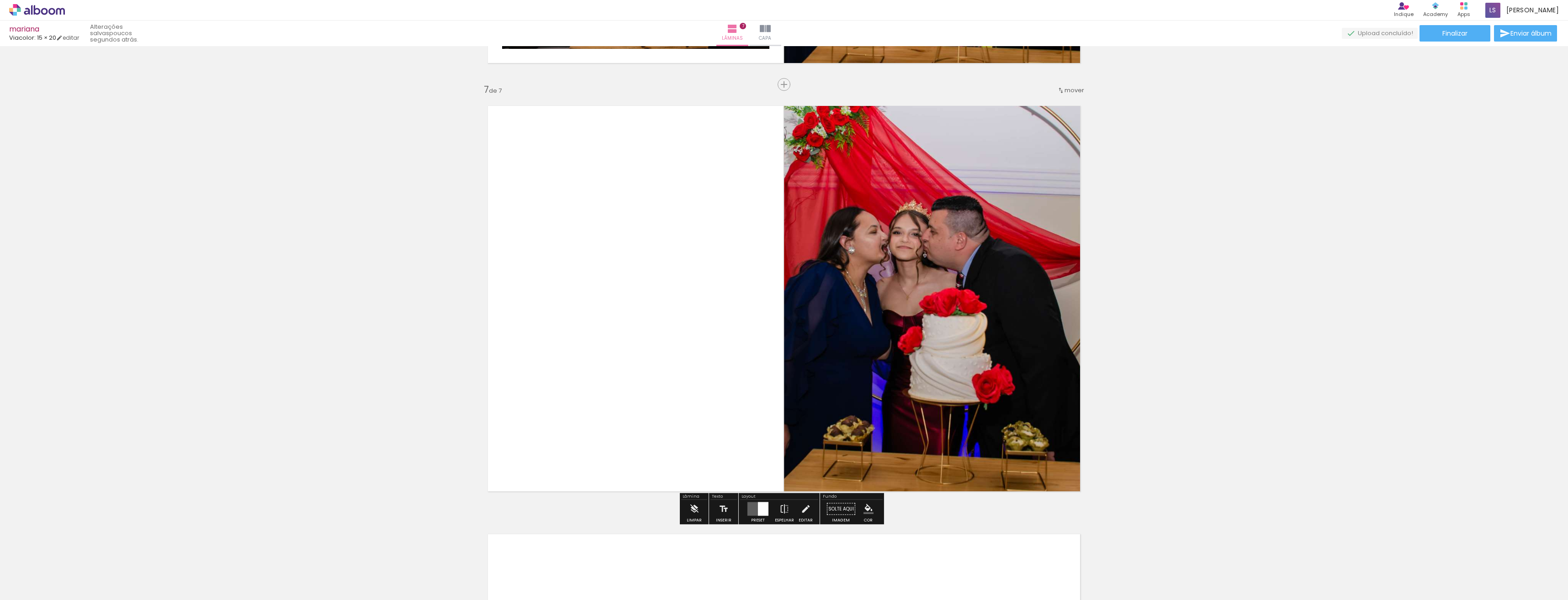
scroll to position [2551, 0]
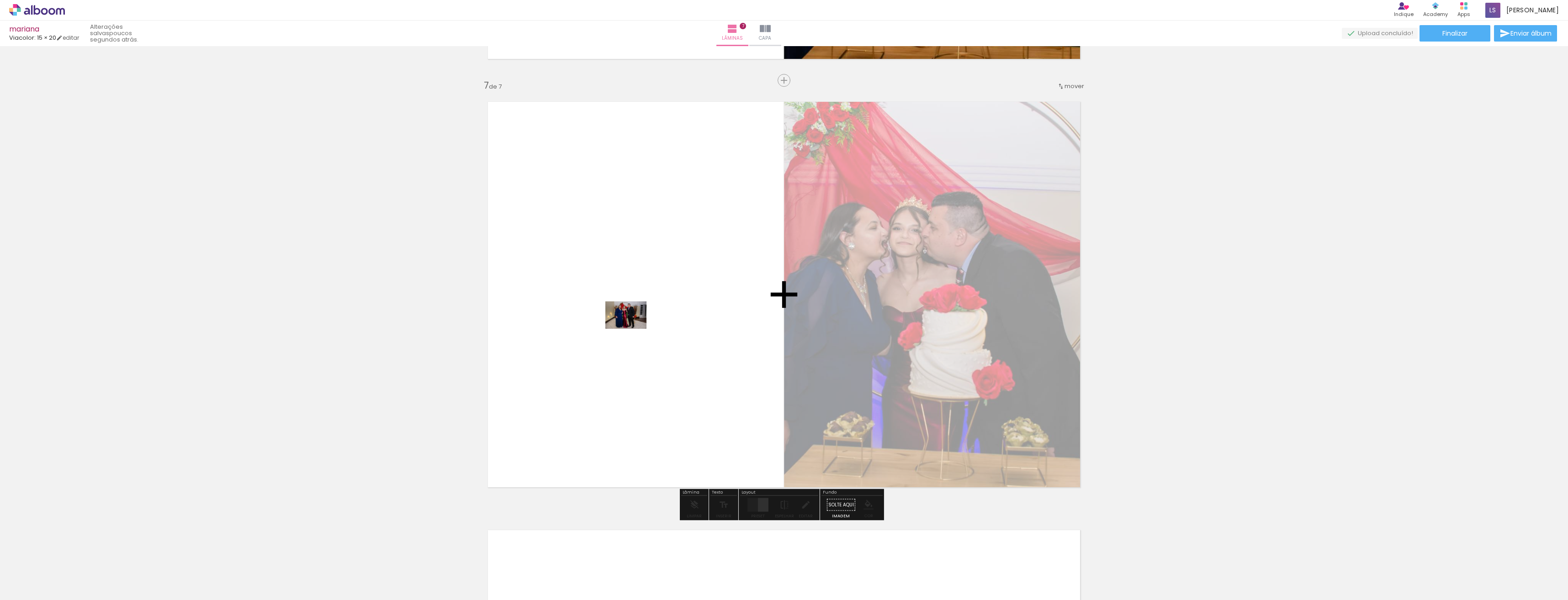
drag, startPoint x: 504, startPoint y: 578, endPoint x: 633, endPoint y: 329, distance: 280.4
click at [633, 329] on quentale-workspace at bounding box center [784, 300] width 1568 height 600
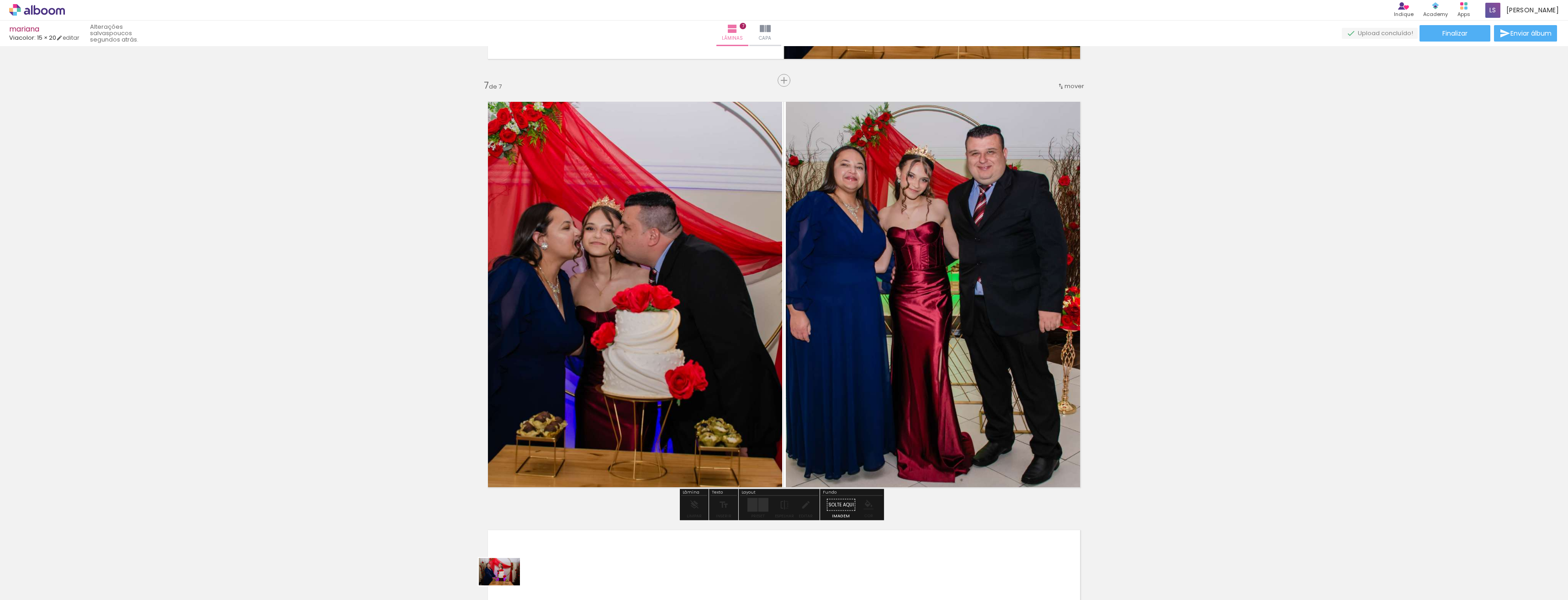
drag, startPoint x: 446, startPoint y: 580, endPoint x: 509, endPoint y: 589, distance: 63.6
click at [0, 0] on slot at bounding box center [0, 0] width 0 height 0
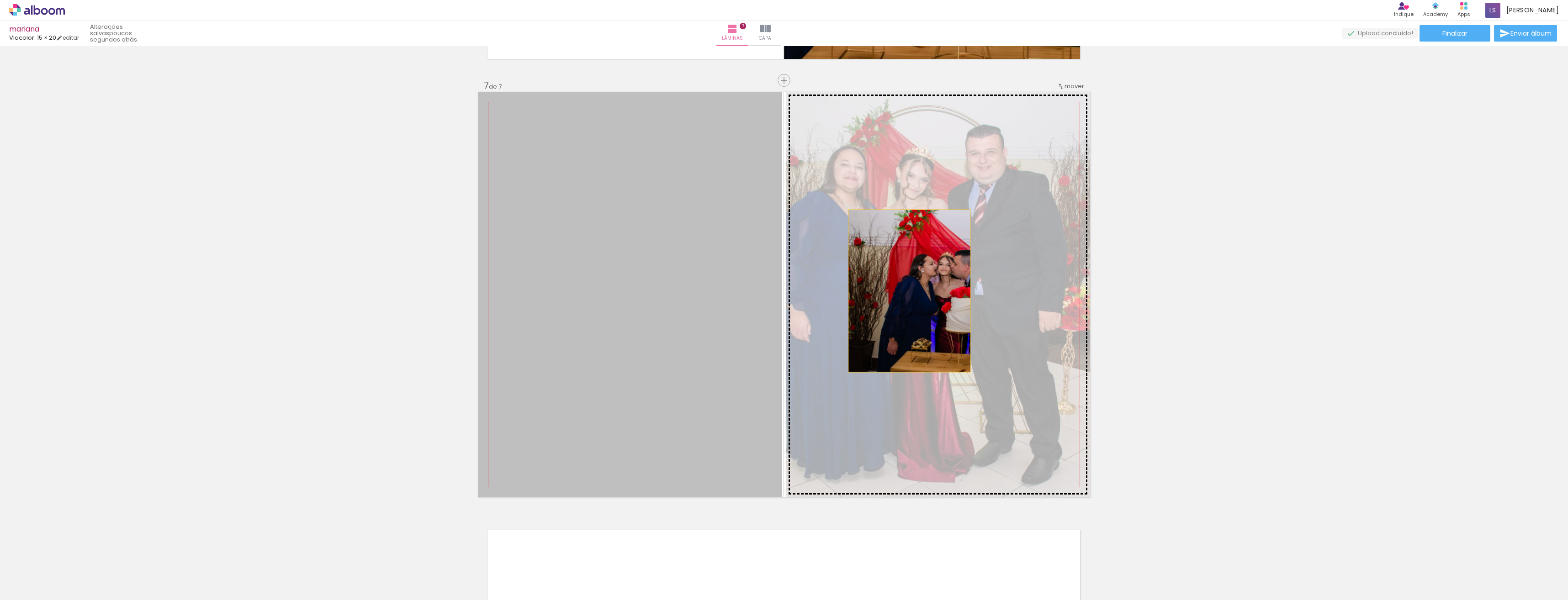
drag, startPoint x: 657, startPoint y: 310, endPoint x: 906, endPoint y: 290, distance: 249.8
click at [0, 0] on slot at bounding box center [0, 0] width 0 height 0
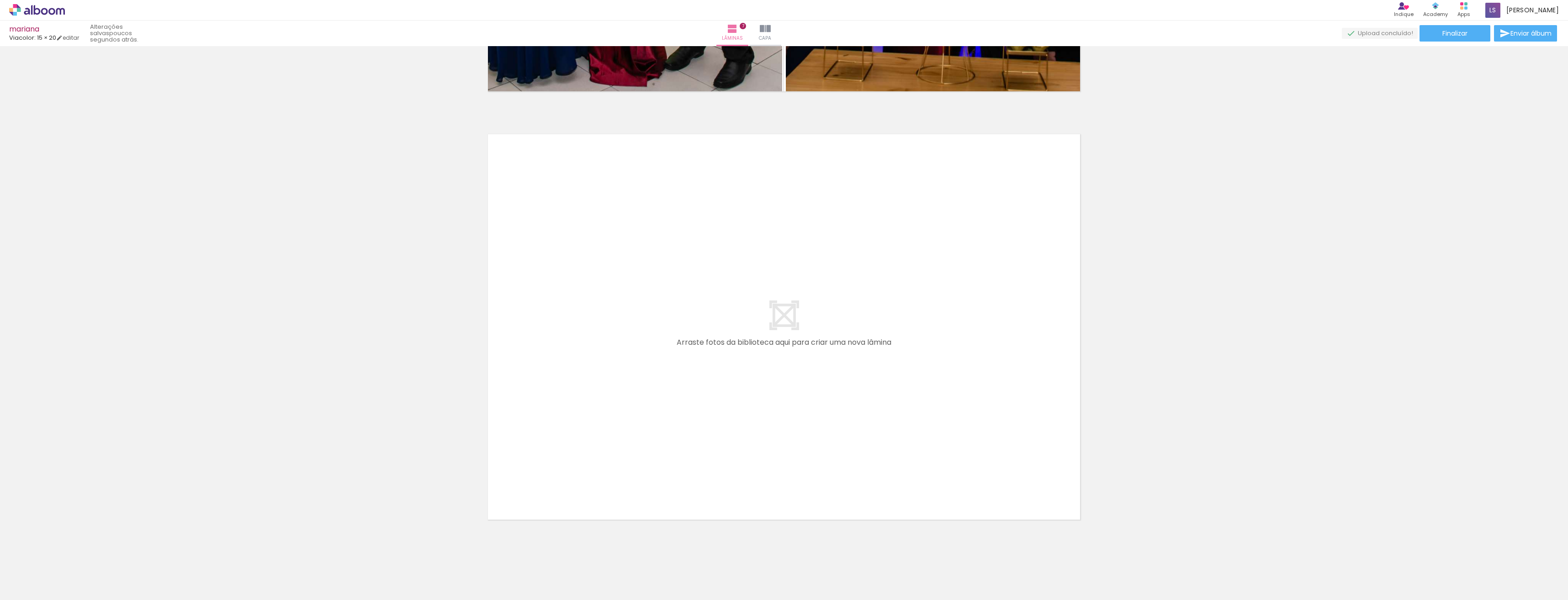
scroll to position [2962, 0]
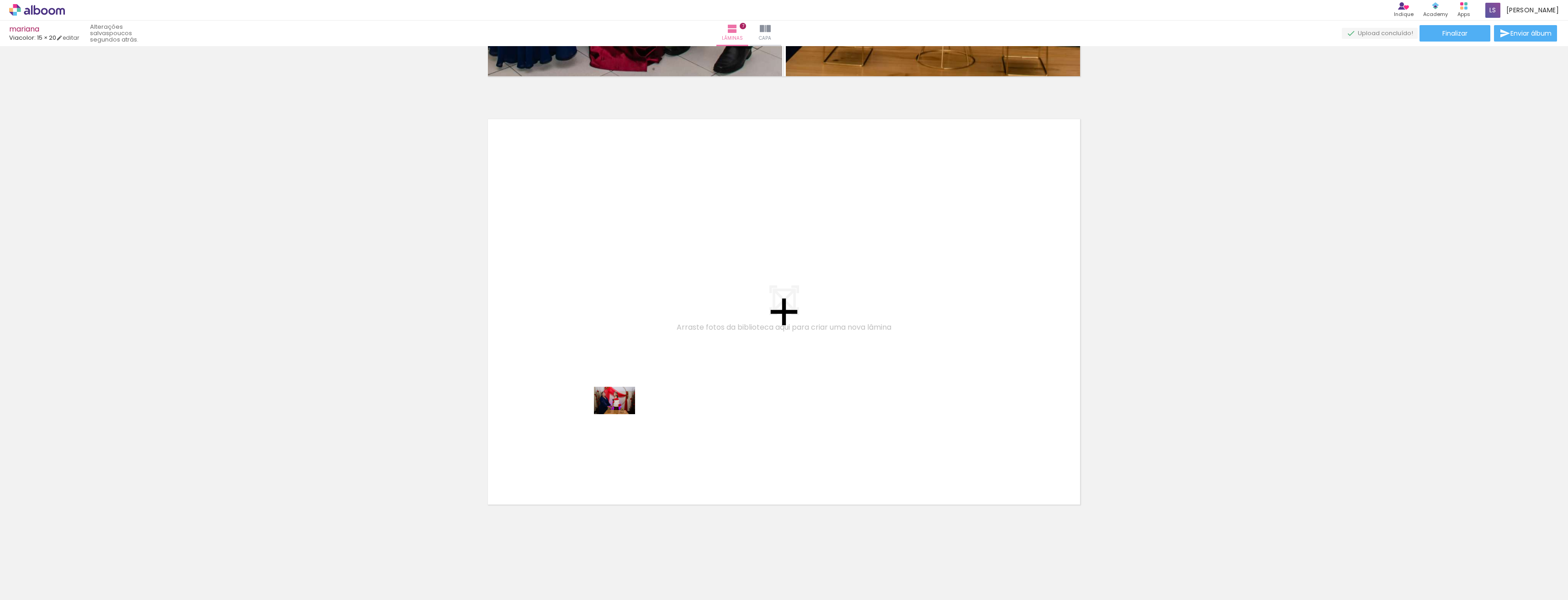
drag, startPoint x: 447, startPoint y: 578, endPoint x: 621, endPoint y: 414, distance: 239.1
click at [621, 414] on quentale-workspace at bounding box center [784, 300] width 1568 height 600
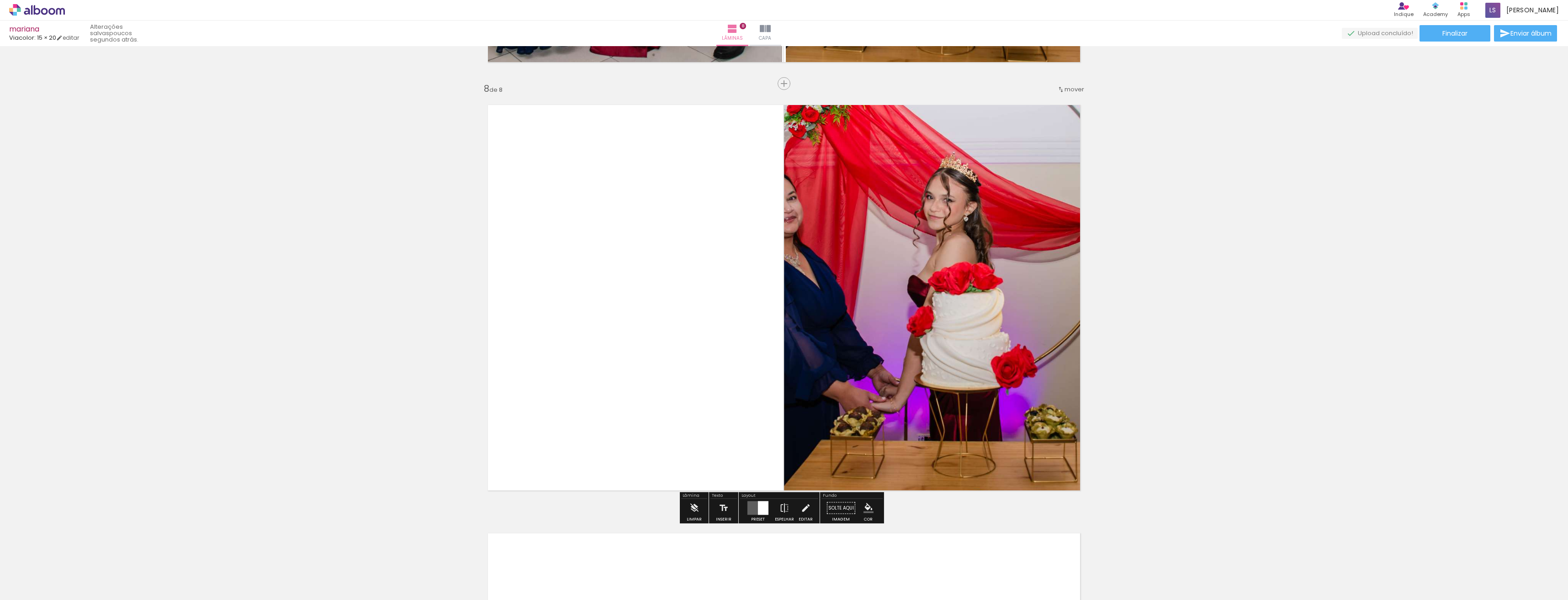
scroll to position [2980, 0]
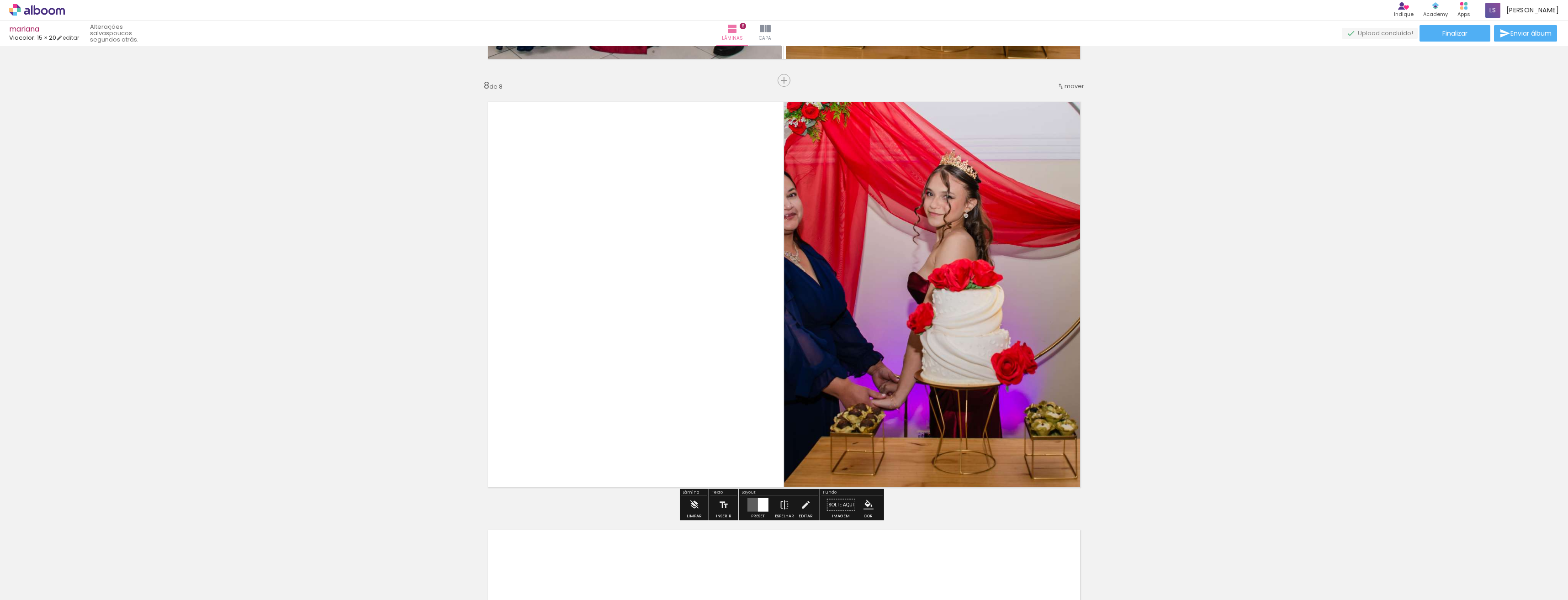
click at [24, 592] on span "Adicionar Fotos" at bounding box center [33, 587] width 27 height 10
click at [0, 0] on input "file" at bounding box center [0, 0] width 0 height 0
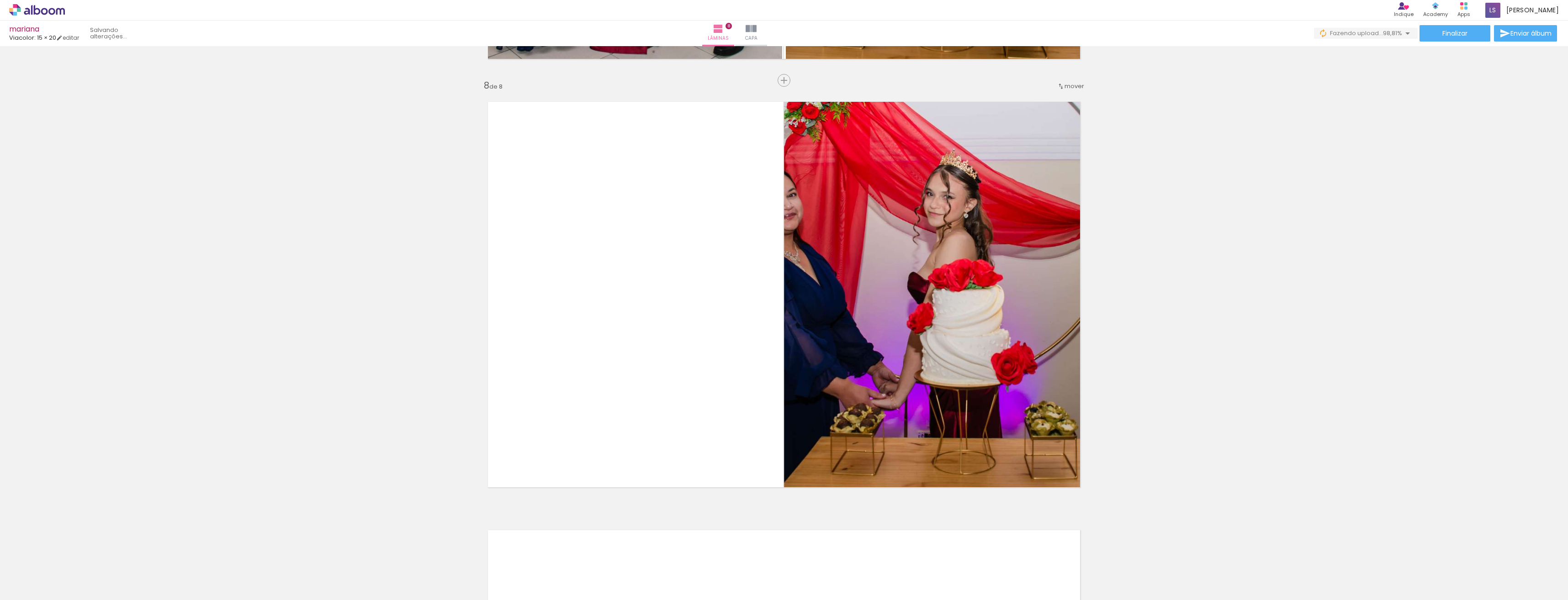
scroll to position [0, 2808]
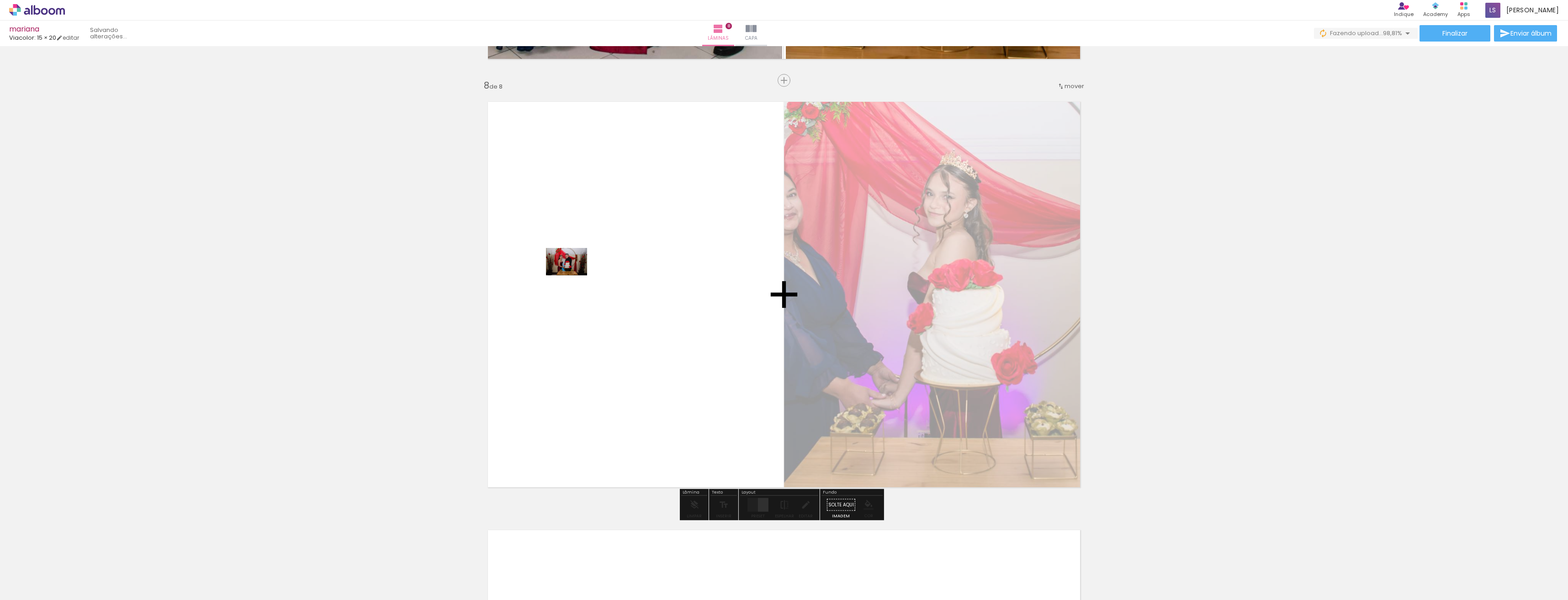
drag, startPoint x: 1535, startPoint y: 573, endPoint x: 577, endPoint y: 274, distance: 1003.6
click at [577, 274] on quentale-workspace at bounding box center [784, 300] width 1568 height 600
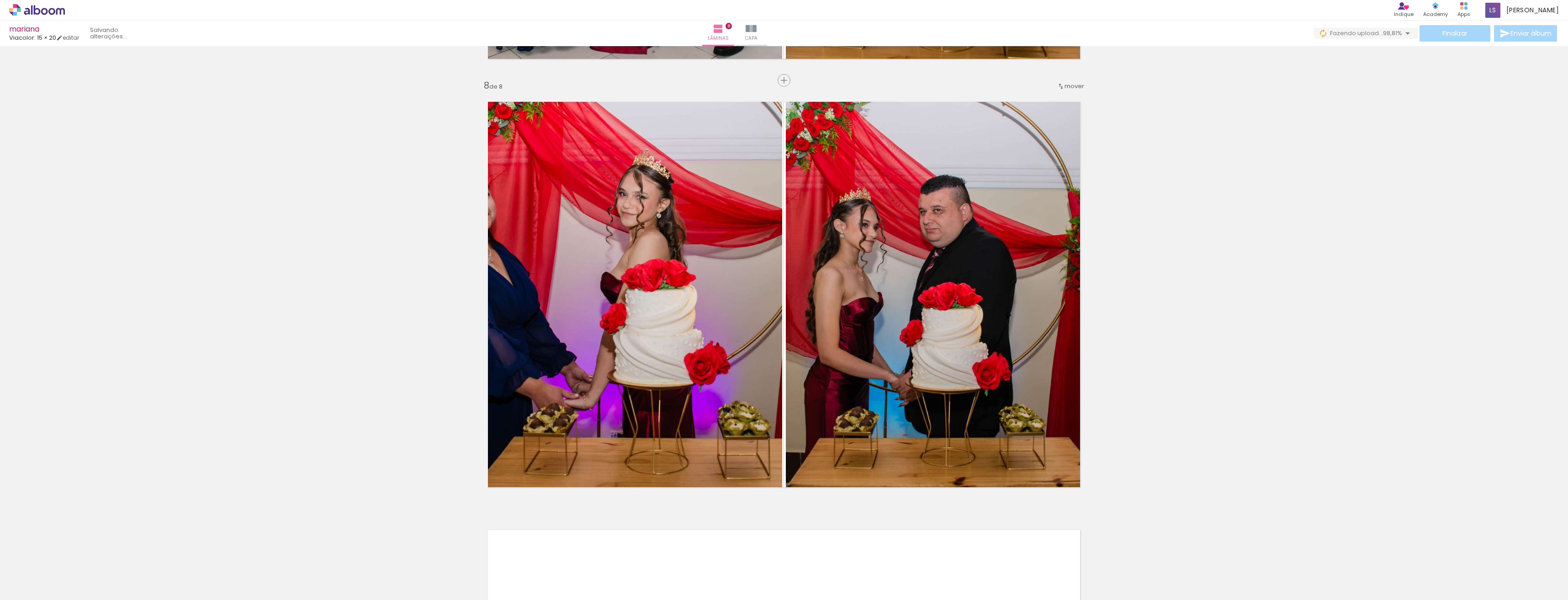
scroll to position [0, 0]
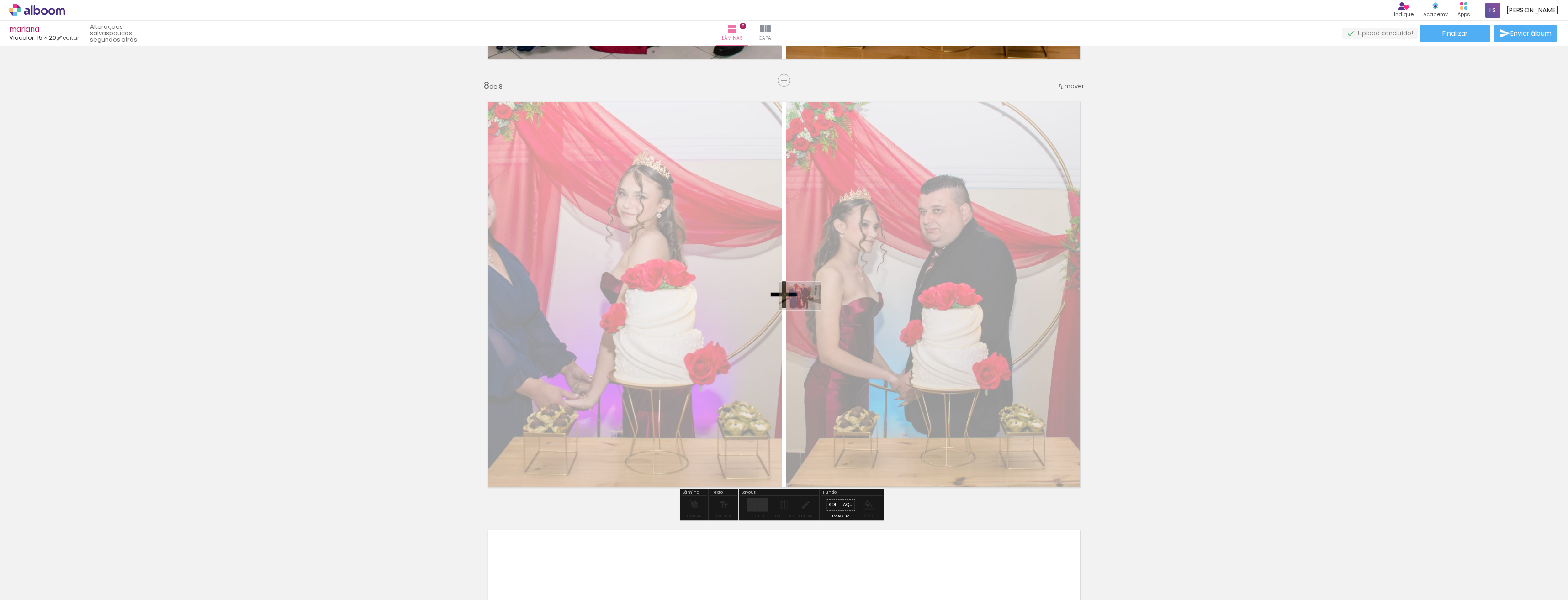
drag, startPoint x: 498, startPoint y: 578, endPoint x: 807, endPoint y: 310, distance: 409.0
click at [807, 310] on quentale-workspace at bounding box center [784, 300] width 1568 height 600
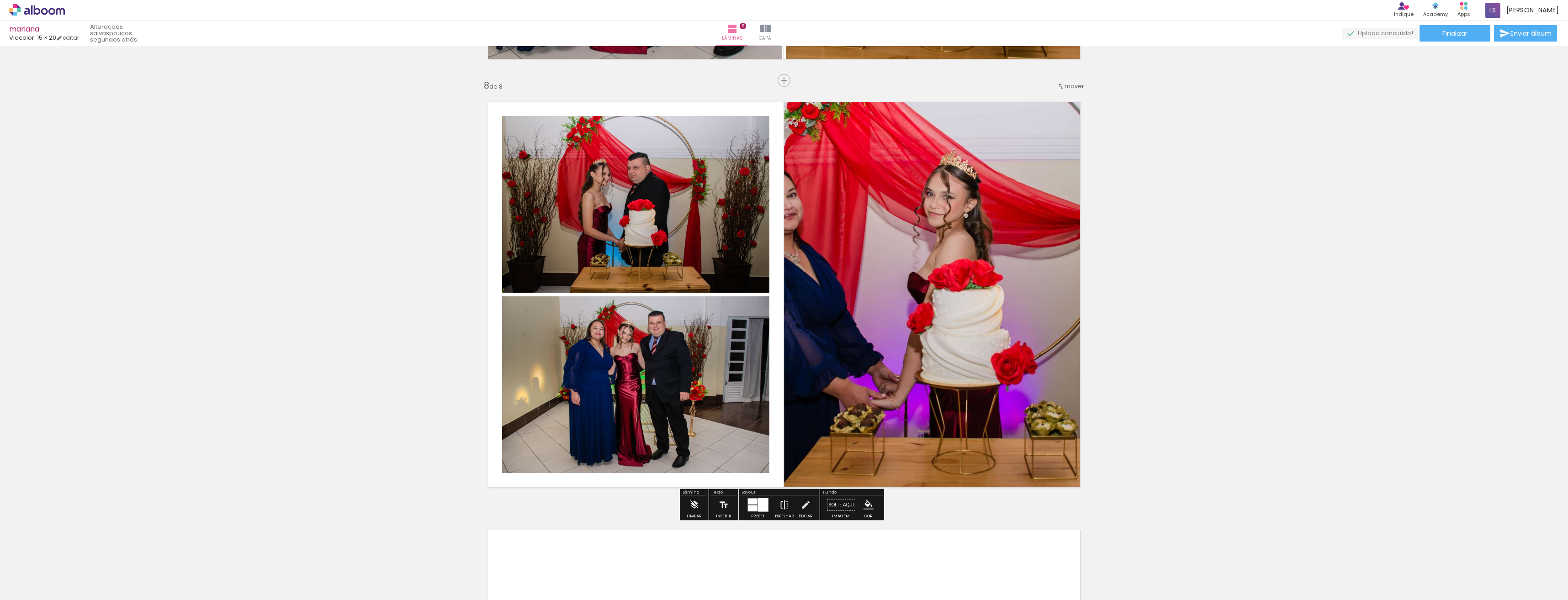
click at [754, 504] on div at bounding box center [752, 501] width 10 height 6
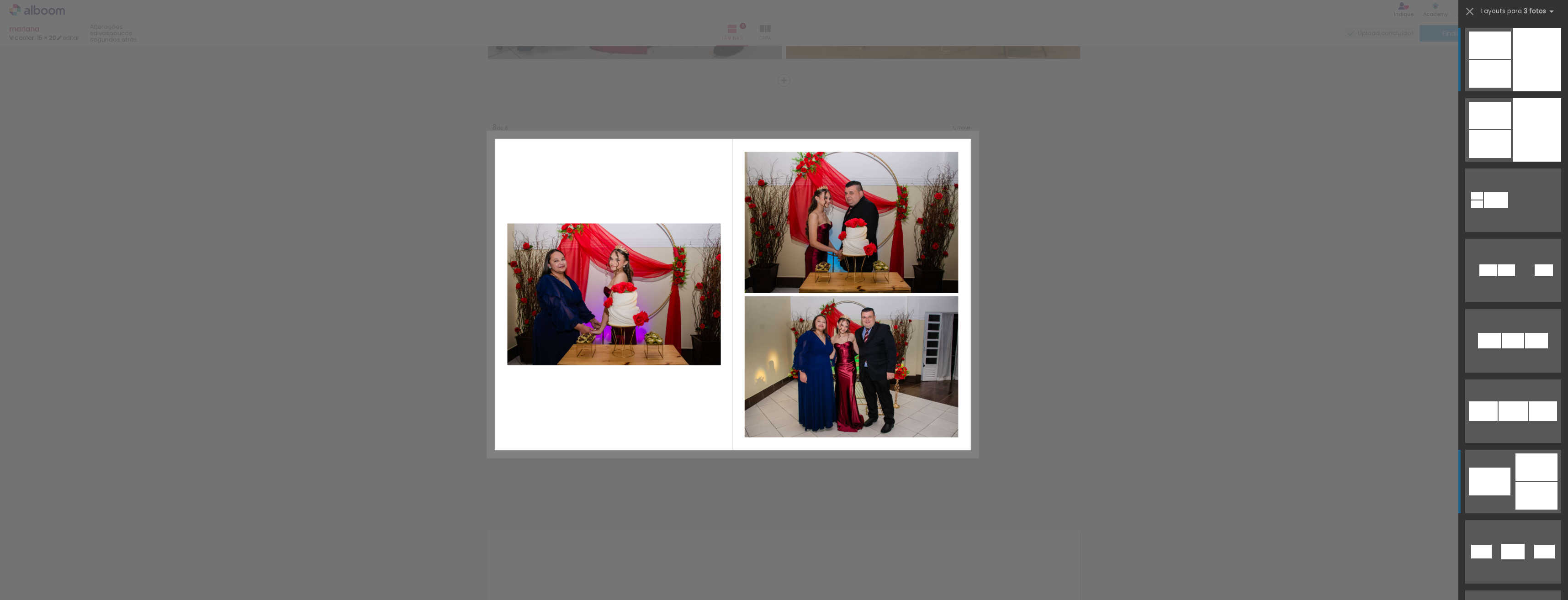
click at [1498, 485] on div at bounding box center [1490, 481] width 42 height 28
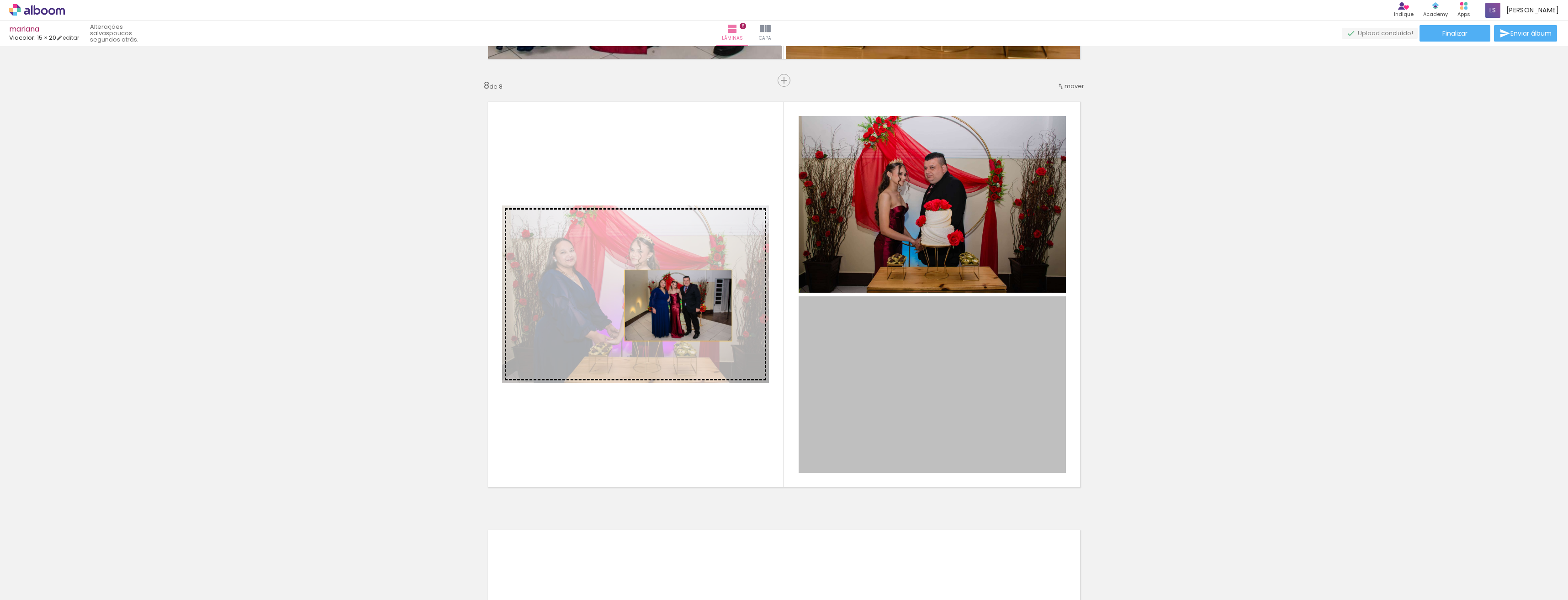
drag, startPoint x: 955, startPoint y: 388, endPoint x: 654, endPoint y: 300, distance: 313.6
click at [0, 0] on slot at bounding box center [0, 0] width 0 height 0
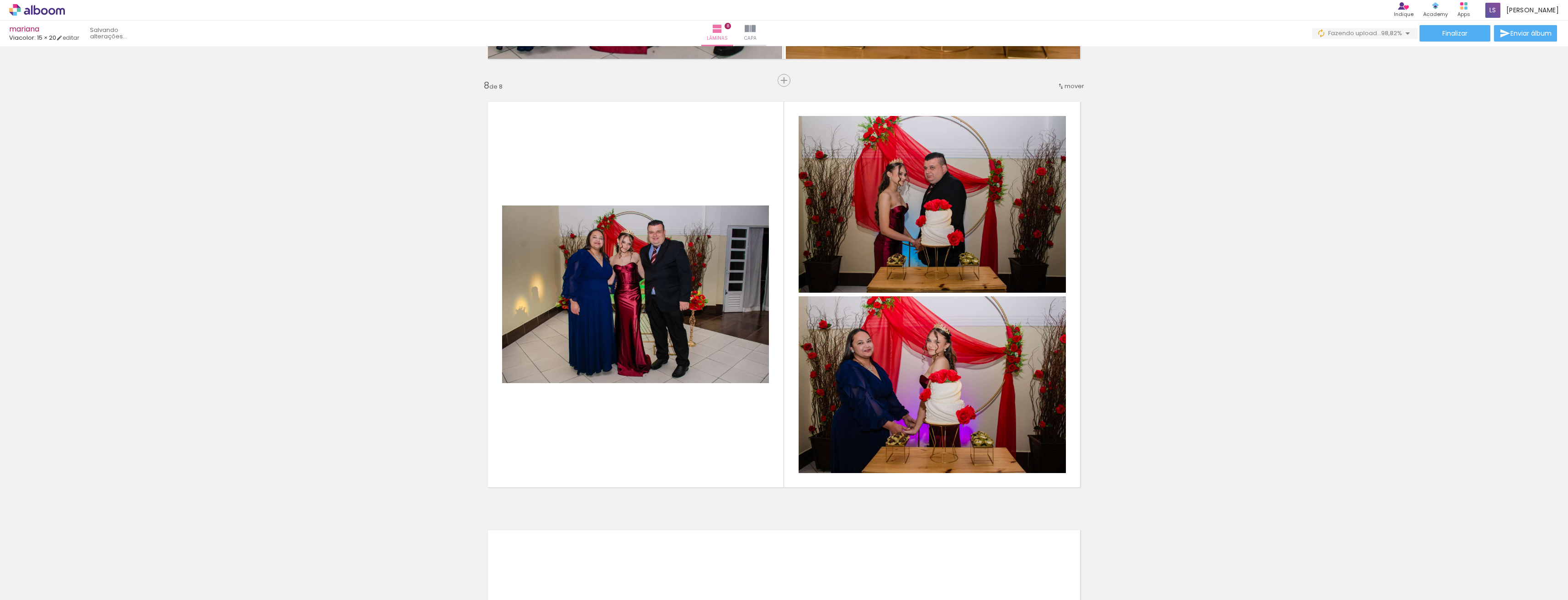
click at [511, 578] on div at bounding box center [501, 569] width 45 height 30
drag, startPoint x: 510, startPoint y: 577, endPoint x: 390, endPoint y: 445, distance: 178.4
click at [390, 445] on quentale-workspace at bounding box center [784, 300] width 1568 height 600
drag, startPoint x: 512, startPoint y: 575, endPoint x: 440, endPoint y: 469, distance: 128.1
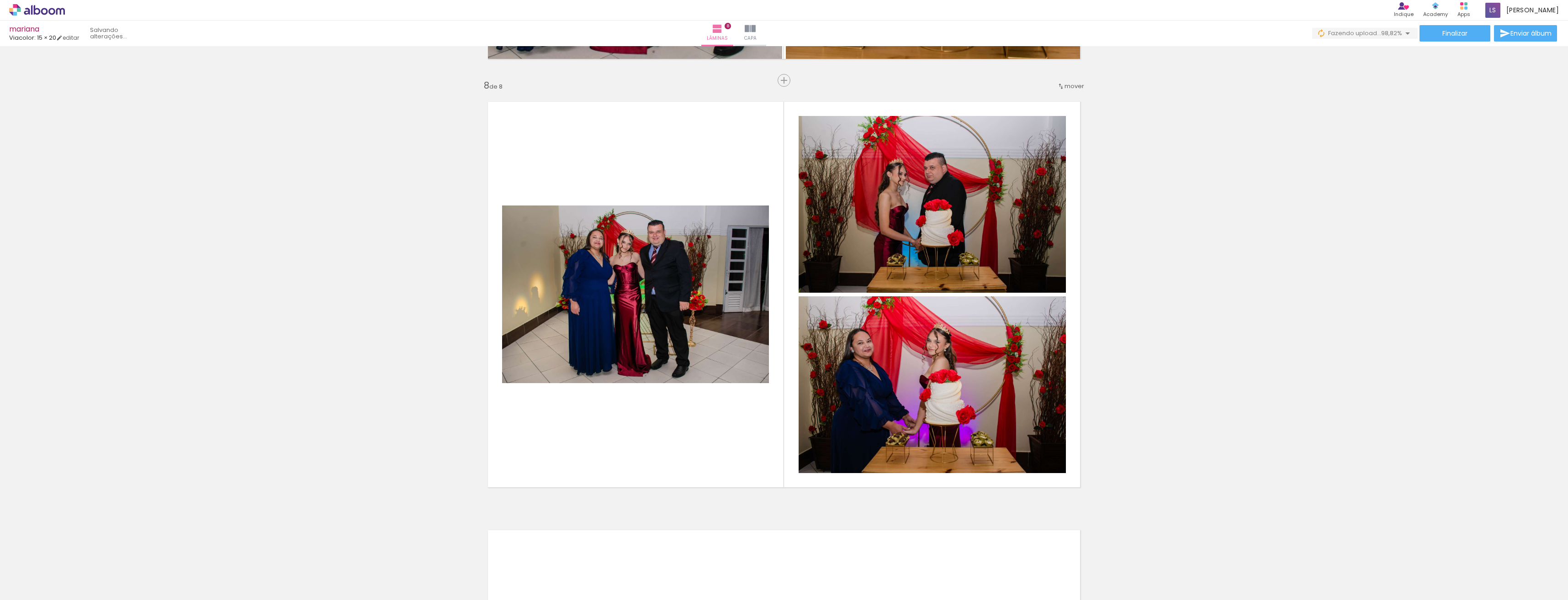
click at [31, 591] on span "Adicionar Fotos" at bounding box center [33, 587] width 27 height 10
click at [0, 0] on input "file" at bounding box center [0, 0] width 0 height 0
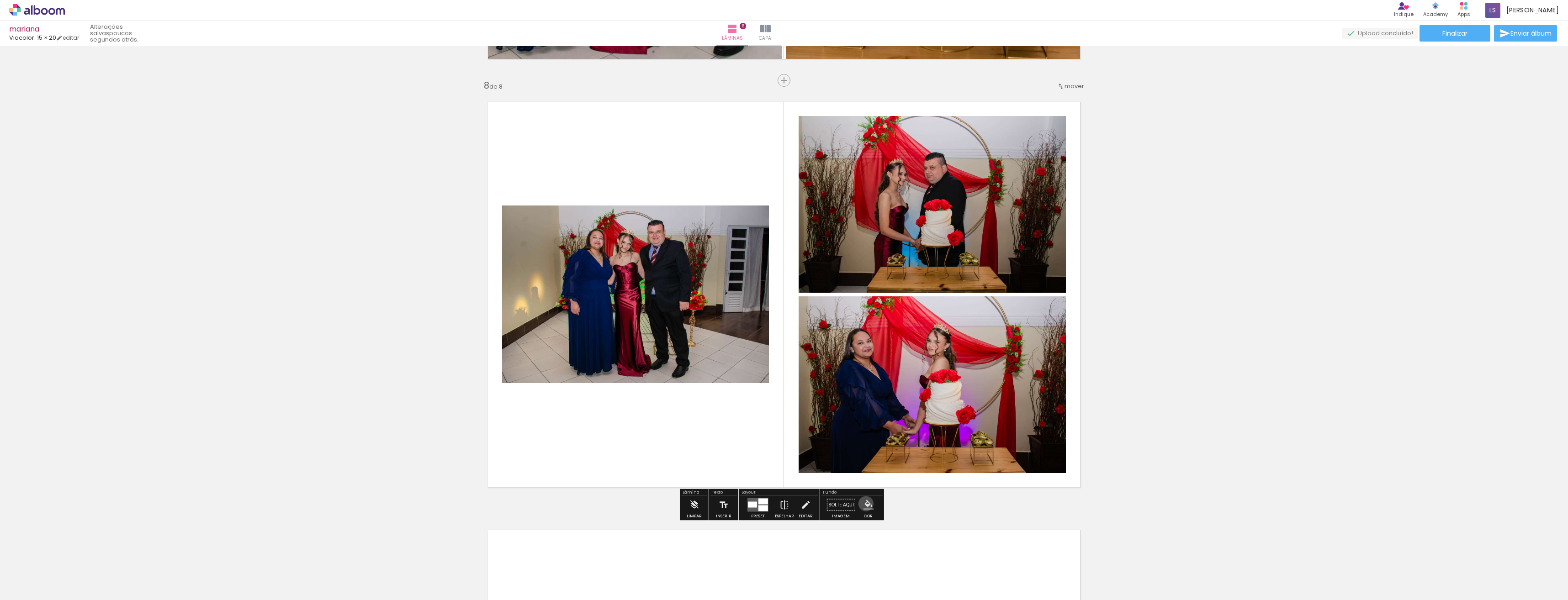
click at [864, 504] on iron-icon "color picker" at bounding box center [868, 505] width 10 height 10
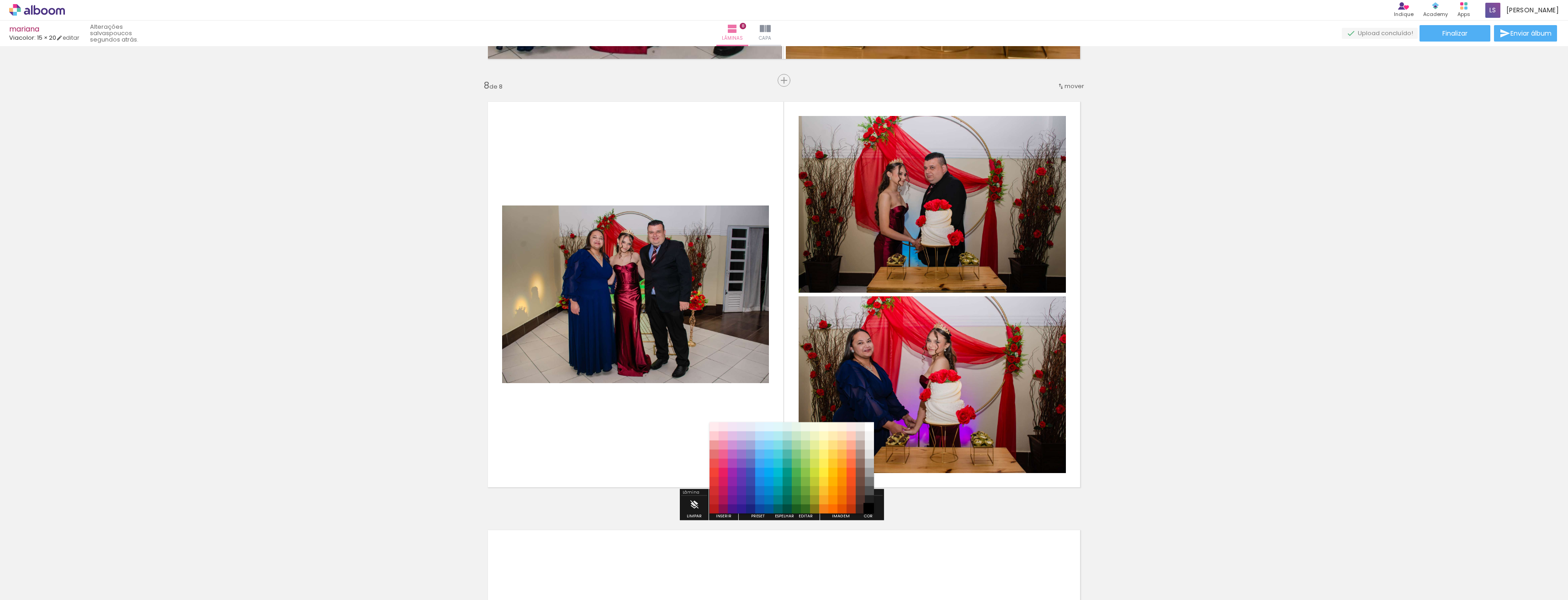
click at [867, 510] on paper-item "#000000" at bounding box center [869, 510] width 9 height 9
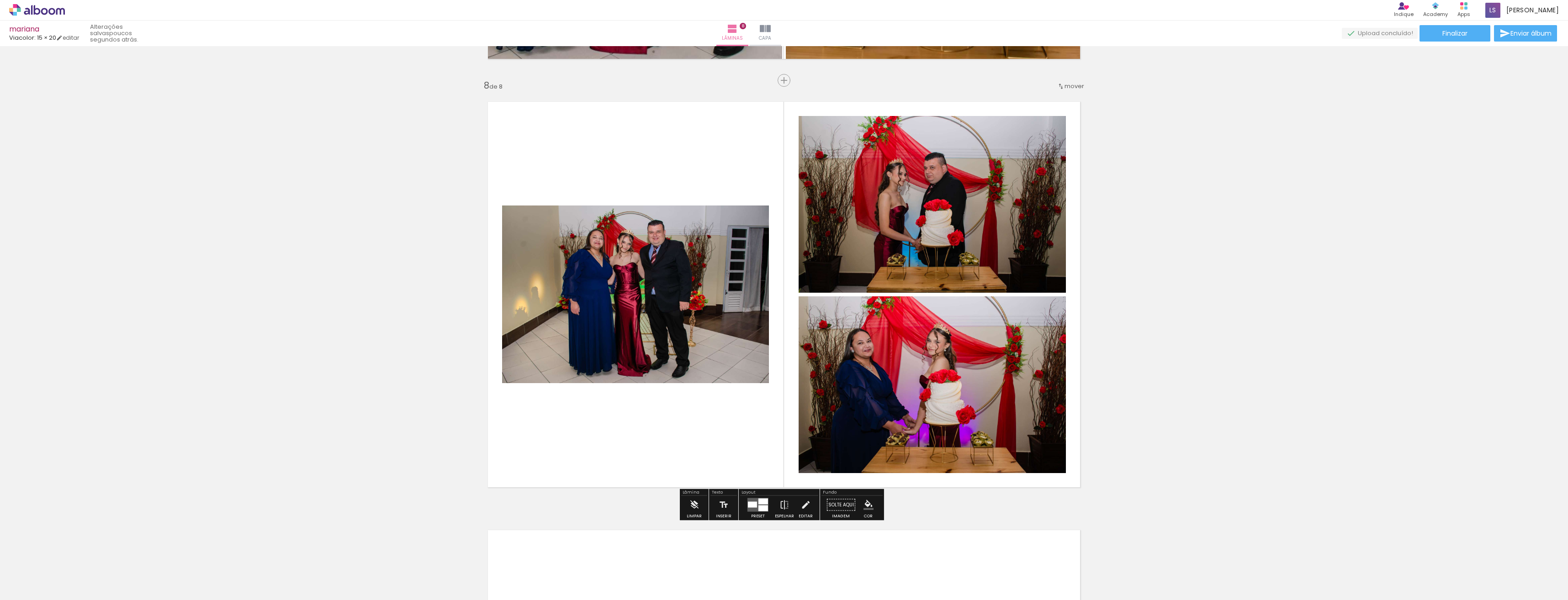
click at [868, 510] on iron-icon "color picker" at bounding box center [868, 505] width 10 height 10
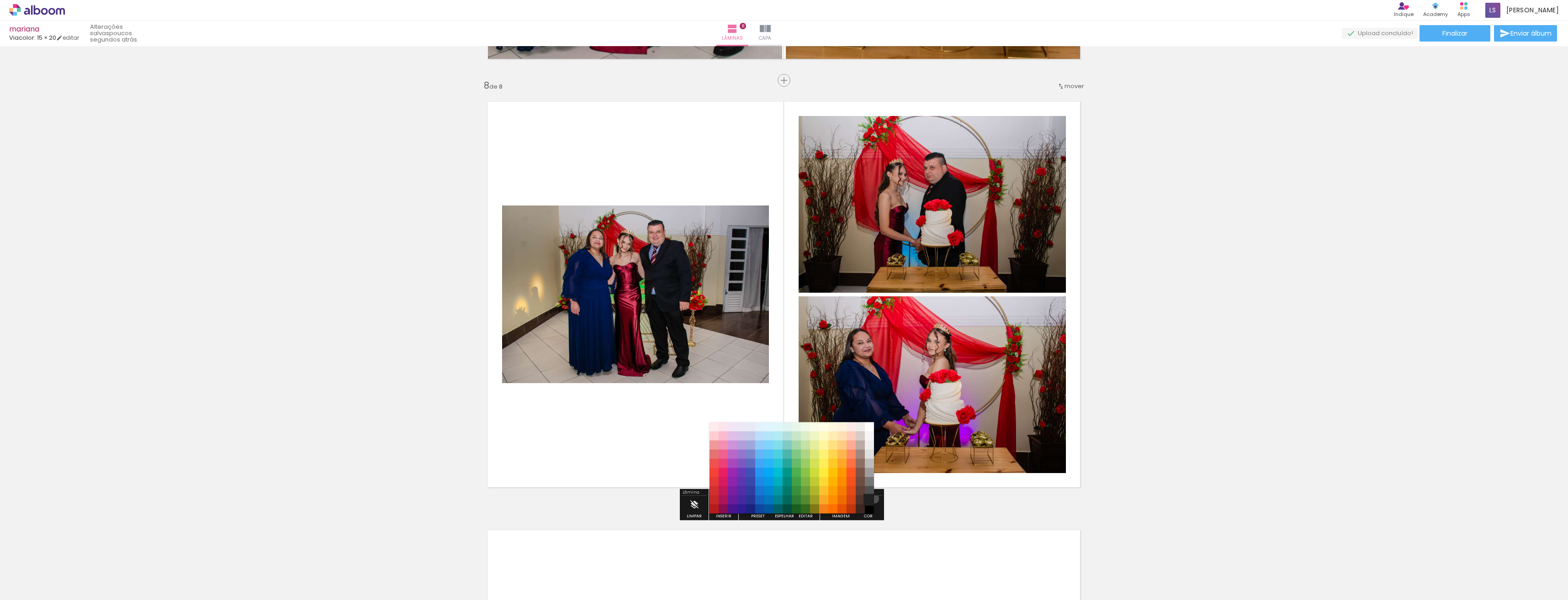
click at [871, 499] on paper-item "#212121" at bounding box center [869, 500] width 9 height 9
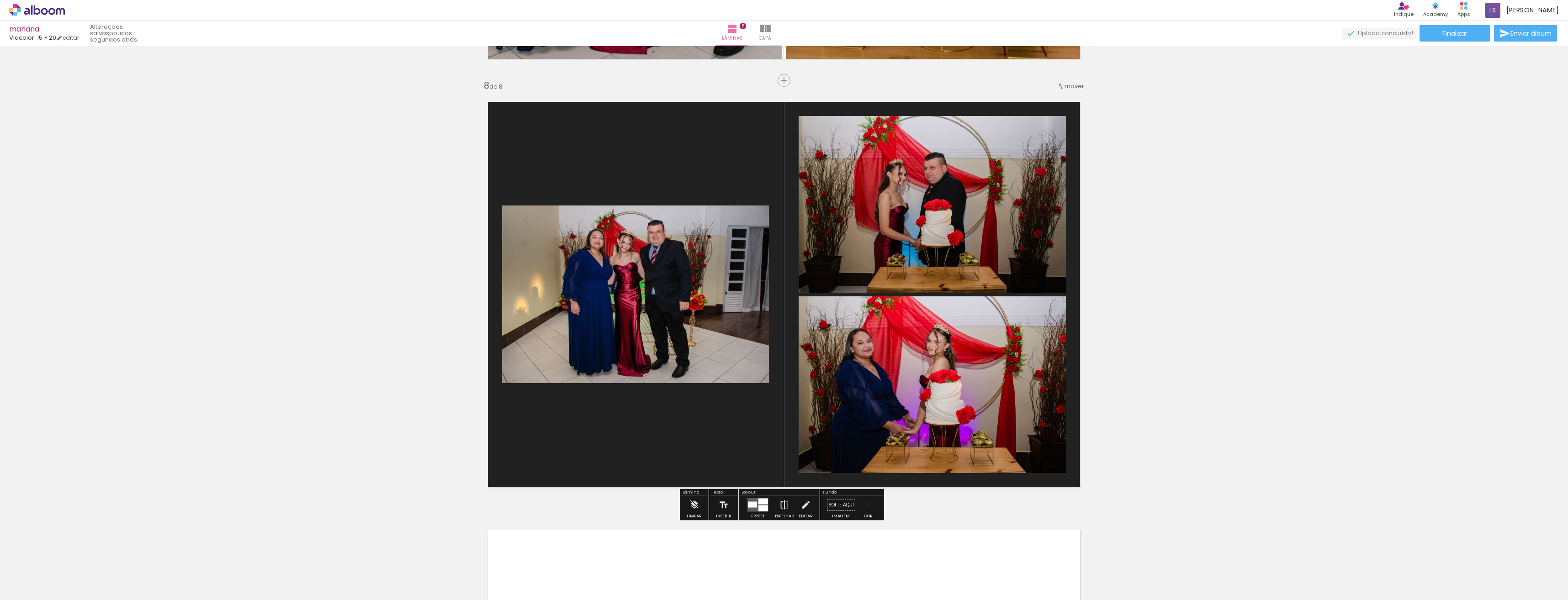
click at [865, 505] on iron-icon "color picker" at bounding box center [868, 505] width 10 height 10
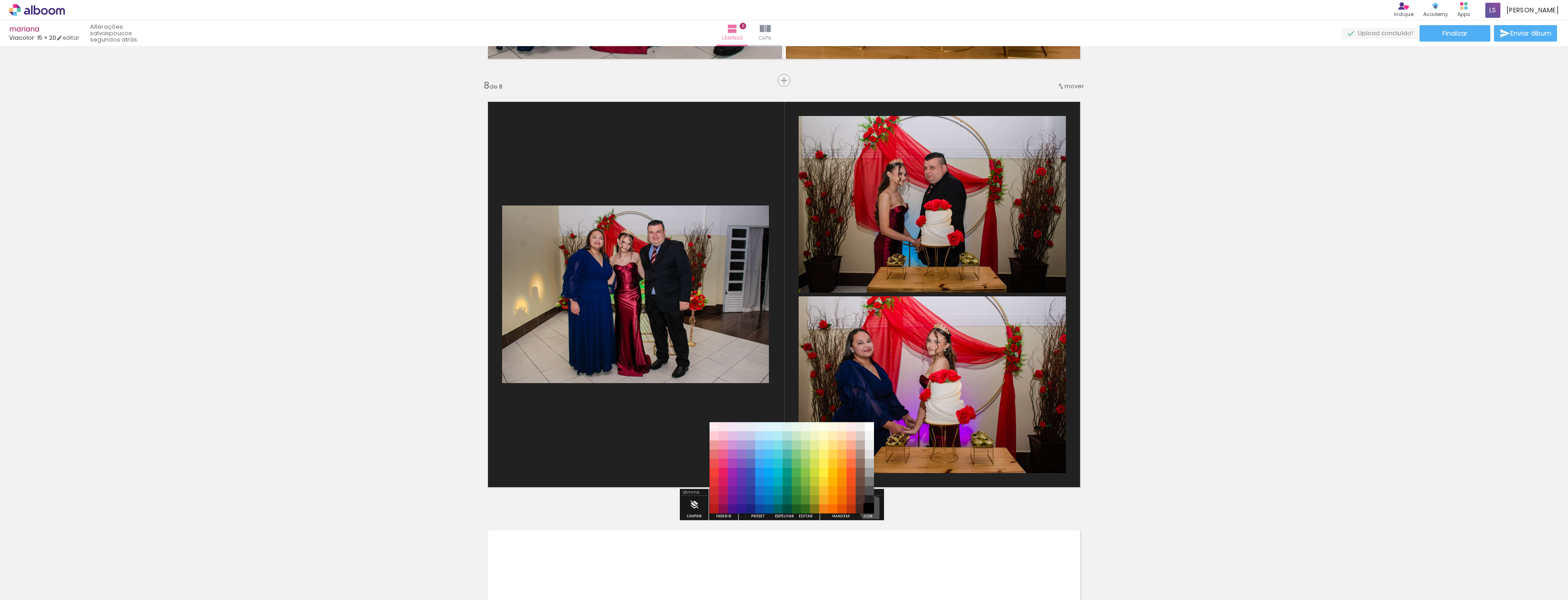
click at [869, 510] on paper-item "#000000" at bounding box center [869, 510] width 9 height 9
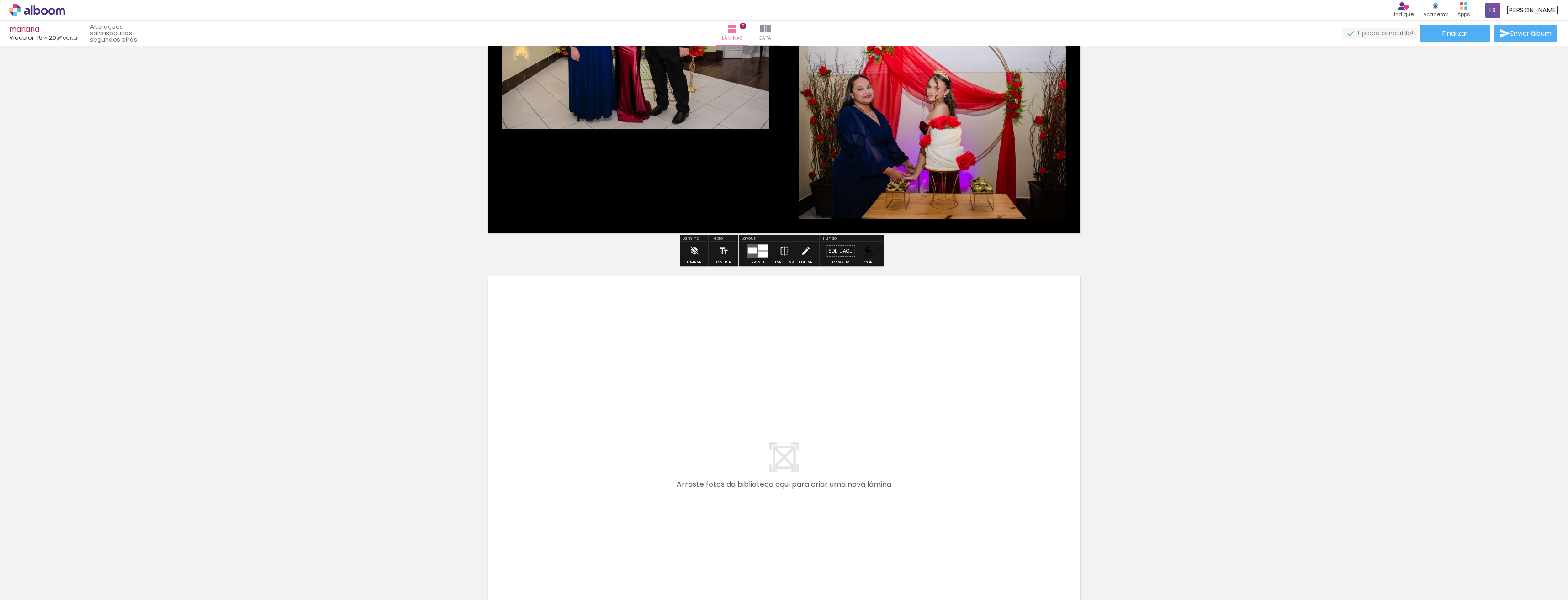
scroll to position [3300, 0]
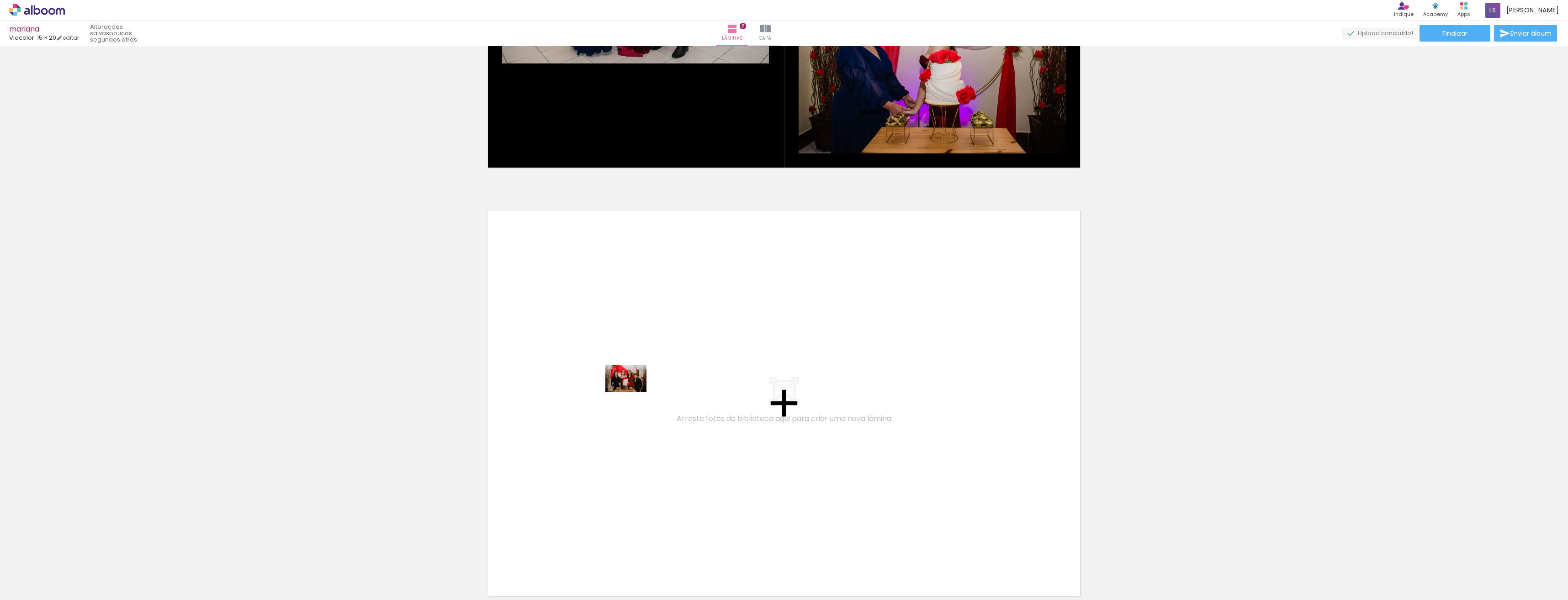
drag, startPoint x: 553, startPoint y: 583, endPoint x: 633, endPoint y: 392, distance: 207.1
click at [633, 392] on quentale-workspace at bounding box center [784, 300] width 1568 height 600
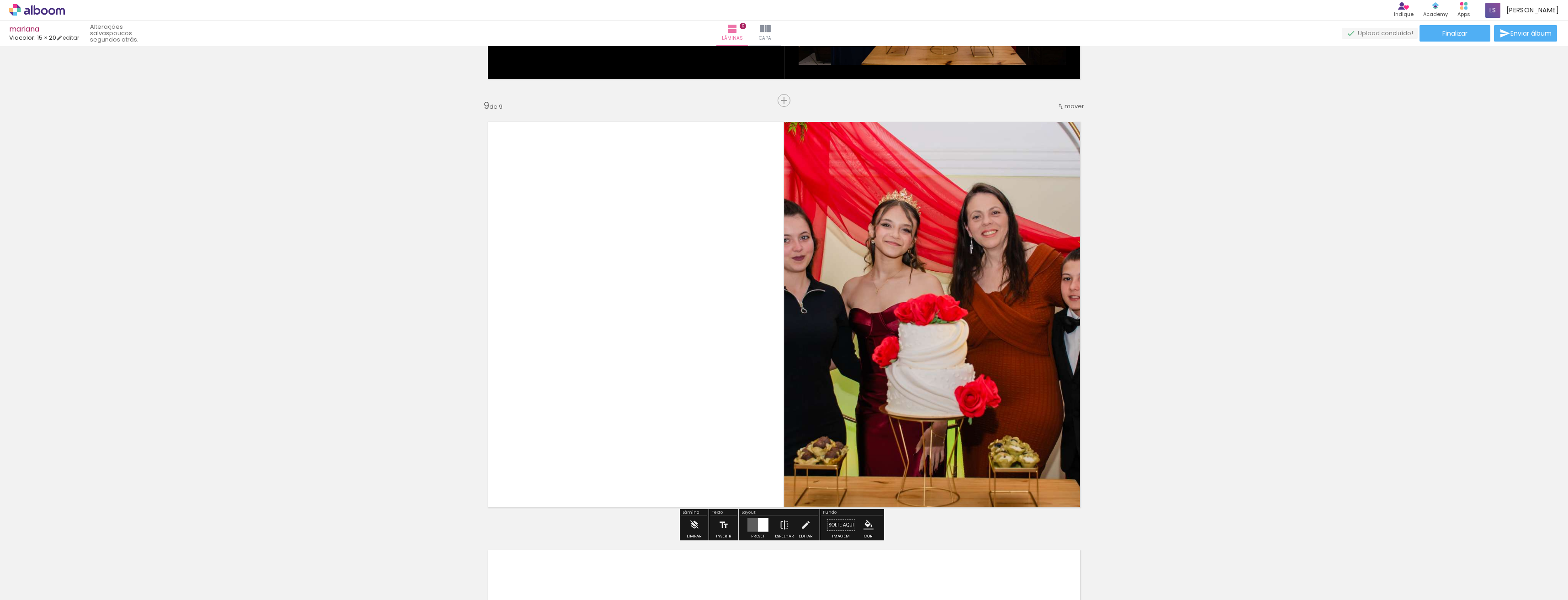
scroll to position [3408, 0]
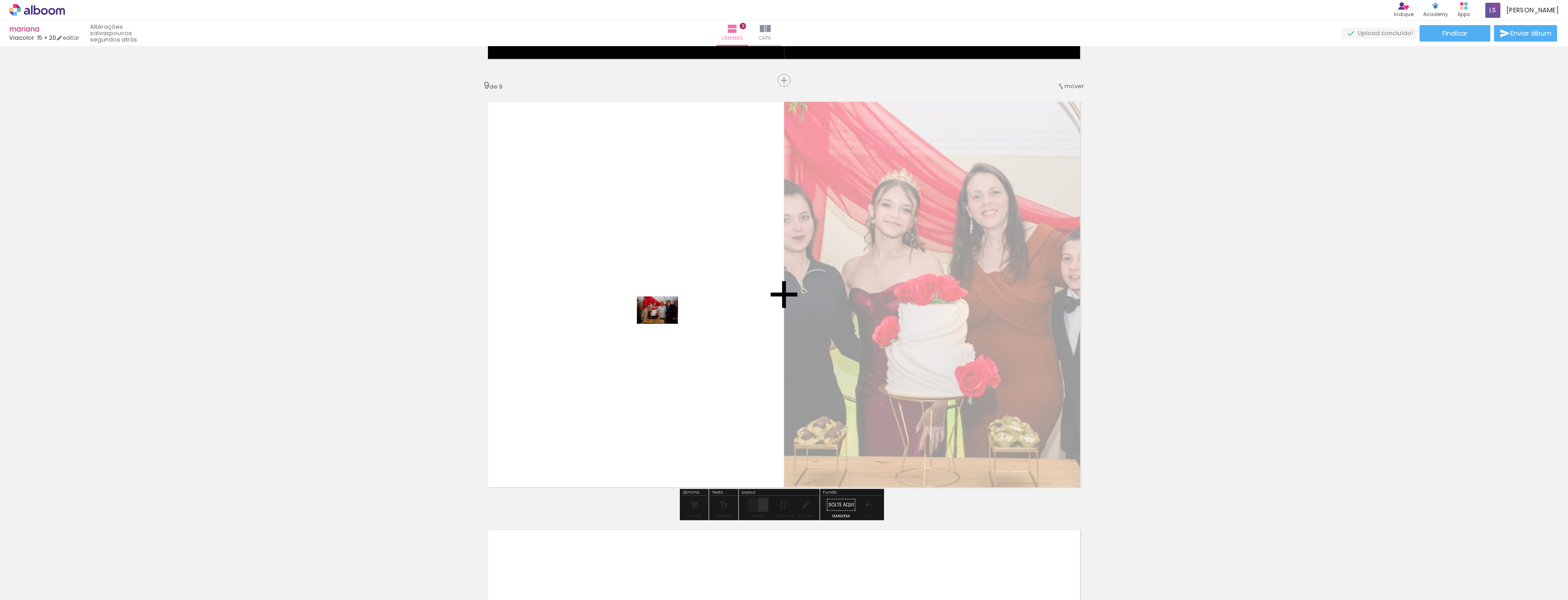
drag, startPoint x: 603, startPoint y: 584, endPoint x: 664, endPoint y: 324, distance: 267.1
click at [664, 324] on quentale-workspace at bounding box center [784, 300] width 1568 height 600
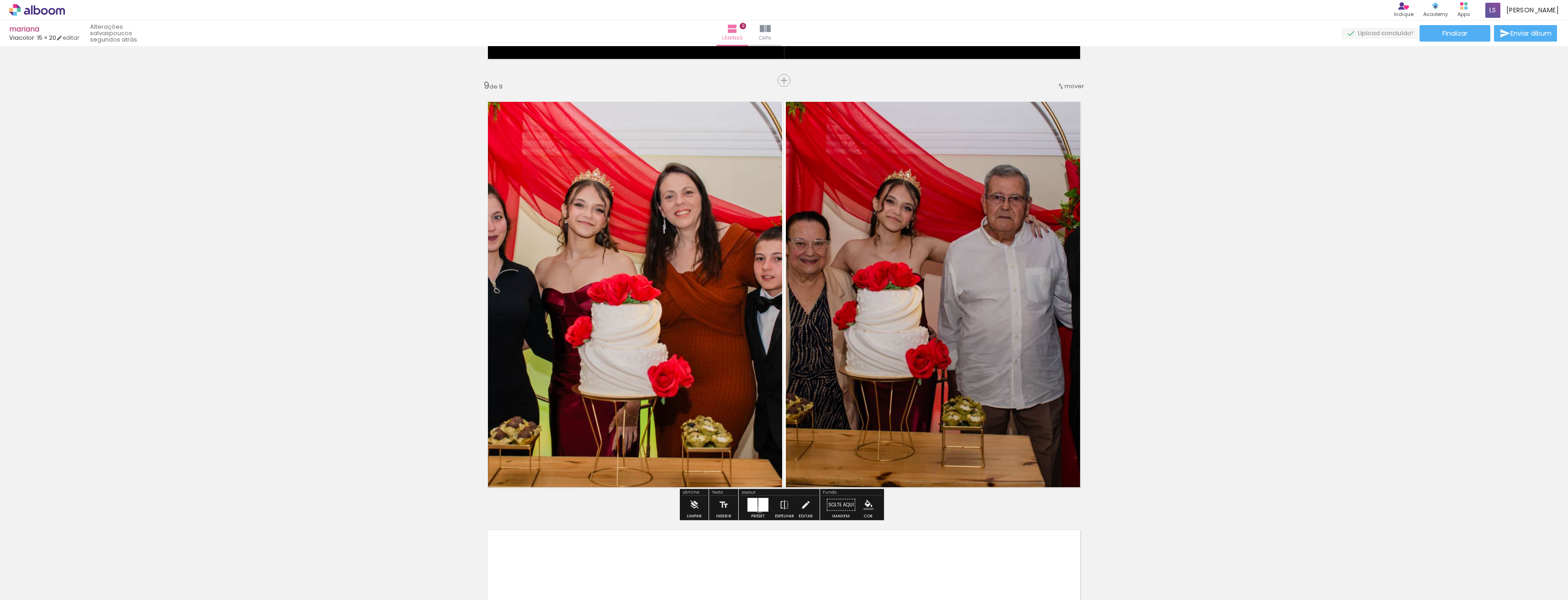
click at [759, 510] on div at bounding box center [763, 505] width 10 height 14
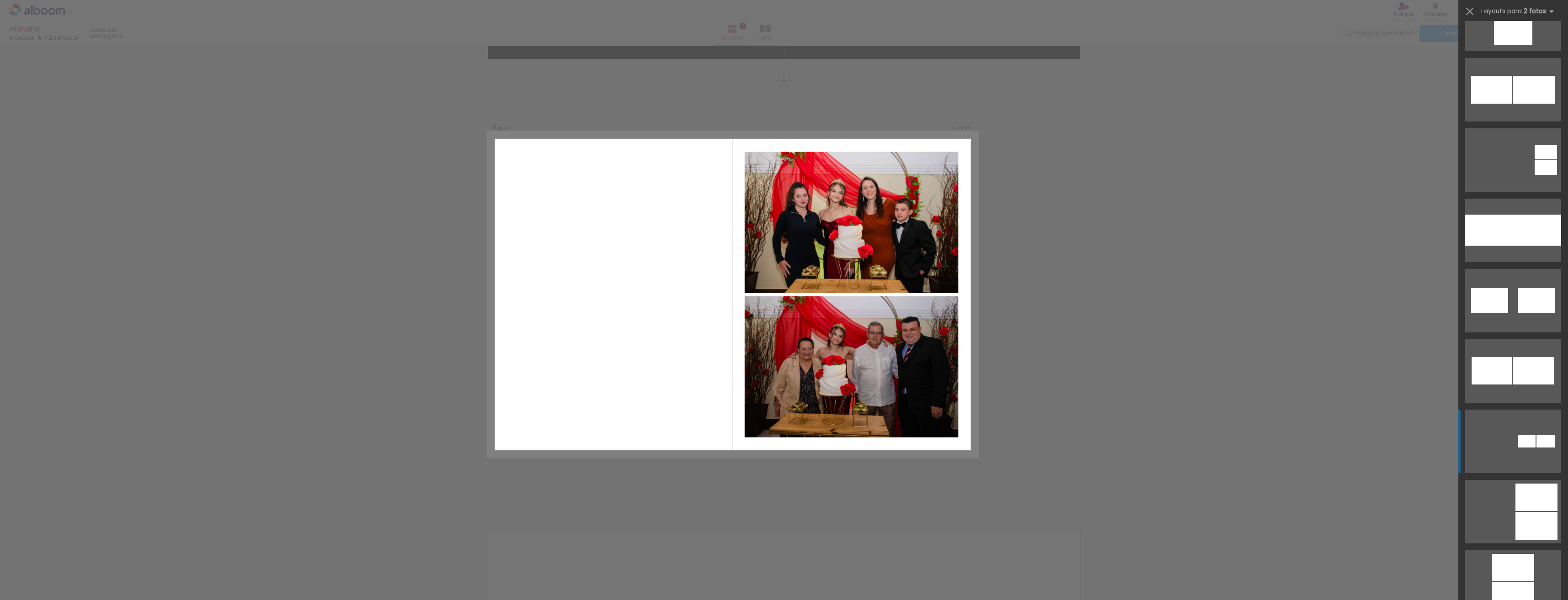
scroll to position [822, 0]
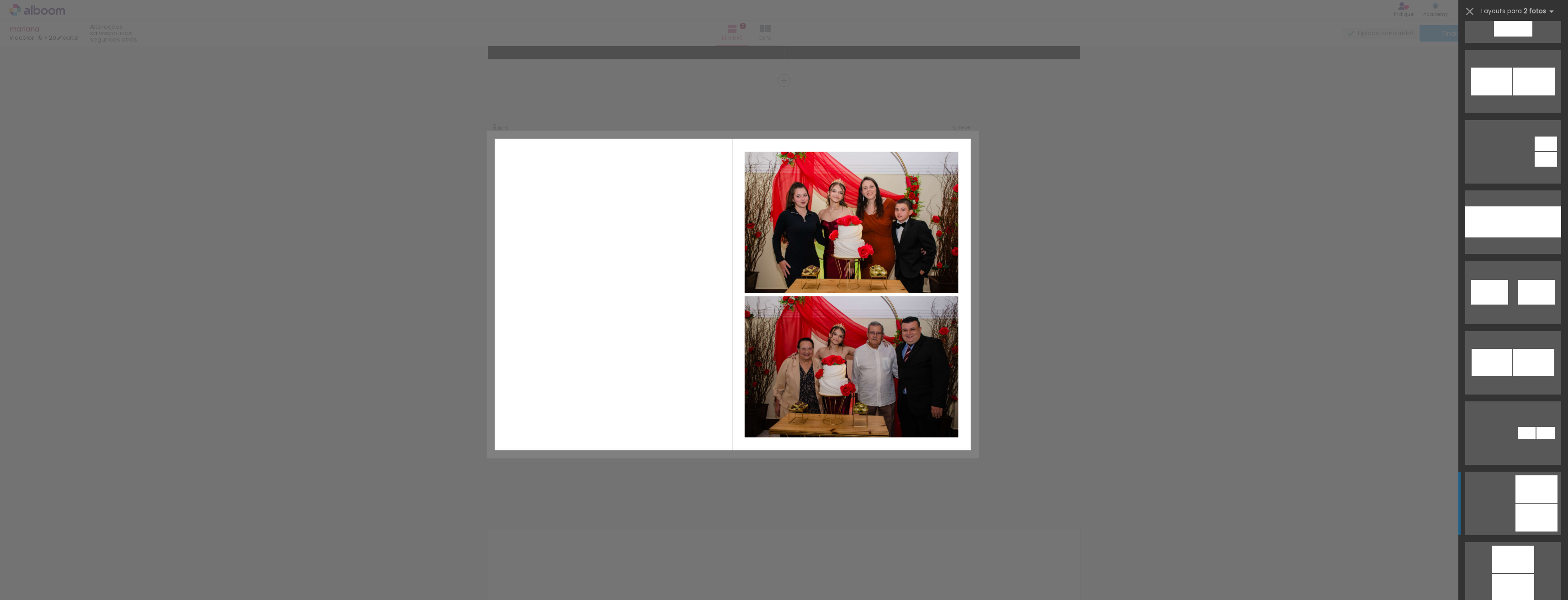
click at [1510, 510] on quentale-layouter at bounding box center [1514, 503] width 96 height 63
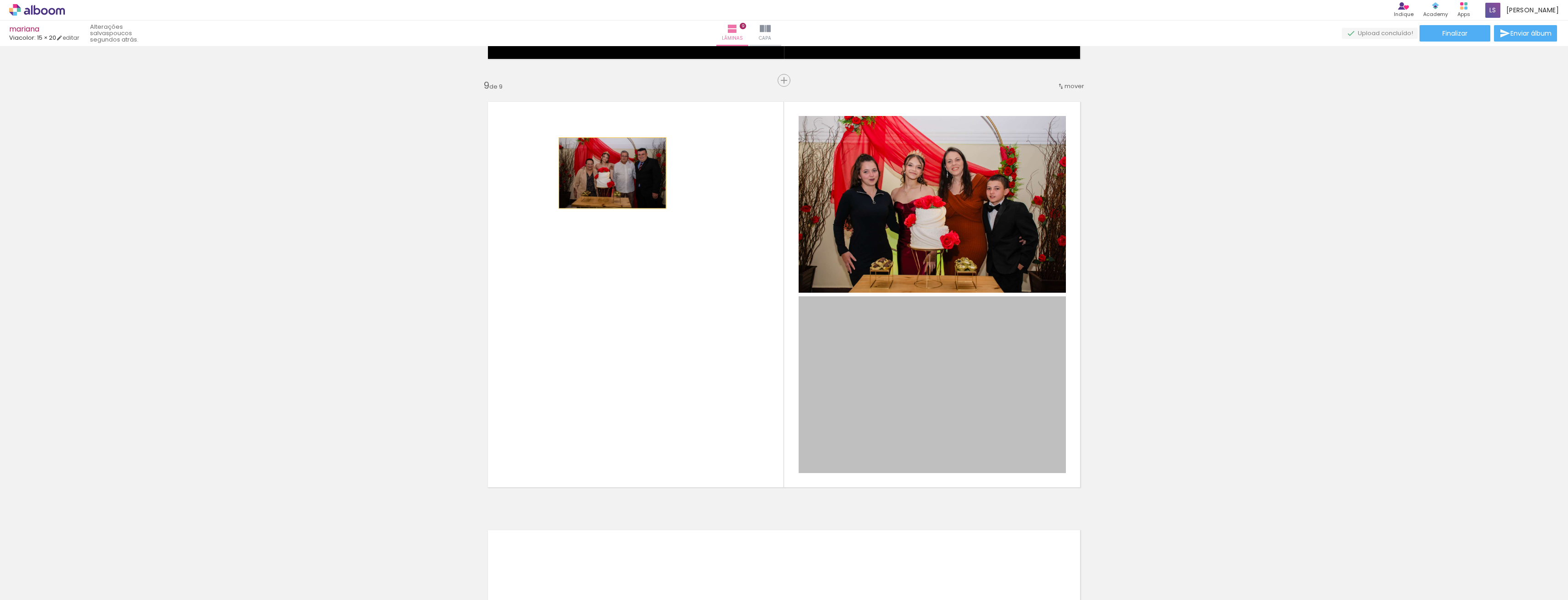
drag, startPoint x: 955, startPoint y: 371, endPoint x: 609, endPoint y: 173, distance: 398.6
click at [609, 173] on quentale-layouter at bounding box center [784, 294] width 612 height 405
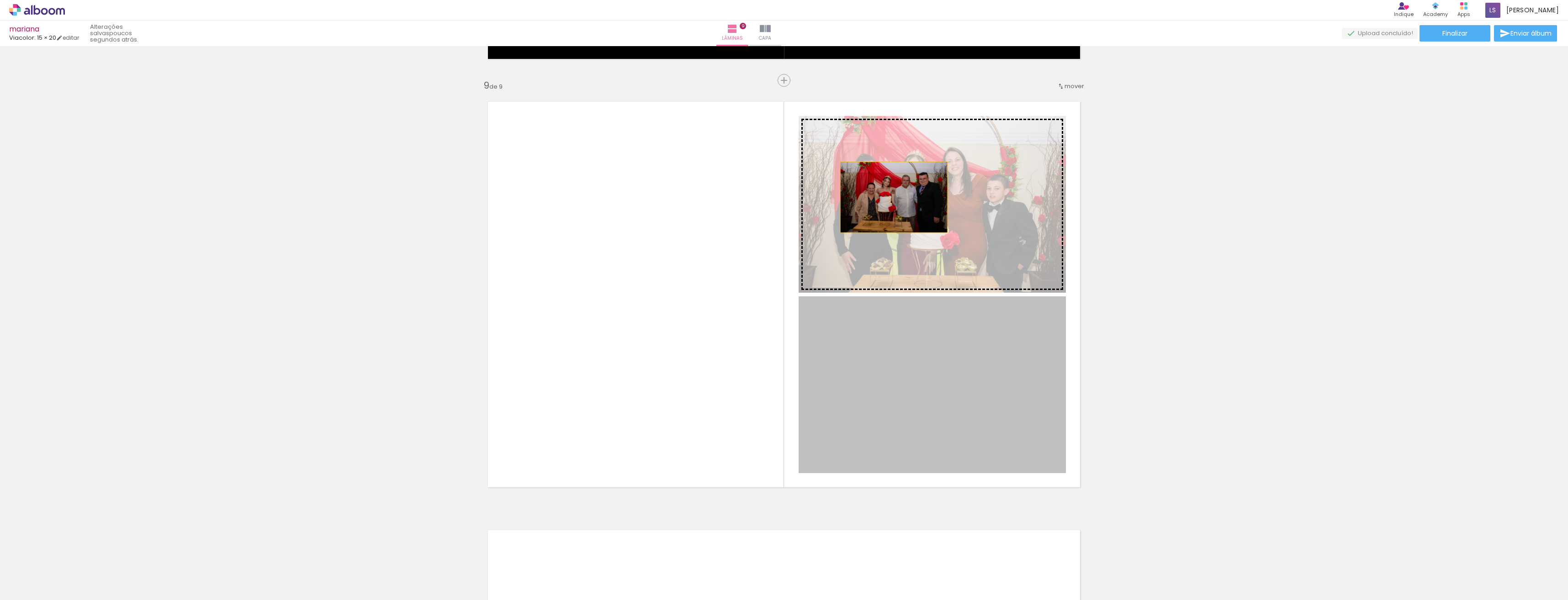
drag, startPoint x: 878, startPoint y: 395, endPoint x: 891, endPoint y: 197, distance: 198.4
click at [0, 0] on slot at bounding box center [0, 0] width 0 height 0
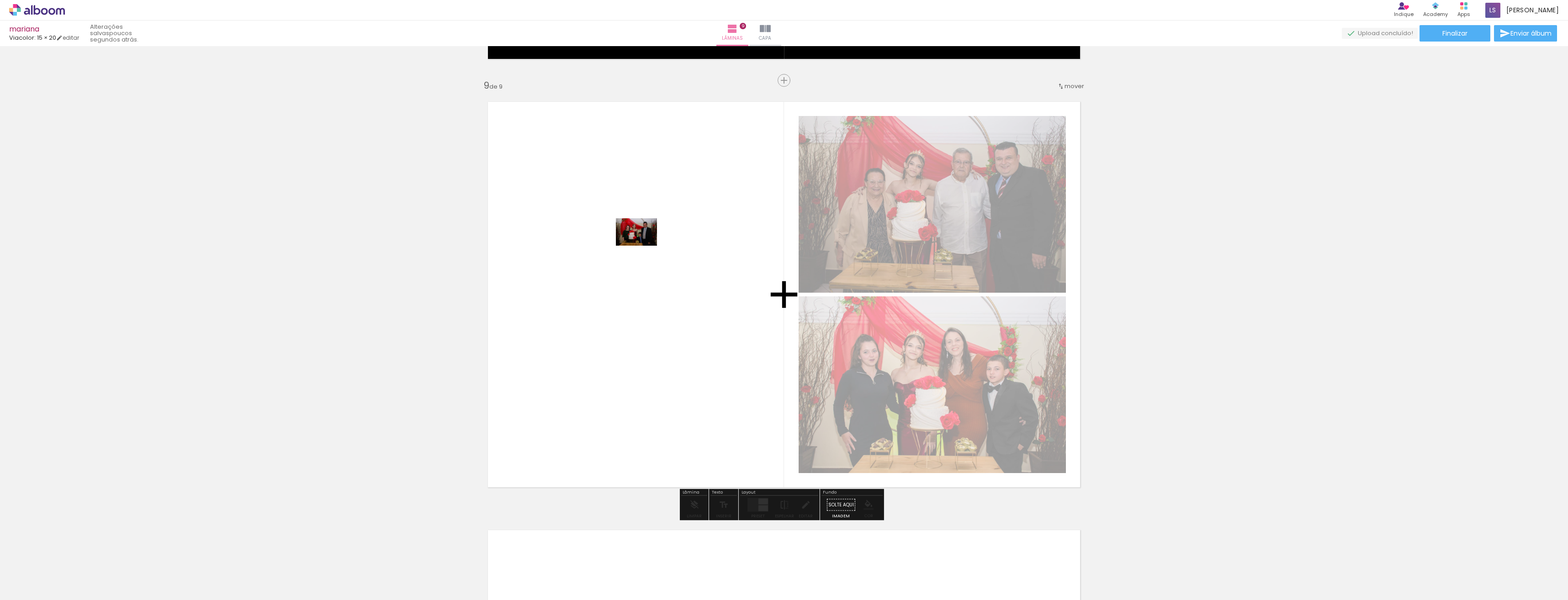
drag, startPoint x: 657, startPoint y: 579, endPoint x: 645, endPoint y: 233, distance: 346.2
click at [644, 243] on quentale-workspace at bounding box center [784, 300] width 1568 height 600
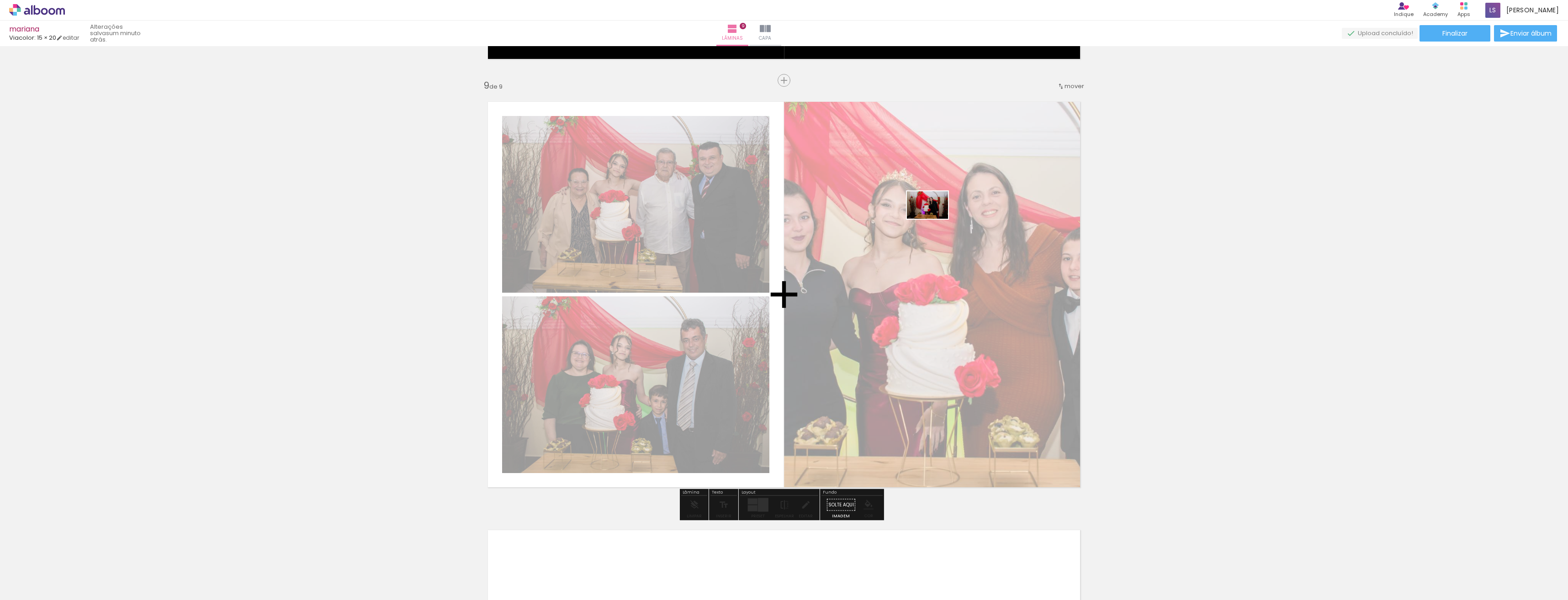
drag, startPoint x: 713, startPoint y: 576, endPoint x: 935, endPoint y: 219, distance: 420.4
click at [935, 219] on quentale-workspace at bounding box center [784, 300] width 1568 height 600
